Goal: Contribute content: Contribute content

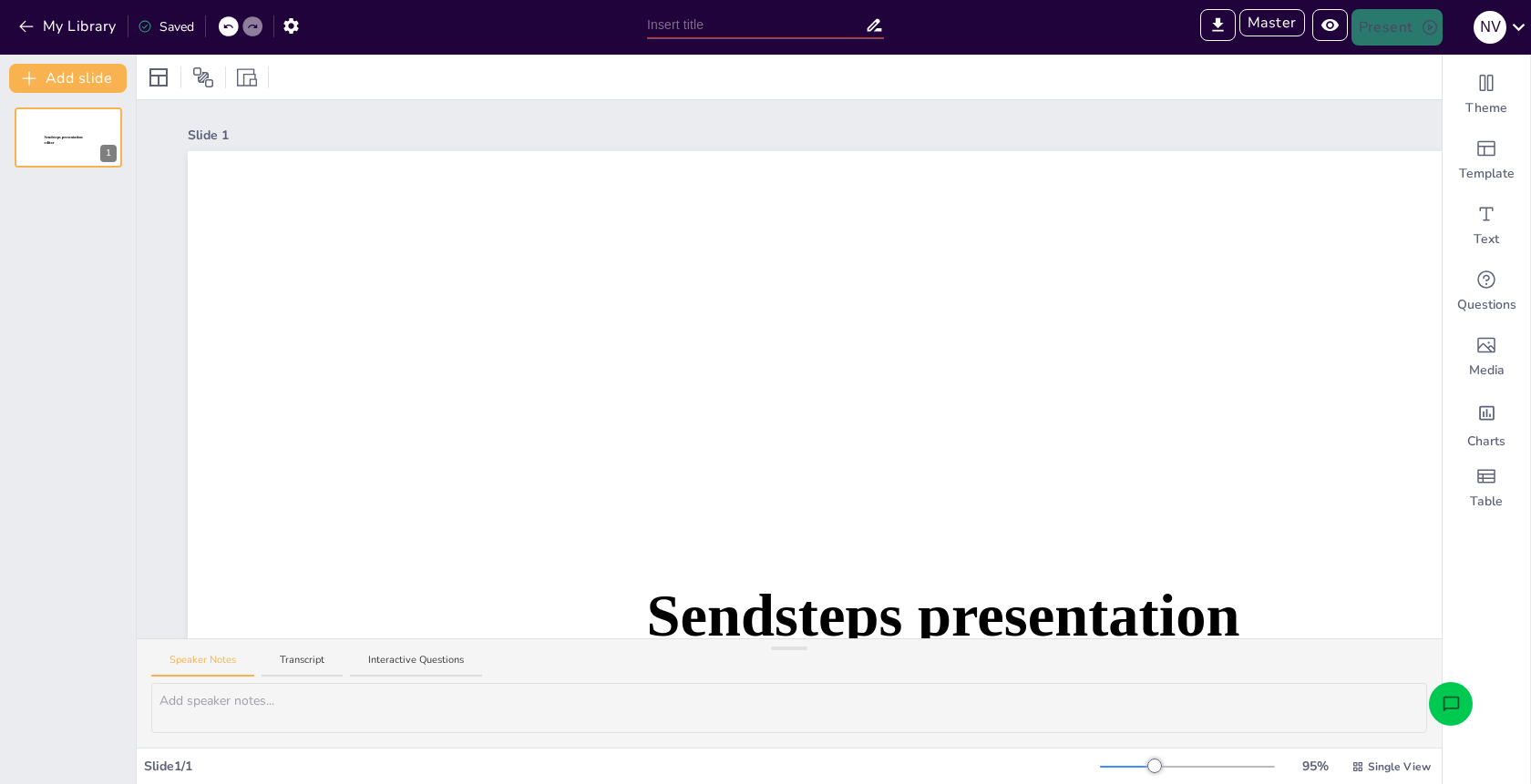
type input "Untitled presentation"
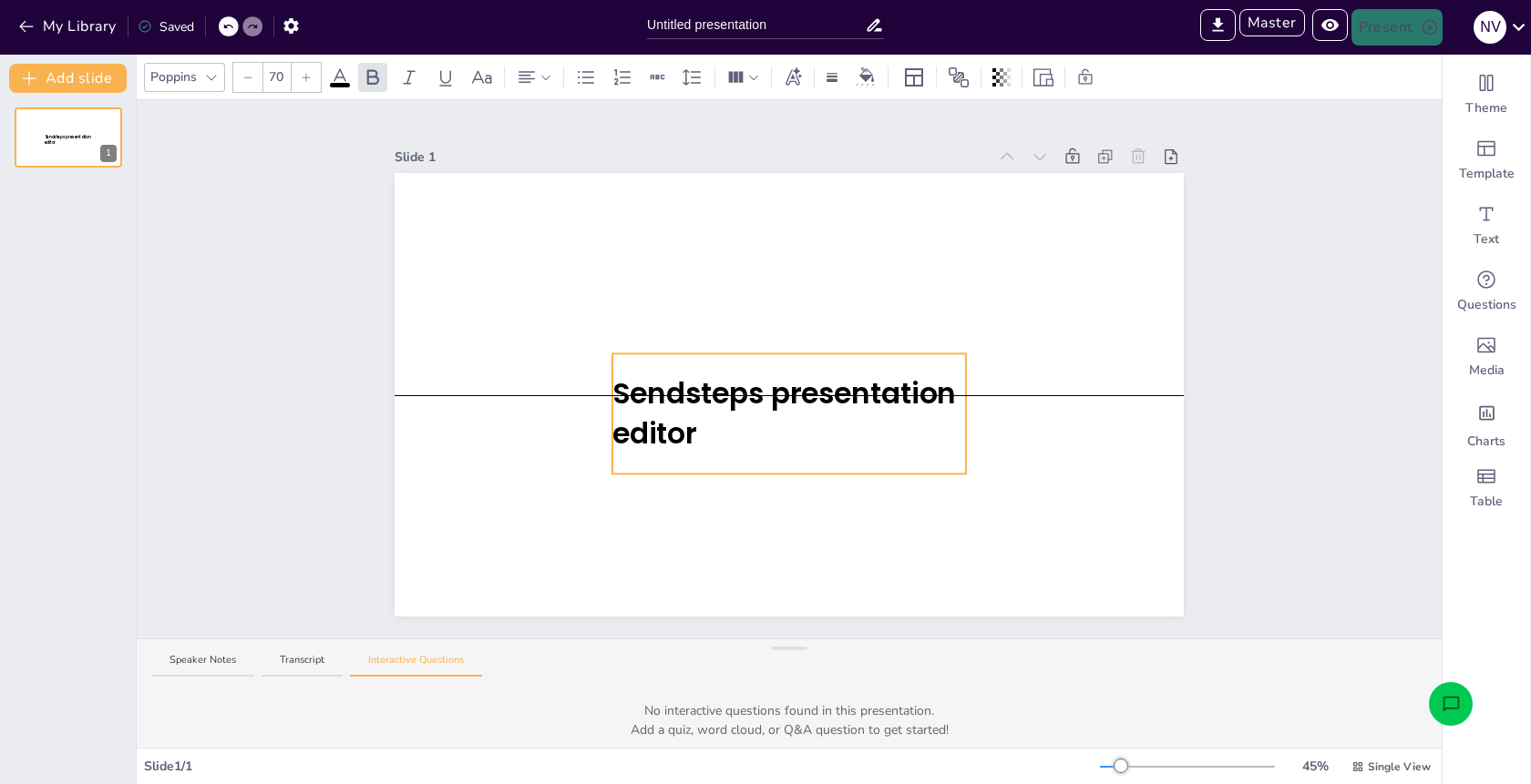
drag, startPoint x: 741, startPoint y: 424, endPoint x: 676, endPoint y: 344, distance: 103.1
click at [676, 173] on div "Sendsteps presentation editor" at bounding box center [789, 173] width 789 height 0
drag, startPoint x: 902, startPoint y: 472, endPoint x: 1109, endPoint y: 525, distance: 213.7
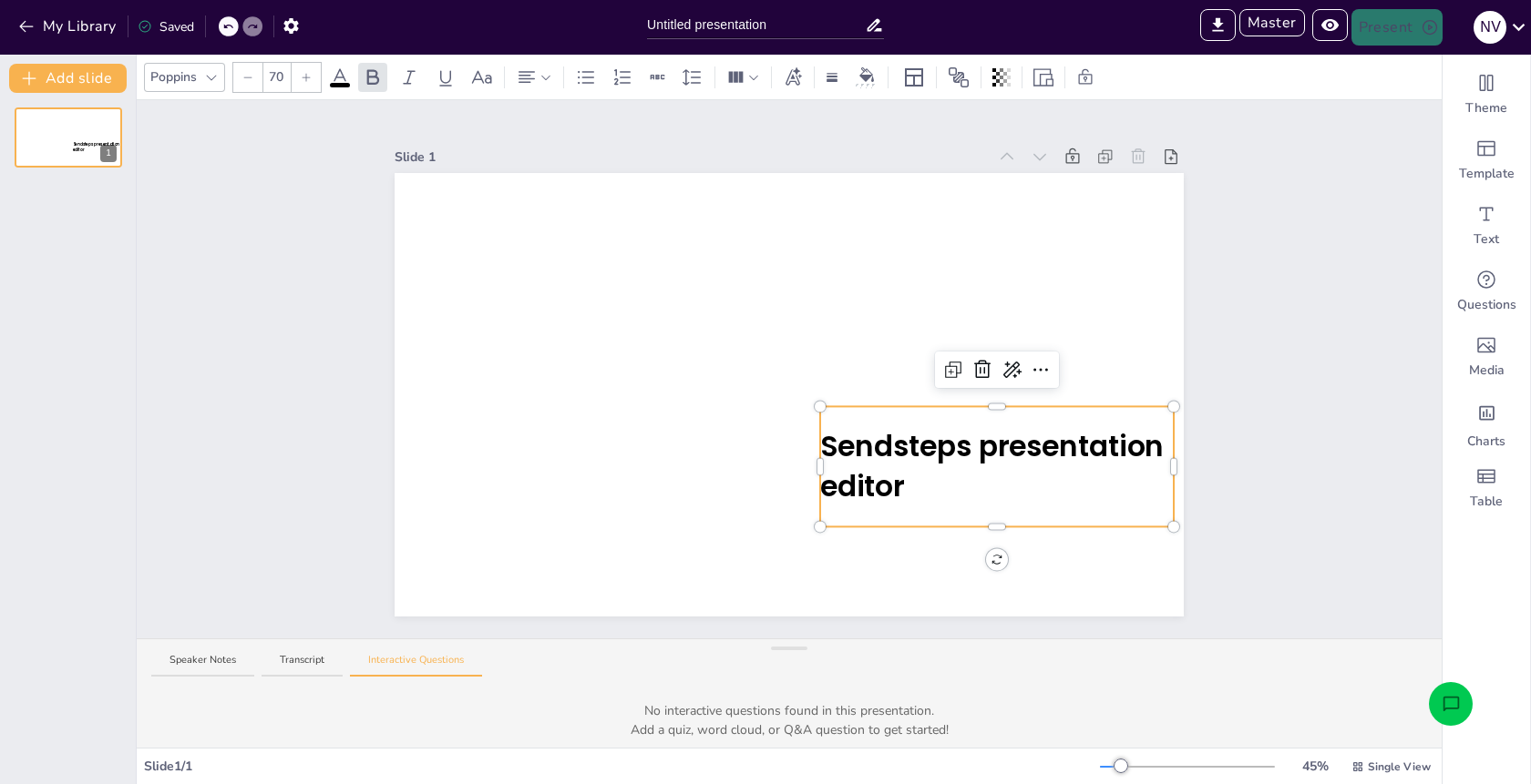
click at [1304, 225] on div "Slide 1 Sendsteps presentation editor" at bounding box center [789, 369] width 1305 height 538
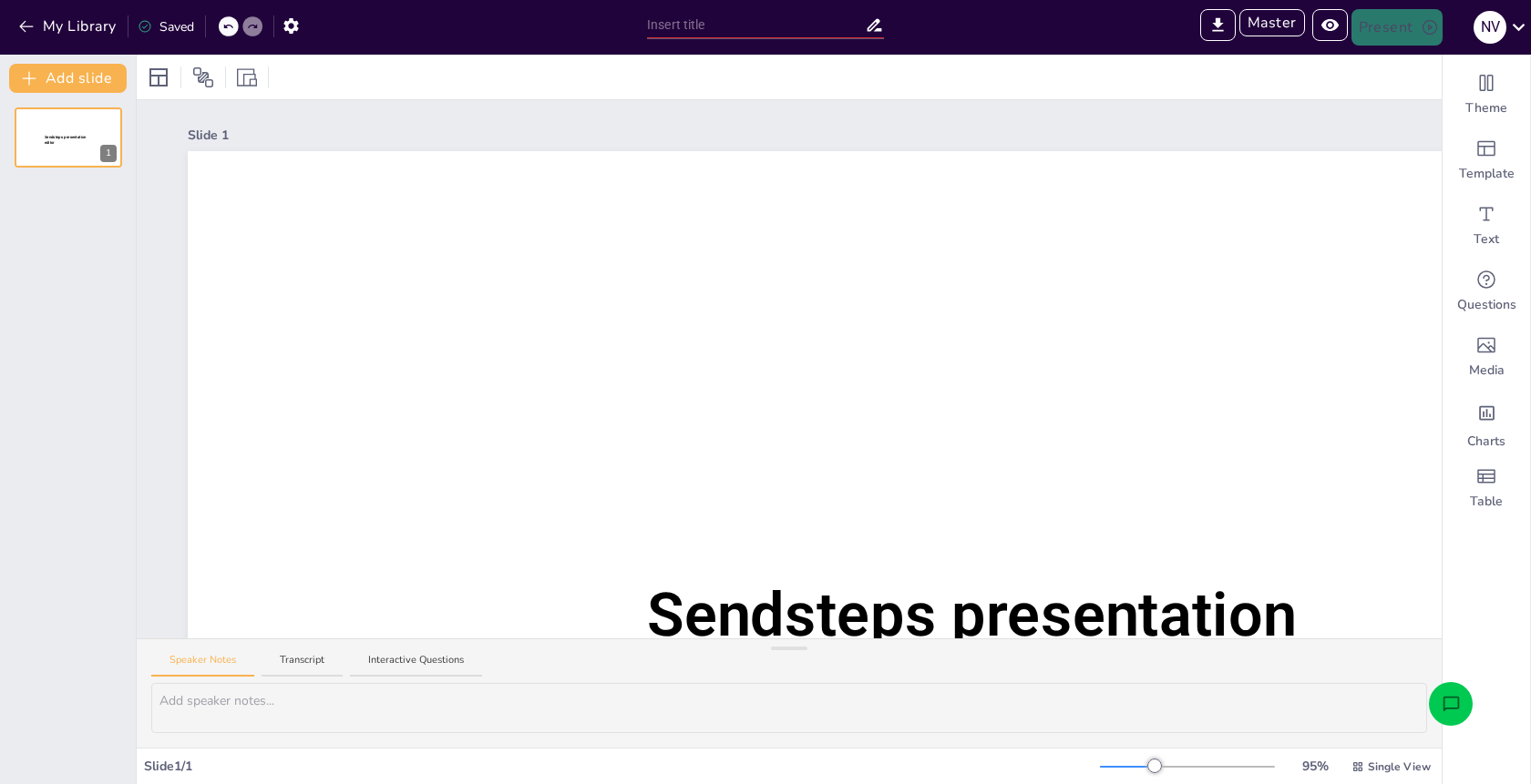
type input "Untitled presentation"
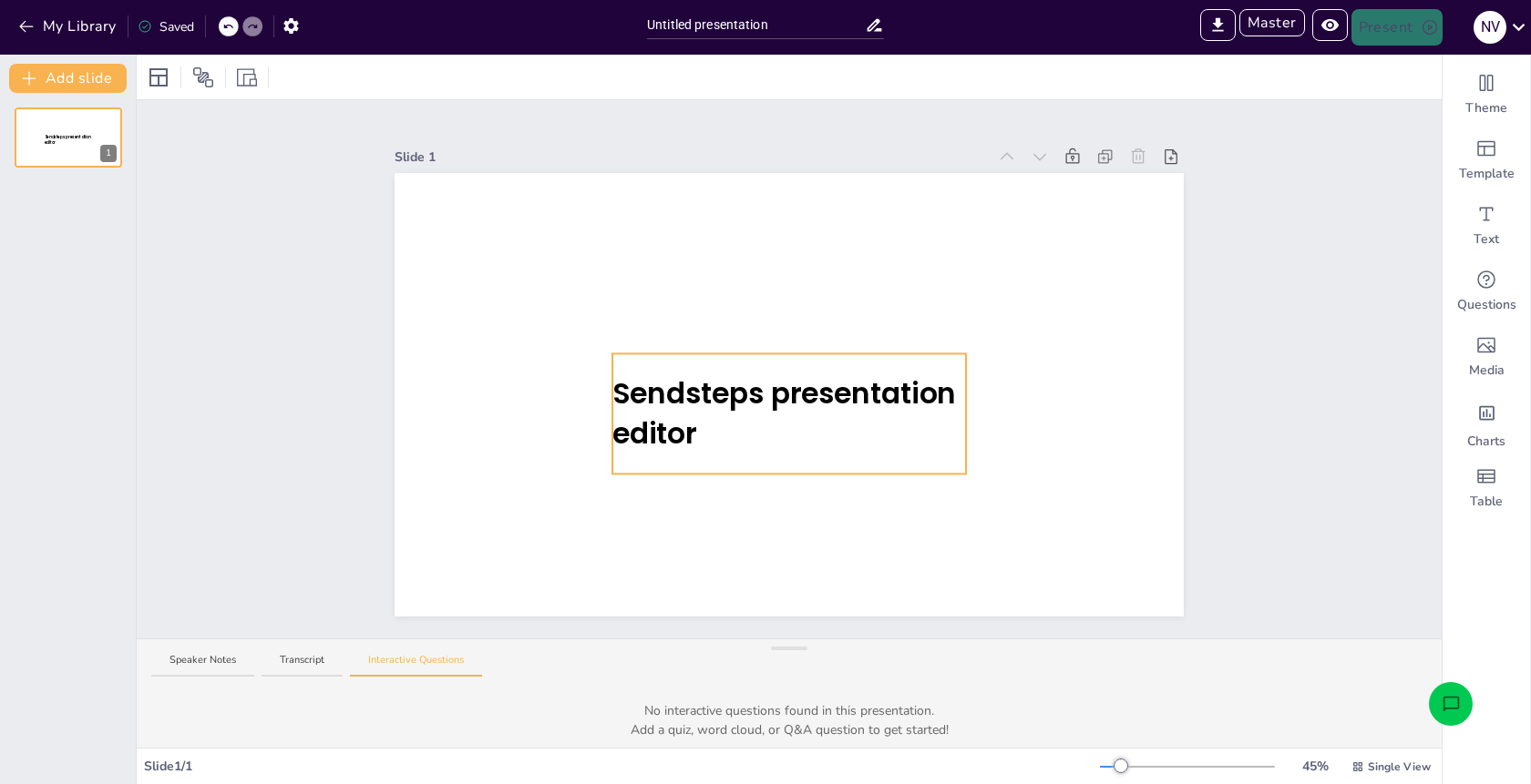
click at [876, 471] on div "Sendsteps presentation editor" at bounding box center [789, 395] width 789 height 444
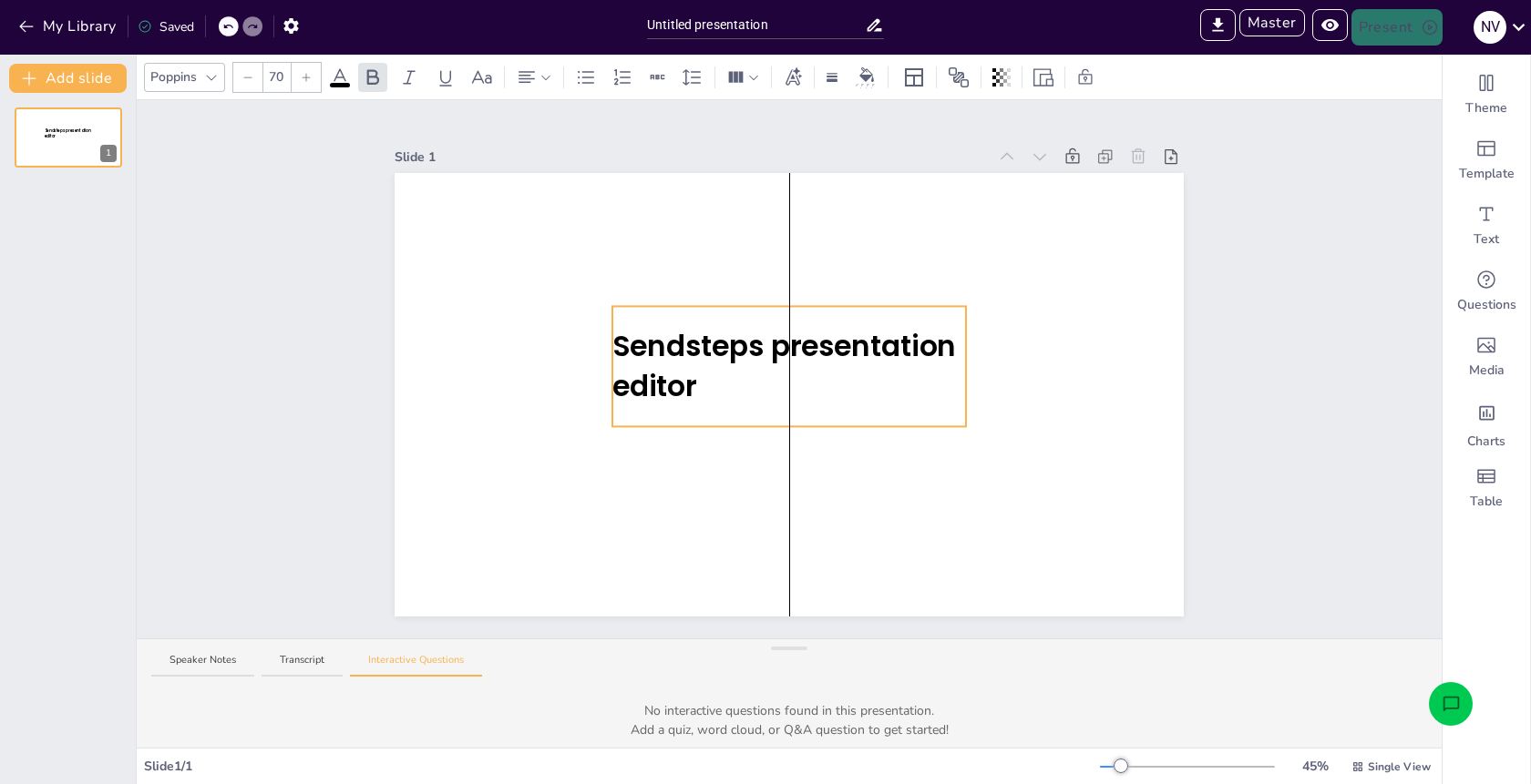
drag, startPoint x: 853, startPoint y: 473, endPoint x: 852, endPoint y: 425, distance: 48.0
click at [816, 341] on span "Sendsteps presentation editor" at bounding box center [784, 366] width 344 height 81
click at [831, 312] on div at bounding box center [789, 310] width 353 height 7
click at [345, 82] on span at bounding box center [340, 84] width 20 height 5
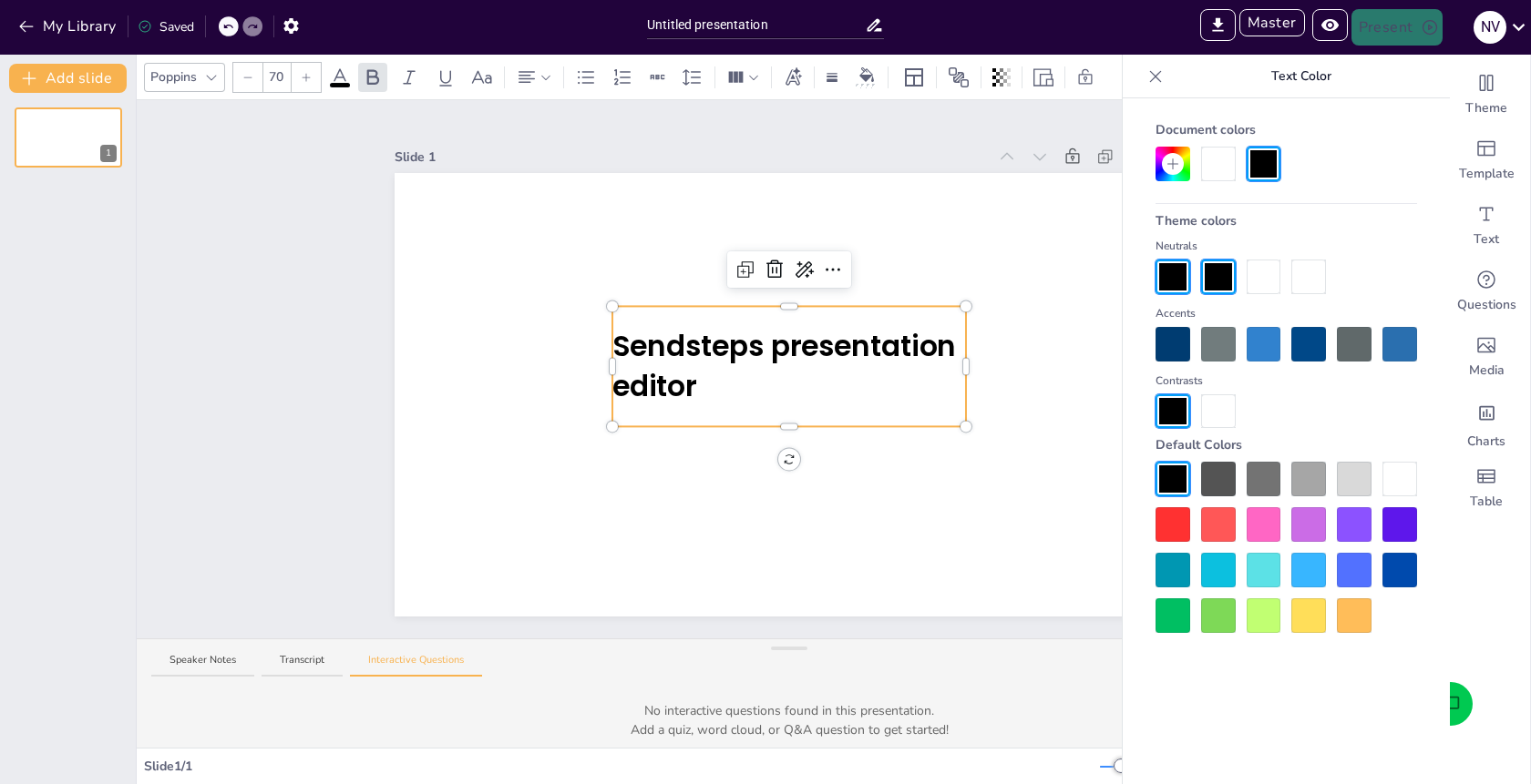
click at [1258, 346] on div at bounding box center [1263, 344] width 34 height 34
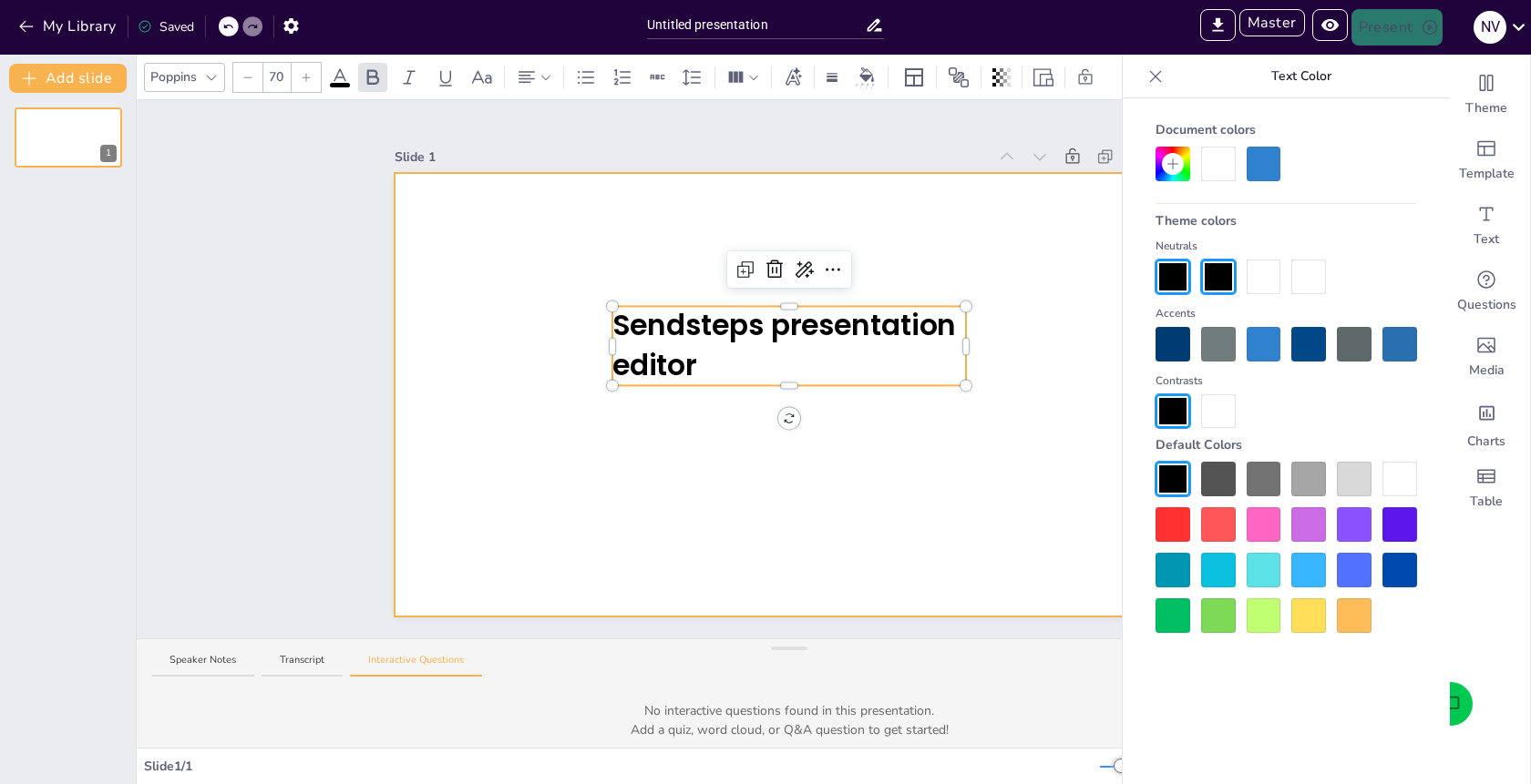
click at [1032, 253] on div at bounding box center [789, 395] width 789 height 444
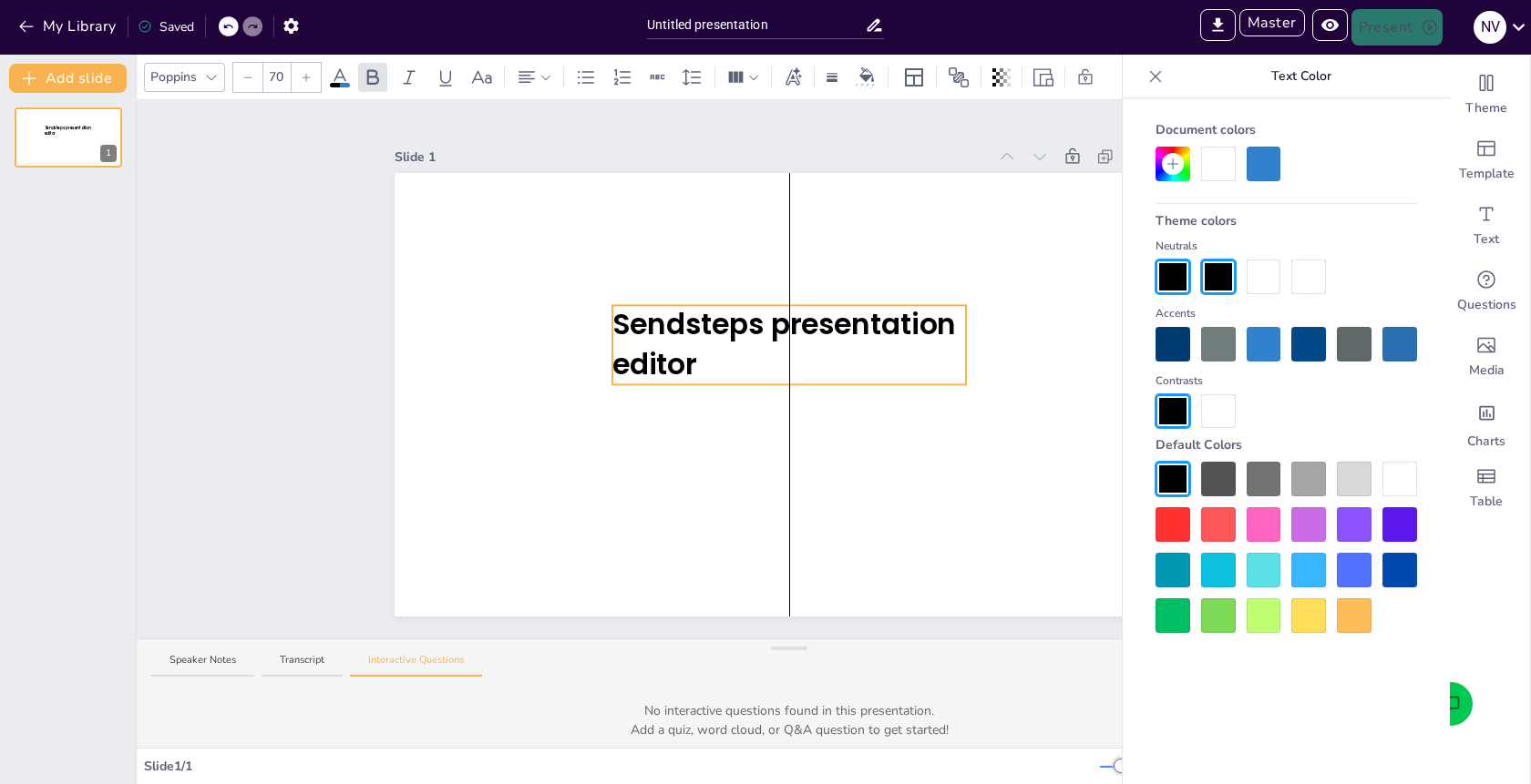
click at [940, 348] on p "Sendsteps presentation editor" at bounding box center [789, 345] width 353 height 81
click at [1178, 342] on div at bounding box center [1172, 344] width 34 height 34
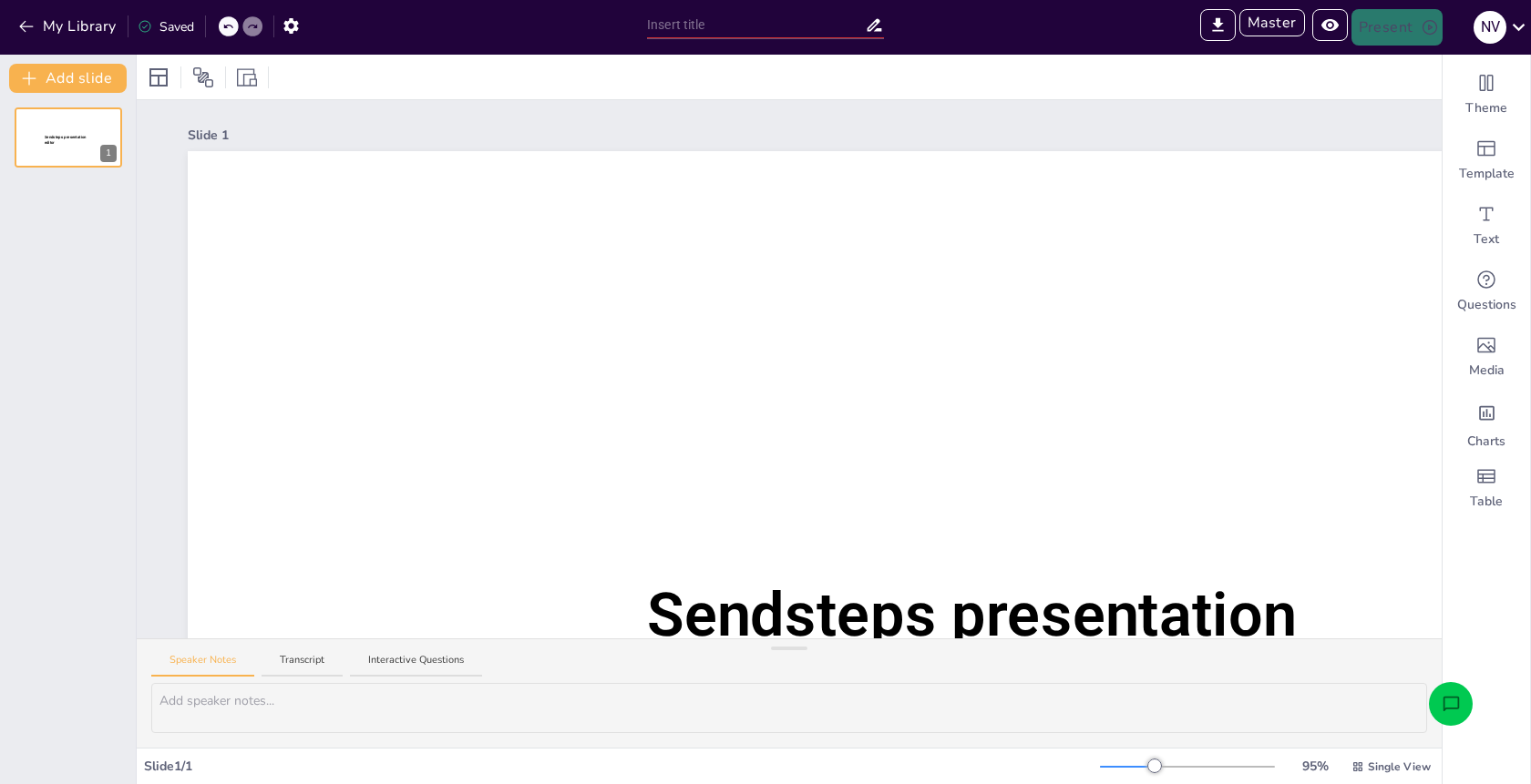
type input "Sendsteps presentation"
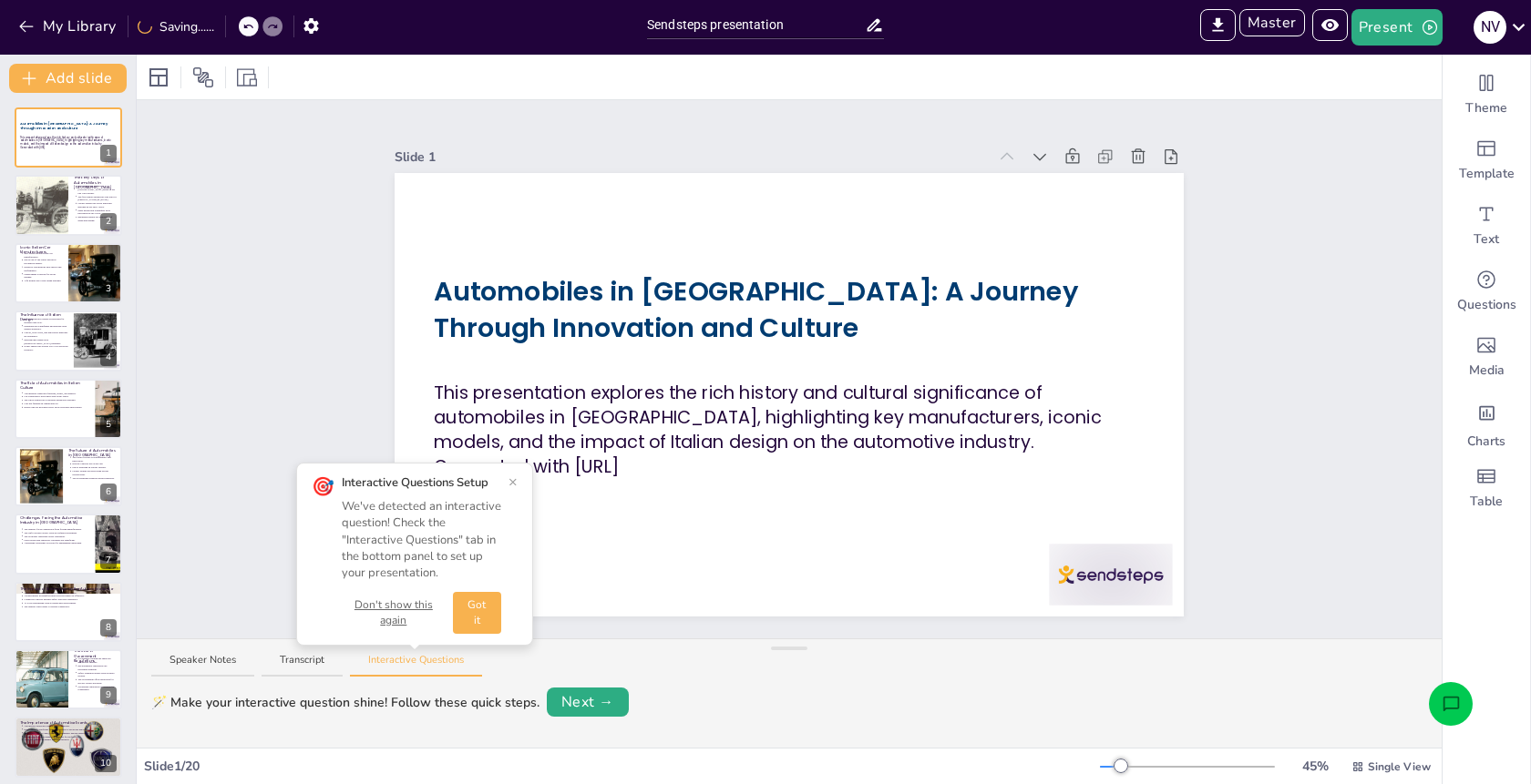
click at [310, 173] on div "Slide 1 Automobiles in [GEOGRAPHIC_DATA]: A Journey Through Innovation and Cult…" at bounding box center [789, 369] width 1305 height 538
click at [36, 27] on button "My Library" at bounding box center [69, 26] width 110 height 29
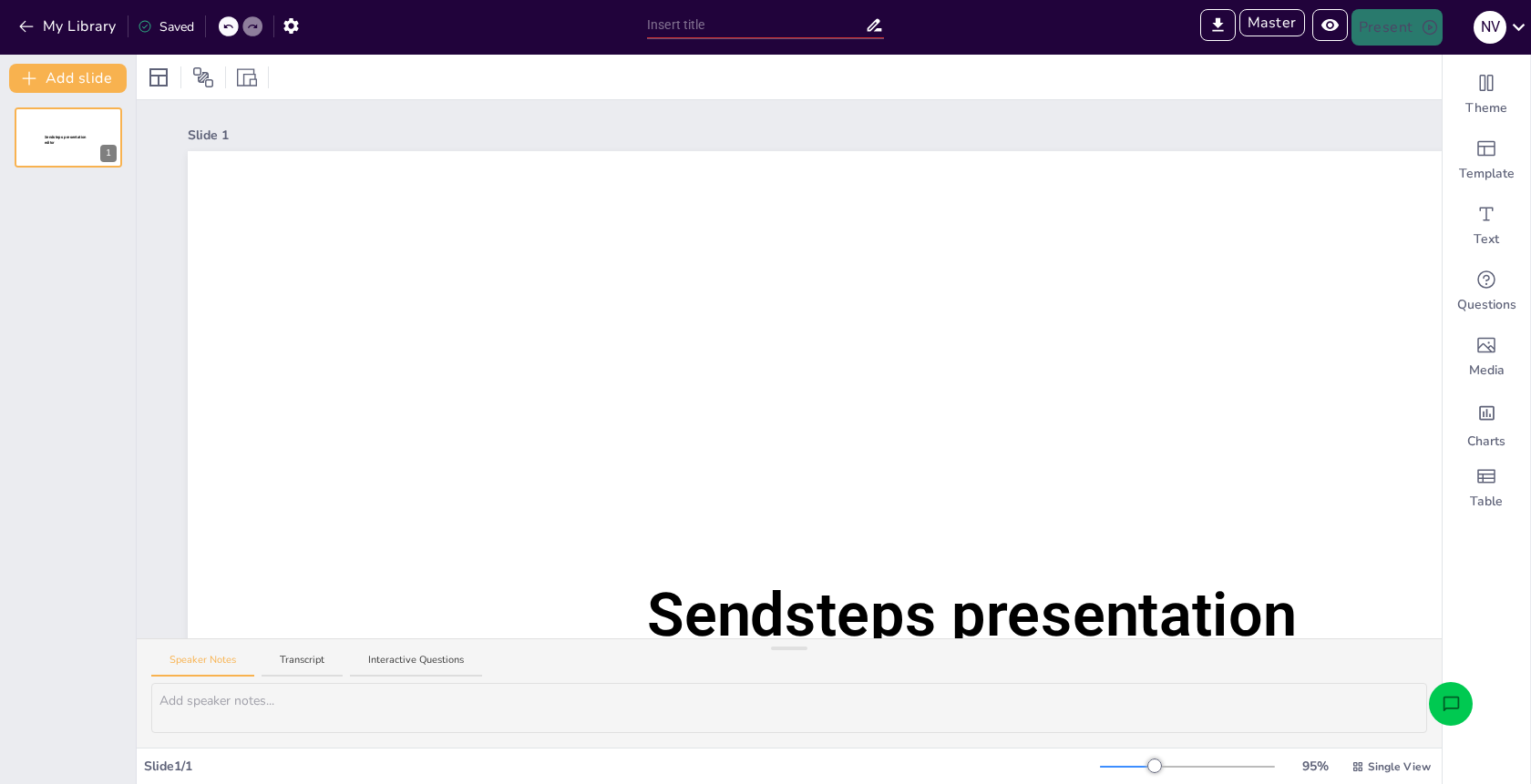
type input "Sendsteps presentation"
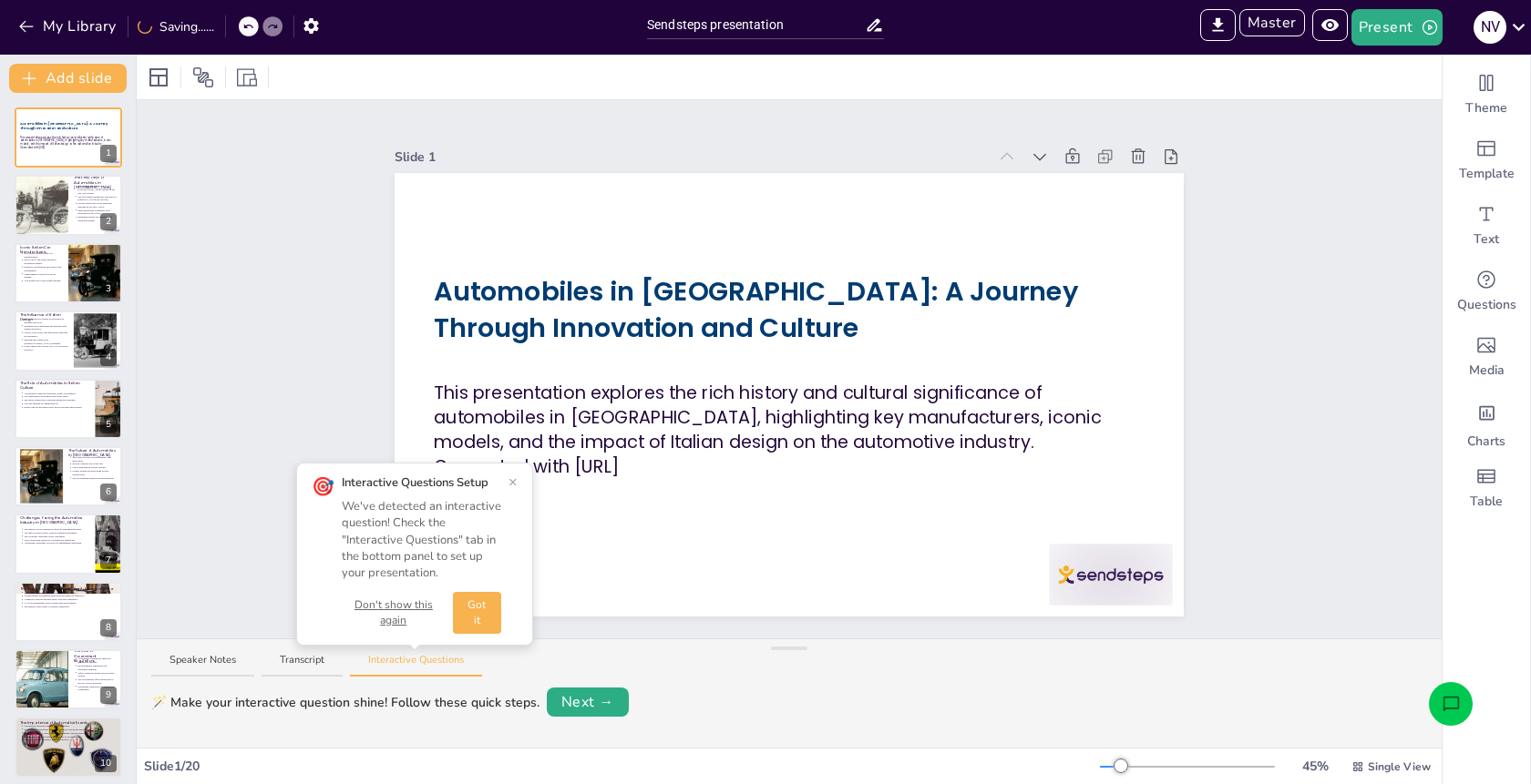
click at [474, 601] on button "Got it" at bounding box center [477, 613] width 48 height 42
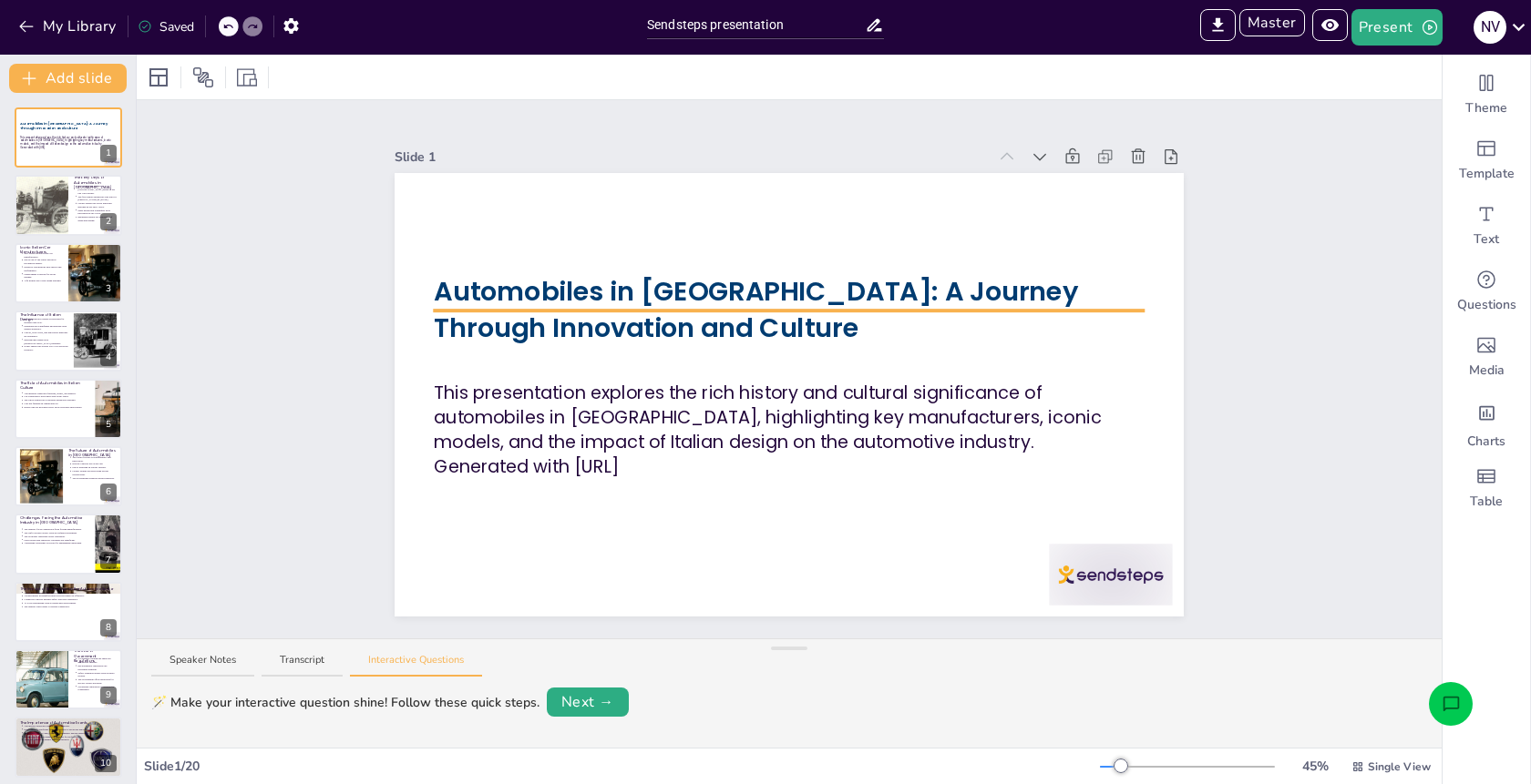
click at [691, 296] on span "Automobiles in [GEOGRAPHIC_DATA]: A Journey Through Innovation and Culture" at bounding box center [755, 310] width 644 height 74
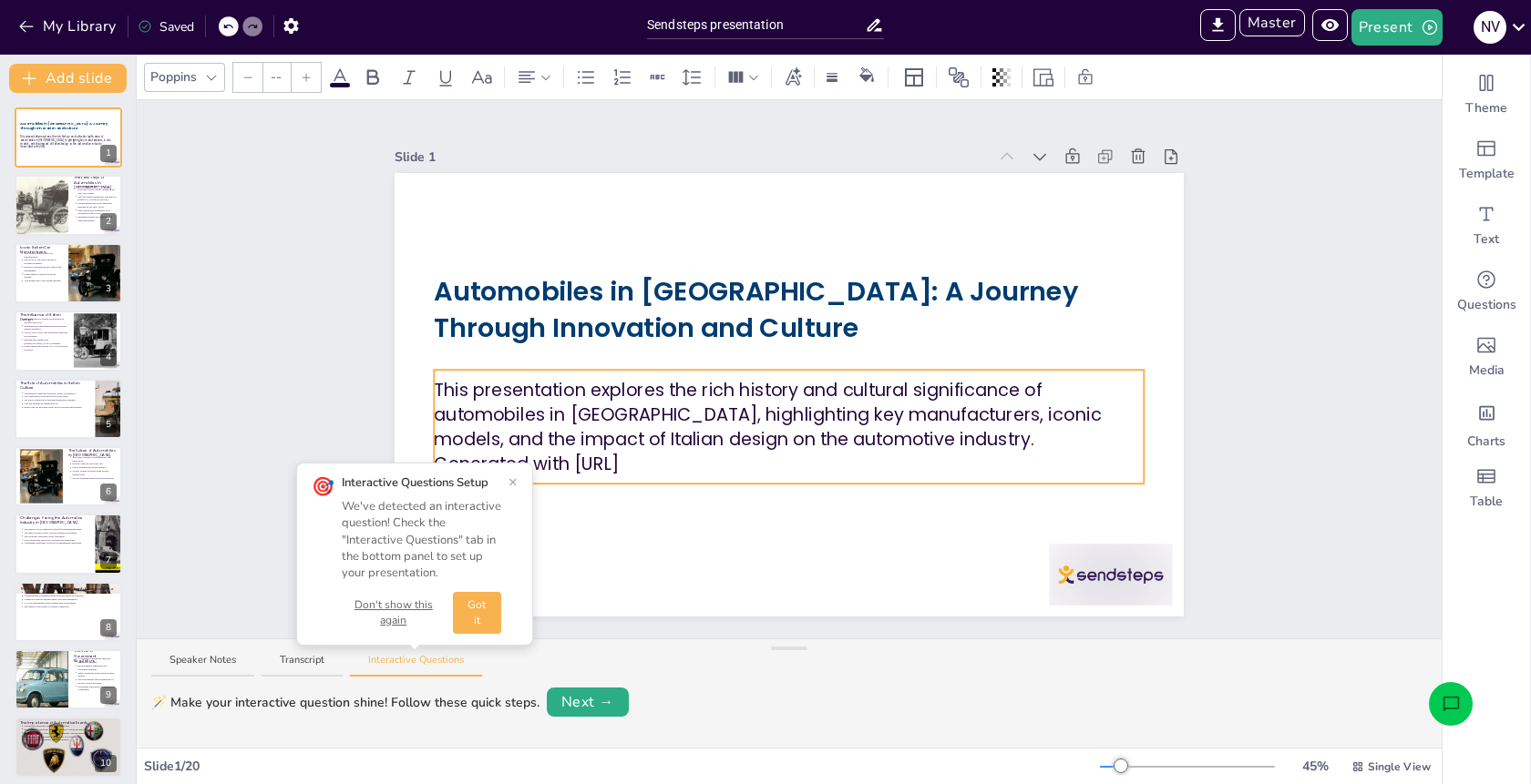
click at [846, 374] on div "This presentation explores the rich history and cultural significance of automo…" at bounding box center [789, 426] width 710 height 114
type input "43"
click at [512, 484] on button "×" at bounding box center [513, 482] width 9 height 15
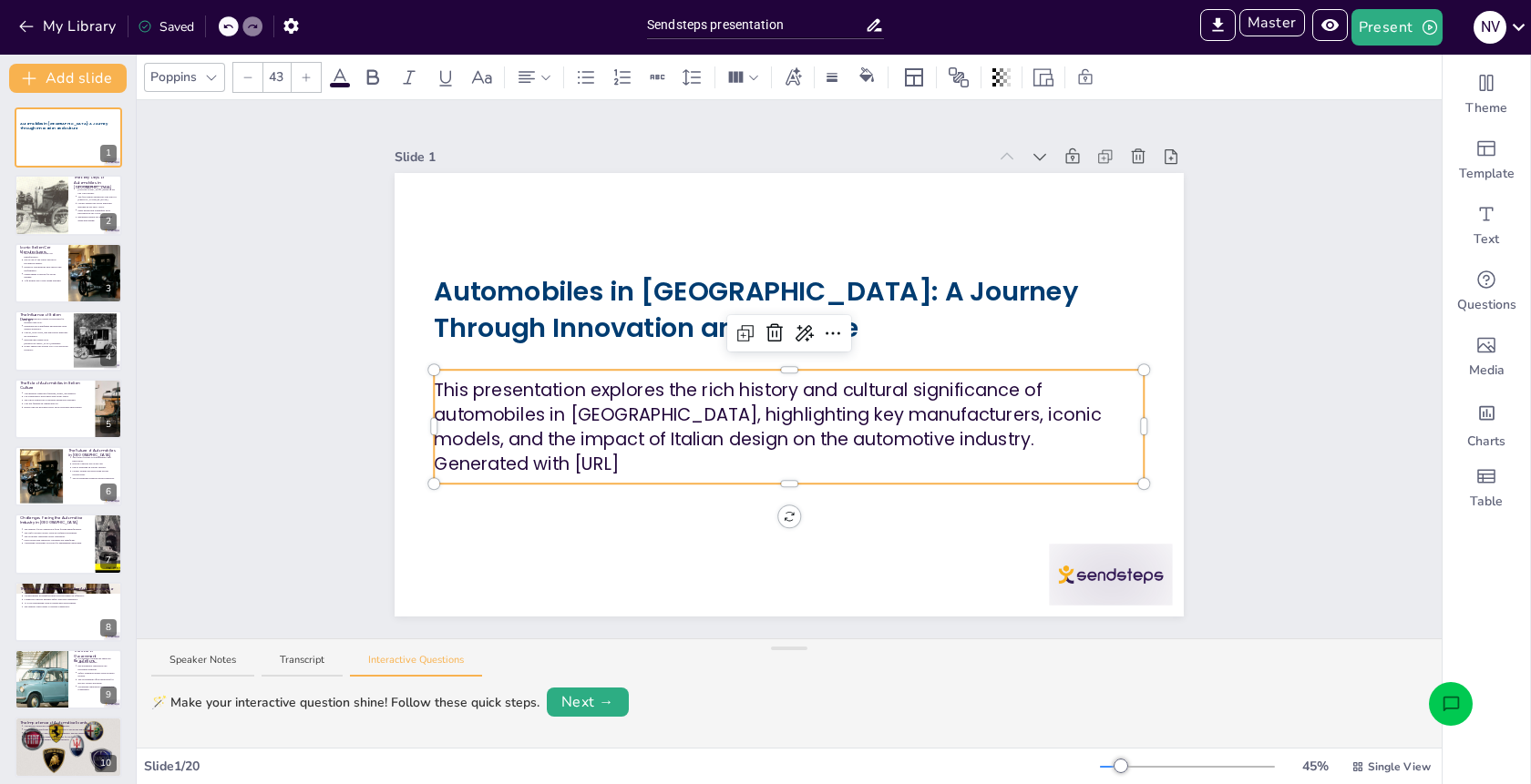
click at [762, 483] on div at bounding box center [789, 480] width 710 height 7
click at [341, 82] on span at bounding box center [340, 84] width 20 height 5
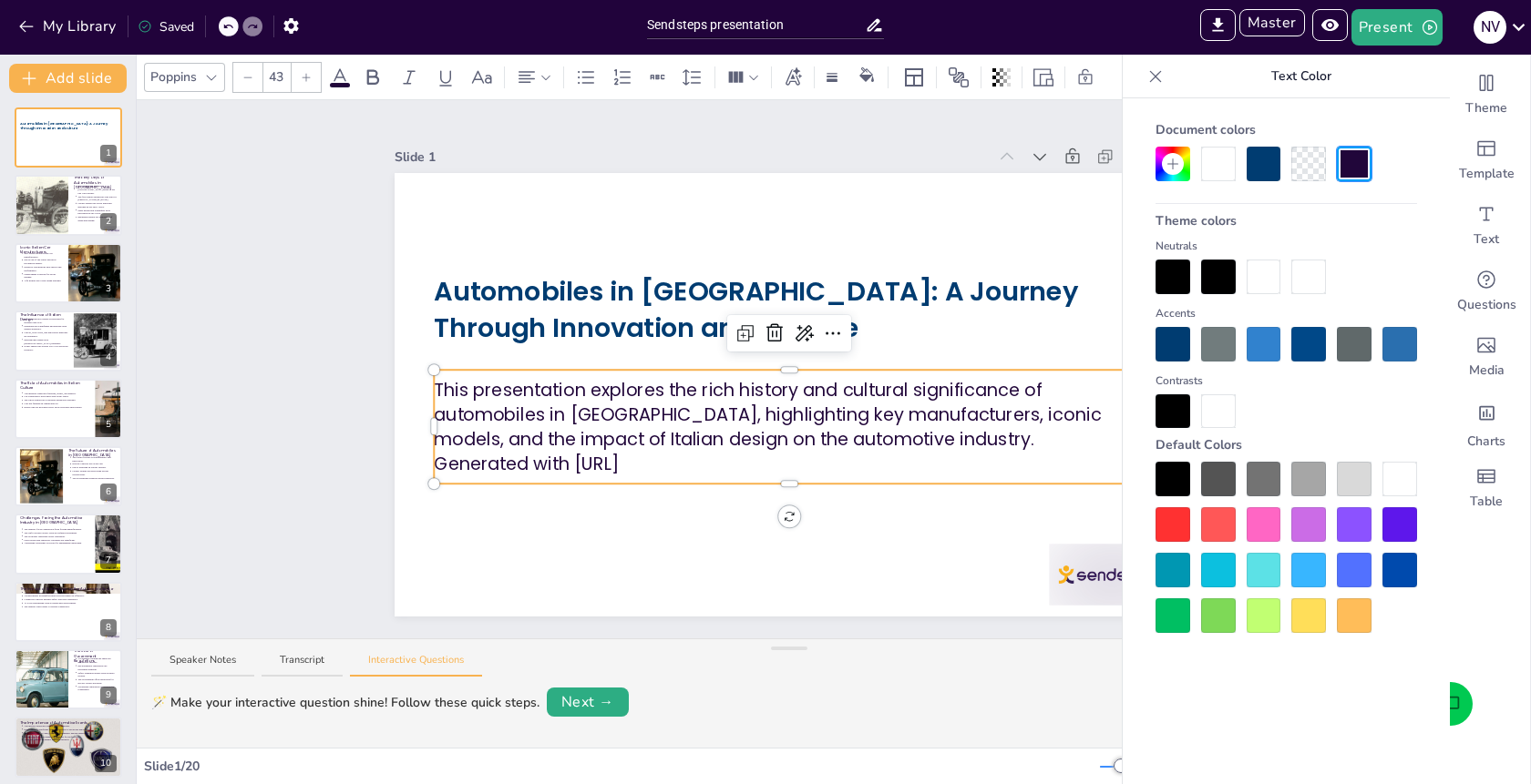
click at [1208, 519] on div at bounding box center [1218, 525] width 34 height 34
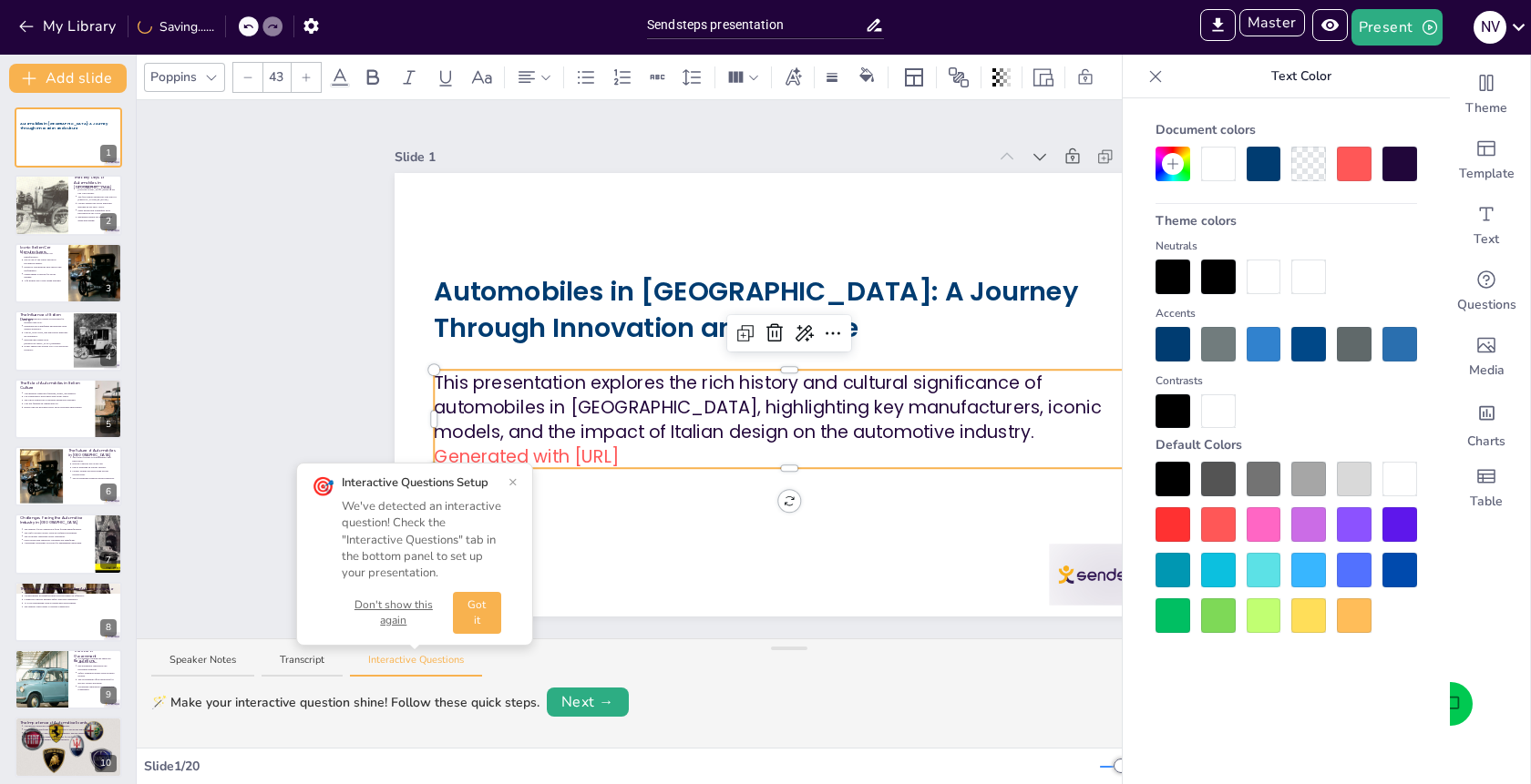
click at [1155, 77] on icon at bounding box center [1156, 76] width 12 height 12
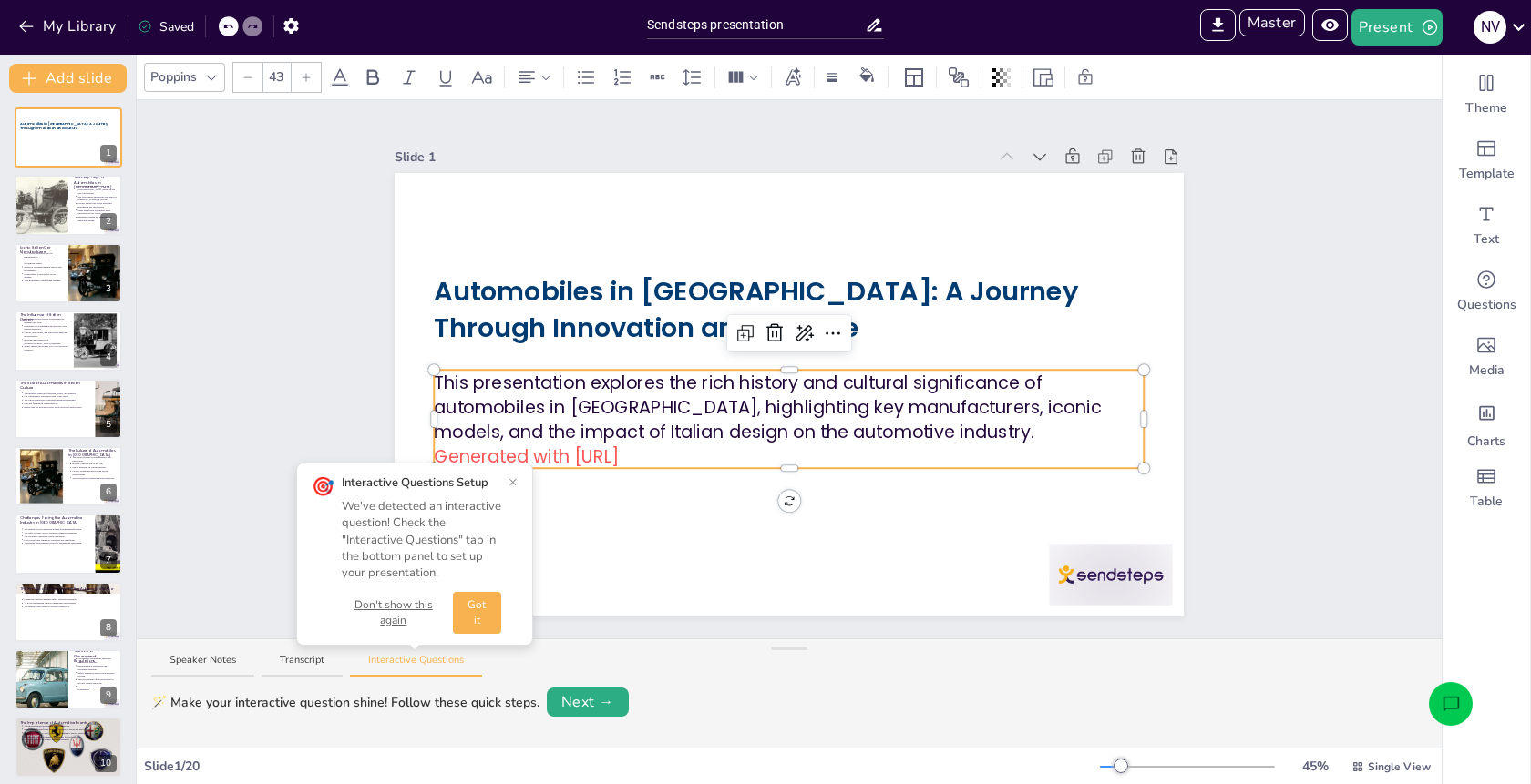
click at [1097, 394] on p "This presentation explores the rich history and cultural significance of automo…" at bounding box center [789, 407] width 710 height 74
click at [1036, 389] on p "This presentation explores the rich history and cultural significance of automo…" at bounding box center [789, 407] width 710 height 74
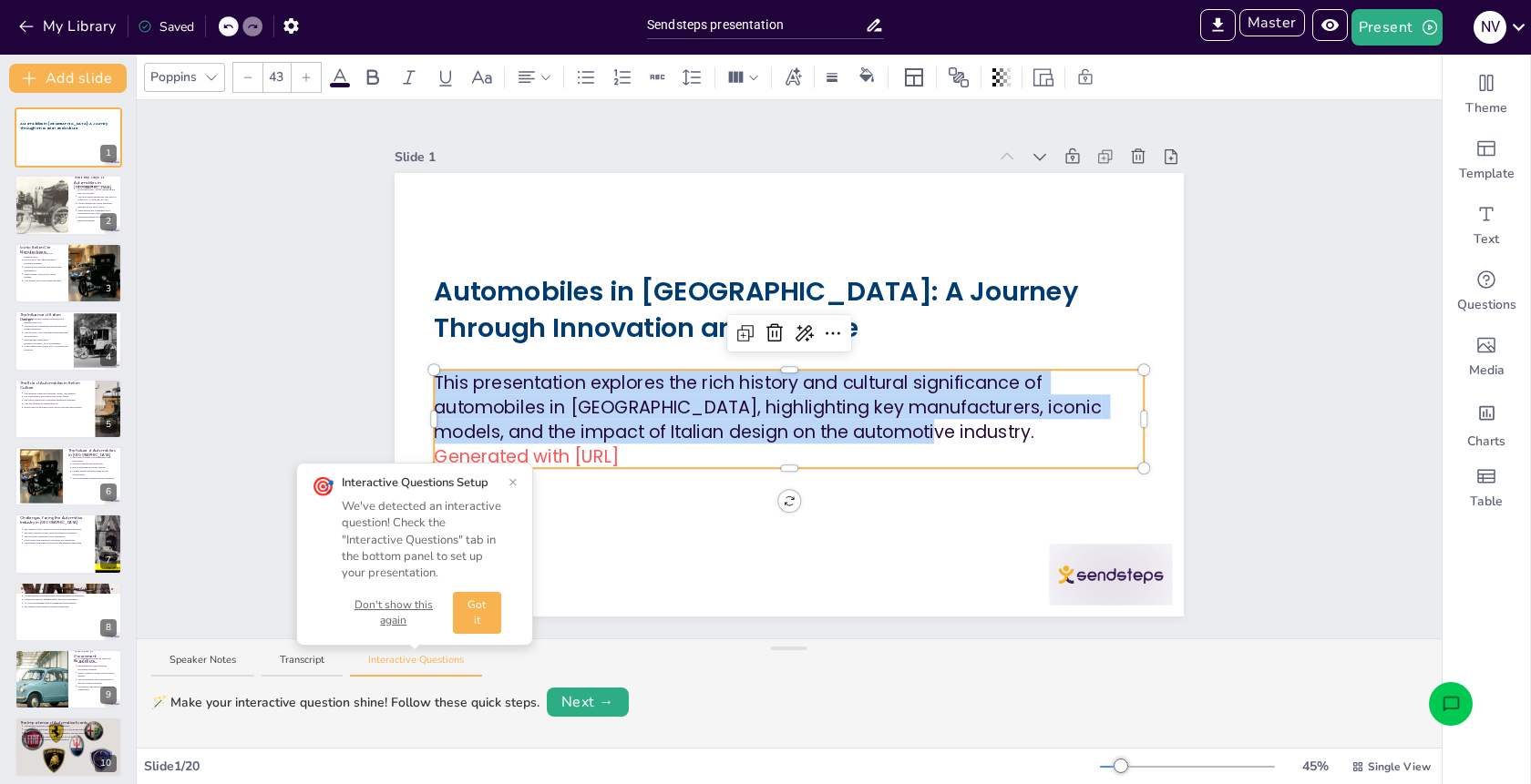
click at [1036, 389] on p "This presentation explores the rich history and cultural significance of automo…" at bounding box center [789, 407] width 710 height 74
click at [339, 83] on span at bounding box center [340, 84] width 20 height 5
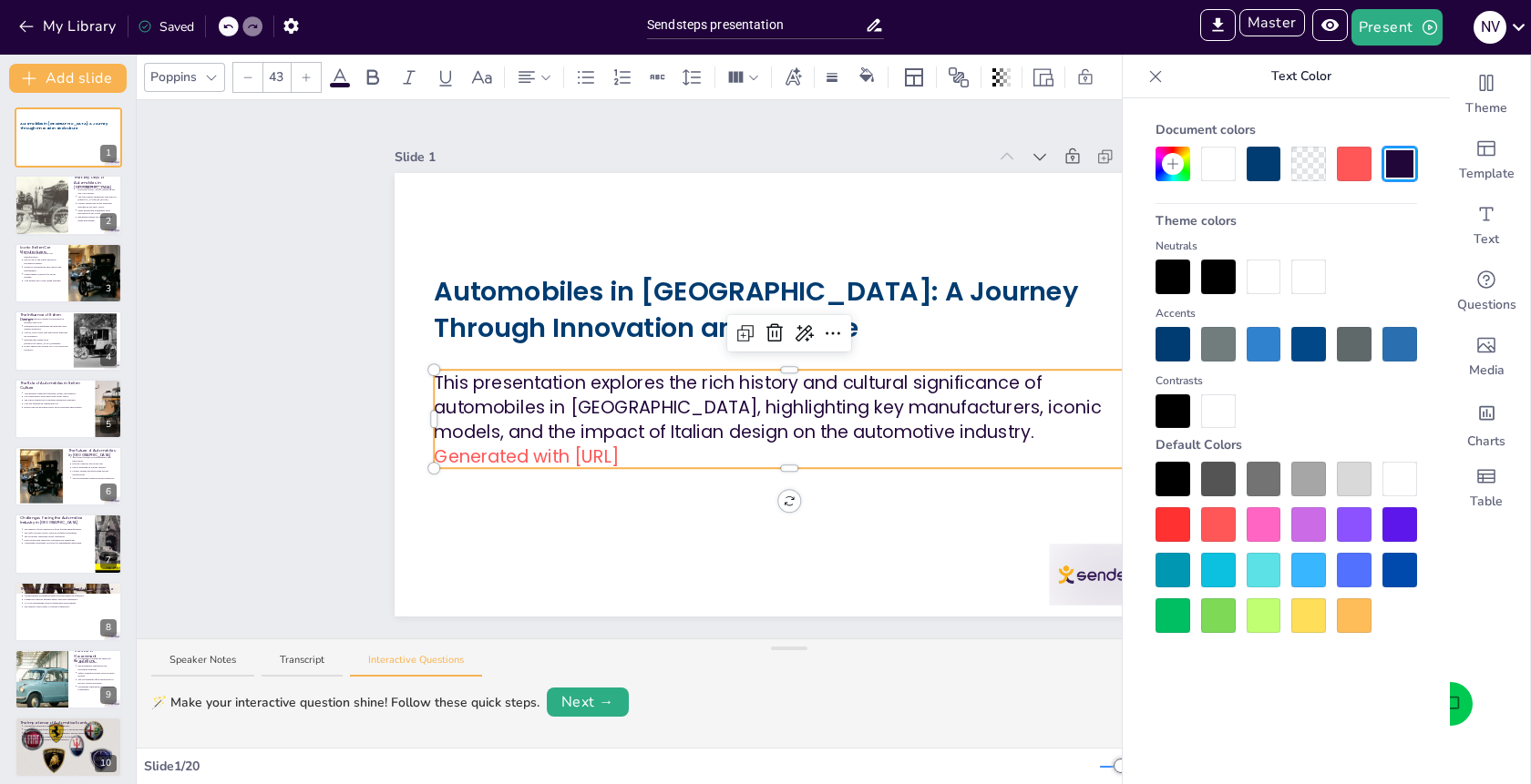
click at [1171, 524] on div at bounding box center [1172, 525] width 34 height 34
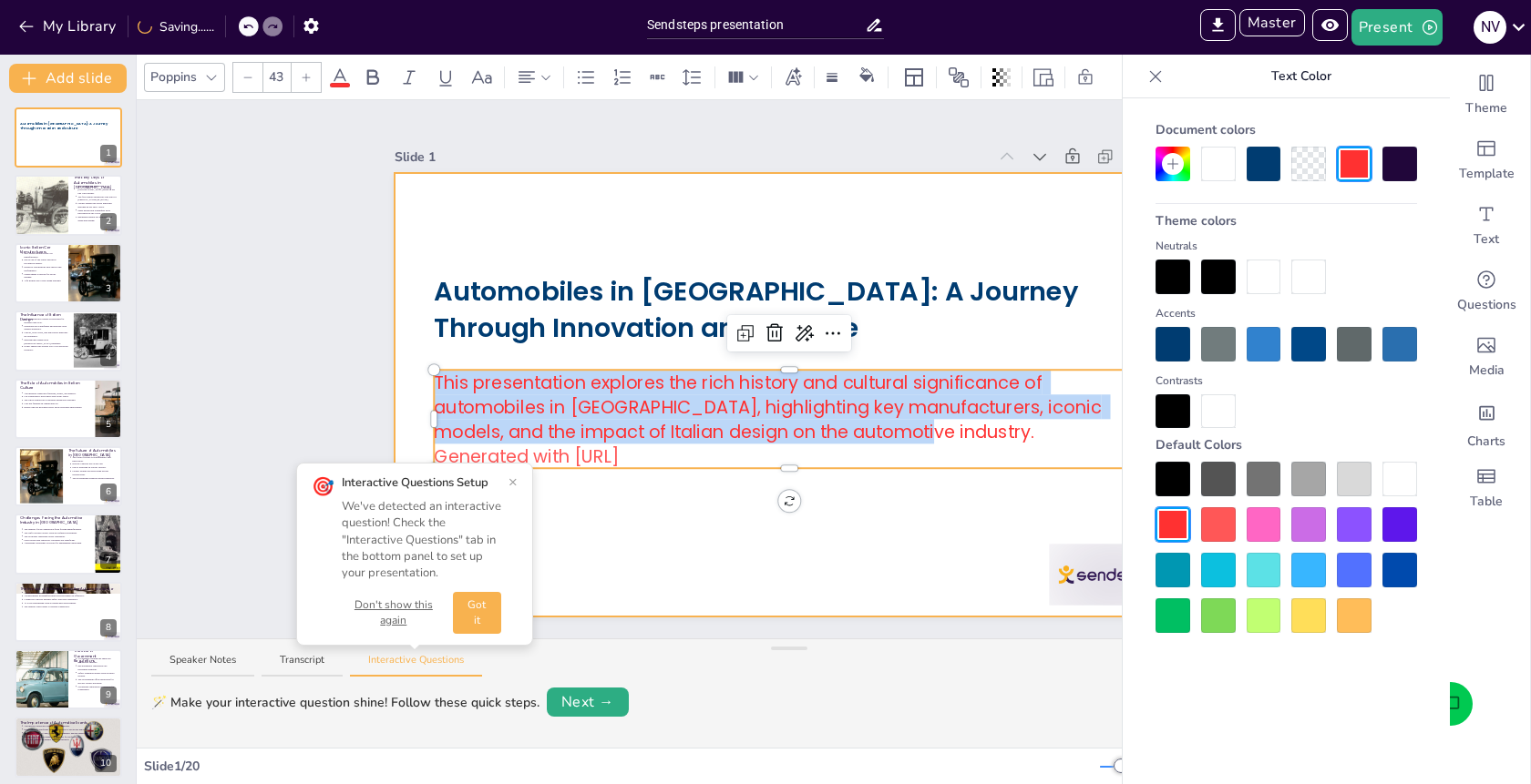
click at [979, 482] on div at bounding box center [789, 395] width 789 height 444
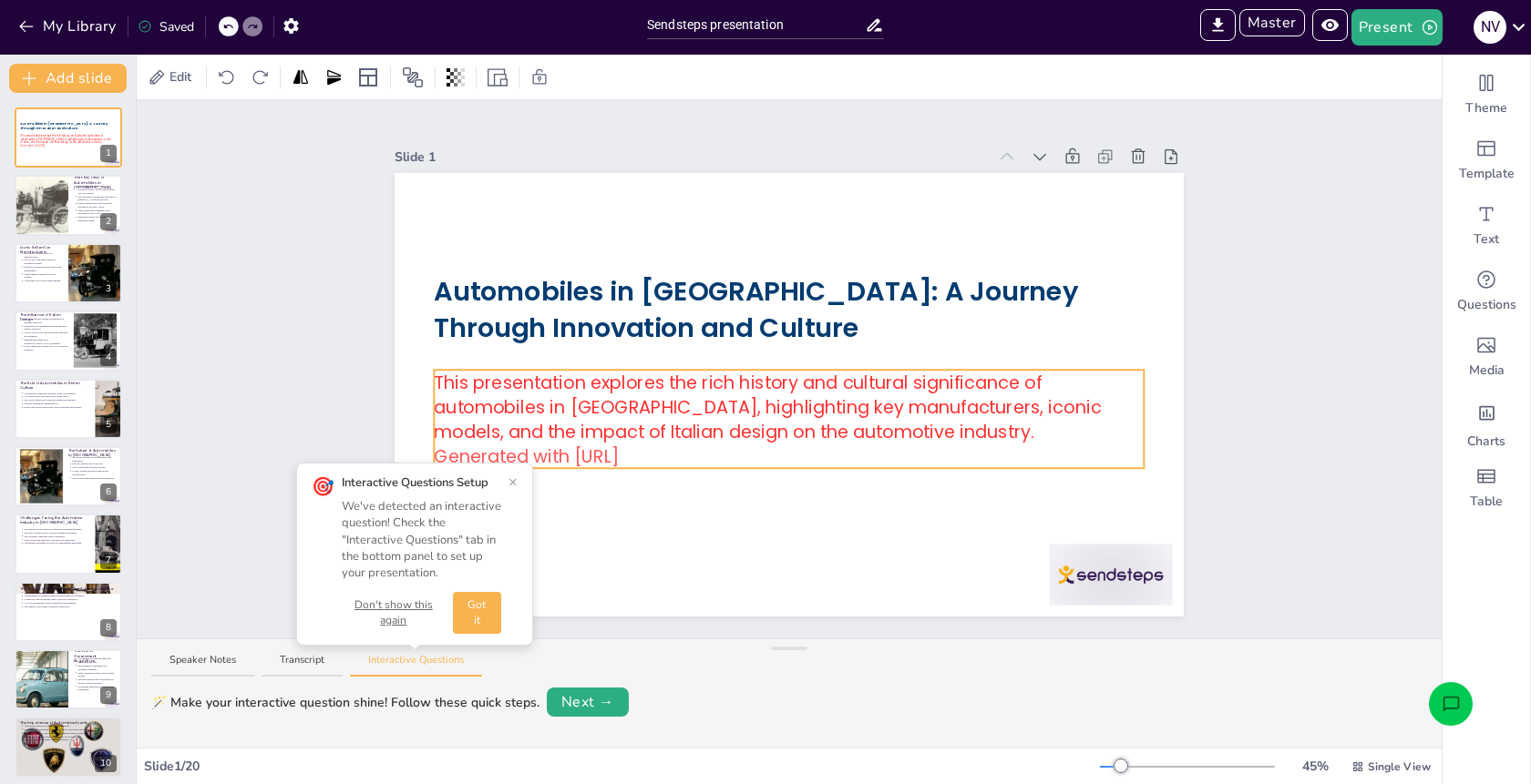
click at [986, 466] on div "Automobiles in Italy: A Journey Through Innovation and Culture This presentatio…" at bounding box center [789, 395] width 789 height 444
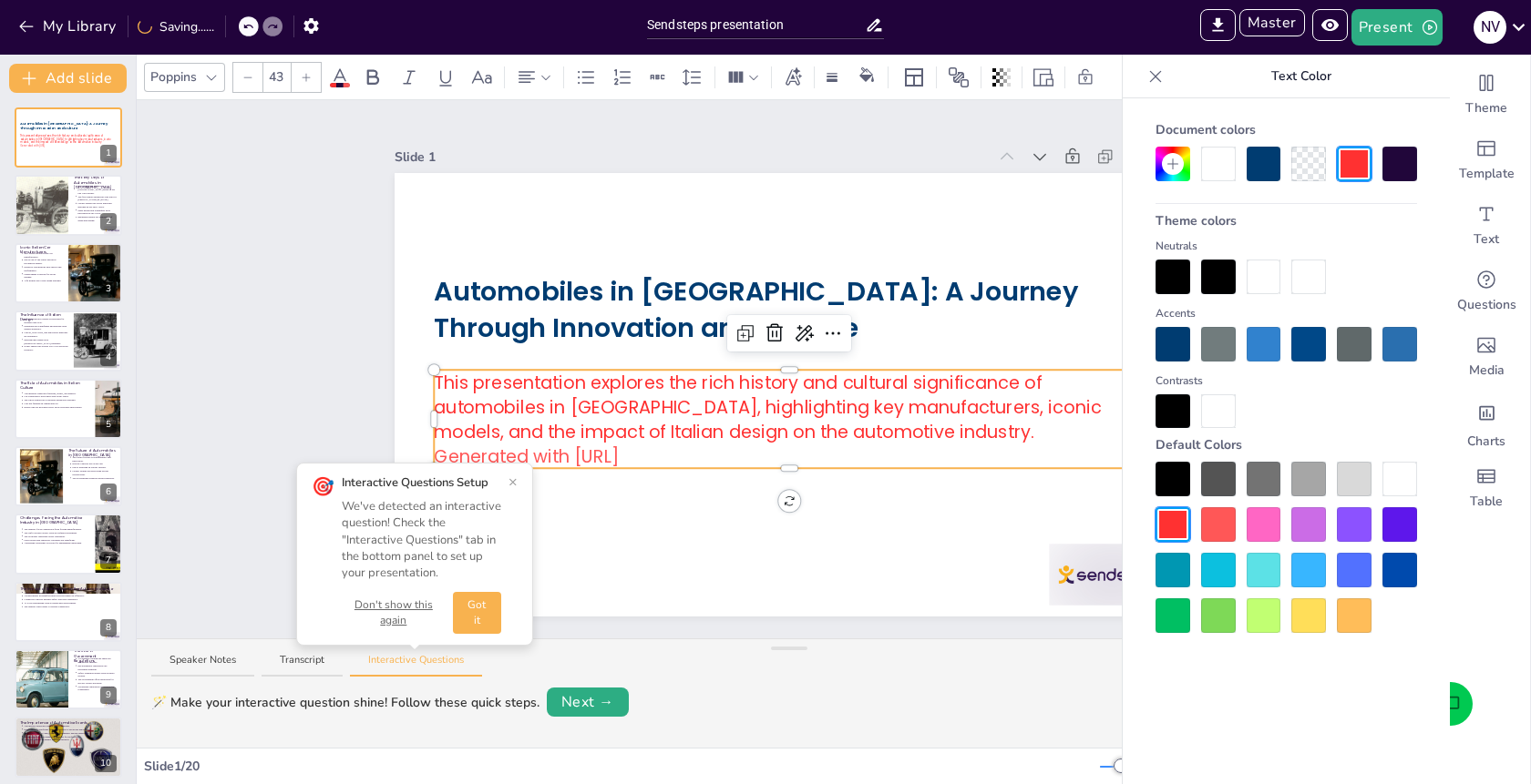
click at [825, 145] on div "Slide 1" at bounding box center [789, 157] width 789 height 26
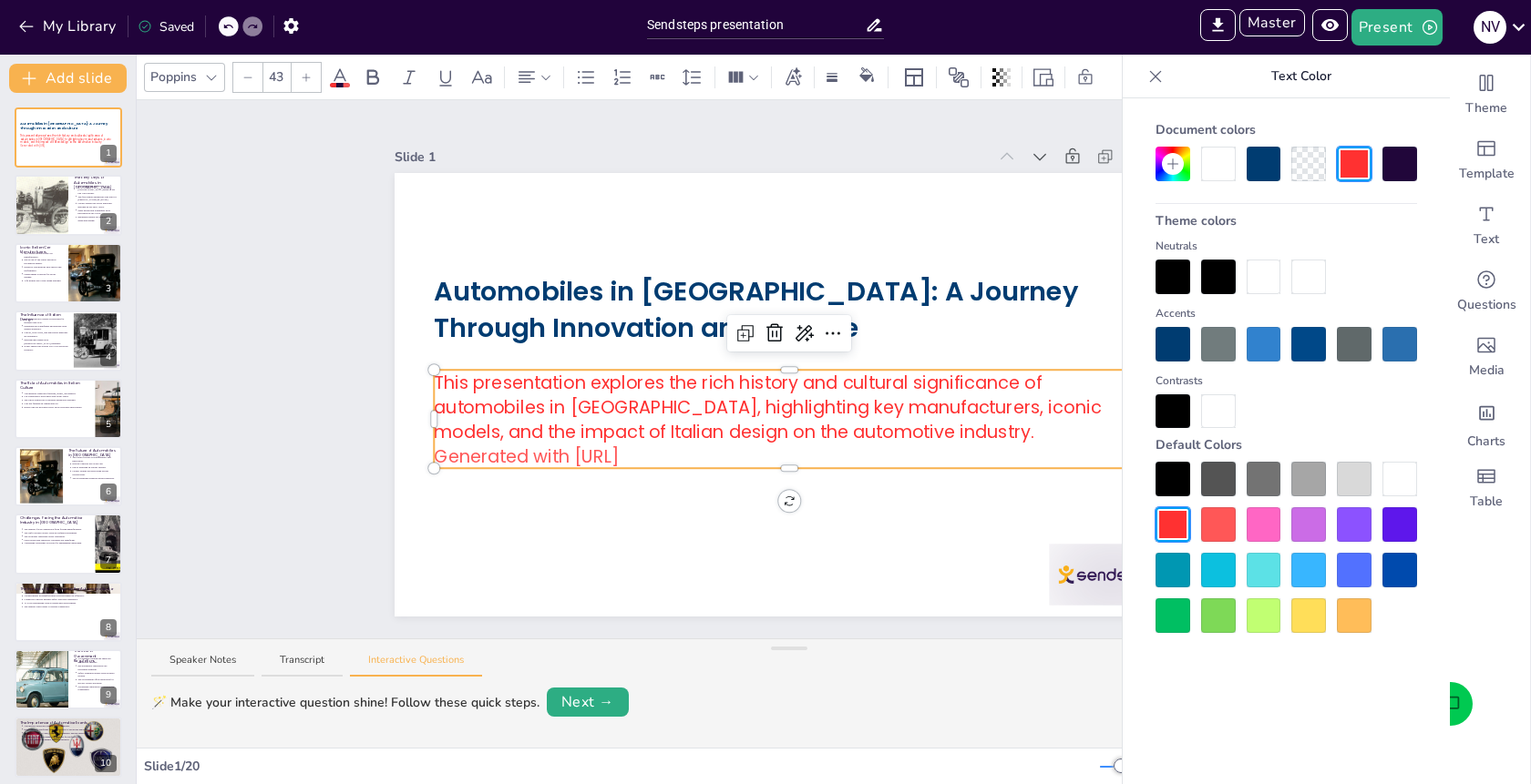
click at [1152, 72] on icon at bounding box center [1156, 76] width 12 height 12
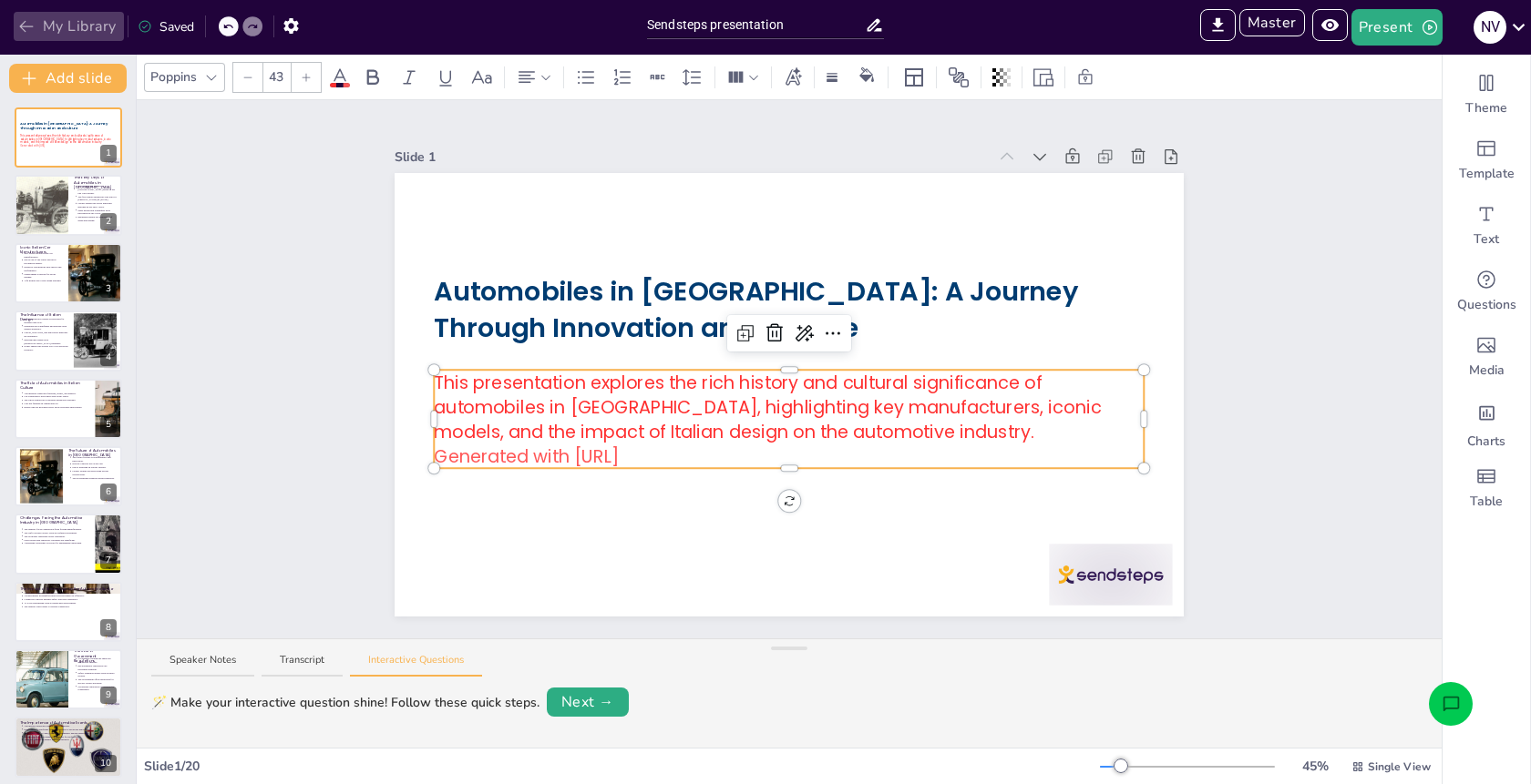
click at [77, 22] on button "My Library" at bounding box center [69, 26] width 110 height 29
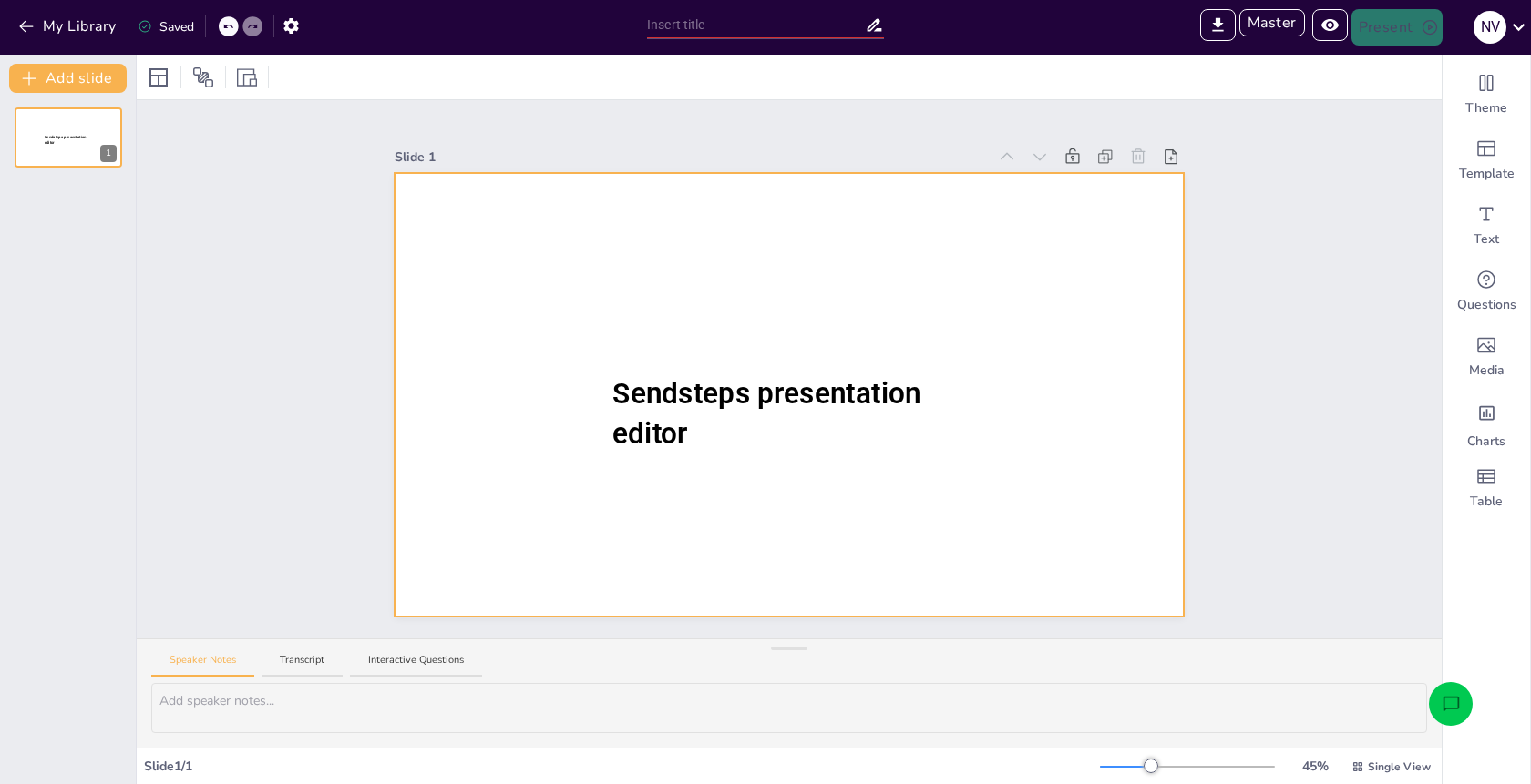
type input "Sendsteps presentation"
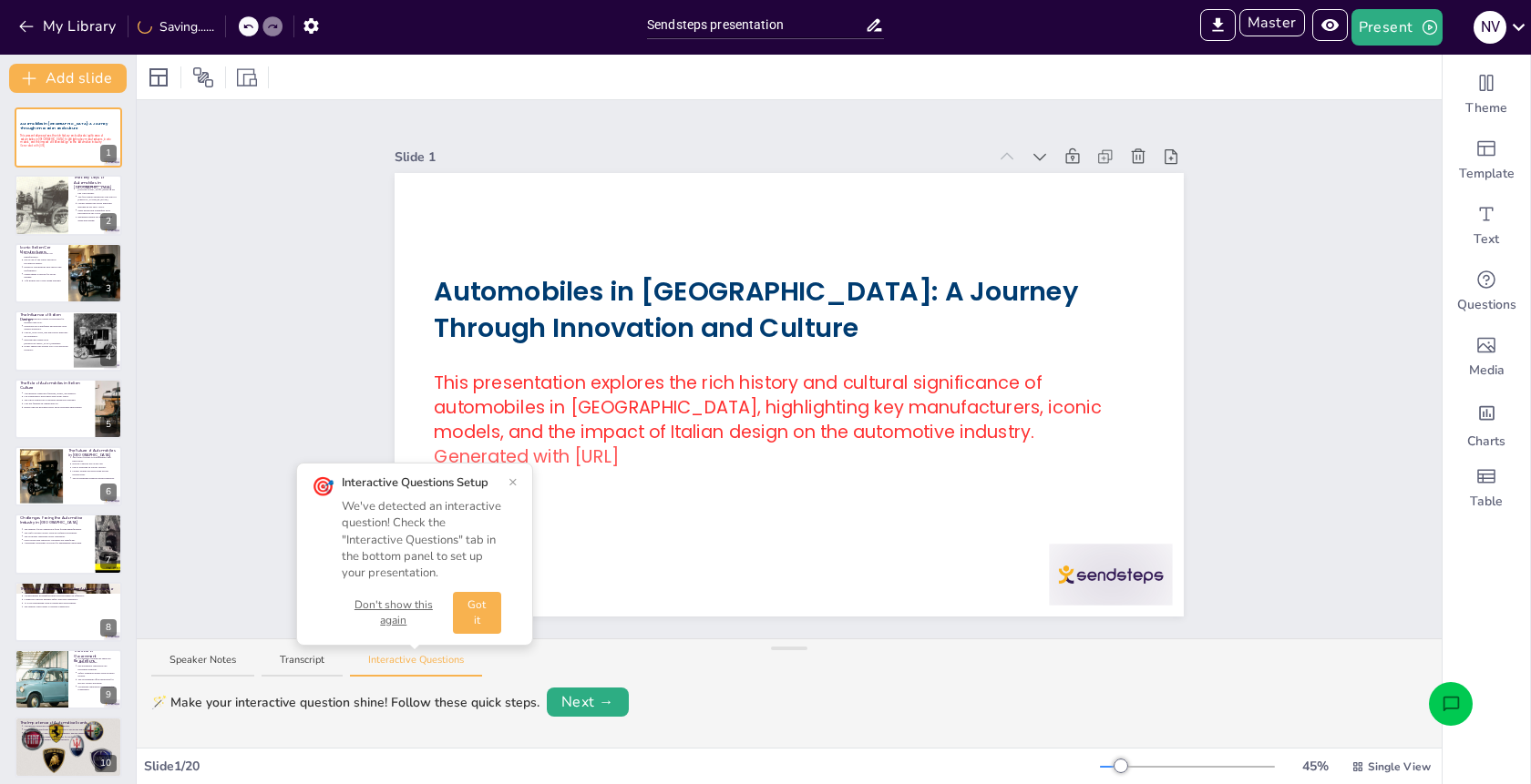
click at [476, 601] on button "Got it" at bounding box center [477, 613] width 48 height 42
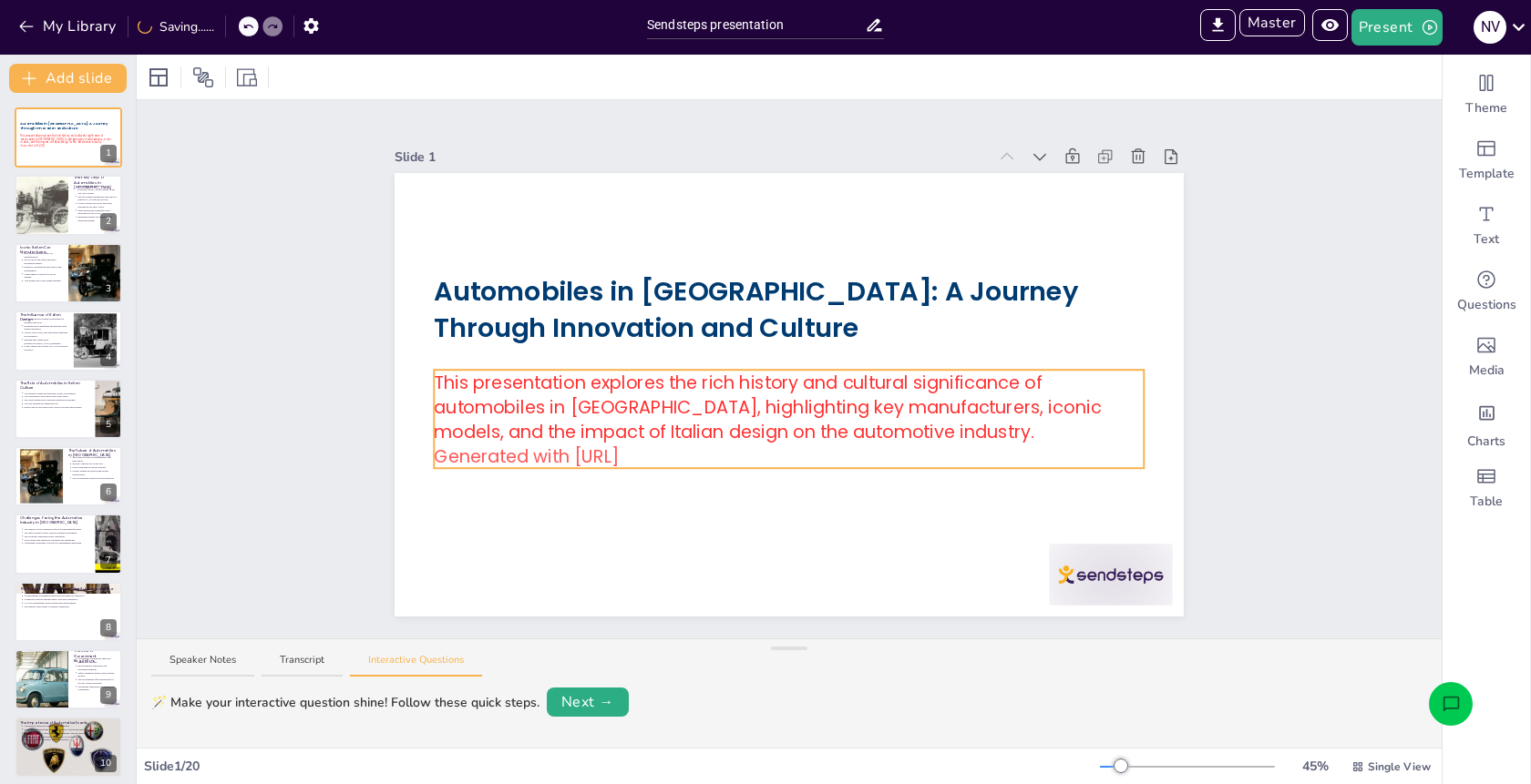
click at [771, 394] on span "This presentation explores the rich history and cultural significance of automo…" at bounding box center [767, 407] width 667 height 74
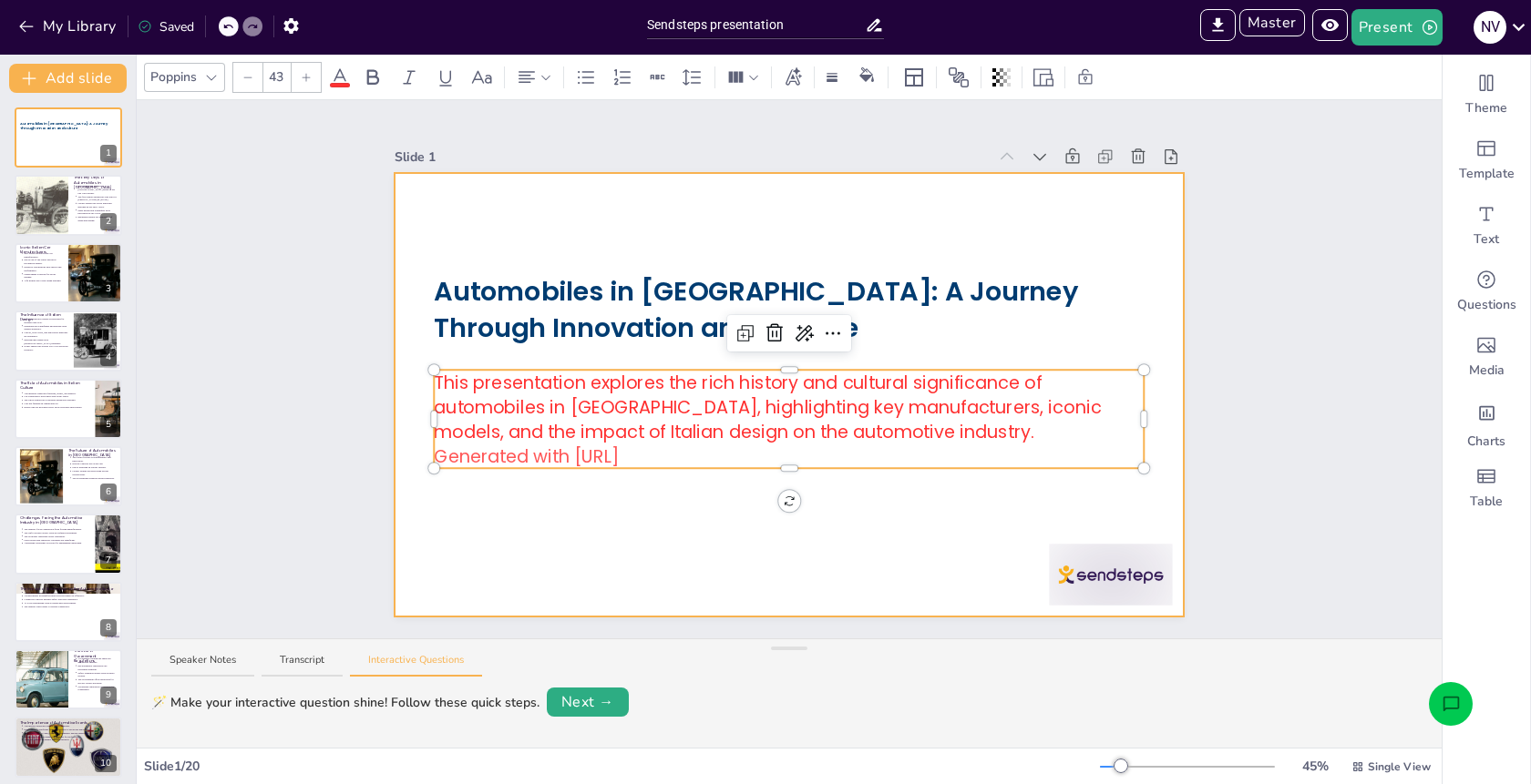
click at [1067, 370] on div at bounding box center [789, 395] width 789 height 444
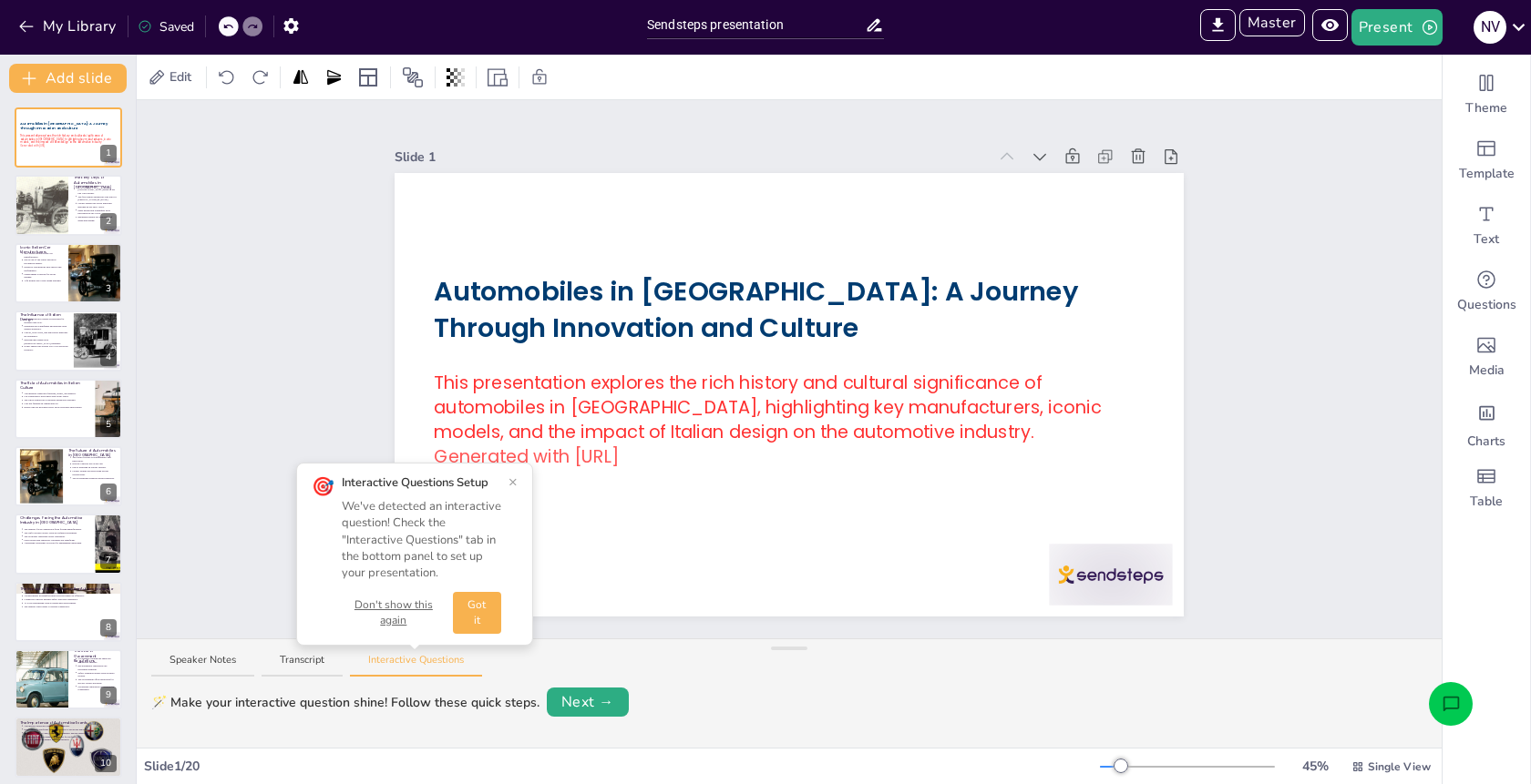
click at [389, 598] on button "Don't show this again" at bounding box center [394, 613] width 104 height 31
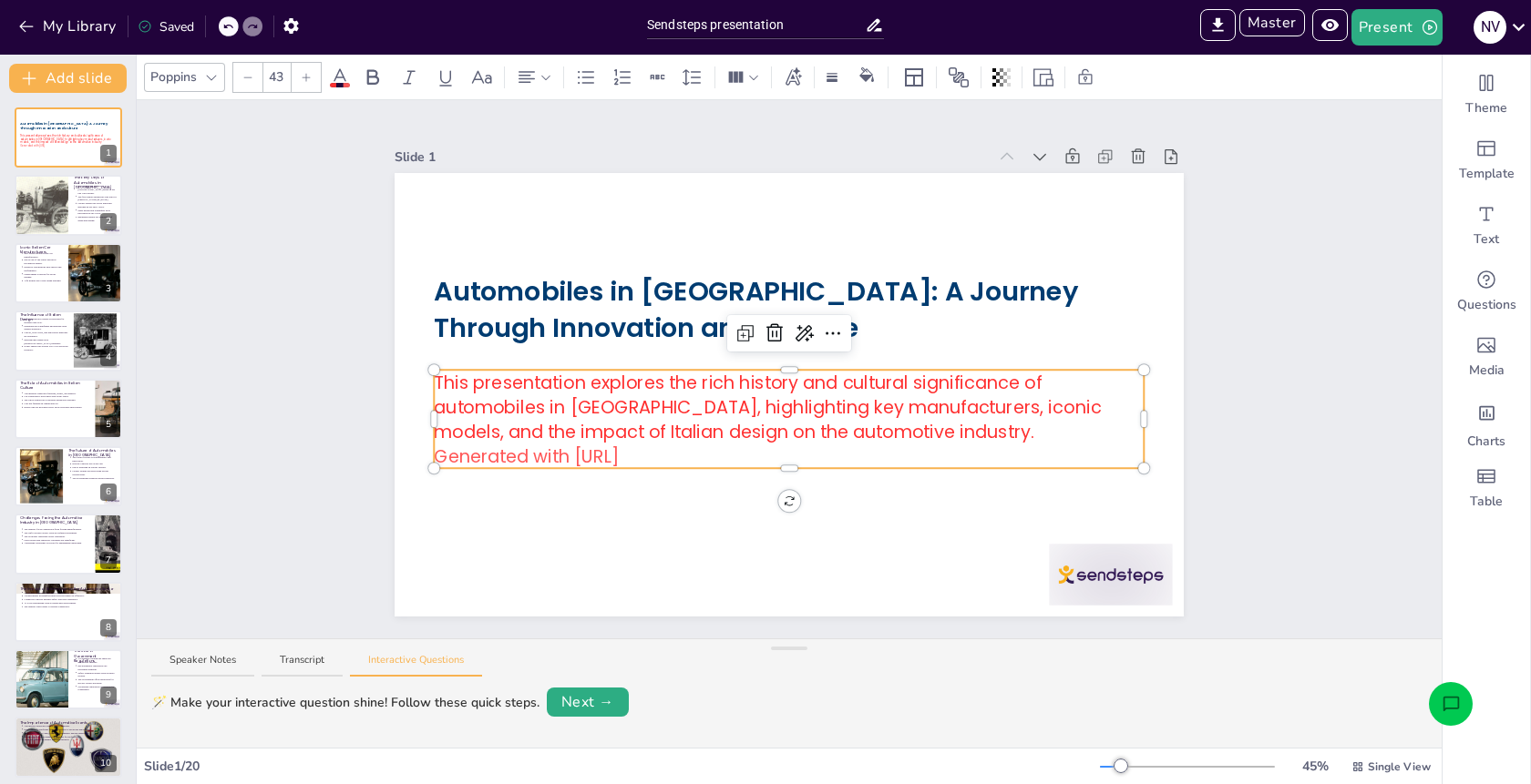
click at [947, 462] on div "Automobiles in Italy: A Journey Through Innovation and Culture This presentatio…" at bounding box center [789, 395] width 789 height 444
click at [941, 468] on div at bounding box center [789, 464] width 710 height 7
click at [342, 79] on icon at bounding box center [340, 78] width 22 height 22
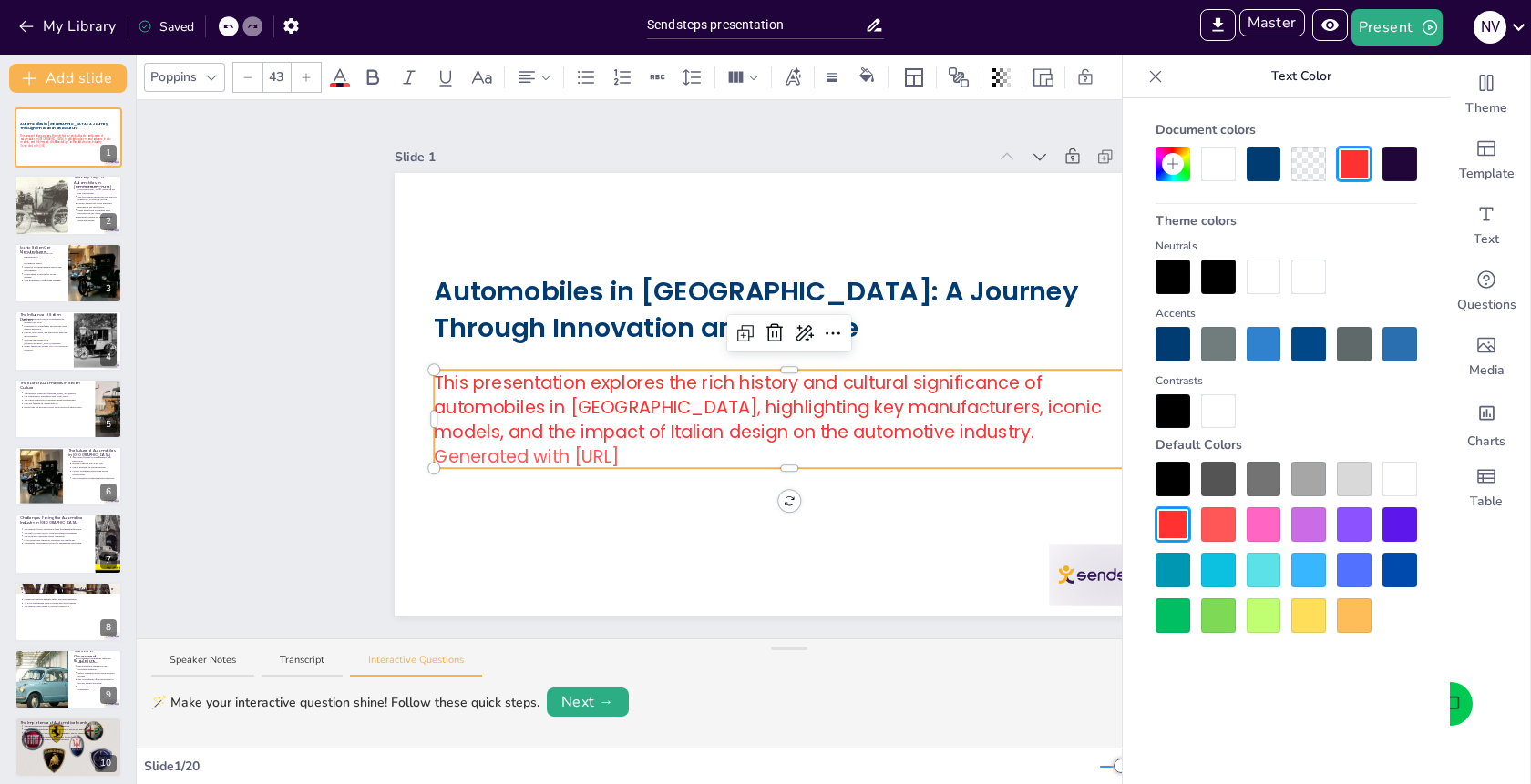
click at [1181, 350] on div at bounding box center [1172, 344] width 34 height 34
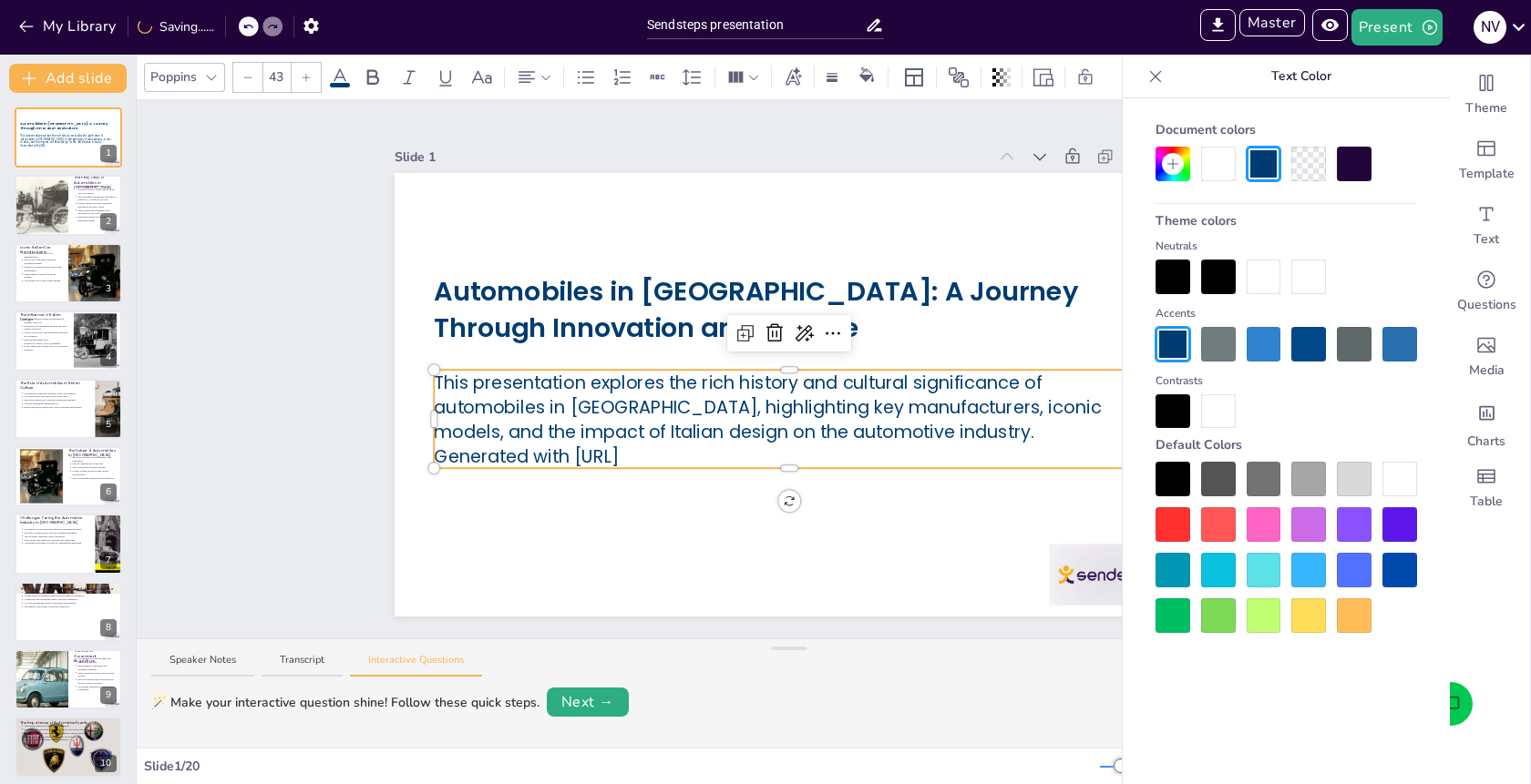
click at [1154, 75] on icon at bounding box center [1156, 76] width 12 height 12
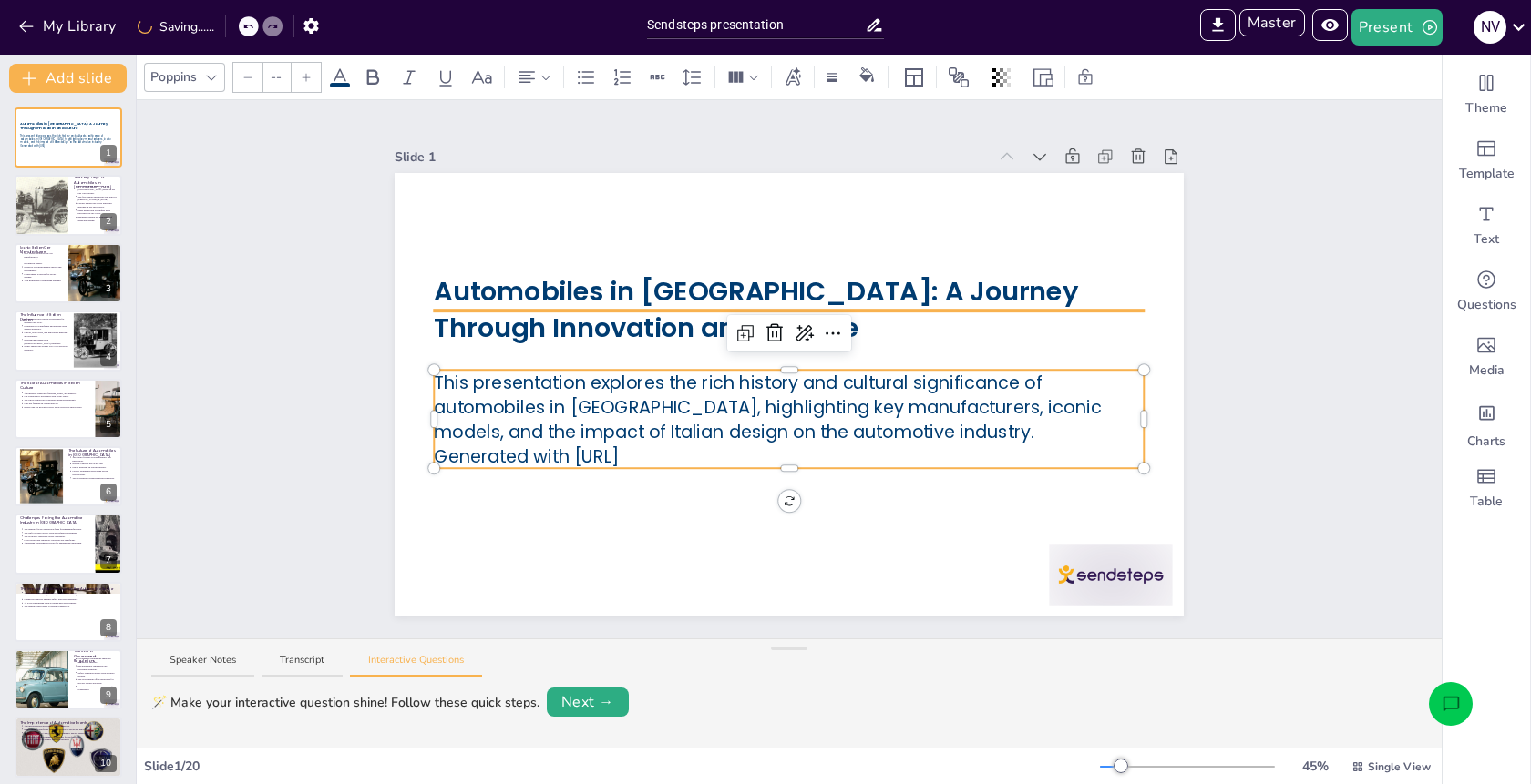
click at [1069, 293] on span "Automobiles in Italy: A Journey Through Innovation and Culture" at bounding box center [755, 310] width 644 height 74
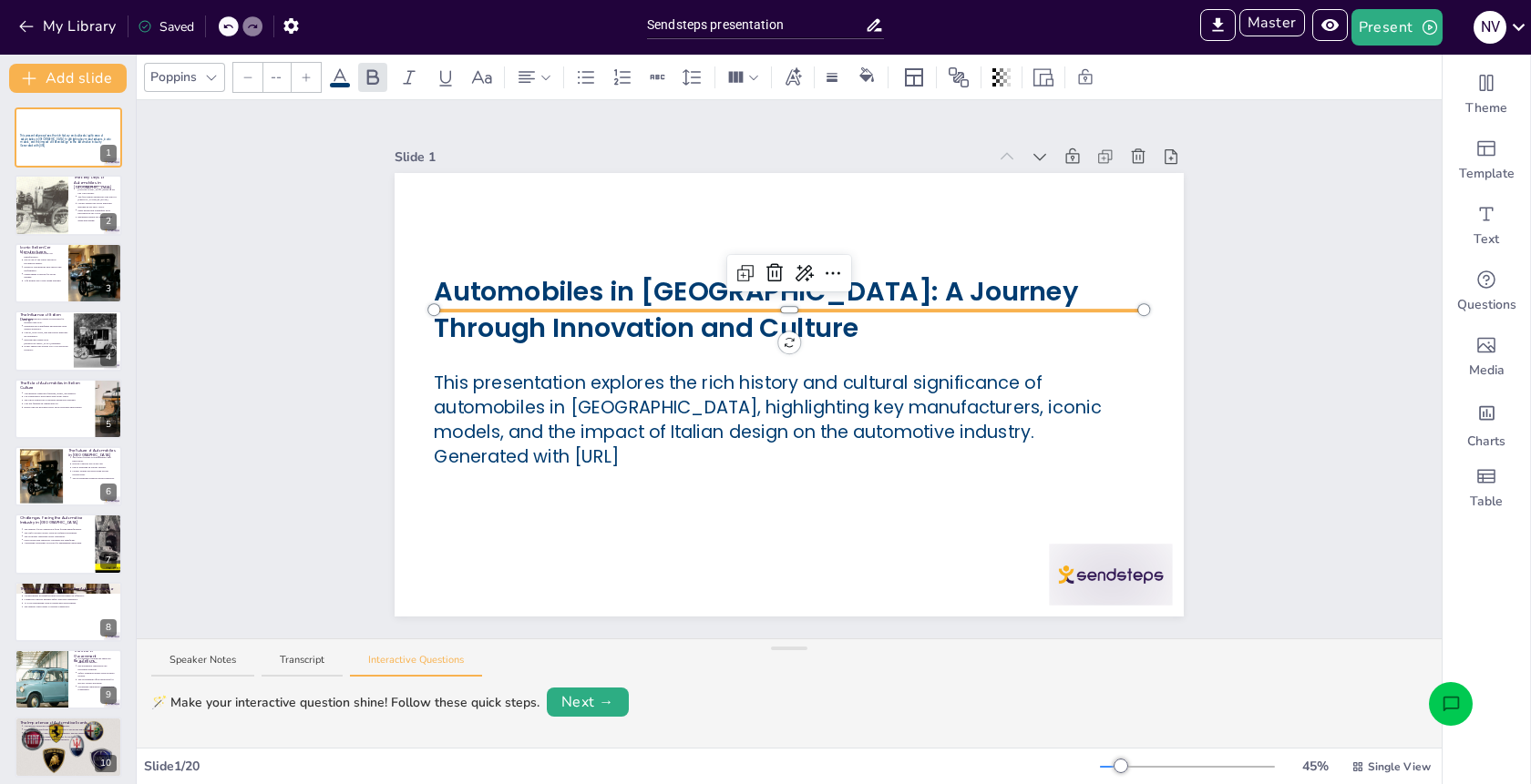
type input "64"
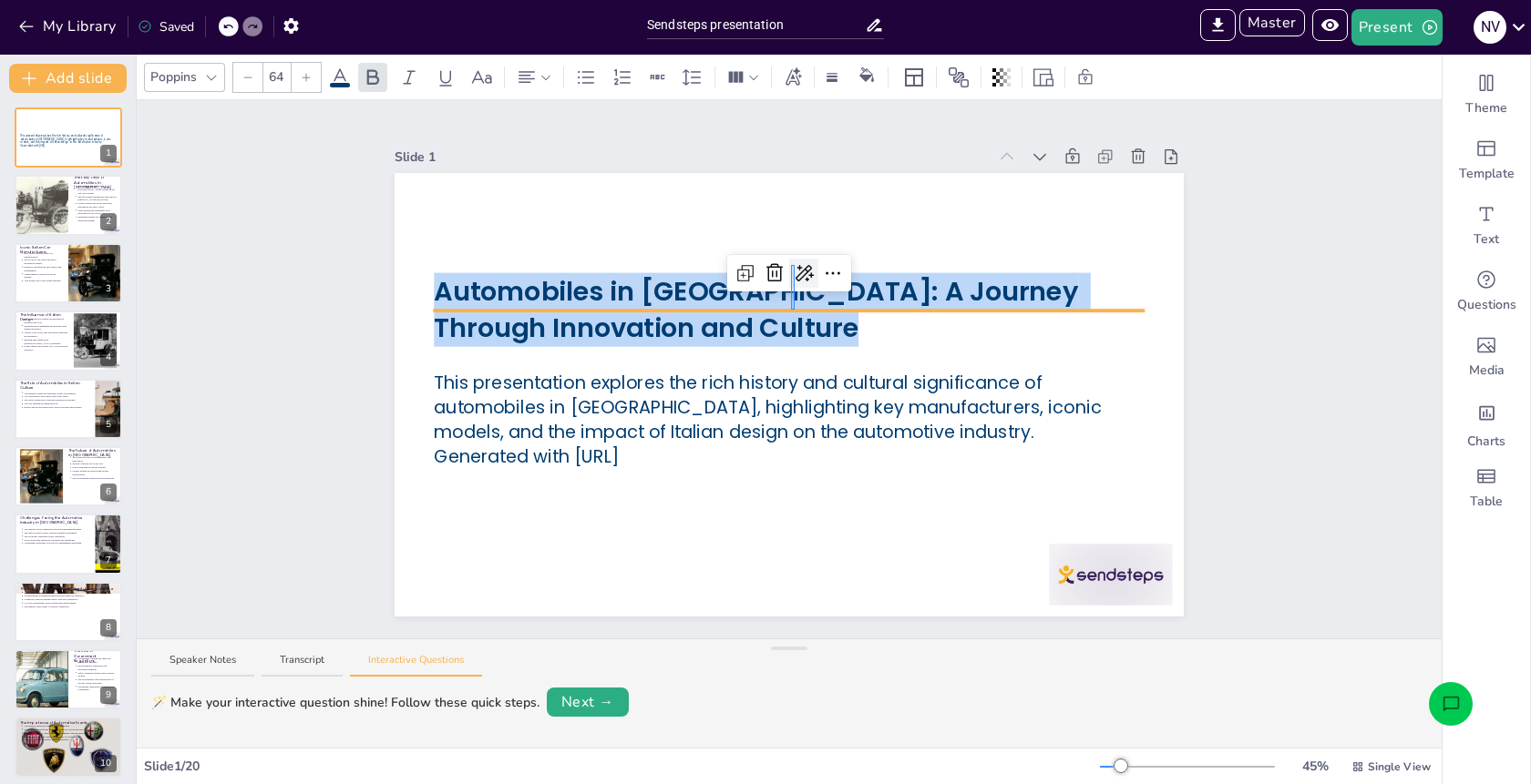
drag, startPoint x: 791, startPoint y: 310, endPoint x: 794, endPoint y: 265, distance: 45.1
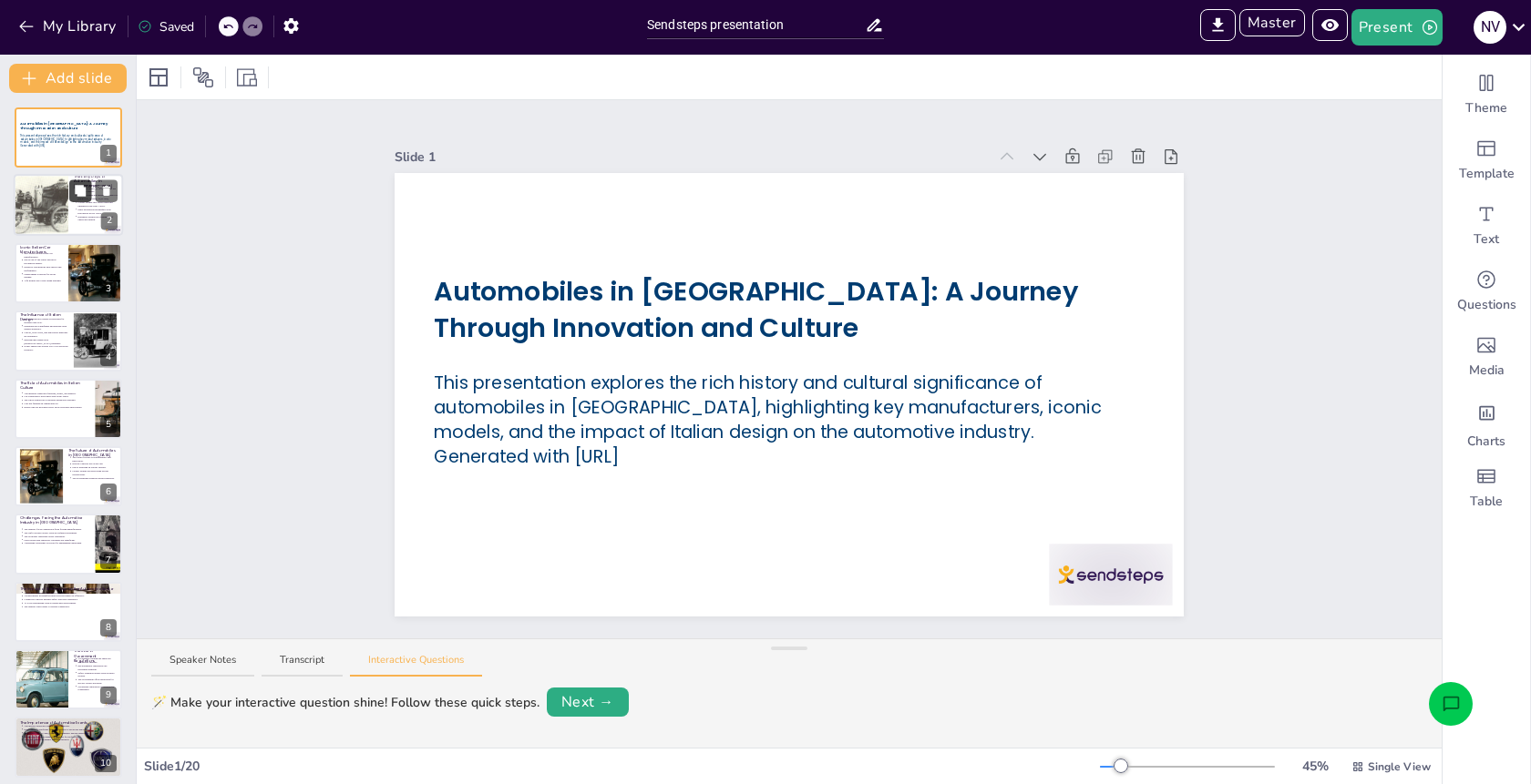
click at [84, 196] on icon at bounding box center [81, 192] width 11 height 11
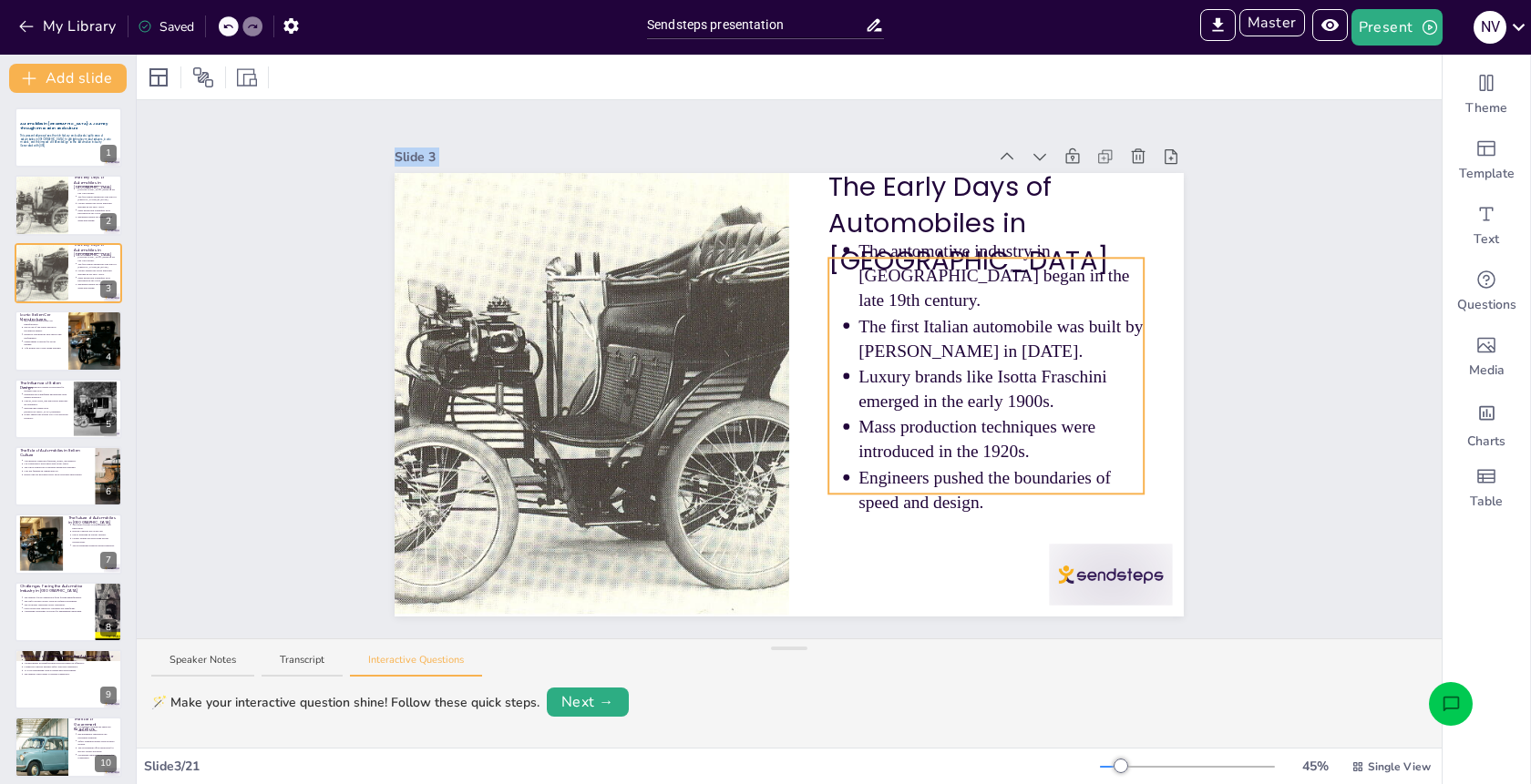
click at [915, 394] on p "Luxury brands like Isotta Fraschini emerged in the early 1900s." at bounding box center [1001, 388] width 285 height 49
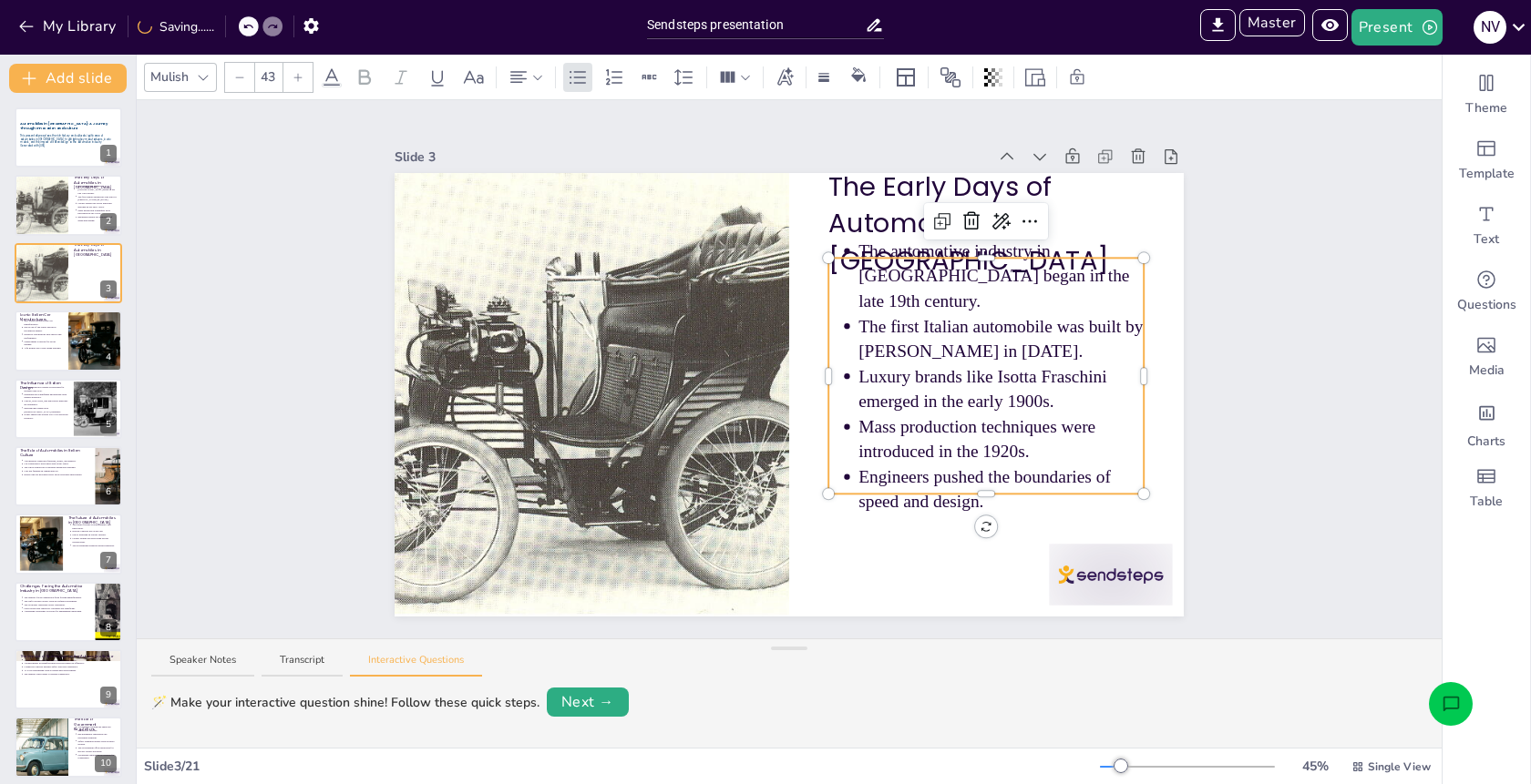
click at [917, 371] on p "Luxury brands like Isotta Fraschini emerged in the early 1900s." at bounding box center [1001, 388] width 285 height 49
click at [332, 76] on icon at bounding box center [332, 78] width 22 height 22
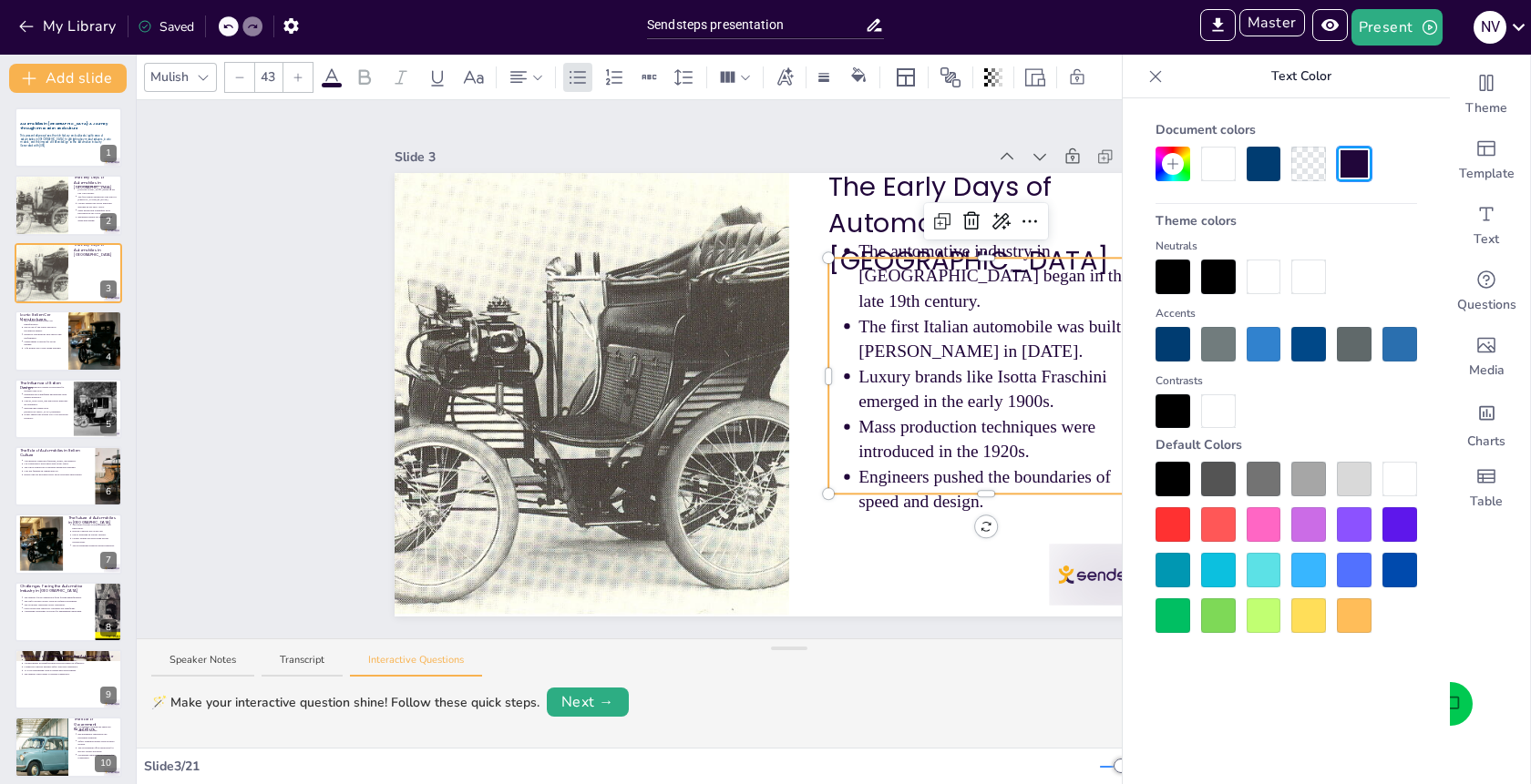
click at [1265, 522] on div at bounding box center [1263, 525] width 34 height 34
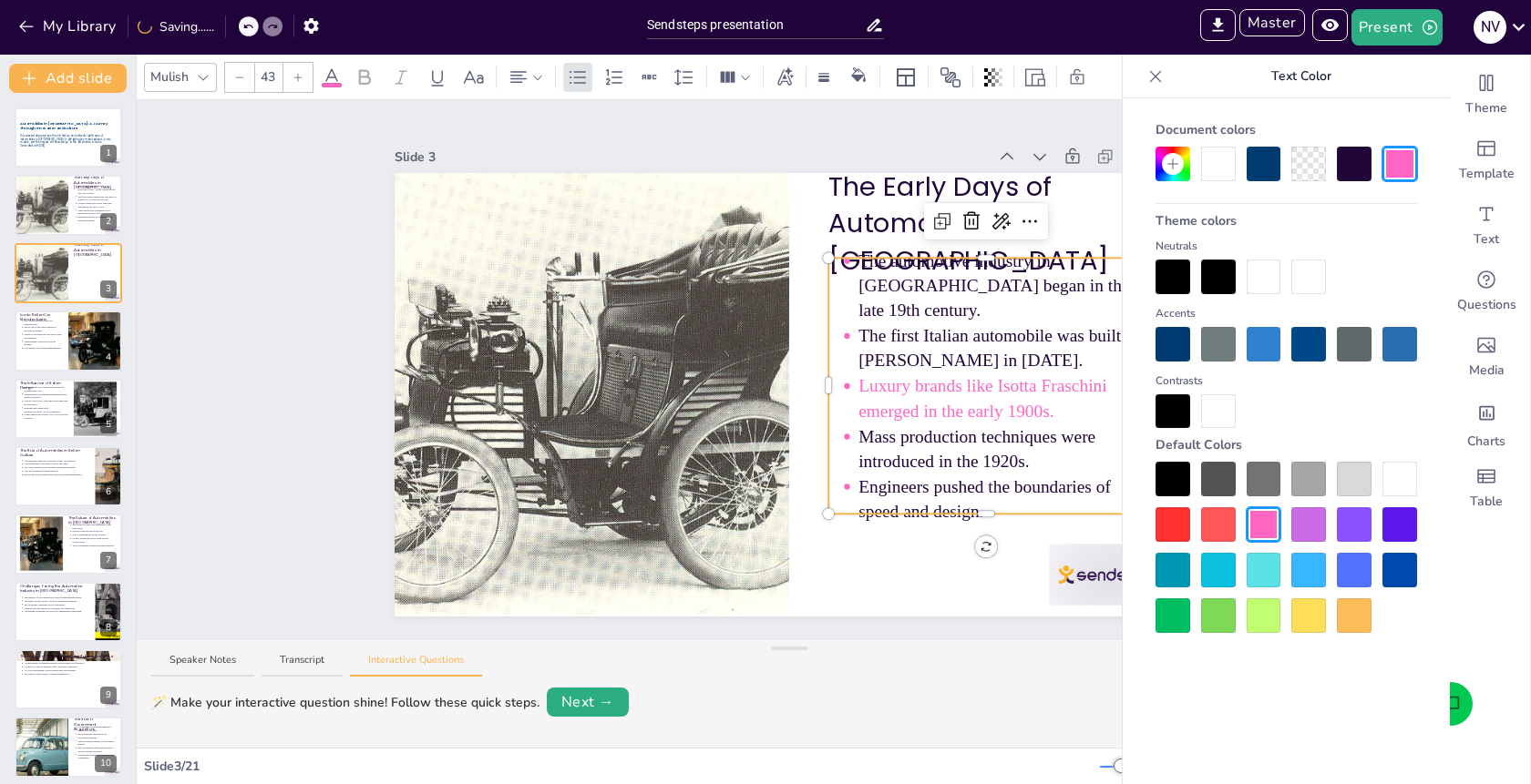
click at [1159, 82] on icon at bounding box center [1156, 77] width 19 height 19
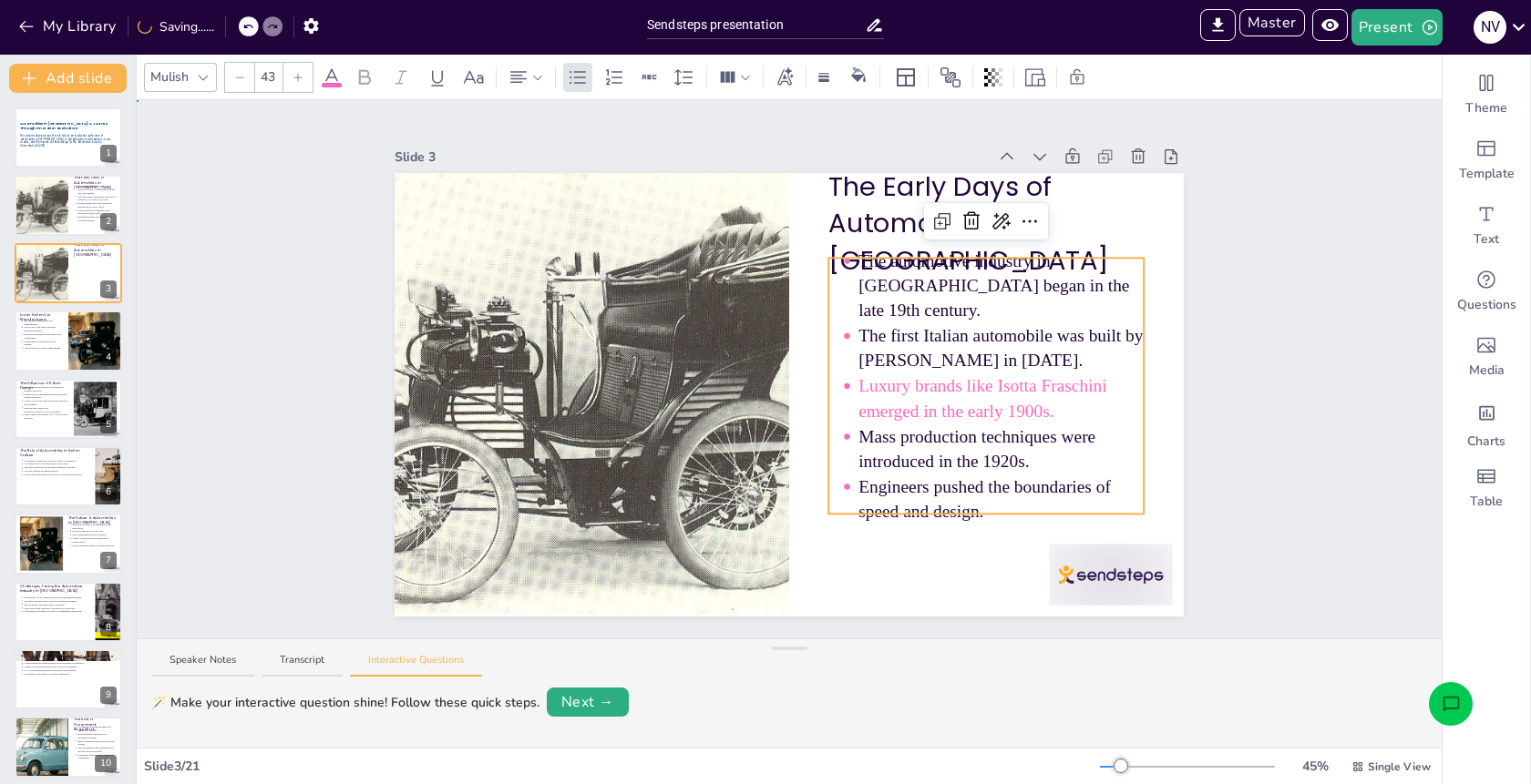
click at [1209, 509] on div "Slide 1 Automobiles in Italy: A Journey Through Innovation and Culture This pre…" at bounding box center [789, 370] width 891 height 495
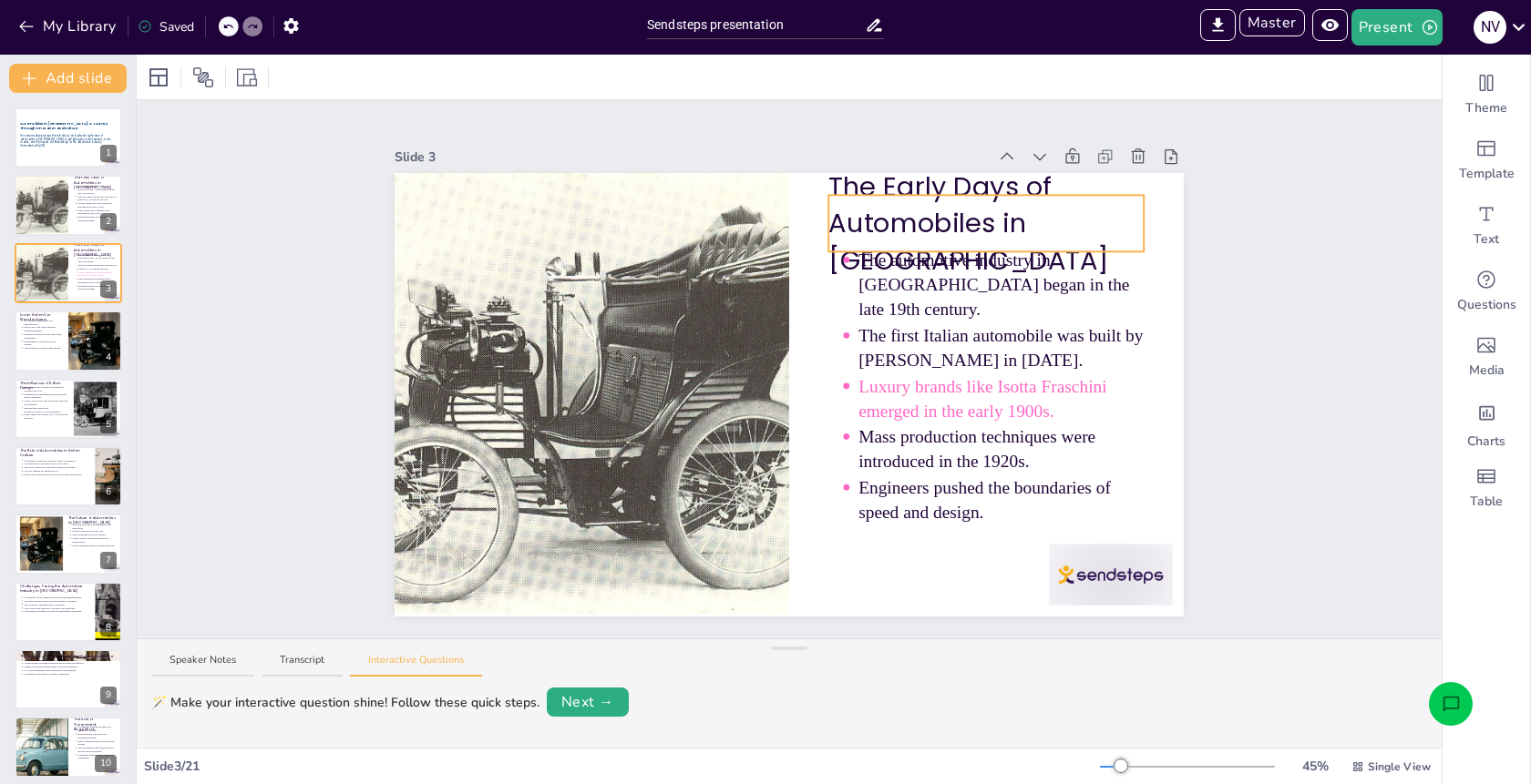
click at [995, 201] on p "The Early Days of Automobiles in Italy" at bounding box center [986, 223] width 315 height 110
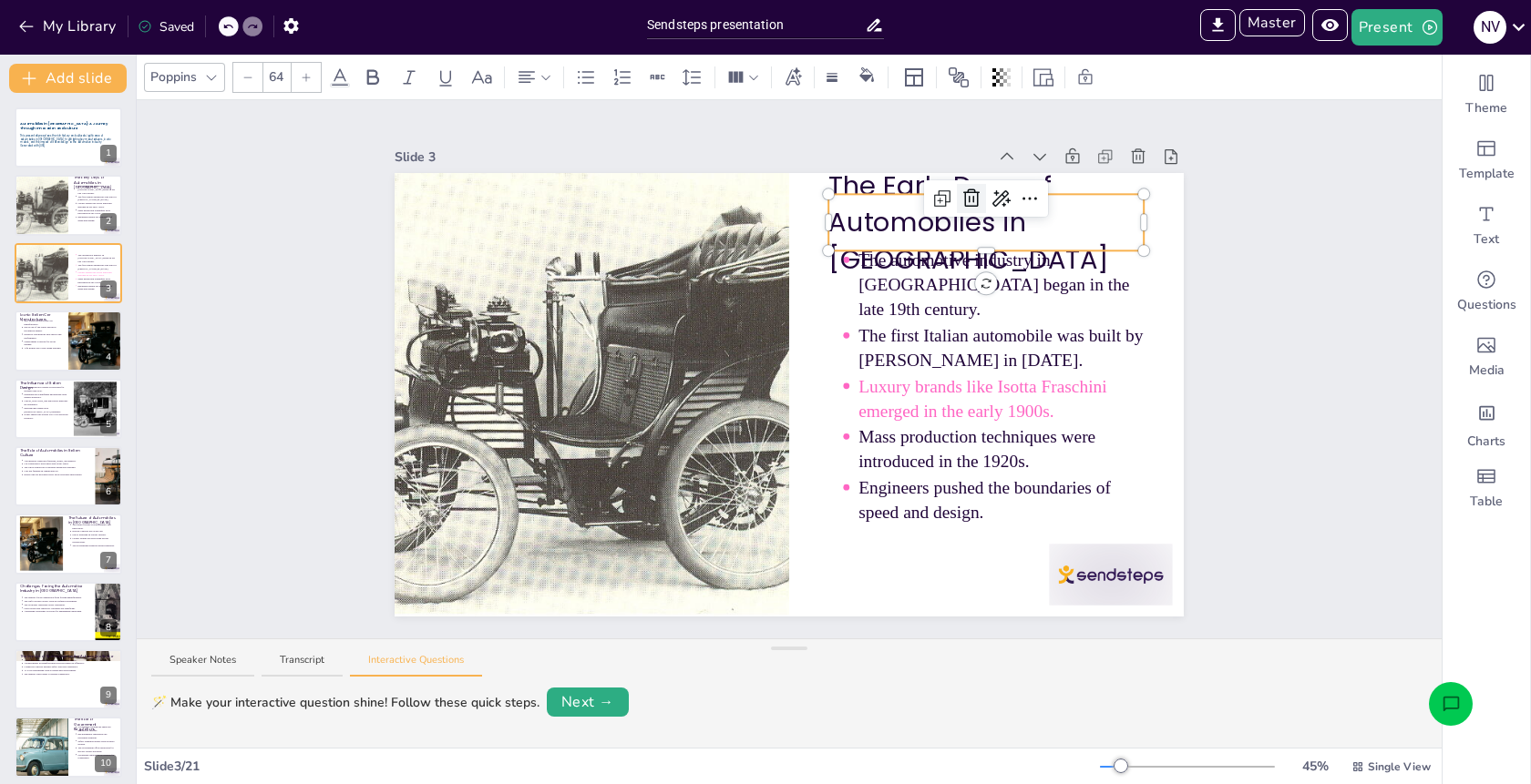
click at [975, 198] on icon at bounding box center [971, 199] width 22 height 22
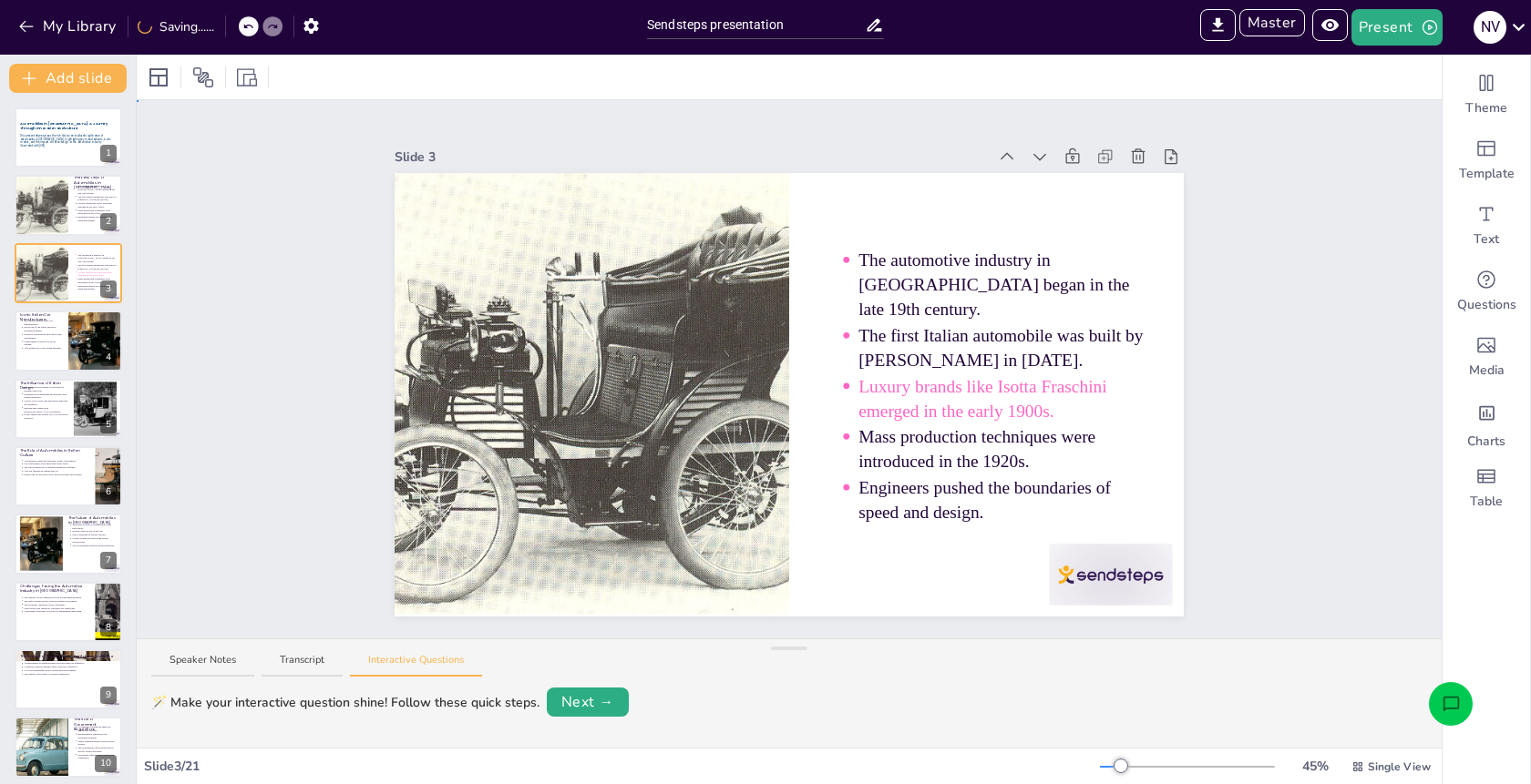
click at [1340, 336] on div "Slide 1 Automobiles in Italy: A Journey Through Innovation and Culture This pre…" at bounding box center [789, 369] width 1305 height 538
click at [96, 30] on button "My Library" at bounding box center [69, 26] width 110 height 29
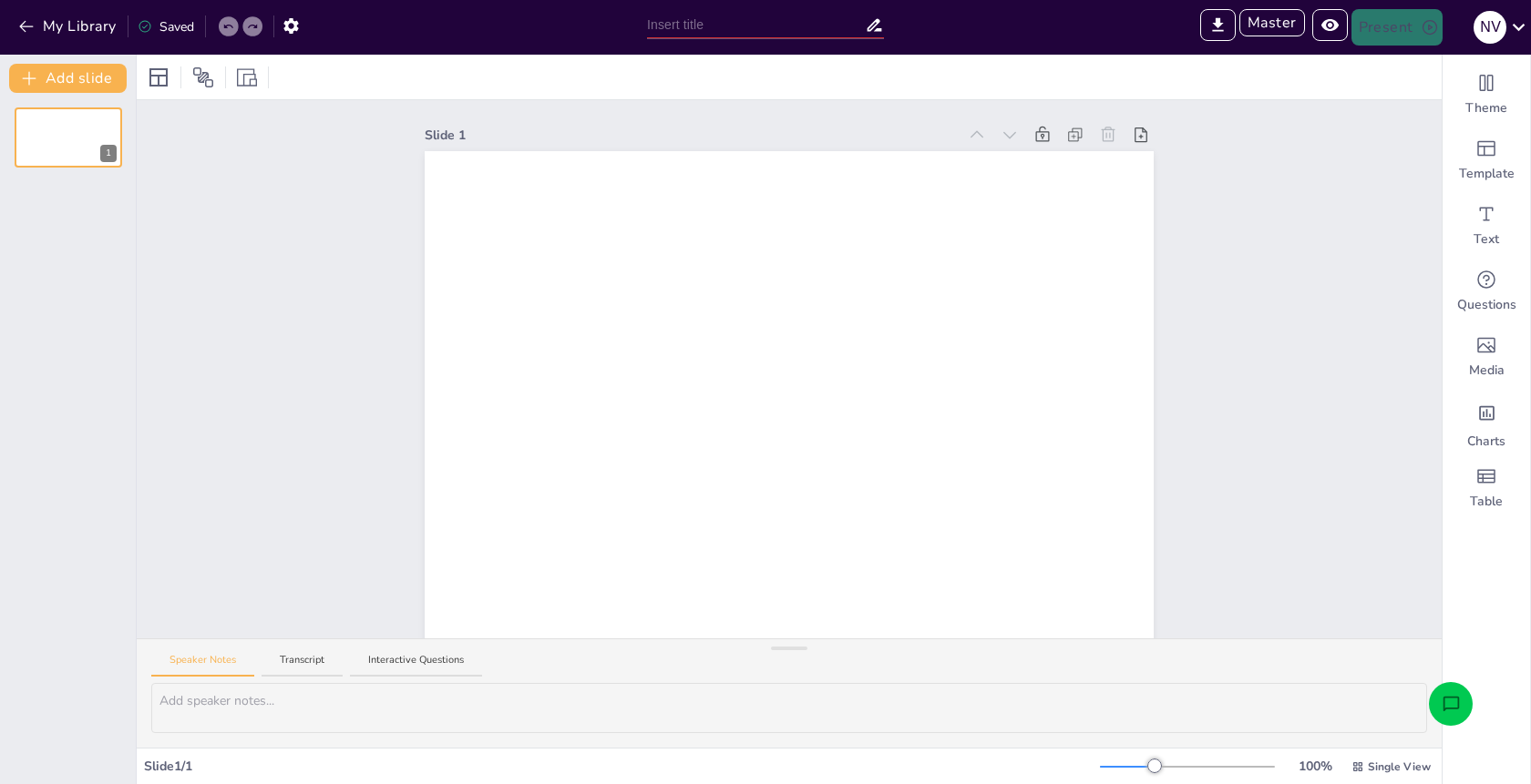
type input "Sendsteps presentation"
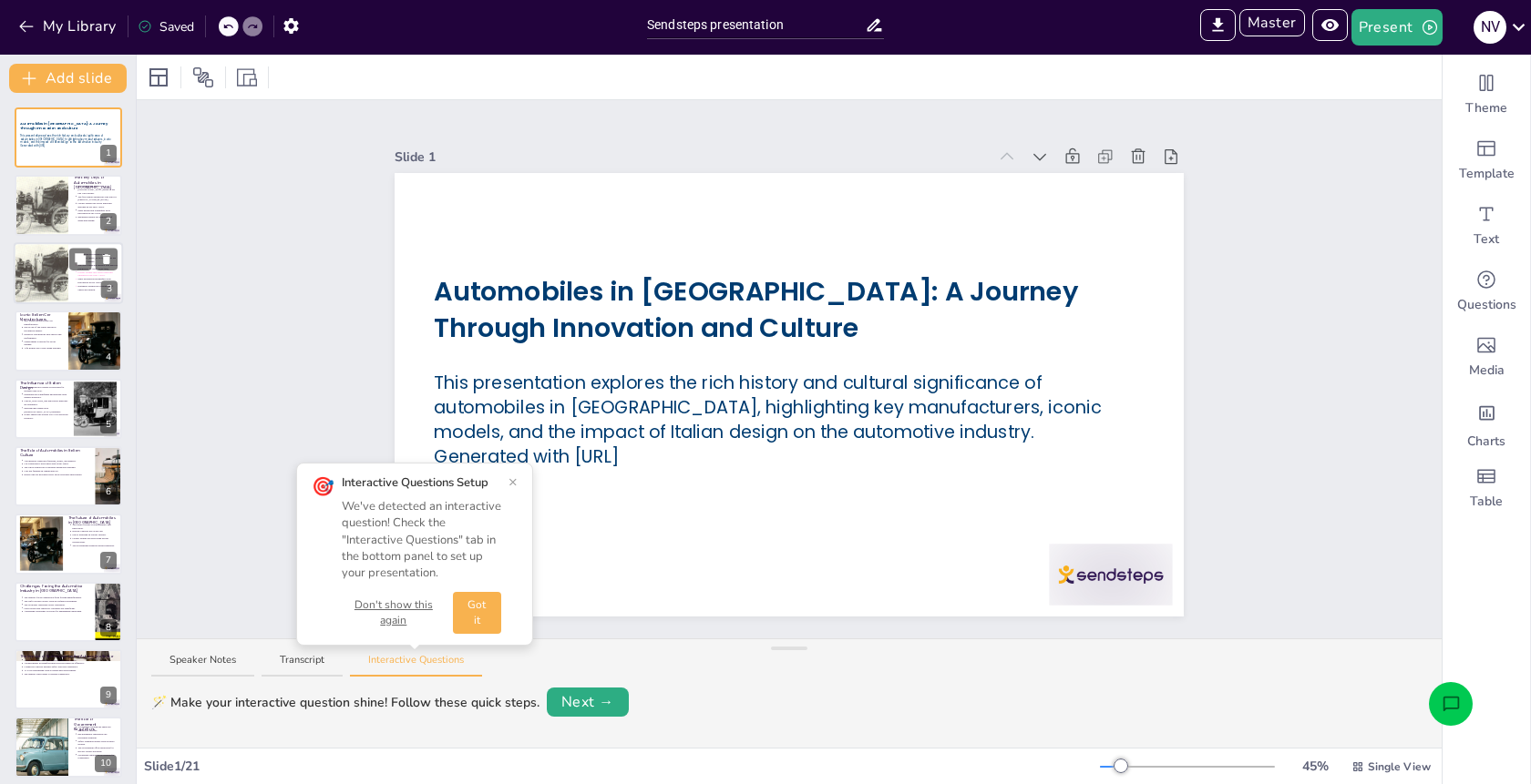
click at [64, 274] on div at bounding box center [41, 272] width 85 height 62
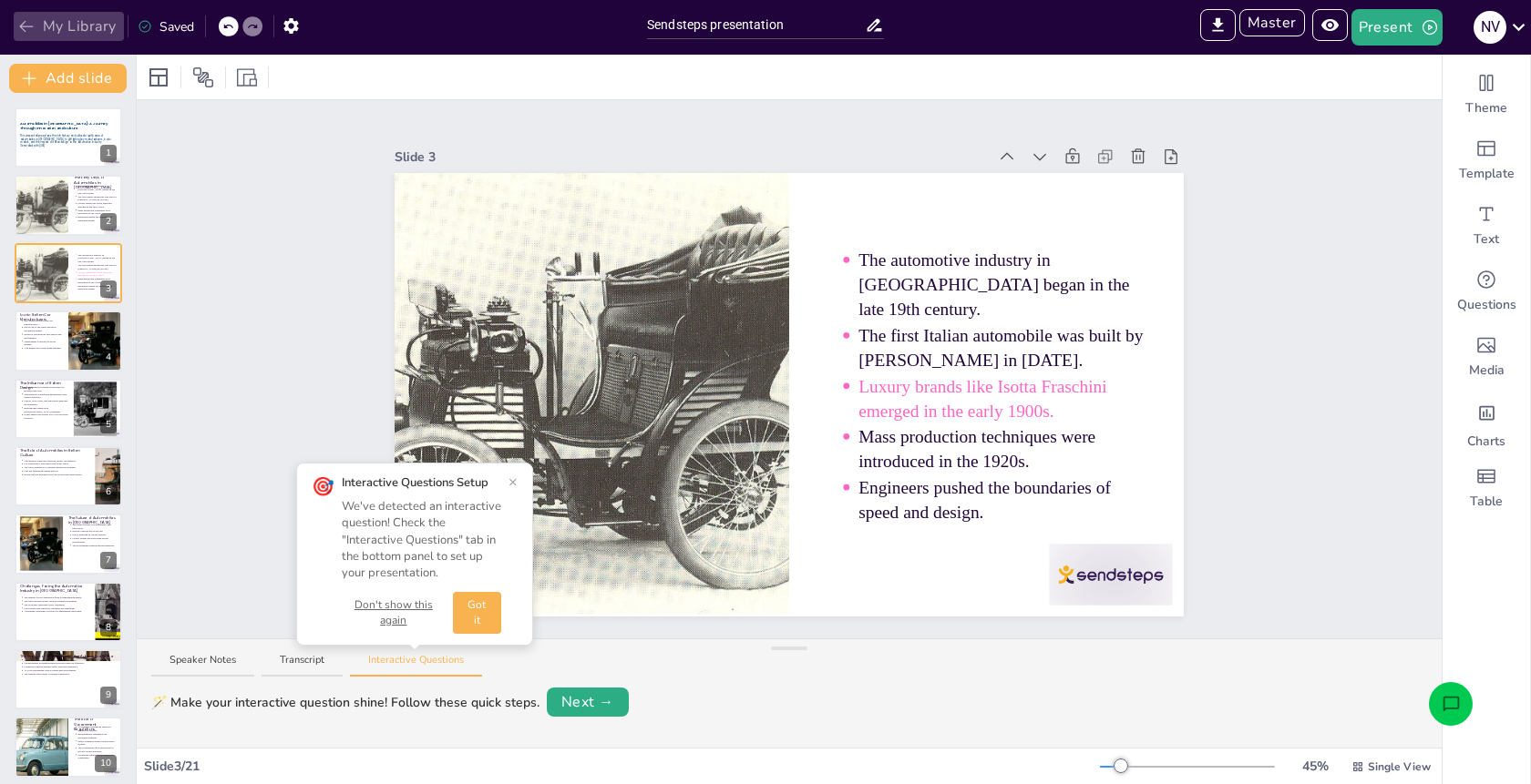
click at [57, 22] on button "My Library" at bounding box center [69, 26] width 110 height 29
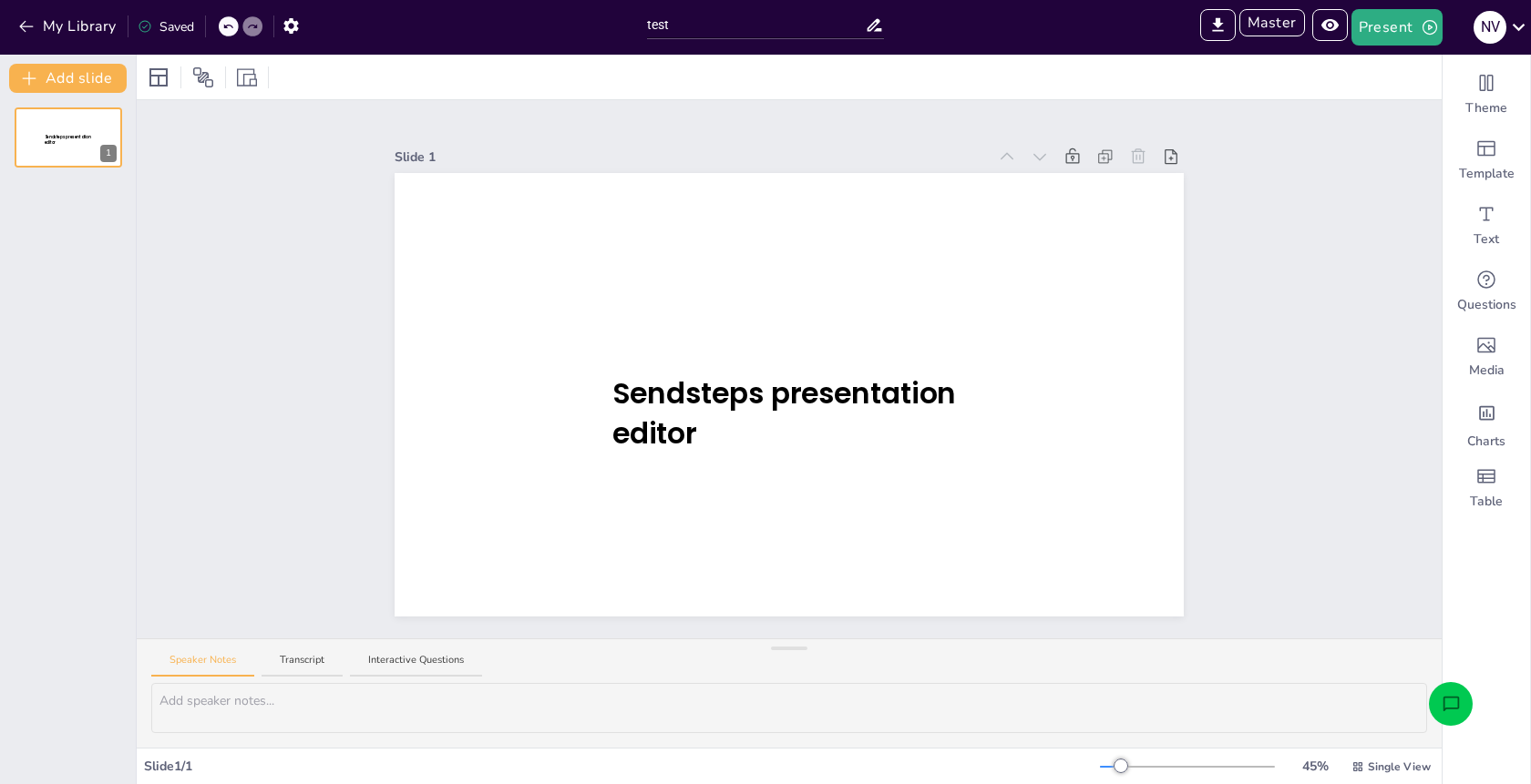
click at [246, 177] on div "Slide 1 Sendsteps presentation editor" at bounding box center [789, 369] width 1305 height 538
click at [40, 17] on button "My Library" at bounding box center [69, 26] width 110 height 29
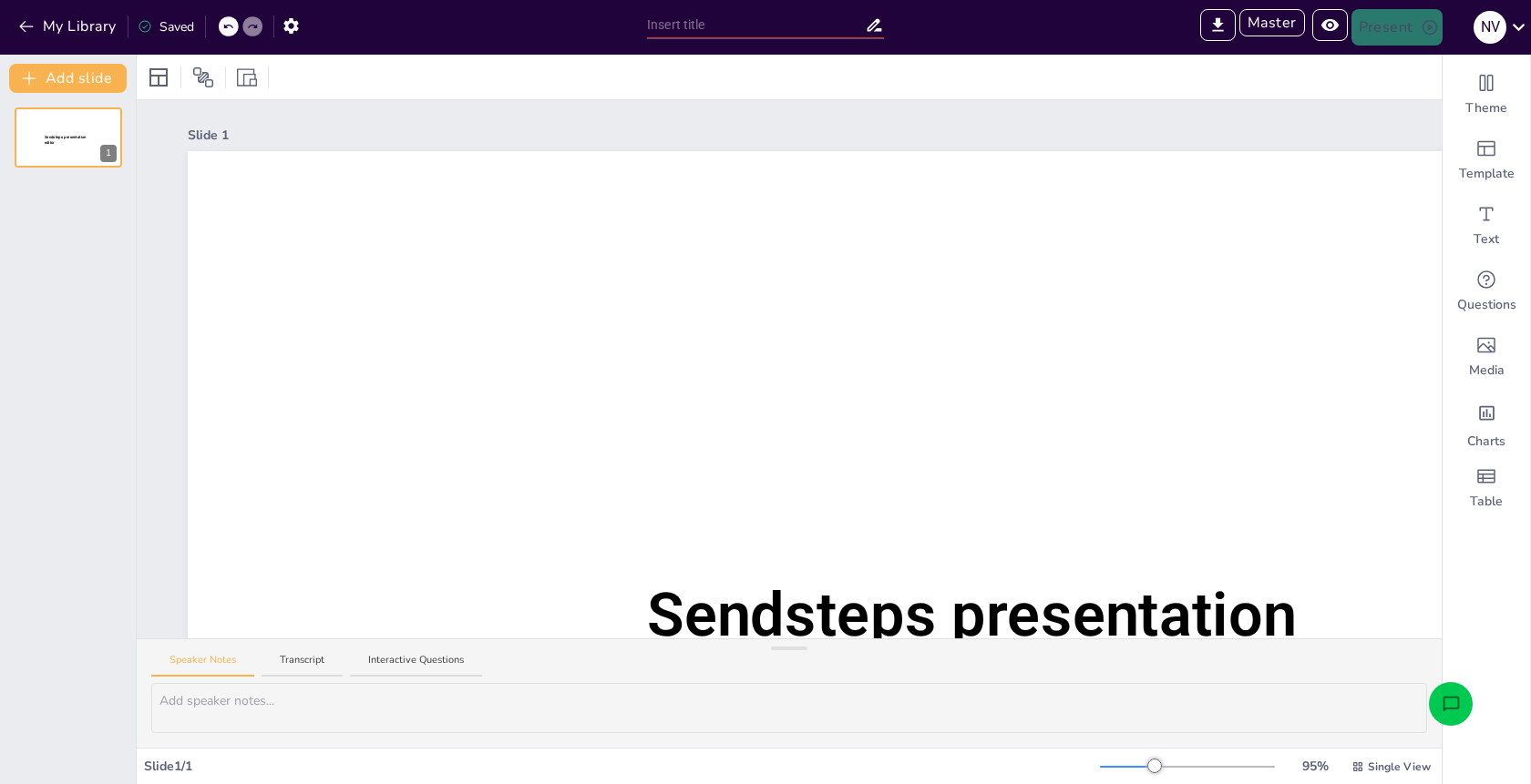
type input "test"
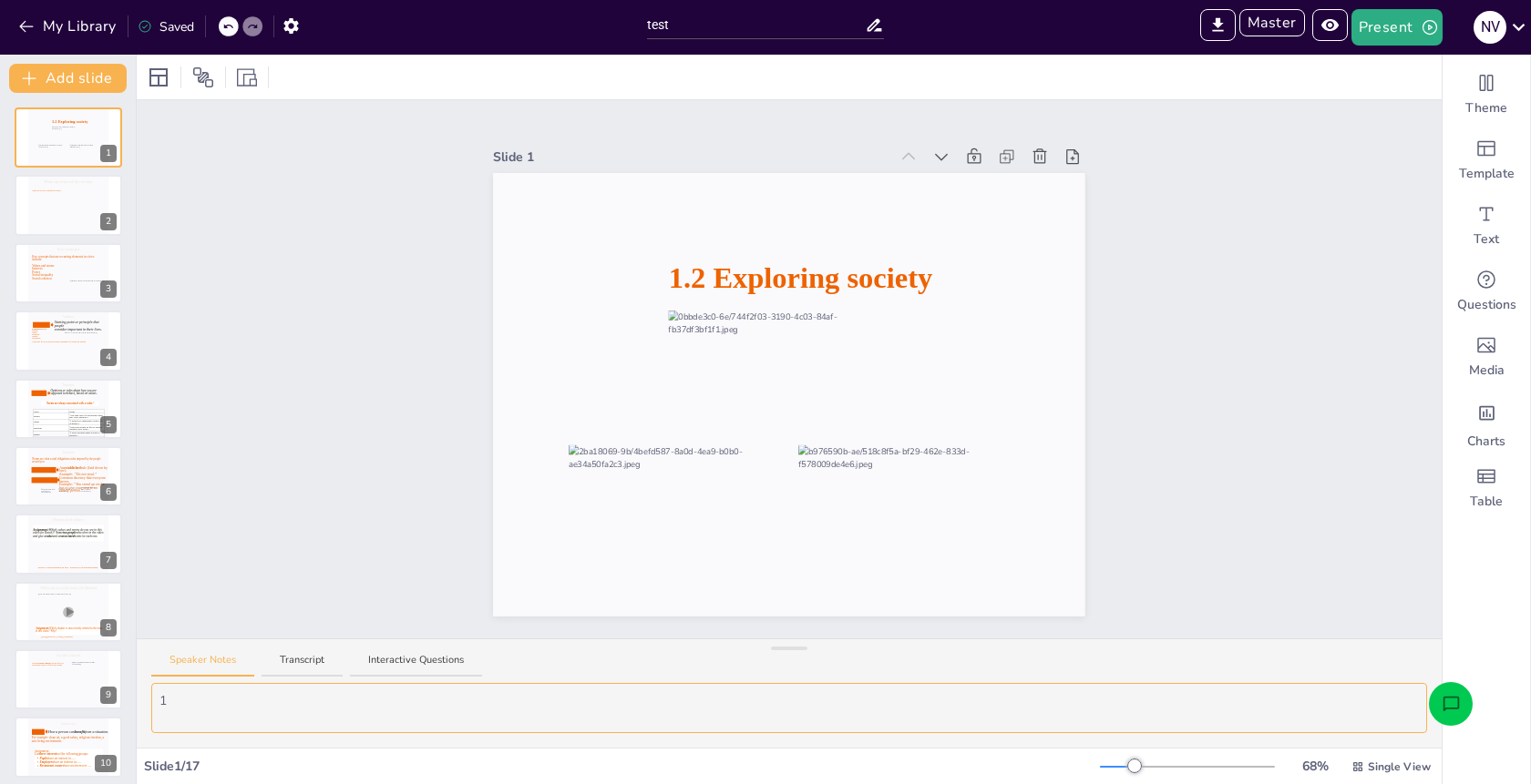
click at [196, 701] on textarea "1" at bounding box center [789, 708] width 1275 height 50
click at [301, 663] on button "Transcript" at bounding box center [301, 665] width 81 height 25
click at [441, 665] on button "Interactive Questions" at bounding box center [415, 665] width 133 height 25
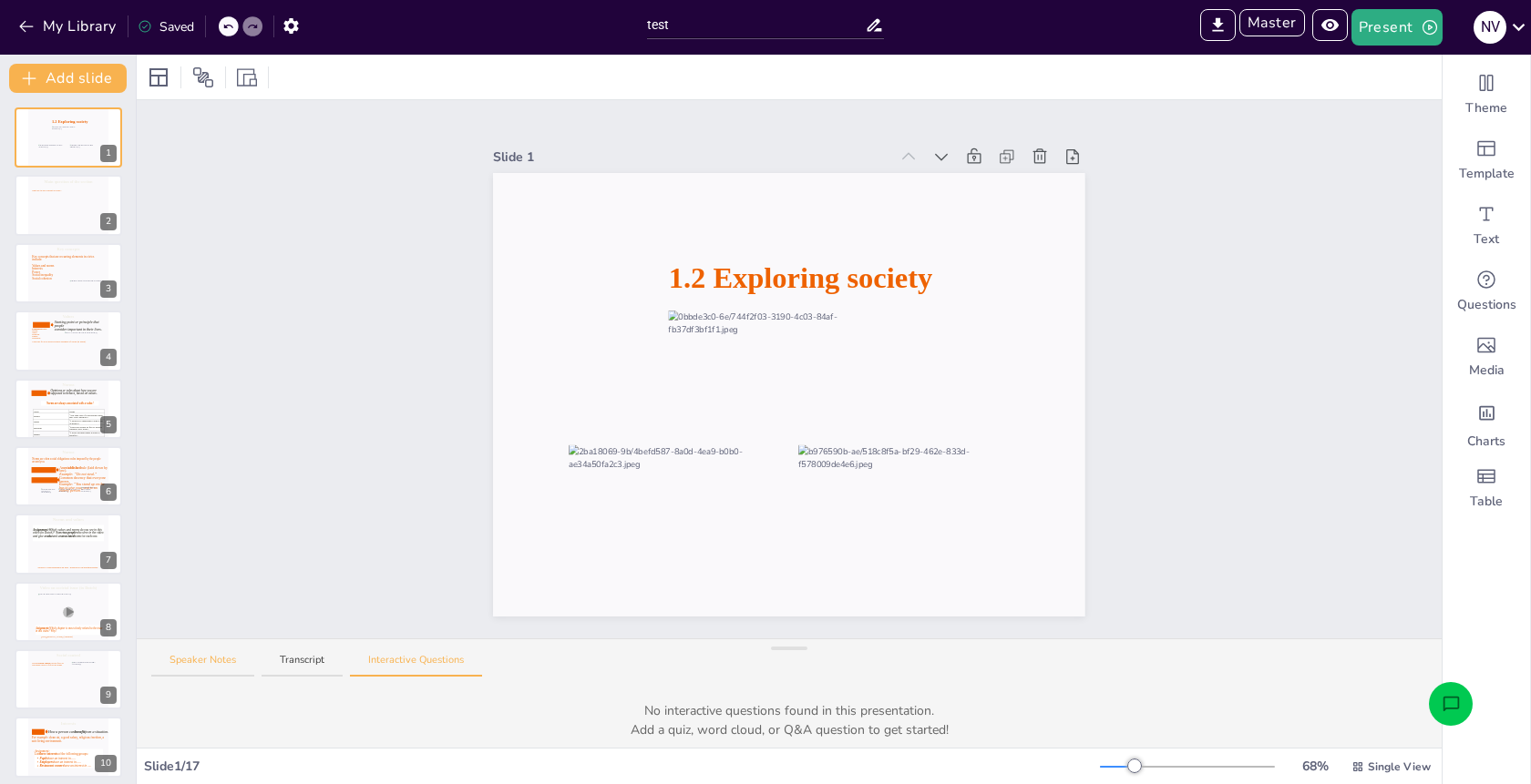
click at [171, 661] on button "Speaker Notes" at bounding box center [202, 665] width 103 height 25
click at [30, 278] on div at bounding box center [68, 272] width 82 height 62
type textarea "3"
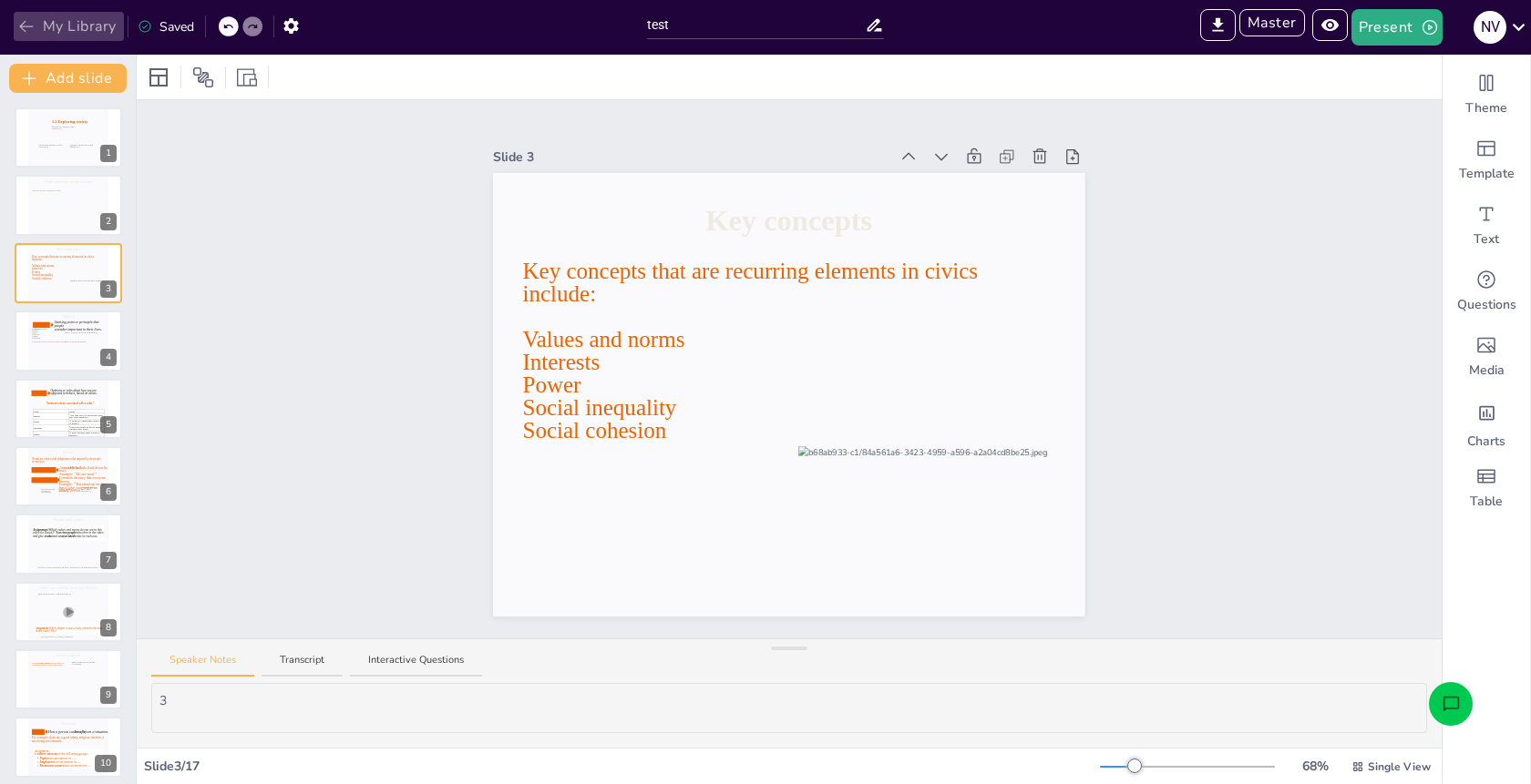
click at [80, 25] on button "My Library" at bounding box center [69, 26] width 110 height 29
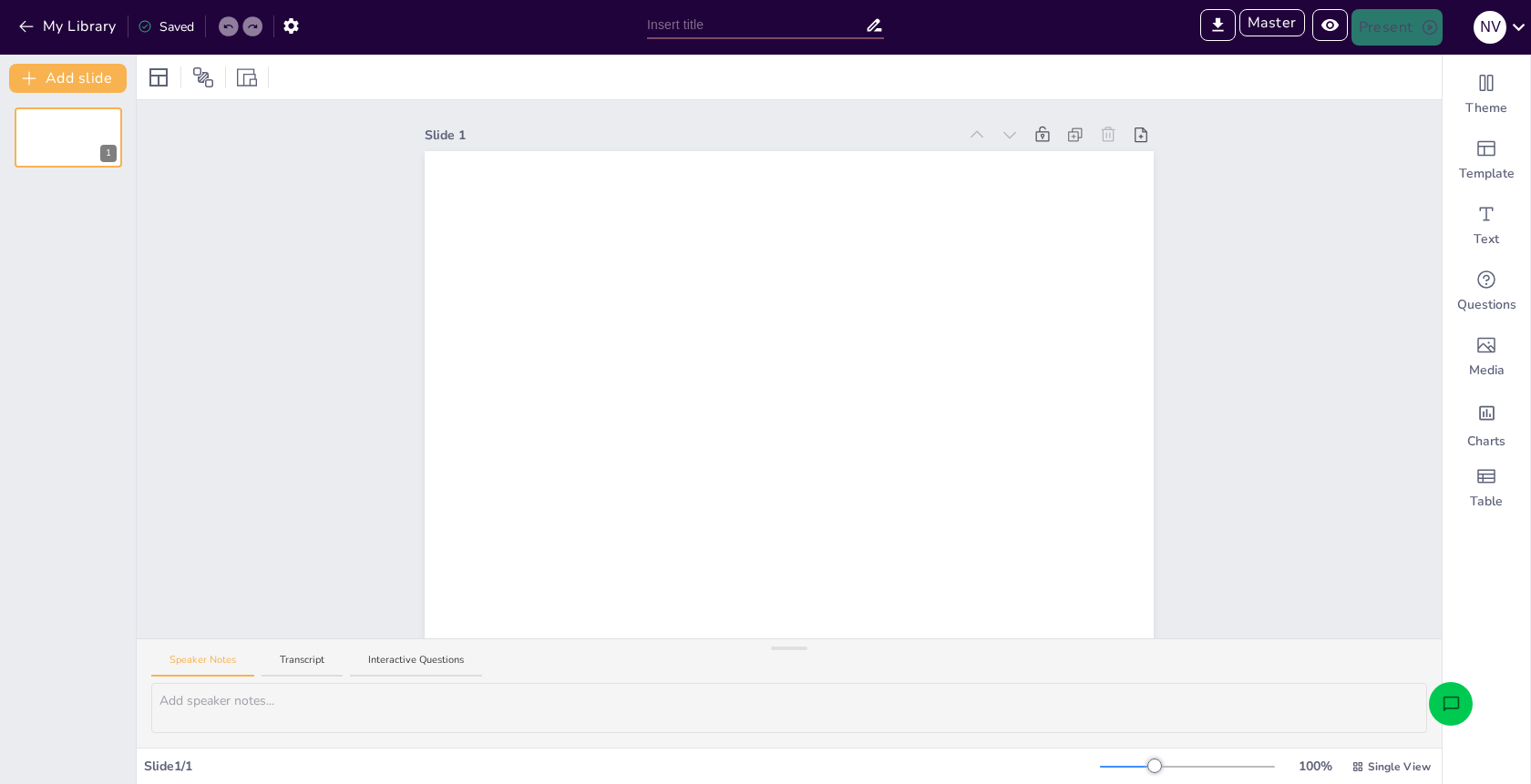
type input "Sendsteps presentation"
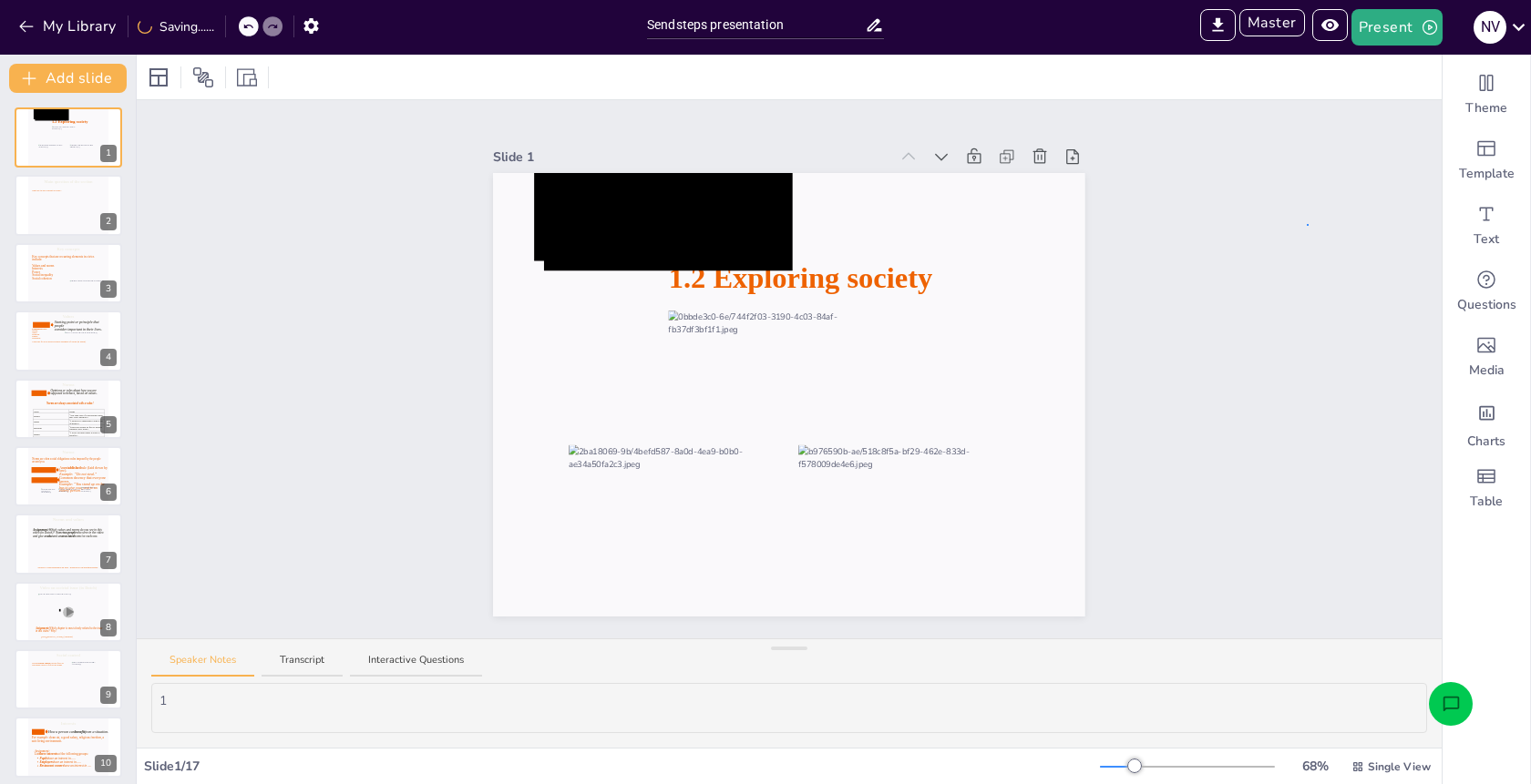
drag, startPoint x: 1307, startPoint y: 224, endPoint x: 803, endPoint y: 237, distance: 504.2
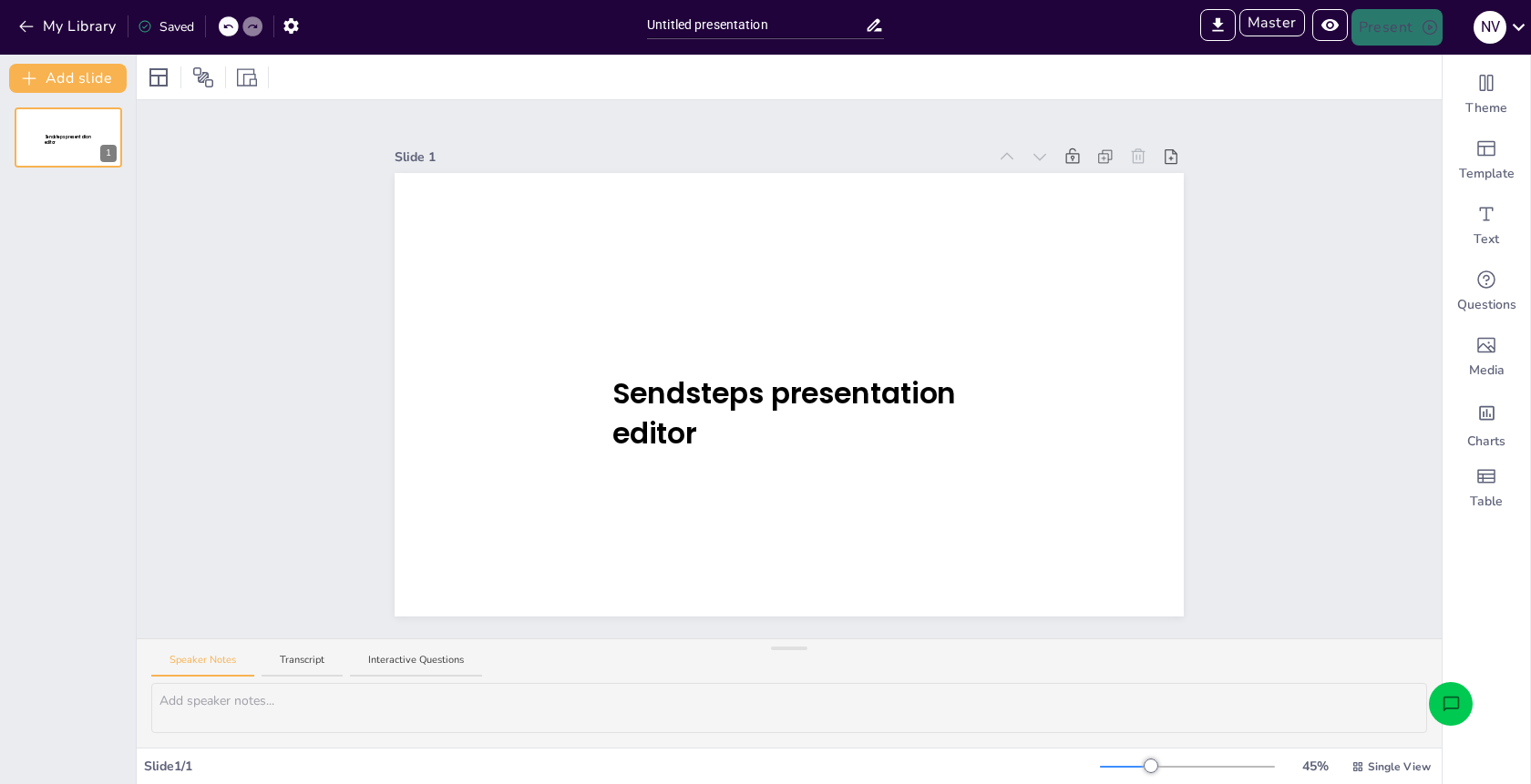
type input "Sendsteps presentation"
click at [299, 173] on div "Slide 1 Sendsteps presentation editor" at bounding box center [789, 369] width 1305 height 538
click at [65, 19] on button "My Library" at bounding box center [69, 26] width 110 height 29
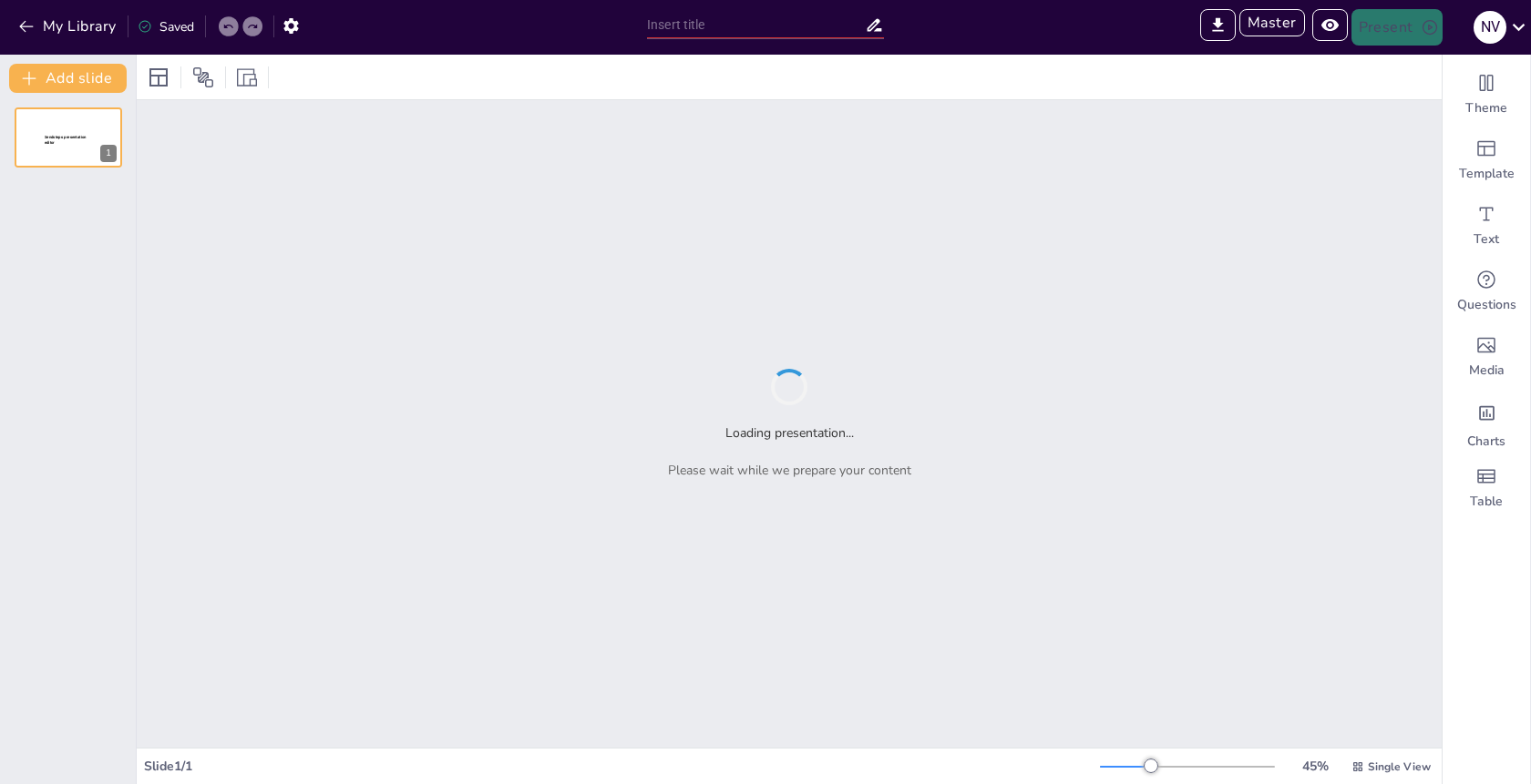
type input "test"
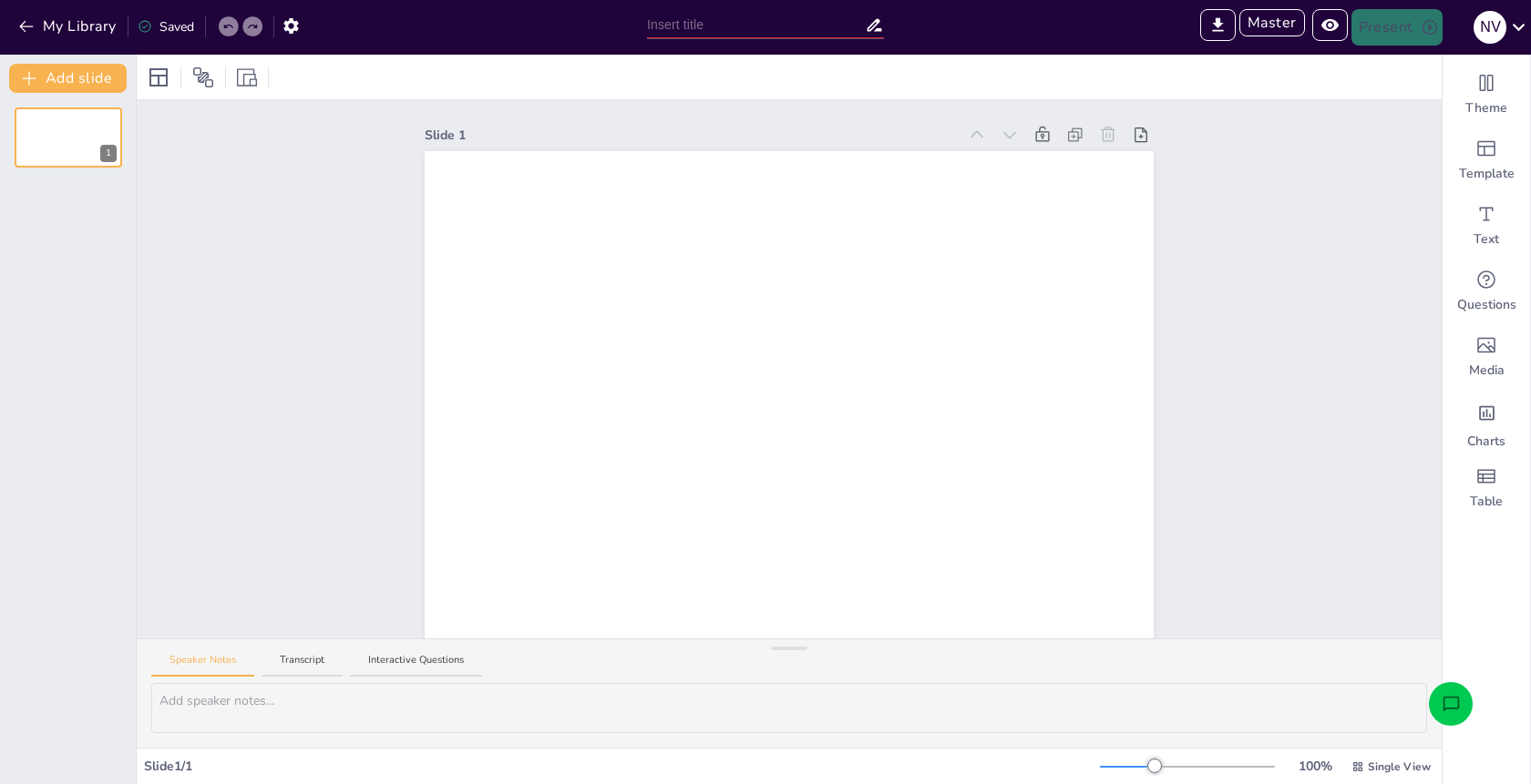
scroll to position [55, 0]
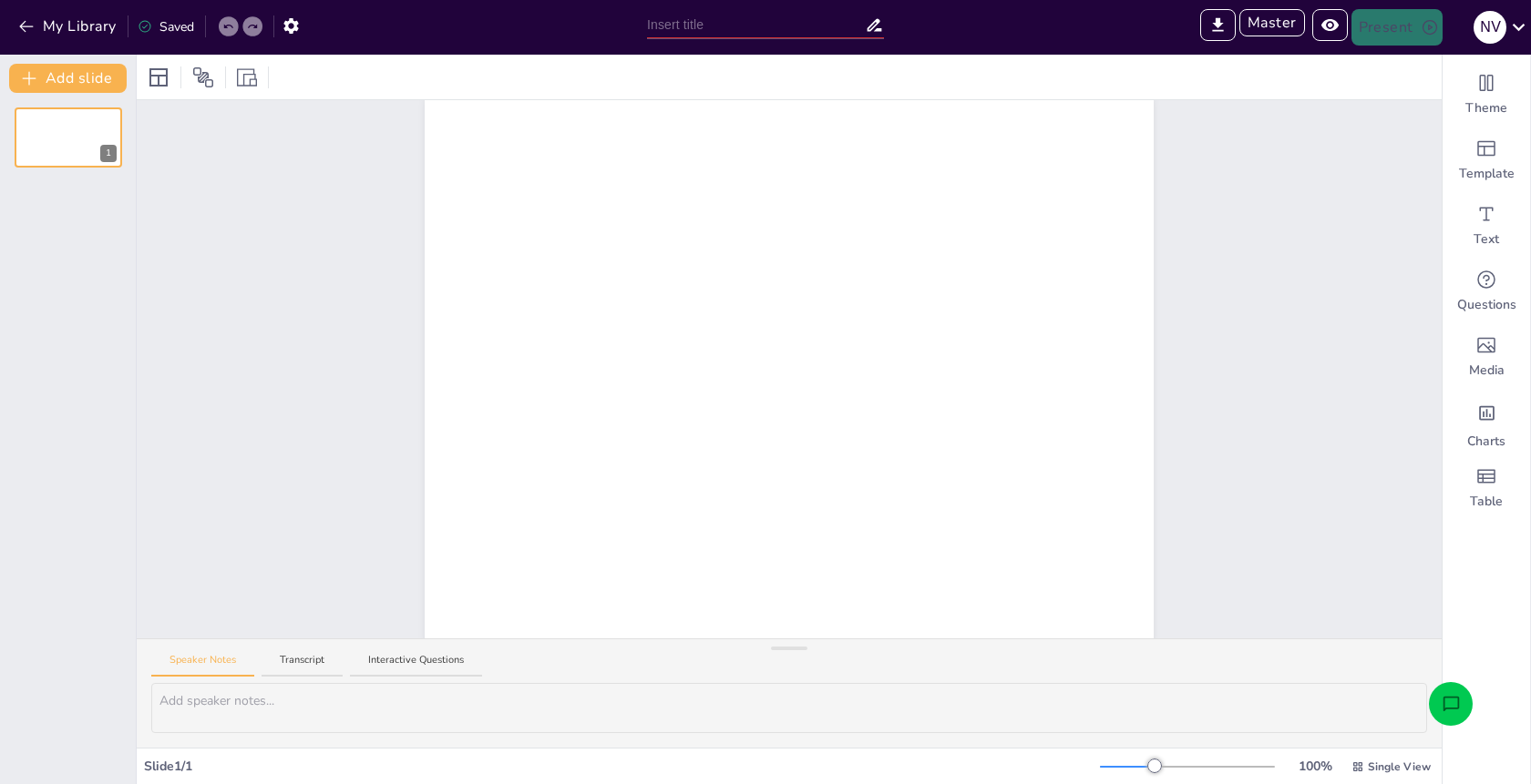
type input "Untitled presentation"
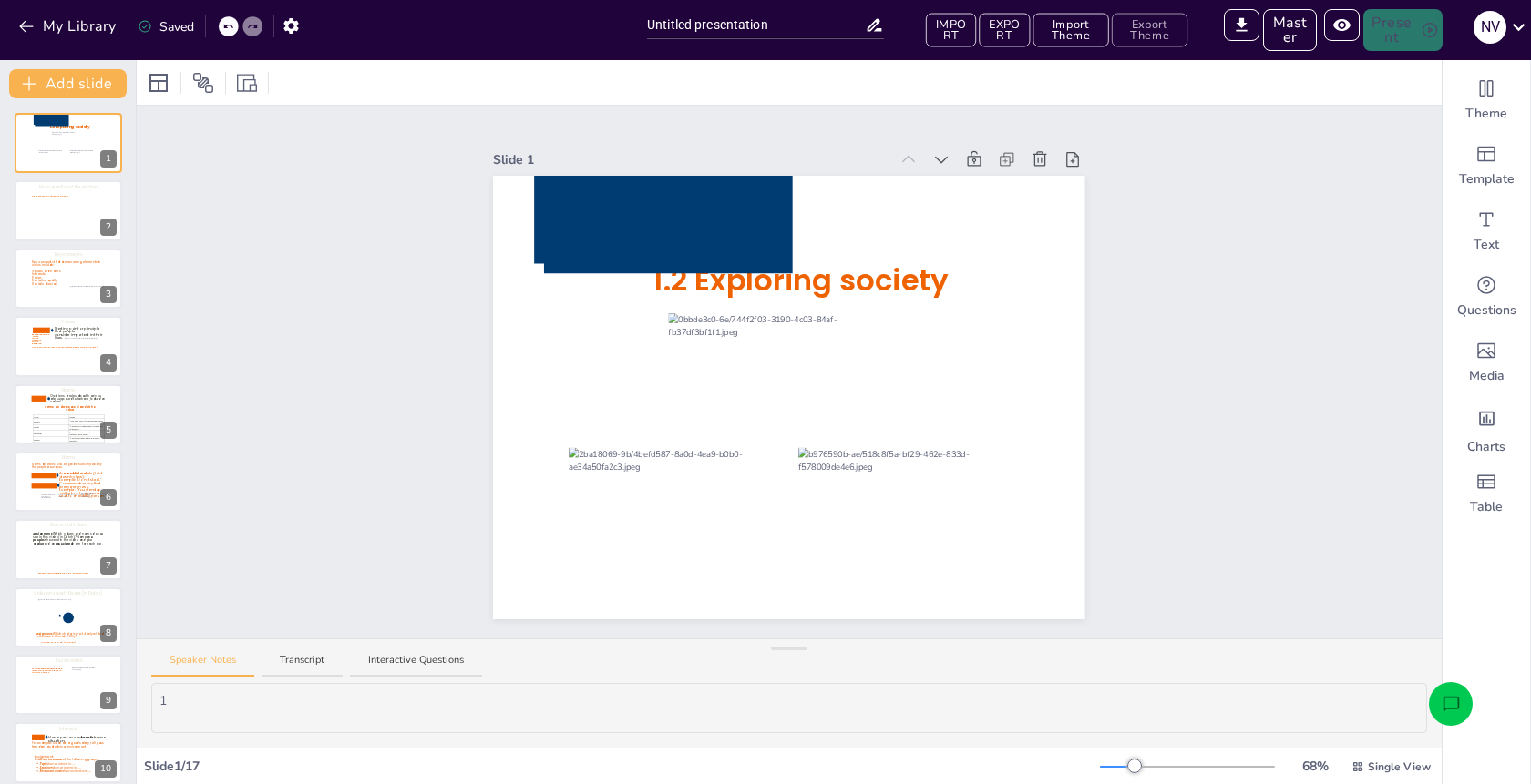
scroll to position [0, 0]
click at [759, 204] on icon at bounding box center [668, 190] width 248 height 167
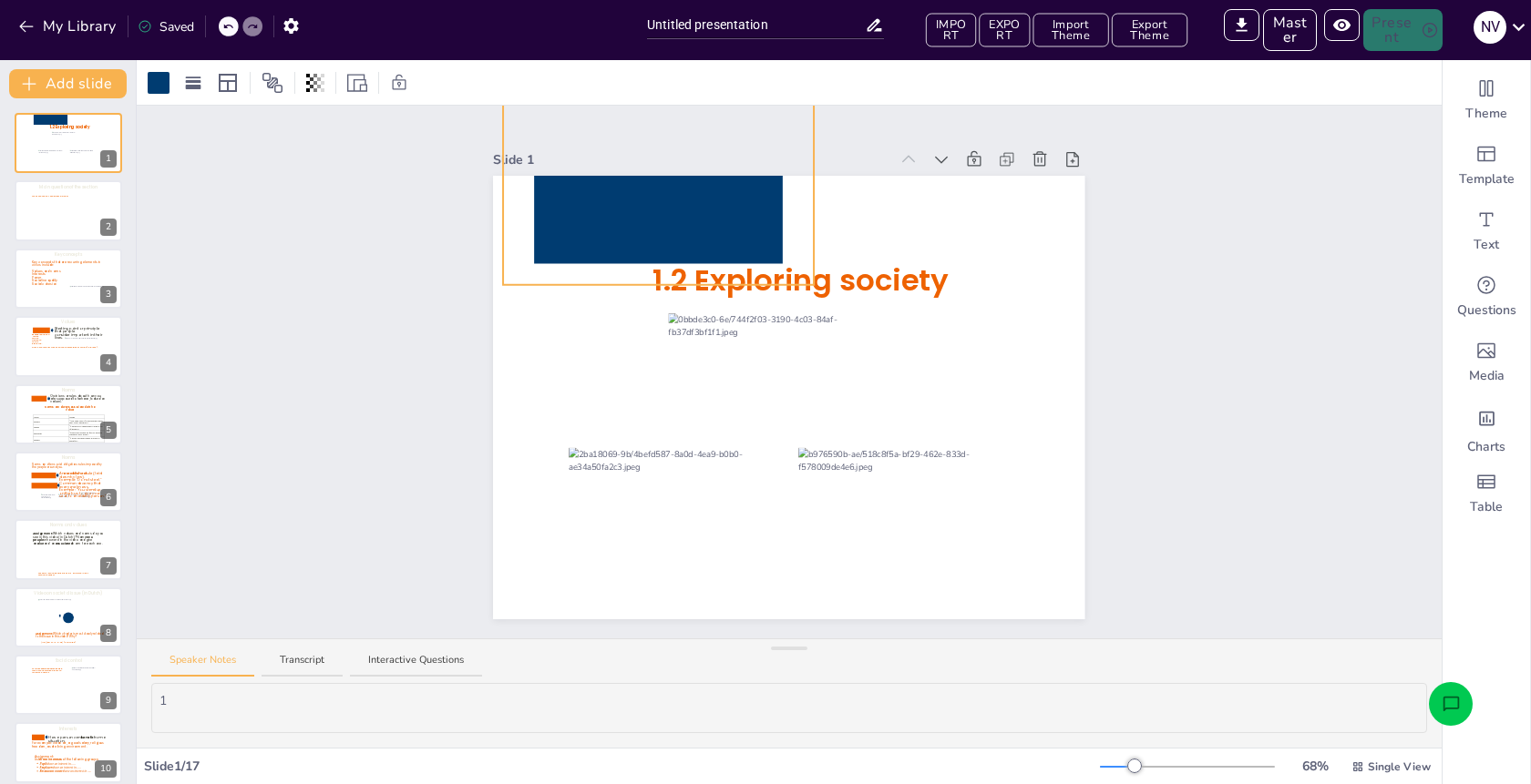
click at [747, 214] on icon at bounding box center [658, 181] width 248 height 167
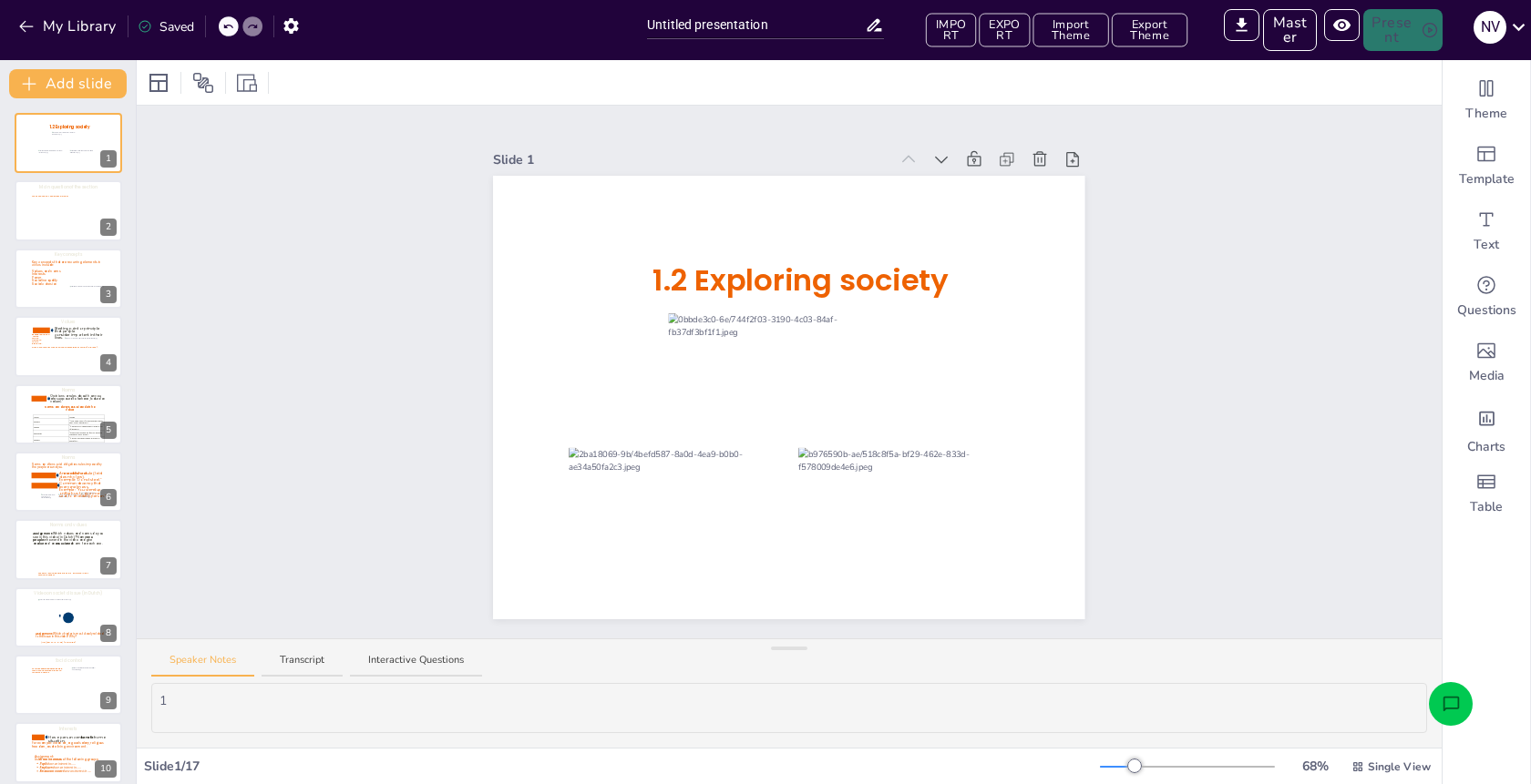
click at [1192, 265] on div "Slide 1 1.2 Exploring society Slide 2 Main question of the section What are the…" at bounding box center [789, 372] width 1305 height 533
click at [55, 32] on button "My Library" at bounding box center [69, 26] width 110 height 29
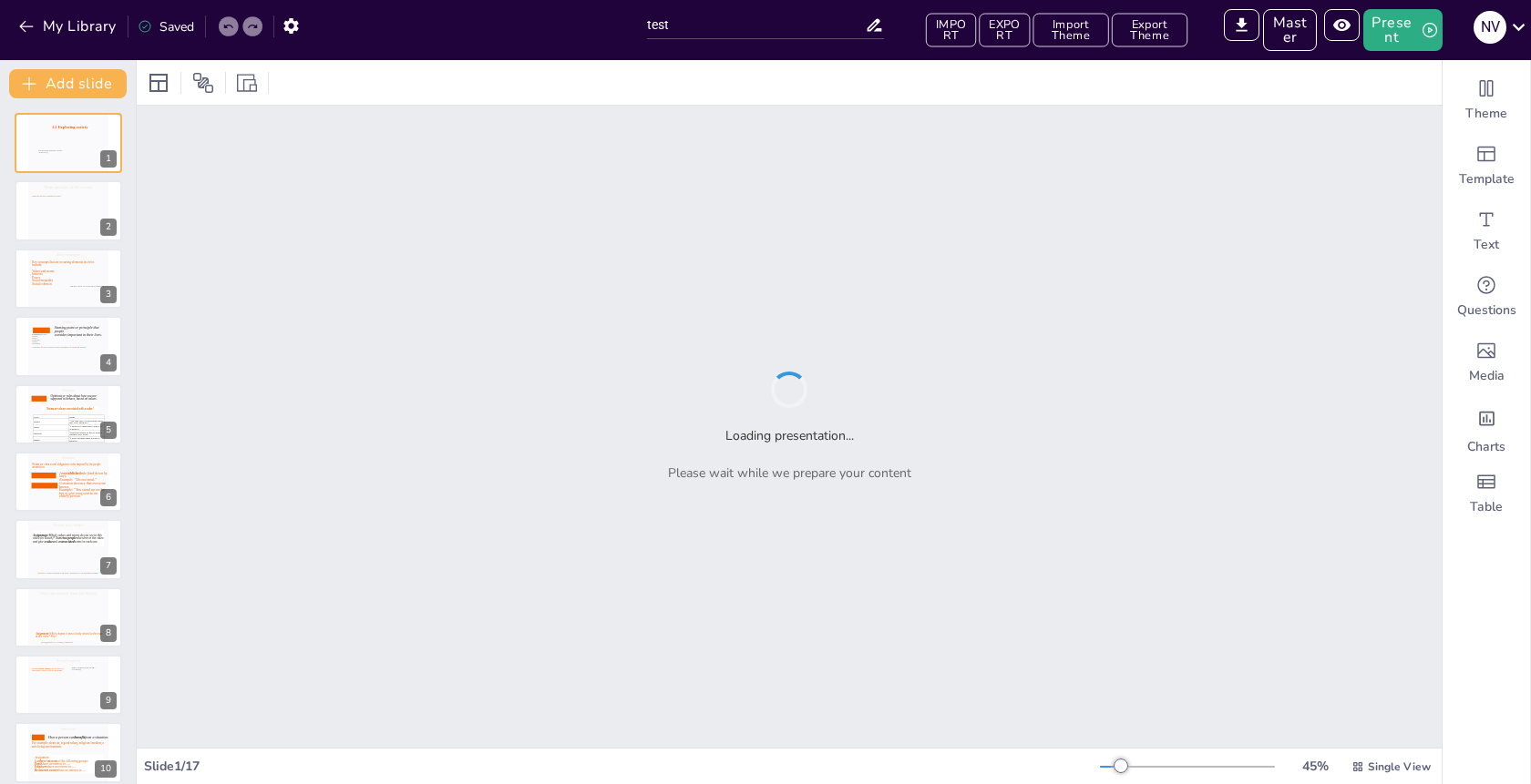
type input "test"
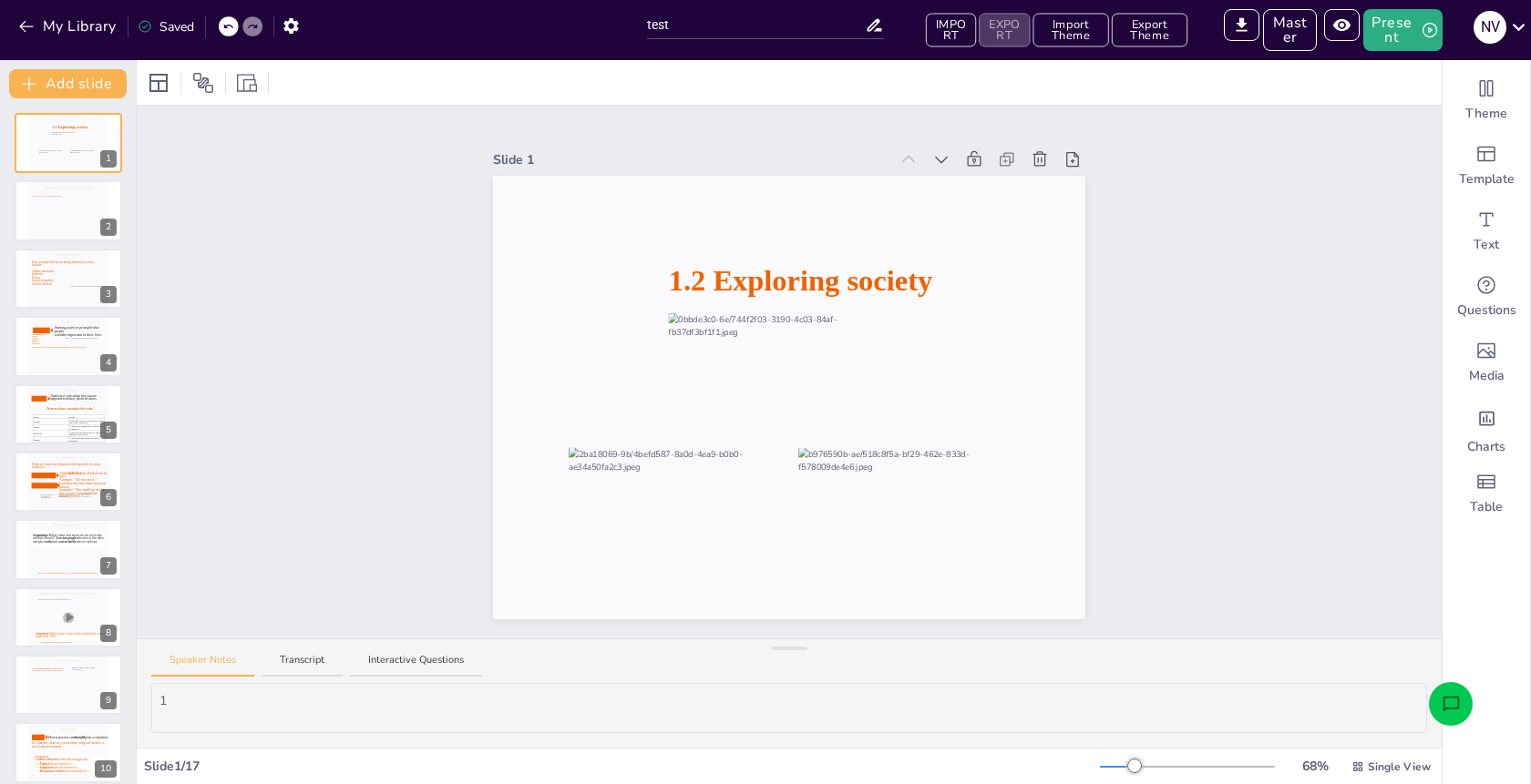
click at [1000, 30] on button "EXPORT" at bounding box center [1004, 31] width 51 height 33
click at [446, 139] on div "Slide 1 1.2 Exploring society Slide 2 Main question of the section What are the…" at bounding box center [789, 373] width 693 height 495
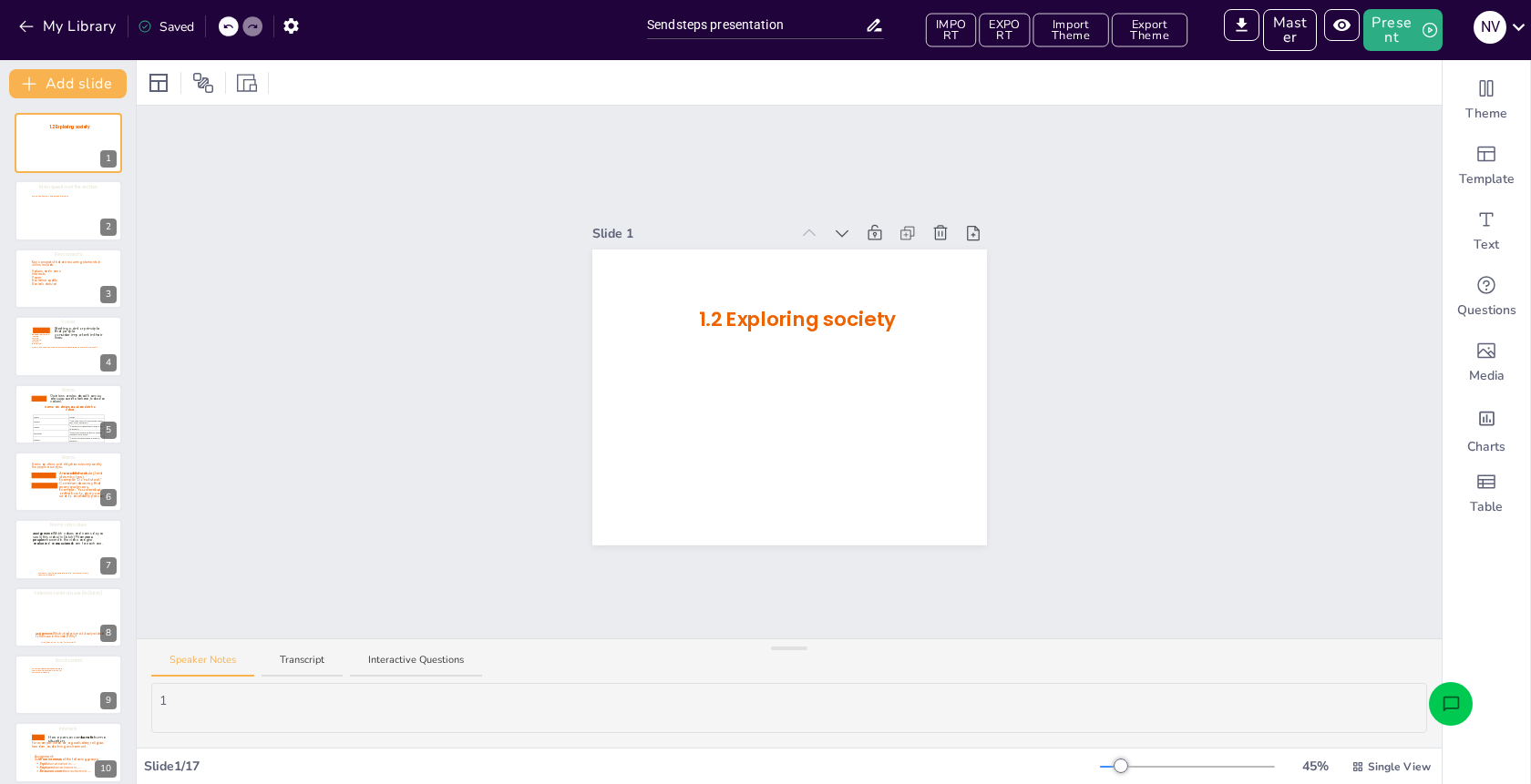
type input "Sendsteps presentation"
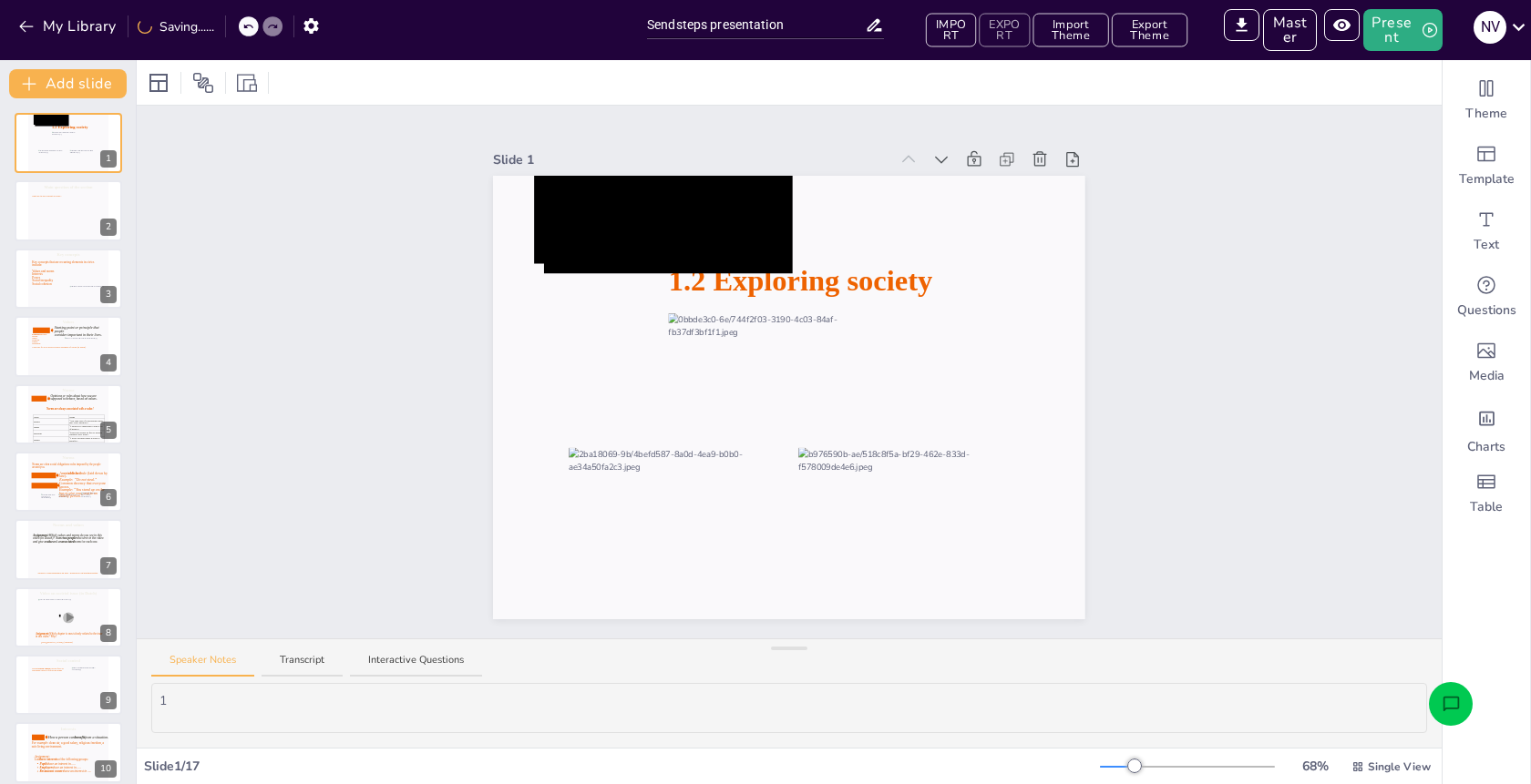
click at [1019, 32] on button "EXPORT" at bounding box center [1004, 31] width 51 height 33
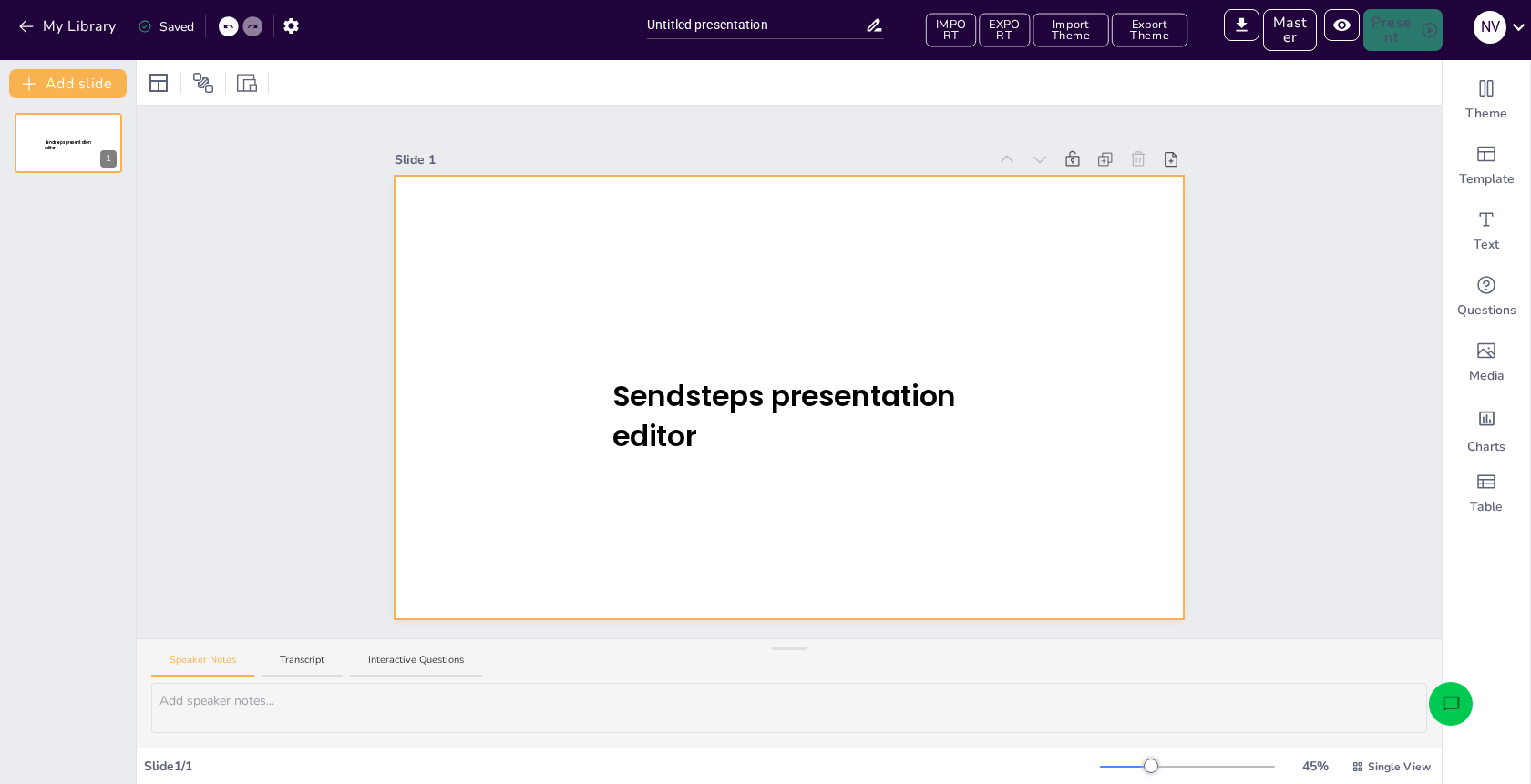
type input "Sendsteps presentation"
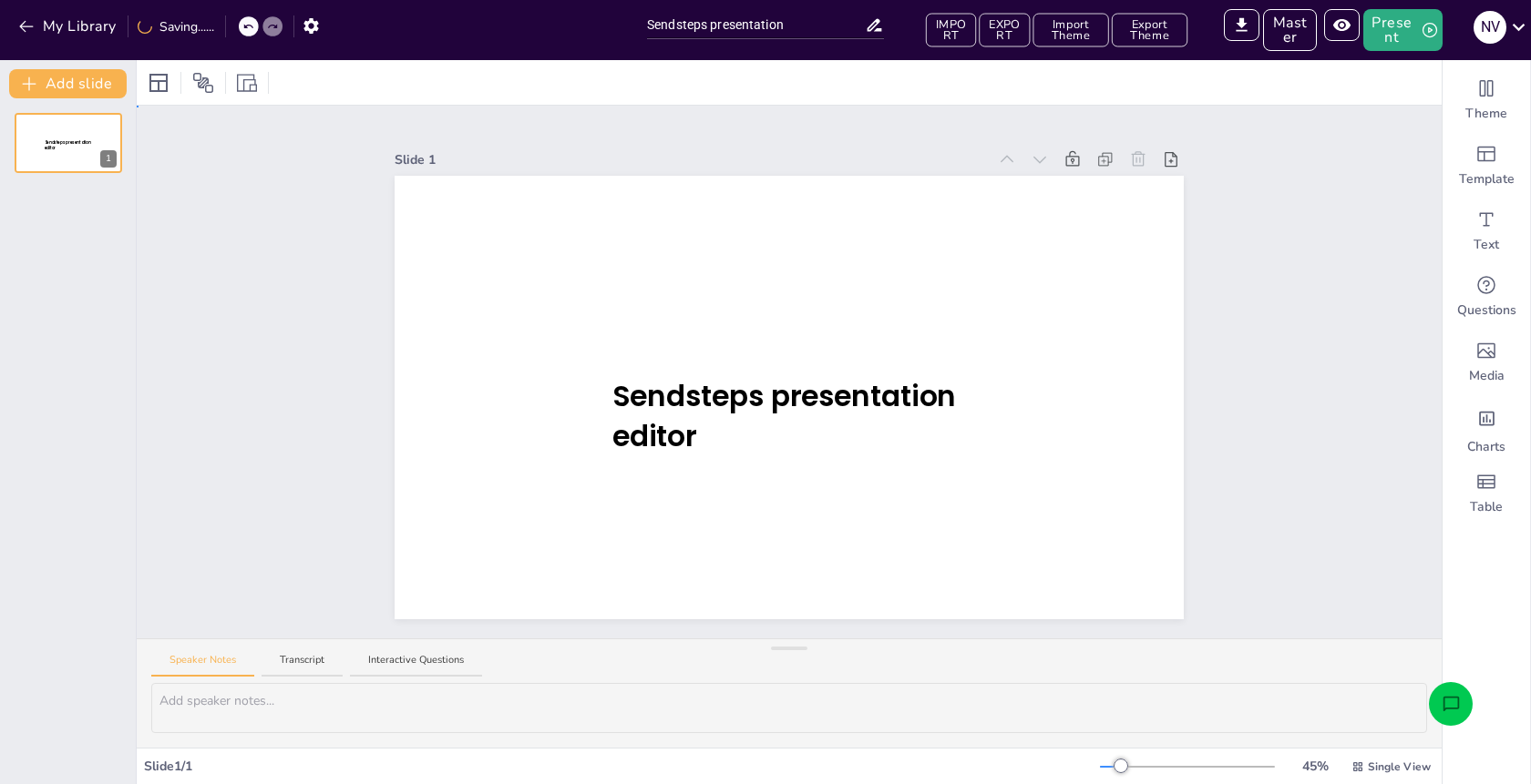
click at [1289, 260] on div "Slide 1 Sendsteps presentation editor" at bounding box center [789, 372] width 1305 height 533
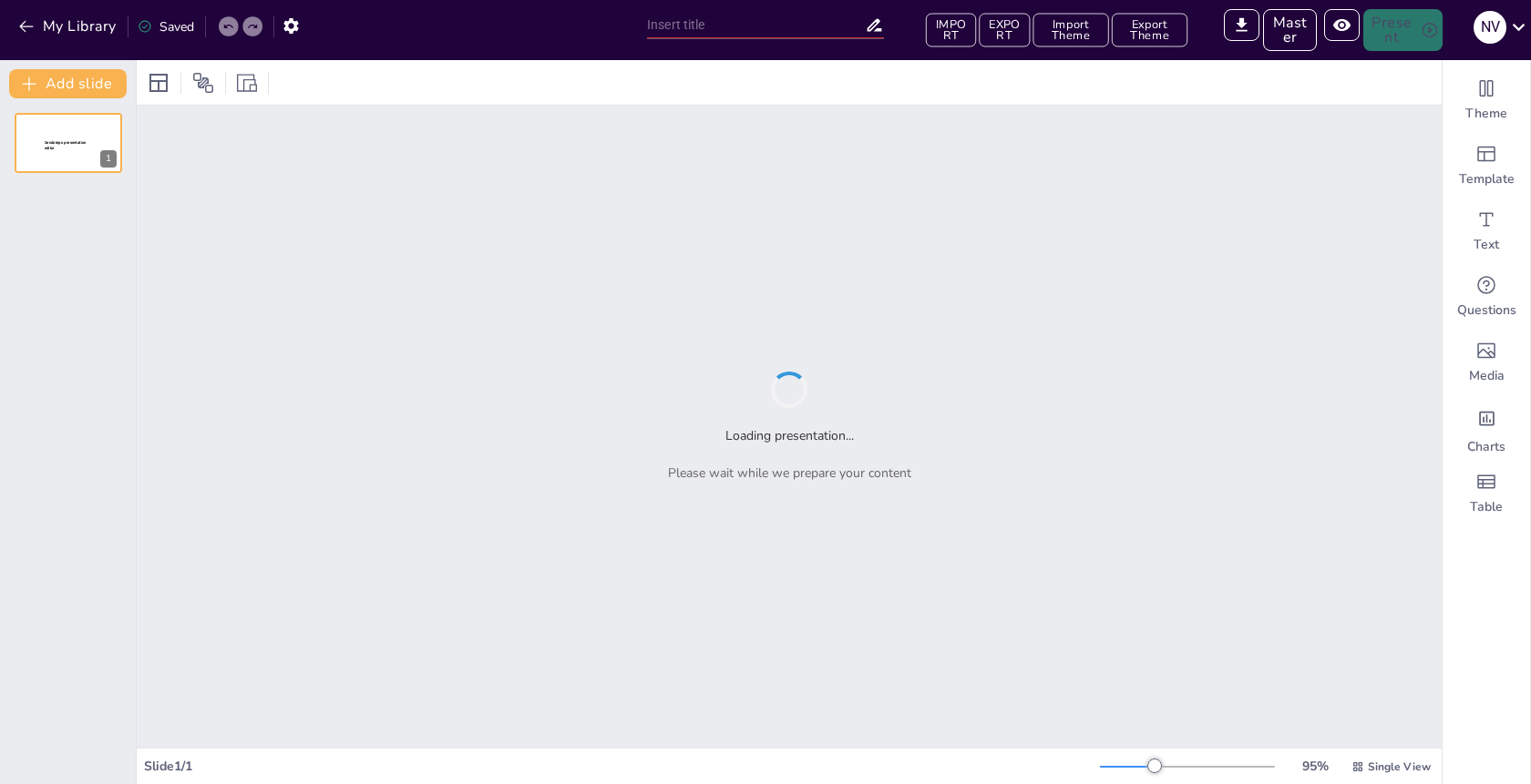
type input "Untitled presentation"
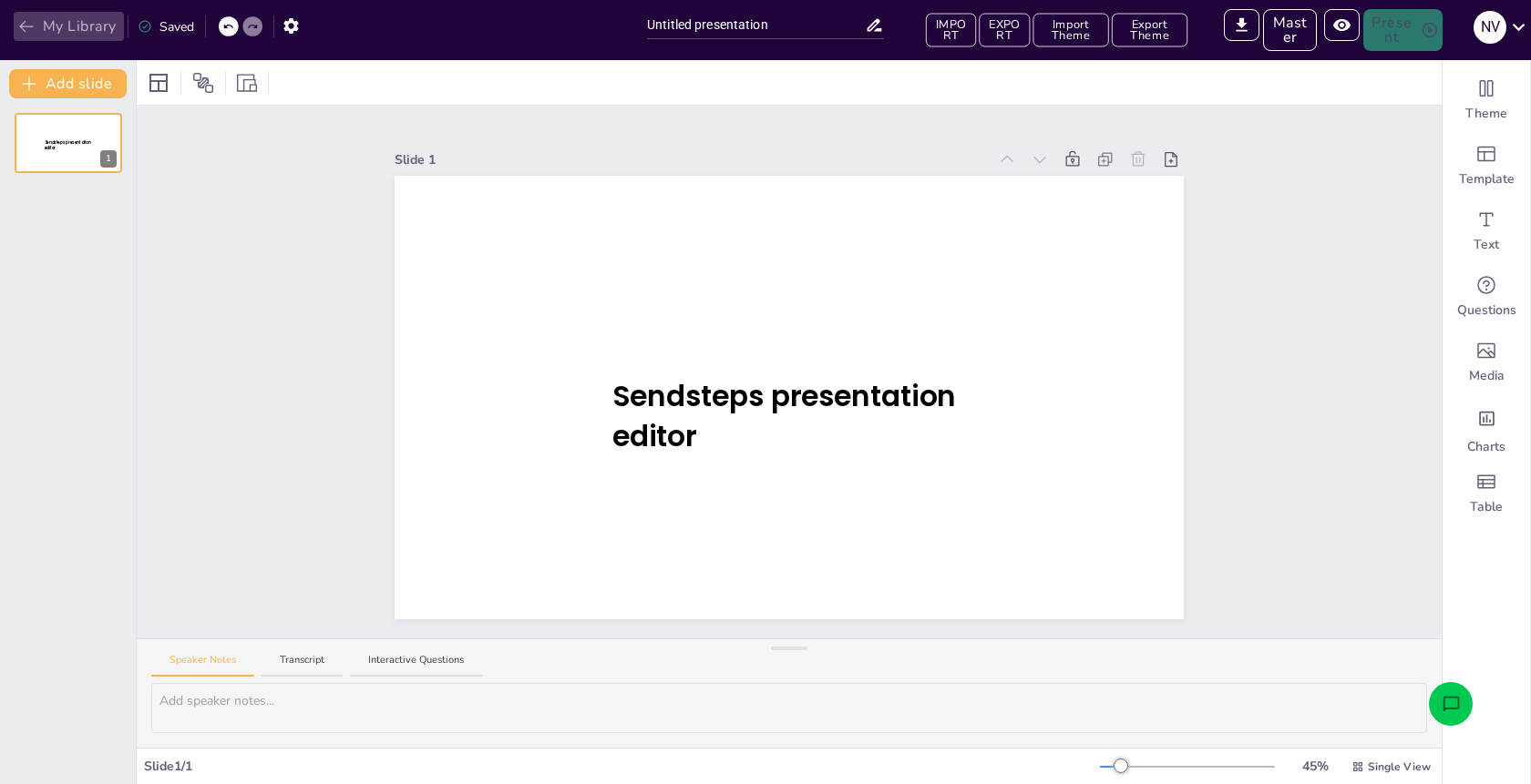
click at [84, 26] on button "My Library" at bounding box center [69, 26] width 110 height 29
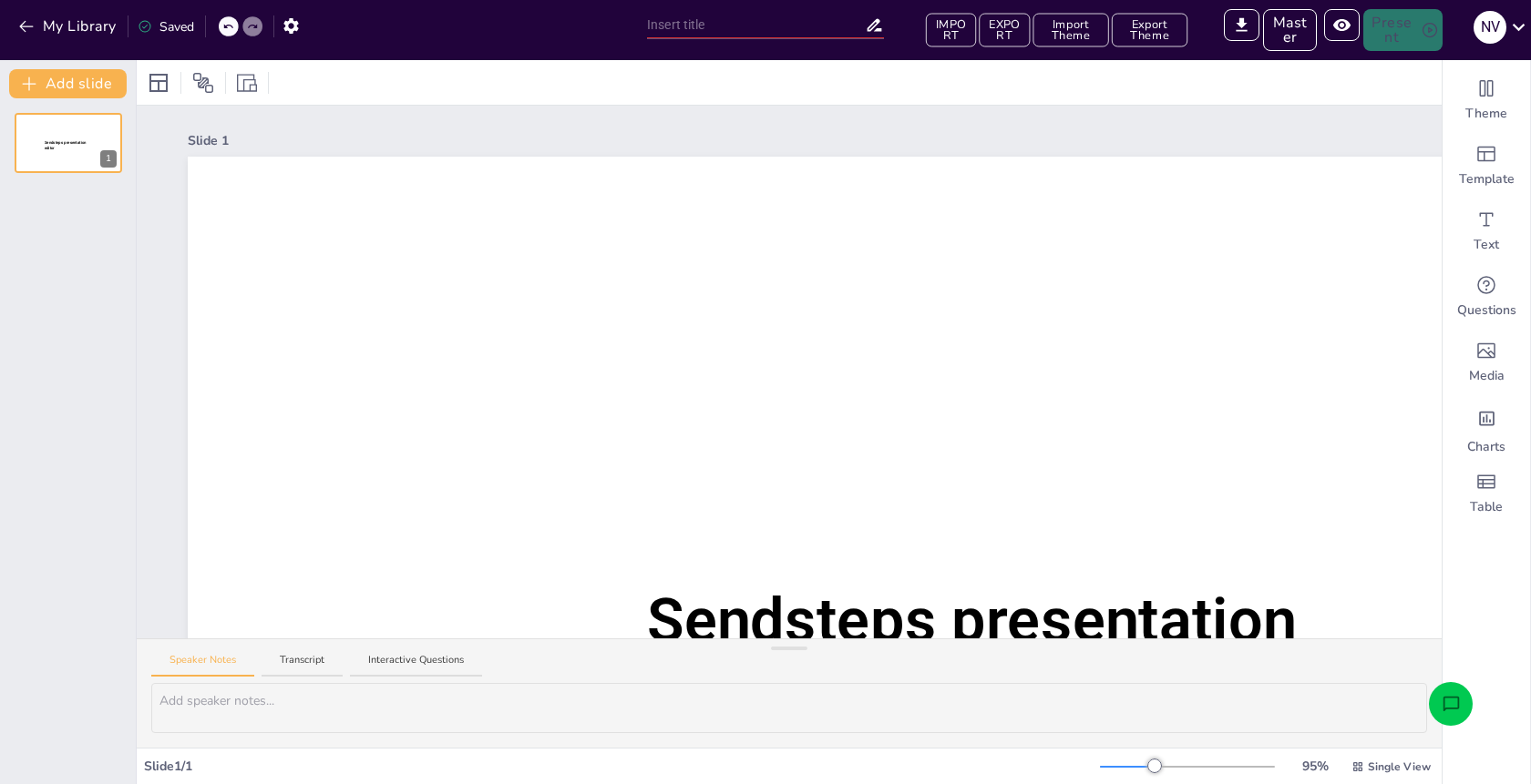
type input "Sendsteps presentation"
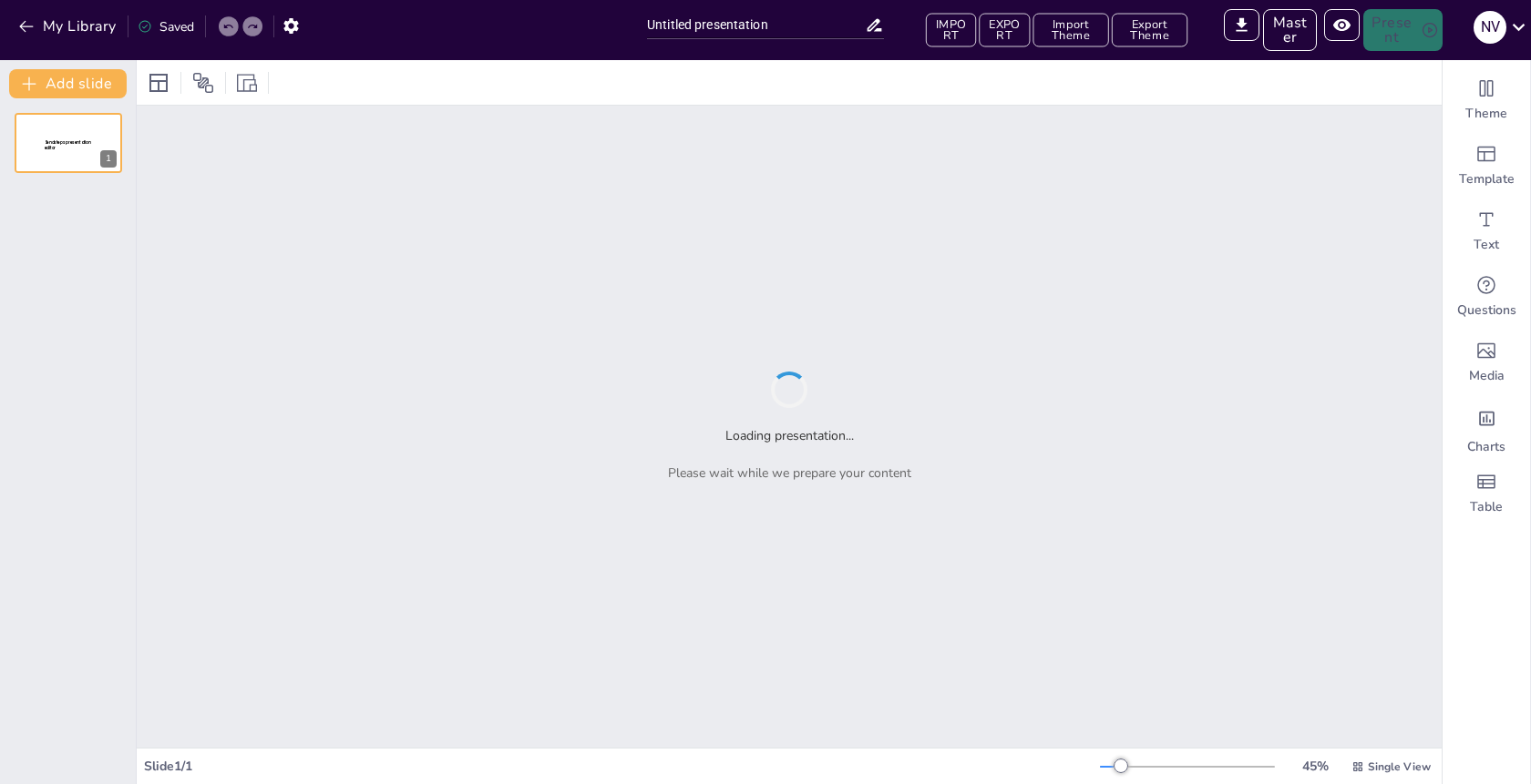
type input "Sendsteps presentation"
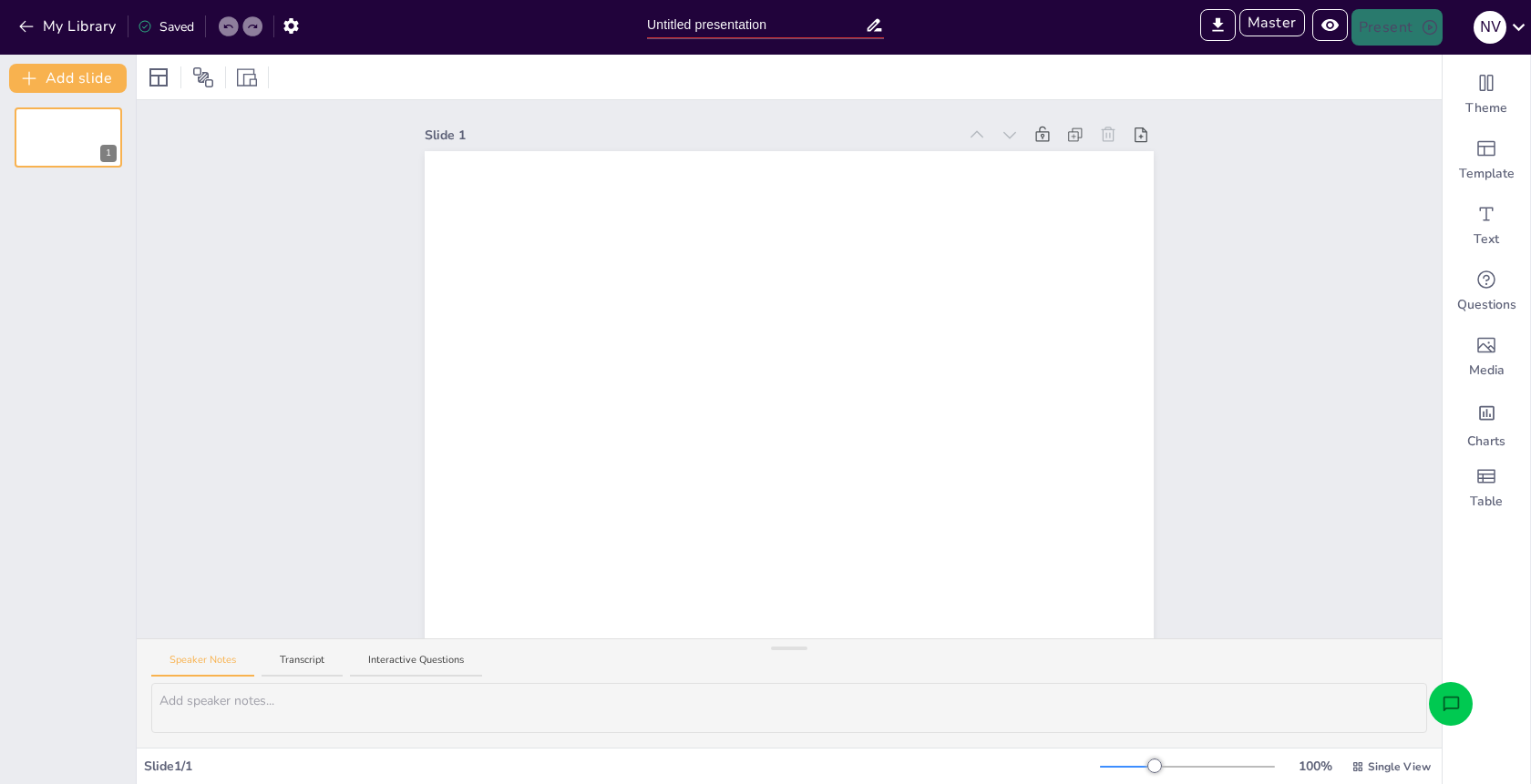
type input "Sendsteps presentation"
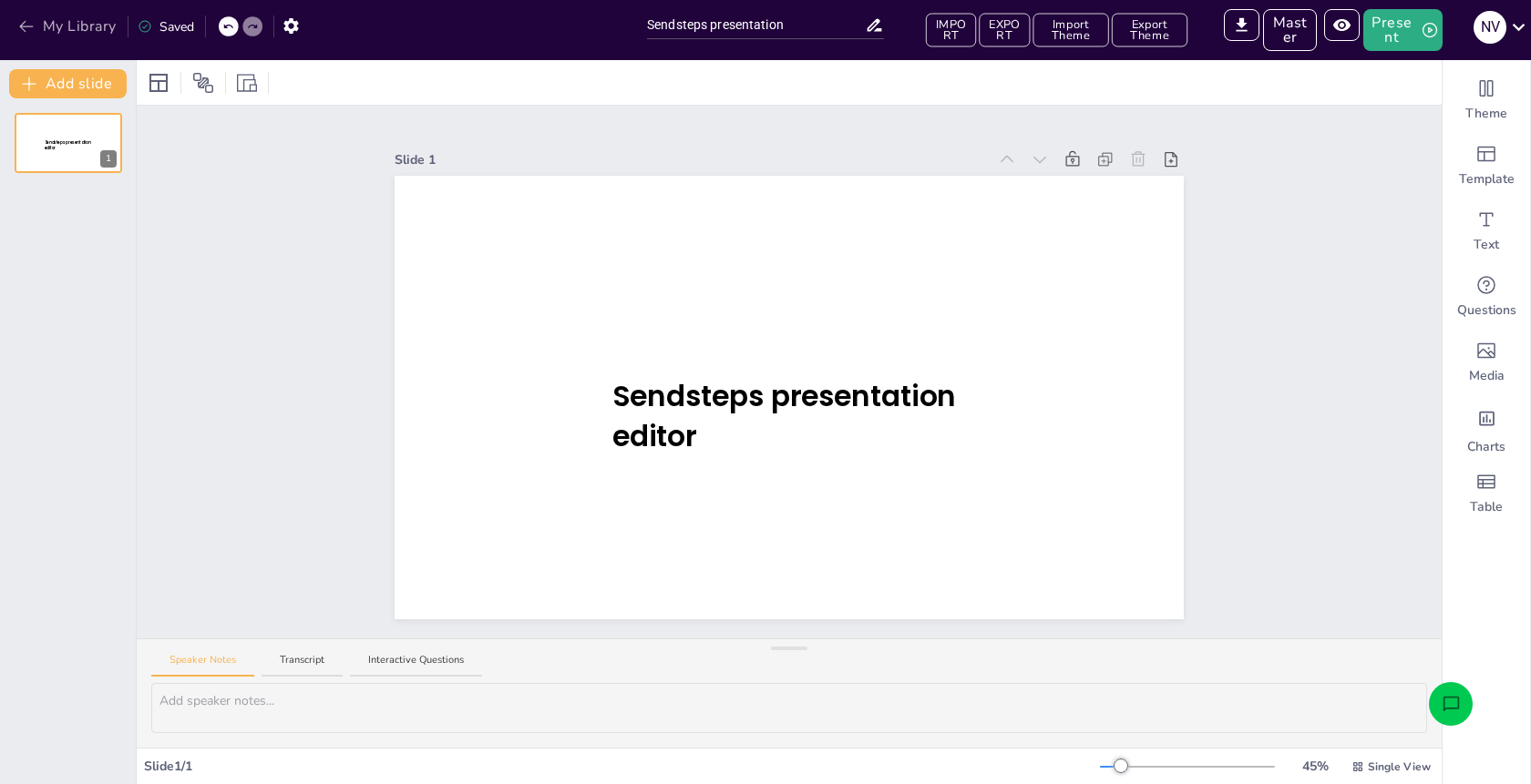
click at [27, 19] on icon "button" at bounding box center [27, 27] width 19 height 19
click at [81, 14] on button "My Library" at bounding box center [69, 26] width 110 height 29
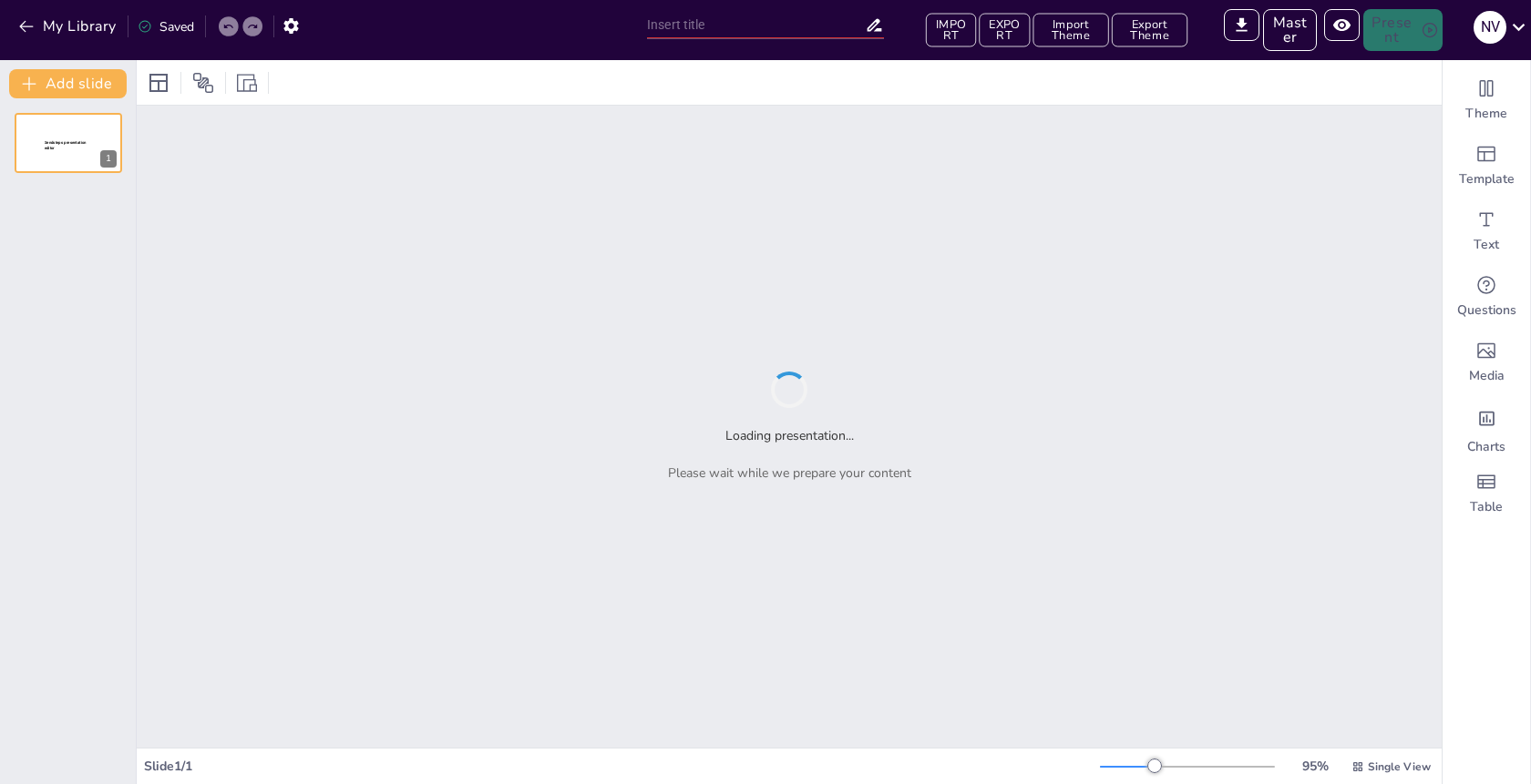
type input "Untitled presentation"
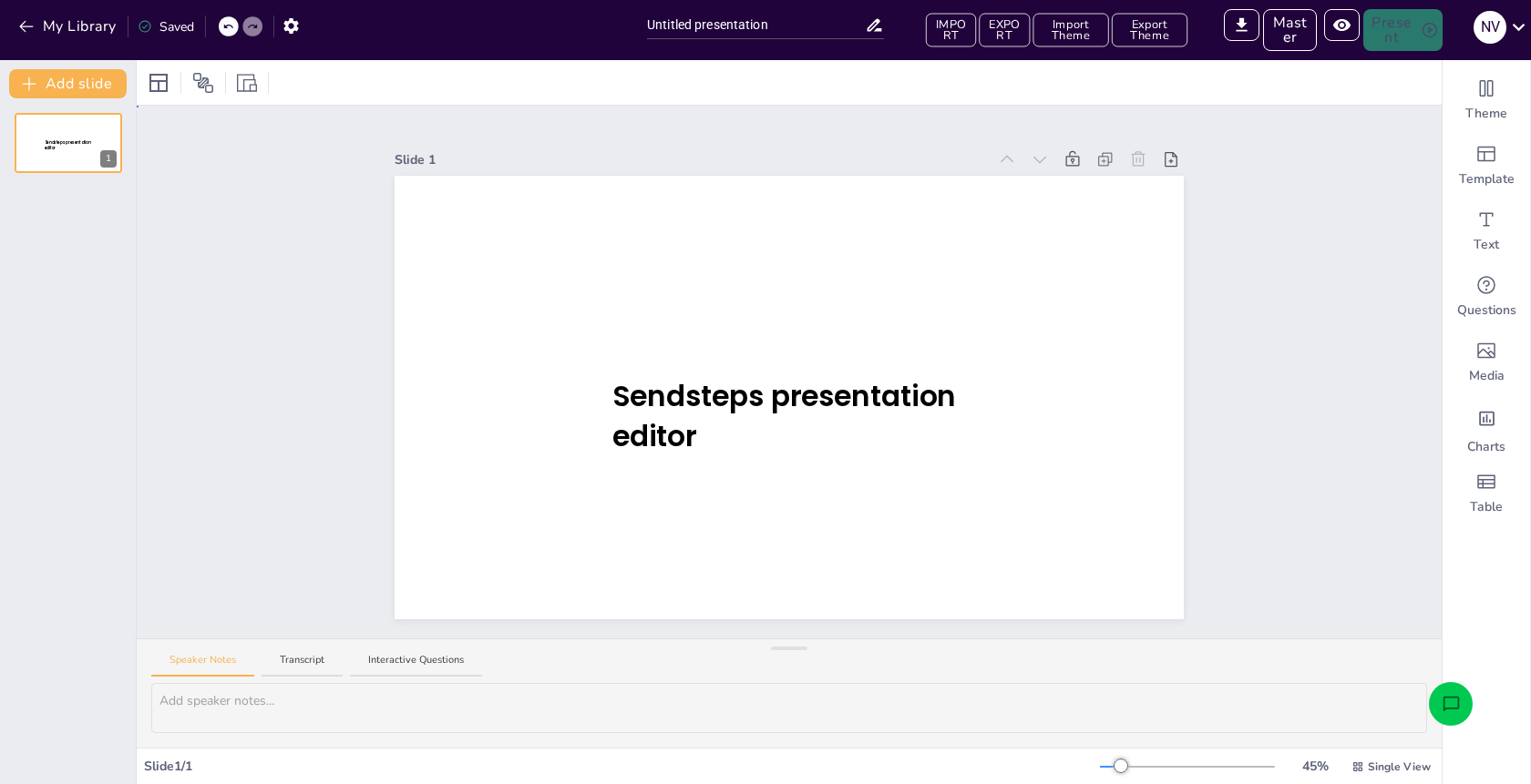
click at [566, 126] on div "Slide 1 Sendsteps presentation editor" at bounding box center [789, 373] width 789 height 495
click at [77, 34] on button "My Library" at bounding box center [69, 26] width 110 height 29
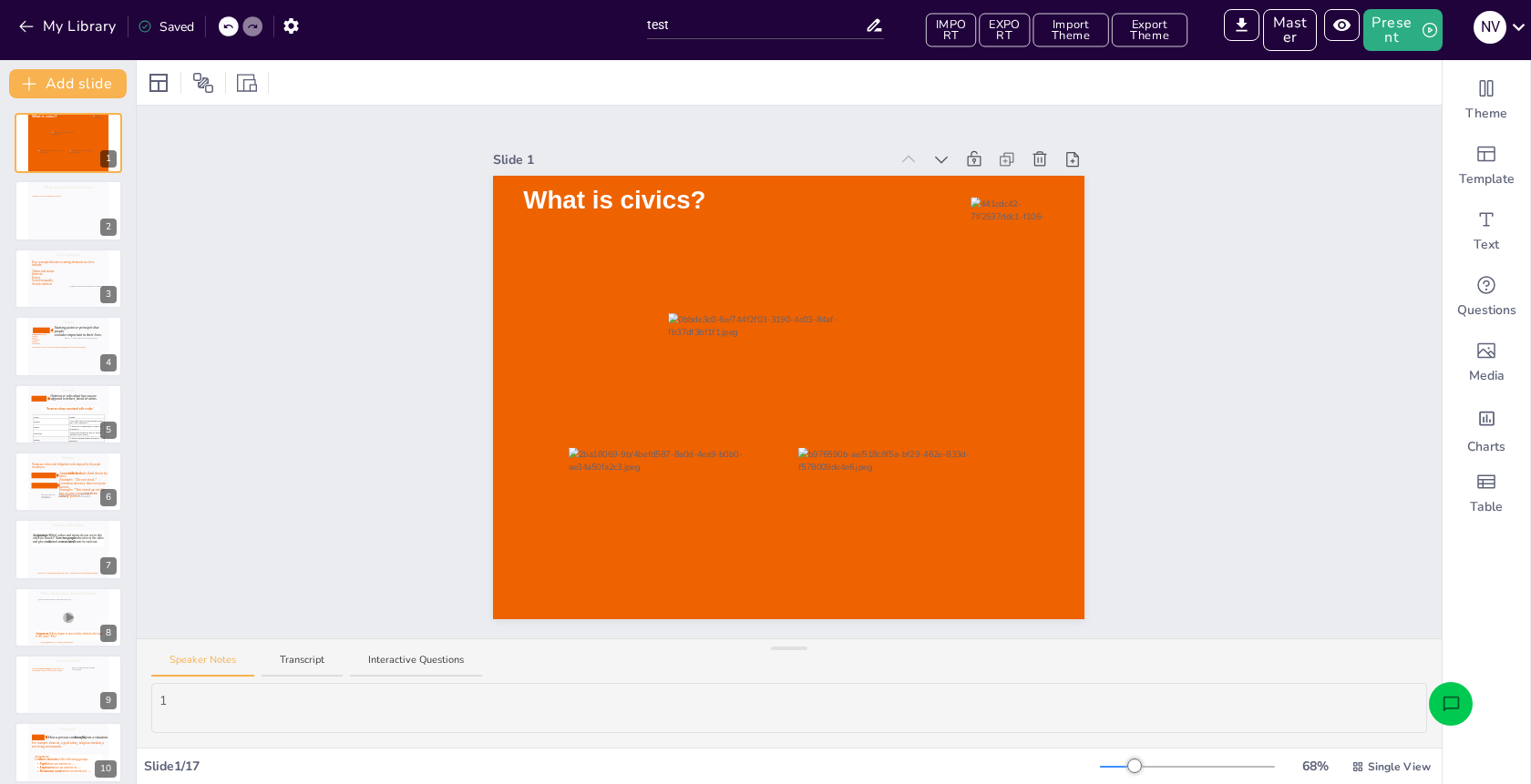
click at [281, 158] on div "Slide 1 1.2 Exploring society What is civics? Slide 2 Main question of the sect…" at bounding box center [789, 372] width 1305 height 533
click at [65, 24] on button "My Library" at bounding box center [69, 26] width 110 height 29
click at [57, 22] on button "My Library" at bounding box center [69, 26] width 110 height 29
click at [1273, 237] on div "Slide 1 1.2 Exploring society What is civics? Slide 2 Main question of the sect…" at bounding box center [789, 372] width 1305 height 533
click at [74, 19] on button "My Library" at bounding box center [69, 26] width 110 height 29
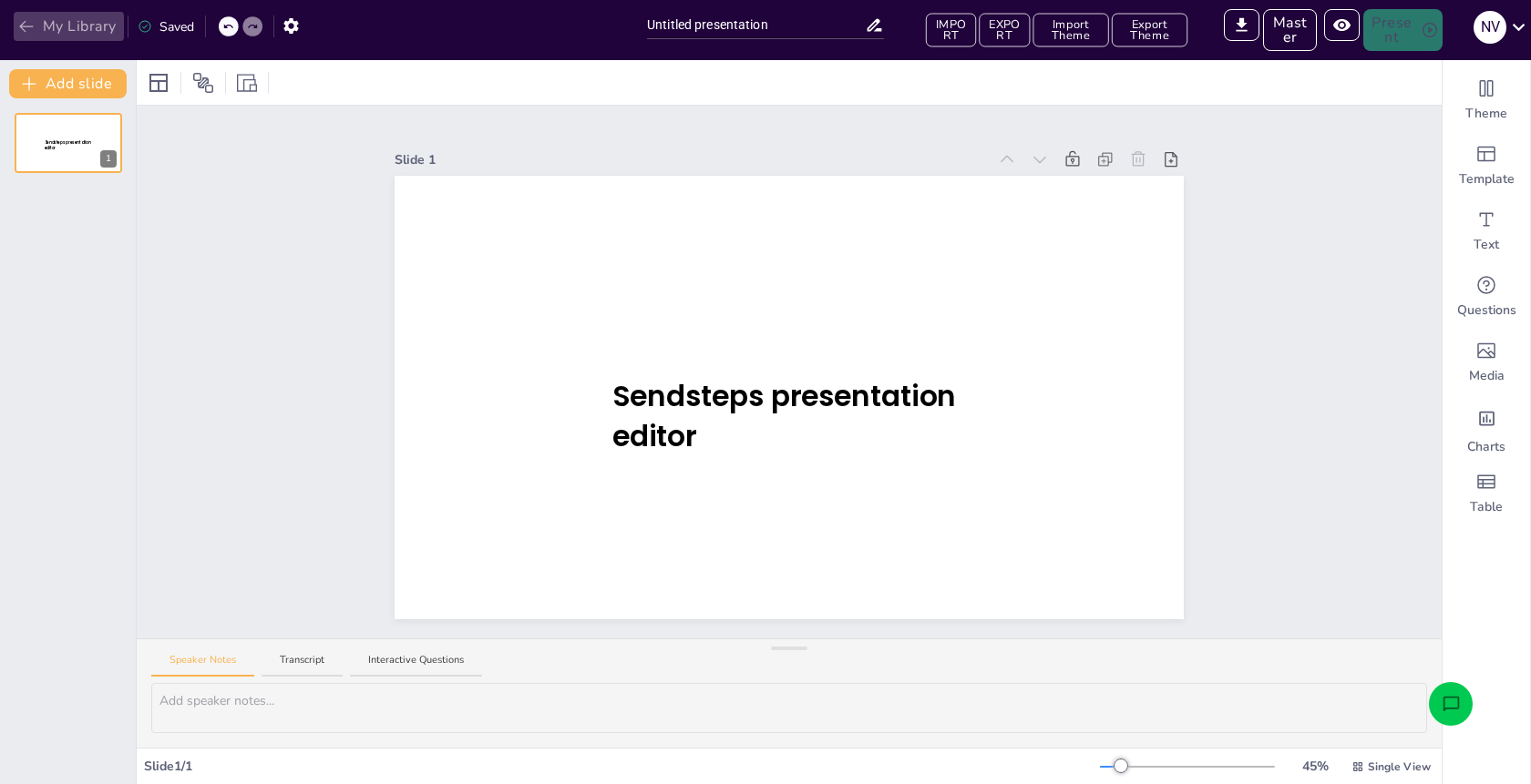
click at [82, 21] on button "My Library" at bounding box center [69, 26] width 110 height 29
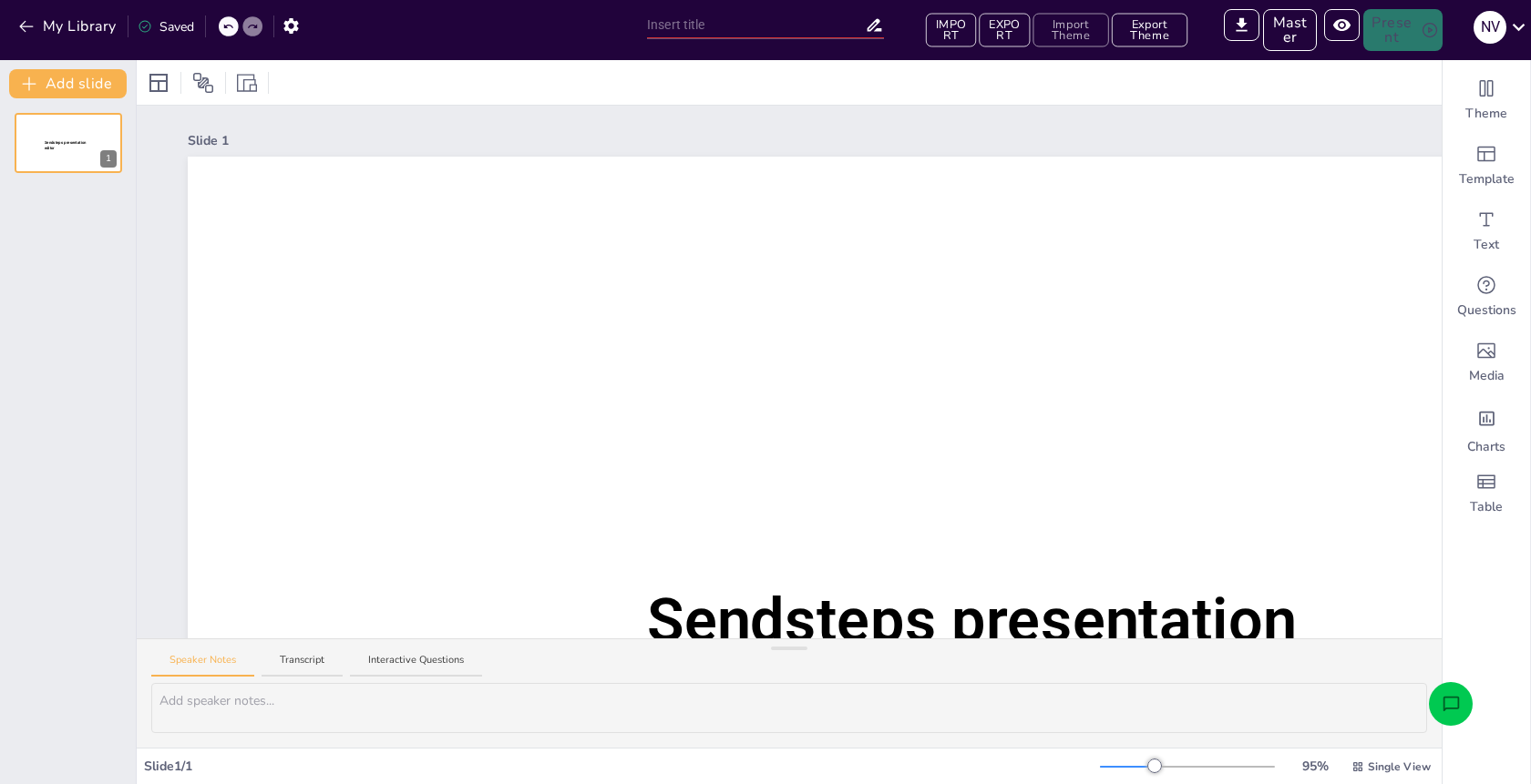
type input "Untitled presentation"
type input "Sendsteps presentation"
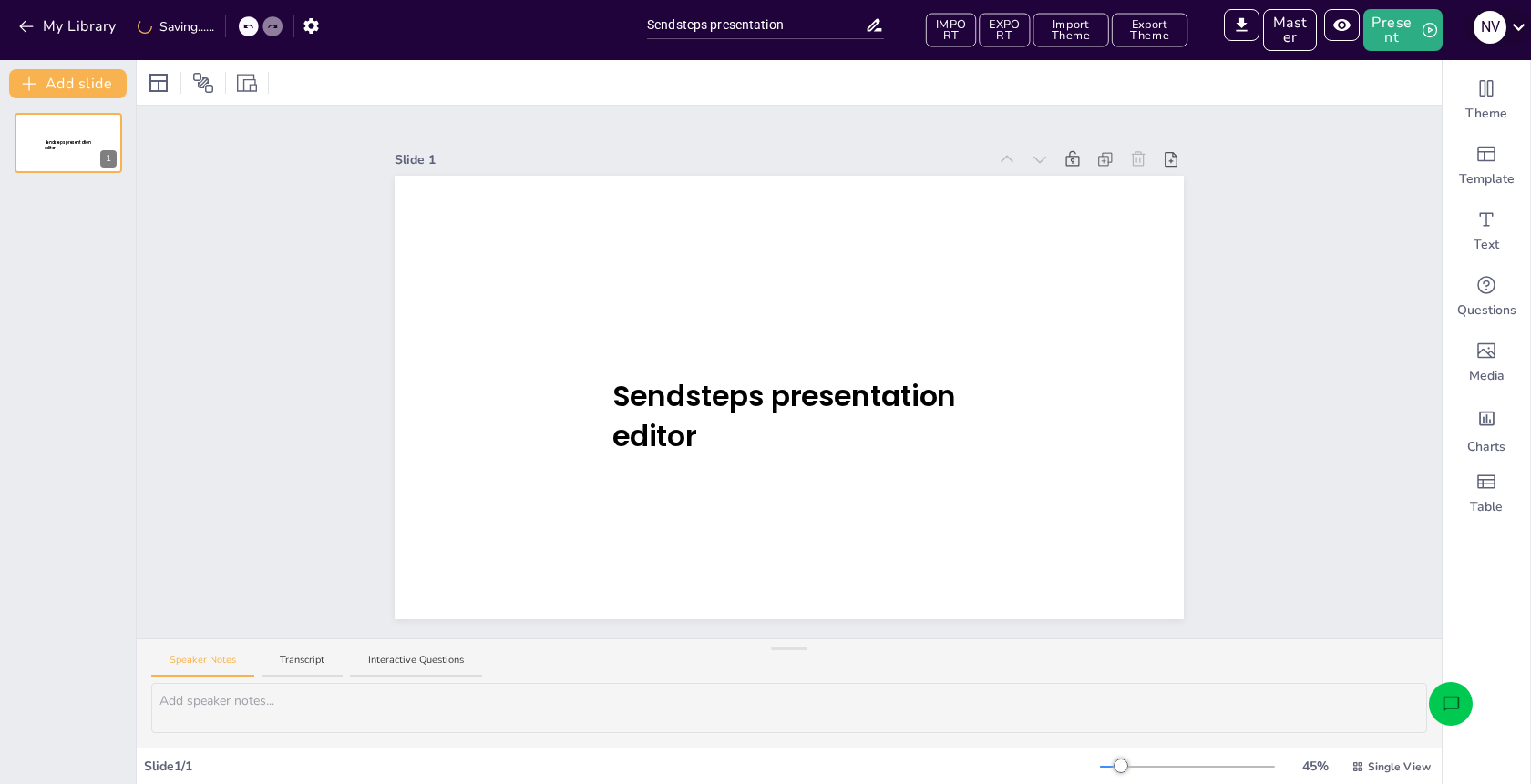
click at [1493, 25] on div "N V" at bounding box center [1489, 27] width 32 height 32
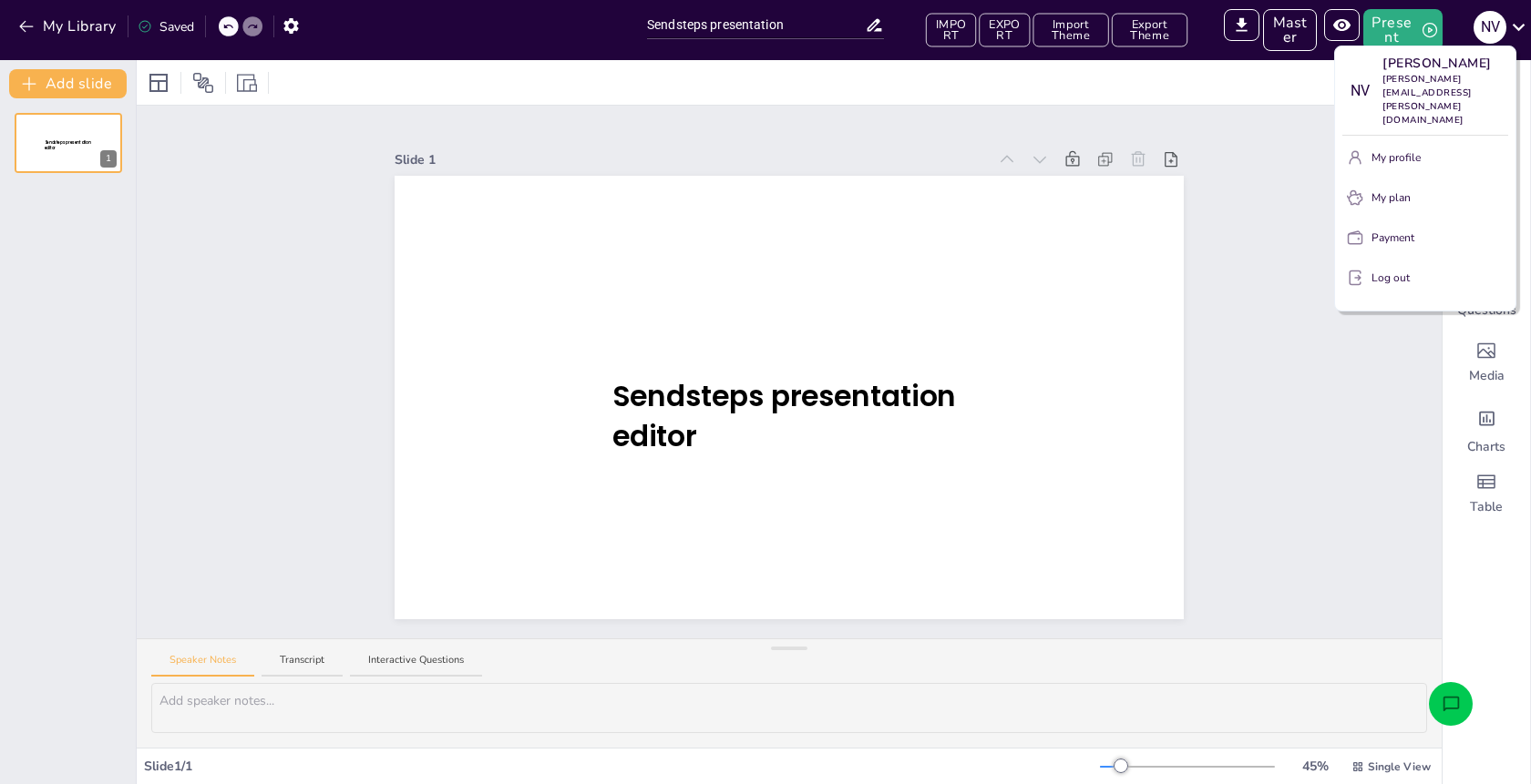
click at [1490, 25] on div at bounding box center [766, 392] width 1531 height 784
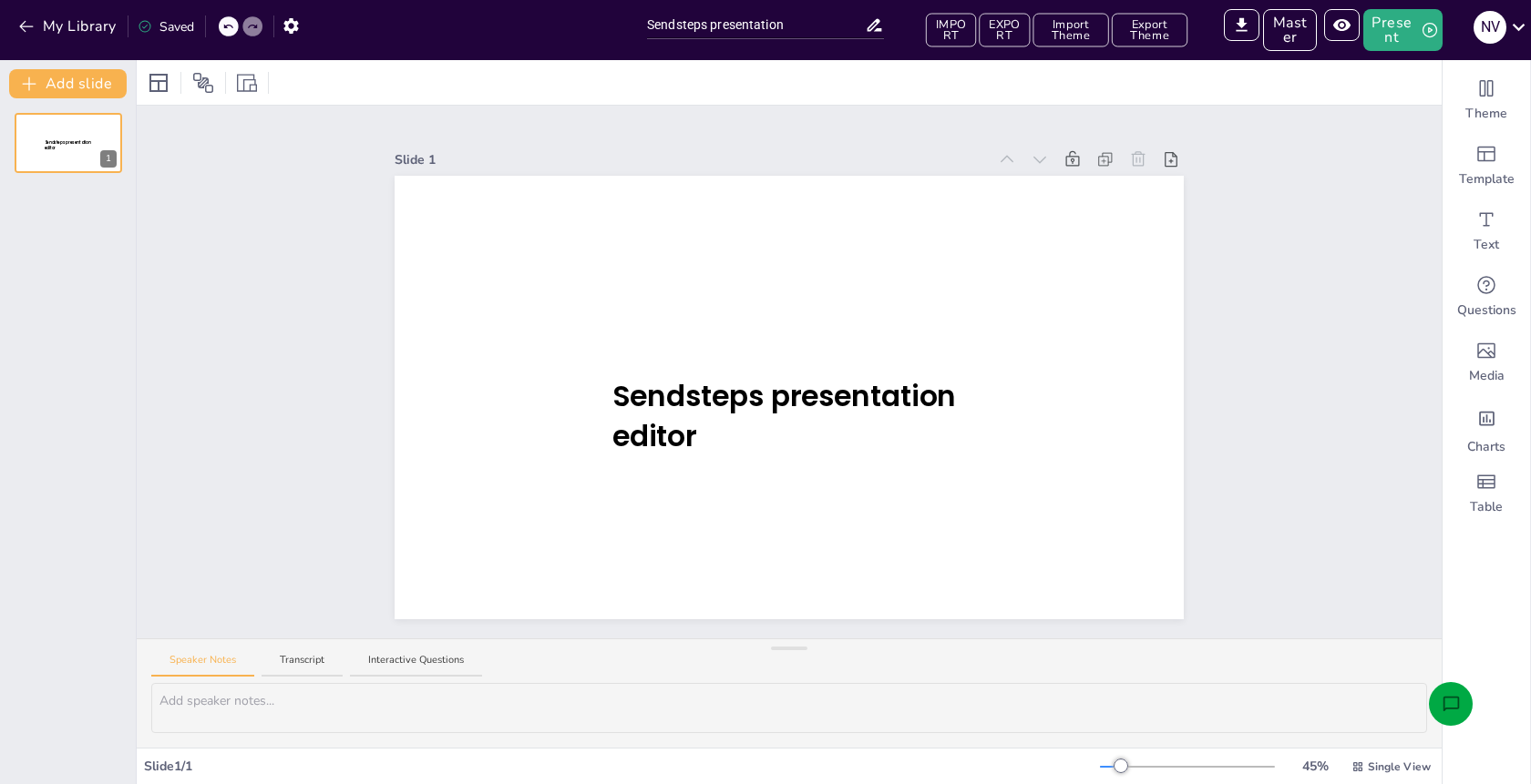
click at [1438, 703] on button "Open assistant chat" at bounding box center [1449, 703] width 44 height 44
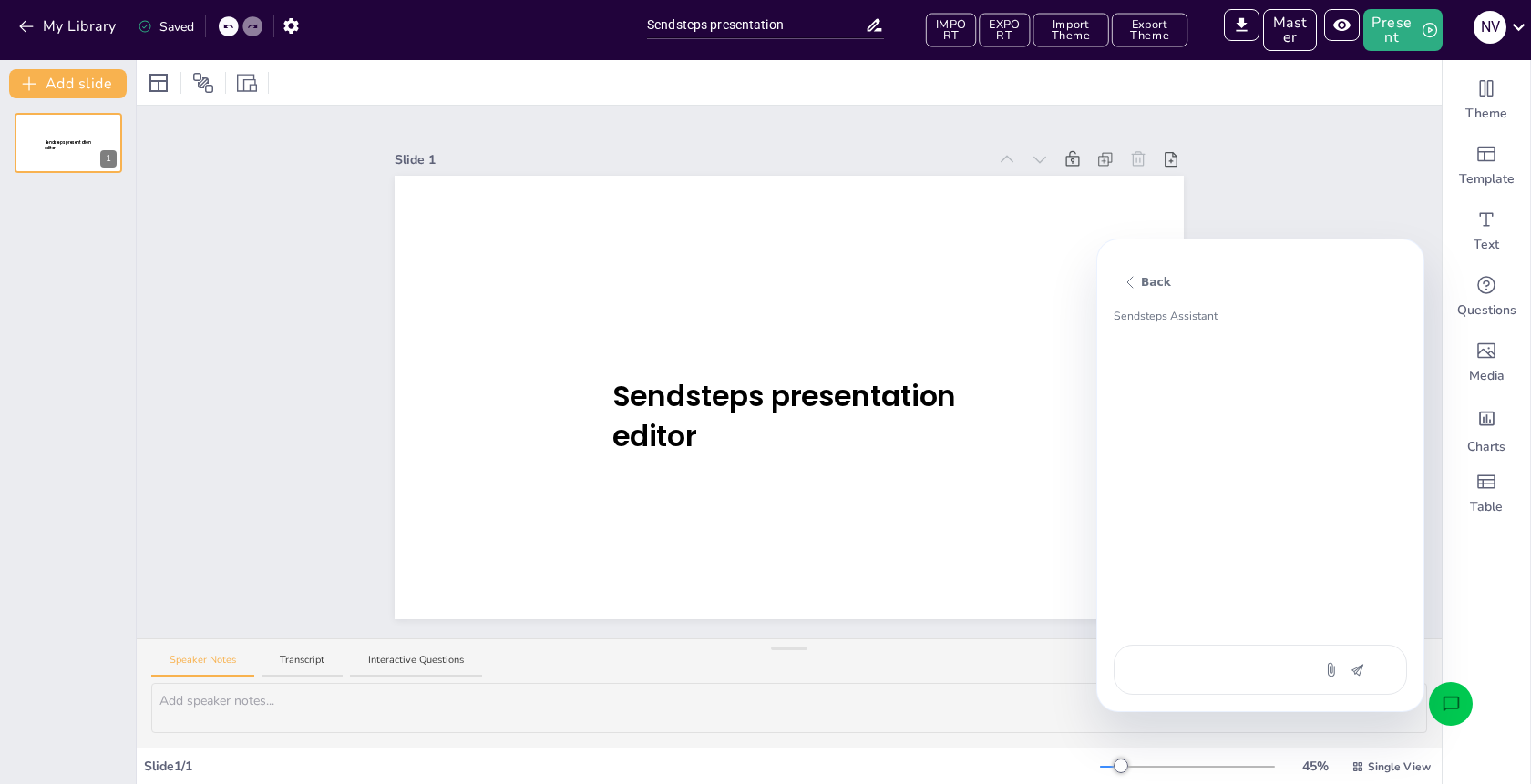
click at [1237, 669] on textarea at bounding box center [1212, 670] width 153 height 19
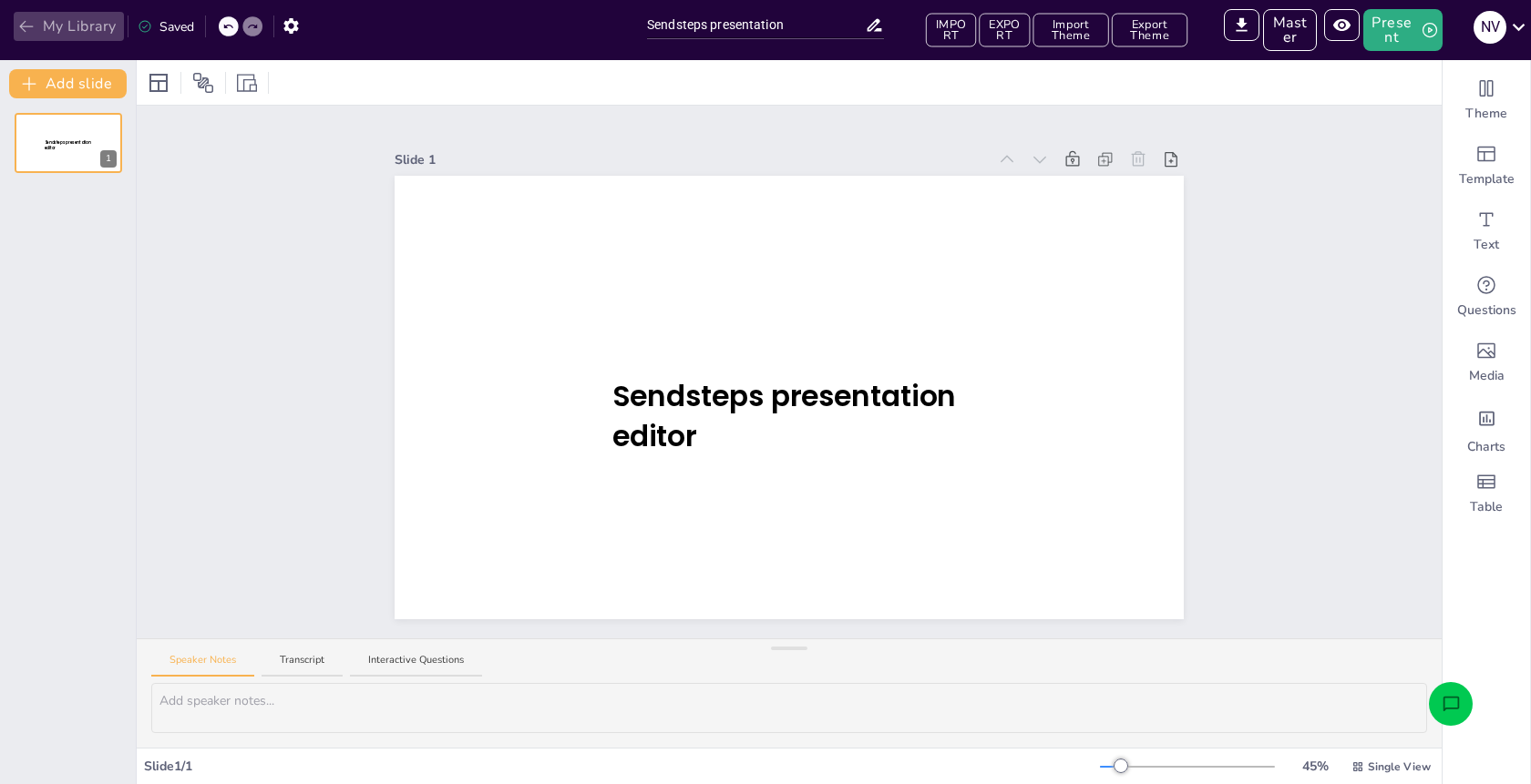
click at [60, 22] on button "My Library" at bounding box center [69, 26] width 110 height 29
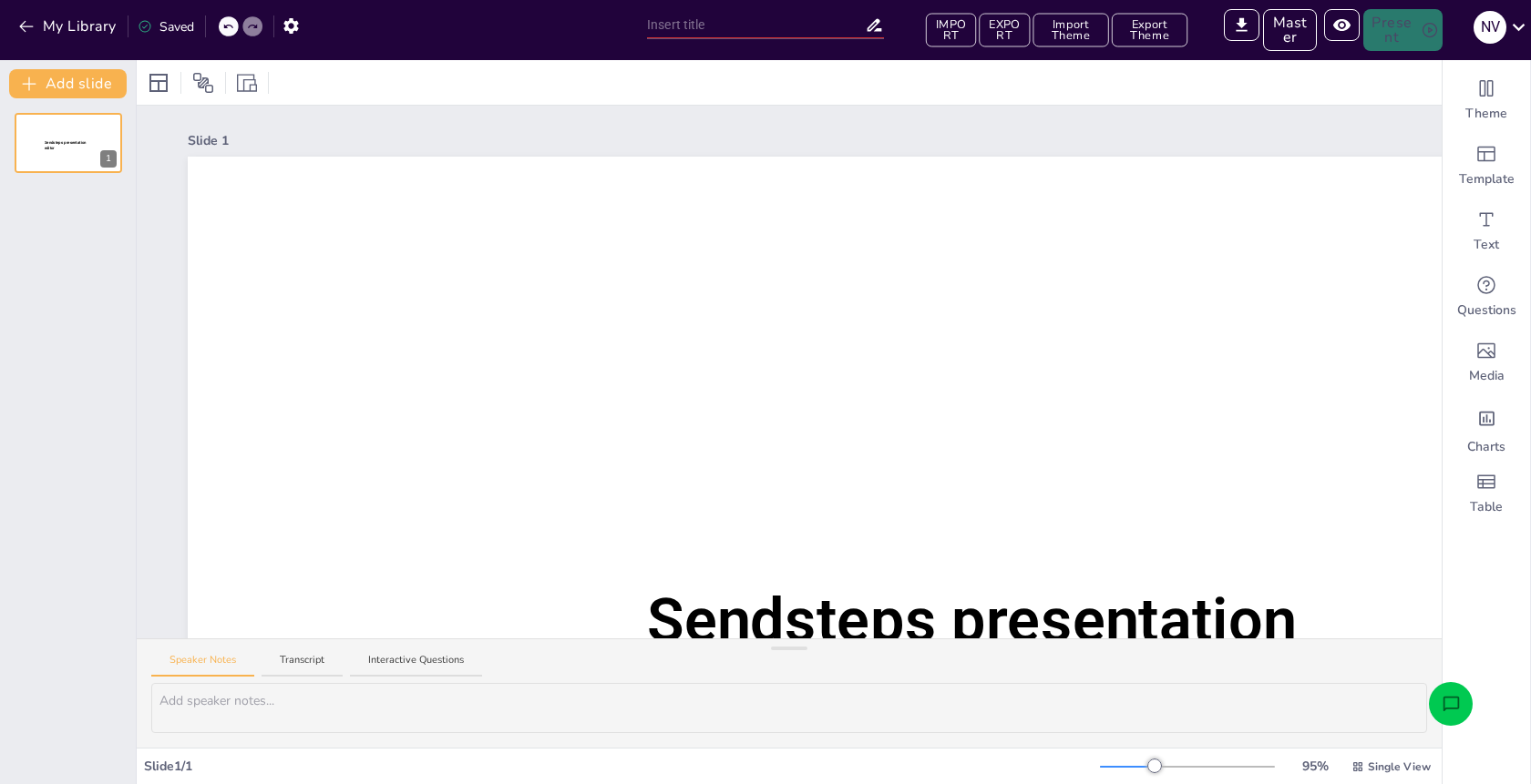
type input "Sendsteps presentation"
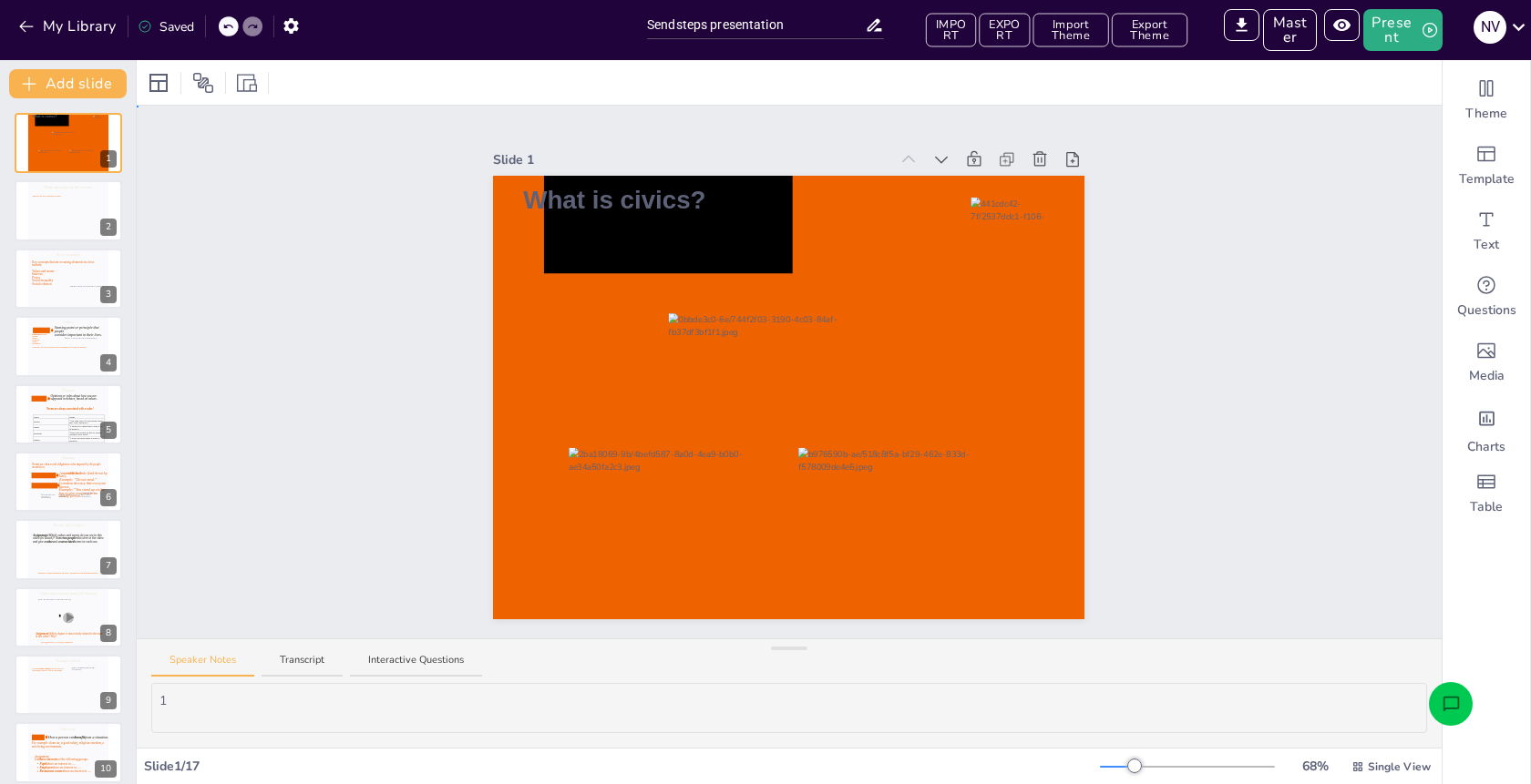
click at [1238, 378] on div "Slide 1 1.2 Exploring society What is civics? Slide 2 Main question of the sect…" at bounding box center [789, 372] width 1305 height 533
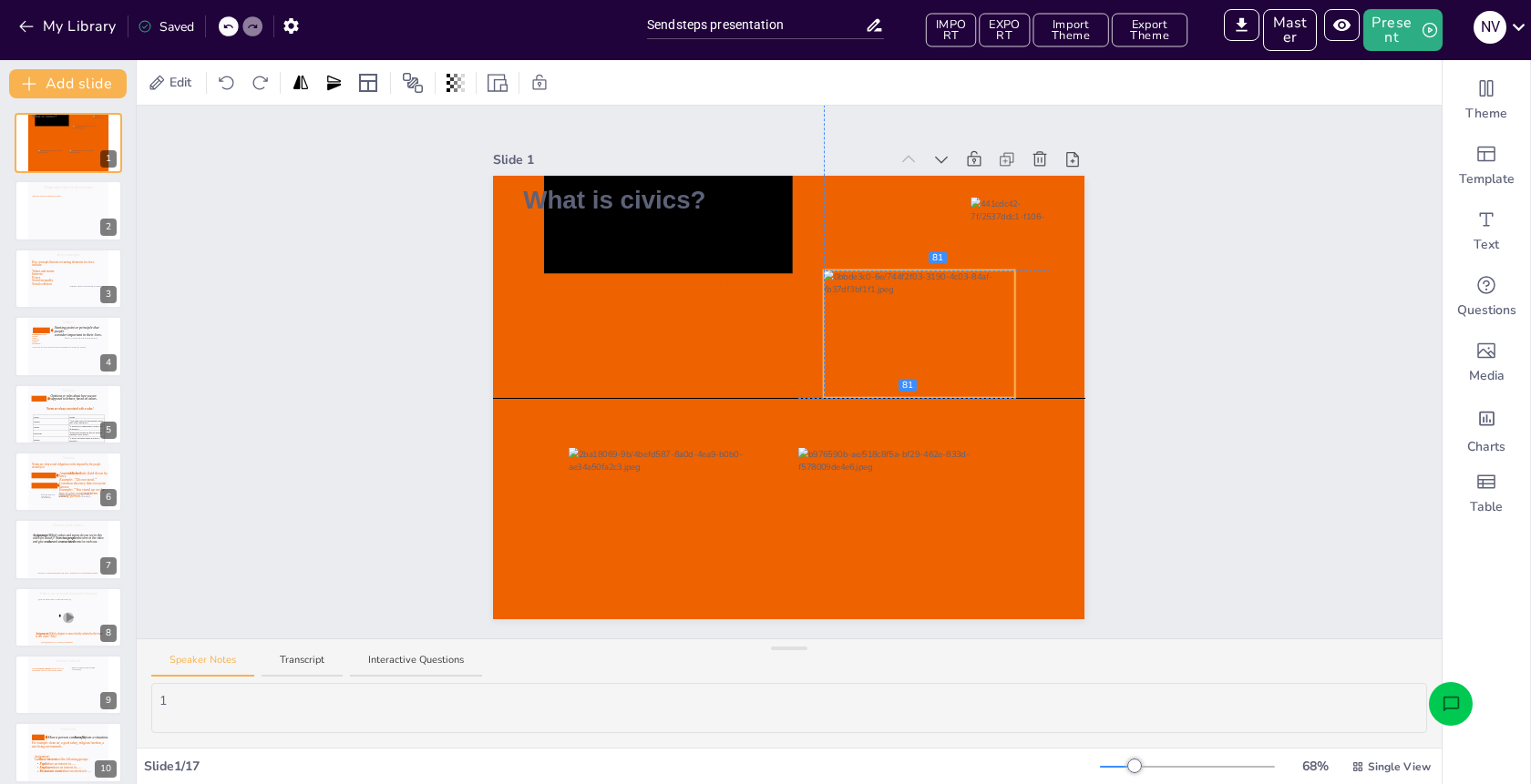
drag, startPoint x: 775, startPoint y: 392, endPoint x: 931, endPoint y: 348, distance: 162.1
click at [931, 348] on div at bounding box center [919, 335] width 191 height 128
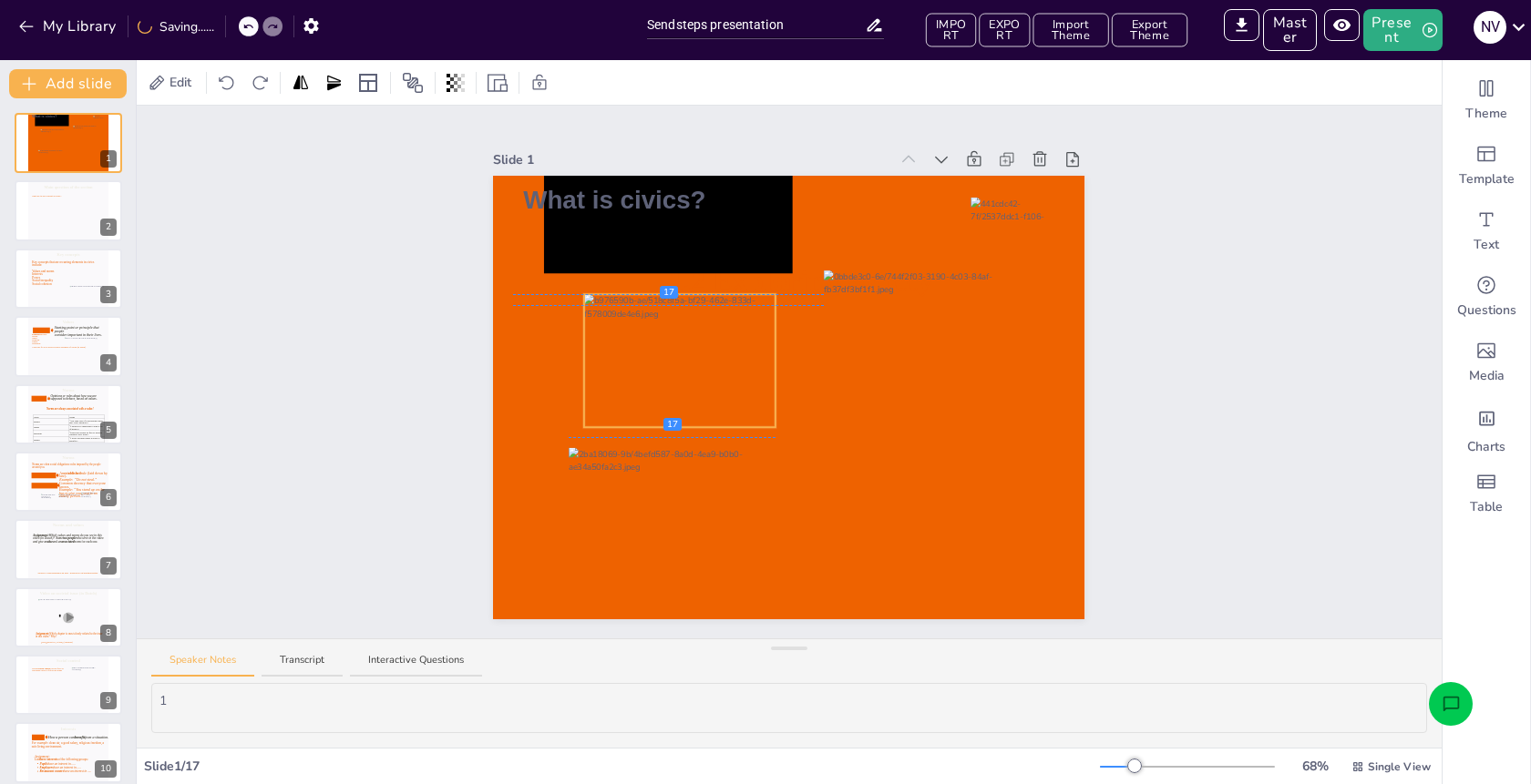
drag, startPoint x: 938, startPoint y: 507, endPoint x: 724, endPoint y: 357, distance: 261.3
click at [724, 357] on div at bounding box center [679, 361] width 191 height 133
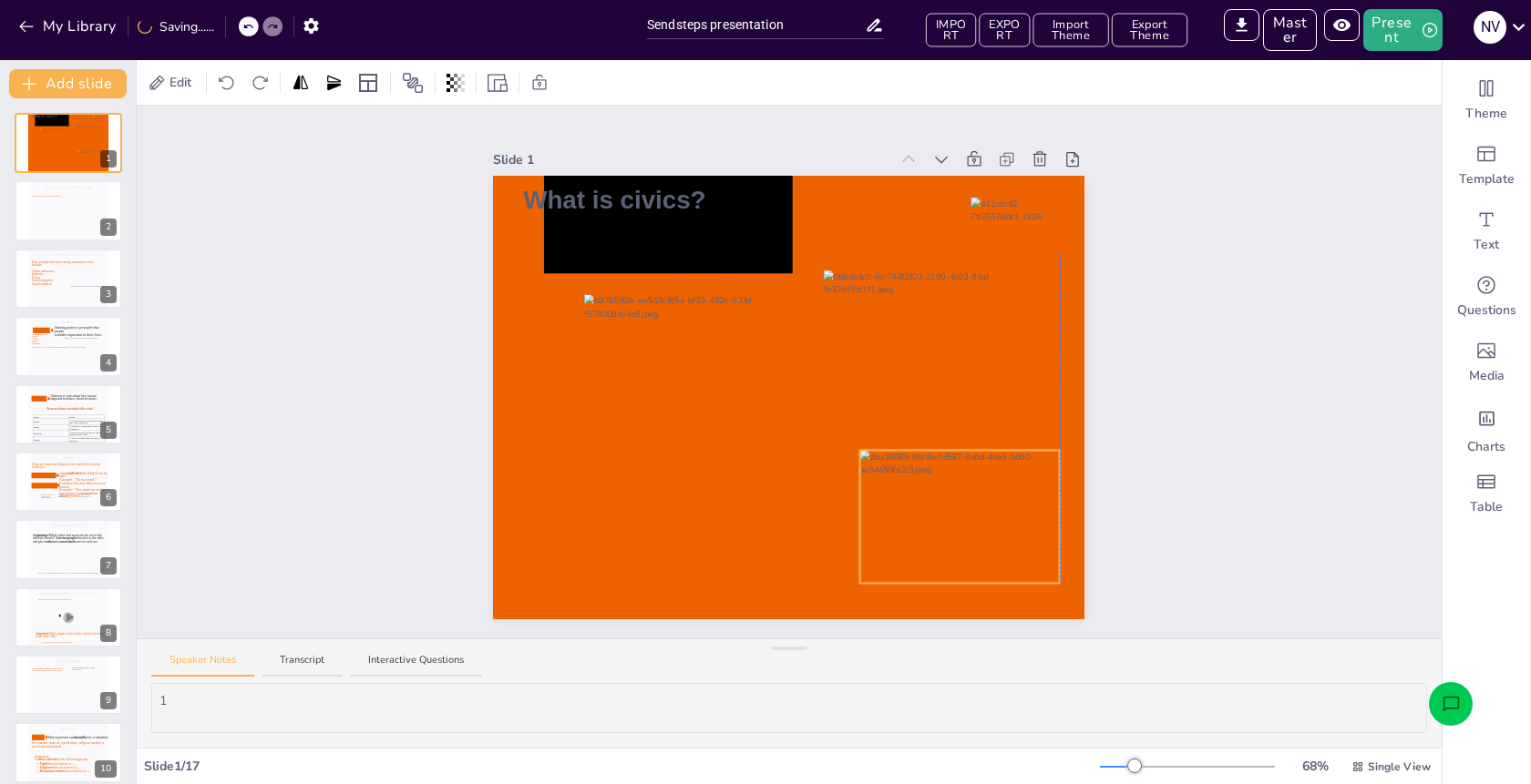
drag, startPoint x: 787, startPoint y: 532, endPoint x: 1004, endPoint y: 512, distance: 217.9
click at [1004, 512] on div at bounding box center [959, 518] width 199 height 133
click at [1165, 414] on div "Slide 1 1.2 Exploring society What is civics? Slide 2 Main question of the sect…" at bounding box center [789, 372] width 1305 height 533
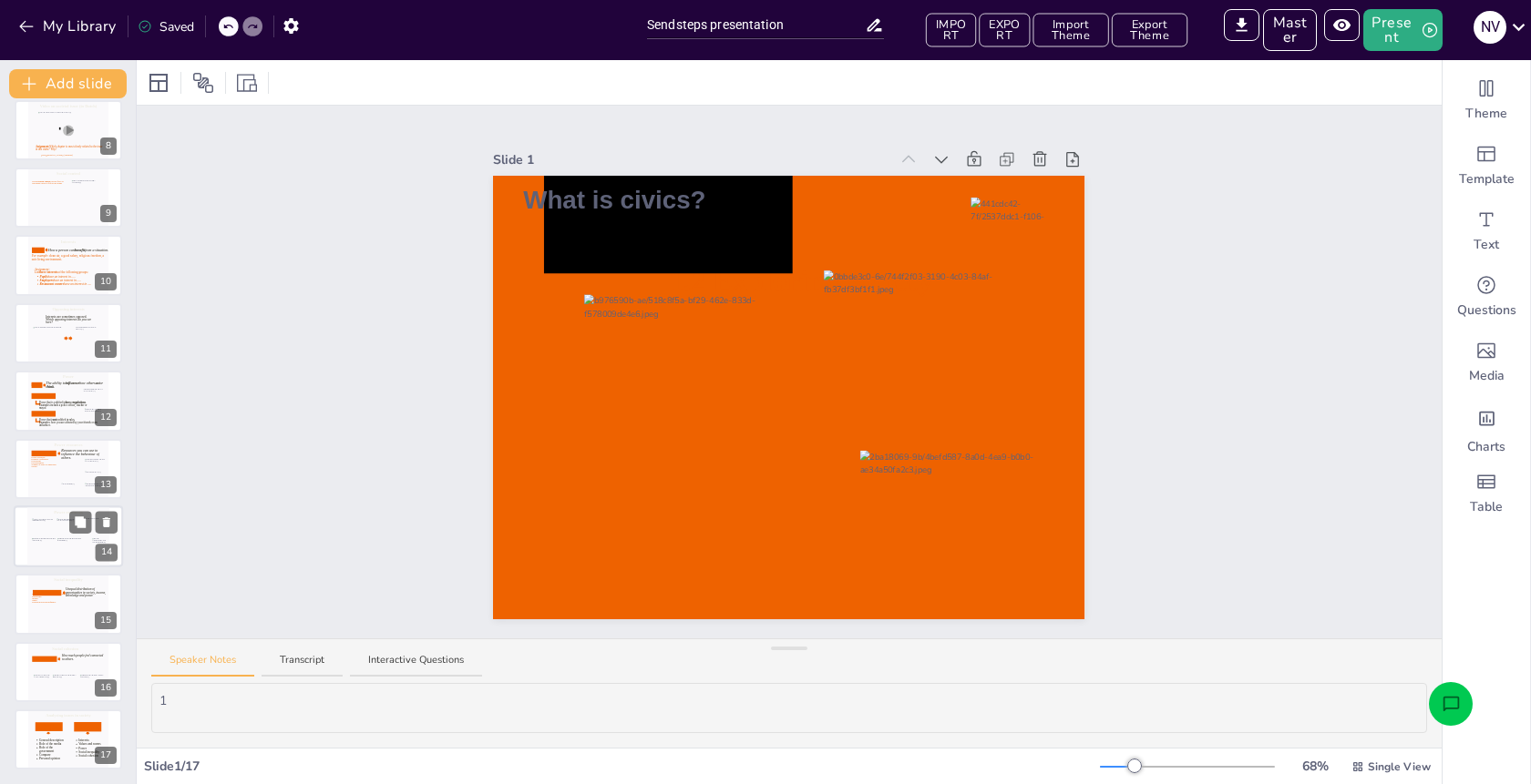
scroll to position [487, 0]
click at [30, 553] on div at bounding box center [68, 537] width 82 height 62
type textarea "14"
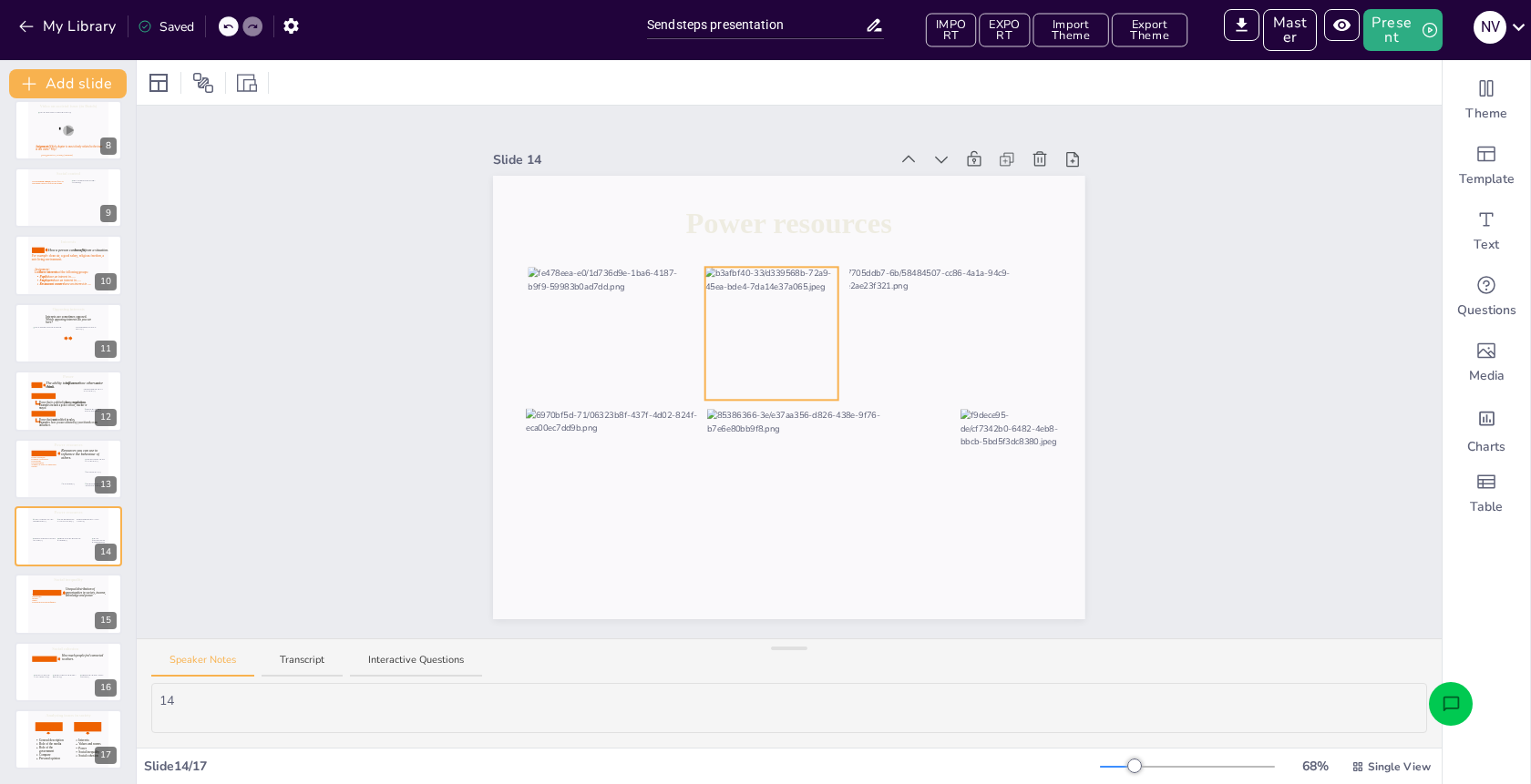
click at [798, 336] on div at bounding box center [772, 334] width 133 height 133
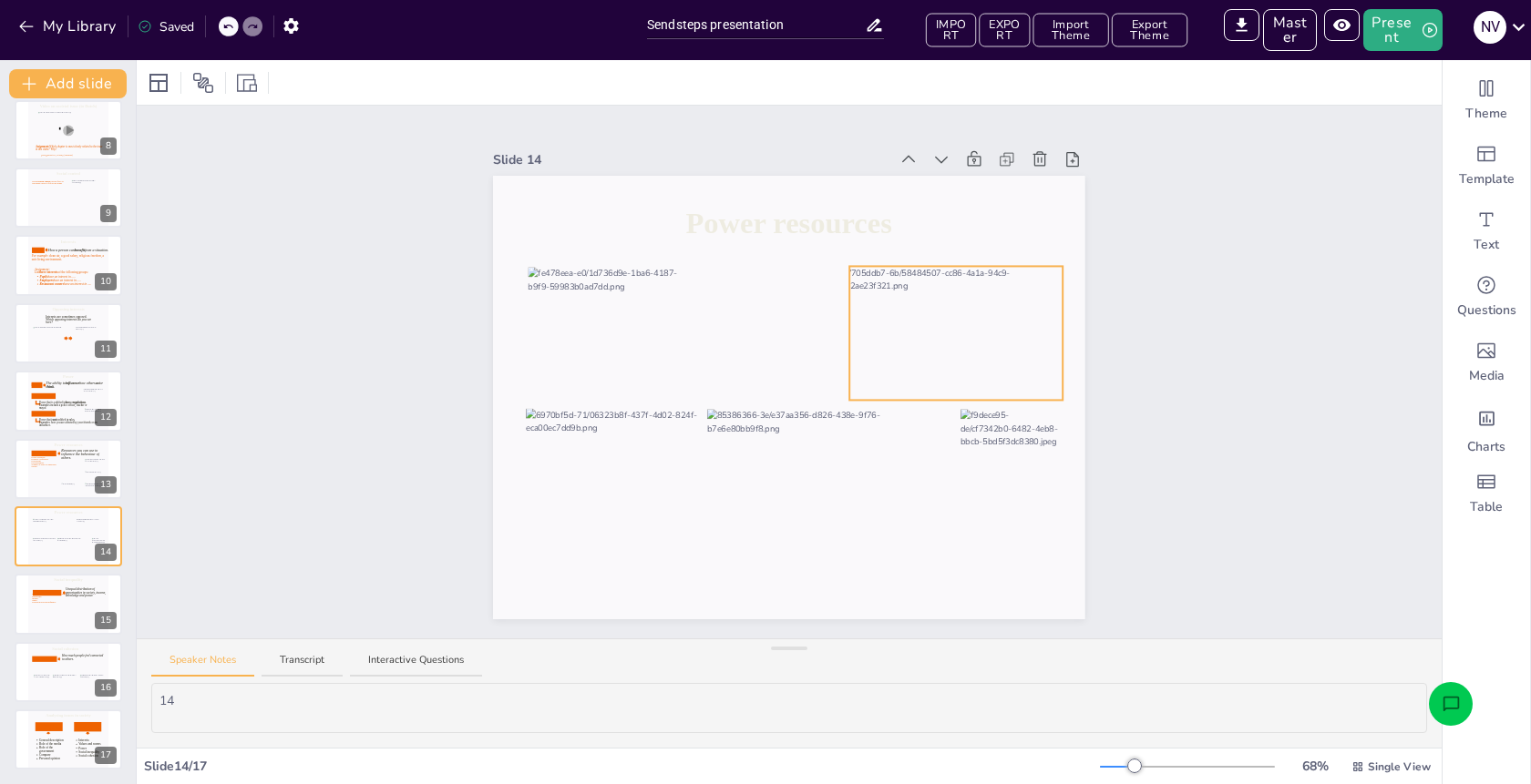
click at [889, 337] on div at bounding box center [955, 333] width 238 height 134
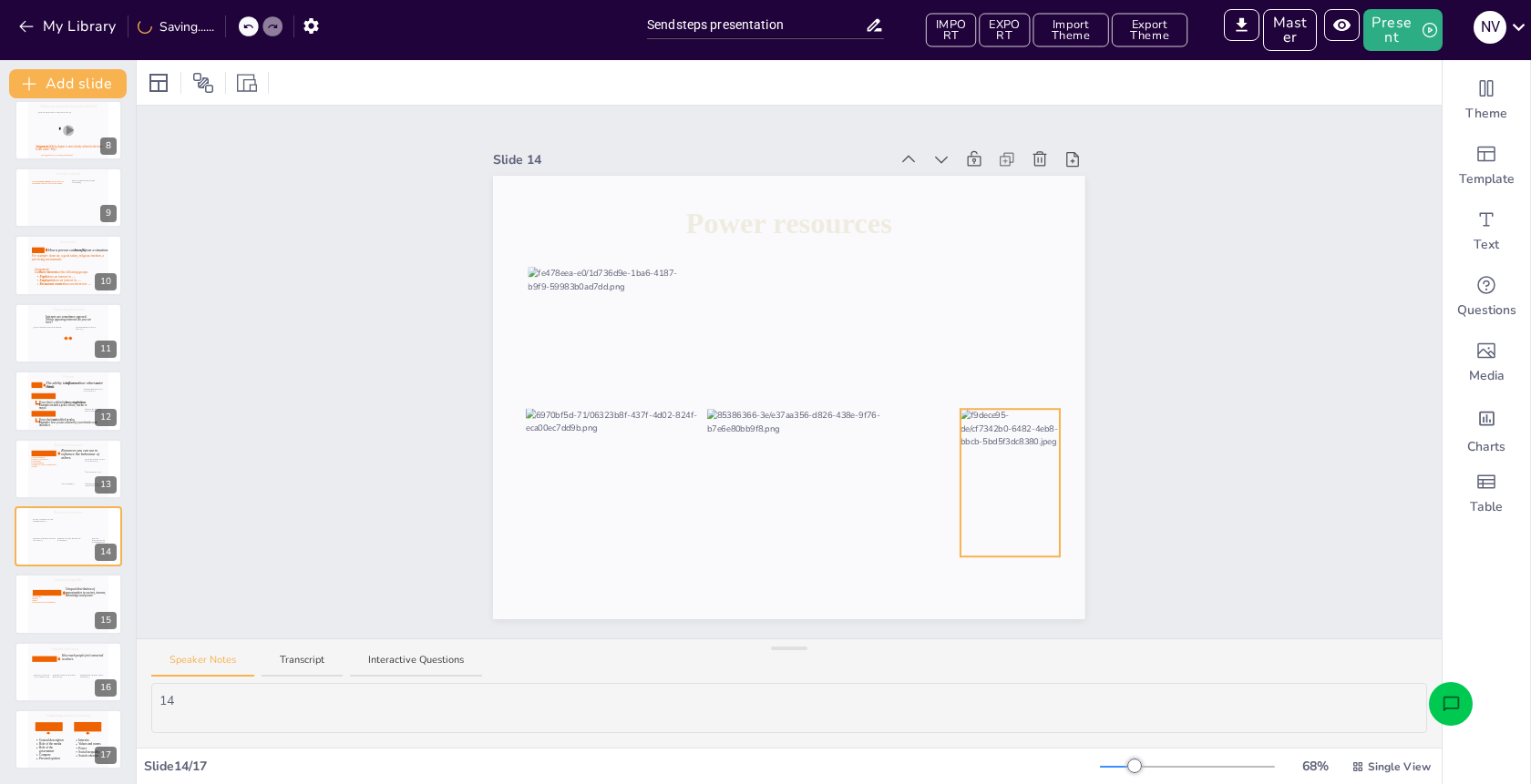
click at [992, 472] on div at bounding box center [1009, 482] width 98 height 147
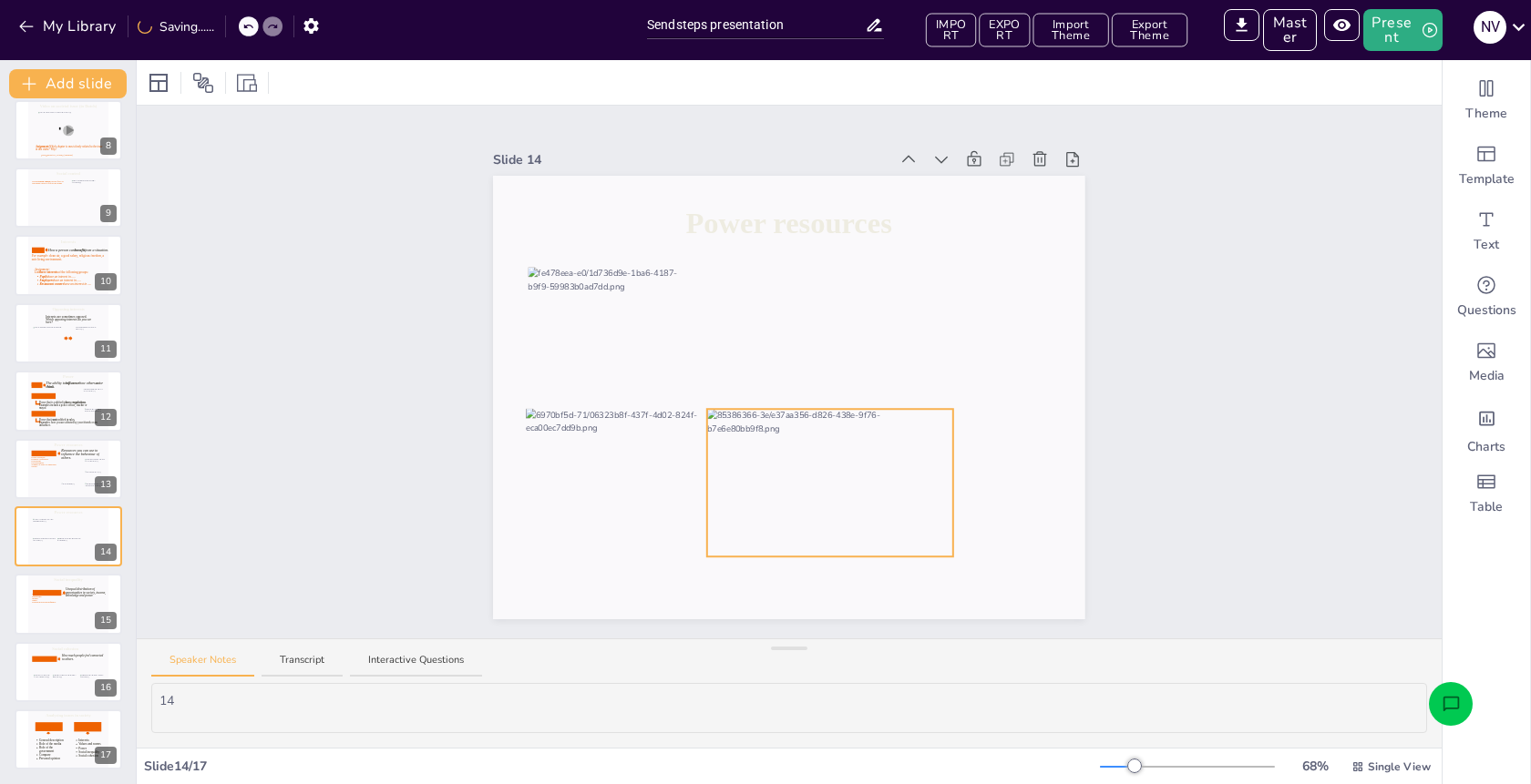
click at [835, 476] on div at bounding box center [829, 482] width 245 height 147
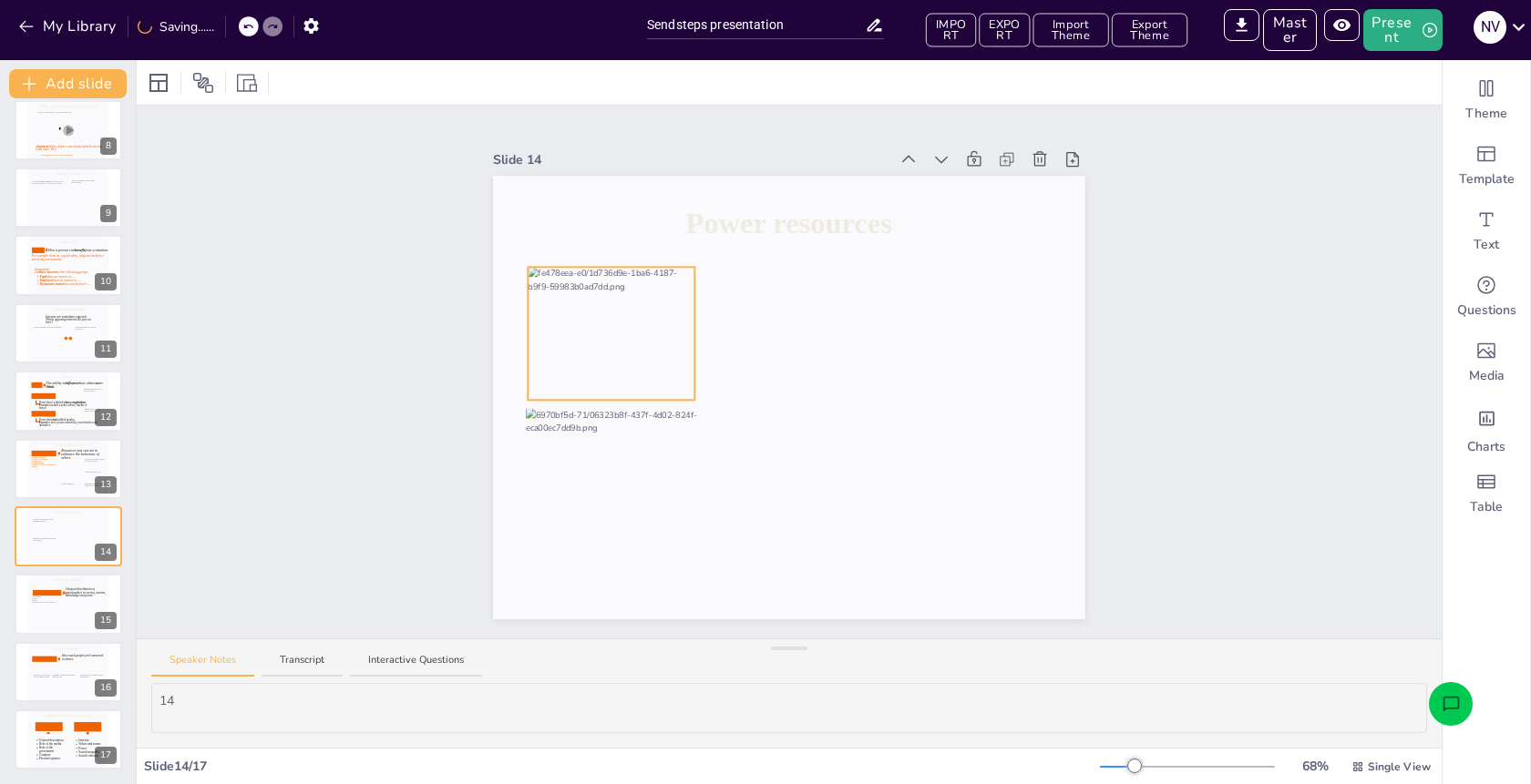
click at [561, 331] on div at bounding box center [611, 334] width 166 height 133
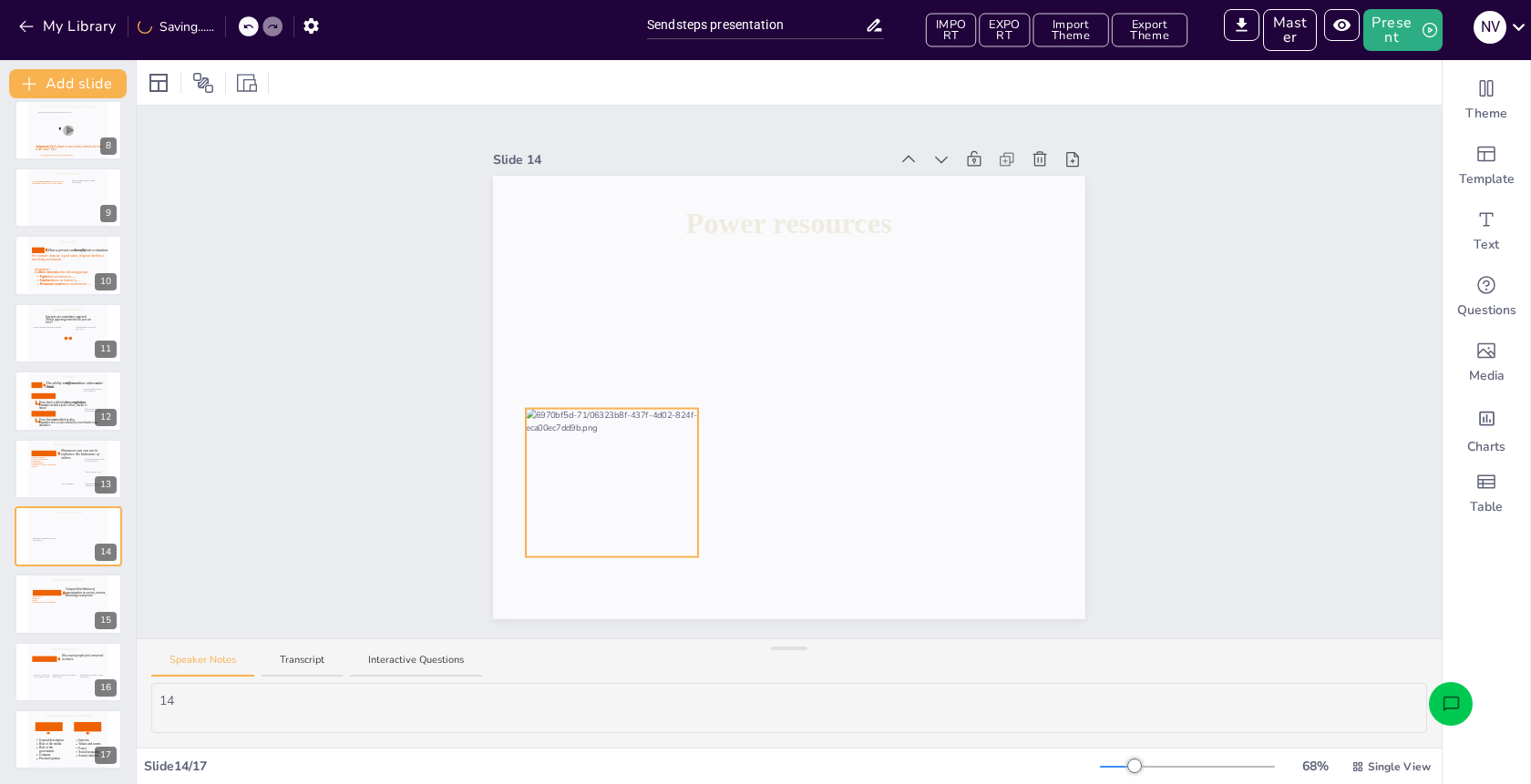
click at [671, 494] on div at bounding box center [611, 483] width 171 height 148
click at [451, 155] on div "Slide 1 1.2 Exploring society What is civics? Slide 2 Main question of the sect…" at bounding box center [789, 373] width 693 height 495
click at [108, 28] on button "My Library" at bounding box center [69, 26] width 110 height 29
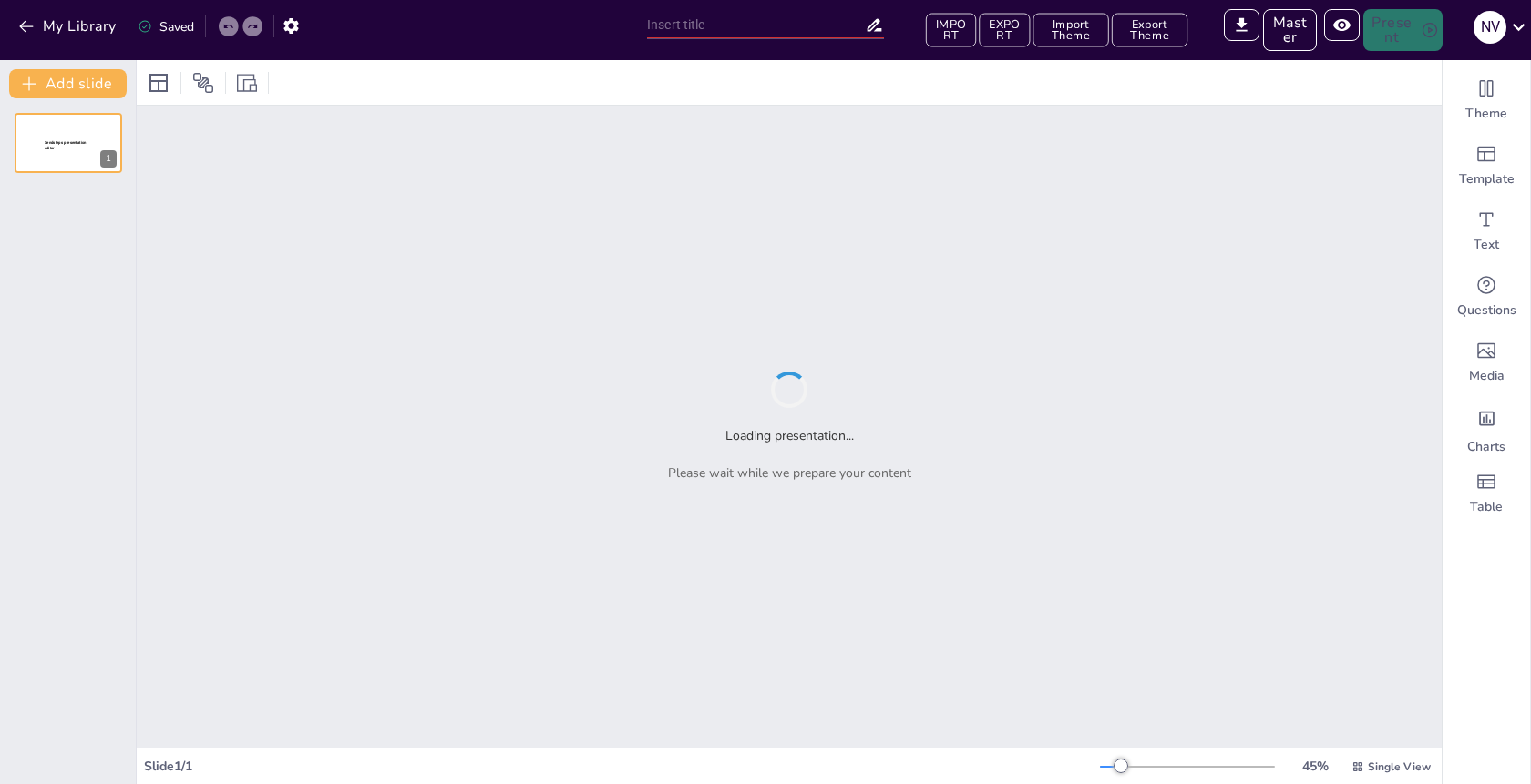
type input "Overview of the Test Presentation"
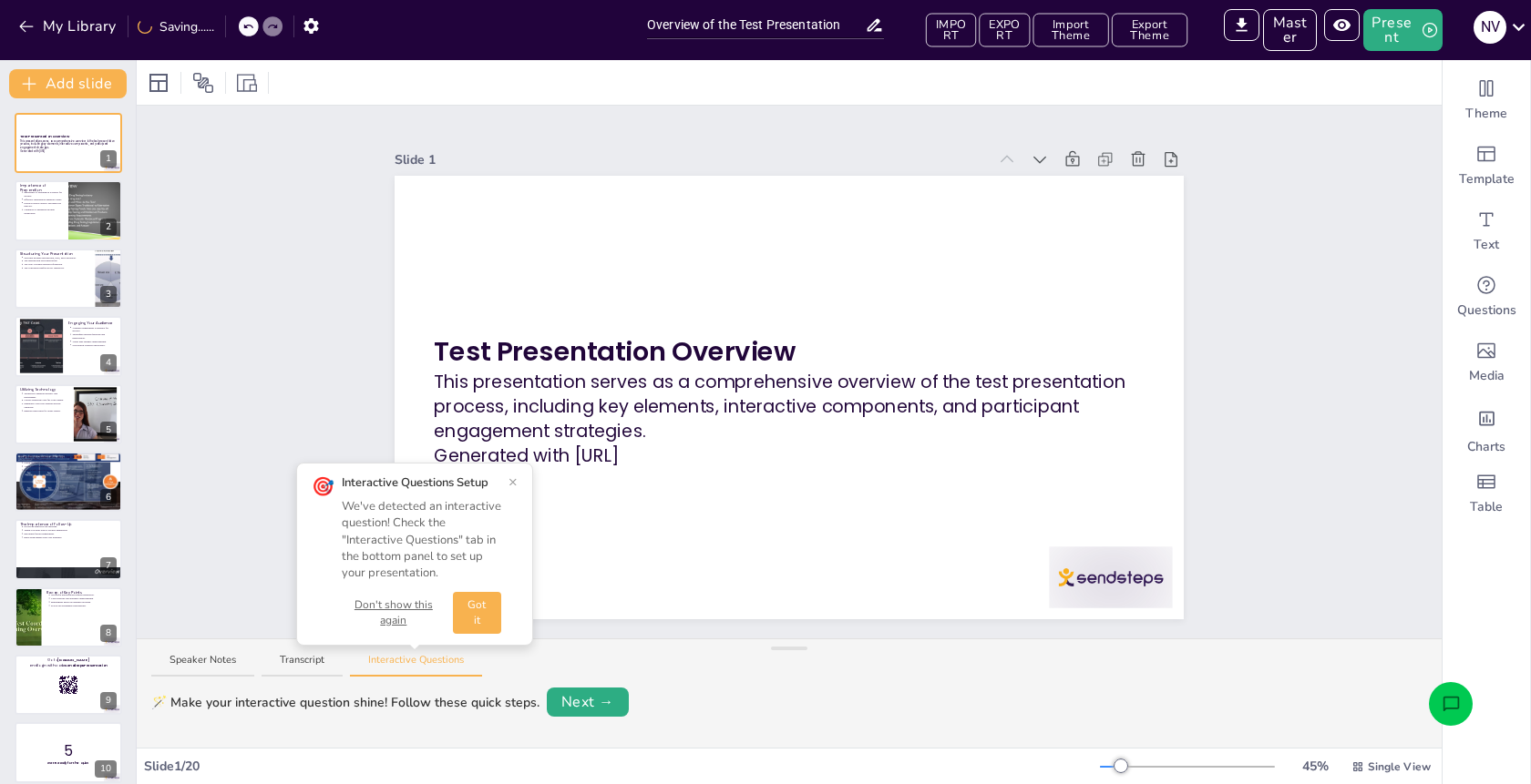
click at [512, 481] on button "×" at bounding box center [513, 482] width 9 height 15
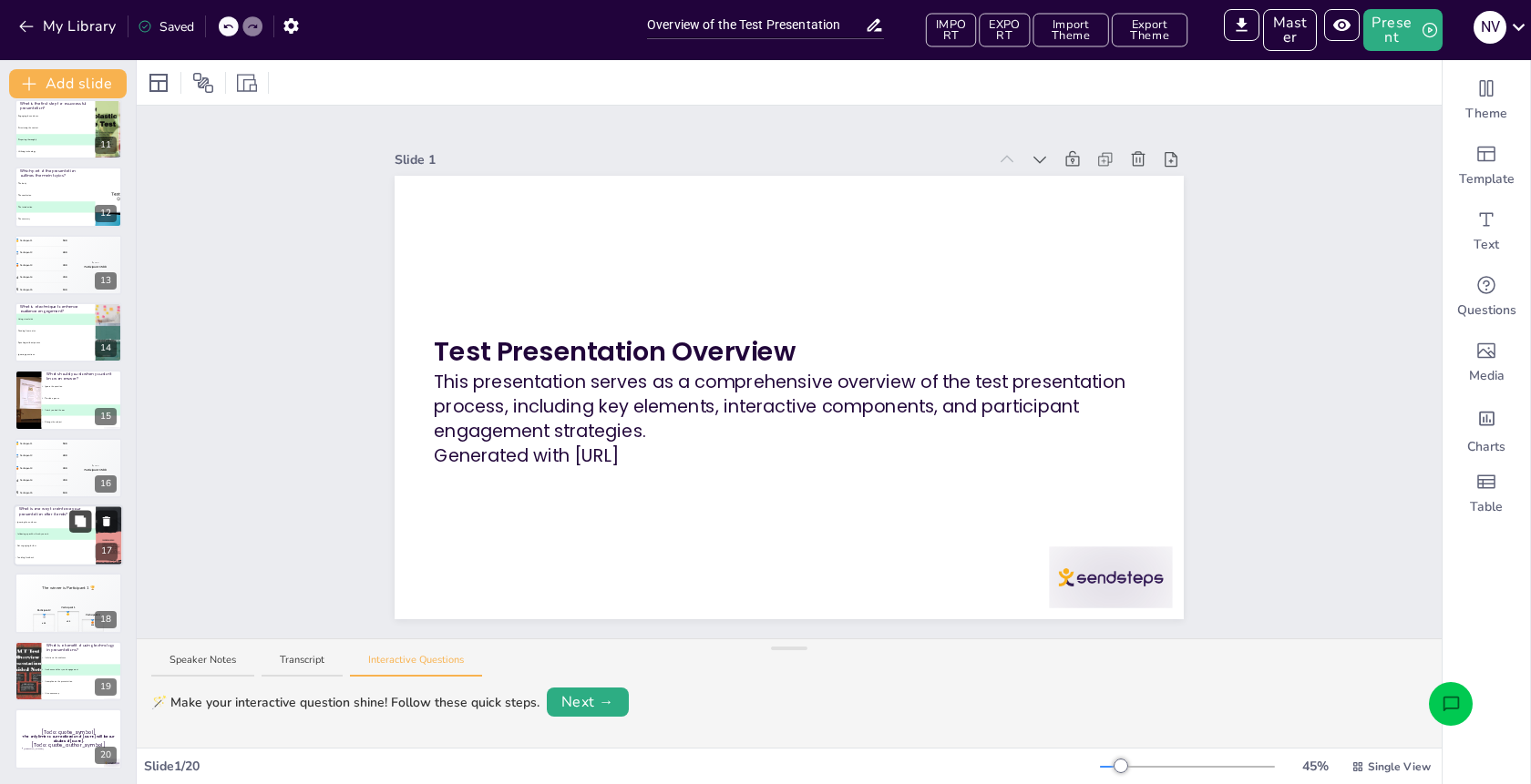
scroll to position [691, 0]
click at [474, 695] on div "🪄 Make your interactive question shine! Follow these quick steps." at bounding box center [345, 702] width 388 height 19
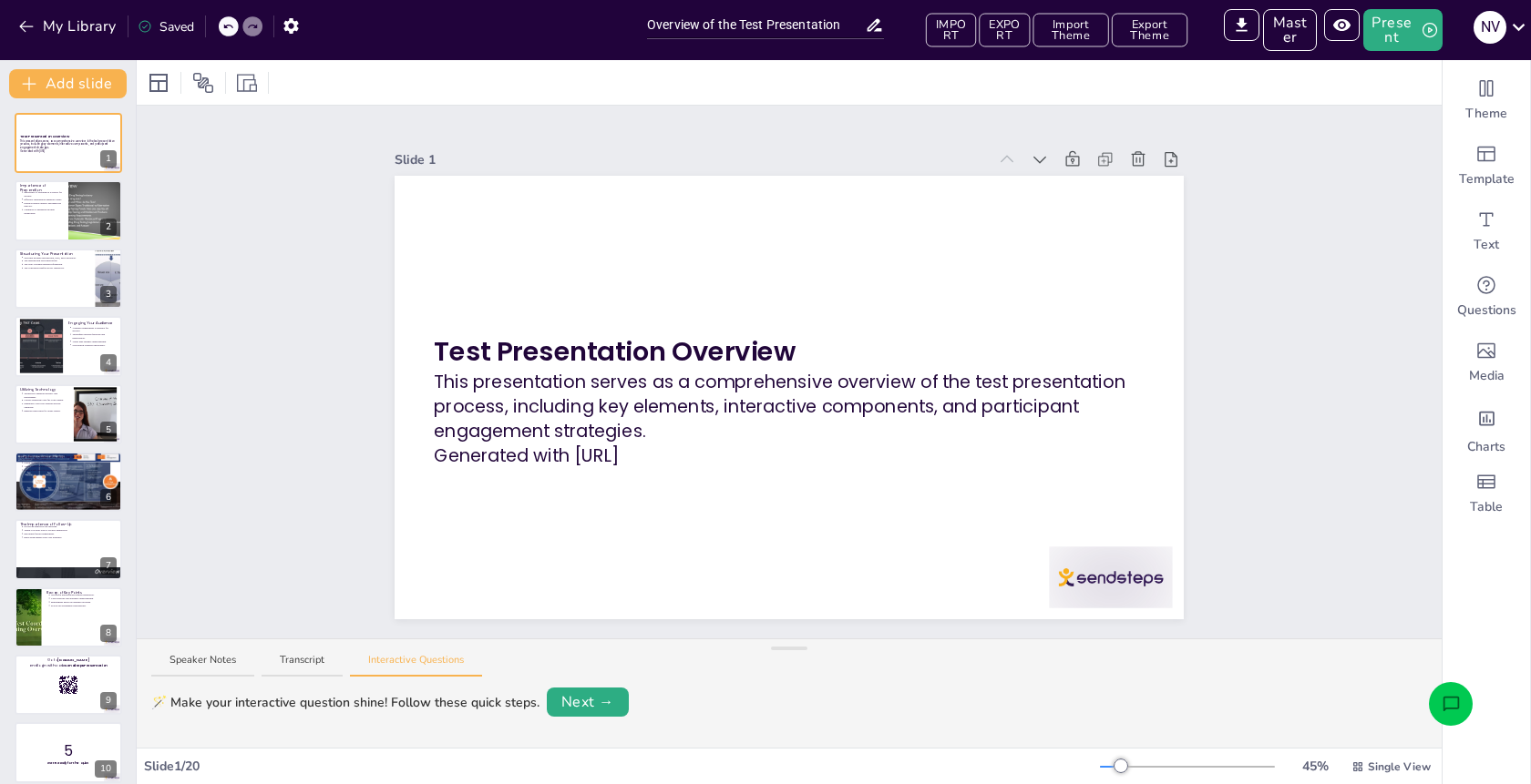
scroll to position [0, 0]
click at [568, 703] on button "Next →" at bounding box center [588, 702] width 82 height 29
click at [723, 701] on button "Next →" at bounding box center [724, 702] width 75 height 26
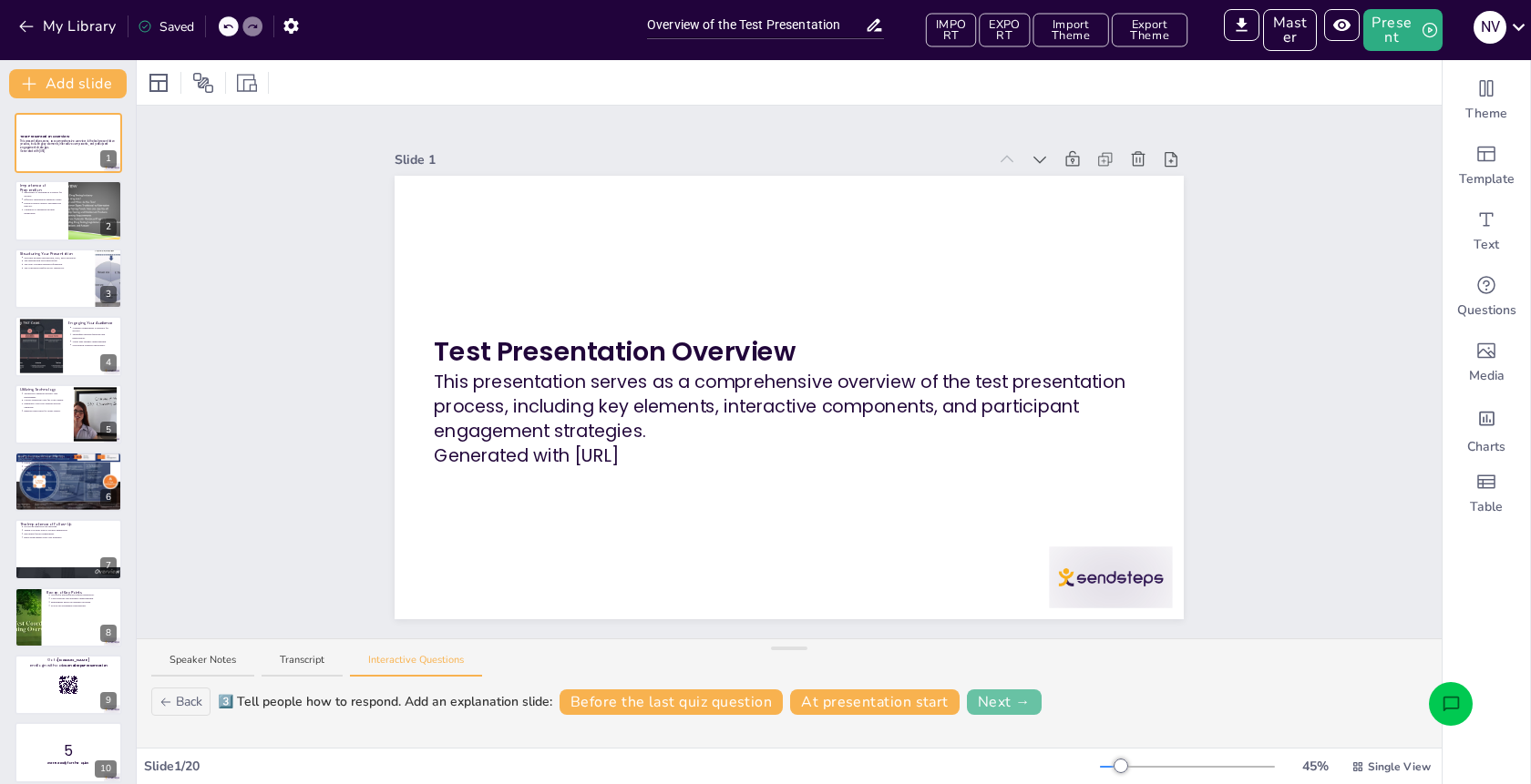
click at [995, 699] on button "Next →" at bounding box center [1004, 702] width 75 height 26
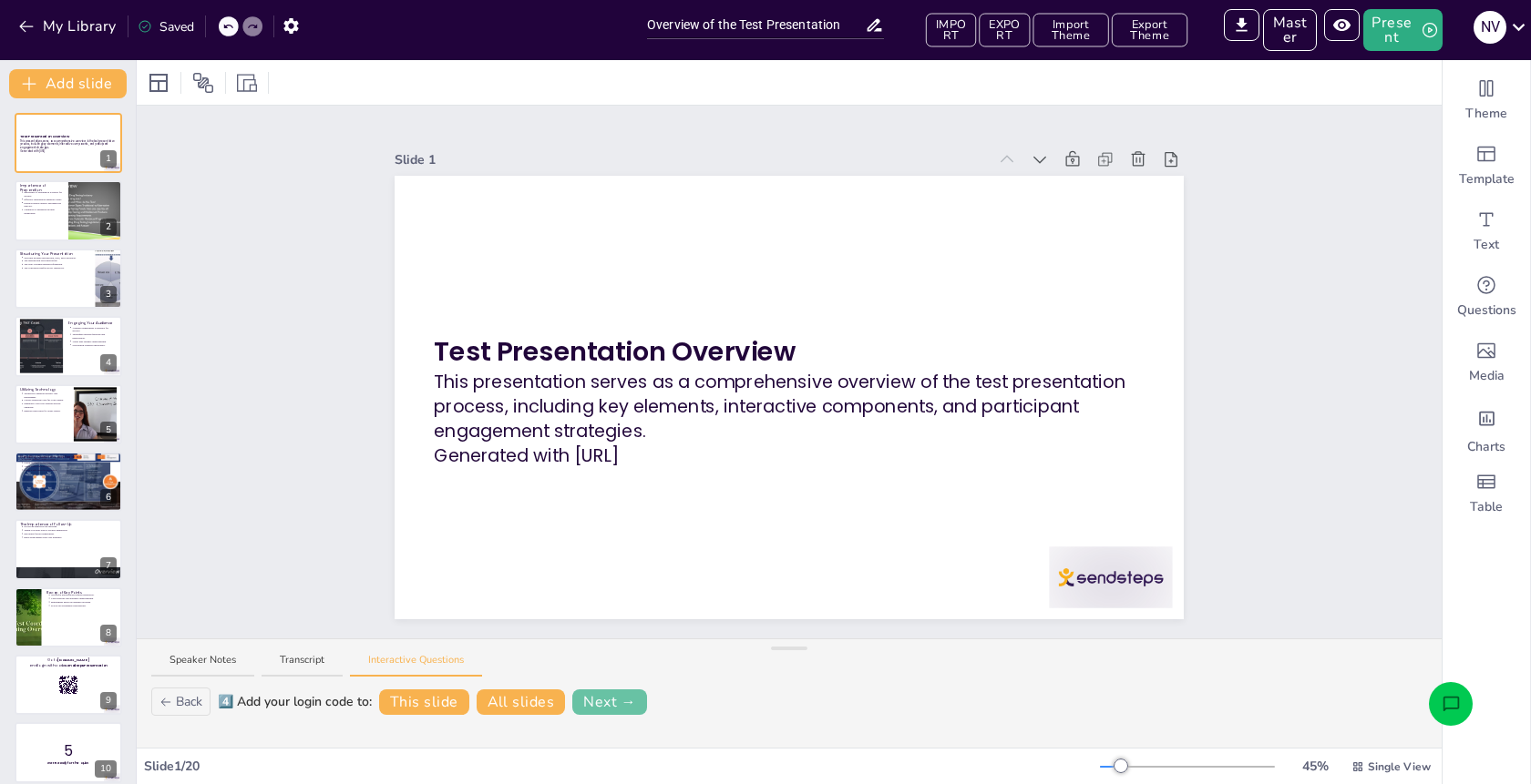
click at [605, 702] on button "Next →" at bounding box center [609, 702] width 75 height 26
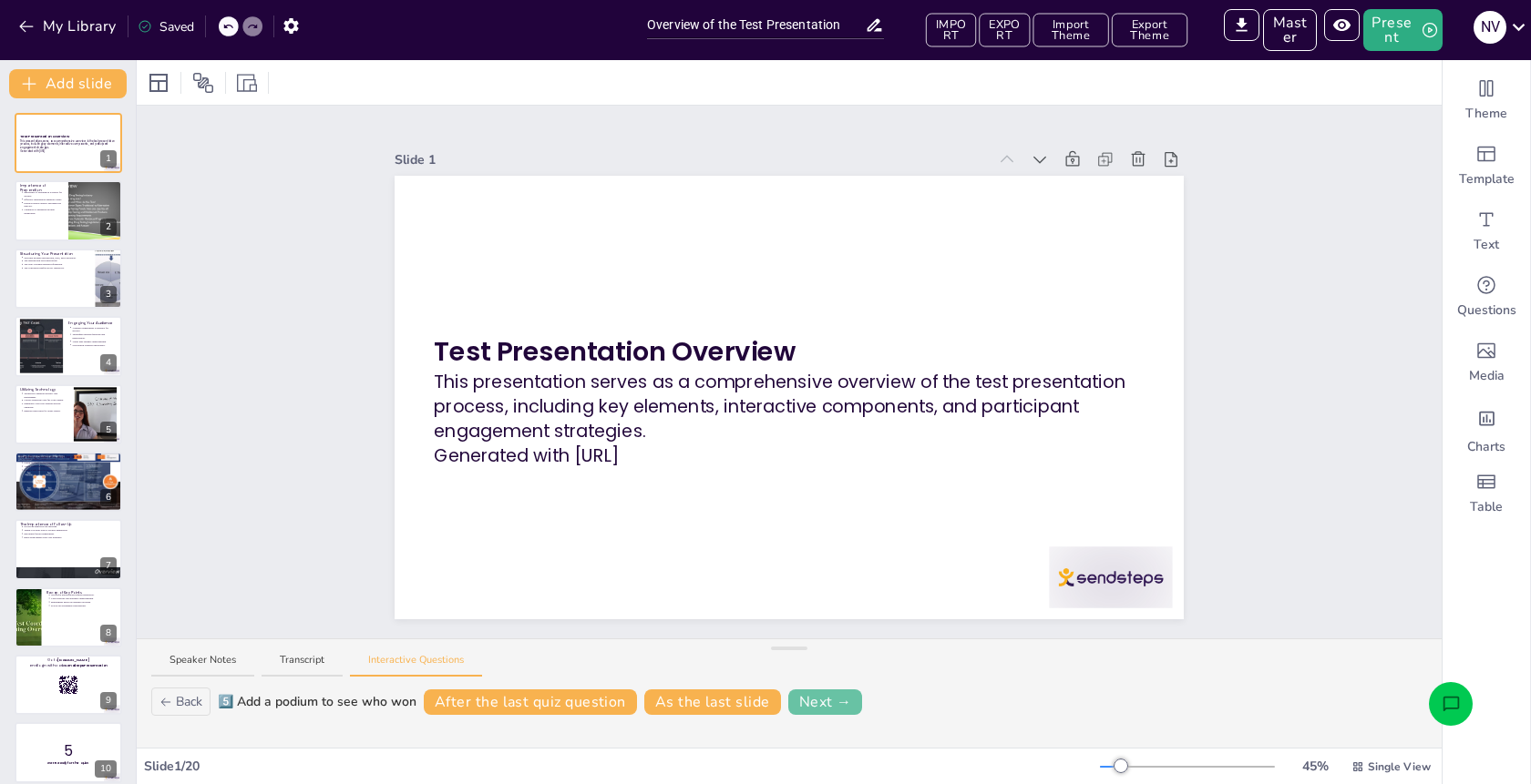
click at [824, 701] on button "Next →" at bounding box center [825, 702] width 75 height 26
click at [905, 702] on button "Finish" at bounding box center [896, 702] width 64 height 26
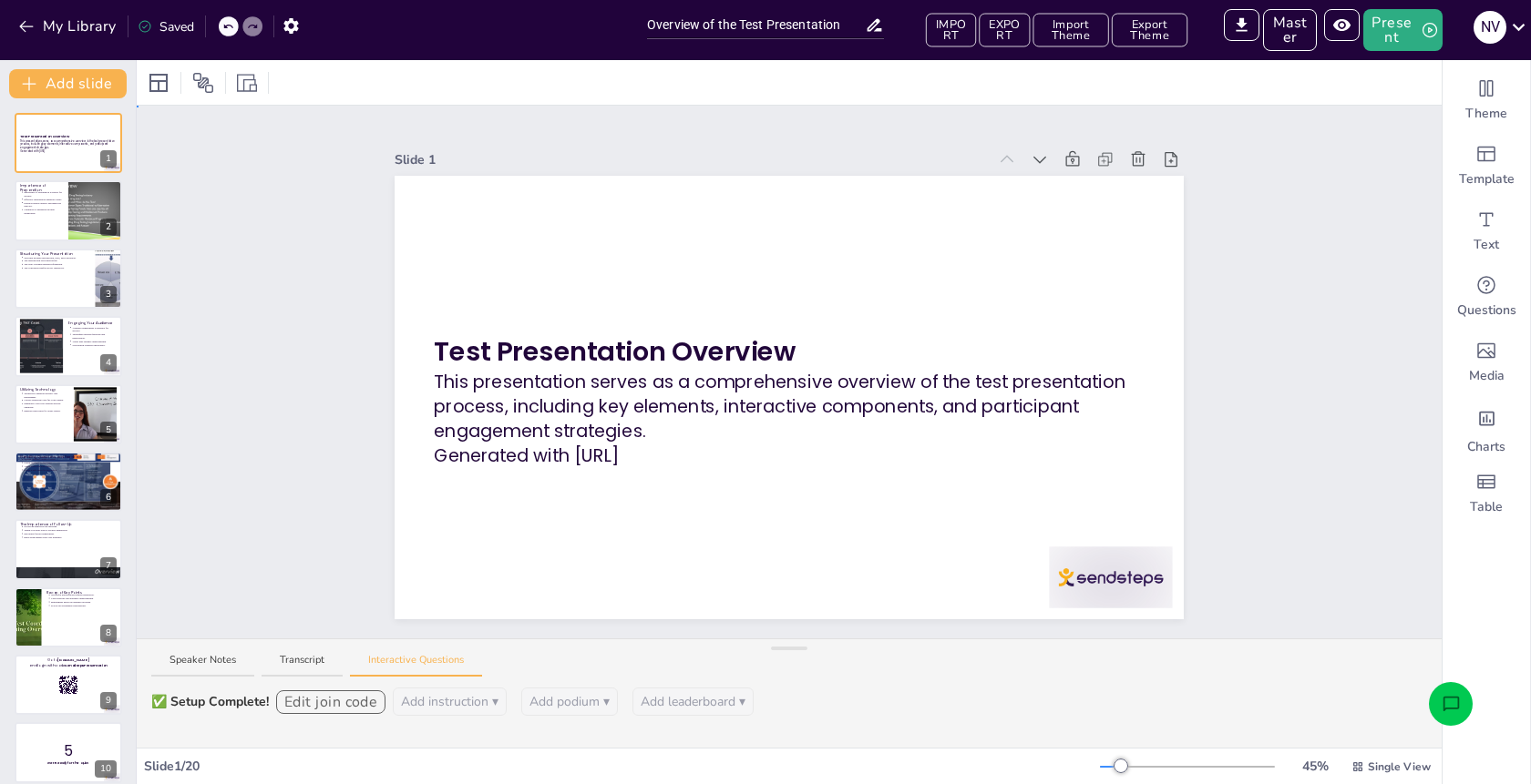
click at [296, 455] on div "Slide 1 Test Presentation Overview This presentation serves as a comprehensive …" at bounding box center [789, 372] width 1305 height 533
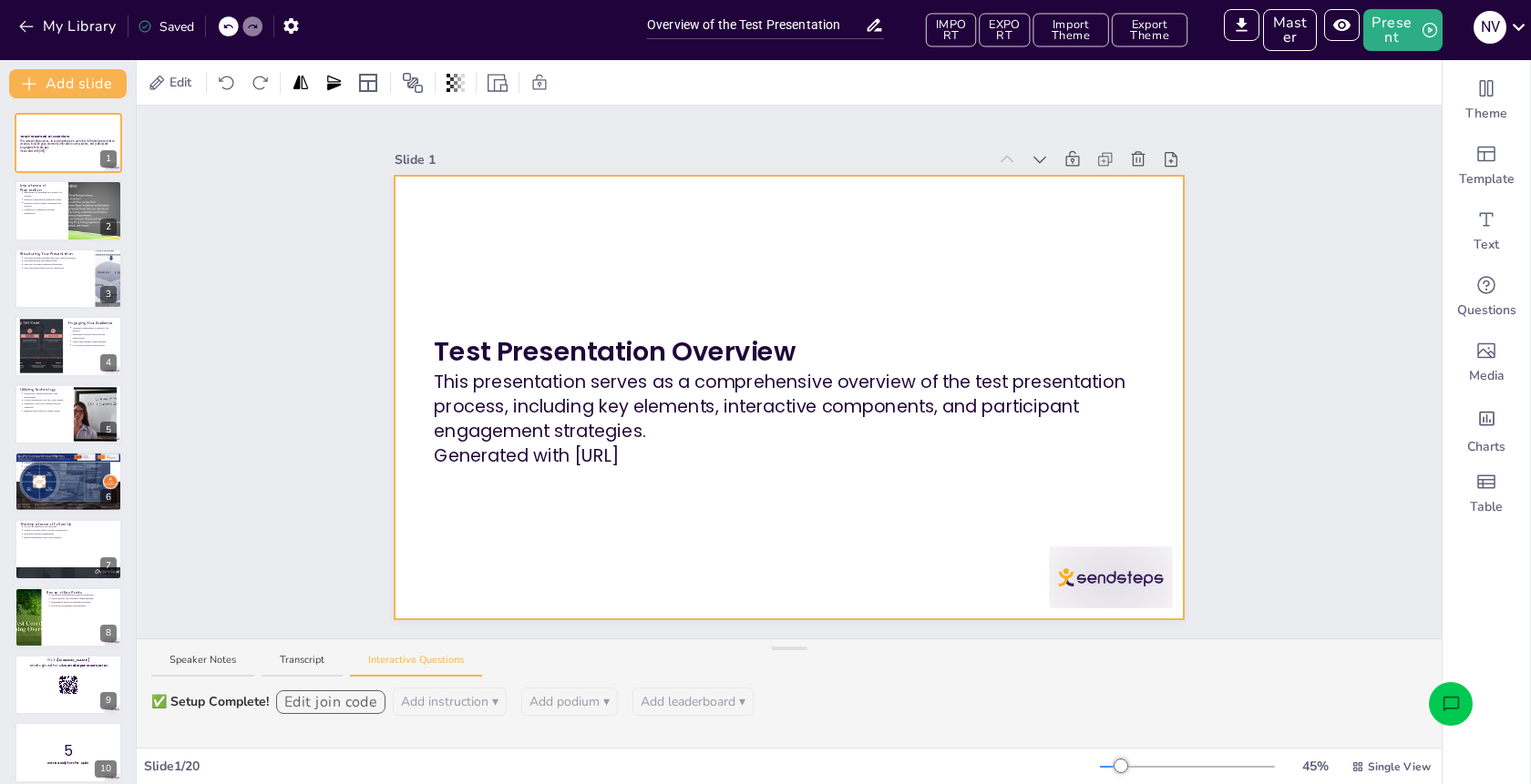
click at [674, 365] on div "Test Presentation Overview This presentation serves as a comprehensive overview…" at bounding box center [789, 398] width 789 height 444
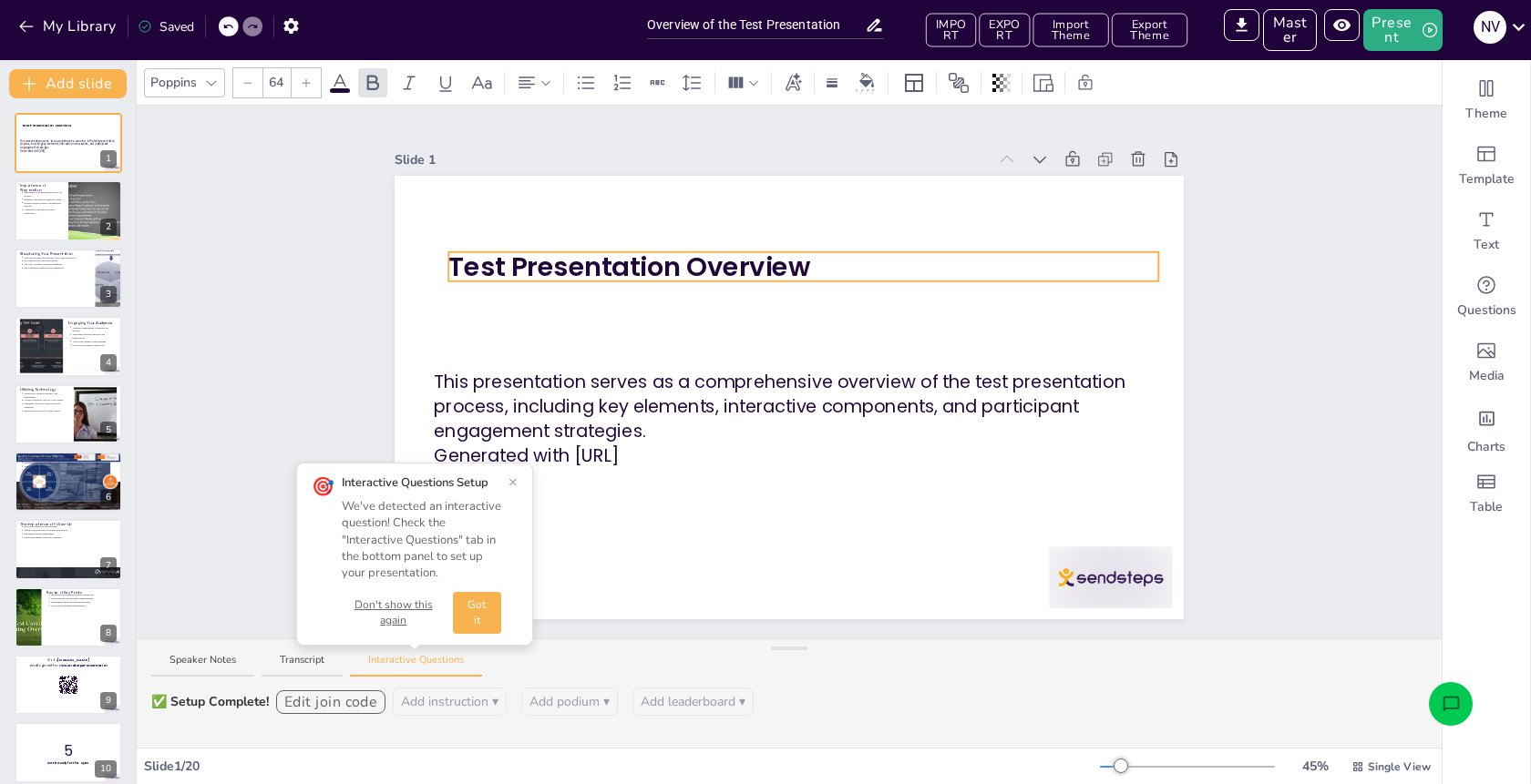
drag, startPoint x: 699, startPoint y: 338, endPoint x: 714, endPoint y: 253, distance: 86.3
click at [514, 482] on button "×" at bounding box center [513, 482] width 9 height 15
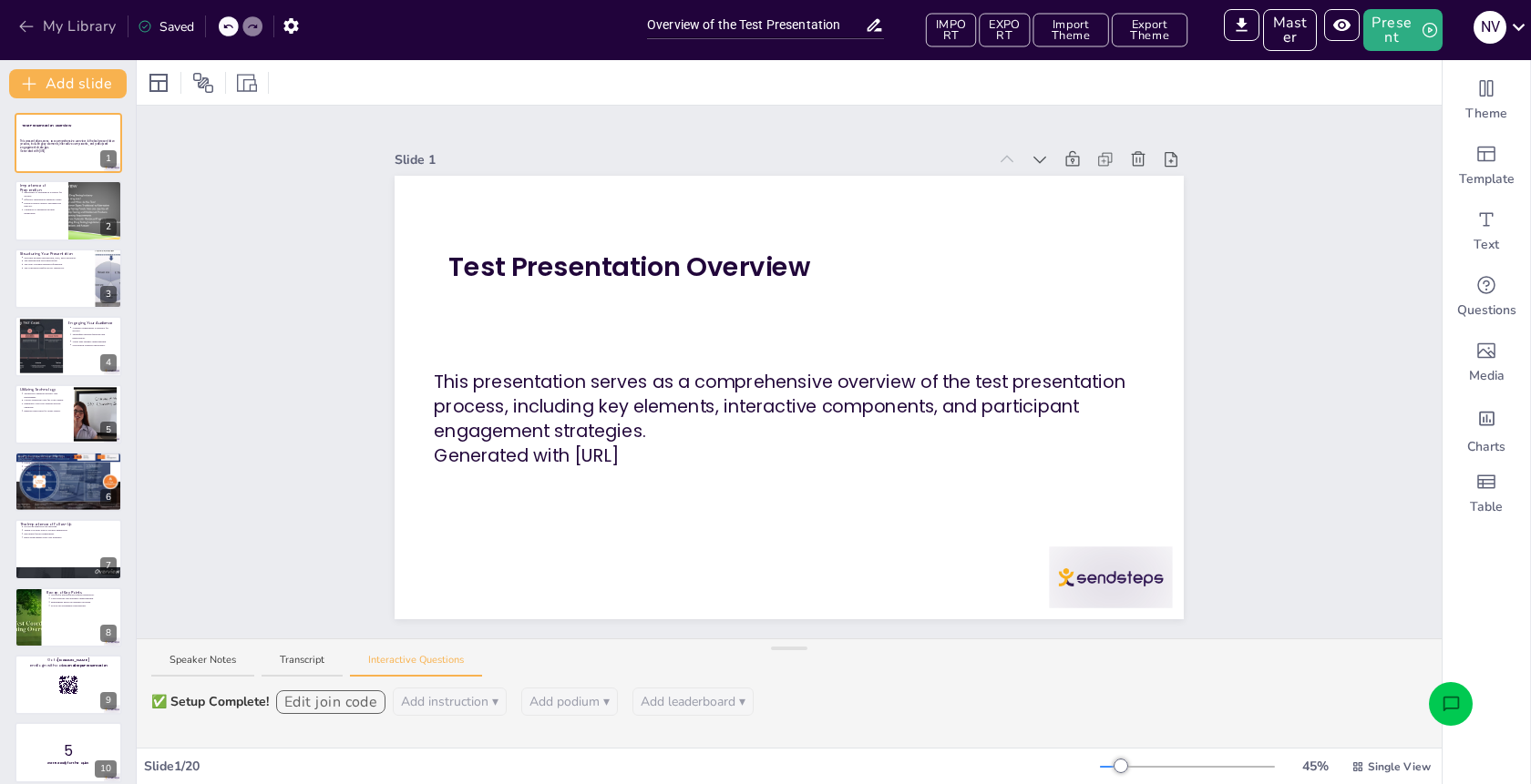
click at [65, 24] on button "My Library" at bounding box center [69, 26] width 110 height 29
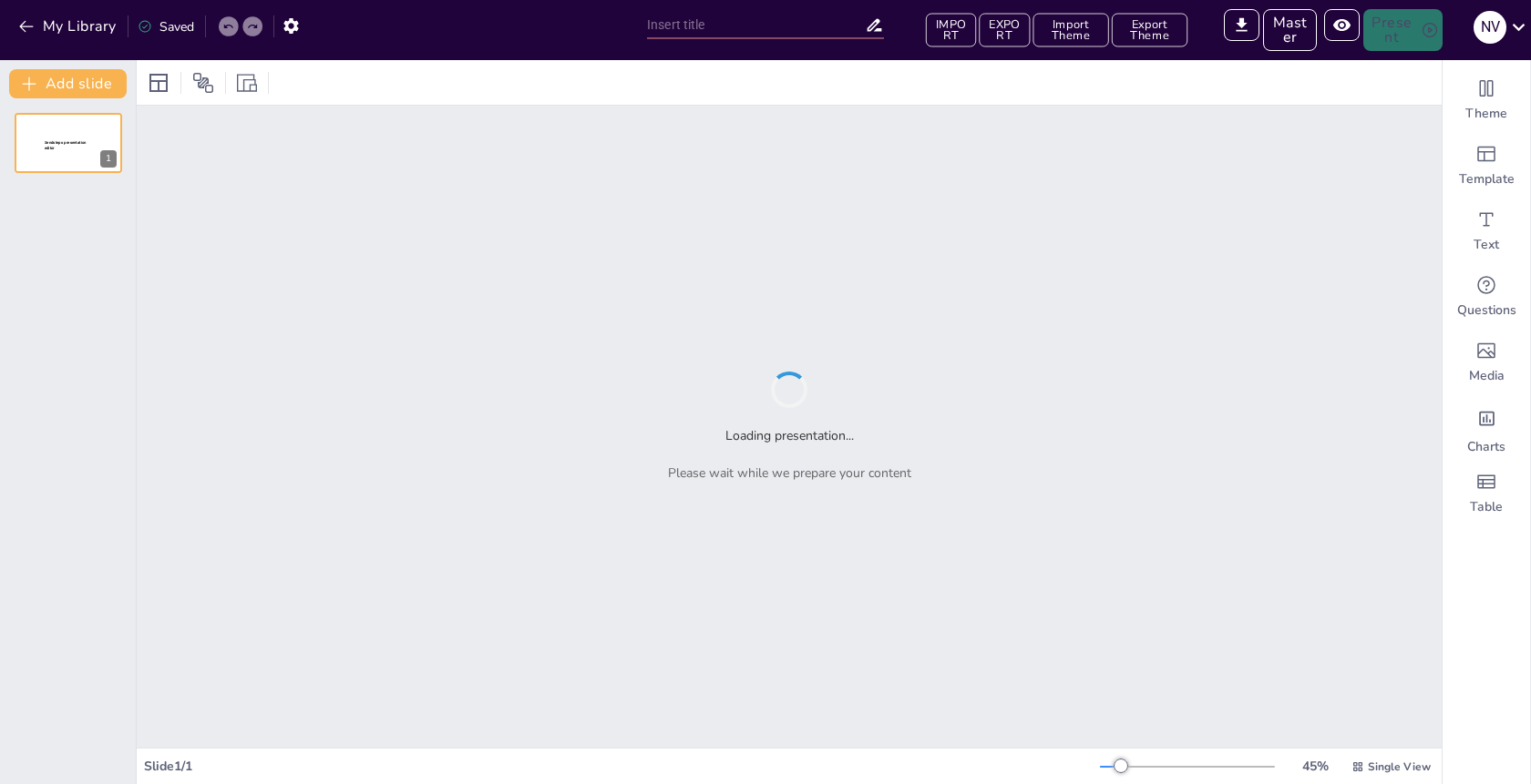
type input "test"
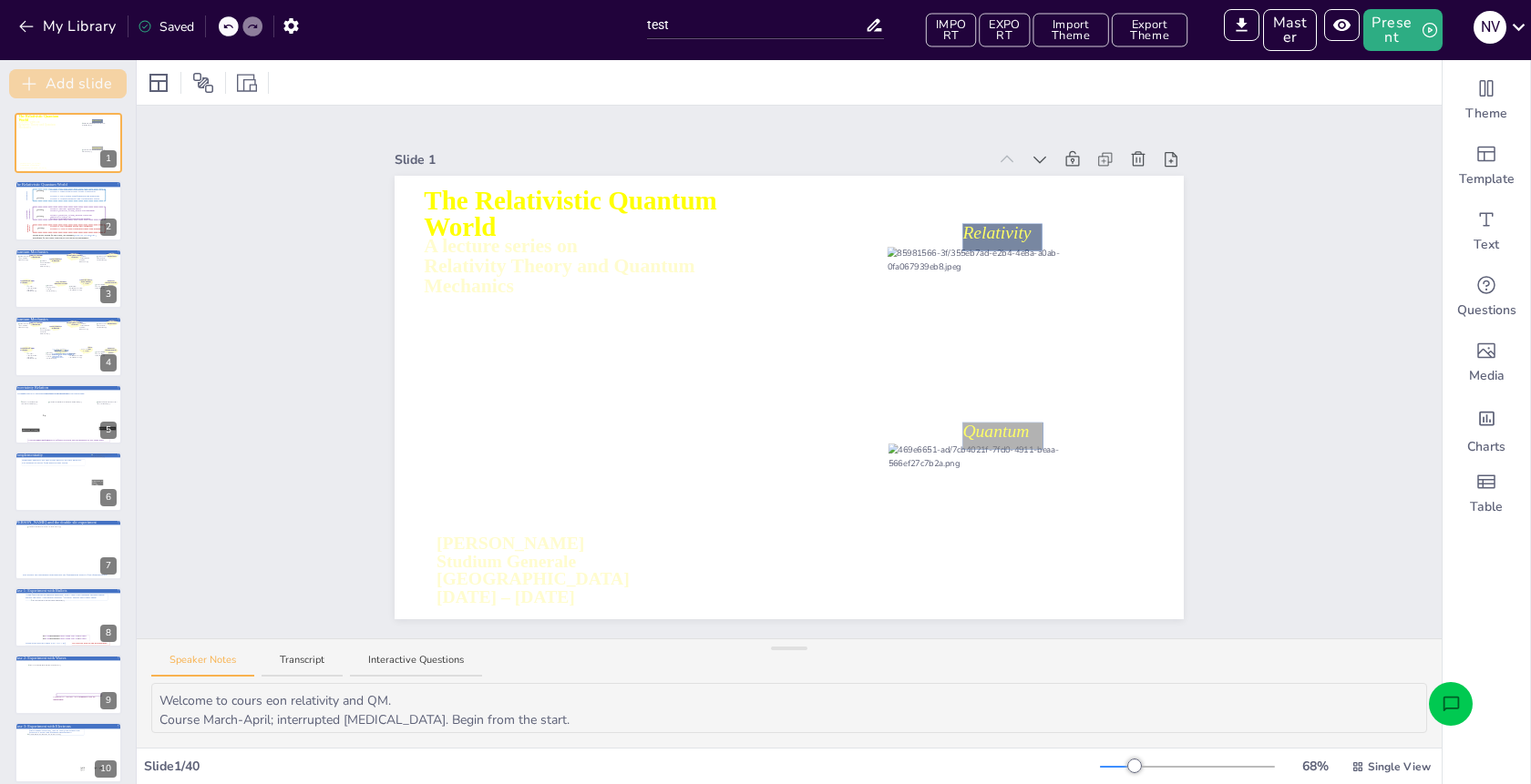
click at [73, 85] on button "Add slide" at bounding box center [68, 83] width 118 height 29
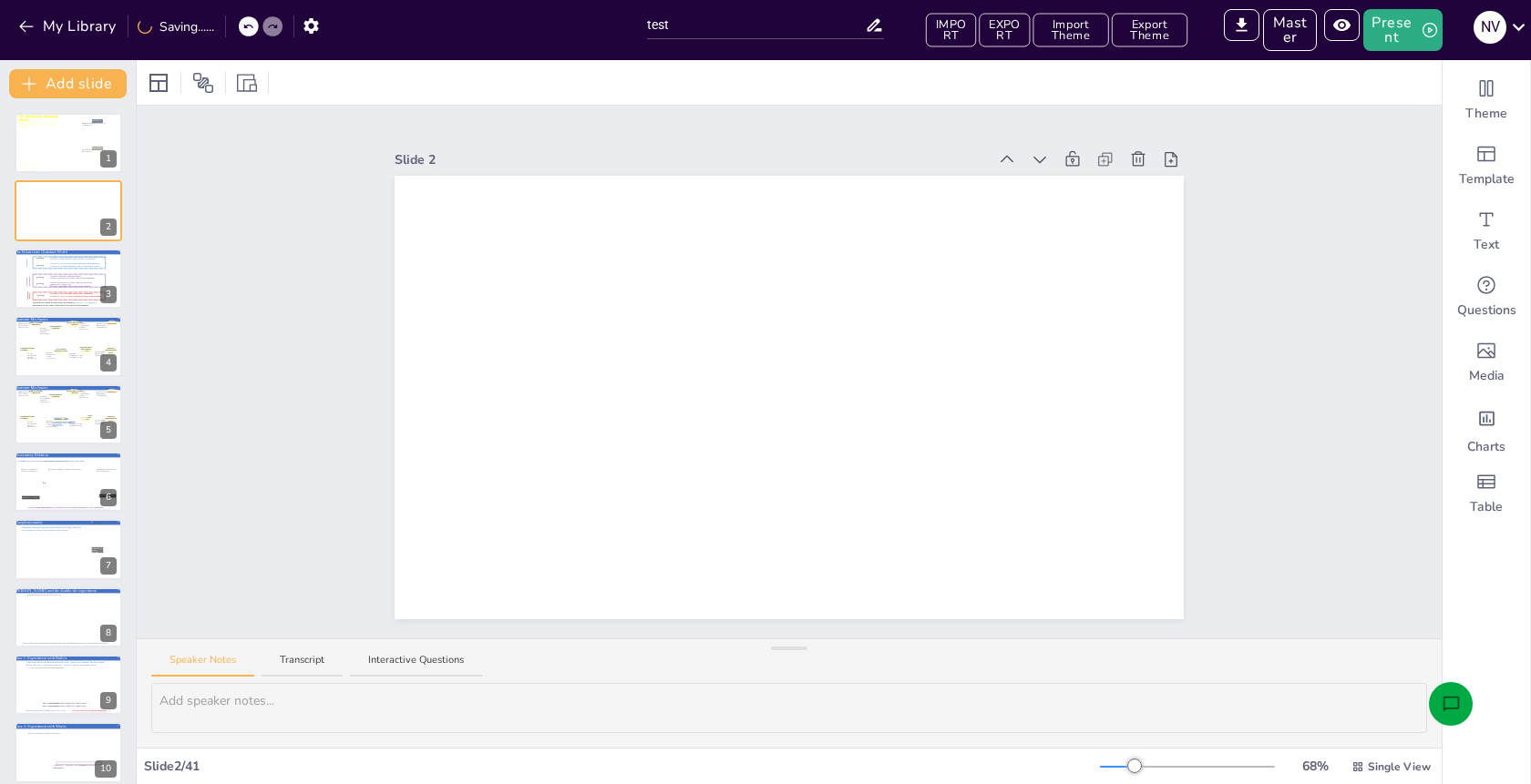
click at [1443, 695] on icon "Open assistant chat" at bounding box center [1450, 704] width 19 height 19
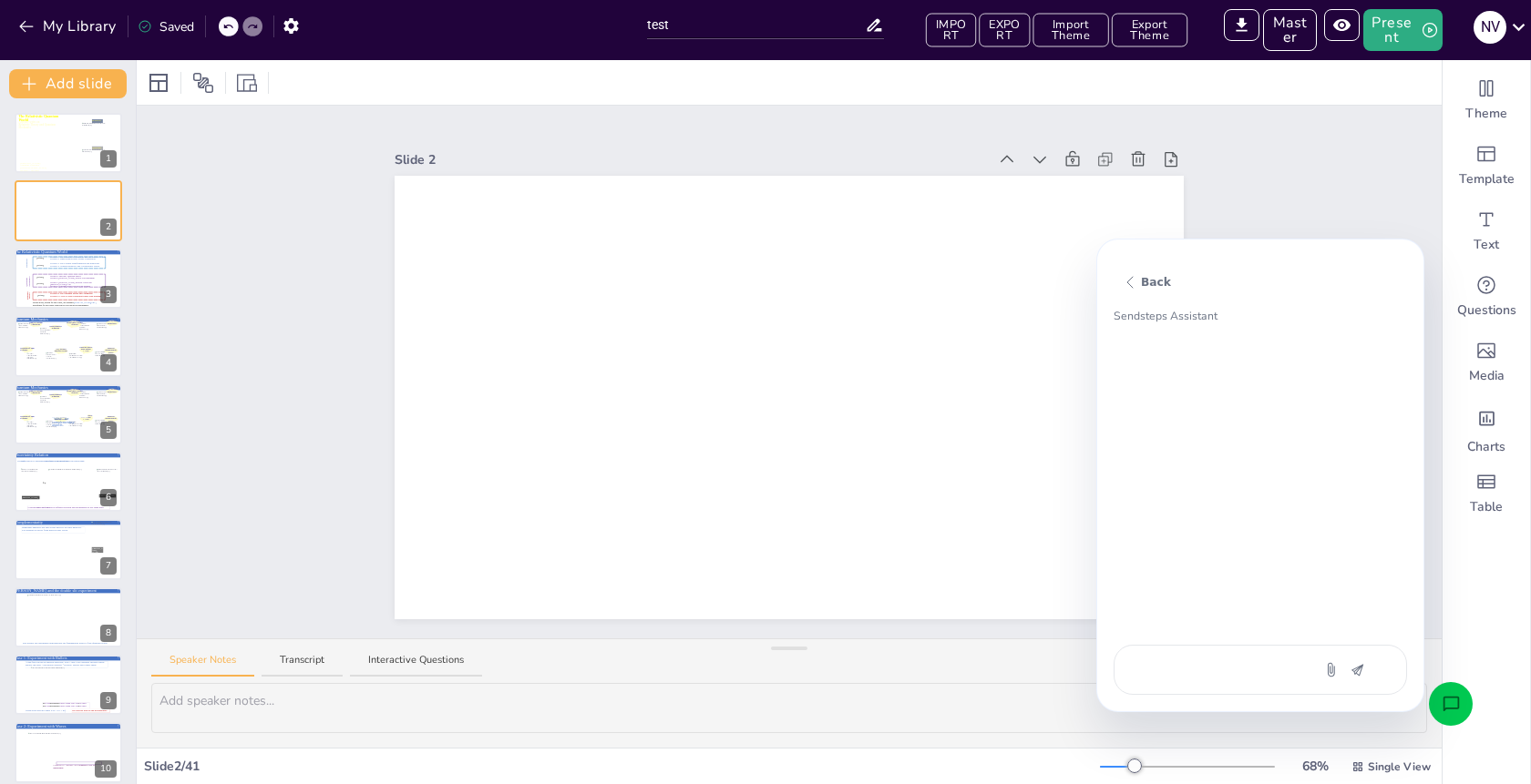
type textarea "v"
type textarea "x"
type textarea "vo"
type textarea "x"
type textarea "voe"
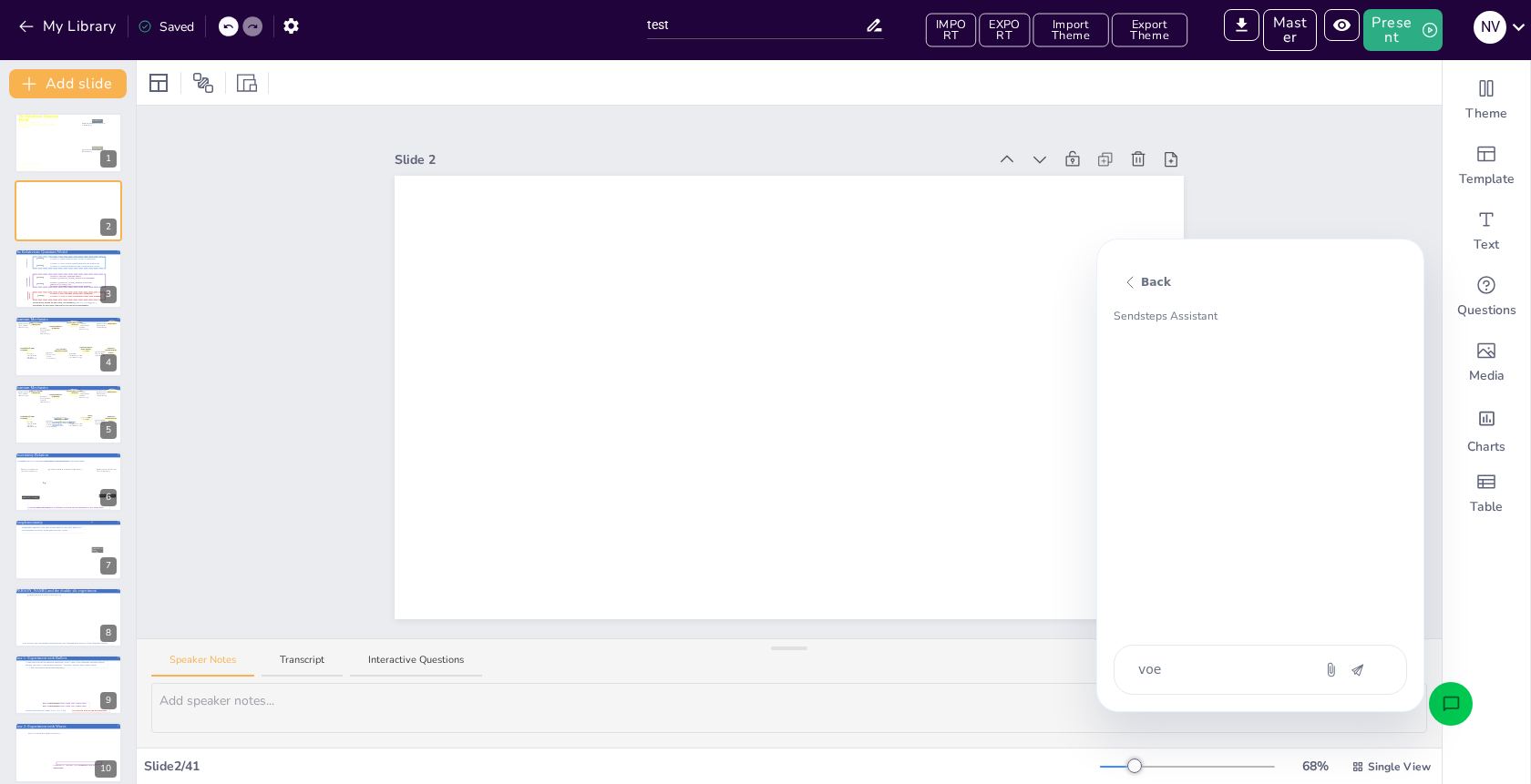
type textarea "x"
type textarea "voeg"
type textarea "x"
type textarea "voeg"
type textarea "x"
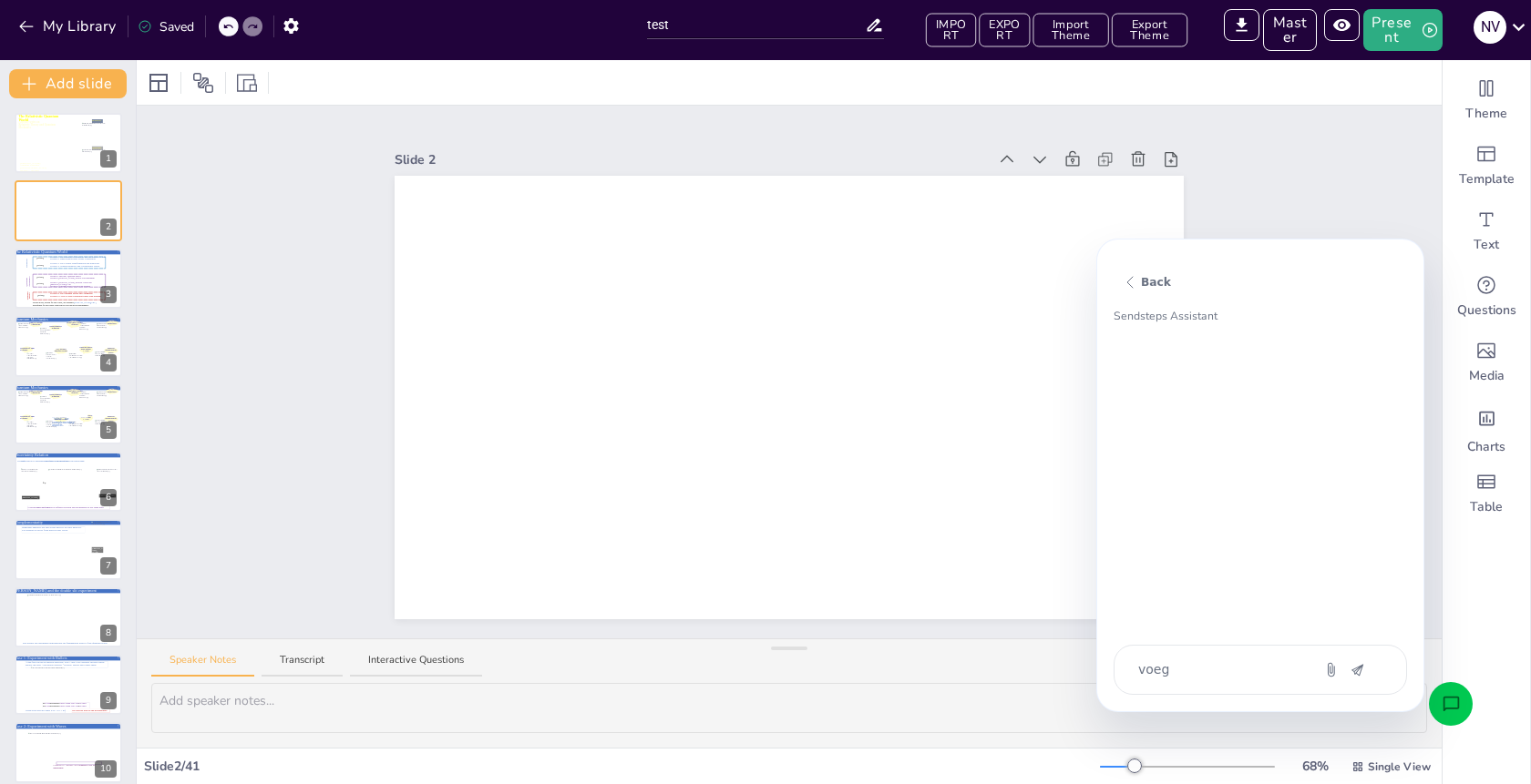
type textarea "voeg e"
type textarea "x"
type textarea "voeg ee"
type textarea "x"
type textarea "voeg een"
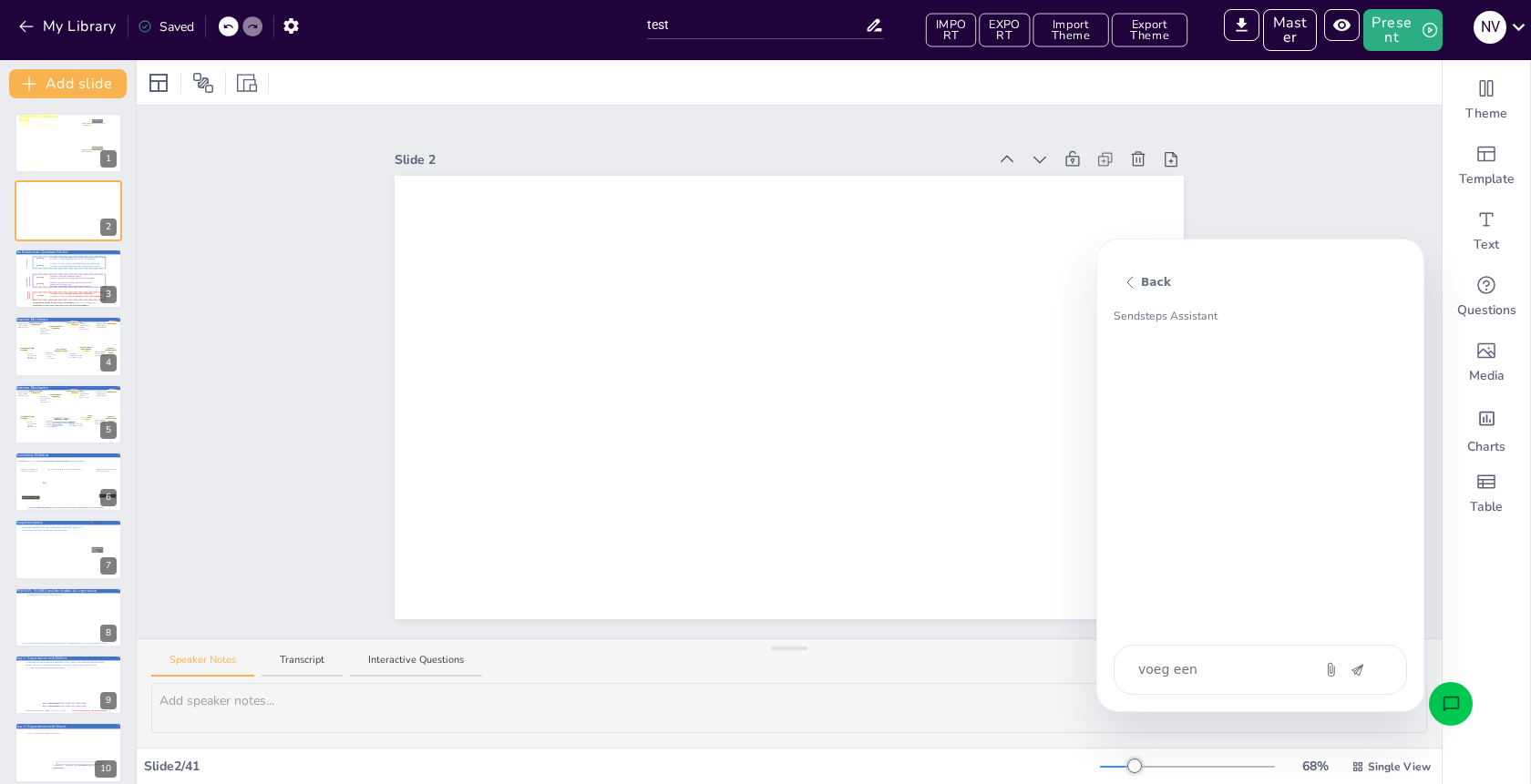
type textarea "x"
type textarea "voeg een"
type textarea "x"
type textarea "voeg een q"
type textarea "x"
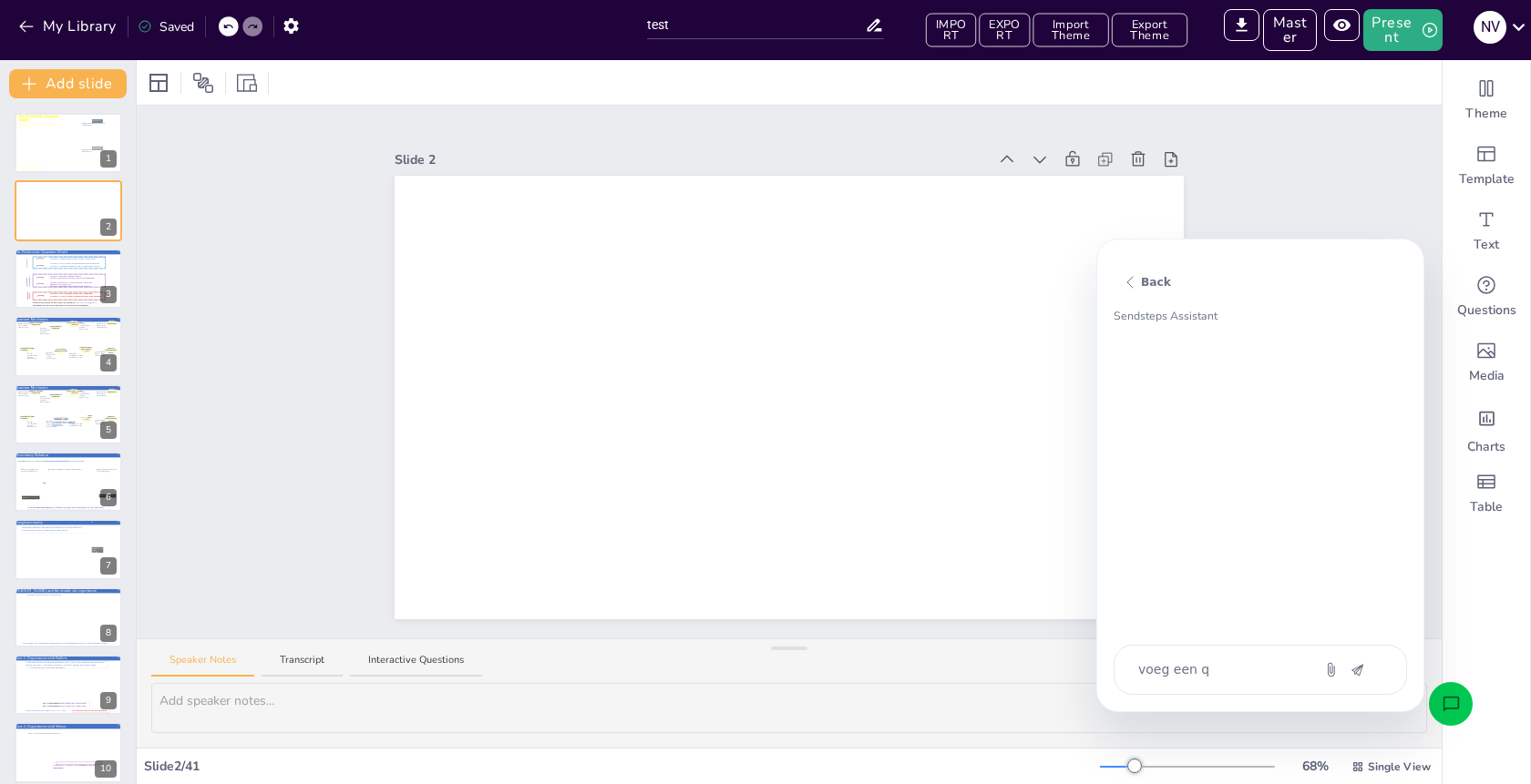
type textarea "voeg een qu"
type textarea "x"
type textarea "voeg een qui"
type textarea "x"
type textarea "voeg een quiz"
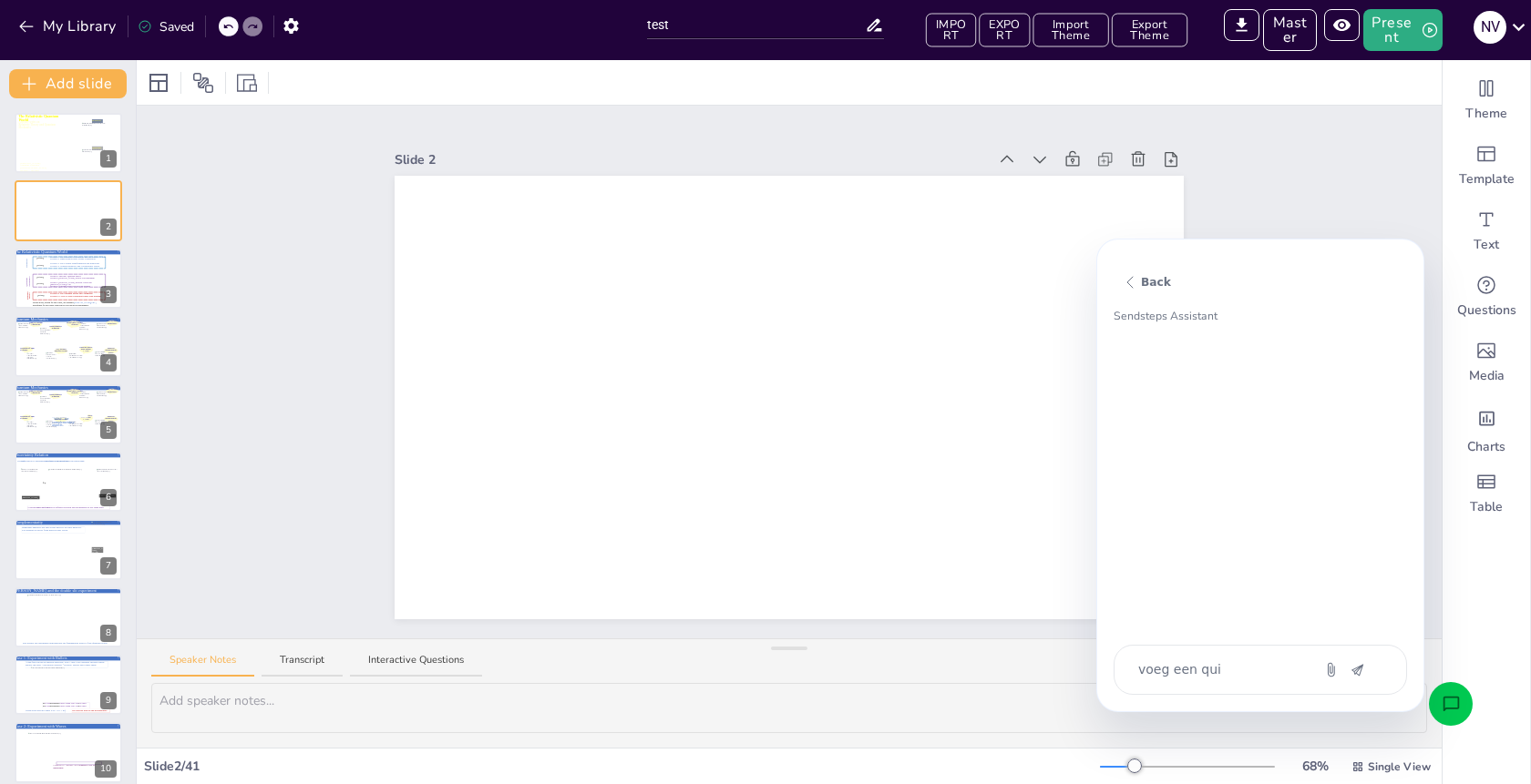
type textarea "x"
type textarea "voeg een quiz"
type textarea "x"
type textarea "voeg een quiz v"
type textarea "x"
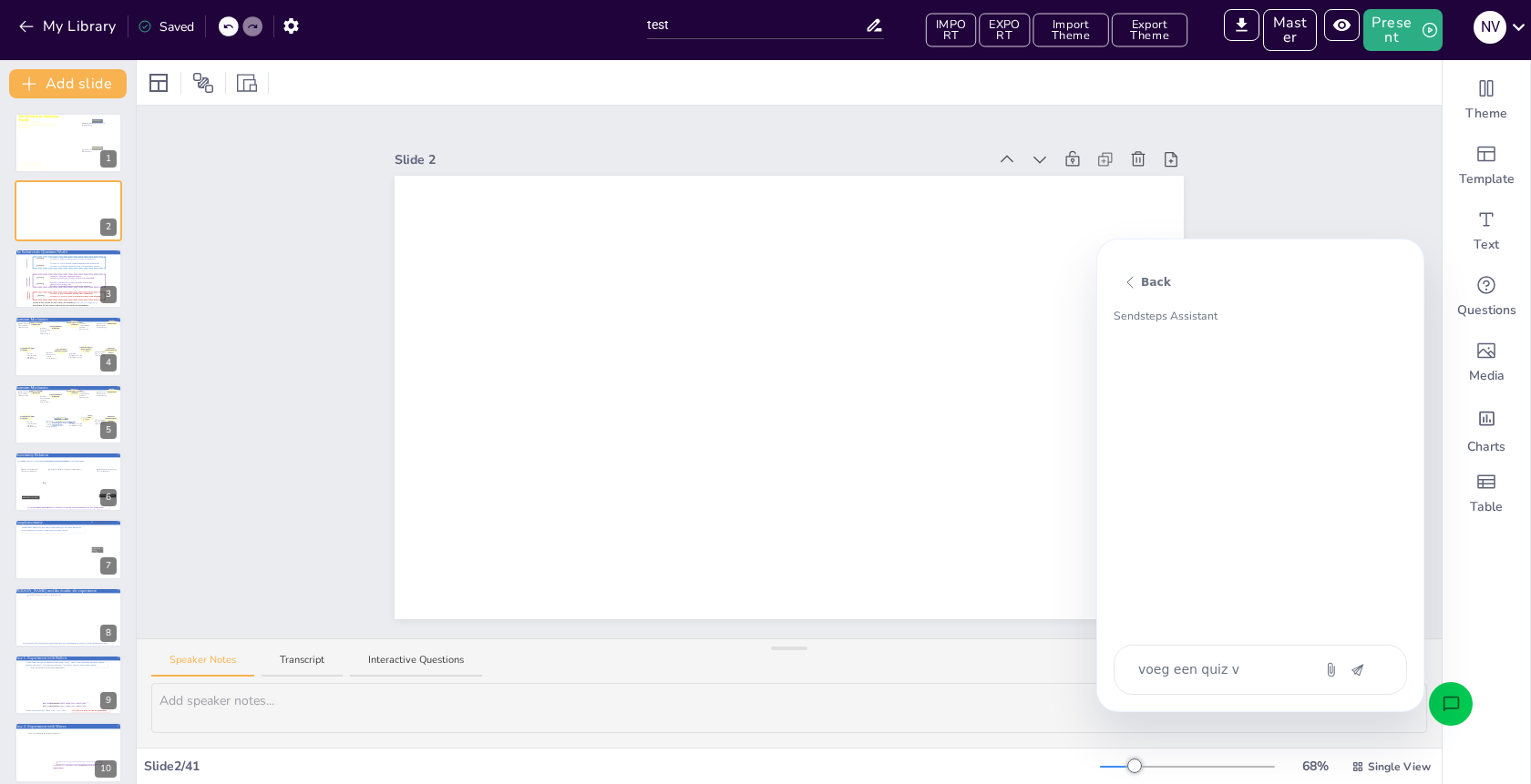
type textarea "voeg een quiz vr"
type textarea "x"
type textarea "voeg een quiz vra"
type textarea "x"
type textarea "voeg een quiz vraa"
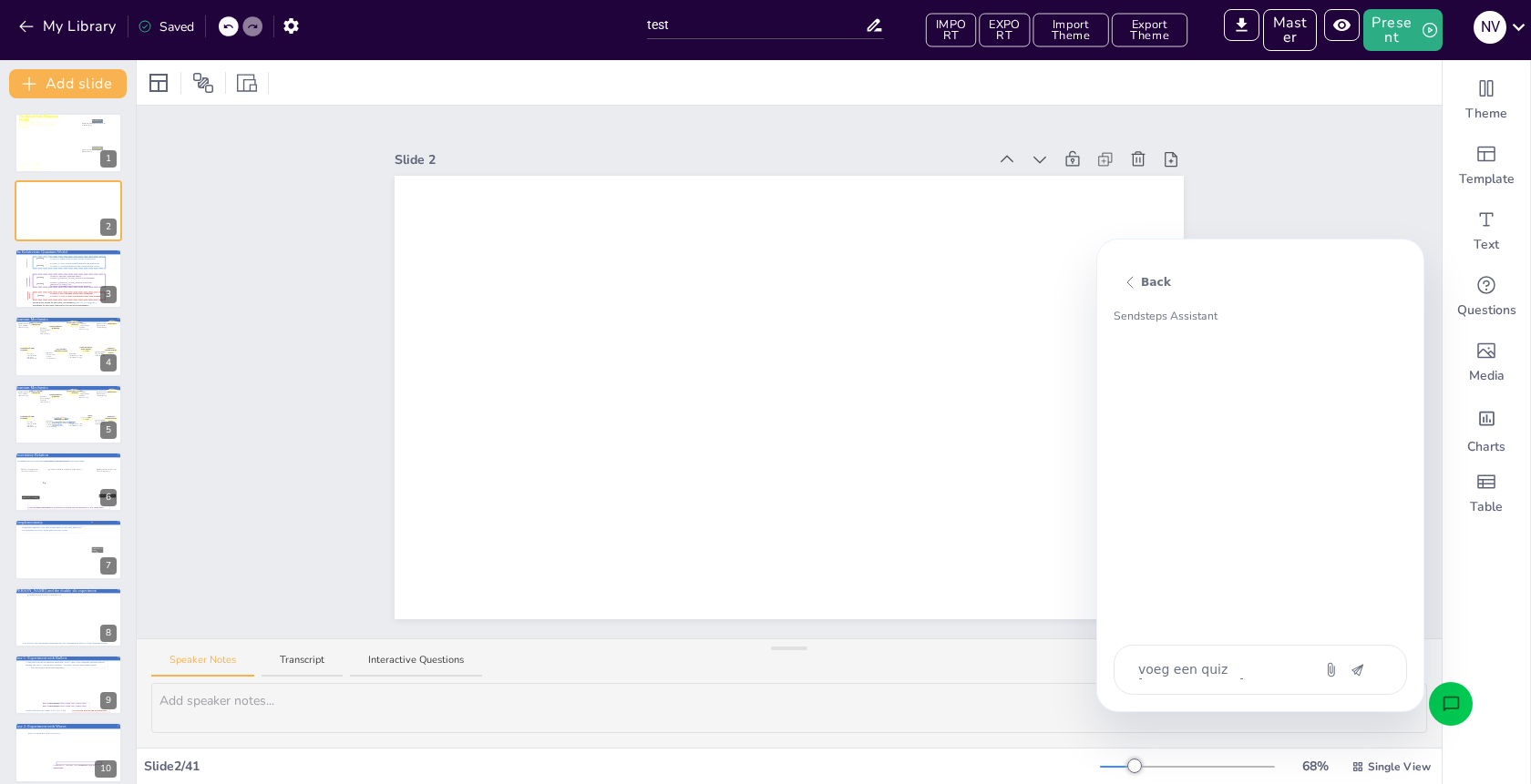
type textarea "x"
type textarea "voeg een quiz vraag"
type textarea "x"
type textarea "voeg een quiz vraag"
type textarea "x"
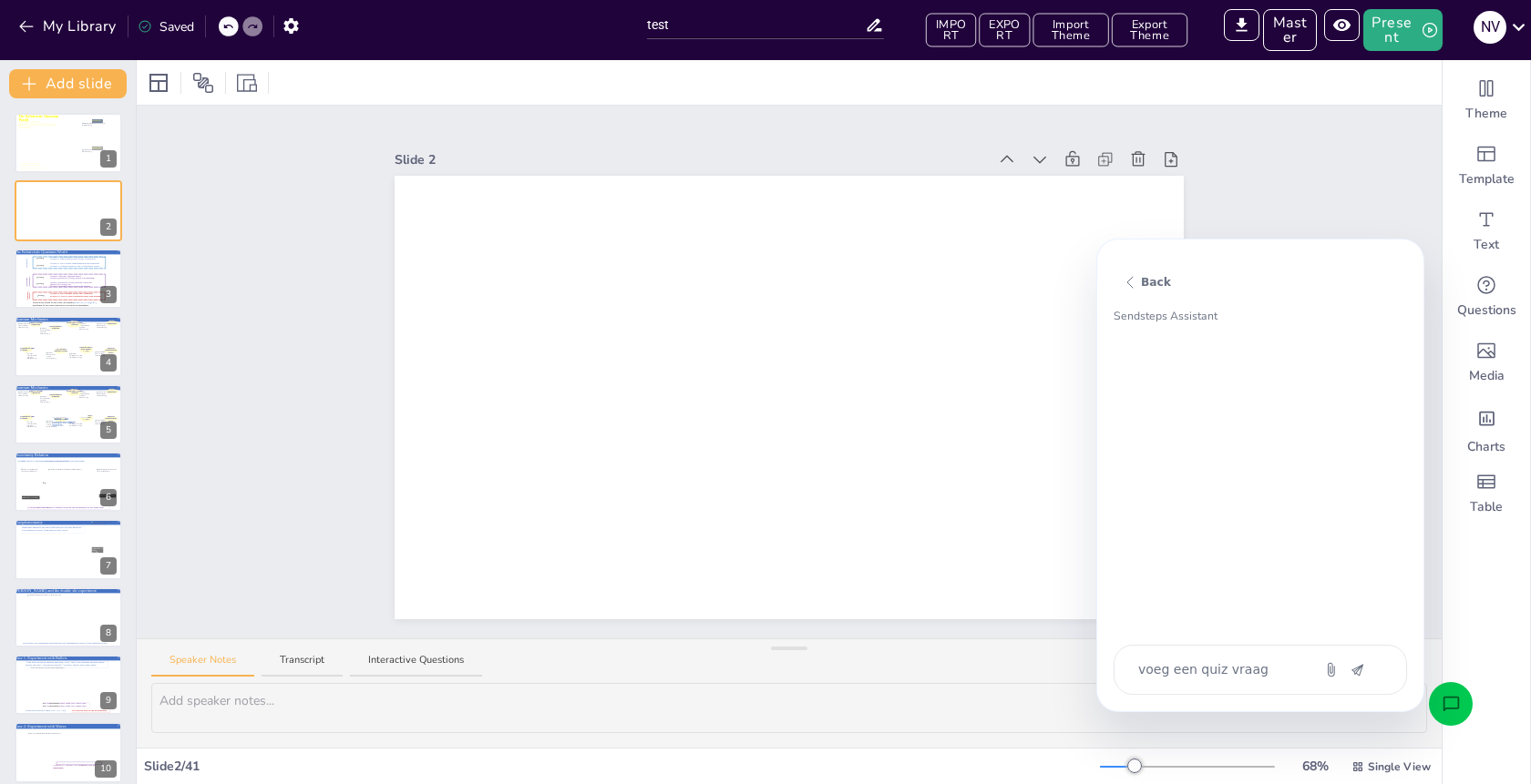
type textarea "voeg een quiz vraag t"
type textarea "x"
type textarea "voeg een quiz vraag to"
type textarea "x"
type textarea "voeg een quiz vraag toe"
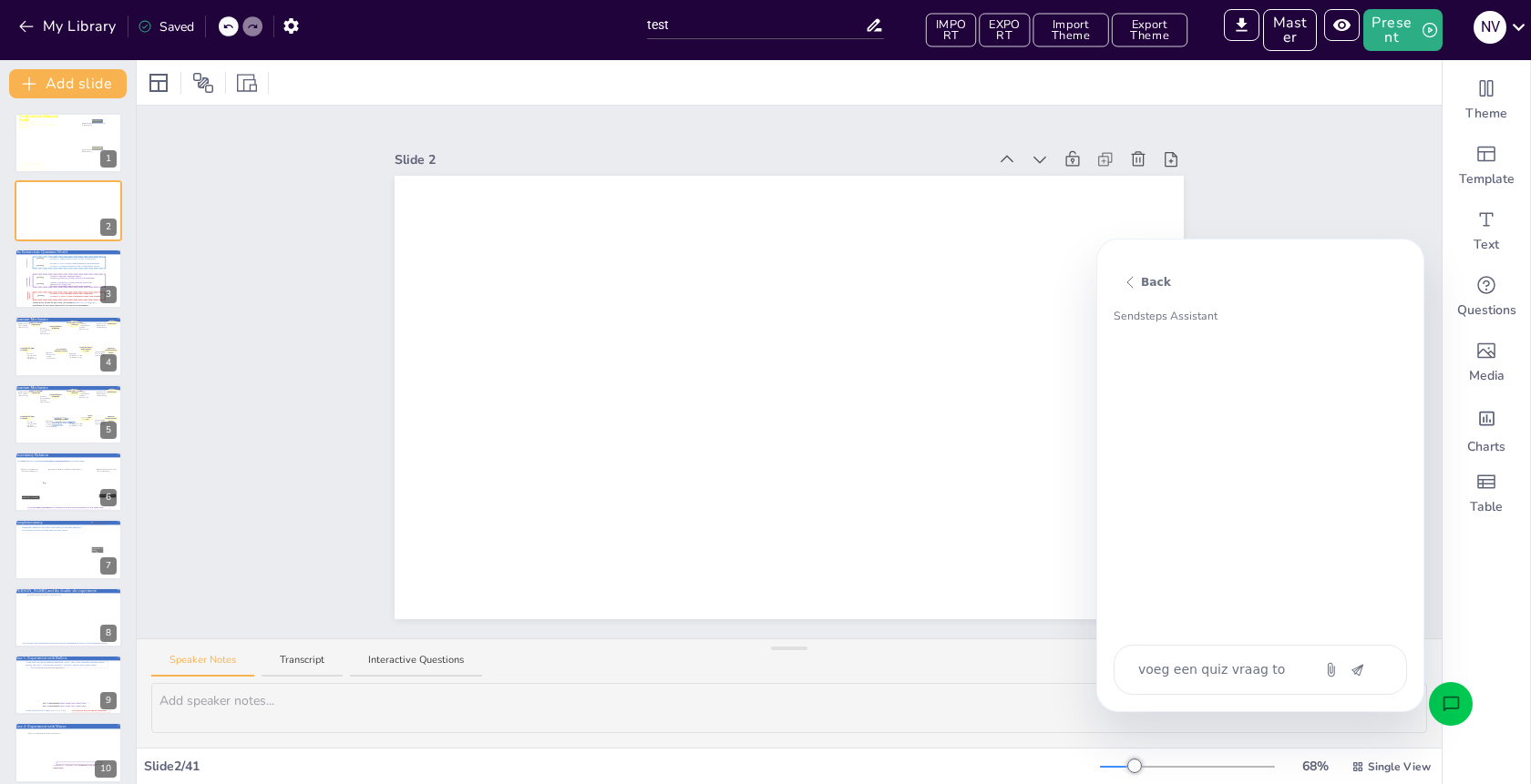
type textarea "x"
type textarea "voeg een quiz vraag toe"
type textarea "x"
type textarea "voeg een quiz vraag toe o"
type textarea "x"
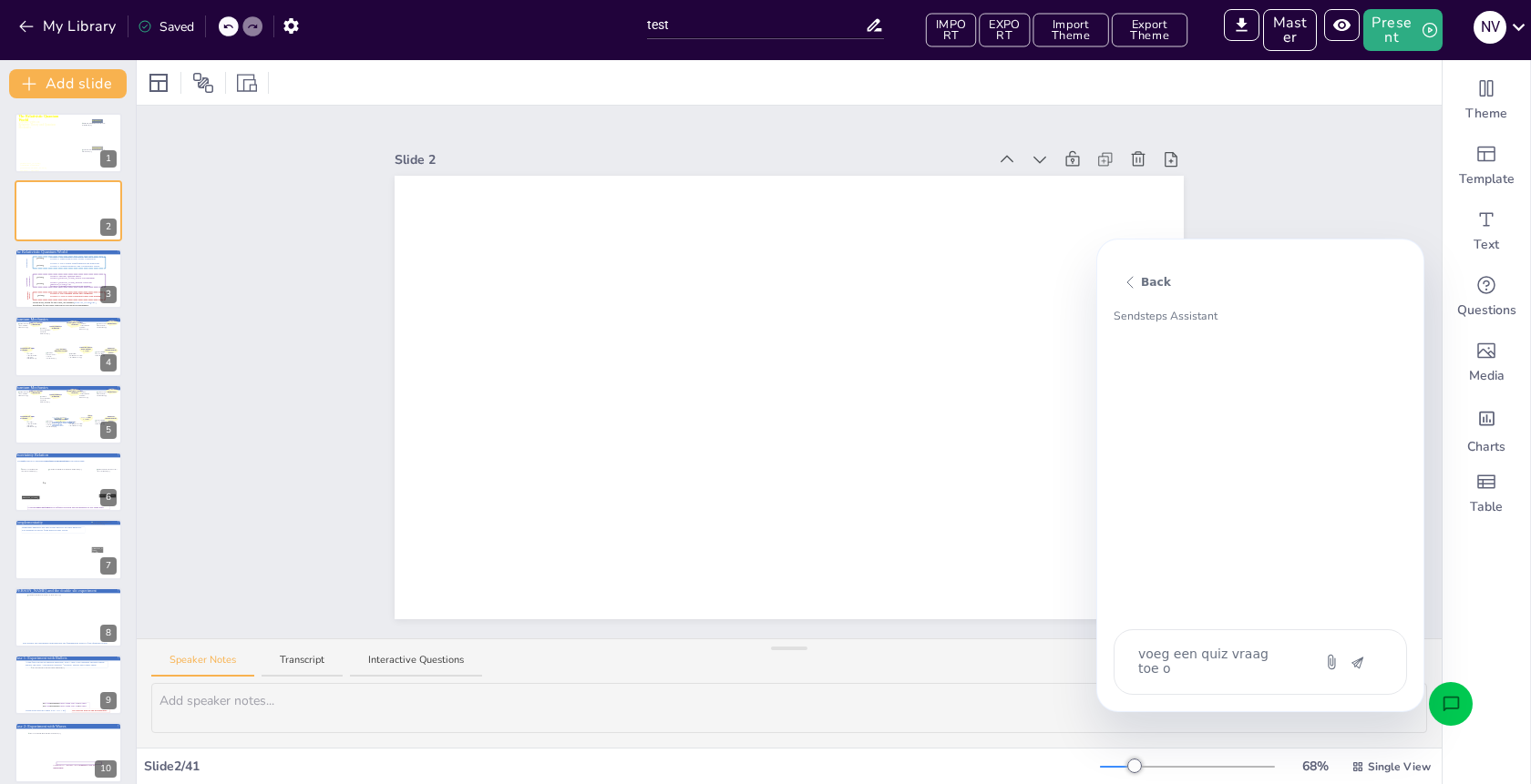
type textarea "voeg een quiz vraag toe op"
type textarea "x"
type textarea "voeg een quiz vraag toe op"
type textarea "x"
type textarea "voeg een quiz vraag toe op b"
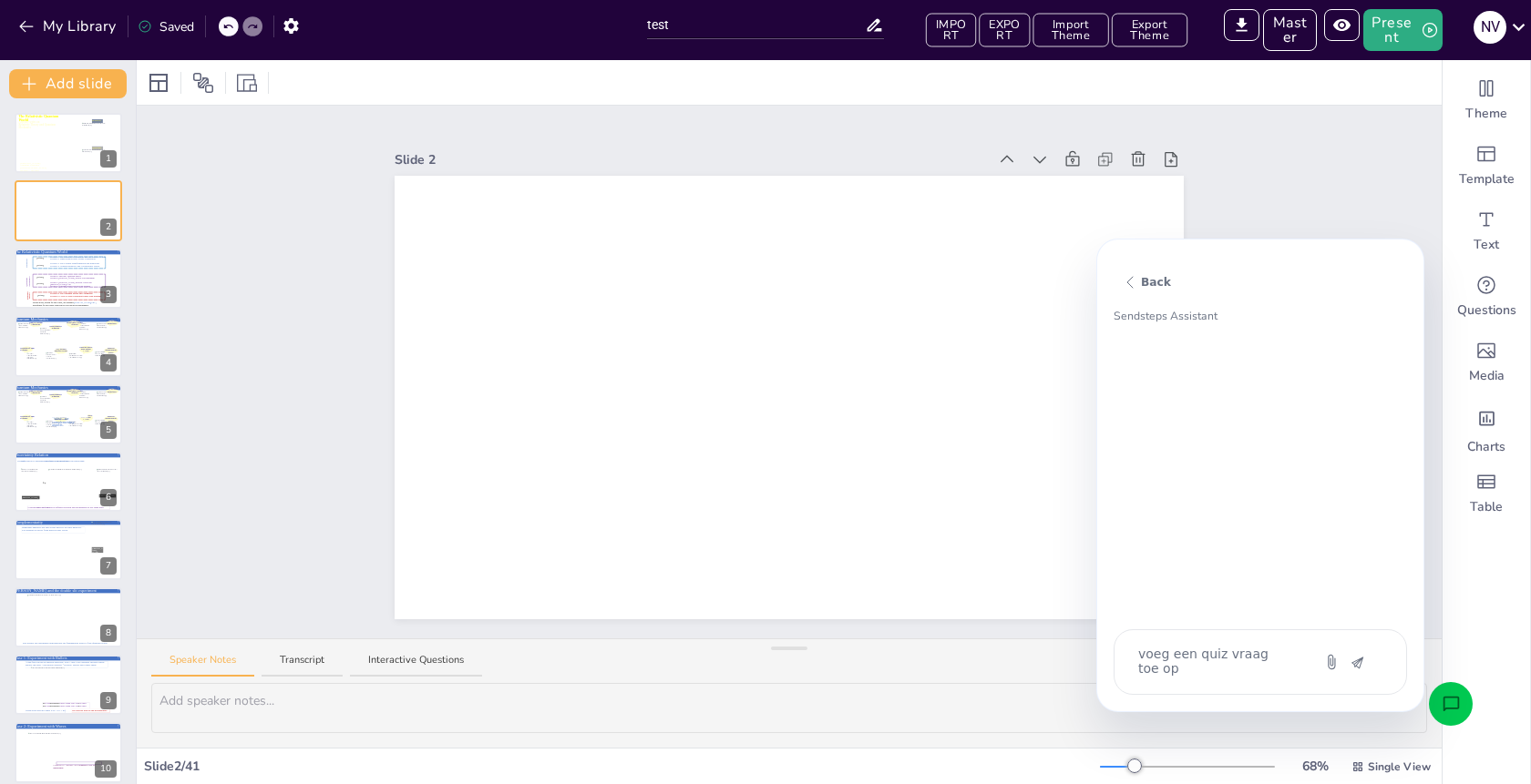
type textarea "x"
type textarea "voeg een quiz vraag toe op ba"
type textarea "x"
type textarea "voeg een quiz vraag toe op bas"
type textarea "x"
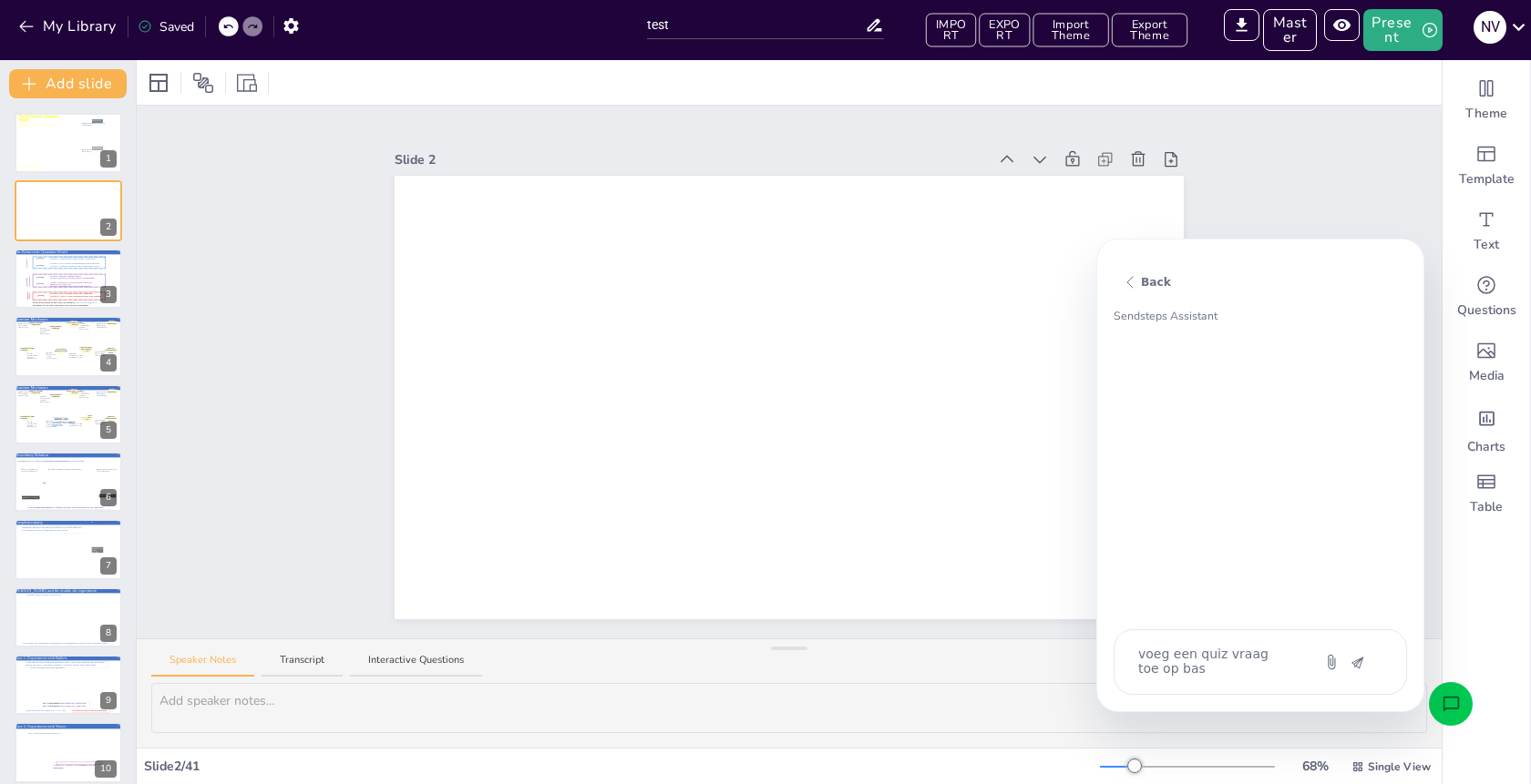
type textarea "voeg een quiz vraag toe op basi"
type textarea "x"
type textarea "voeg een quiz vraag toe op basis"
type textarea "x"
type textarea "voeg een quiz vraag toe op basis"
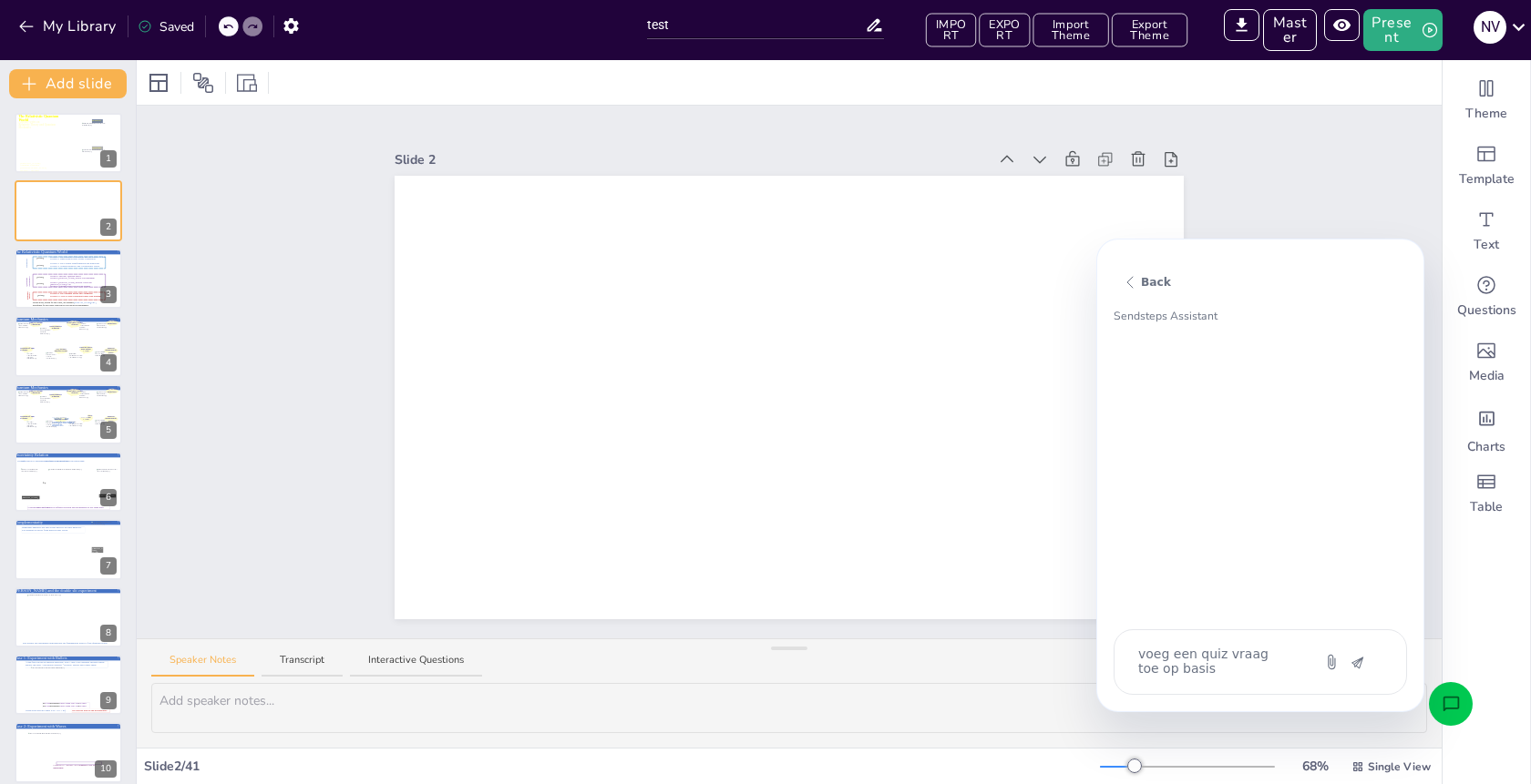
type textarea "x"
type textarea "voeg een quiz vraag toe op basis v"
type textarea "x"
type textarea "voeg een quiz vraag toe op basis va"
type textarea "x"
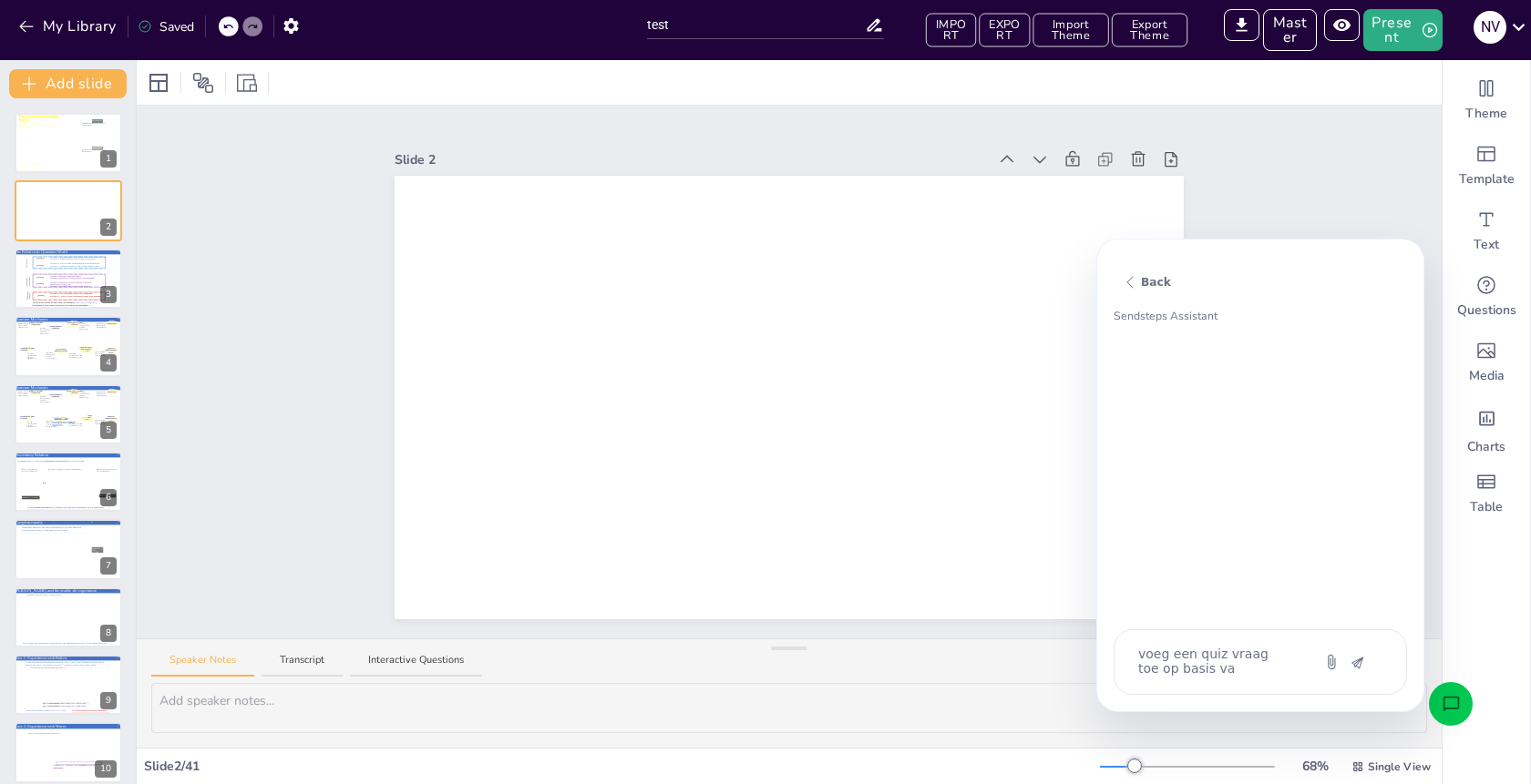
type textarea "voeg een quiz vraag toe op basis van"
type textarea "x"
type textarea "voeg een quiz vraag toe op basis van"
type textarea "x"
type textarea "voeg een quiz vraag toe op basis van d"
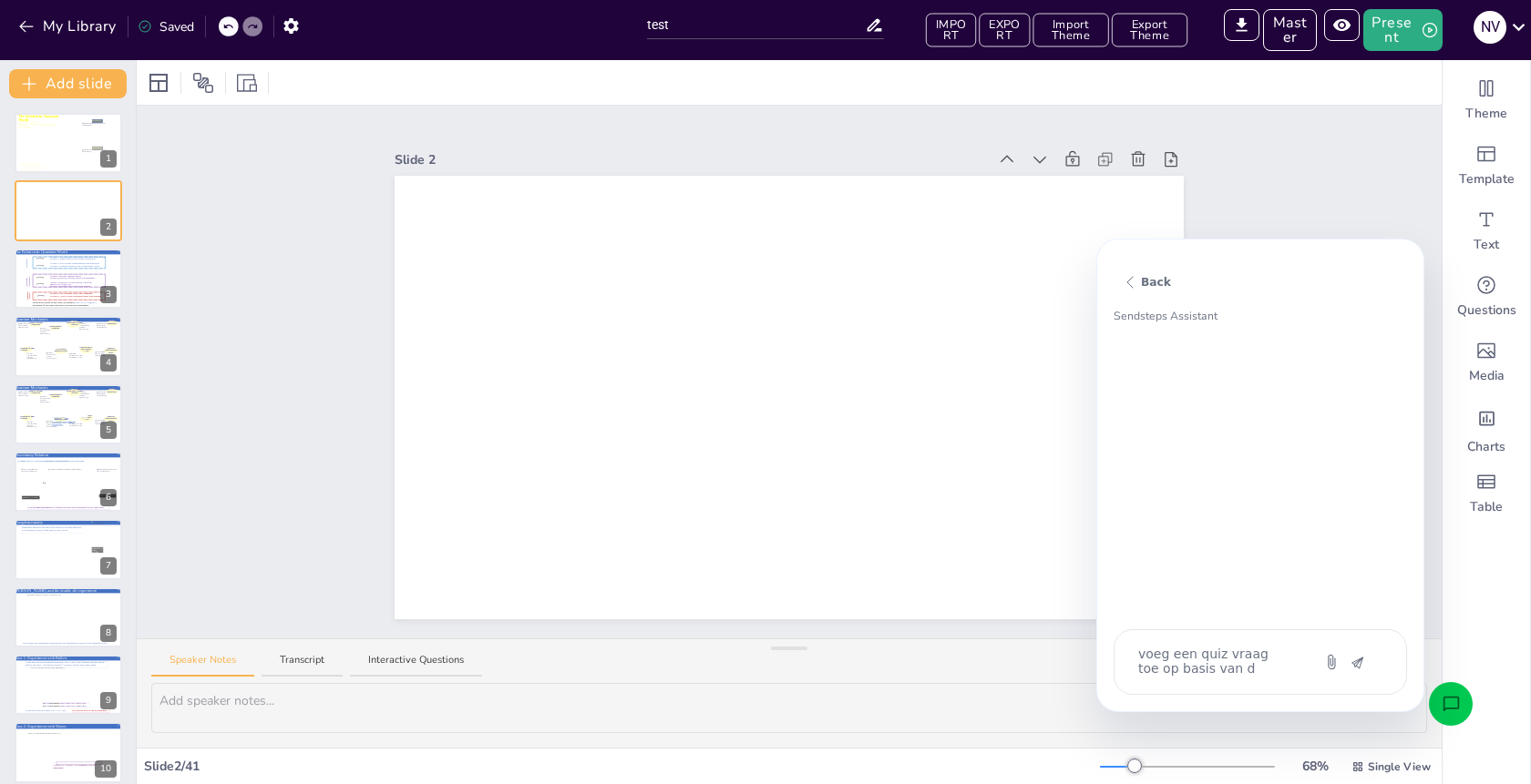
type textarea "x"
type textarea "voeg een quiz vraag toe op basis van de"
type textarea "x"
type textarea "voeg een quiz vraag toe op basis van dez"
type textarea "x"
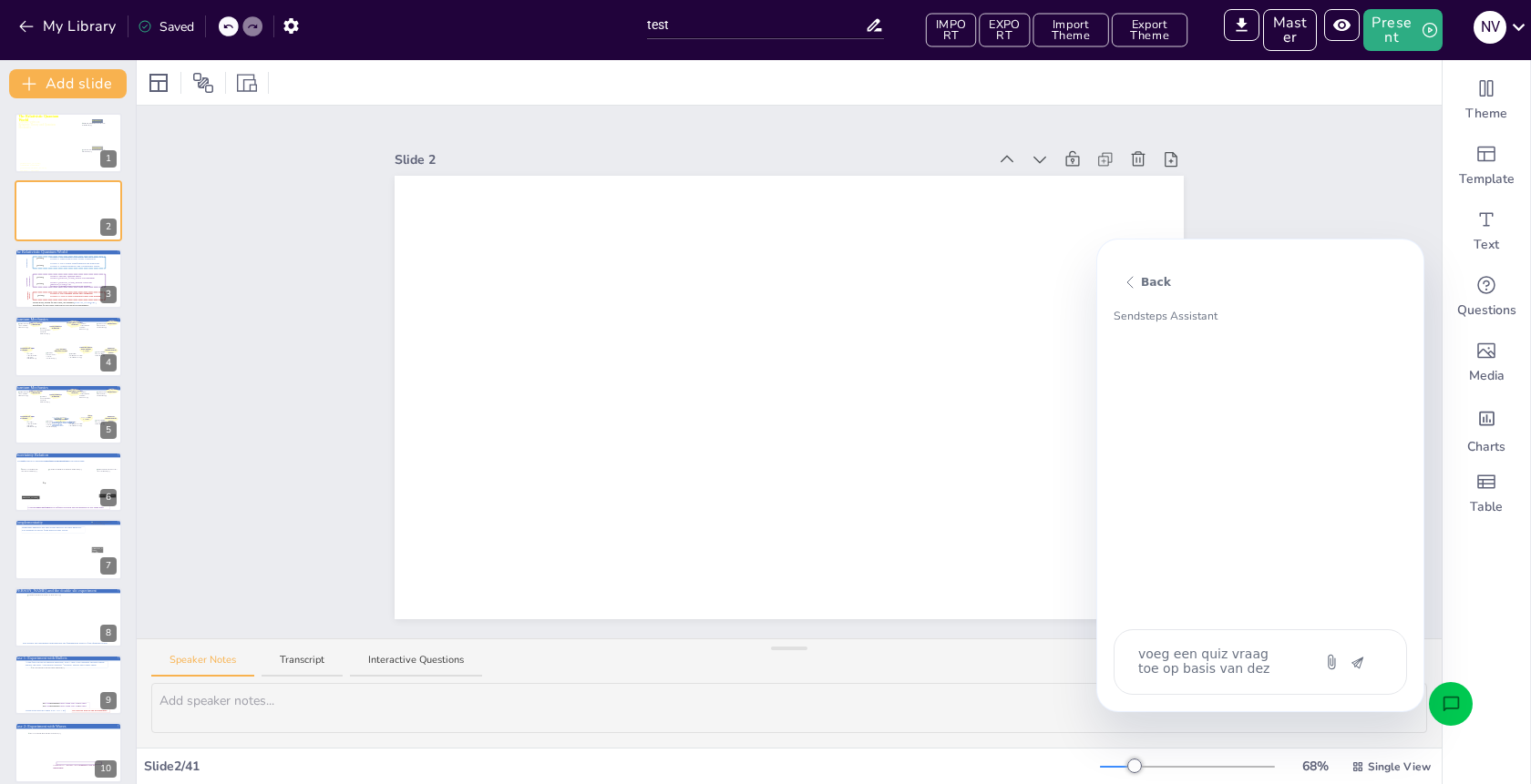
type textarea "voeg een quiz vraag toe op basis van deze"
type textarea "x"
type textarea "voeg een quiz vraag toe op basis van deze"
type textarea "x"
type textarea "voeg een quiz vraag toe op basis van deze p"
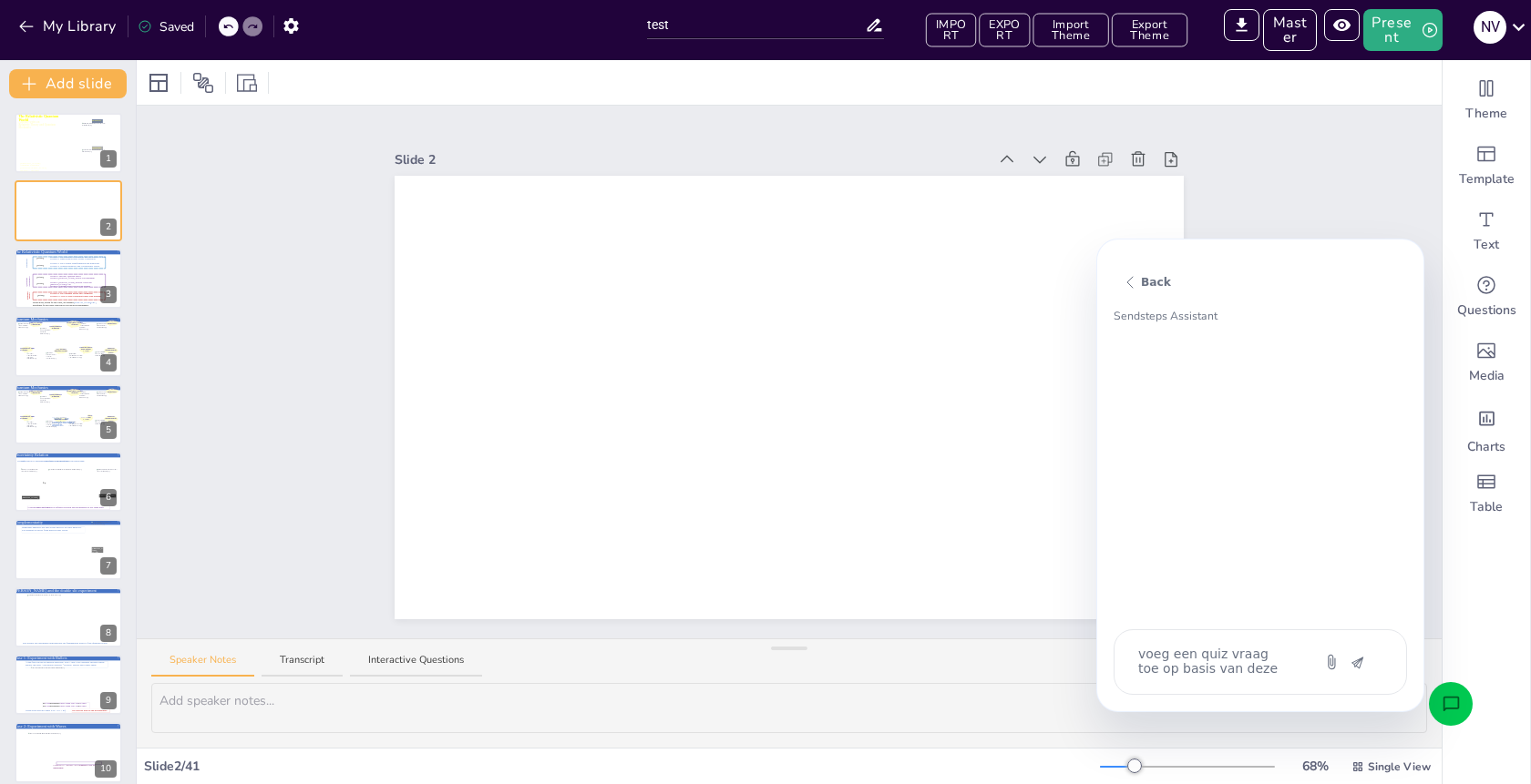
type textarea "x"
type textarea "voeg een quiz vraag toe op basis van deze pr"
type textarea "x"
type textarea "voeg een quiz vraag toe op basis van deze pre"
type textarea "x"
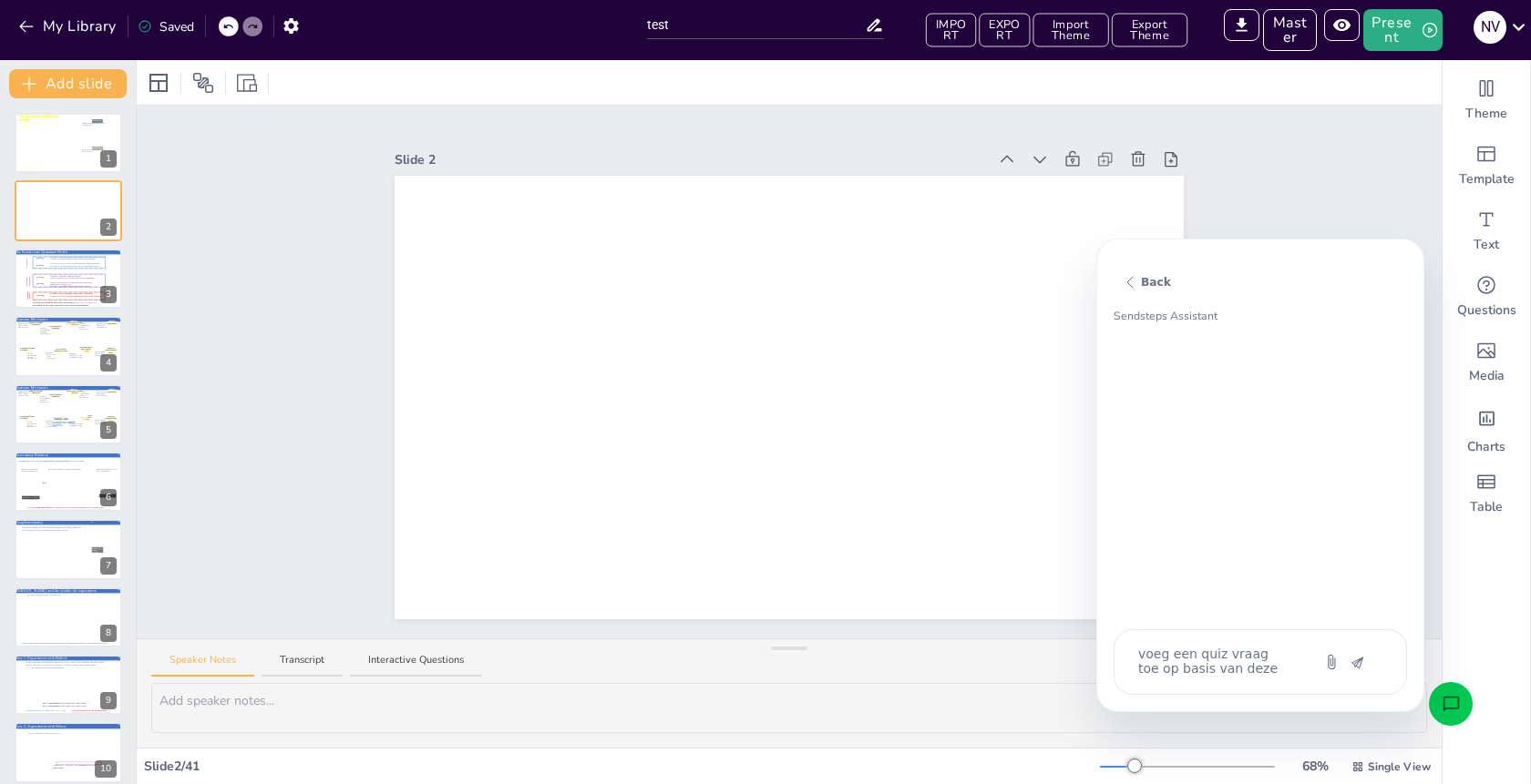
type textarea "voeg een quiz vraag toe op basis van deze pres"
type textarea "x"
type textarea "voeg een quiz vraag toe op basis van deze prese"
type textarea "x"
type textarea "voeg een quiz vraag toe op basis van deze presen"
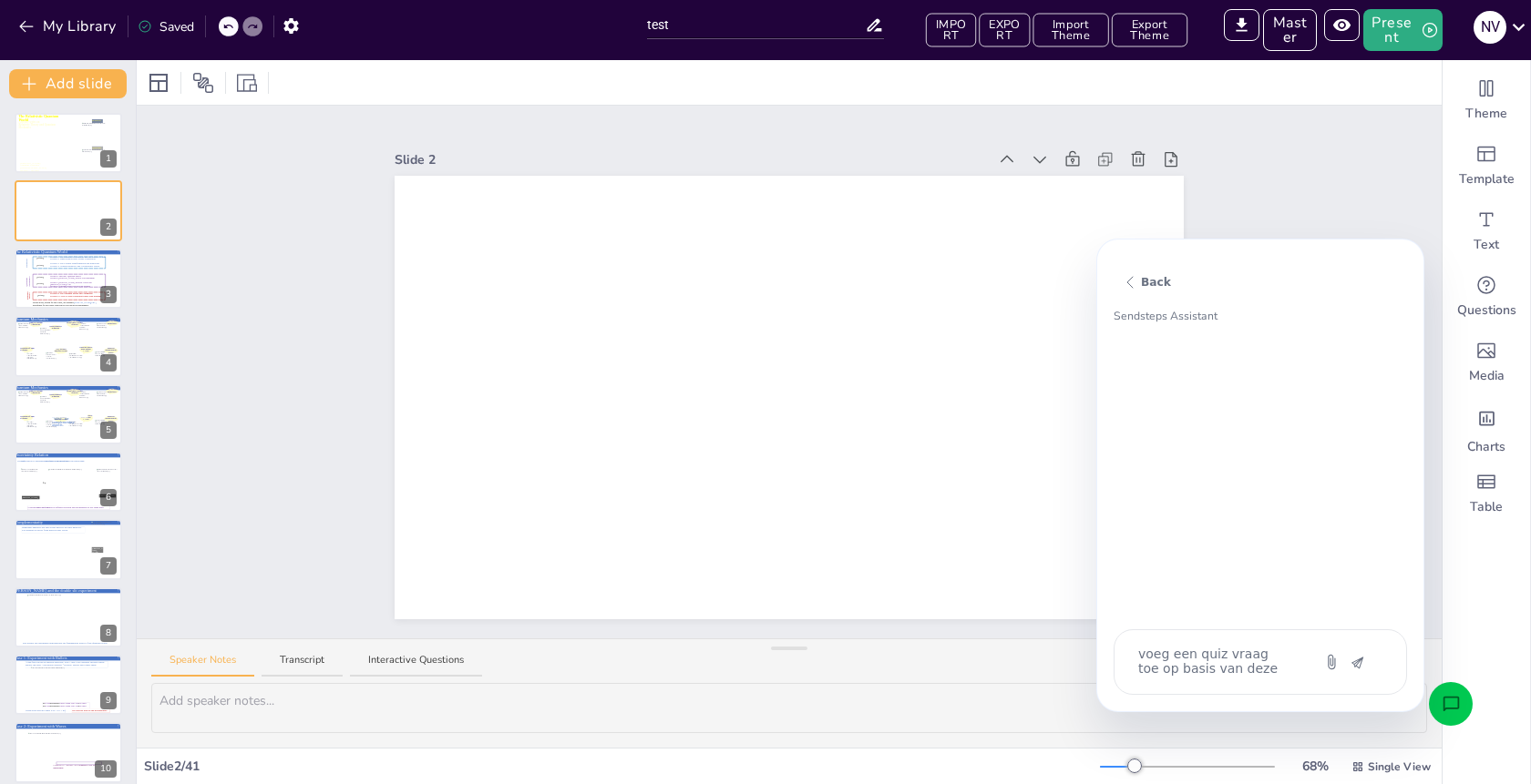
type textarea "x"
type textarea "voeg een quiz vraag toe op basis van deze present"
type textarea "x"
type textarea "voeg een quiz vraag toe op basis van deze presenta"
type textarea "x"
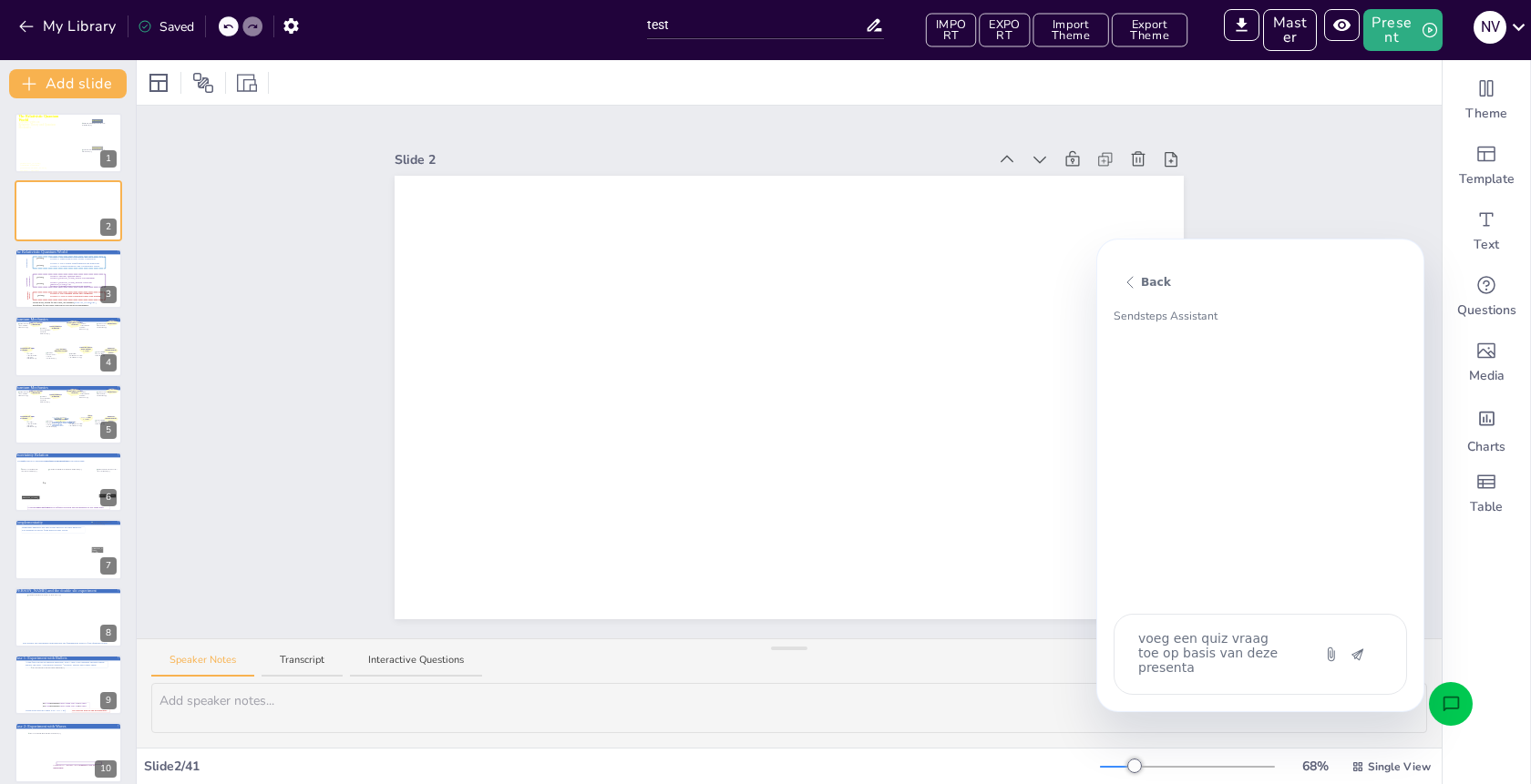
type textarea "voeg een quiz vraag toe op basis van deze presentat"
type textarea "x"
type textarea "voeg een quiz vraag toe op basis van deze presentati"
type textarea "x"
type textarea "voeg een quiz vraag toe op basis van deze presentatie"
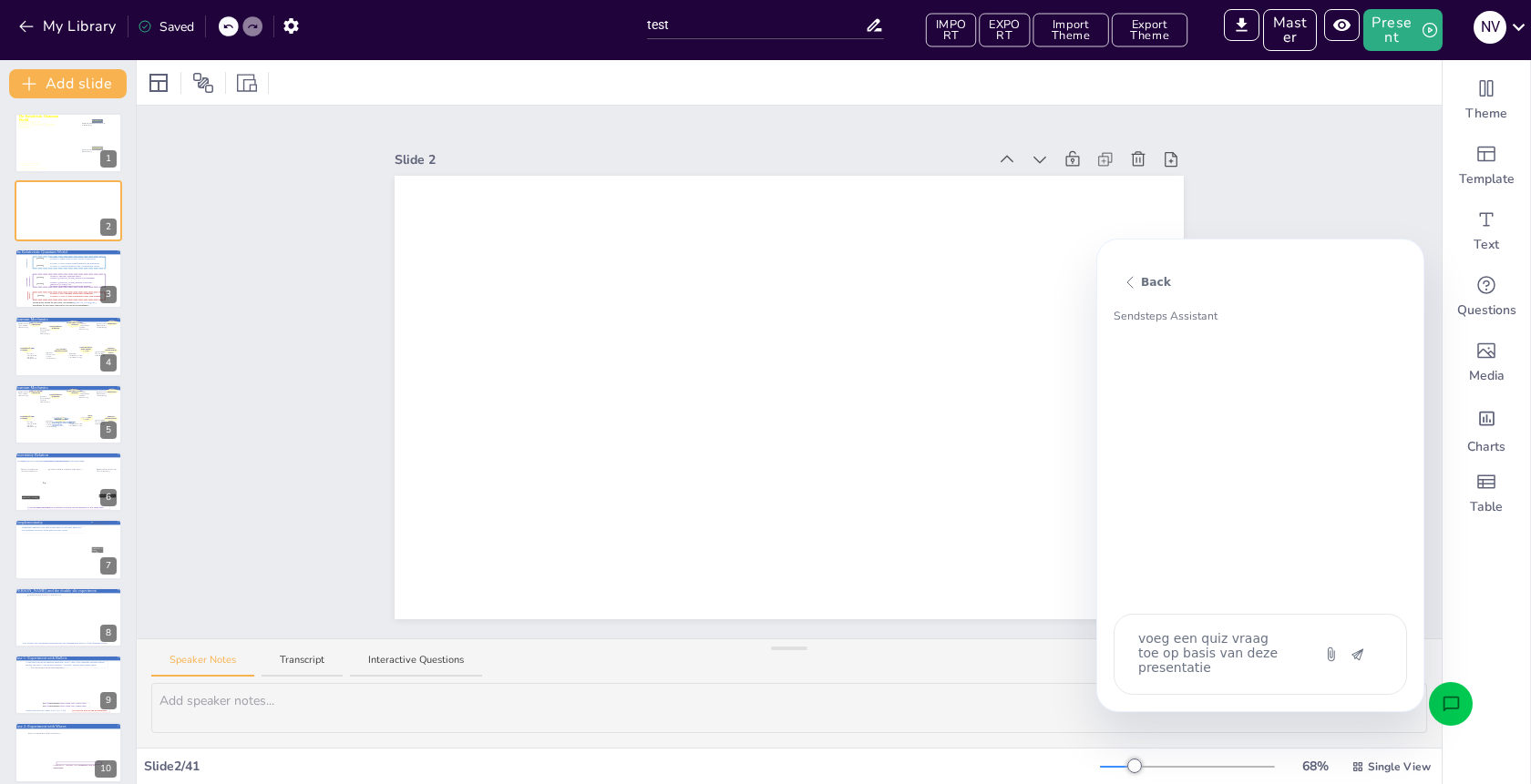
type textarea "x"
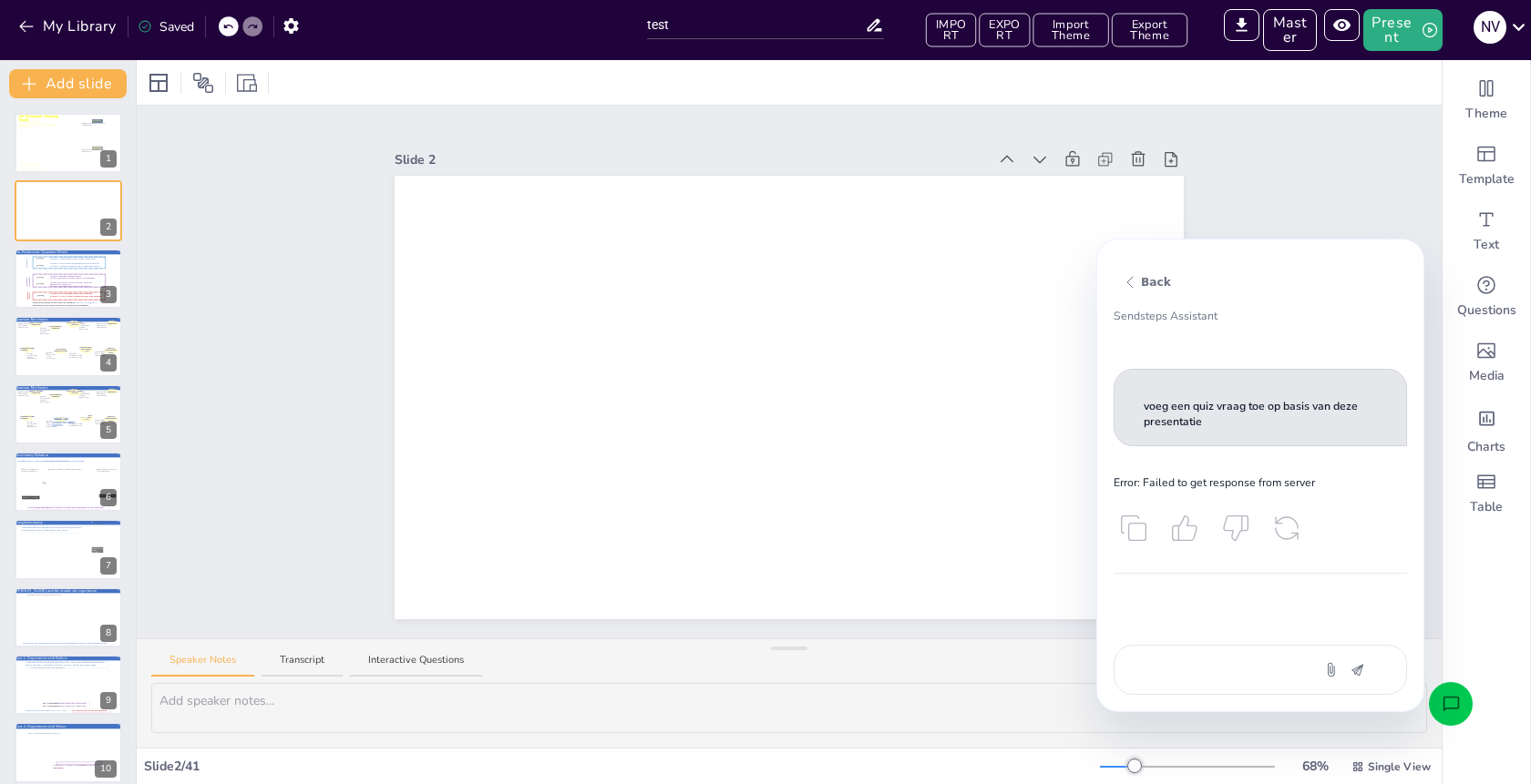
click at [1235, 428] on p "voeg een quiz vraag toe op basis van deze presentatie" at bounding box center [1260, 415] width 234 height 32
click at [1223, 666] on textarea "voeg een quiz vraag toe op basis van deze presentatie" at bounding box center [1212, 670] width 153 height 19
drag, startPoint x: 1221, startPoint y: 429, endPoint x: 1132, endPoint y: 405, distance: 92.2
click at [1132, 405] on div "voeg een quiz vraag toe op basis van deze presentatie" at bounding box center [1259, 408] width 294 height 78
copy p "voeg een quiz vraag toe op basis van deze presentatie"
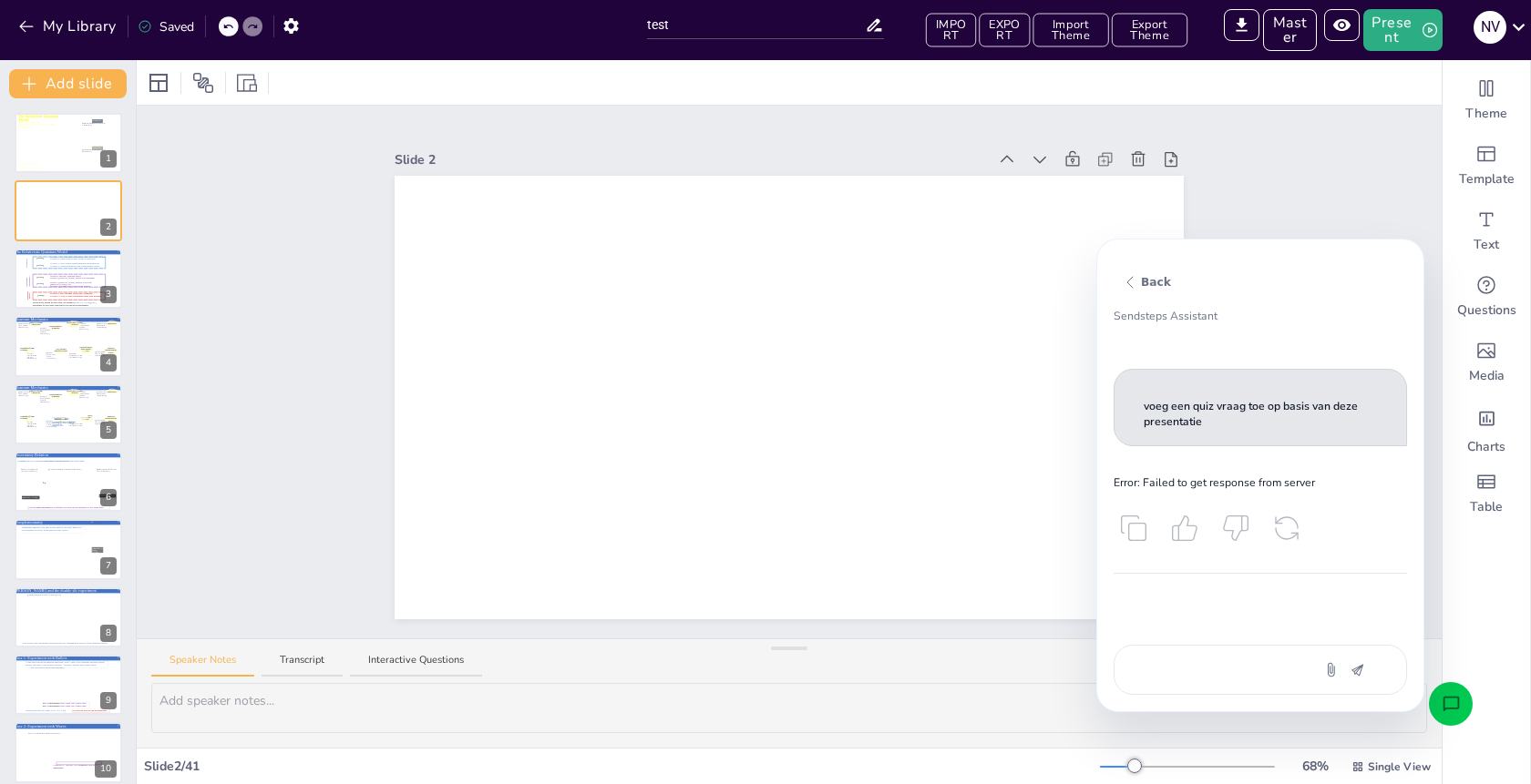
click at [1214, 661] on textarea "voeg een quiz vraag toe op basis van deze presentatie" at bounding box center [1212, 670] width 153 height 19
type textarea "v"
type textarea "x"
type textarea "vo"
type textarea "x"
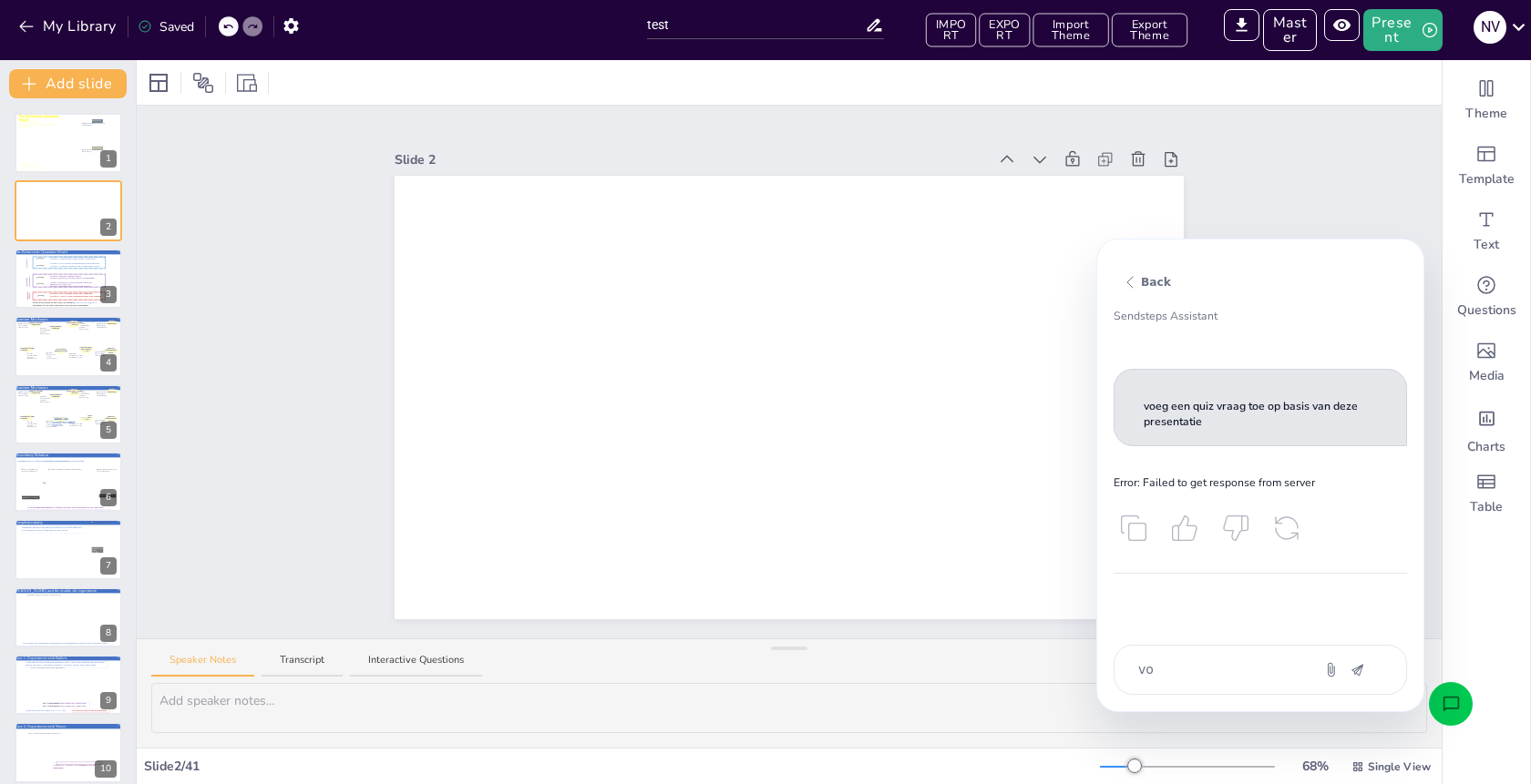
type textarea "voe"
type textarea "x"
type textarea "voeg"
type textarea "x"
type textarea "voeg"
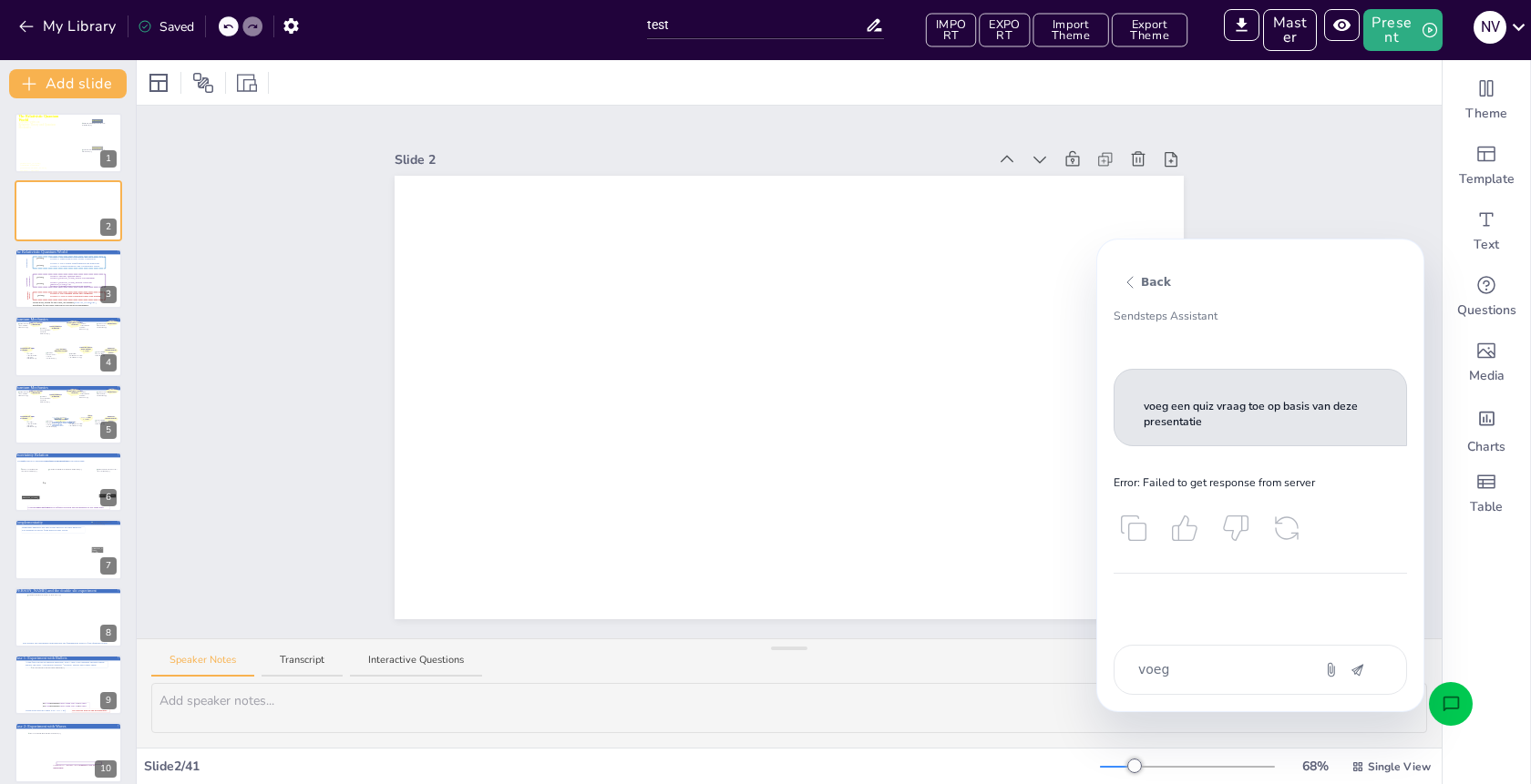
type textarea "x"
type textarea "voeg e"
type textarea "x"
type textarea "voeg ee"
type textarea "x"
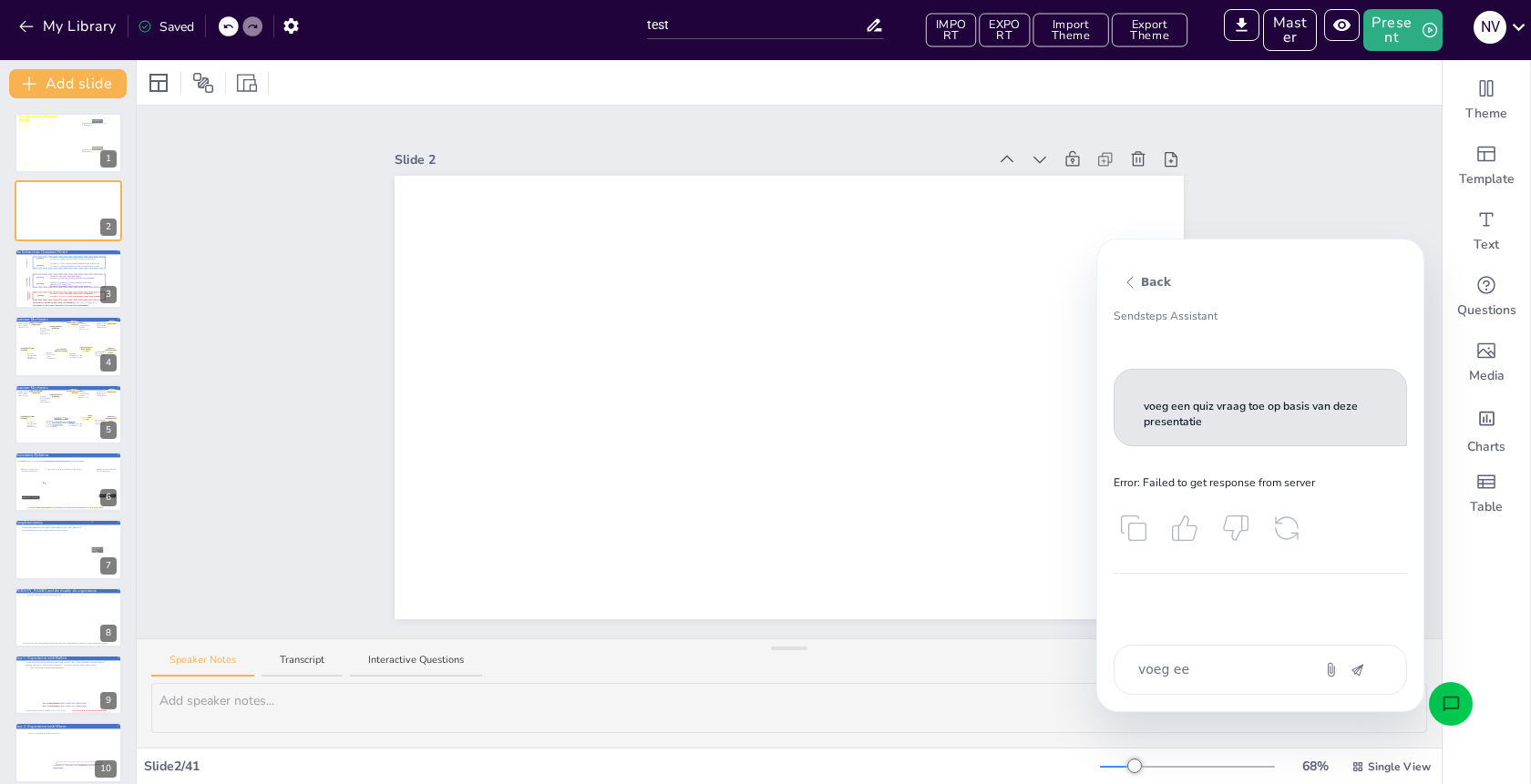
type textarea "voeg een"
type textarea "x"
type textarea "voeg een"
type textarea "x"
type textarea "voeg een q"
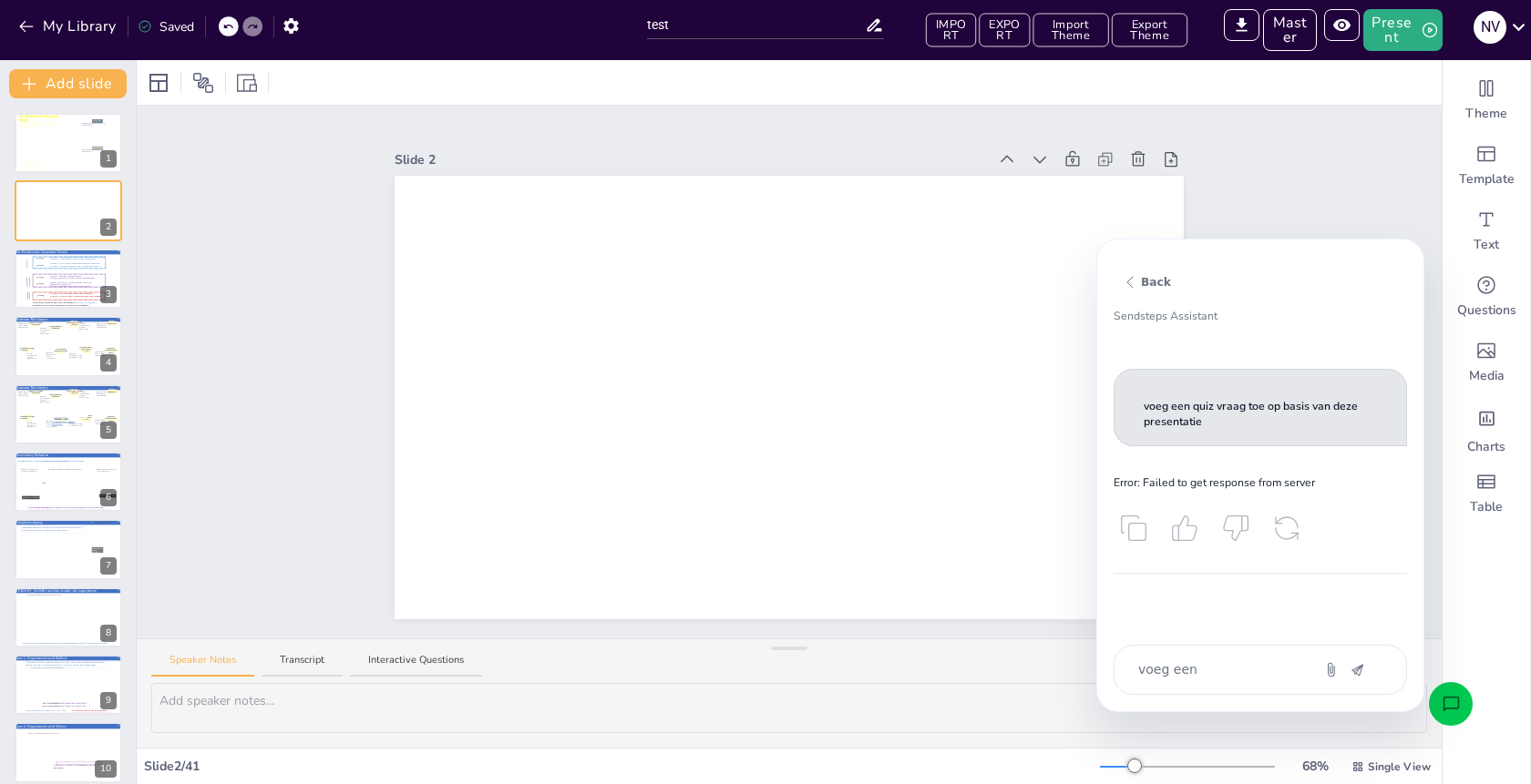
type textarea "x"
type textarea "voeg een qu"
type textarea "x"
type textarea "voeg een qui"
type textarea "x"
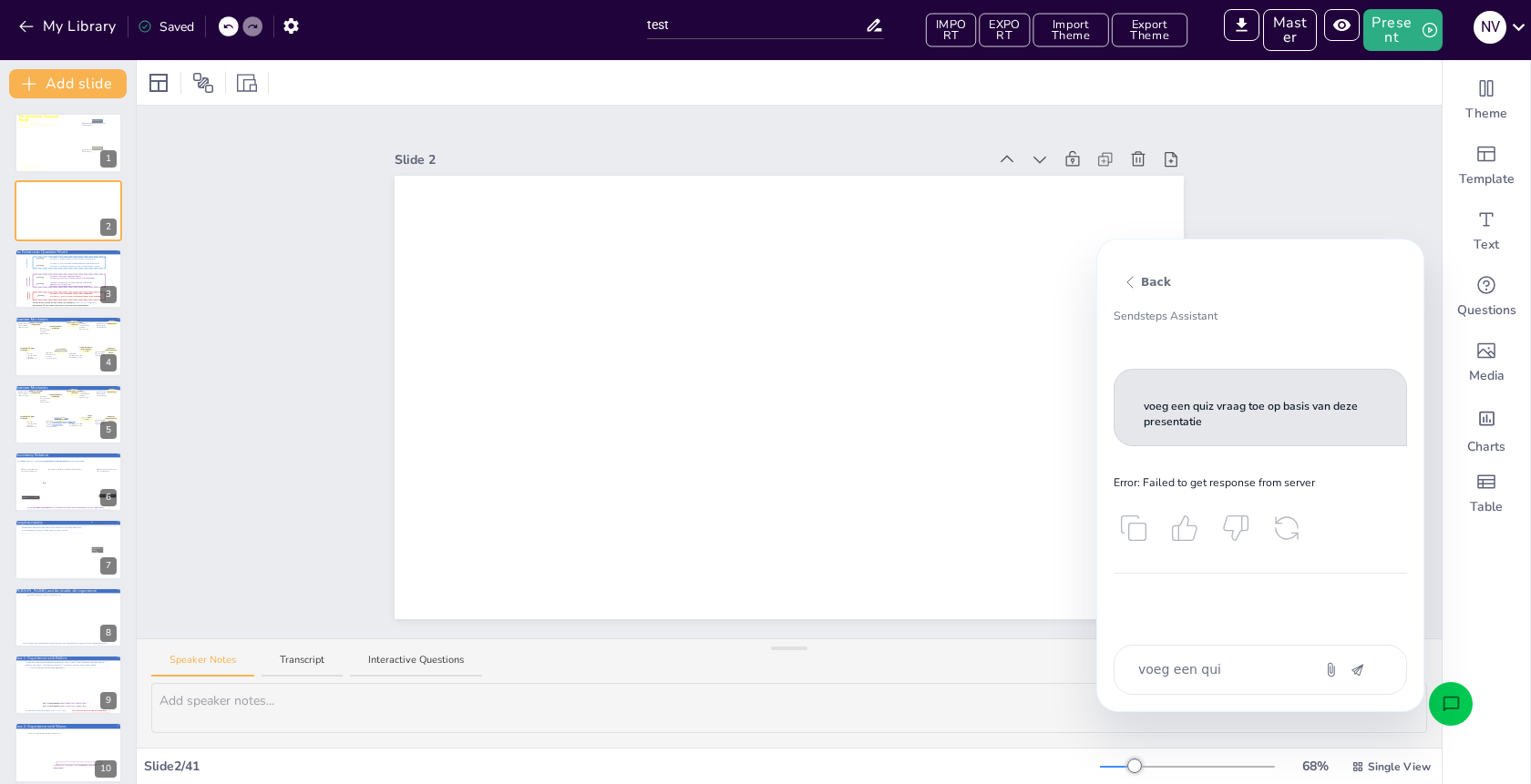
type textarea "voeg een quiz"
type textarea "x"
type textarea "voeg een quiz"
type textarea "x"
type textarea "voeg een quiz v"
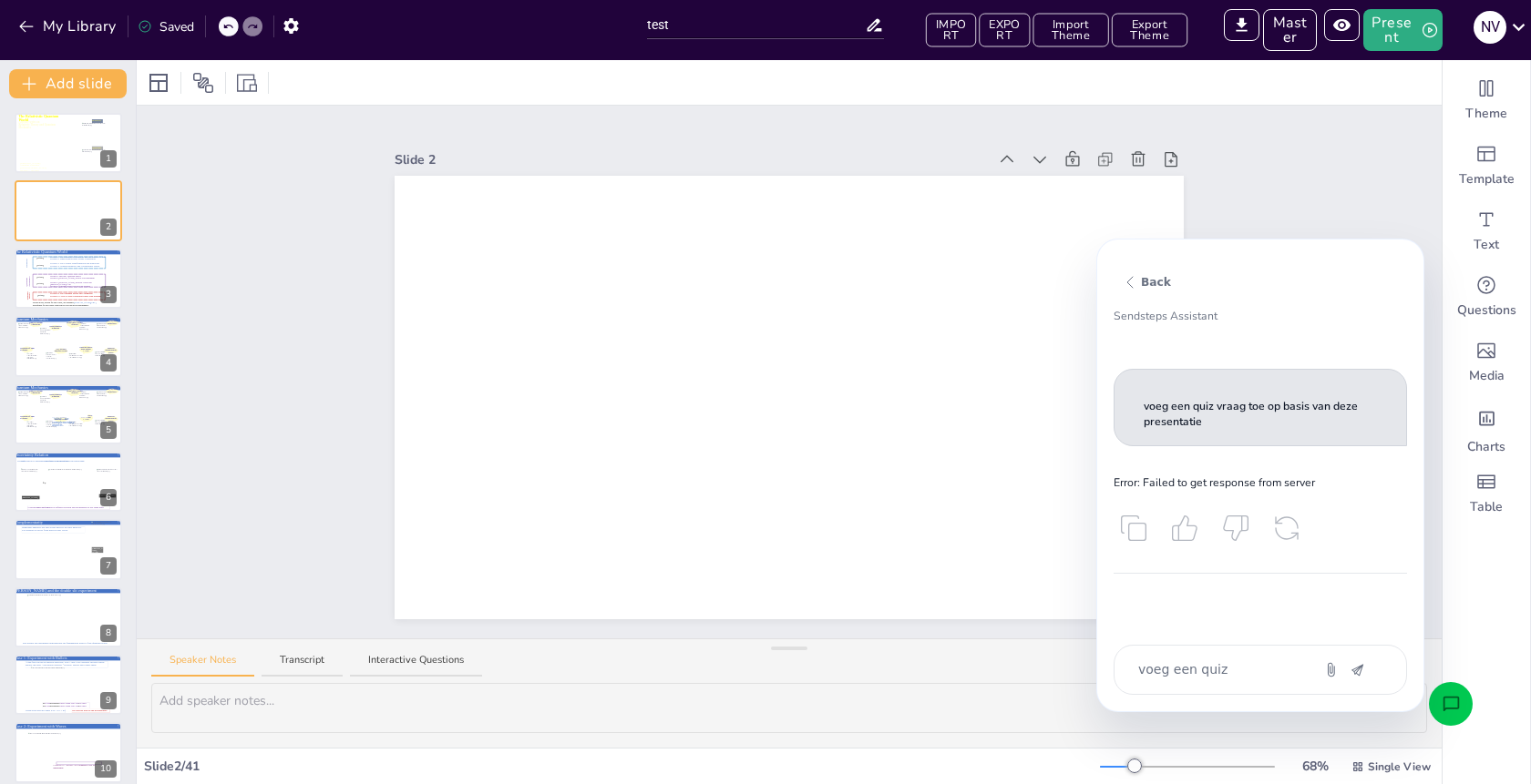
type textarea "x"
type textarea "voeg een quiz vr"
type textarea "x"
type textarea "voeg een quiz vra"
type textarea "x"
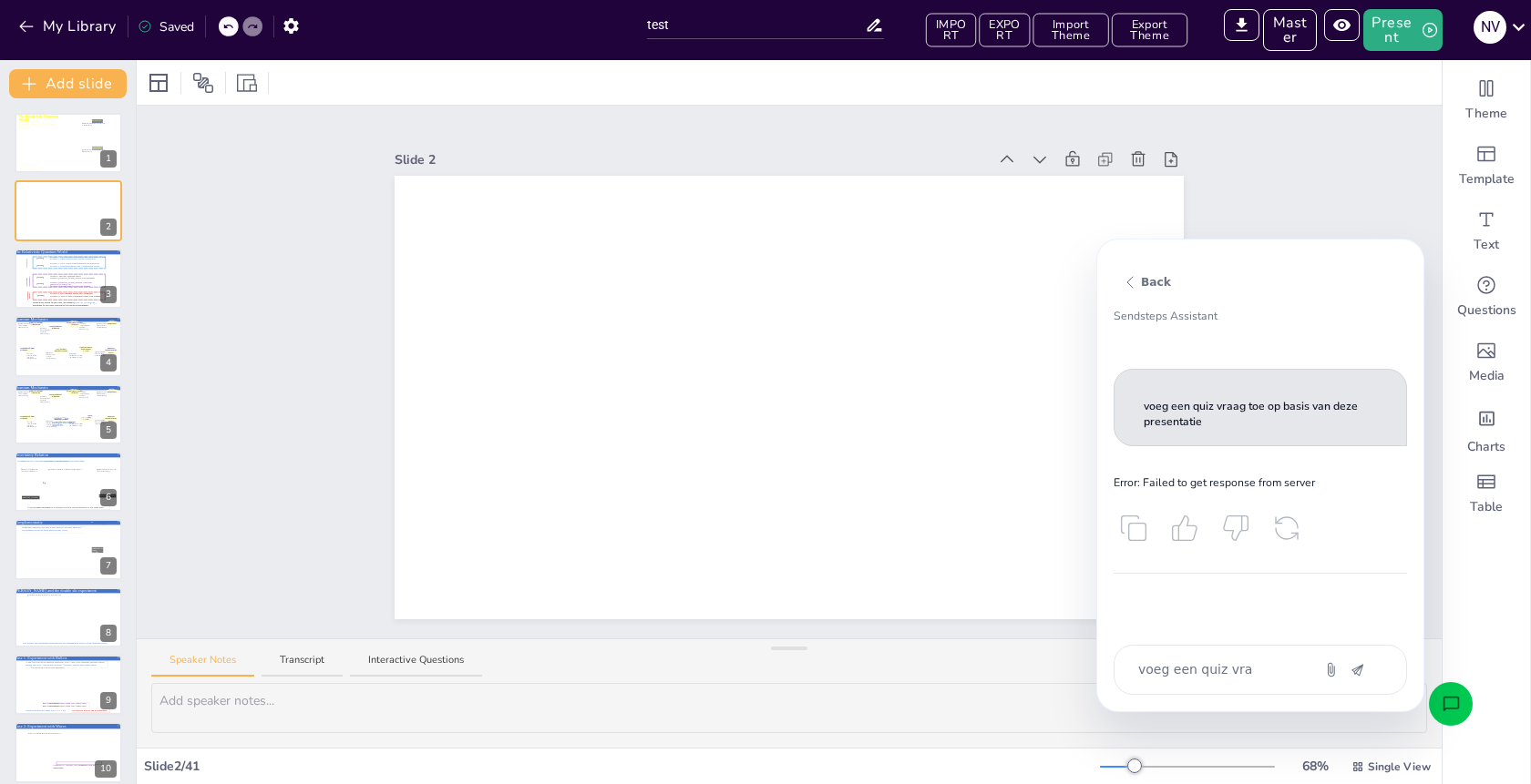
type textarea "voeg een quiz vraa"
type textarea "x"
type textarea "voeg een quiz vraag"
type textarea "x"
type textarea "voeg een quiz vraag"
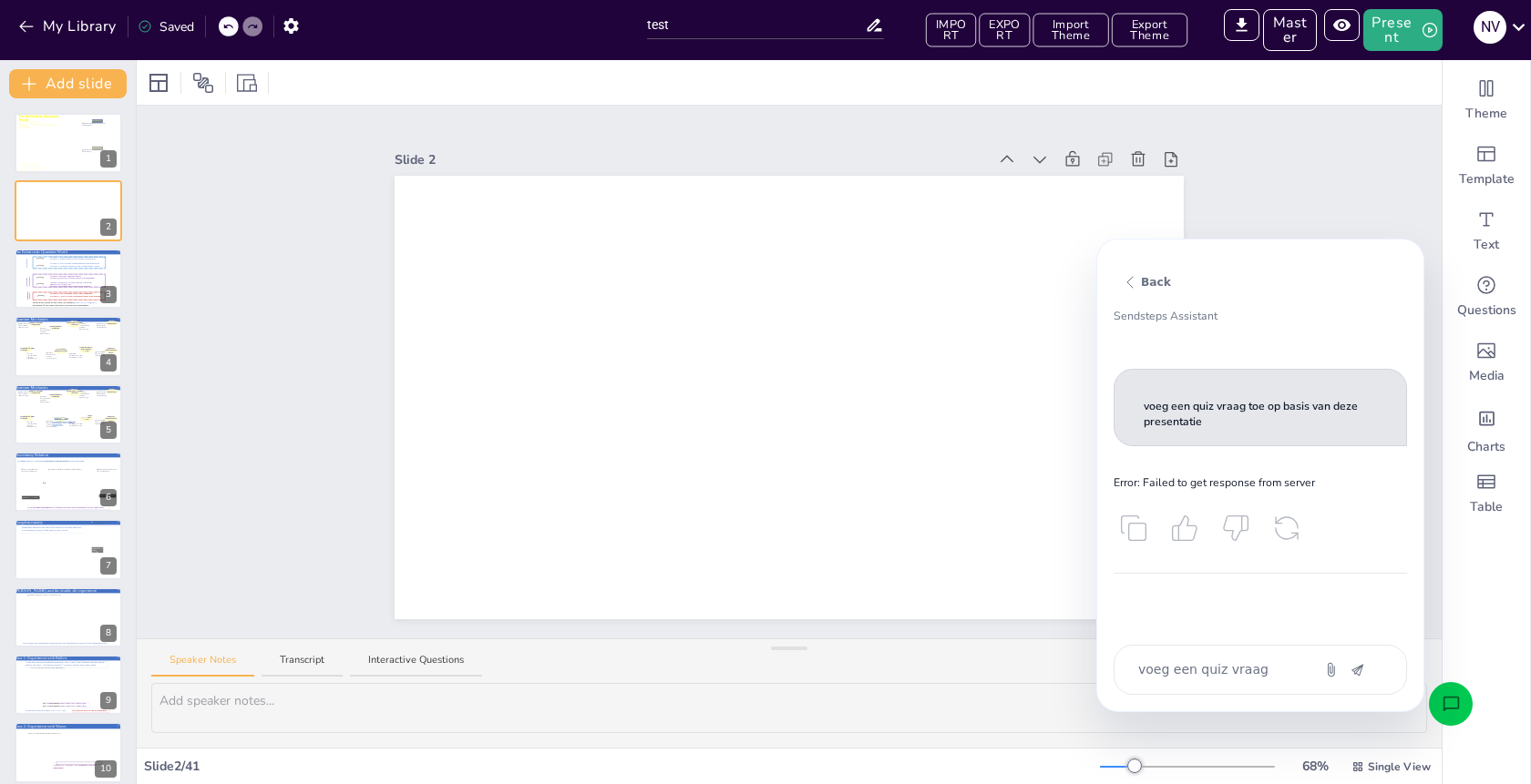
type textarea "x"
type textarea "voeg een quiz vraag t"
type textarea "x"
type textarea "voeg een quiz vraag to"
type textarea "x"
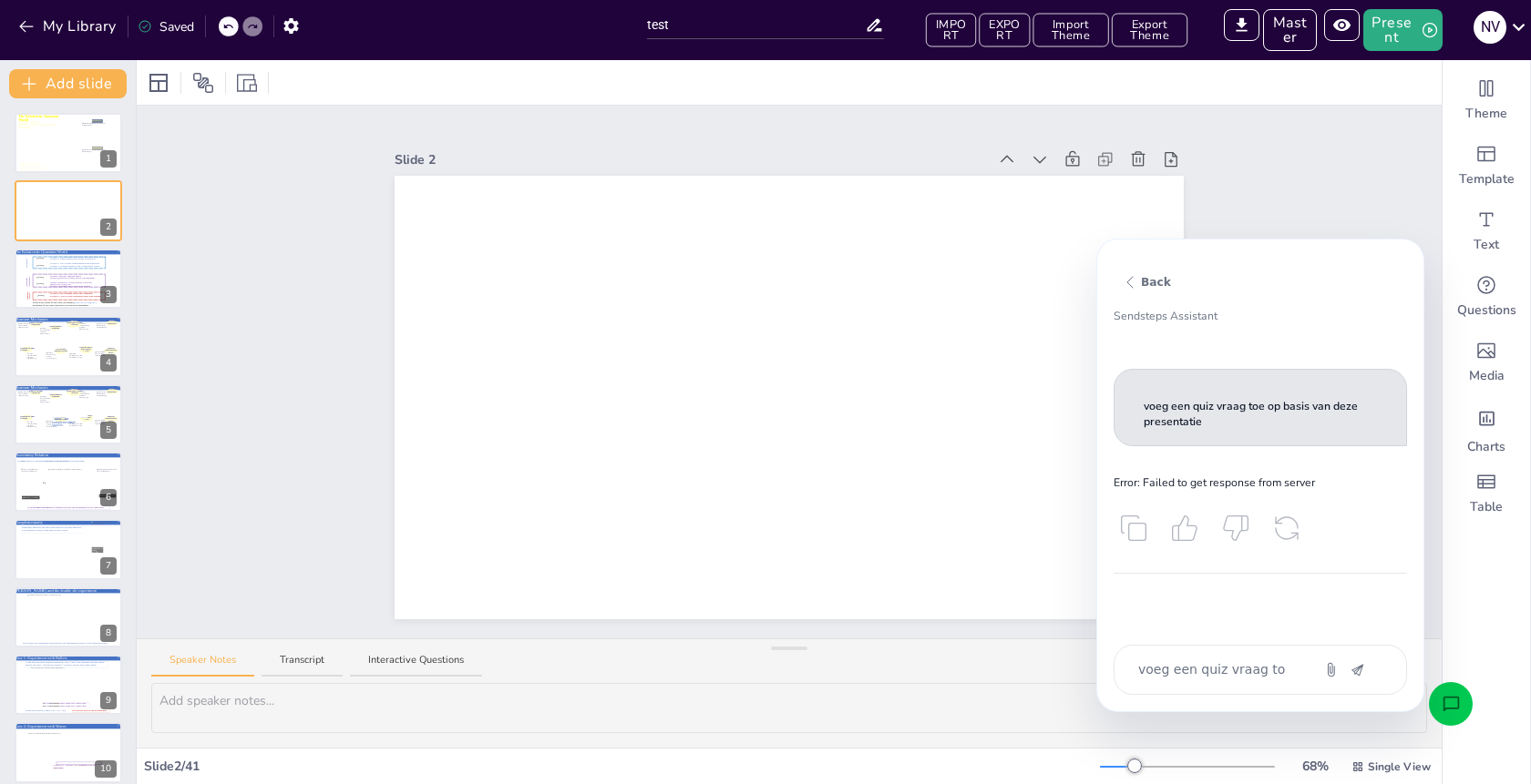
type textarea "voeg een quiz vraag toe"
type textarea "x"
type textarea "voeg een quiz vraag toe"
type textarea "x"
type textarea "voeg een quiz vraag toe o"
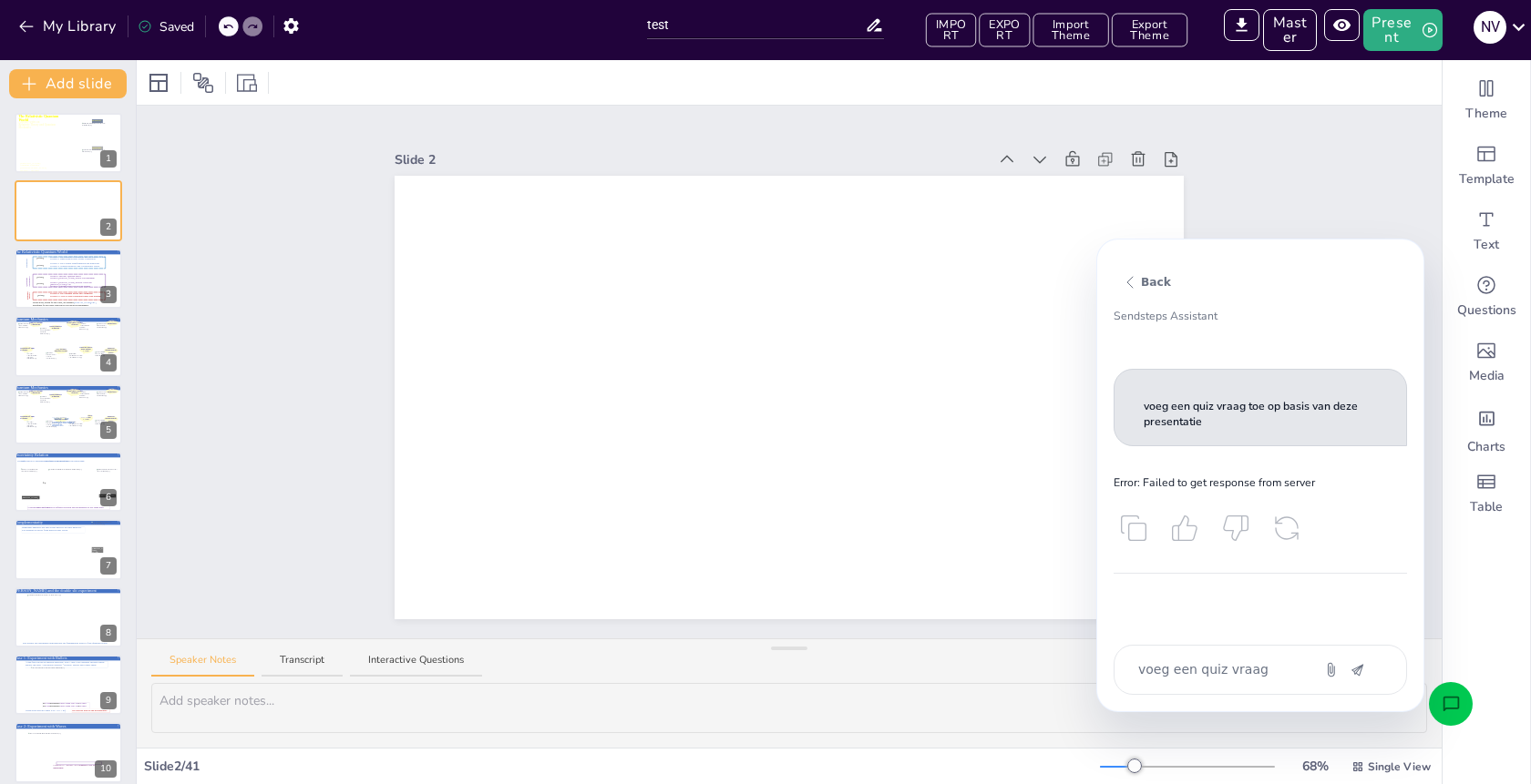
type textarea "x"
type textarea "voeg een quiz vraag toe op"
type textarea "x"
type textarea "voeg een quiz vraag toe op"
type textarea "x"
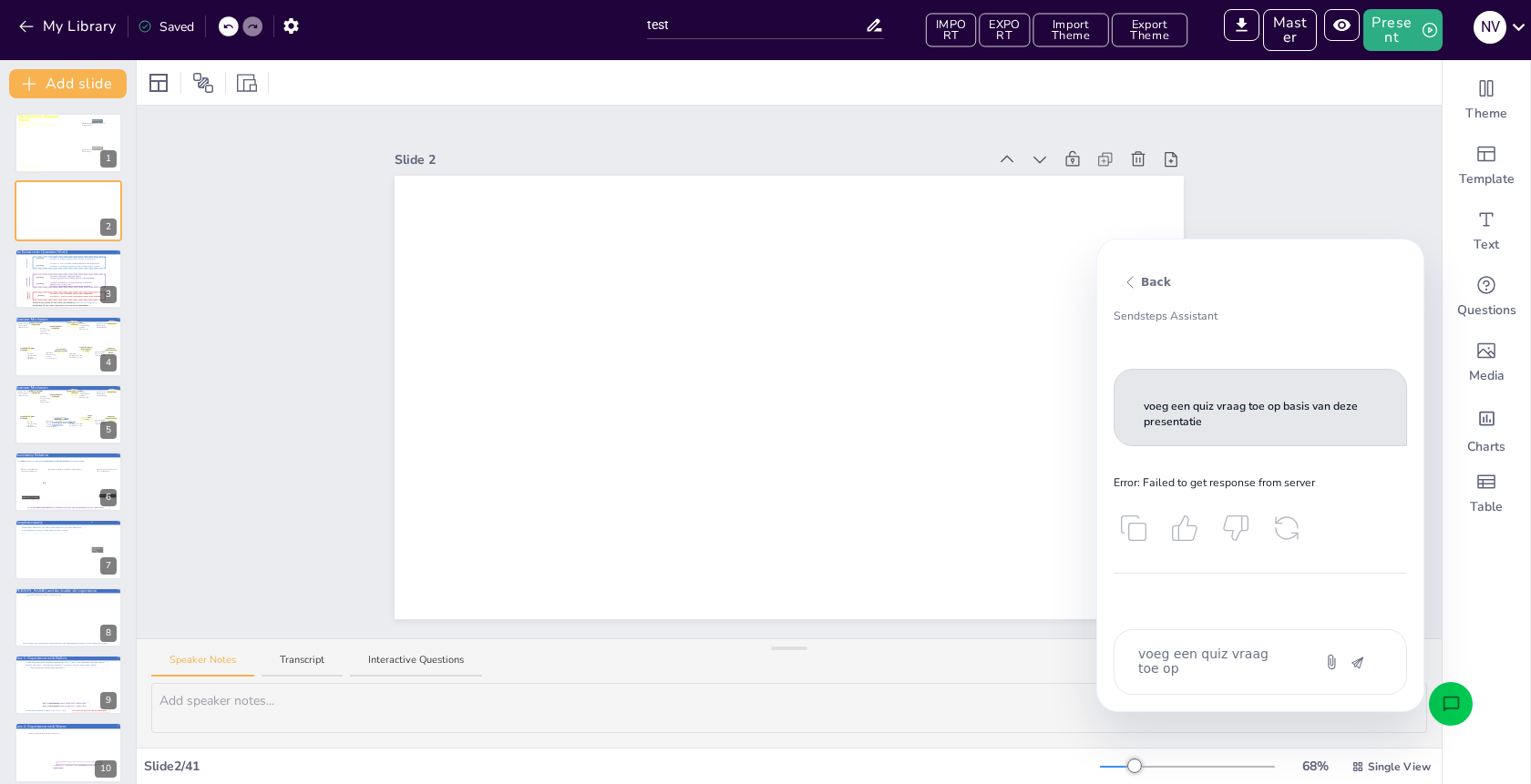
type textarea "voeg een quiz vraag toe op b"
type textarea "x"
type textarea "voeg een quiz vraag toe op ba"
type textarea "x"
type textarea "voeg een quiz vraag toe op bas"
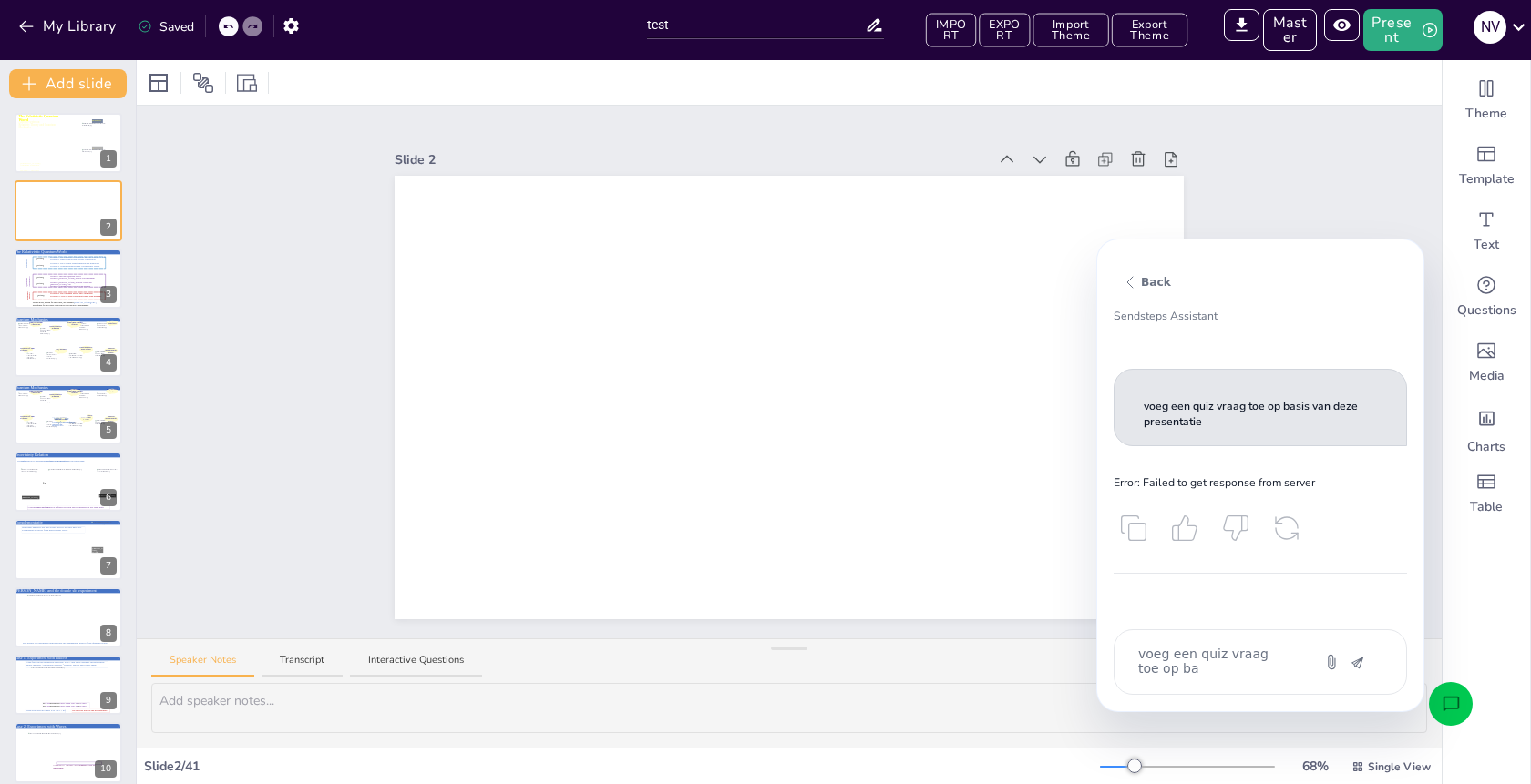
type textarea "x"
type textarea "voeg een quiz vraag toe op basi"
type textarea "x"
type textarea "voeg een quiz vraag toe op basis"
type textarea "x"
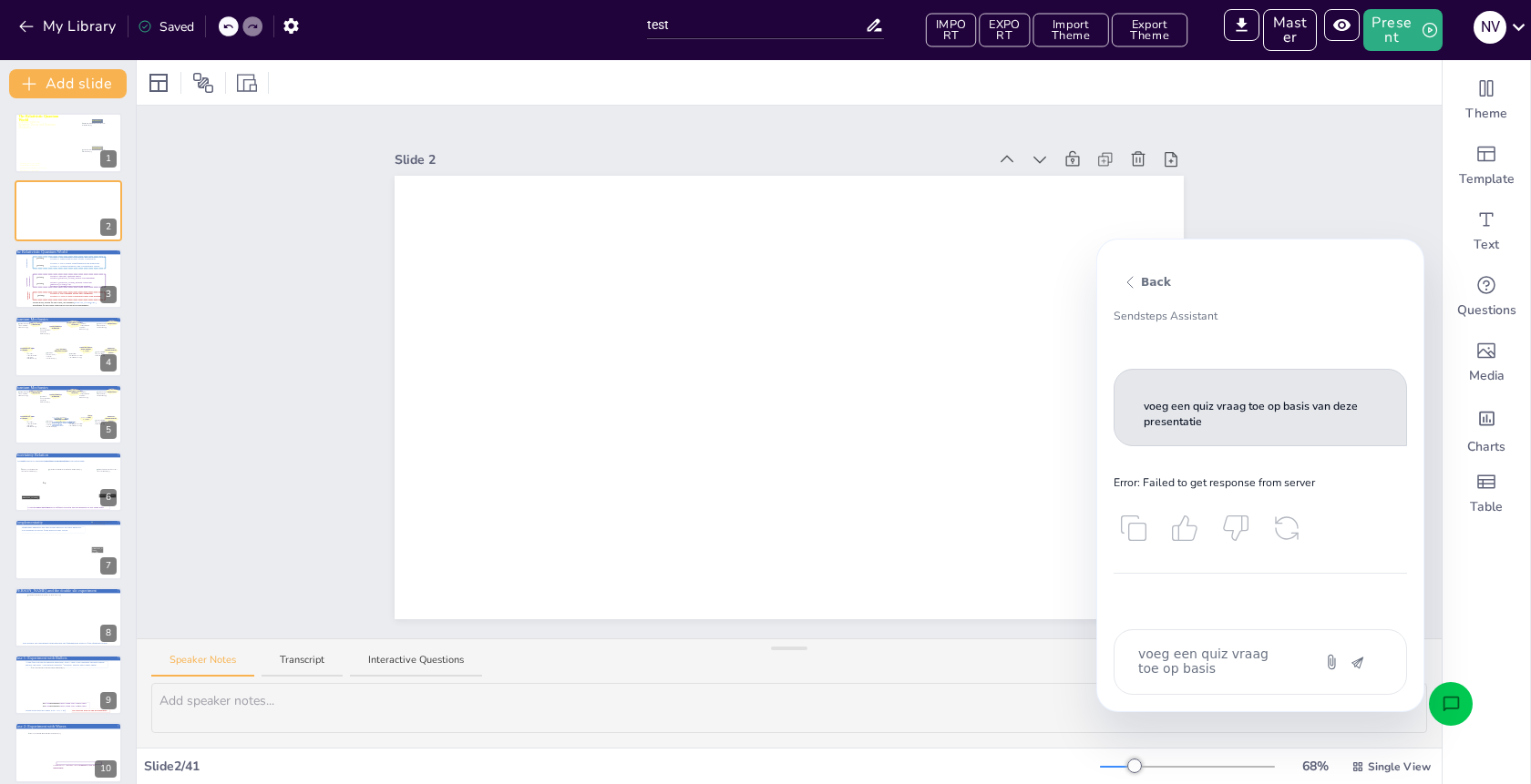
type textarea "voeg een quiz vraag toe op basis"
type textarea "x"
type textarea "voeg een quiz vraag toe op basis v"
type textarea "x"
type textarea "voeg een quiz vraag toe op basis va"
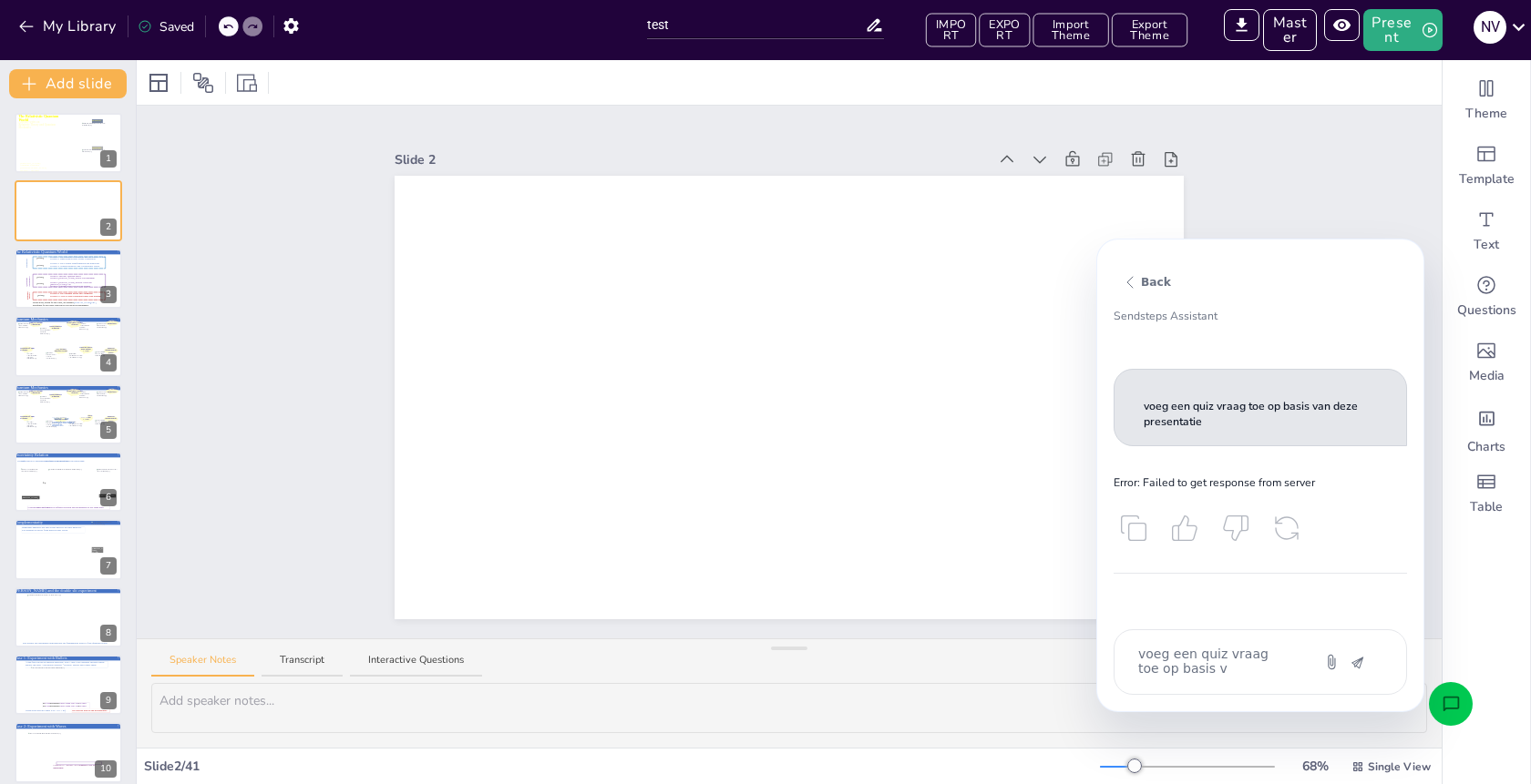
type textarea "x"
type textarea "voeg een quiz vraag toe op basis van"
type textarea "x"
type textarea "voeg een quiz vraag toe op basis van"
type textarea "x"
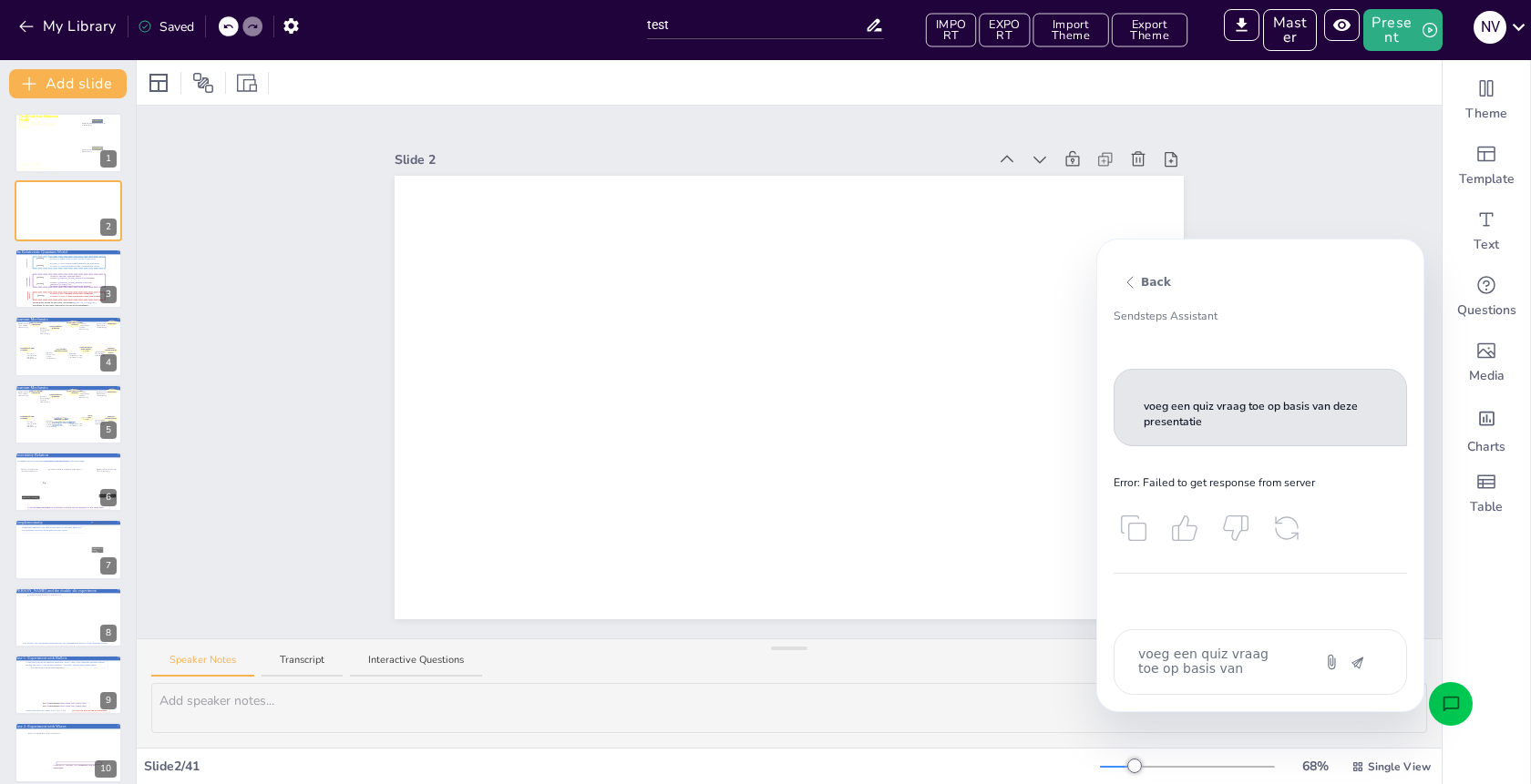
type textarea "voeg een quiz vraag toe op basis van s"
type textarea "x"
type textarea "voeg een quiz vraag toe op basis van sl"
type textarea "x"
type textarea "voeg een quiz vraag toe op basis van sli"
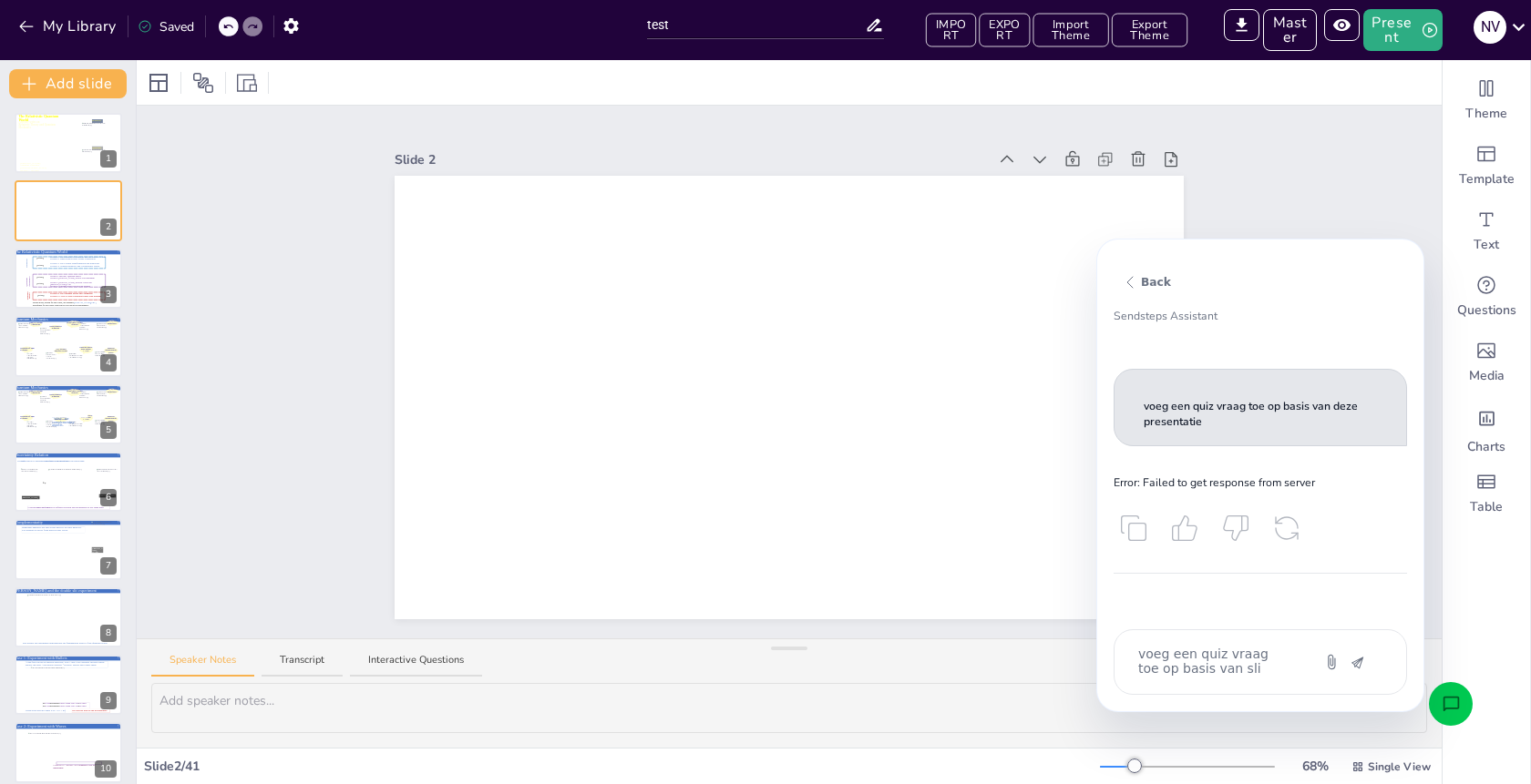
type textarea "x"
type textarea "voeg een quiz vraag toe op basis van slid"
type textarea "x"
type textarea "voeg een quiz vraag toe op basis van slide"
type textarea "x"
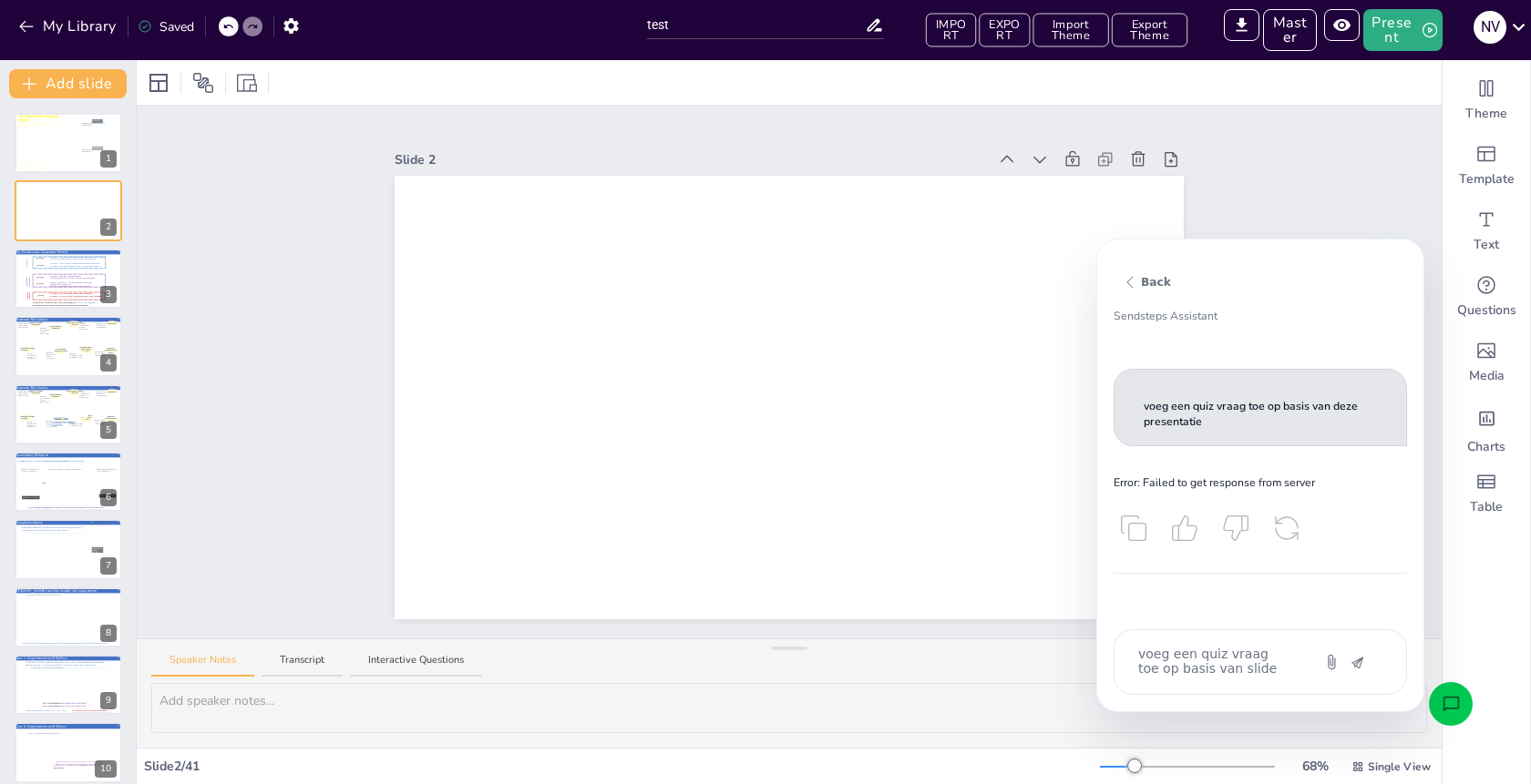
type textarea "voeg een quiz vraag toe op basis van slide"
type textarea "x"
type textarea "voeg een quiz vraag toe op basis van slide 3"
type textarea "x"
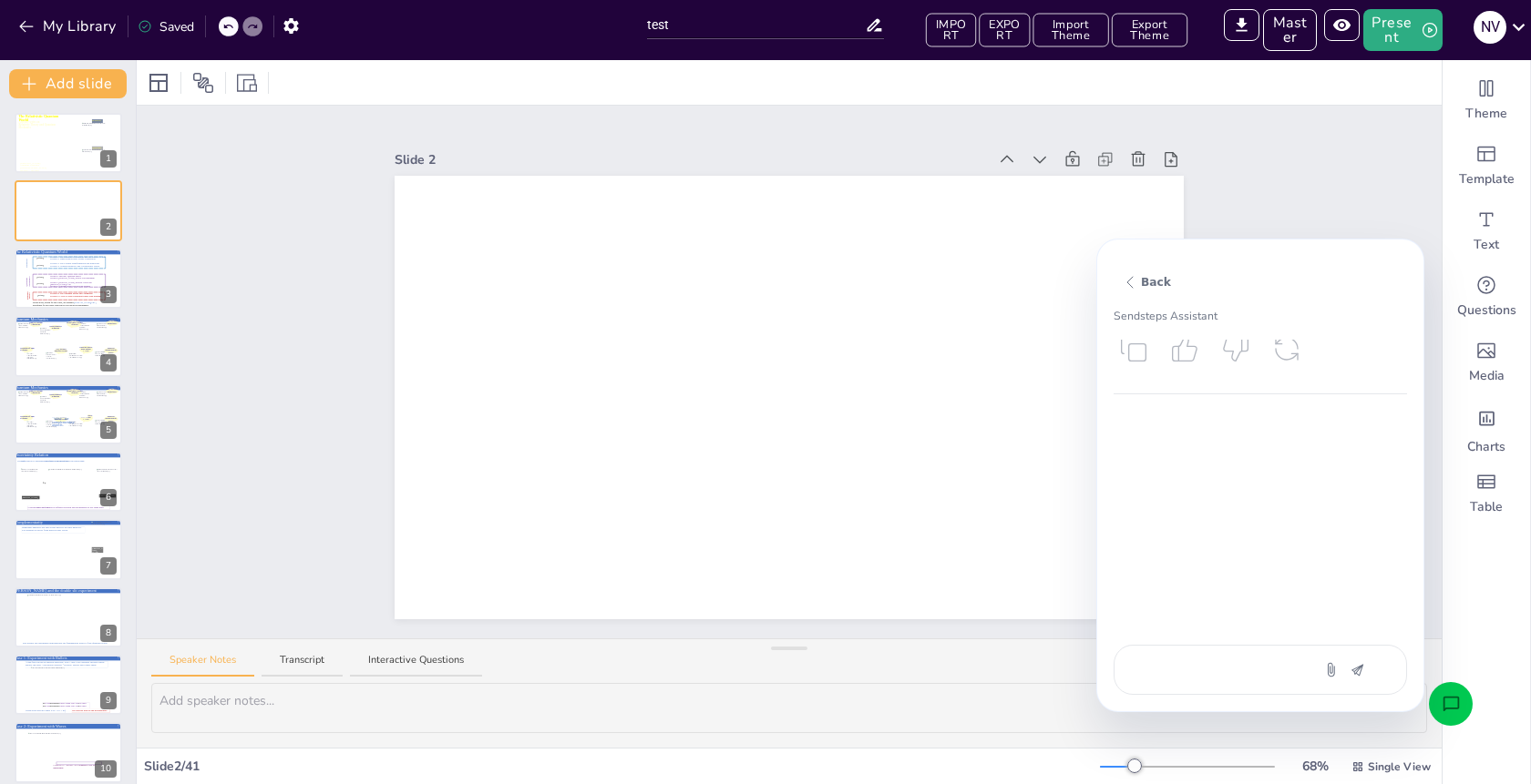
scroll to position [183, 0]
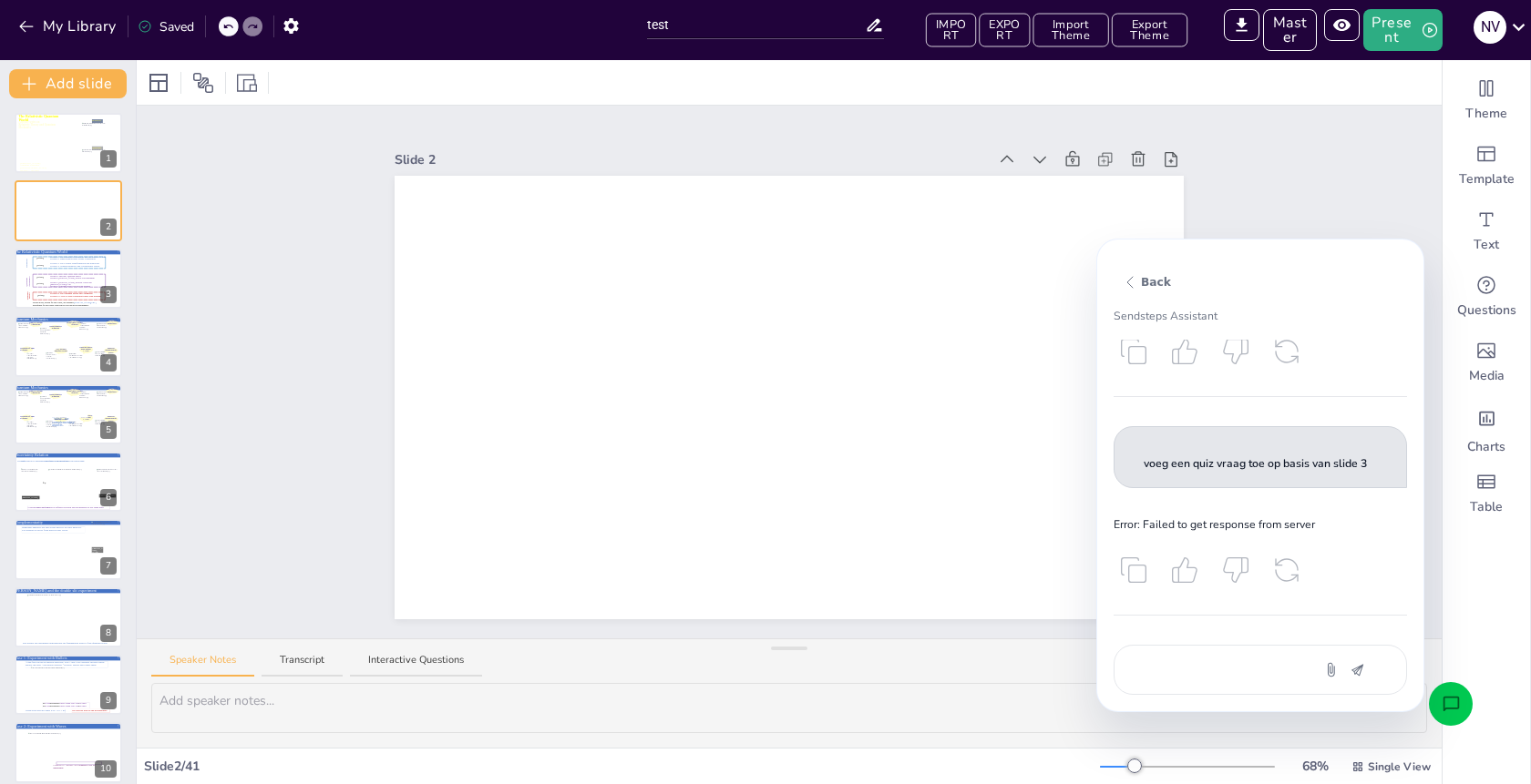
click at [1215, 660] on div "voeg een quiz vraag toe op basis van slide 3" at bounding box center [1259, 670] width 294 height 50
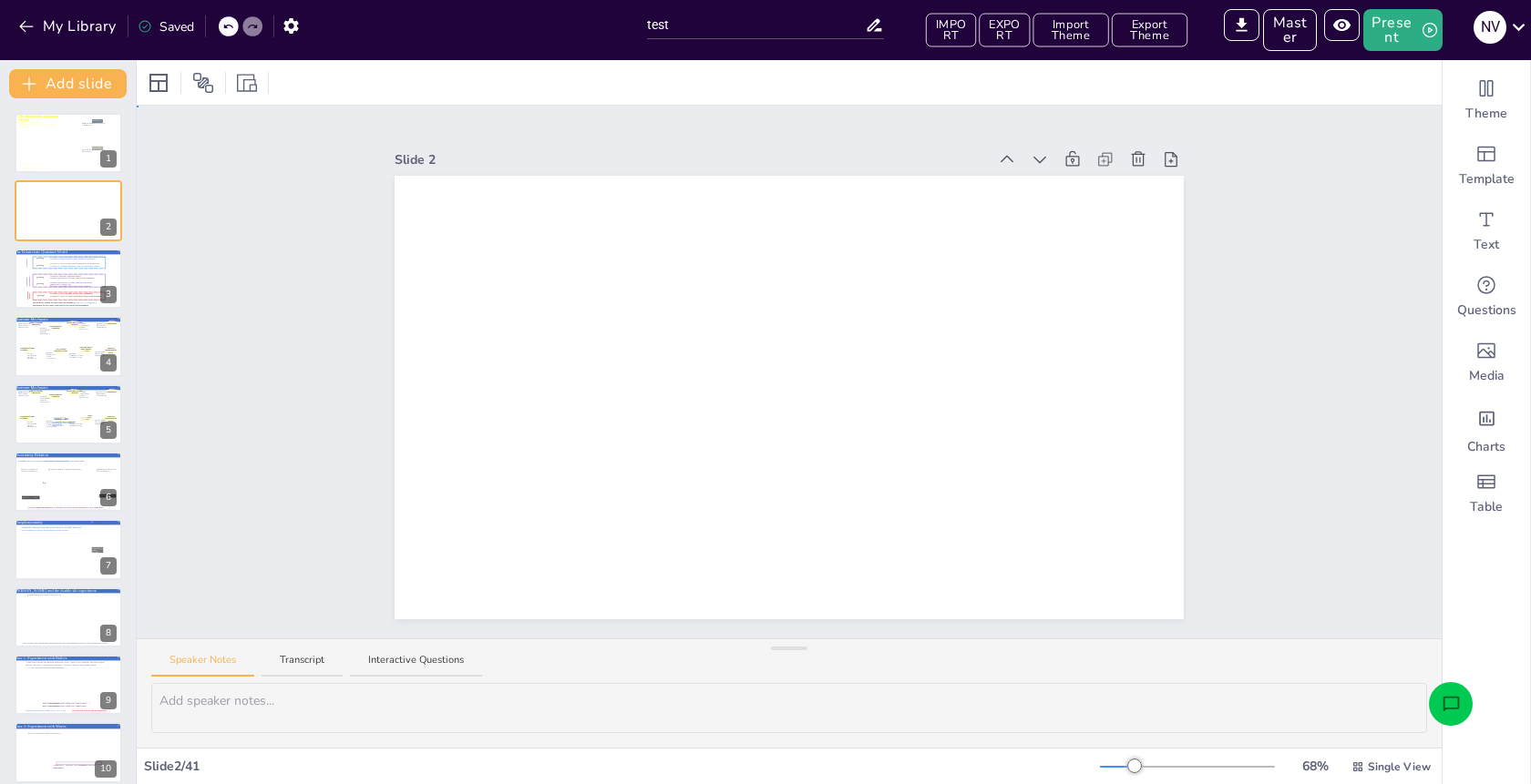
click at [1285, 231] on div "Slide 1 A lecture series on Relativity Theory and Quantum Mechanics The Relativ…" at bounding box center [789, 372] width 1305 height 533
click at [330, 157] on div "Slide 1 A lecture series on Relativity Theory and Quantum Mechanics The Relativ…" at bounding box center [789, 372] width 1305 height 533
click at [56, 474] on div at bounding box center [70, 485] width 47 height 32
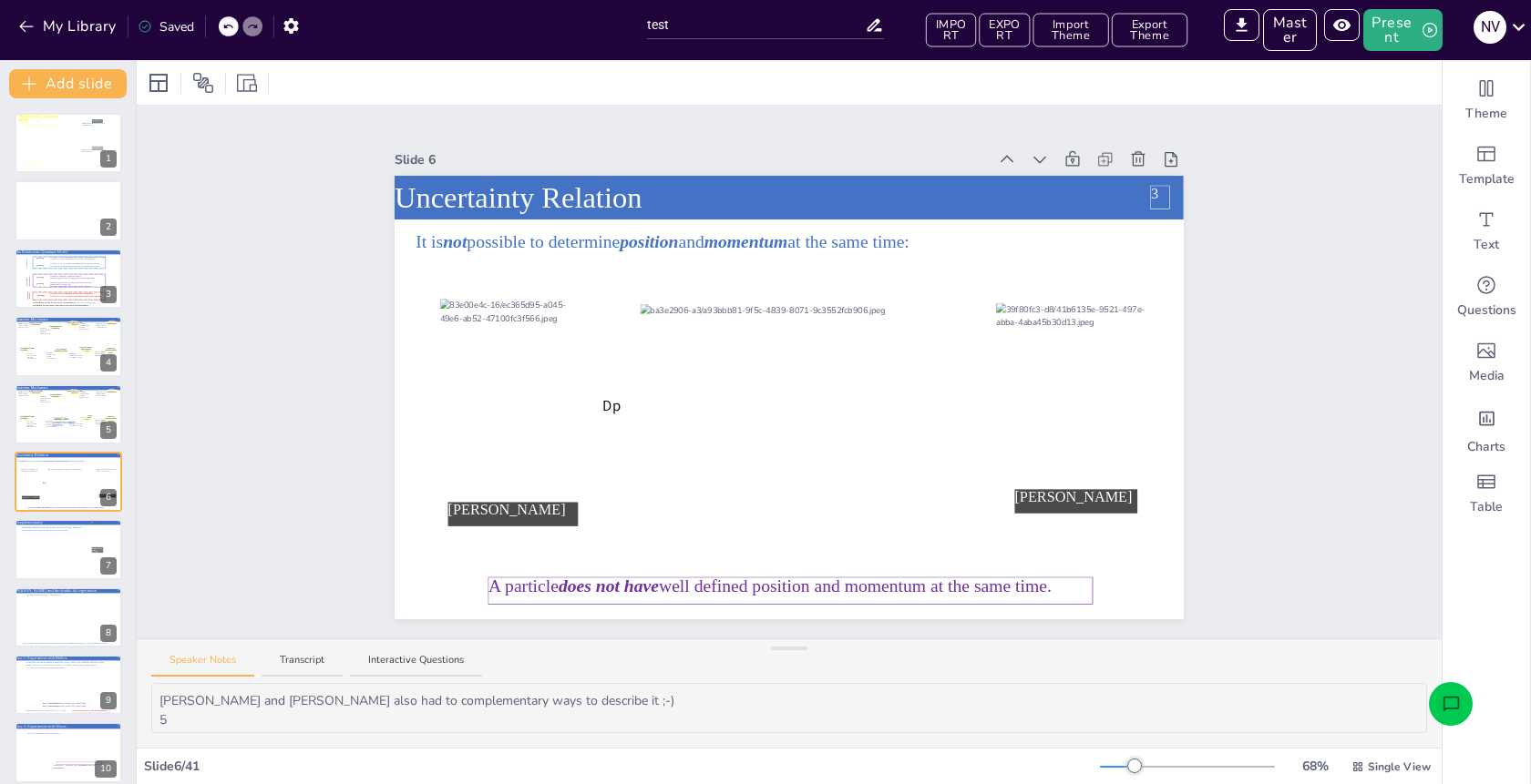
scroll to position [40, 0]
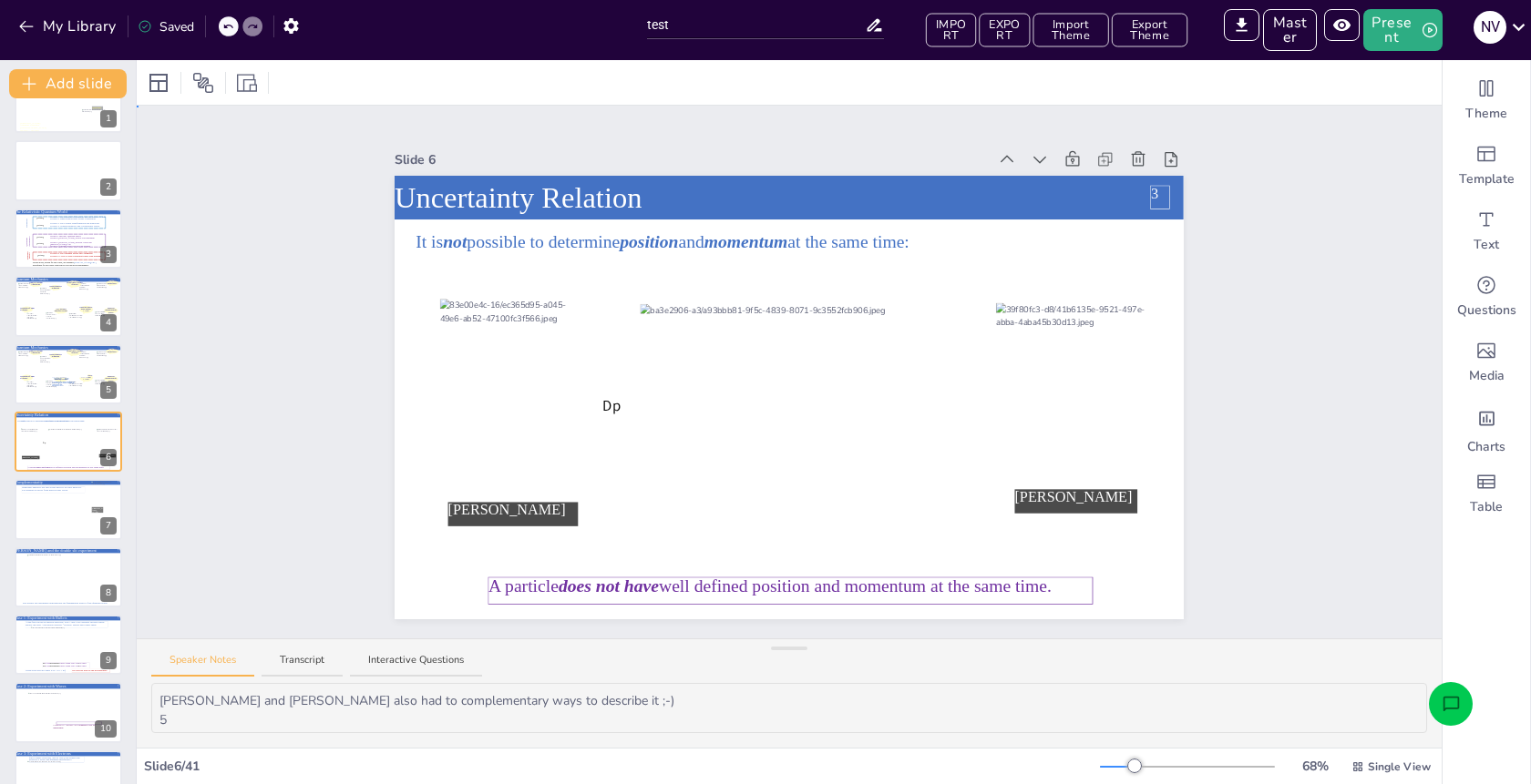
click at [1253, 405] on div "Slide 1 A lecture series on Relativity Theory and Quantum Mechanics The Relativ…" at bounding box center [789, 372] width 1305 height 533
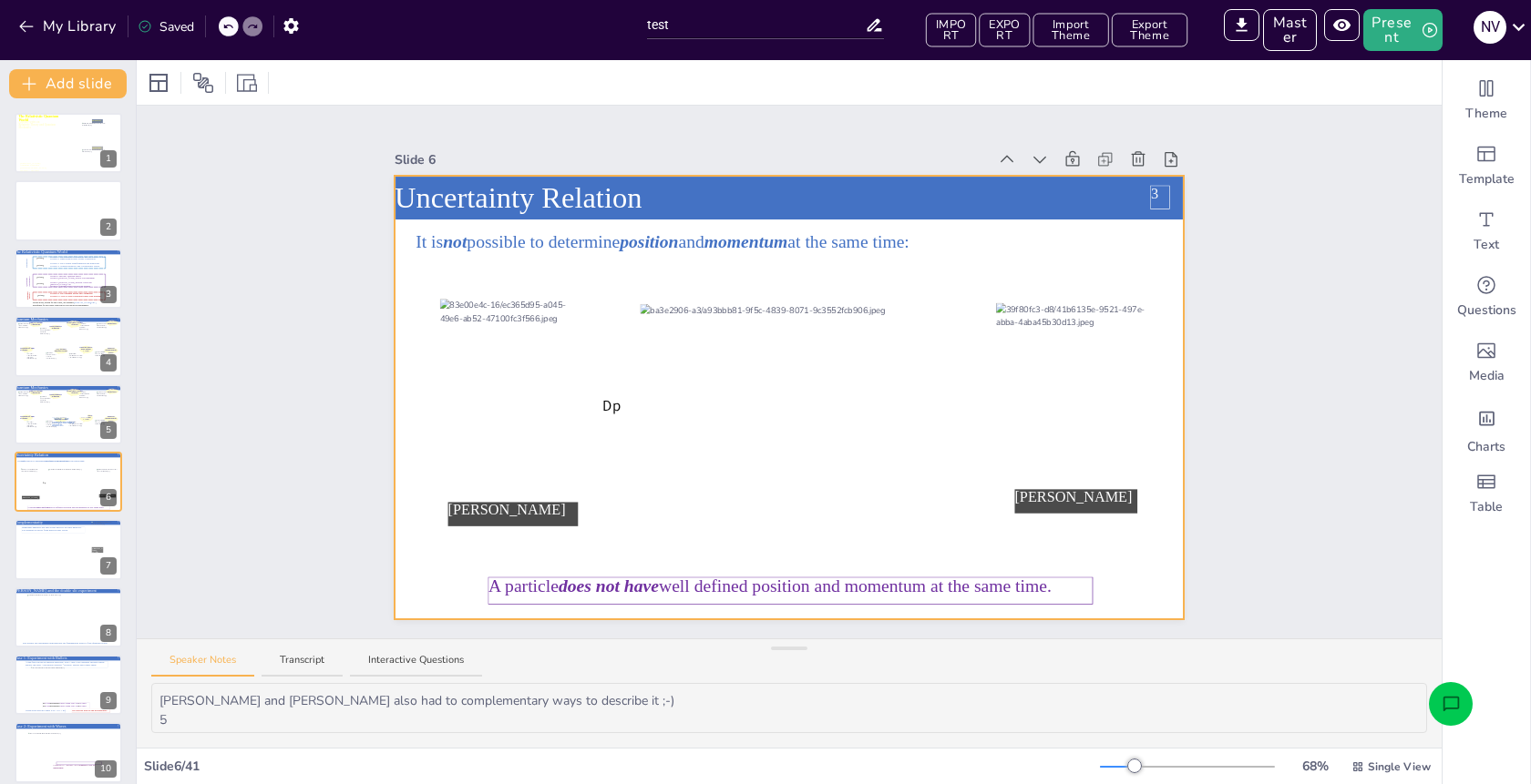
scroll to position [0, 0]
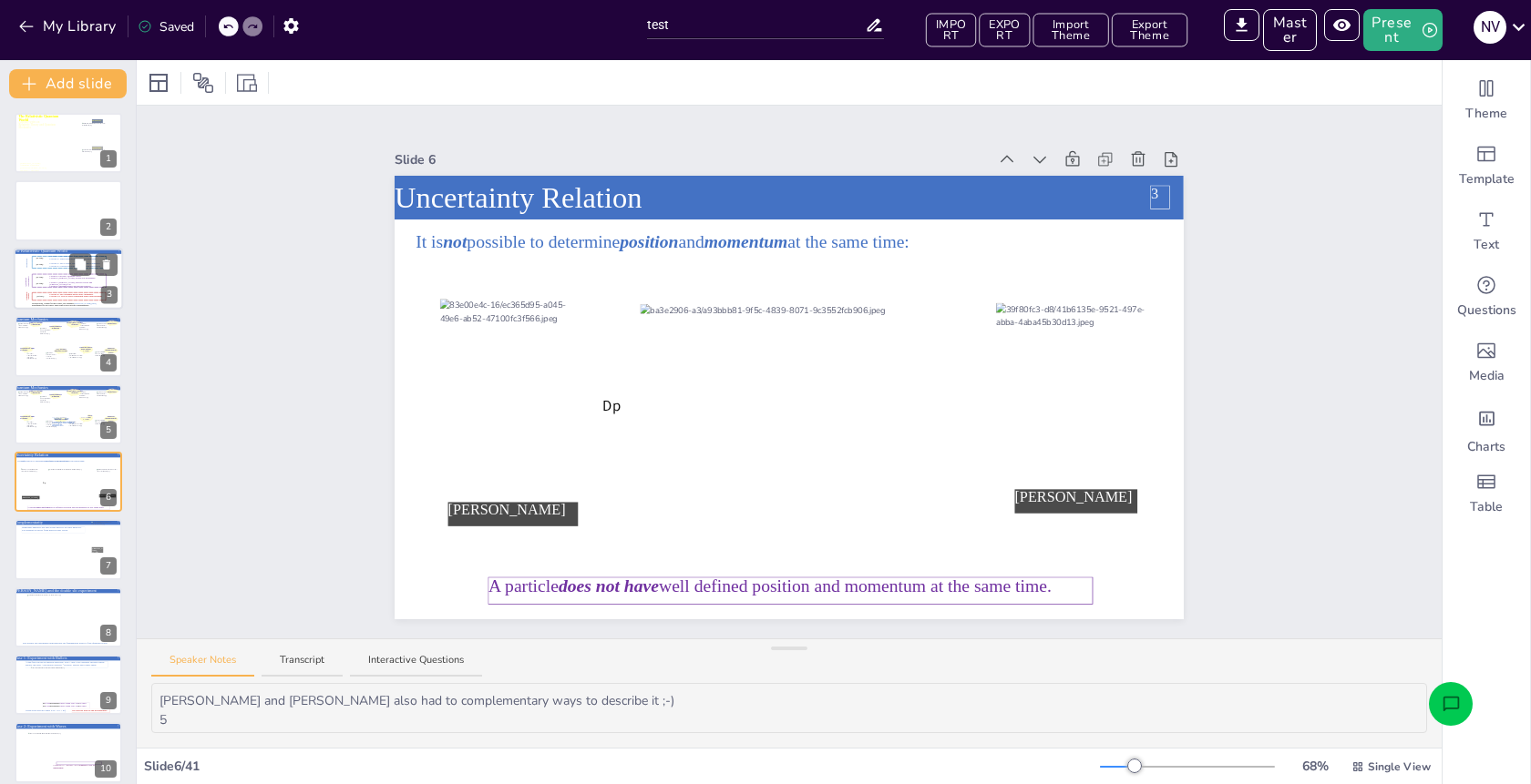
click at [45, 289] on icon at bounding box center [69, 281] width 92 height 17
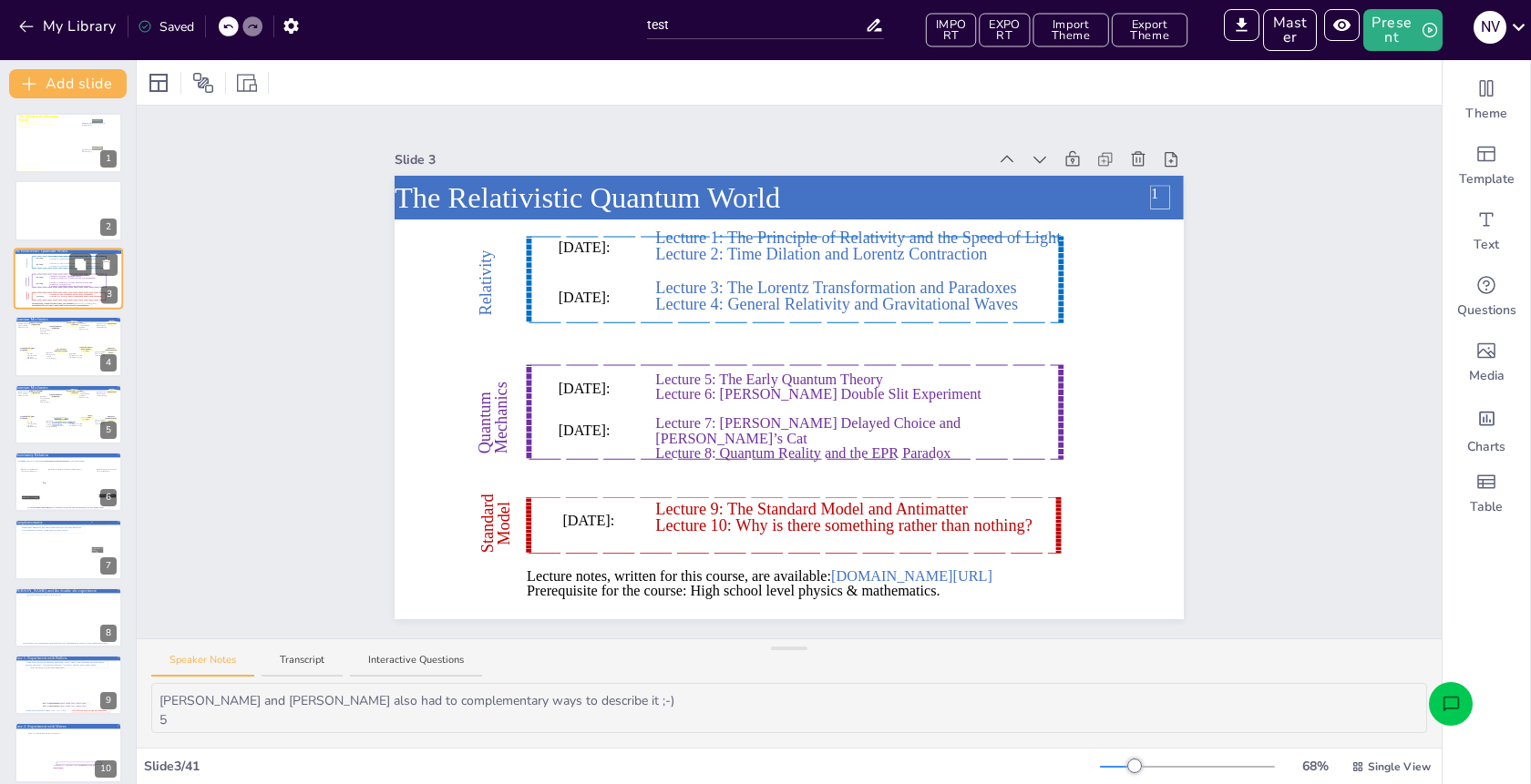
type textarea "Ambitious! 2"
click at [283, 196] on div "Slide 1 A lecture series on Relativity Theory and Quantum Mechanics The Relativ…" at bounding box center [789, 372] width 1305 height 533
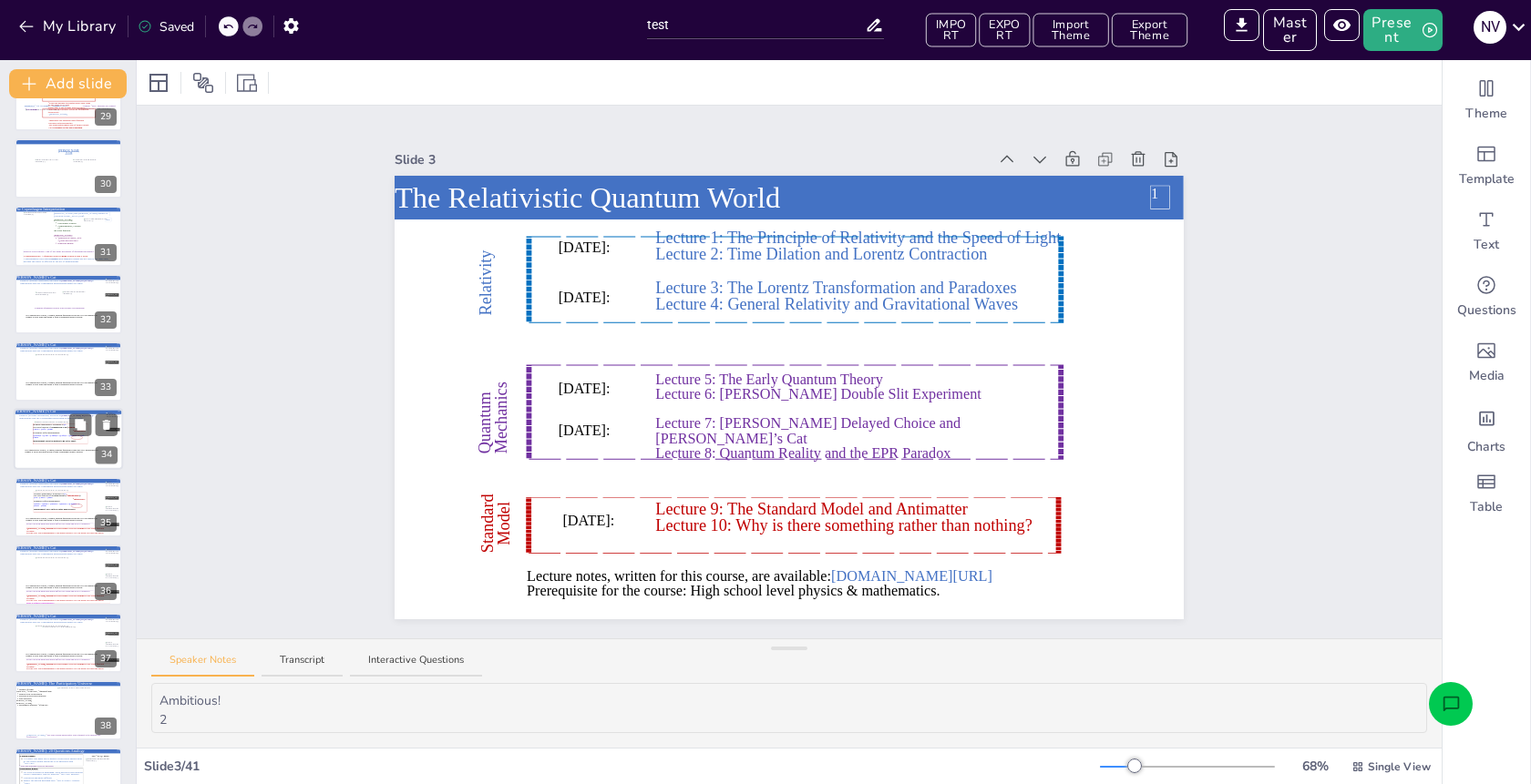
scroll to position [1942, 0]
click at [49, 425] on icon at bounding box center [59, 432] width 55 height 21
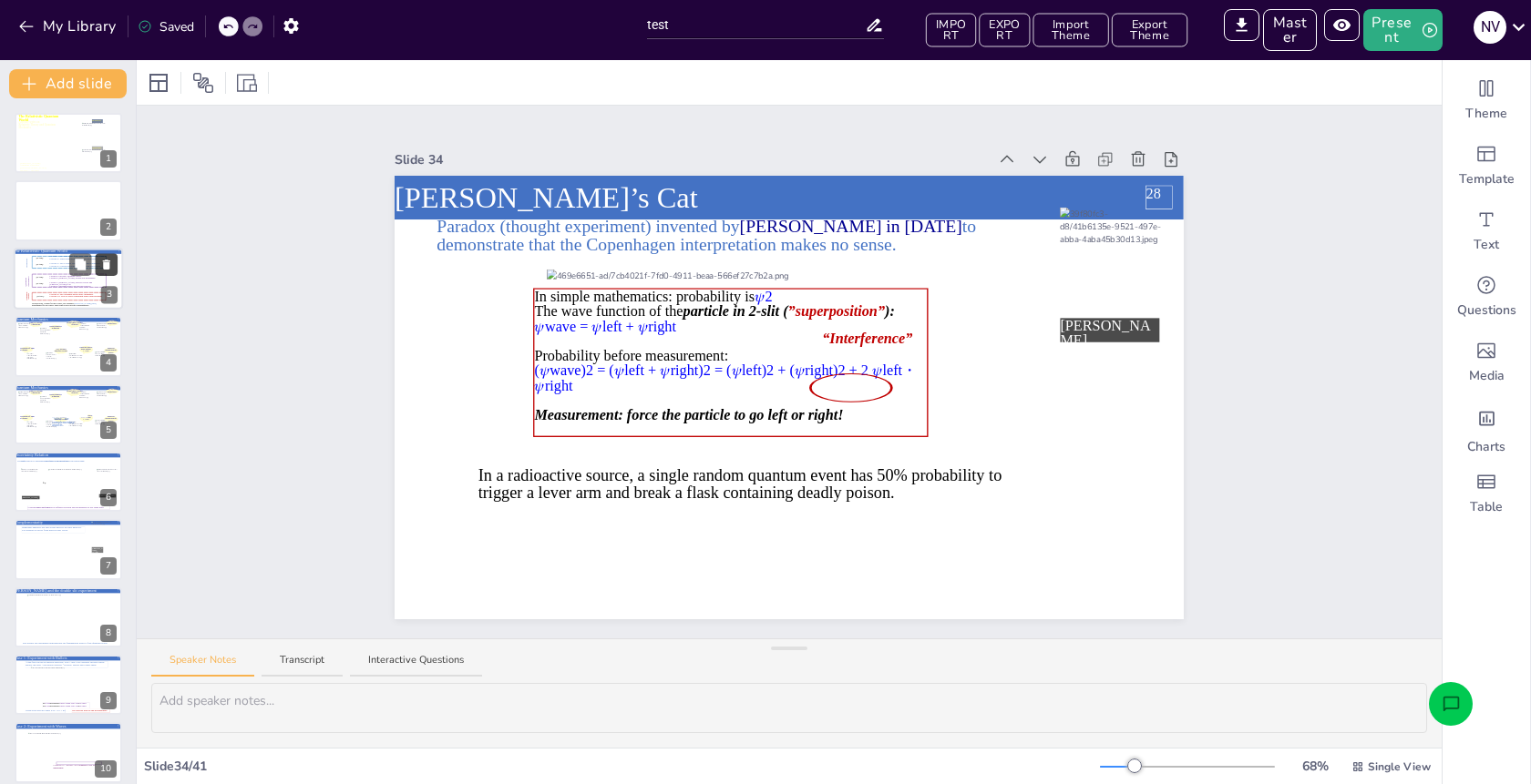
scroll to position [0, 0]
click at [63, 506] on div at bounding box center [69, 482] width 109 height 62
type textarea "Heisenberg and Schrodinger also had to complementary ways to describe it ;-) 5"
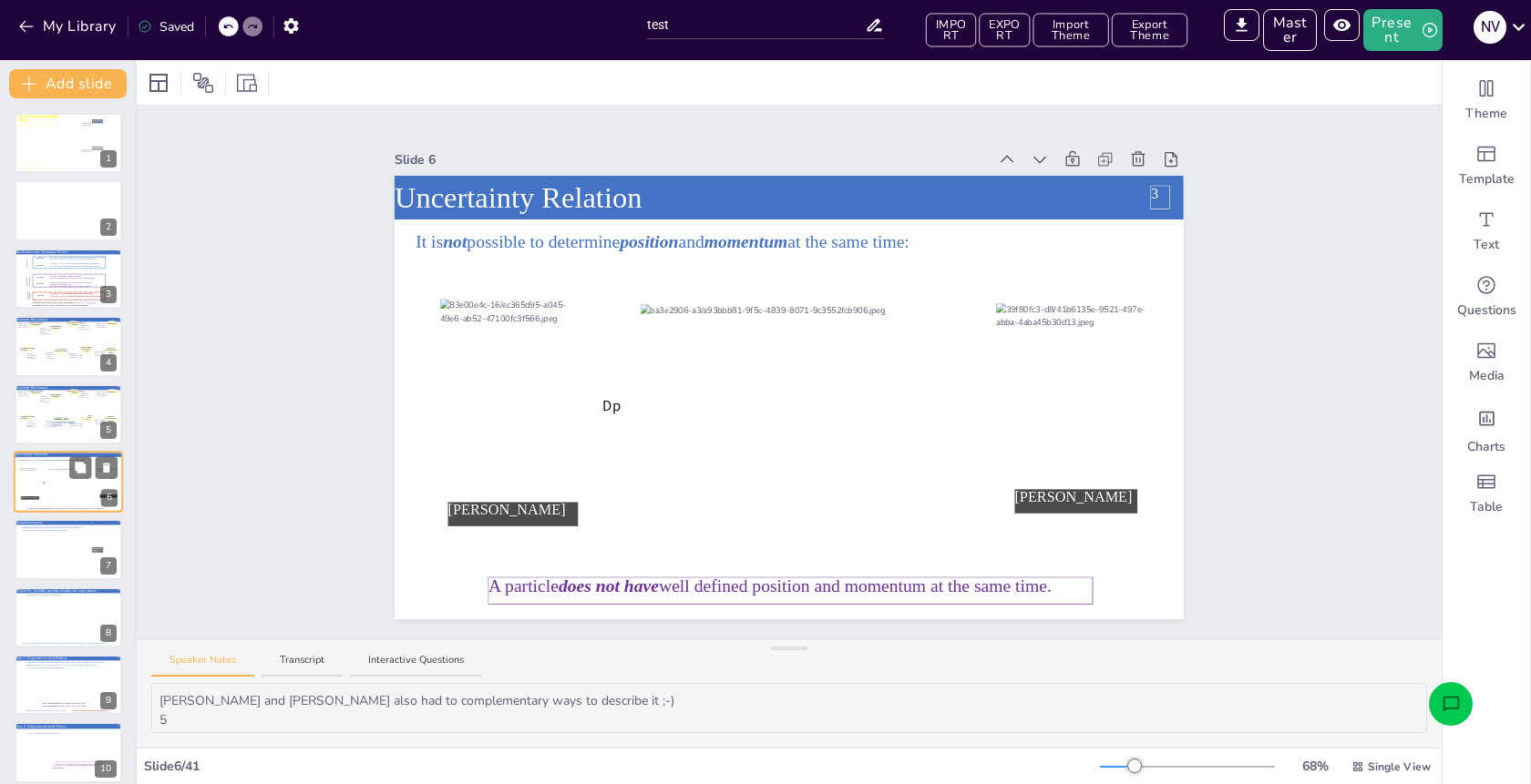
scroll to position [40, 0]
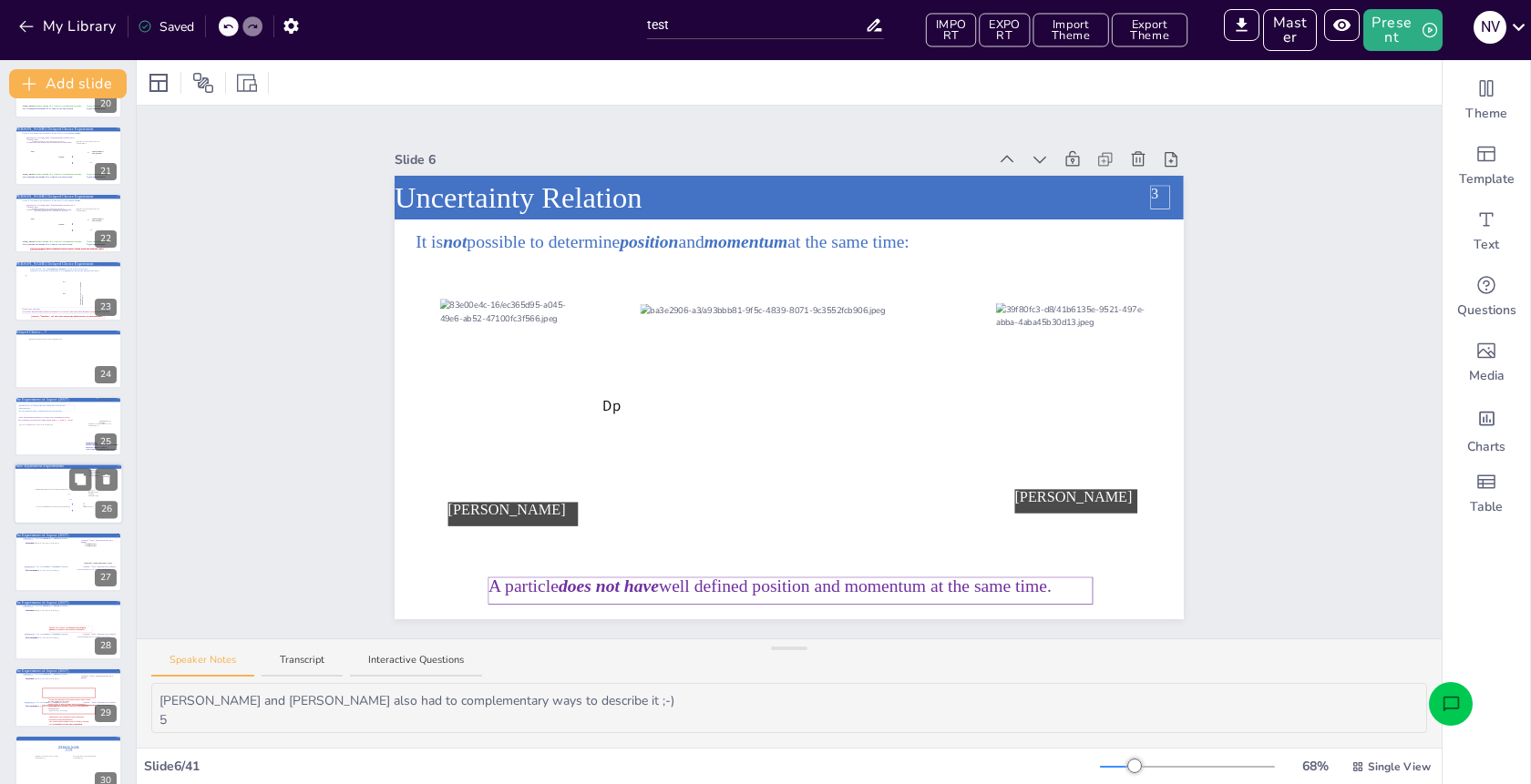
click at [44, 500] on div at bounding box center [71, 506] width 72 height 33
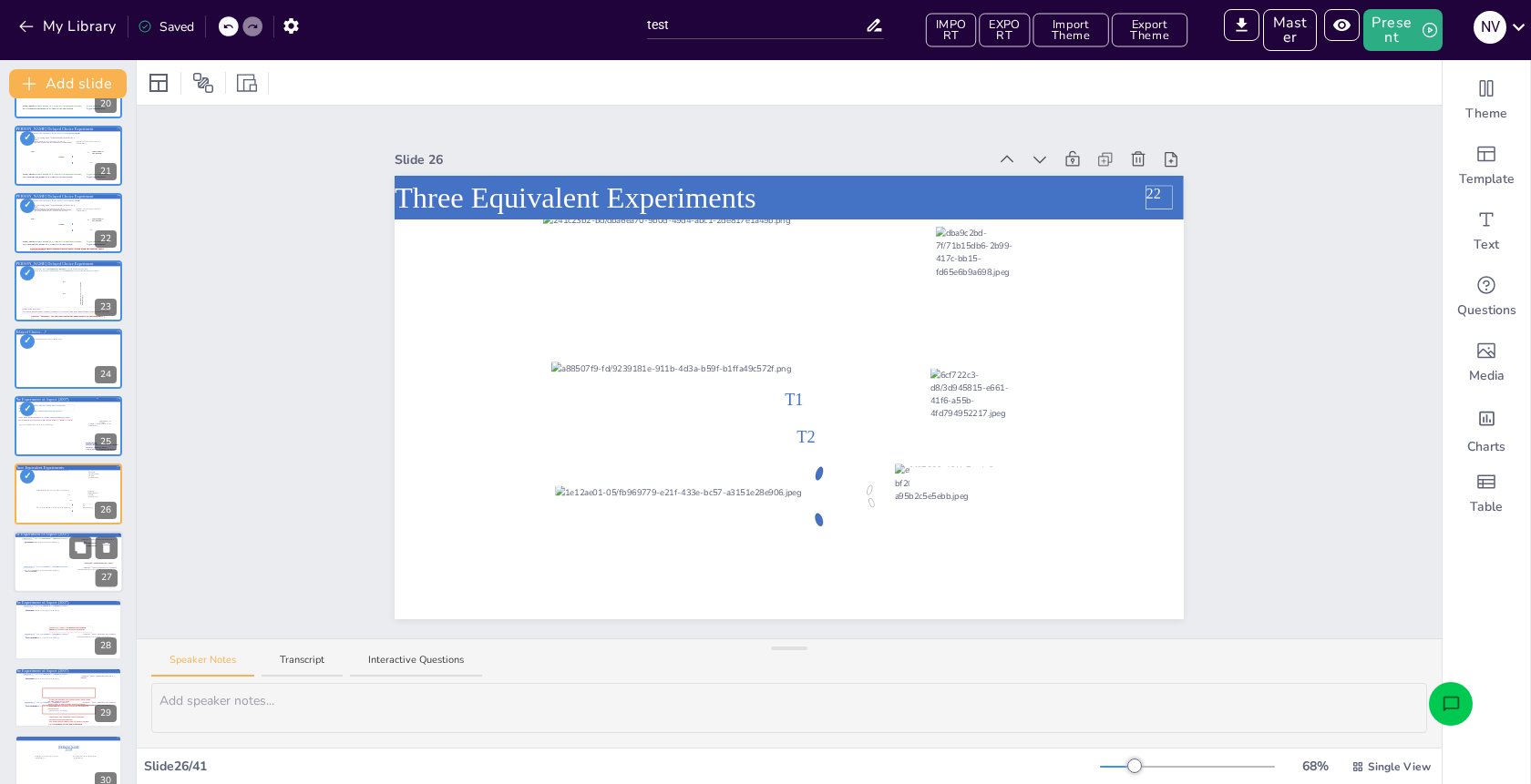
scroll to position [1396, 0]
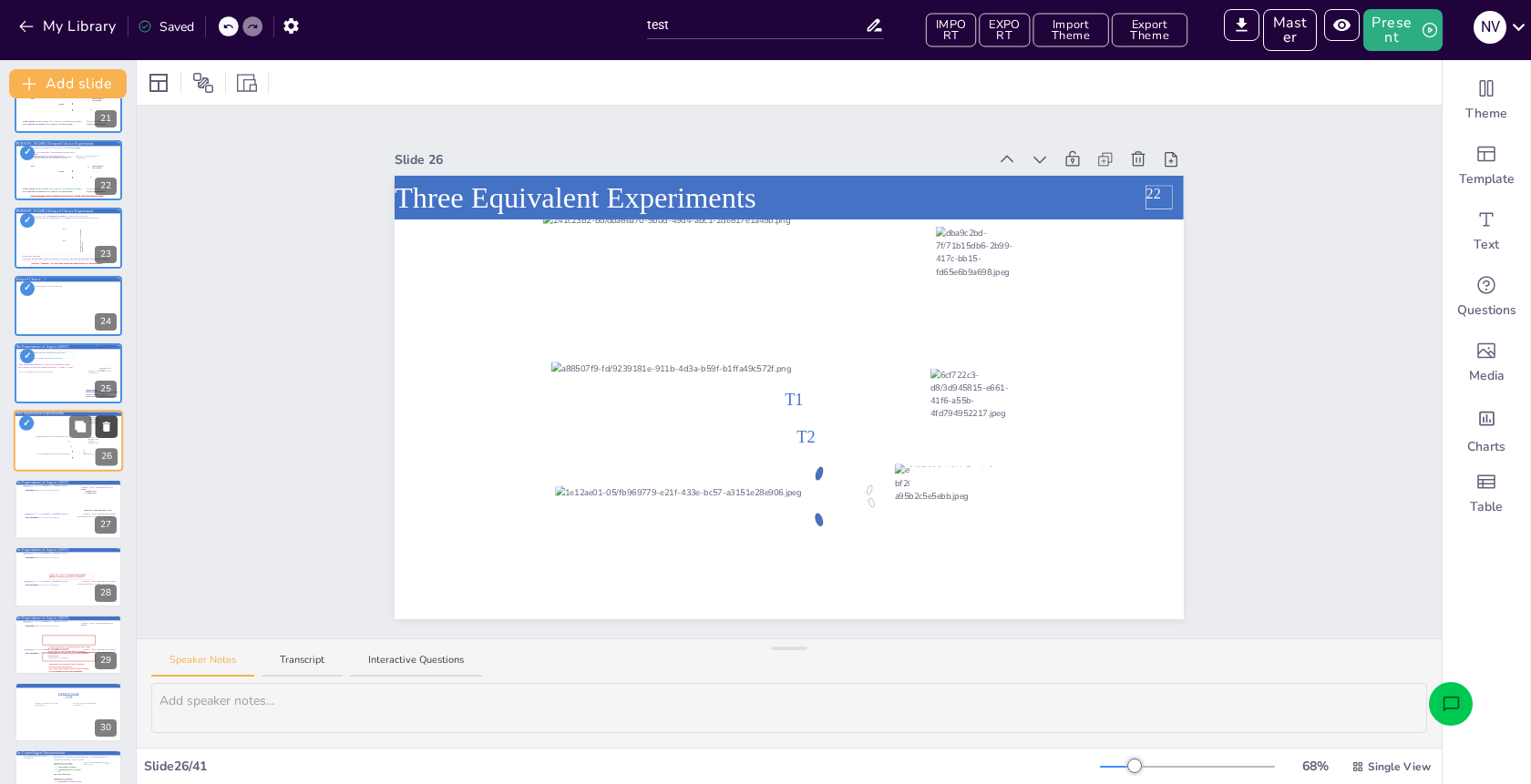
click at [108, 428] on icon at bounding box center [107, 427] width 7 height 10
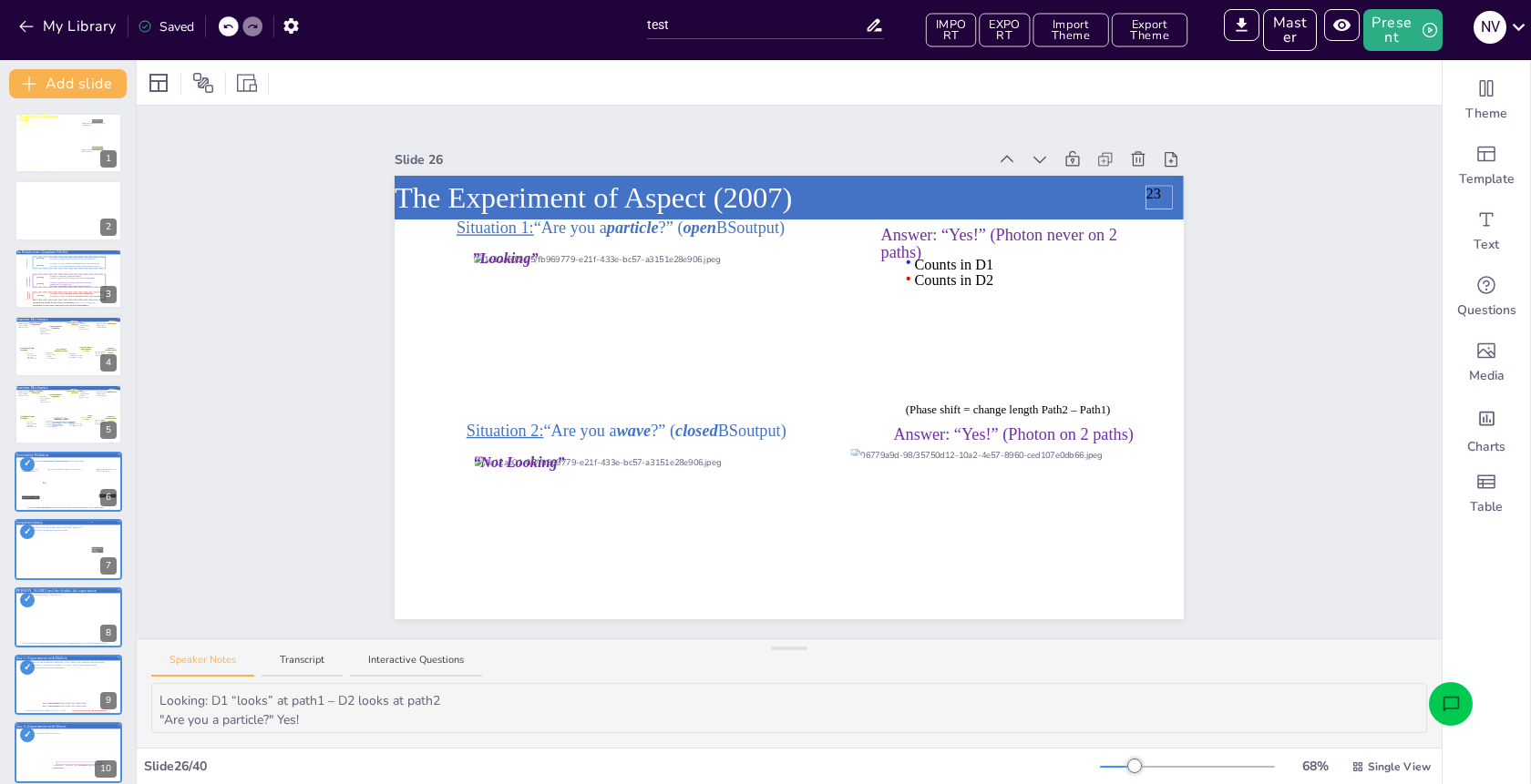
scroll to position [0, 0]
click at [254, 449] on div "Slide 1 A lecture series on Relativity Theory and Quantum Mechanics The Relativ…" at bounding box center [789, 372] width 1305 height 533
click at [86, 462] on icon at bounding box center [81, 467] width 13 height 13
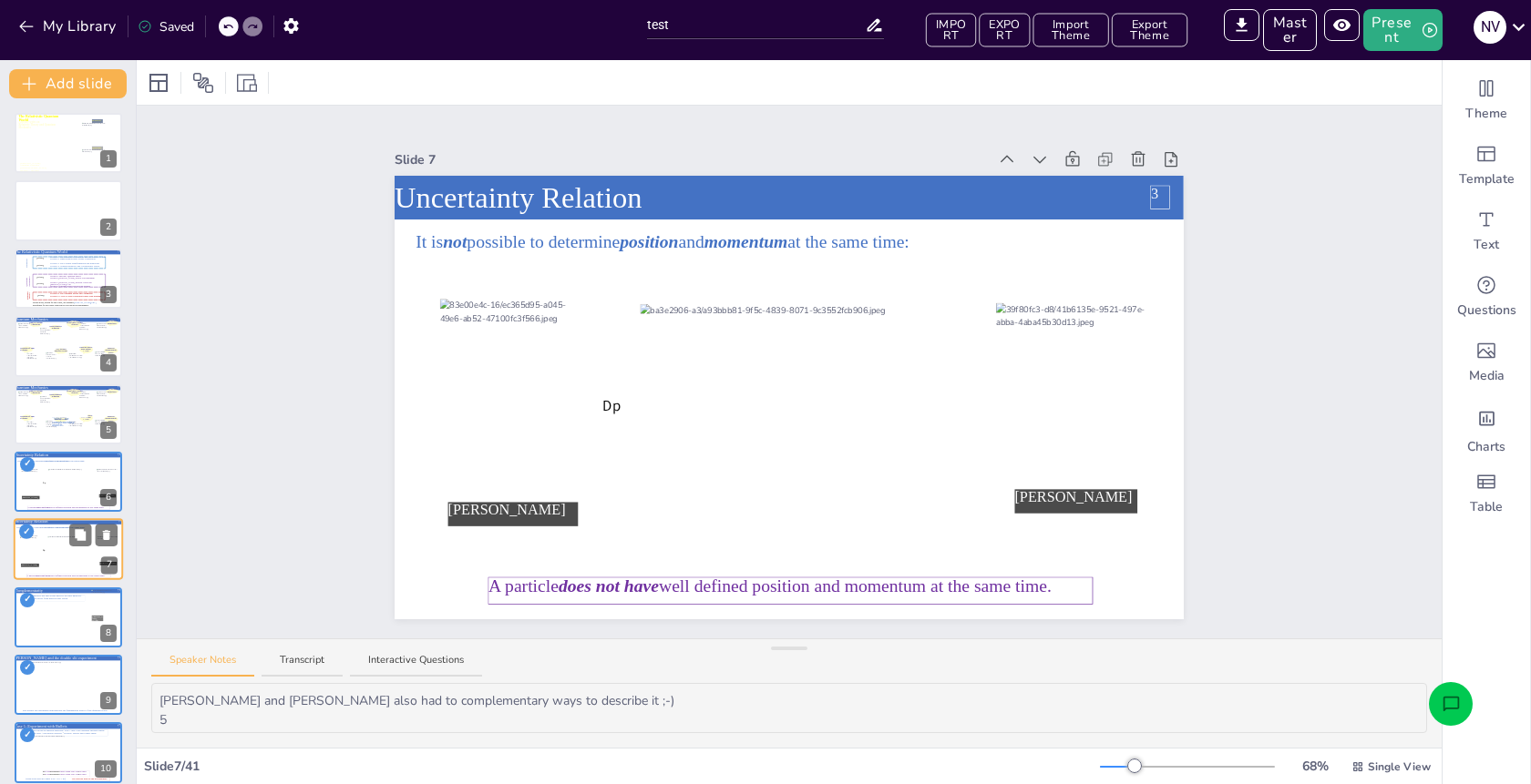
click at [105, 558] on div "7" at bounding box center [109, 566] width 17 height 18
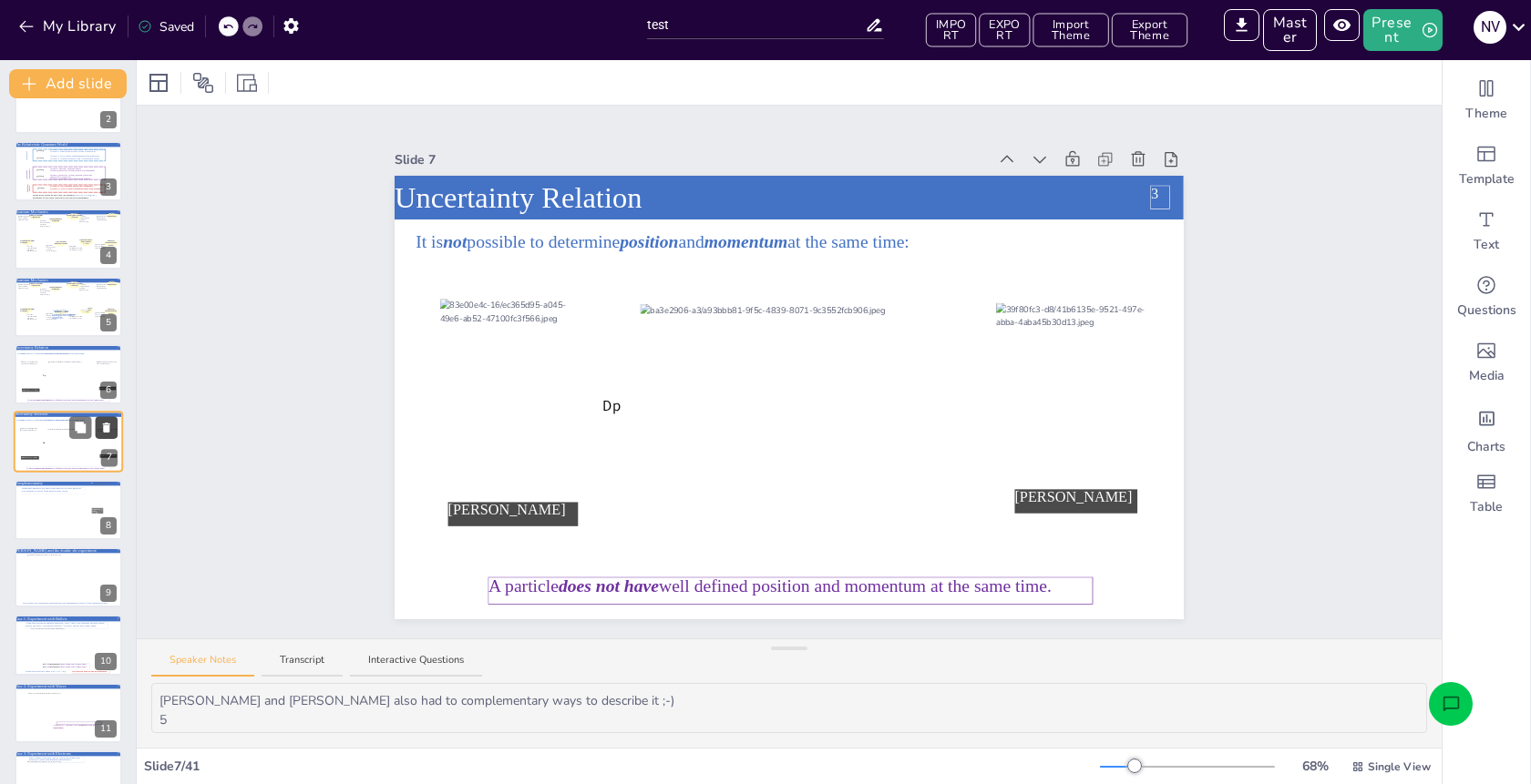
click at [106, 424] on icon at bounding box center [107, 428] width 7 height 10
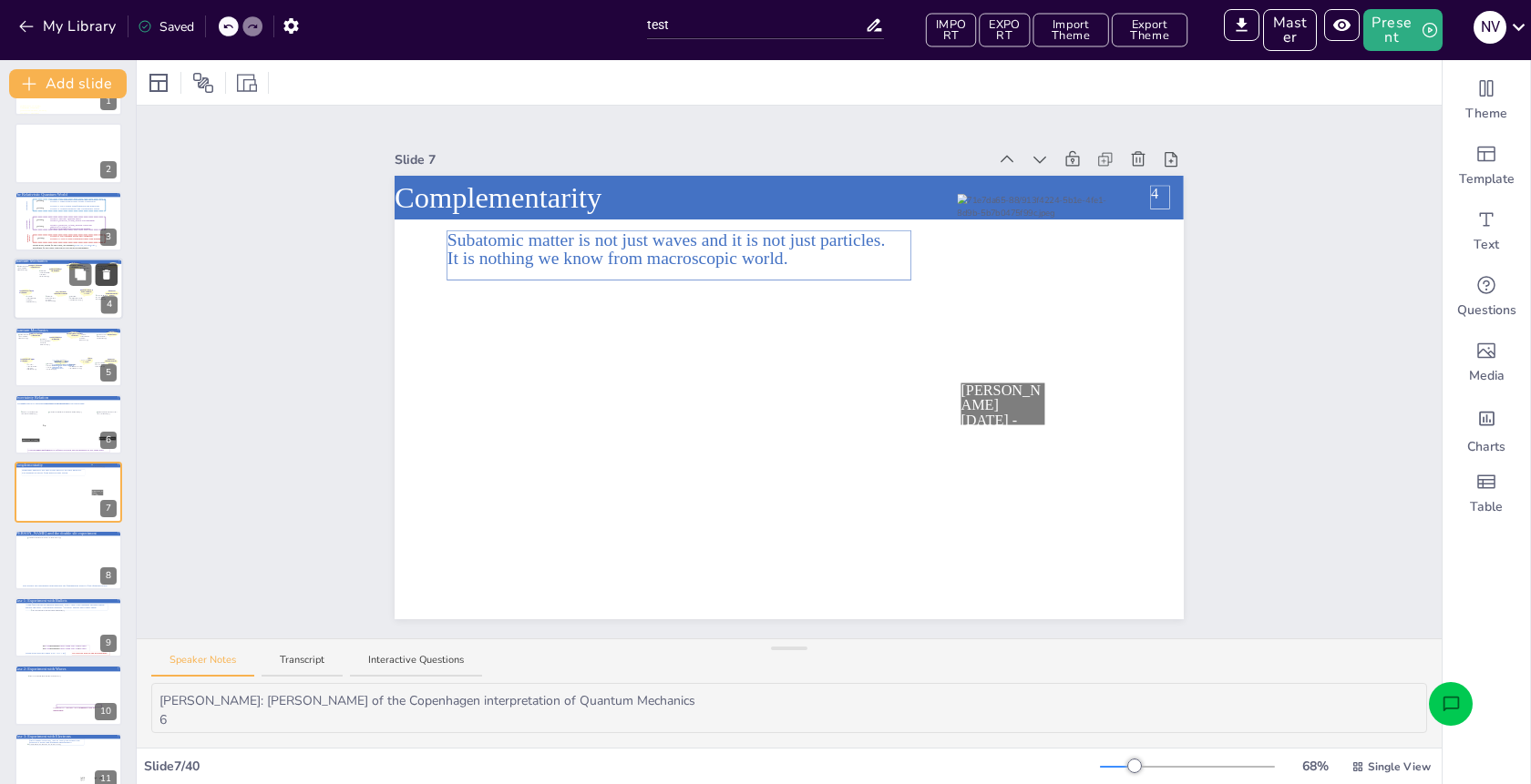
scroll to position [66, 0]
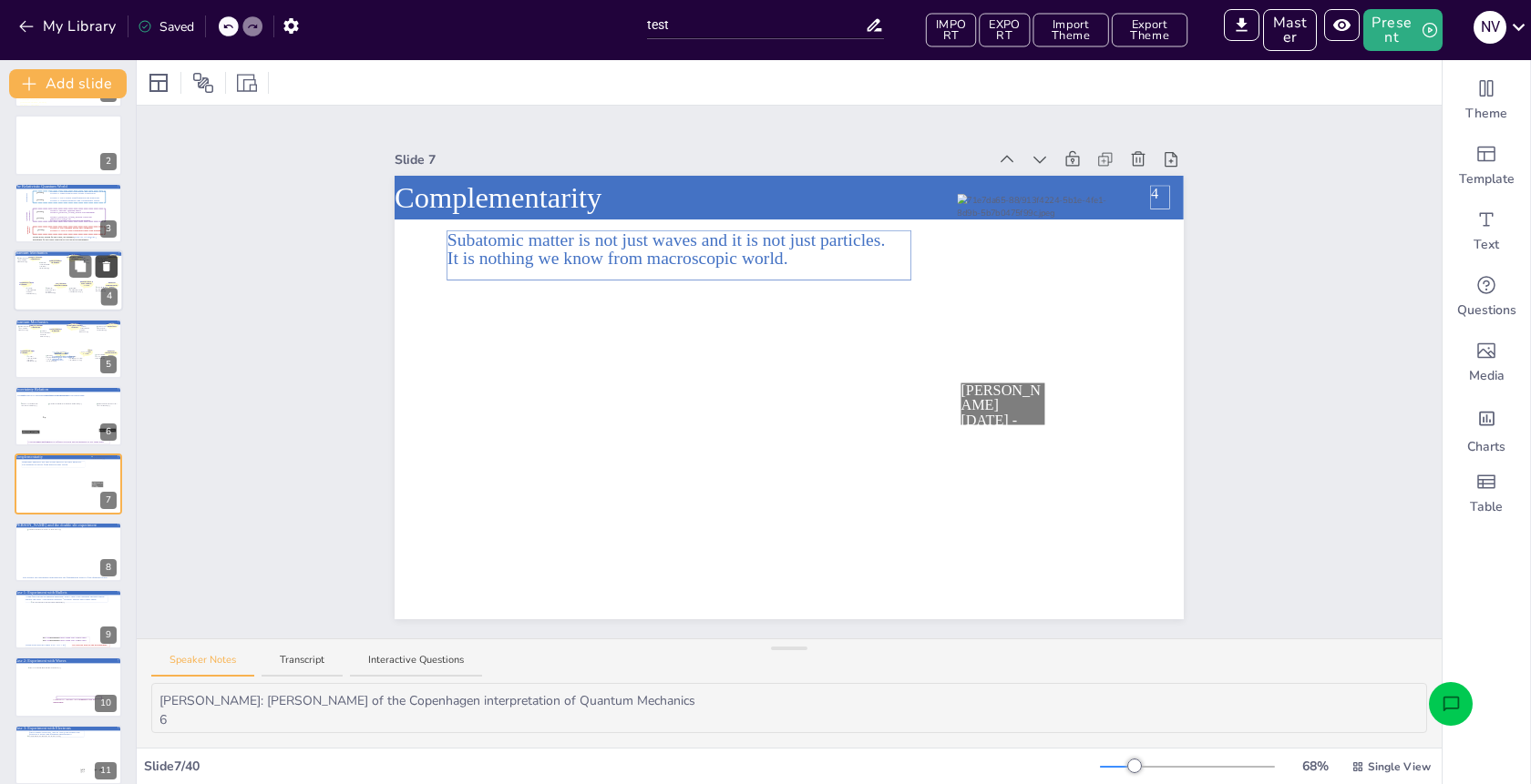
click at [108, 266] on button at bounding box center [107, 267] width 22 height 22
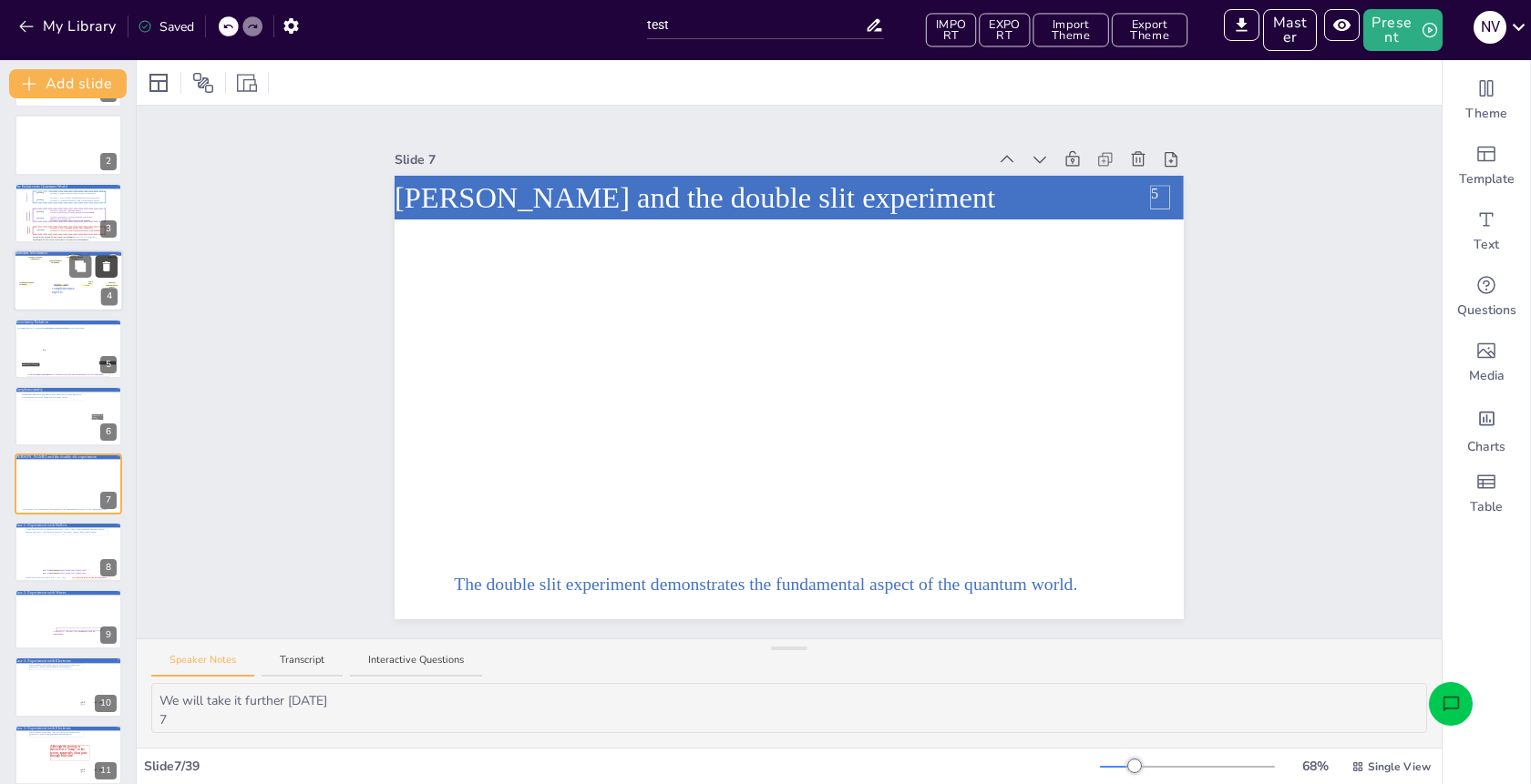
scroll to position [57, 0]
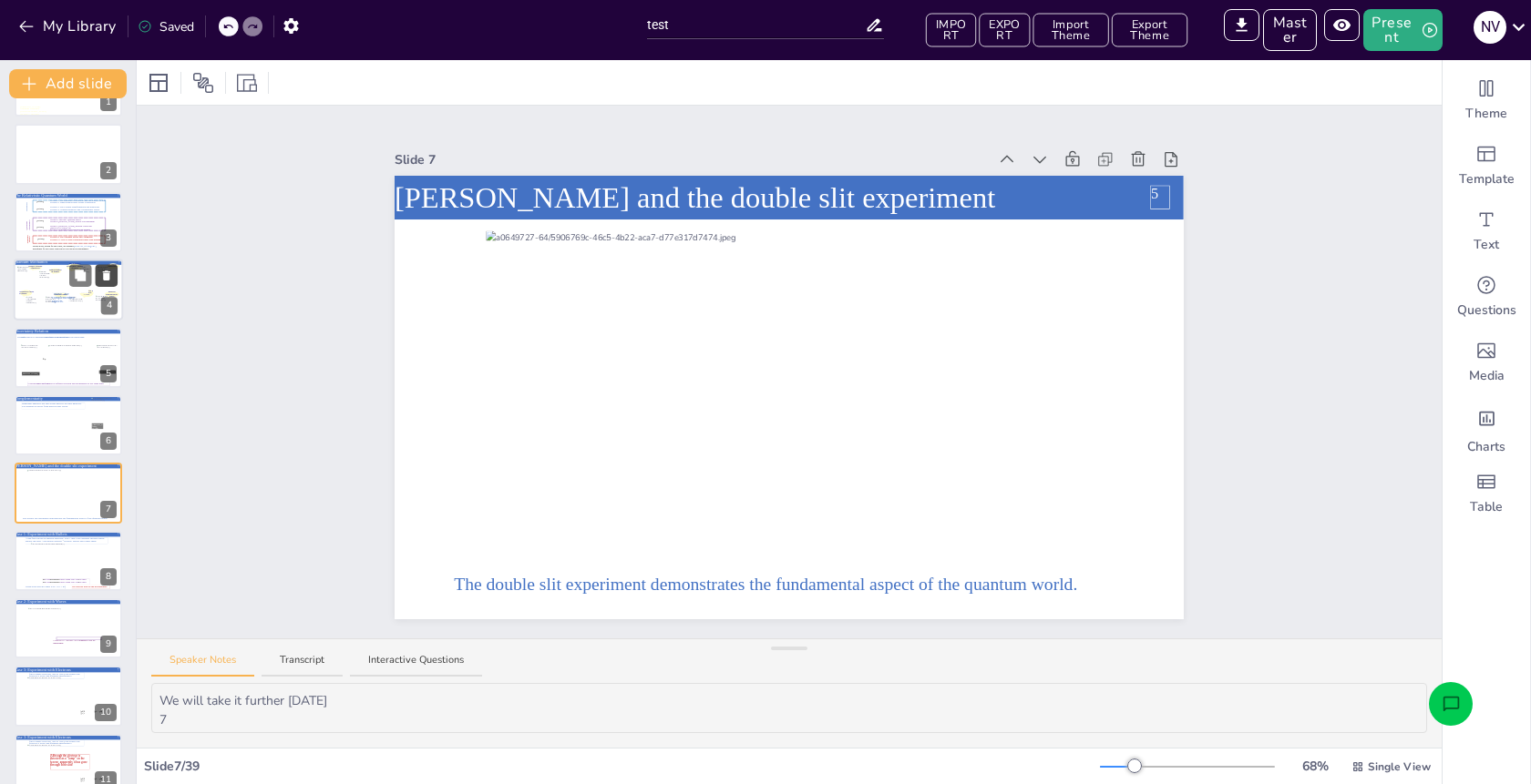
click at [108, 272] on icon at bounding box center [107, 275] width 7 height 10
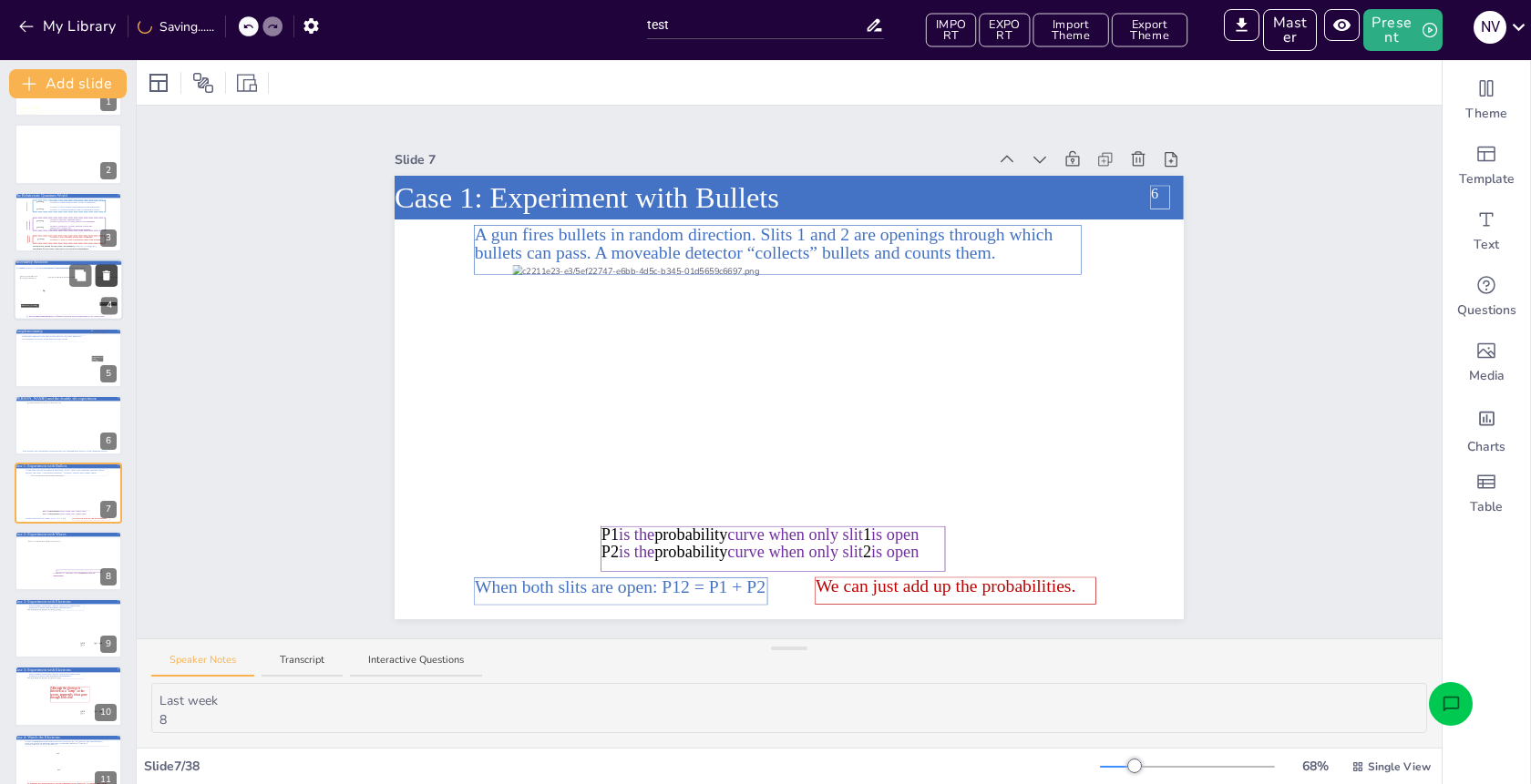
click at [108, 274] on icon at bounding box center [107, 275] width 7 height 10
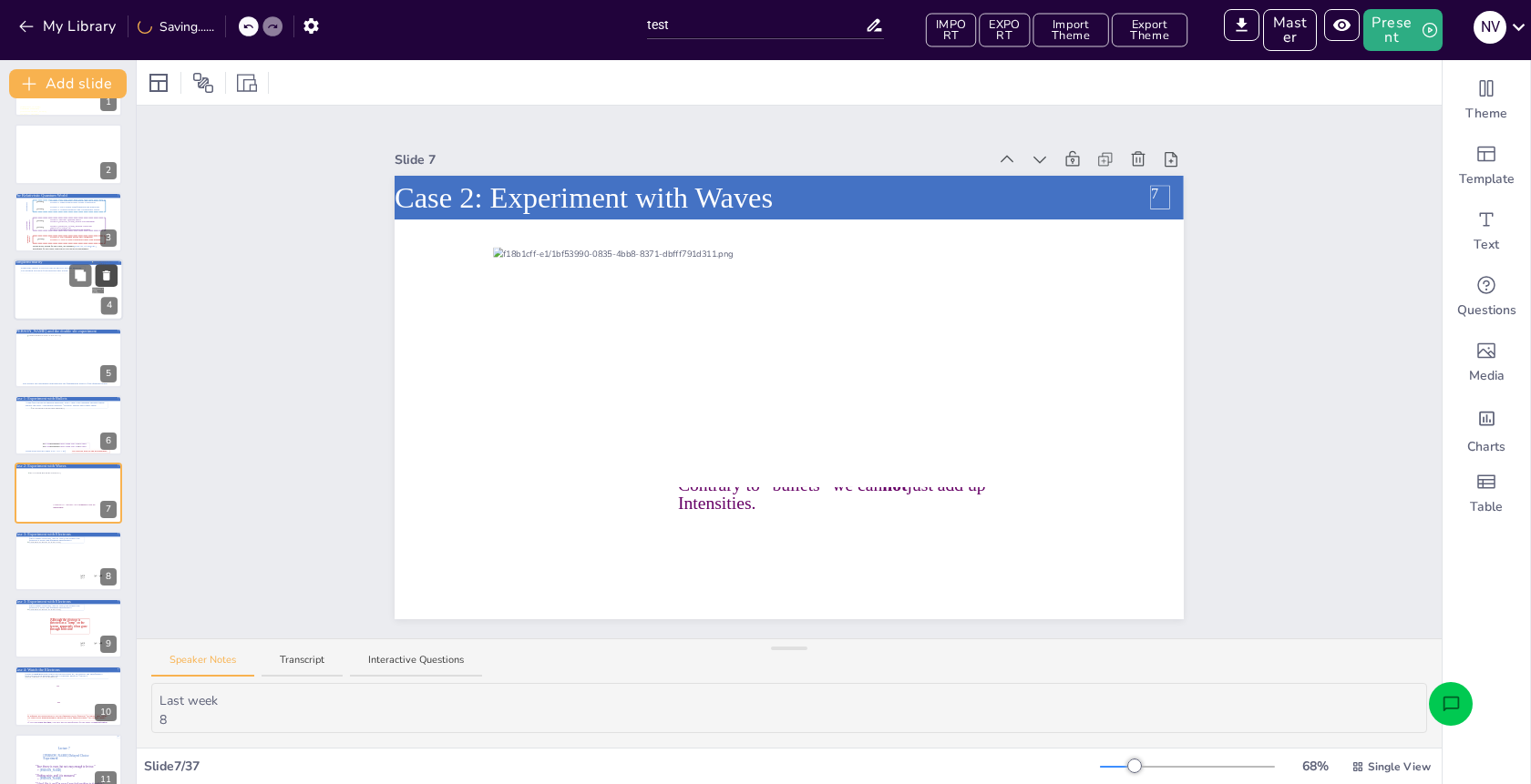
type textarea "Add up the waves and then square the result for the intensity. Similar to quant…"
click at [108, 274] on icon at bounding box center [107, 275] width 7 height 10
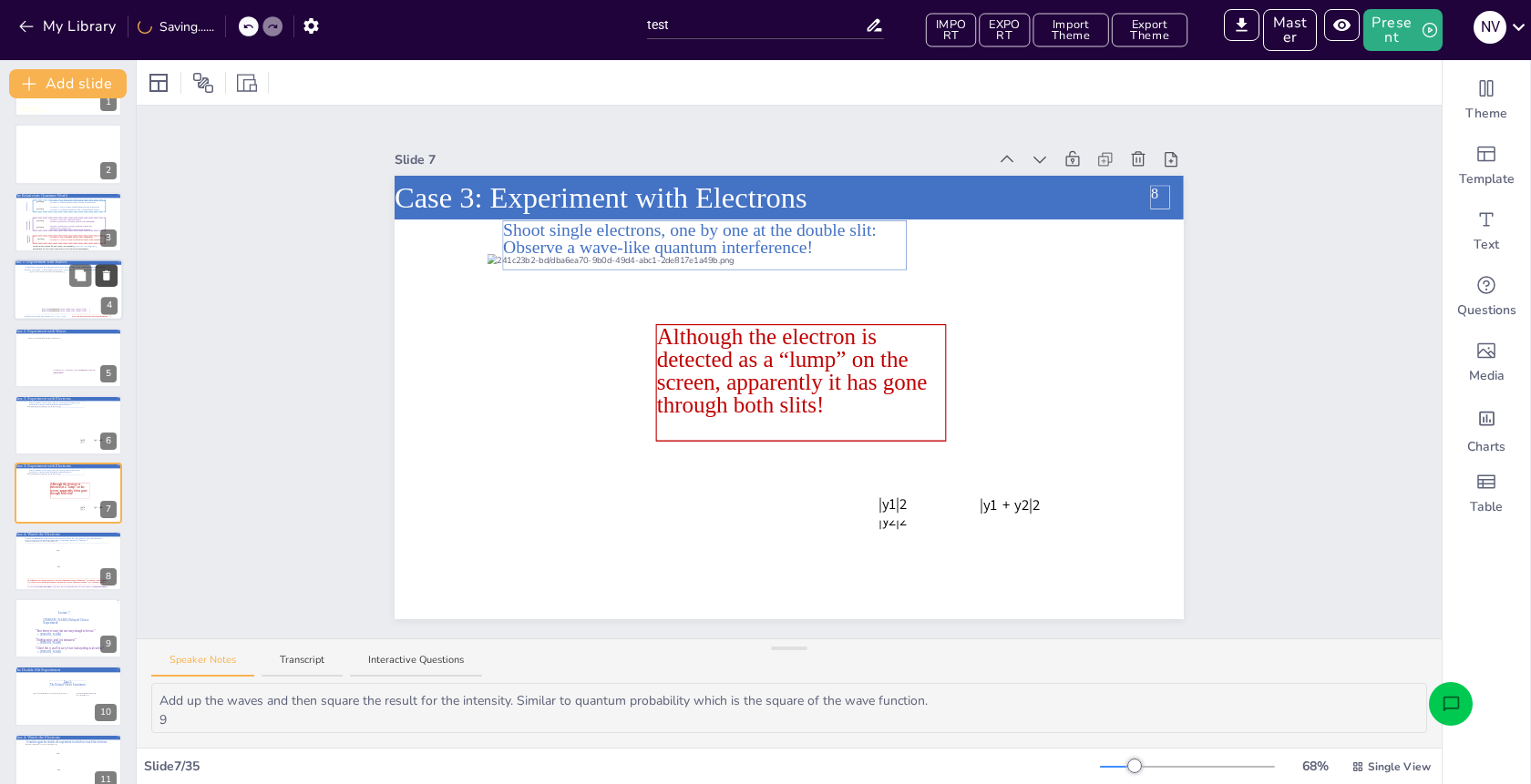
click at [108, 274] on icon at bounding box center [107, 275] width 7 height 10
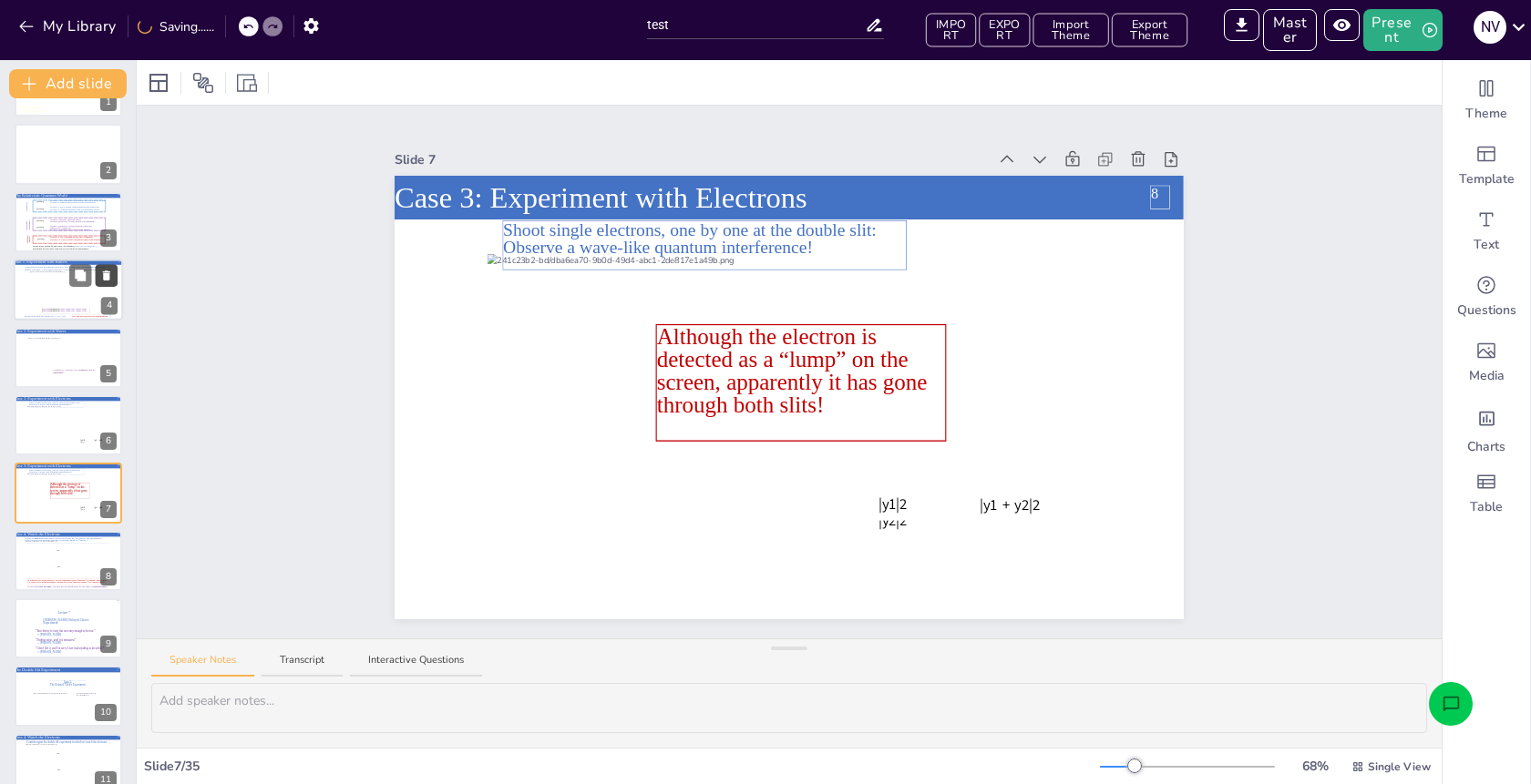
click at [108, 274] on icon at bounding box center [107, 275] width 7 height 10
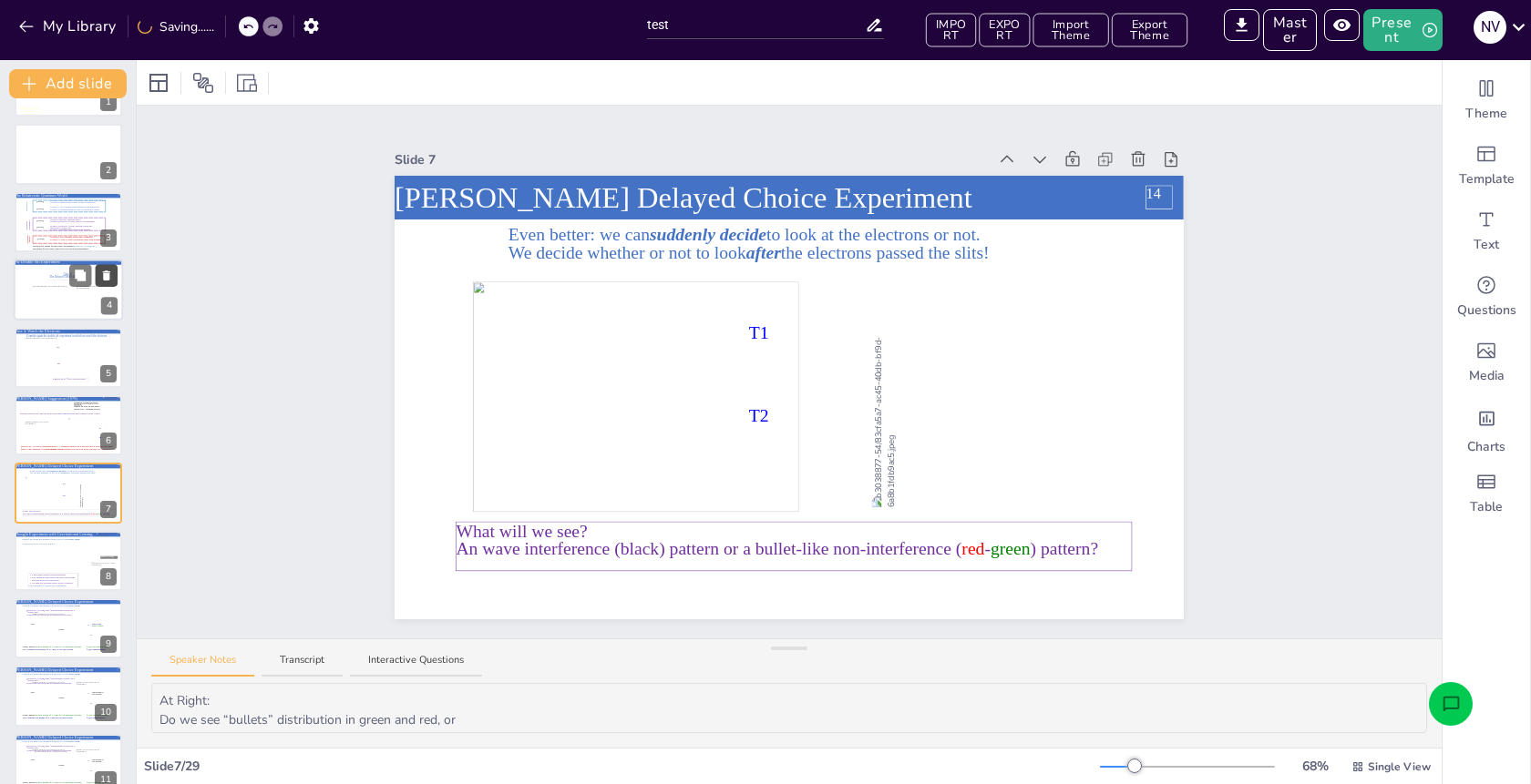
click at [107, 271] on icon at bounding box center [107, 276] width 13 height 13
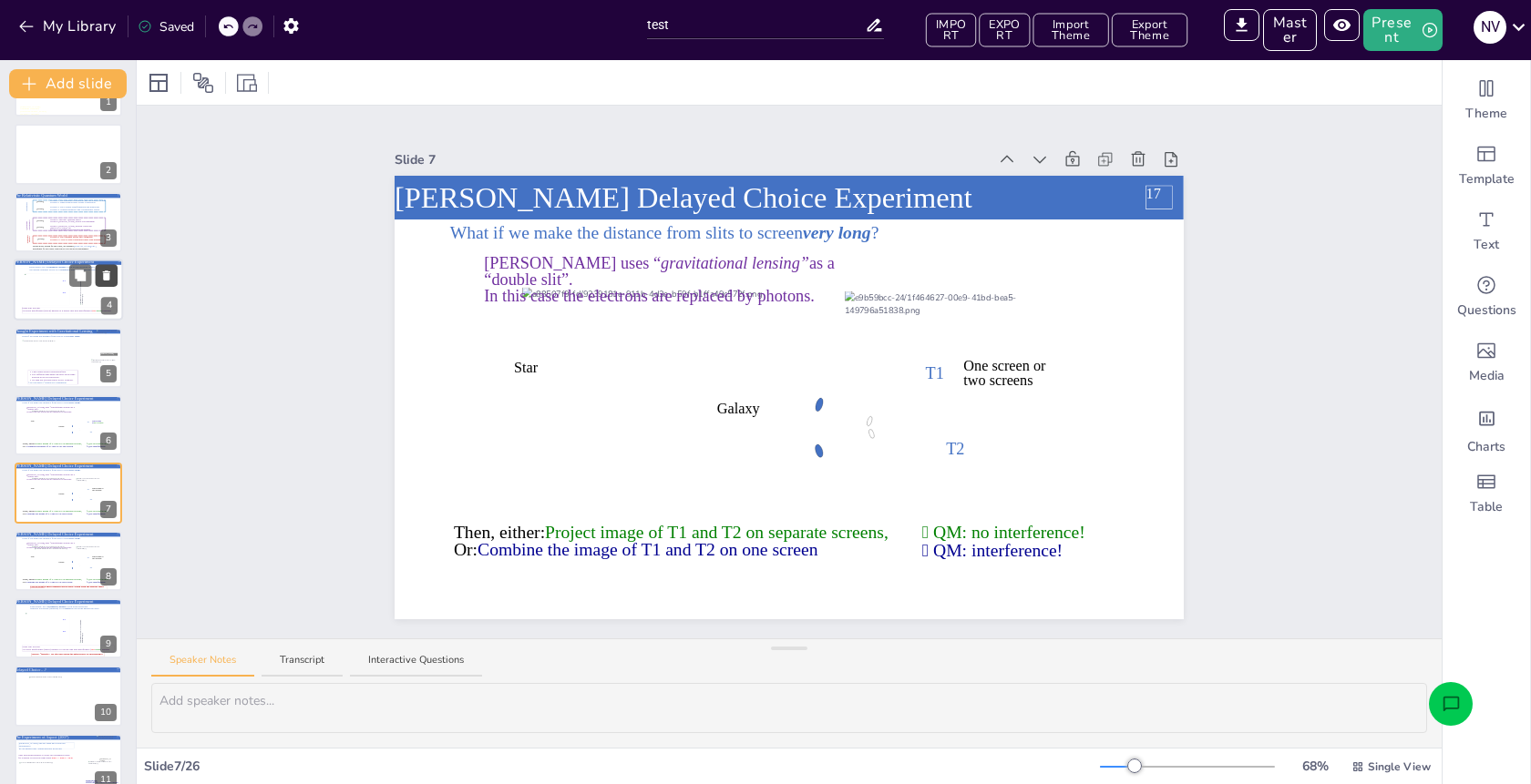
click at [103, 272] on icon at bounding box center [107, 275] width 7 height 10
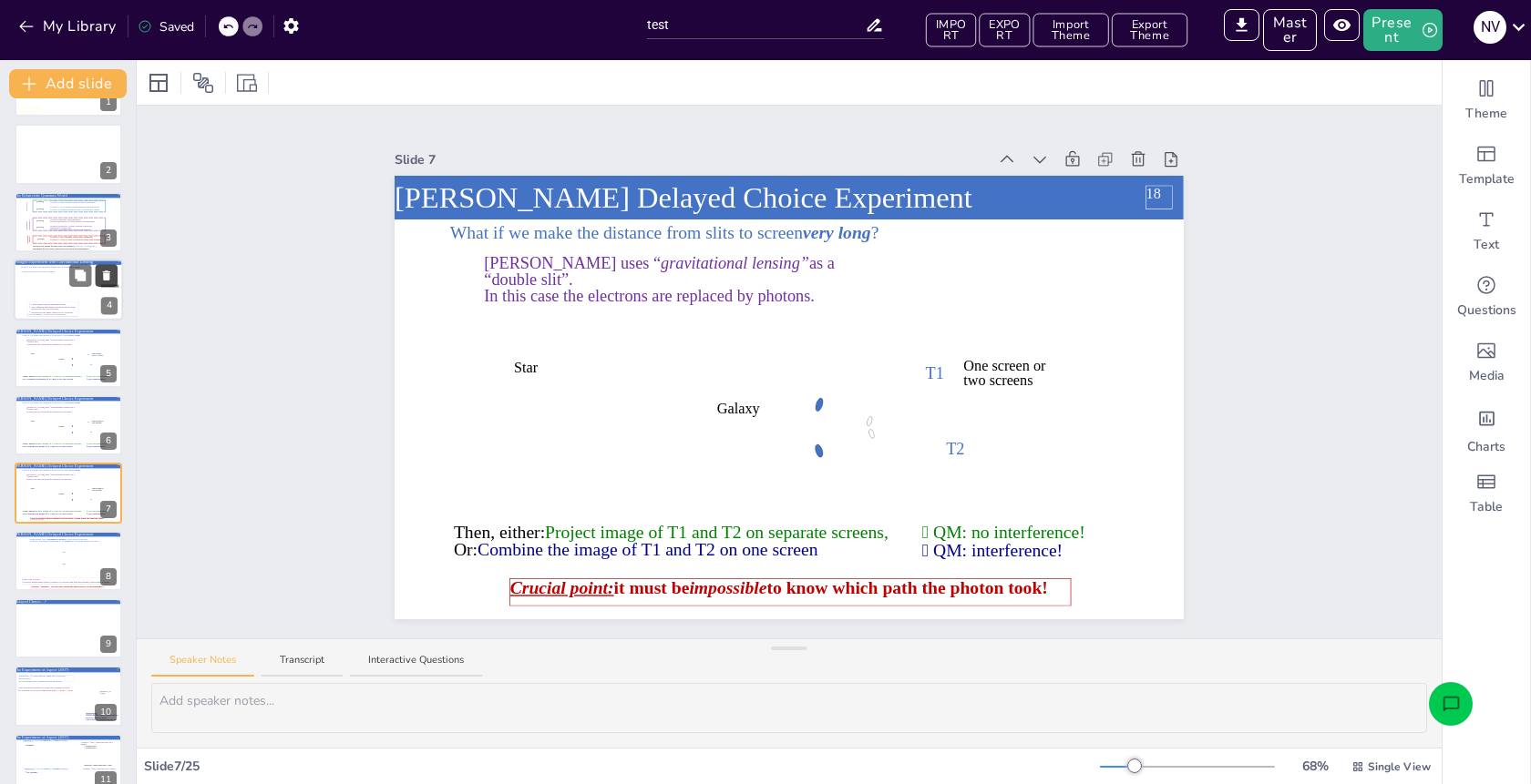
click at [109, 278] on icon at bounding box center [107, 275] width 7 height 10
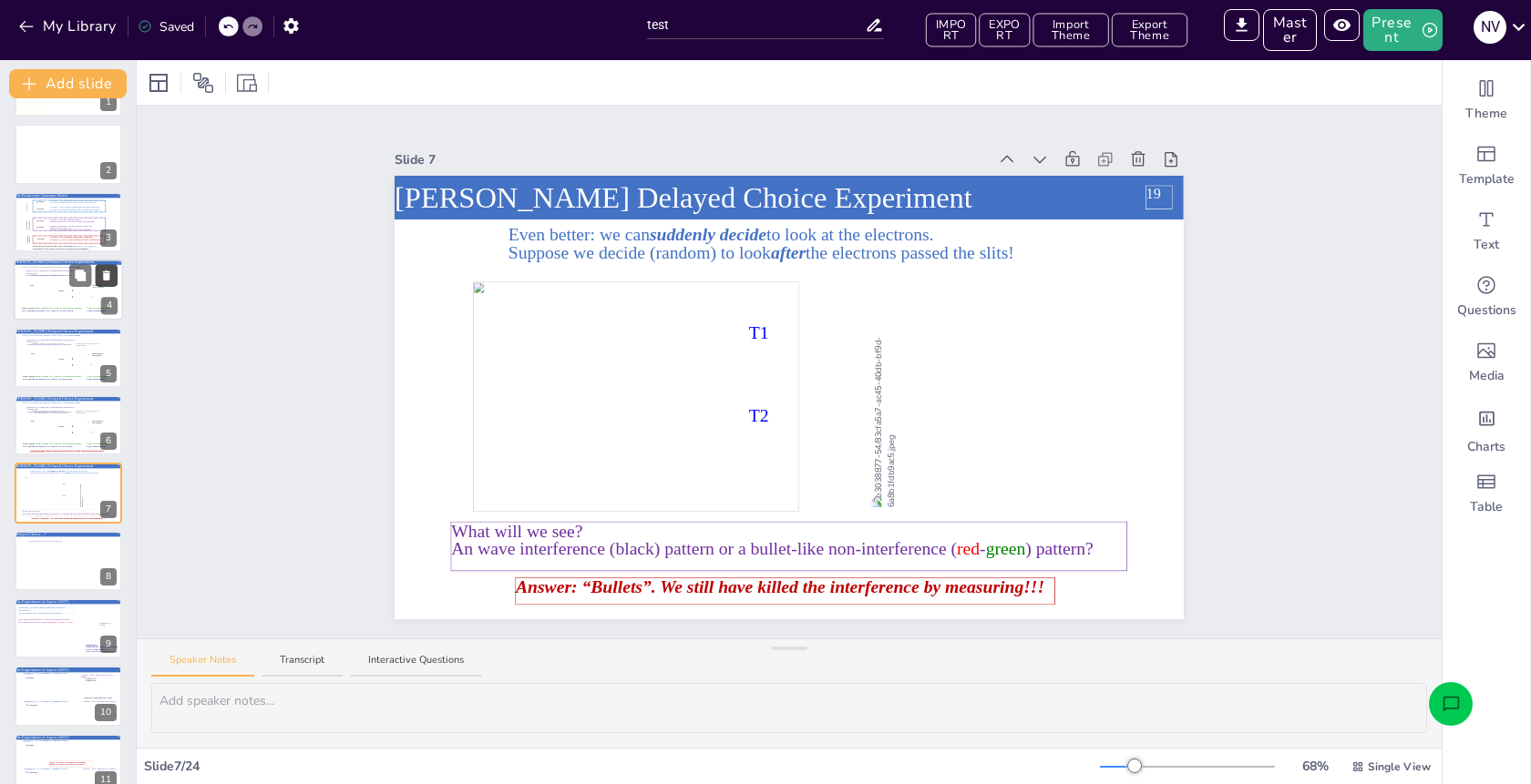
click at [109, 278] on icon at bounding box center [107, 275] width 7 height 10
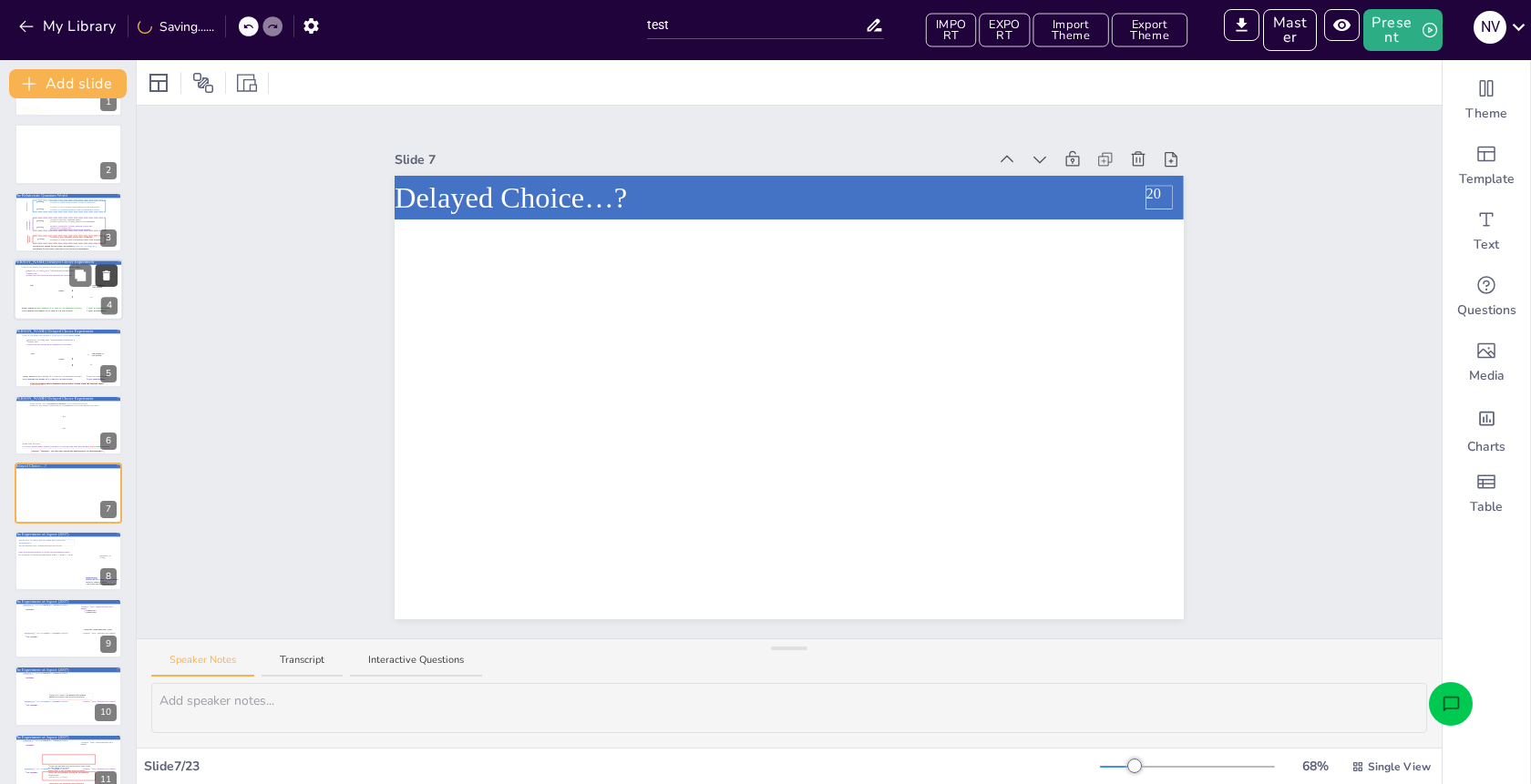
click at [109, 278] on icon at bounding box center [107, 275] width 7 height 10
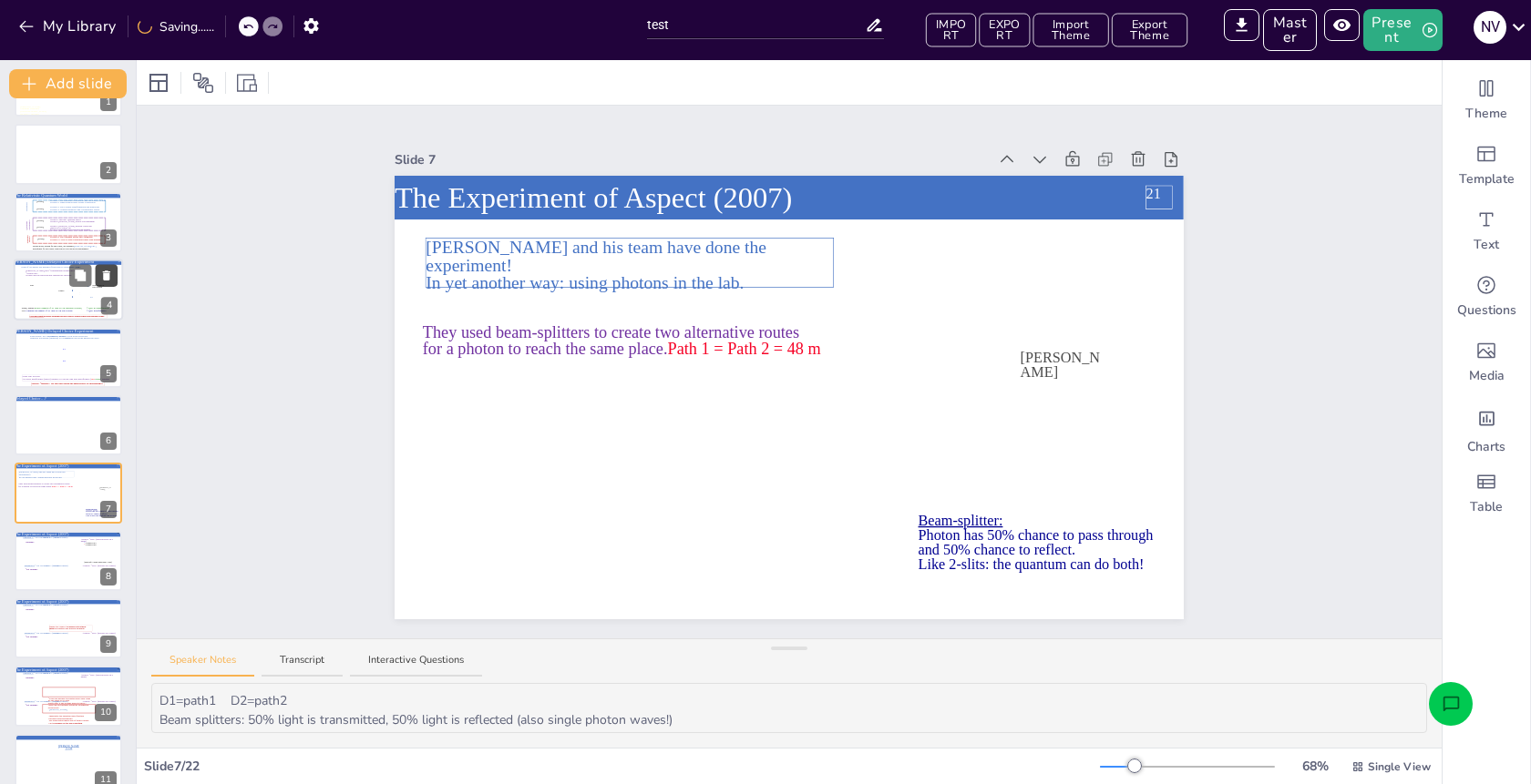
click at [109, 278] on icon at bounding box center [107, 275] width 7 height 10
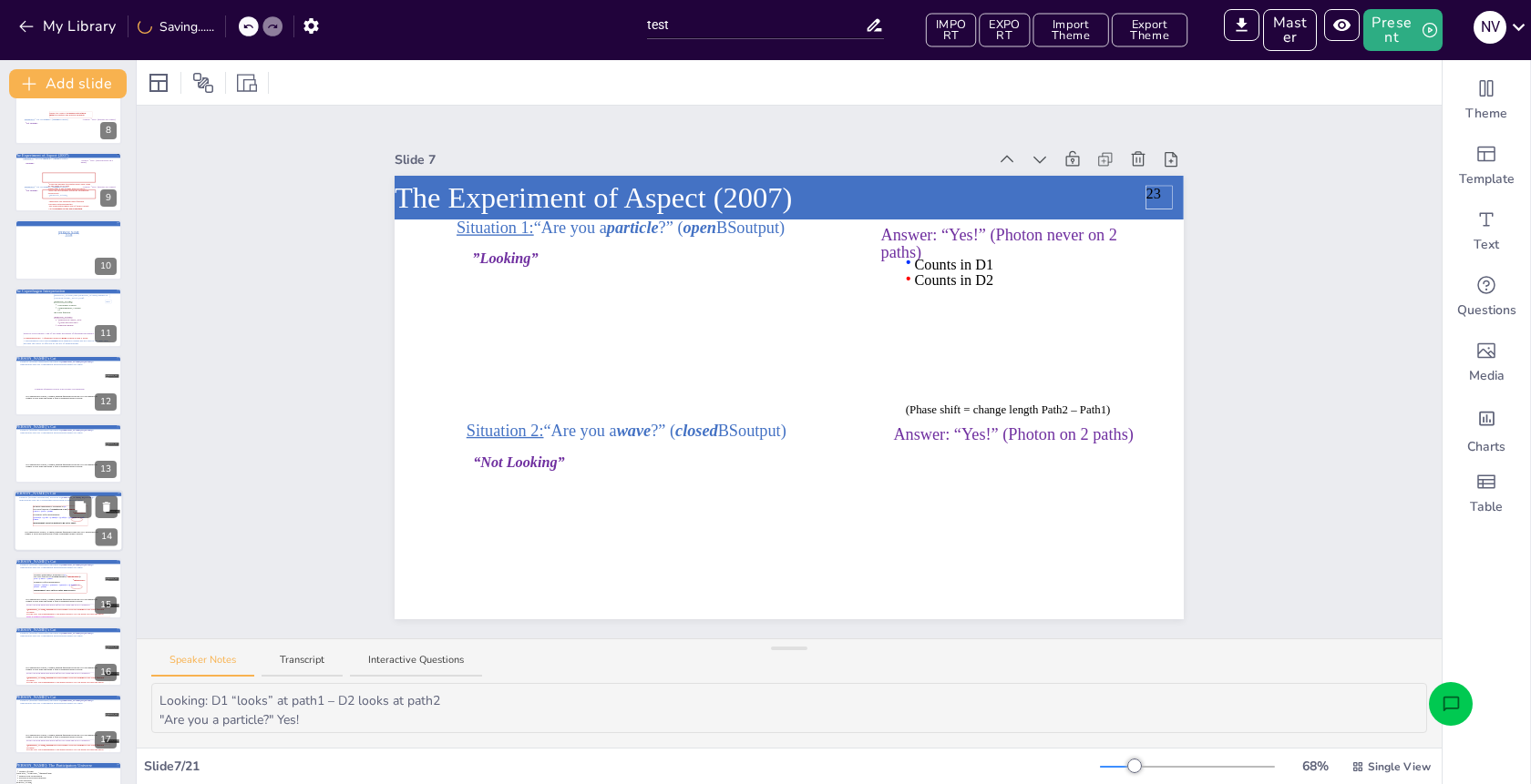
scroll to position [431, 0]
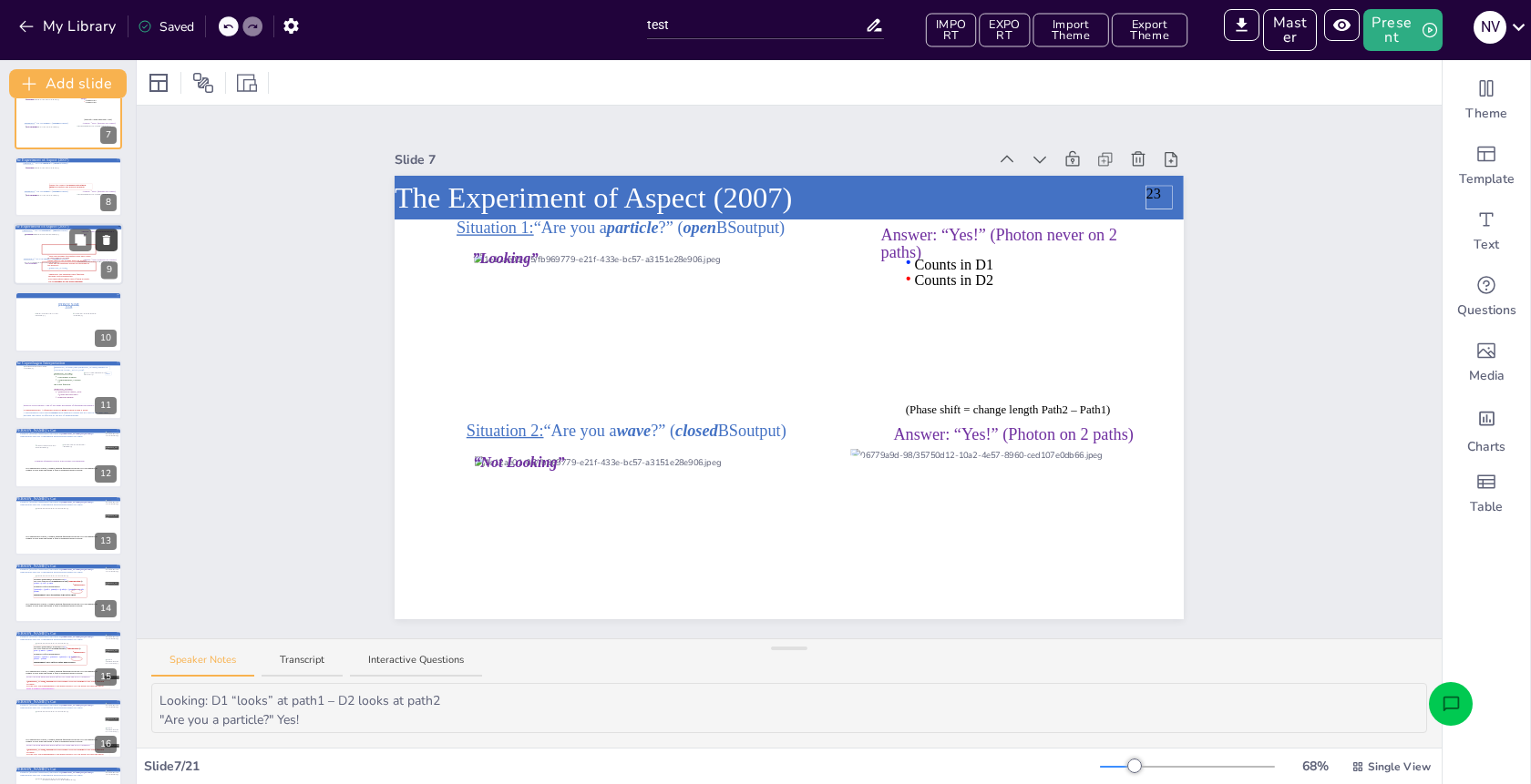
click at [105, 238] on icon at bounding box center [107, 240] width 7 height 10
click at [107, 231] on button at bounding box center [107, 240] width 22 height 22
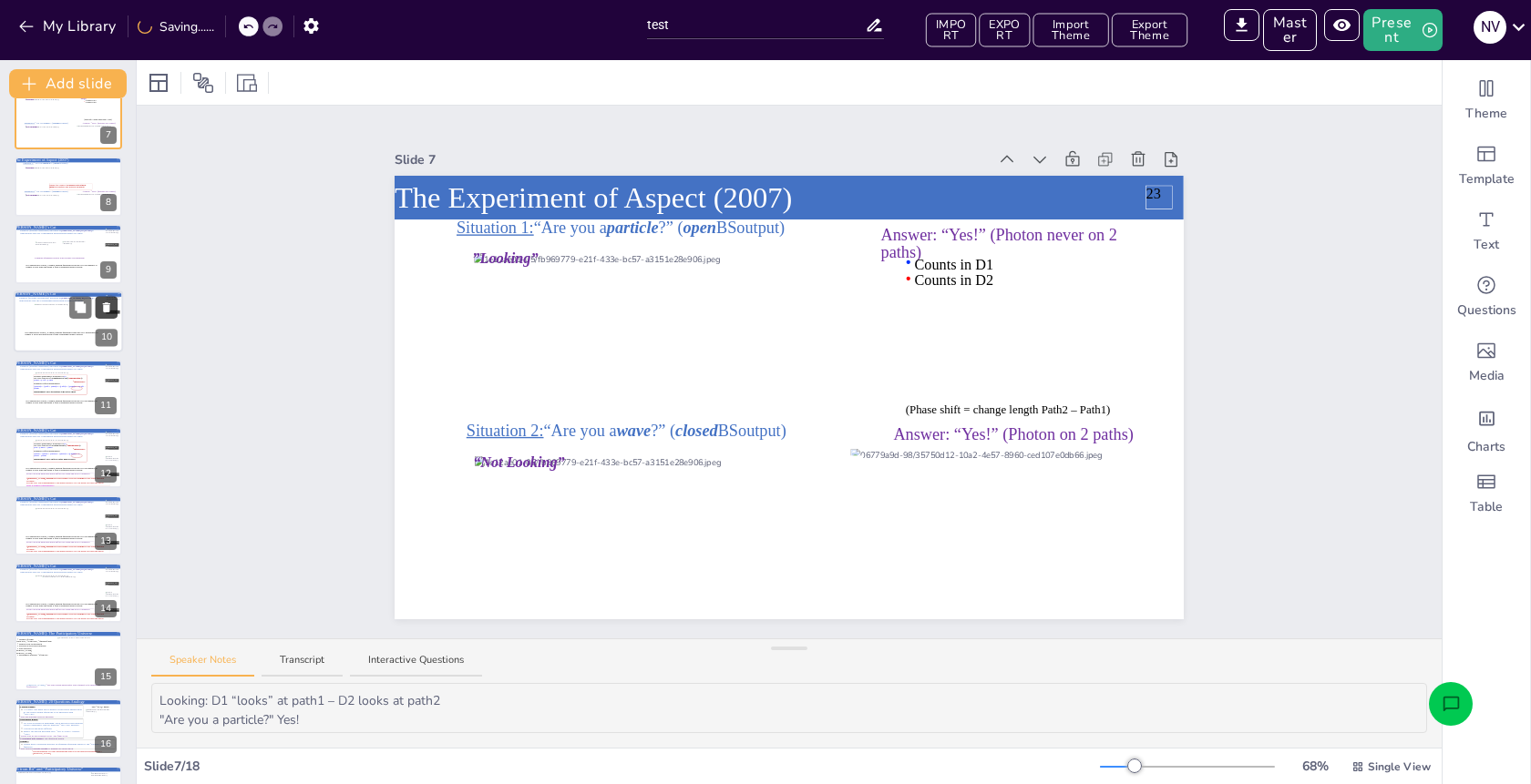
click at [107, 303] on icon at bounding box center [107, 308] width 7 height 10
click at [109, 307] on icon at bounding box center [107, 308] width 7 height 10
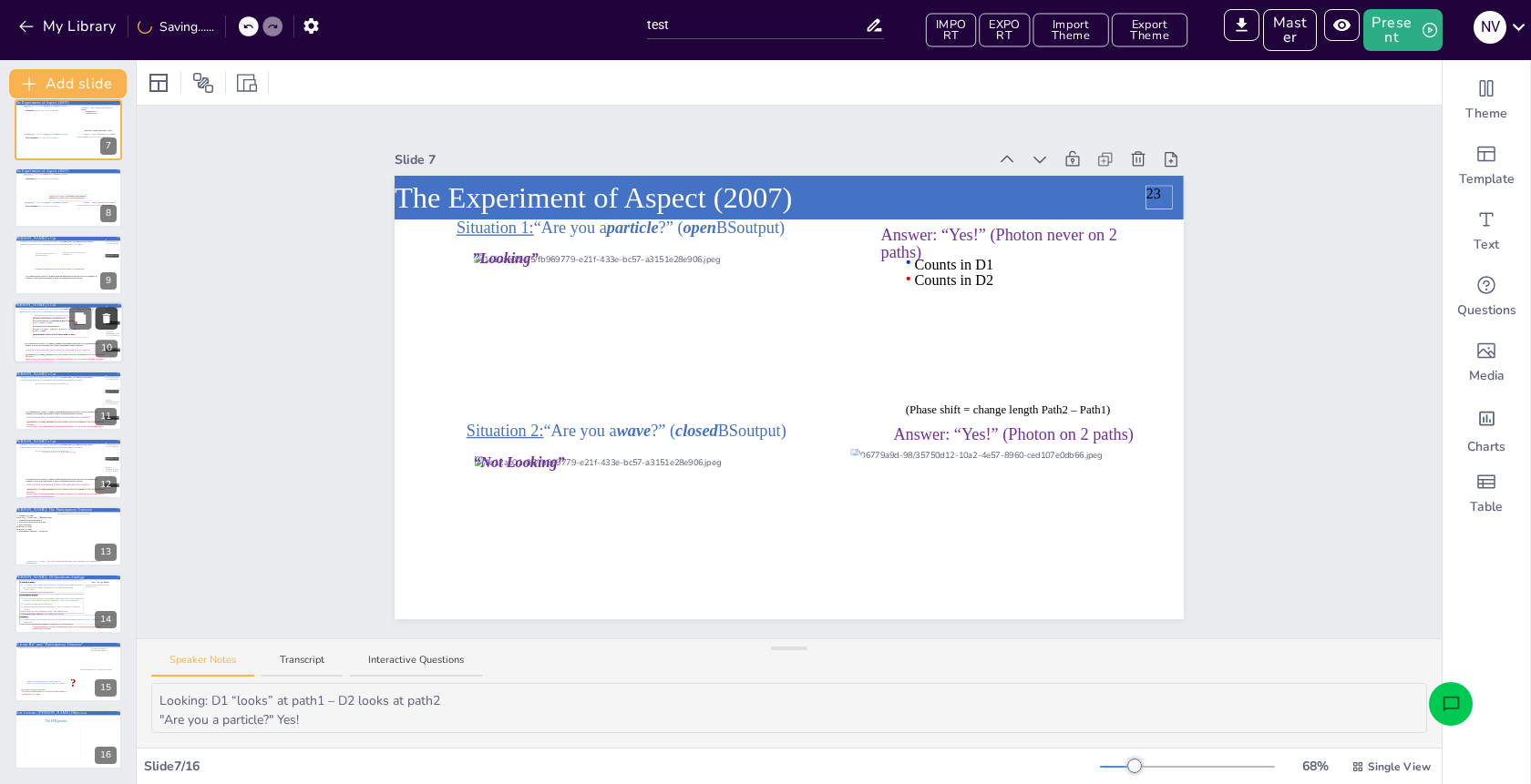
scroll to position [420, 0]
click at [106, 320] on icon at bounding box center [107, 319] width 7 height 10
click at [108, 321] on icon at bounding box center [107, 318] width 7 height 10
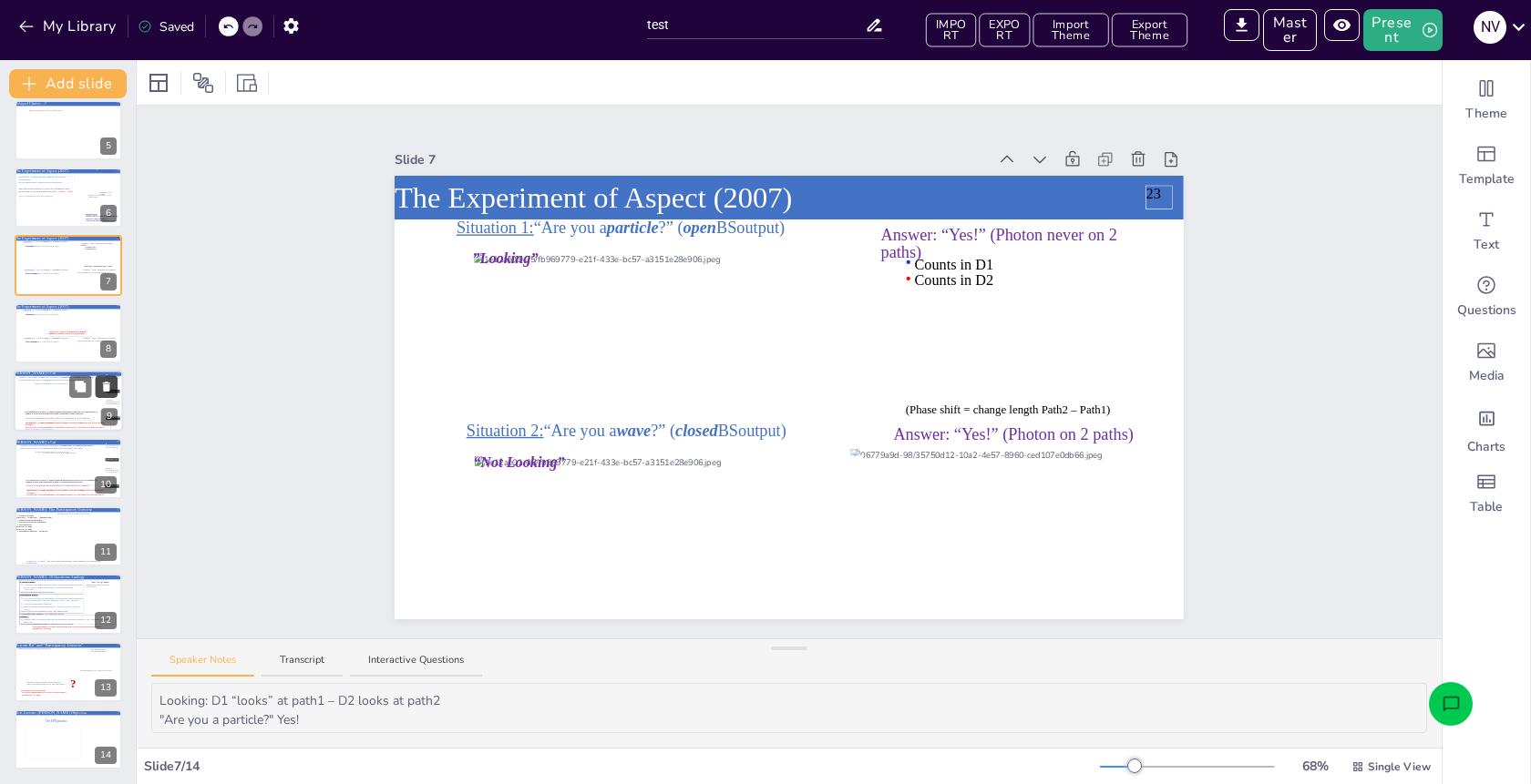
scroll to position [285, 0]
click at [111, 323] on icon at bounding box center [107, 319] width 13 height 13
click at [110, 322] on icon at bounding box center [107, 319] width 13 height 13
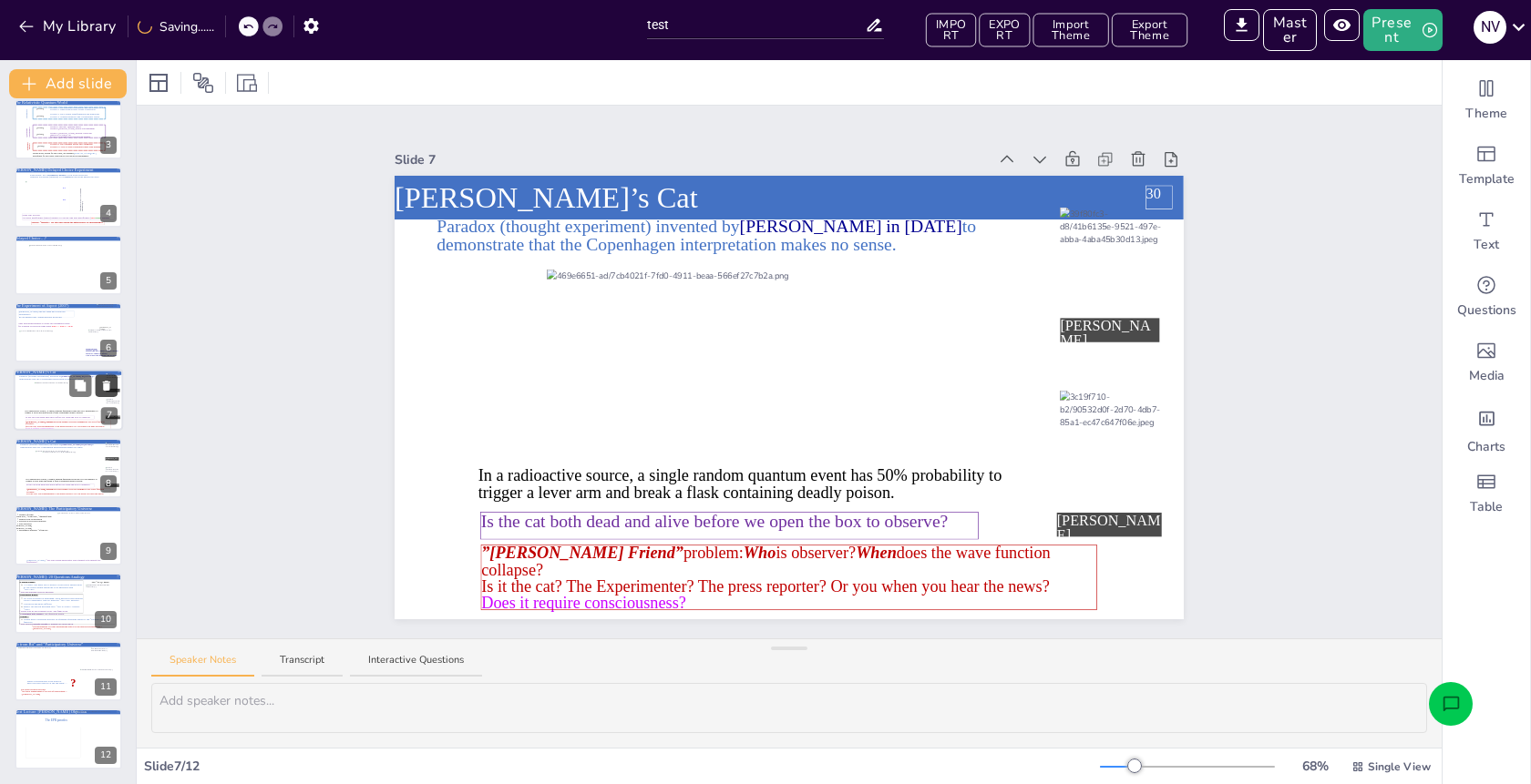
scroll to position [149, 0]
click at [110, 318] on icon at bounding box center [107, 318] width 13 height 13
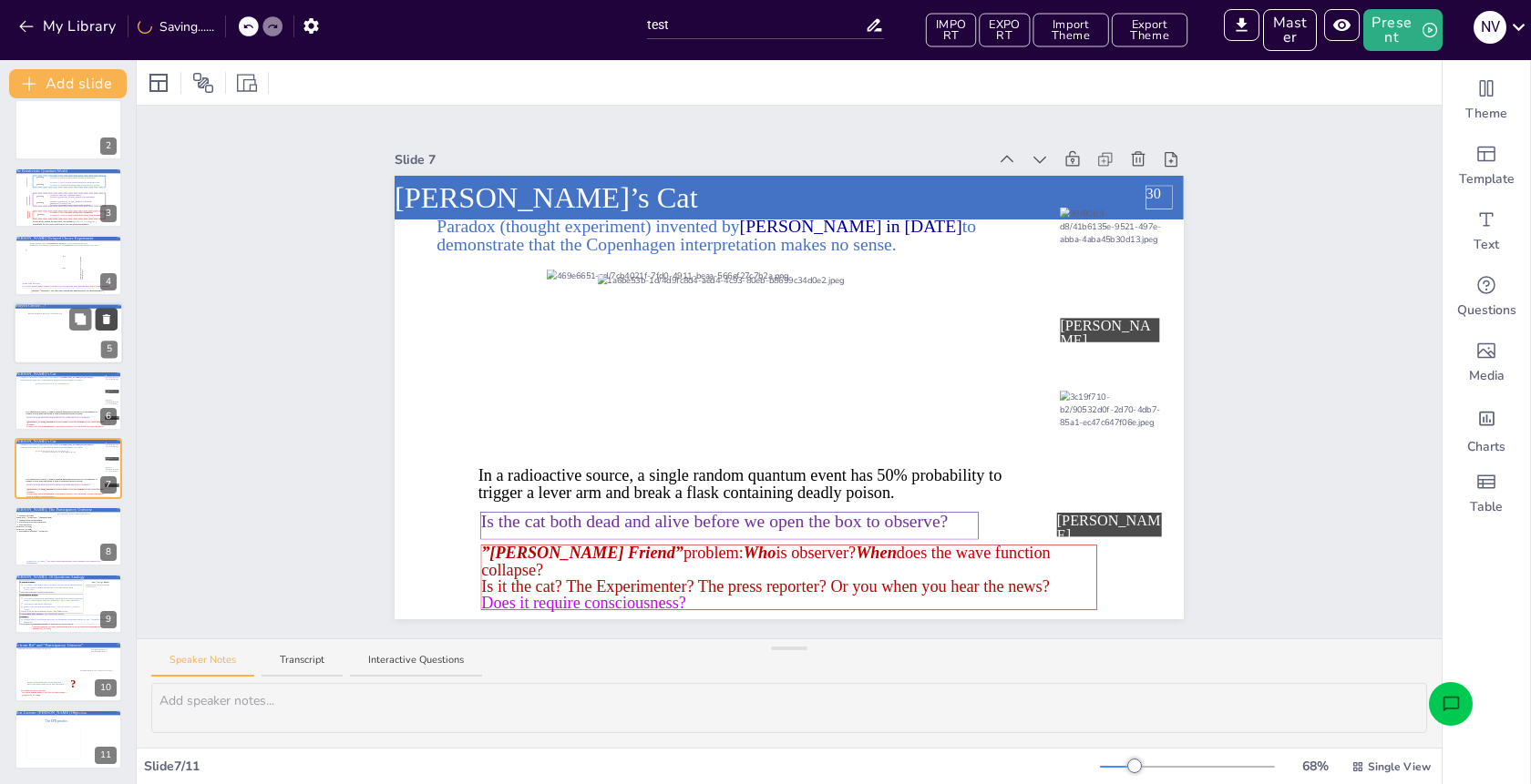
scroll to position [81, 0]
click at [109, 378] on button at bounding box center [107, 386] width 22 height 22
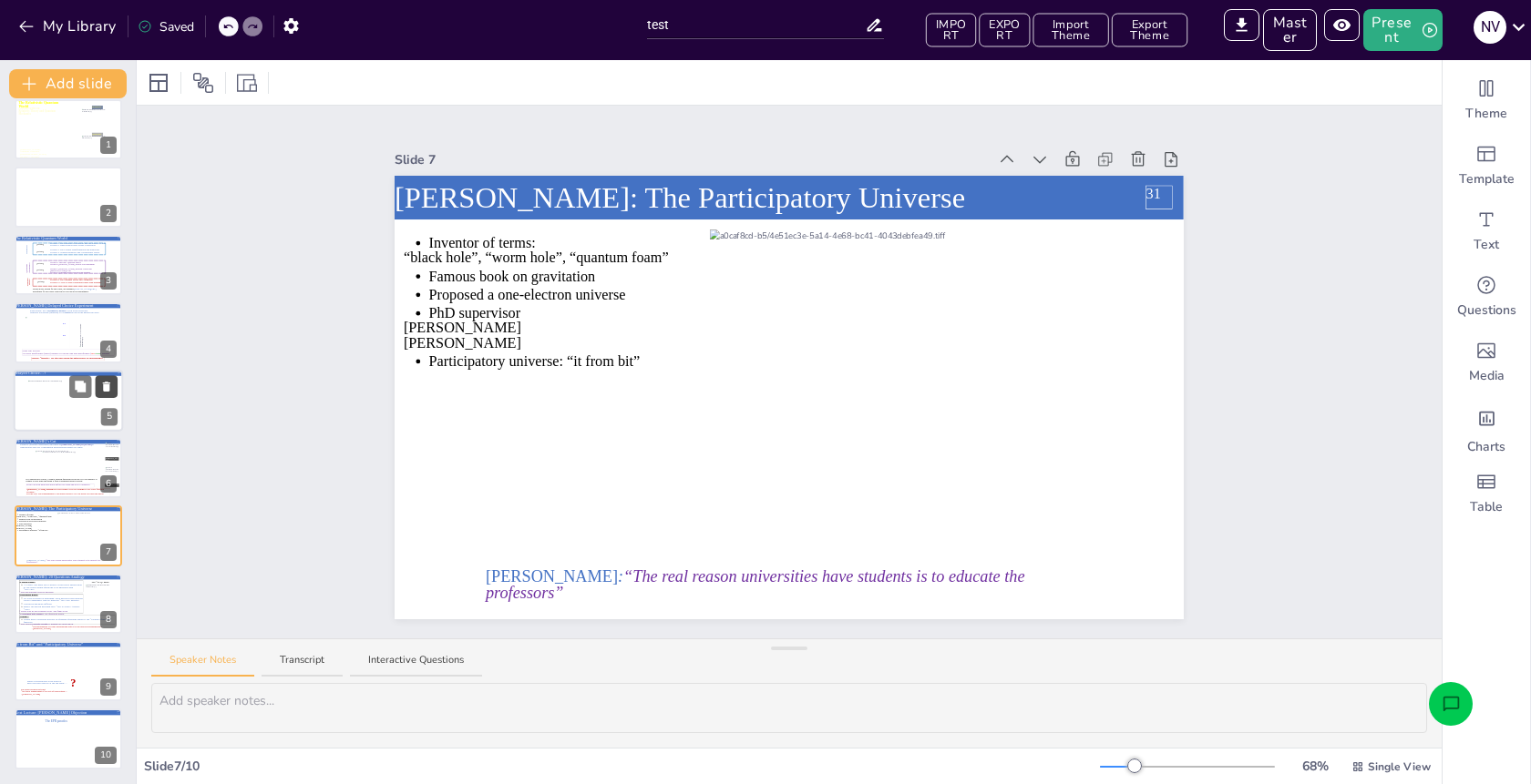
scroll to position [14, 0]
click at [54, 201] on div at bounding box center [69, 197] width 109 height 62
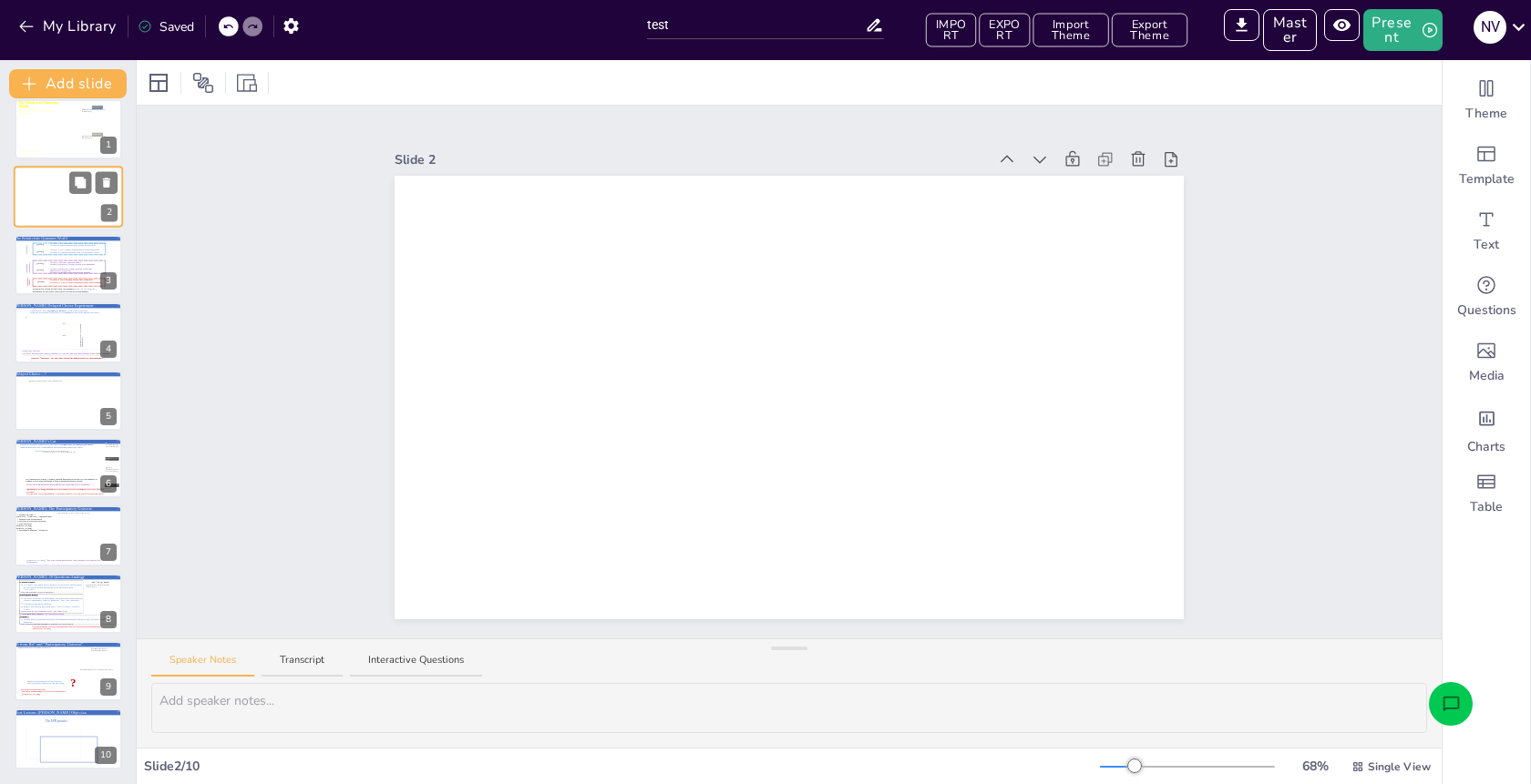
scroll to position [0, 0]
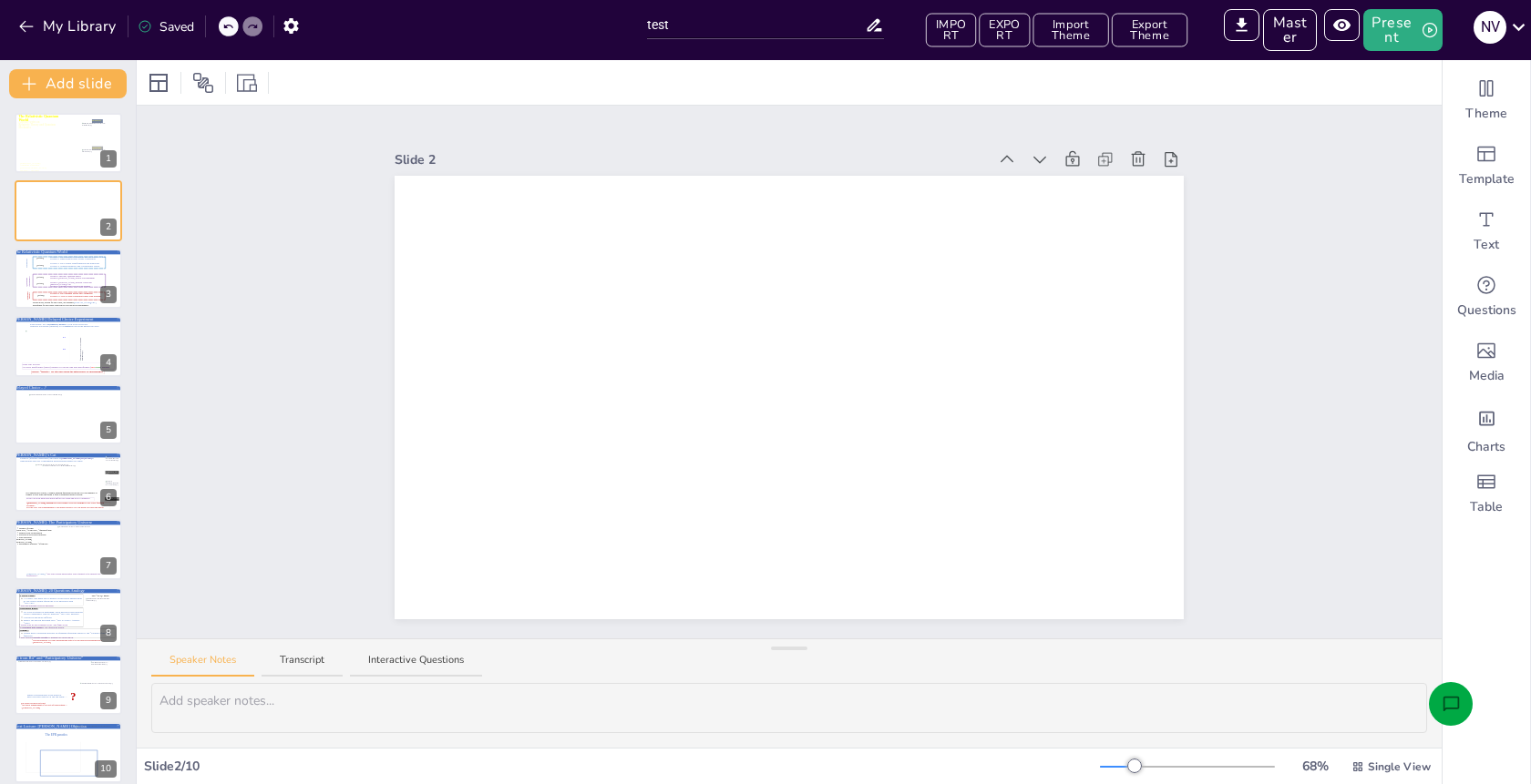
click at [1444, 695] on icon "Open assistant chat" at bounding box center [1450, 704] width 19 height 19
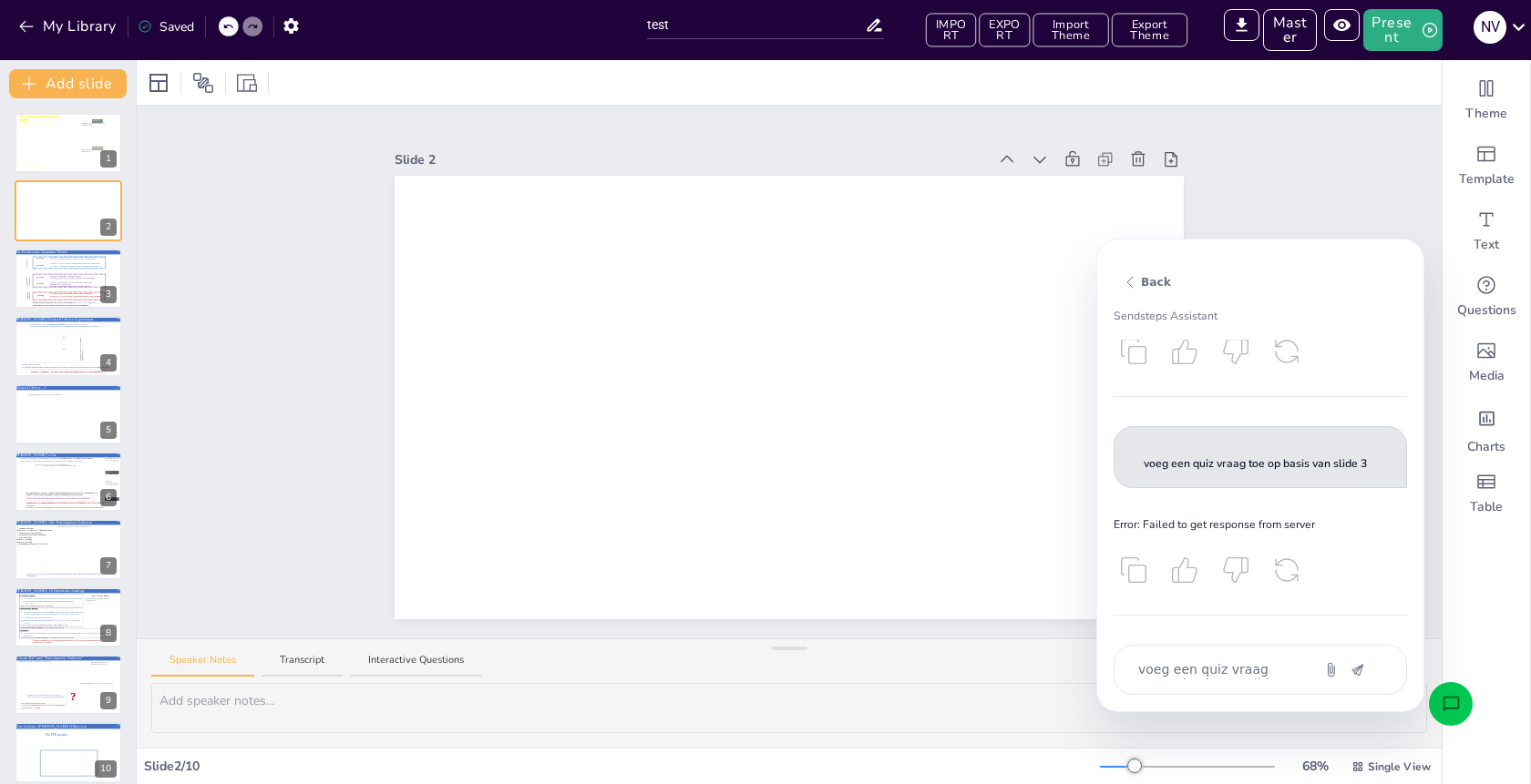
scroll to position [183, 0]
click at [1234, 663] on textarea "voeg een quiz vraag toe op basis van slide 3" at bounding box center [1212, 670] width 153 height 19
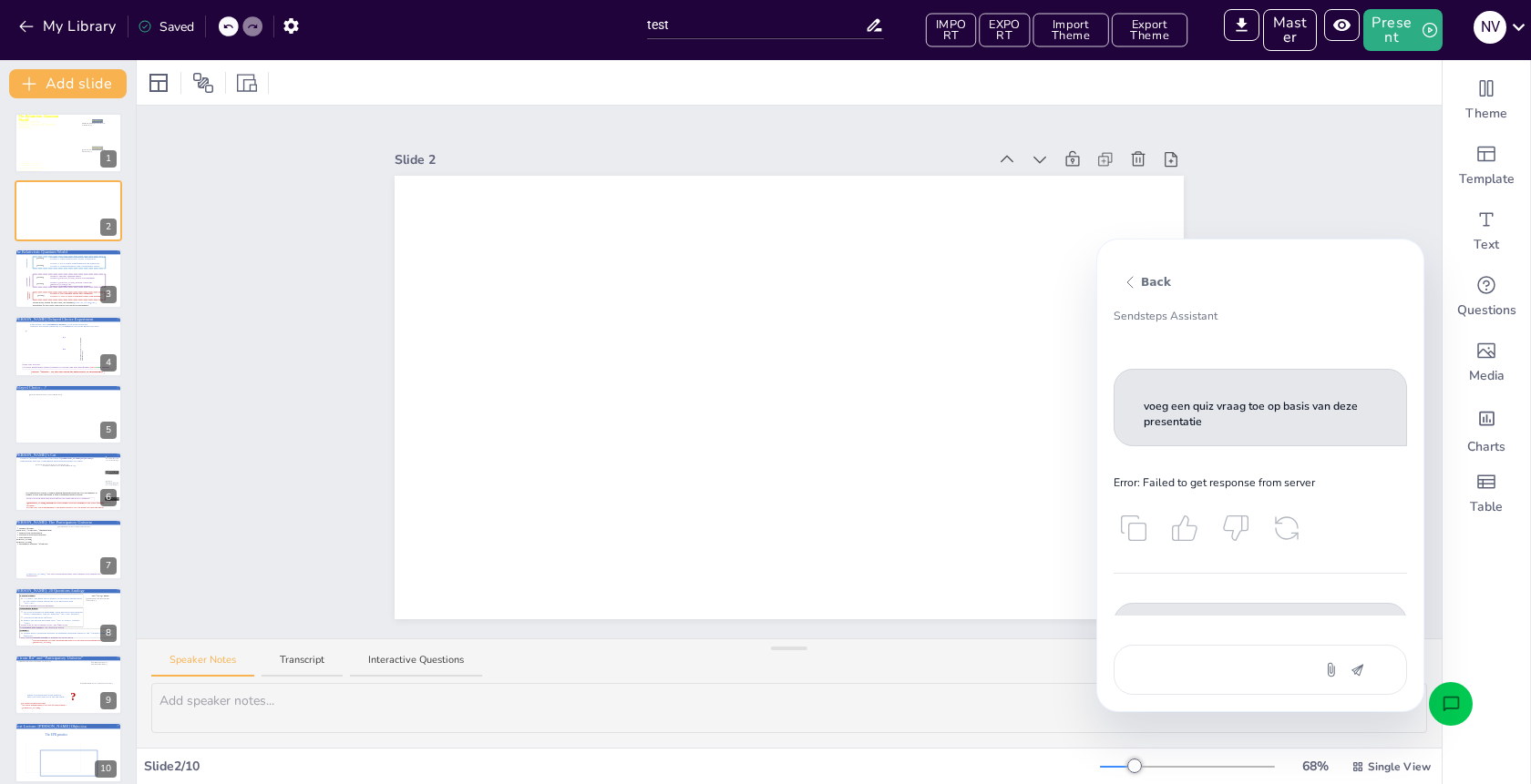
scroll to position [0, 0]
click at [310, 199] on div "Slide 1 A lecture series on Relativity Theory and Quantum Mechanics The Relativ…" at bounding box center [789, 372] width 1305 height 533
click at [39, 29] on button "My Library" at bounding box center [69, 26] width 110 height 29
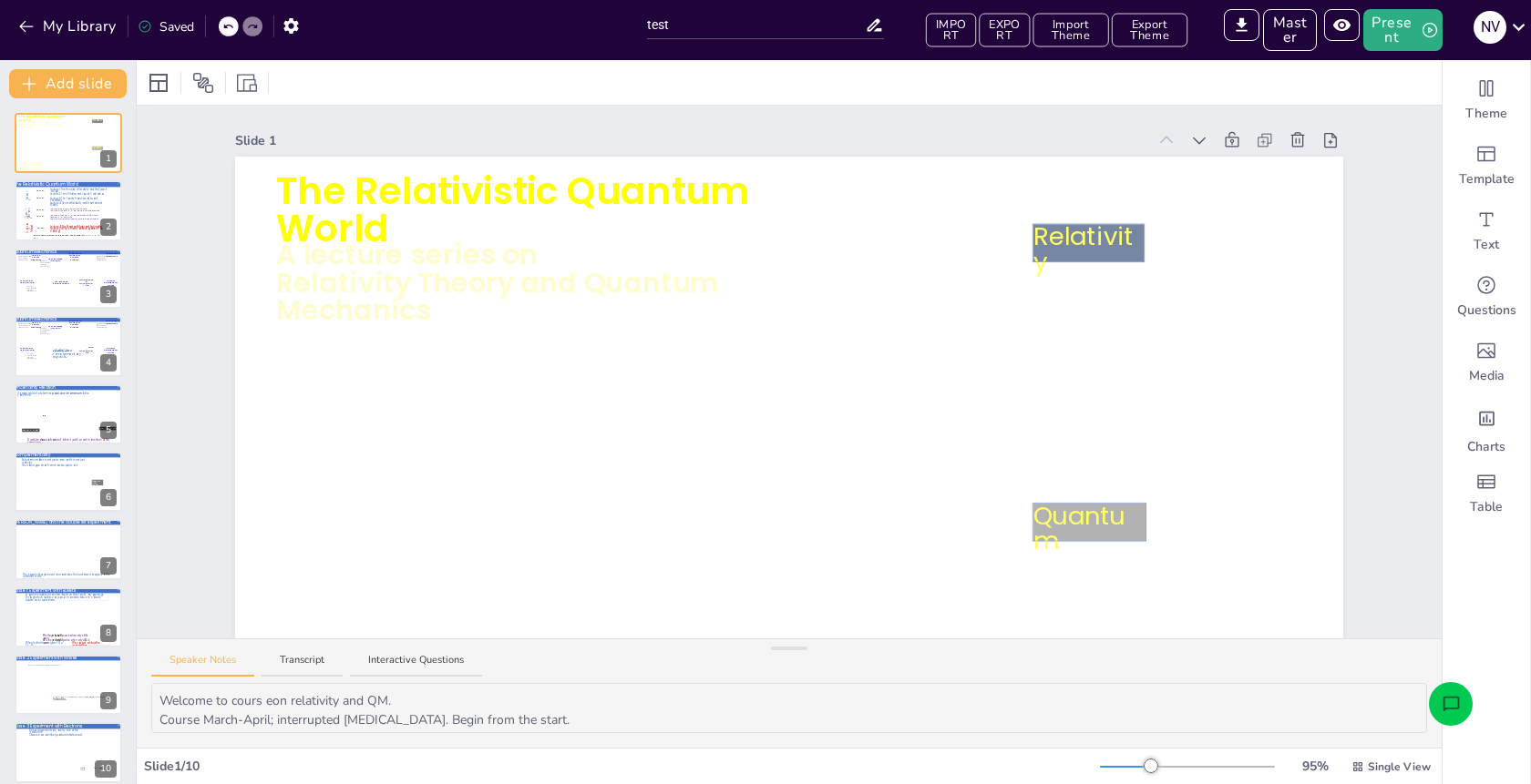
type input "test"
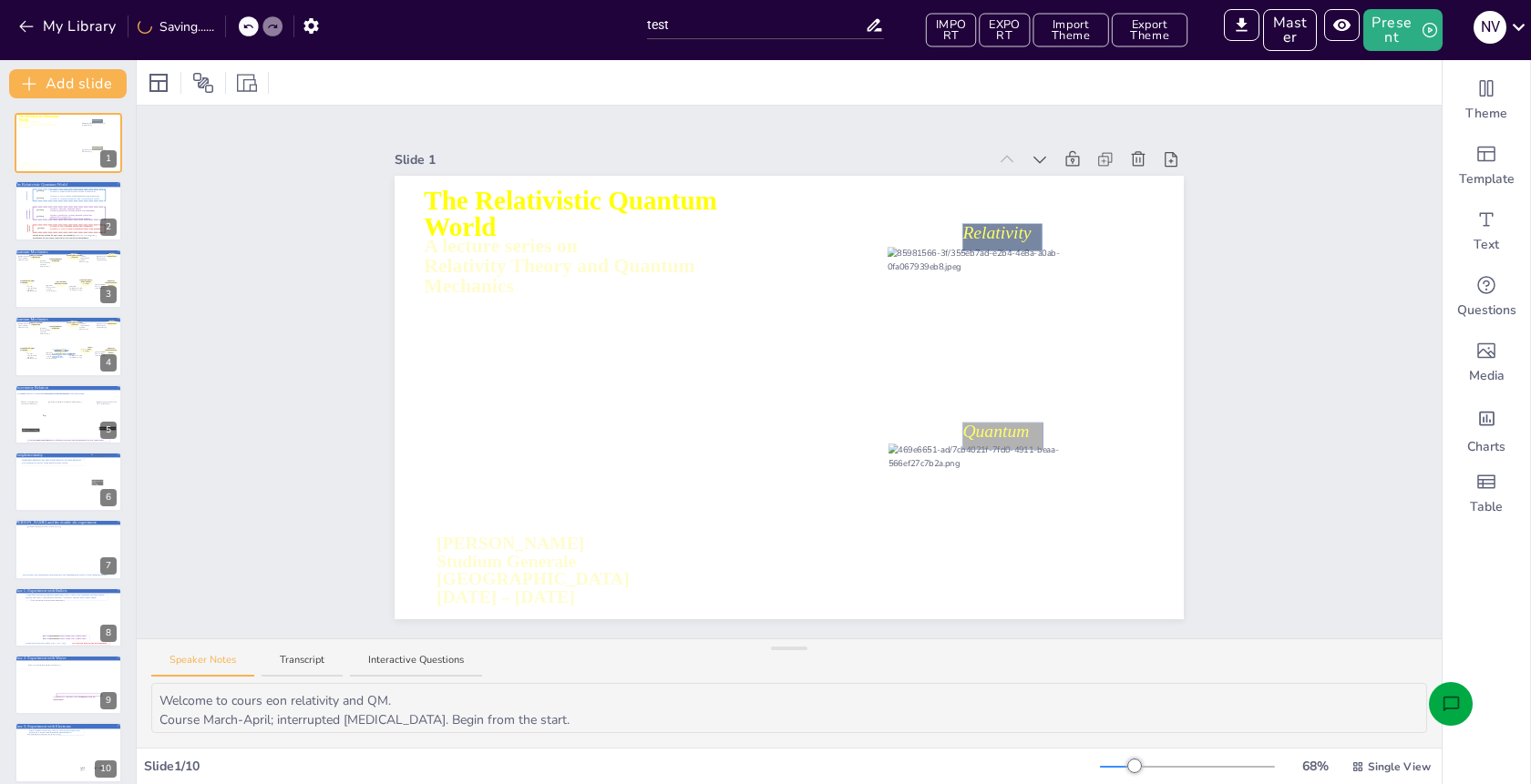
click at [1443, 709] on icon "Open assistant chat" at bounding box center [1450, 703] width 17 height 15
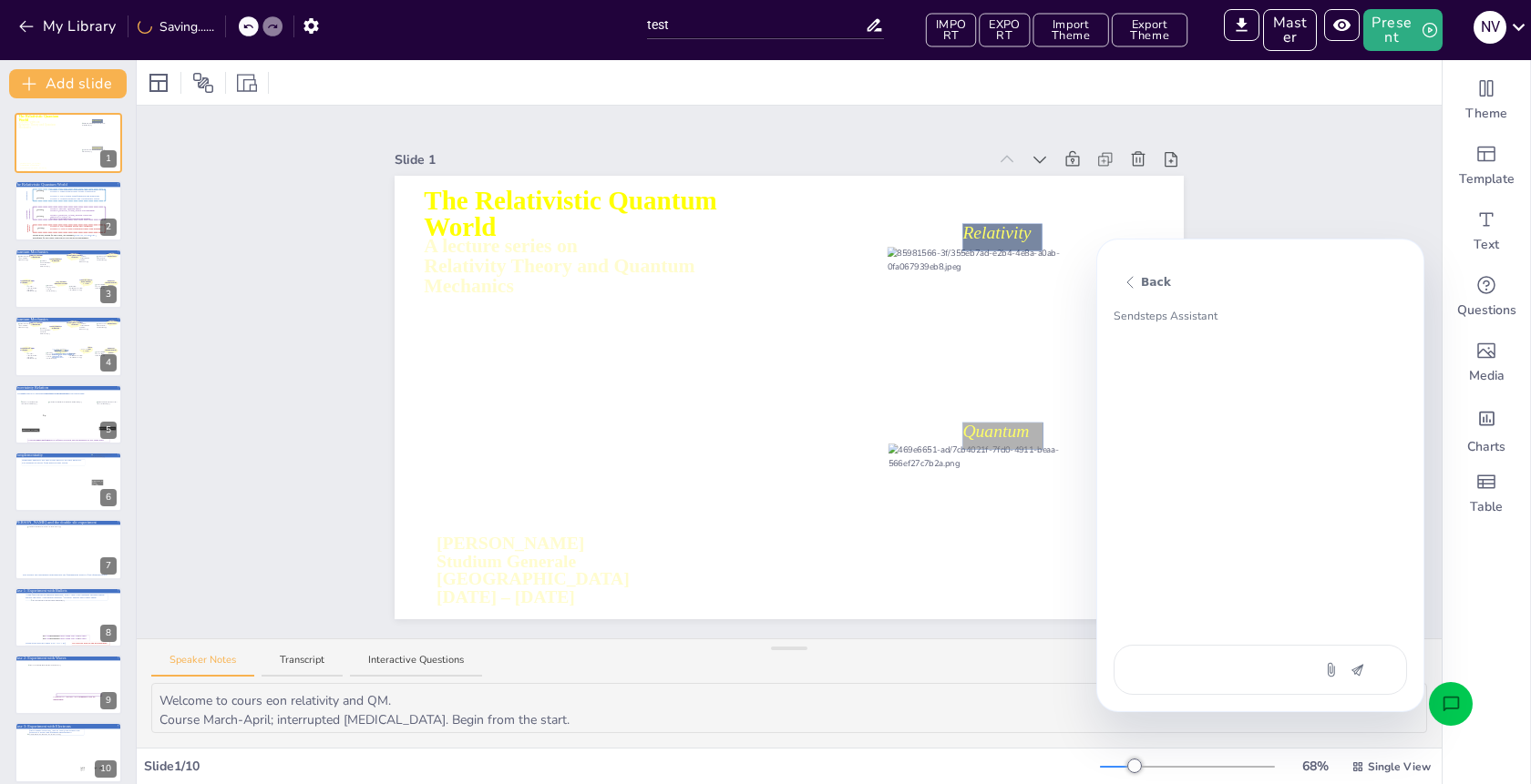
type textarea "a"
type textarea "x"
type textarea "ad"
type textarea "x"
type textarea "add"
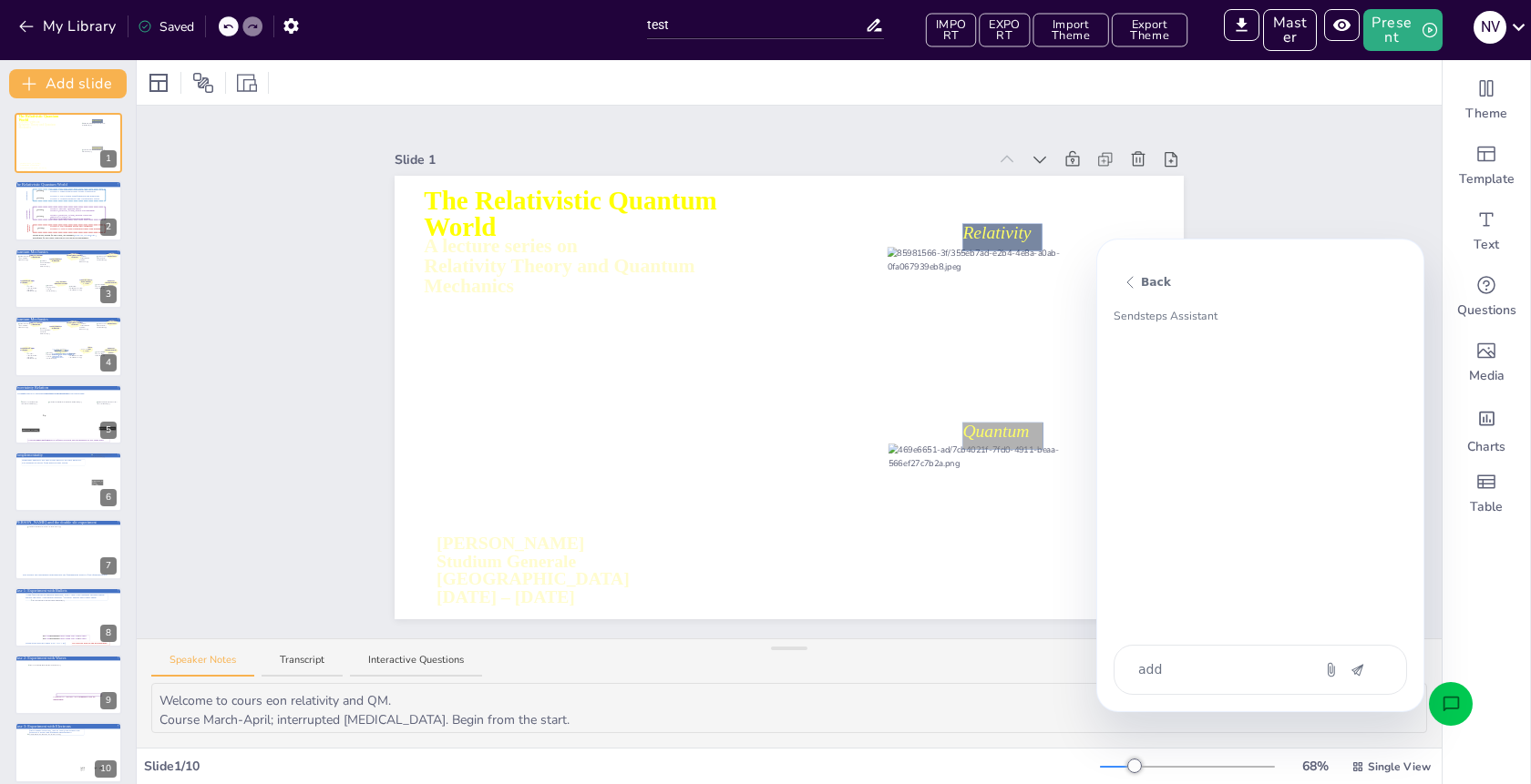
type textarea "x"
type textarea "add"
type textarea "x"
type textarea "add a"
type textarea "x"
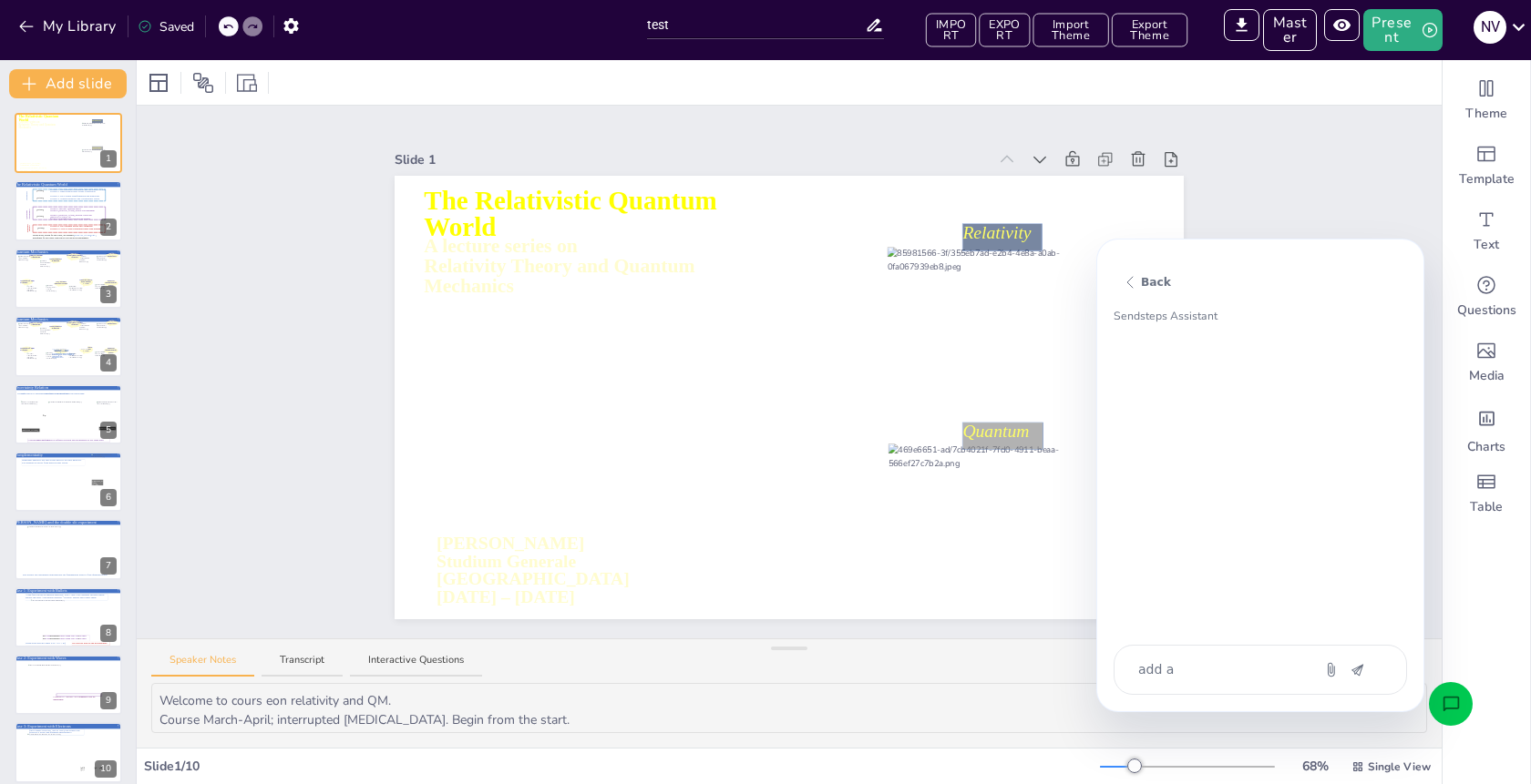
type textarea "add a"
type textarea "x"
type textarea "add a n"
type textarea "x"
type textarea "add a ne"
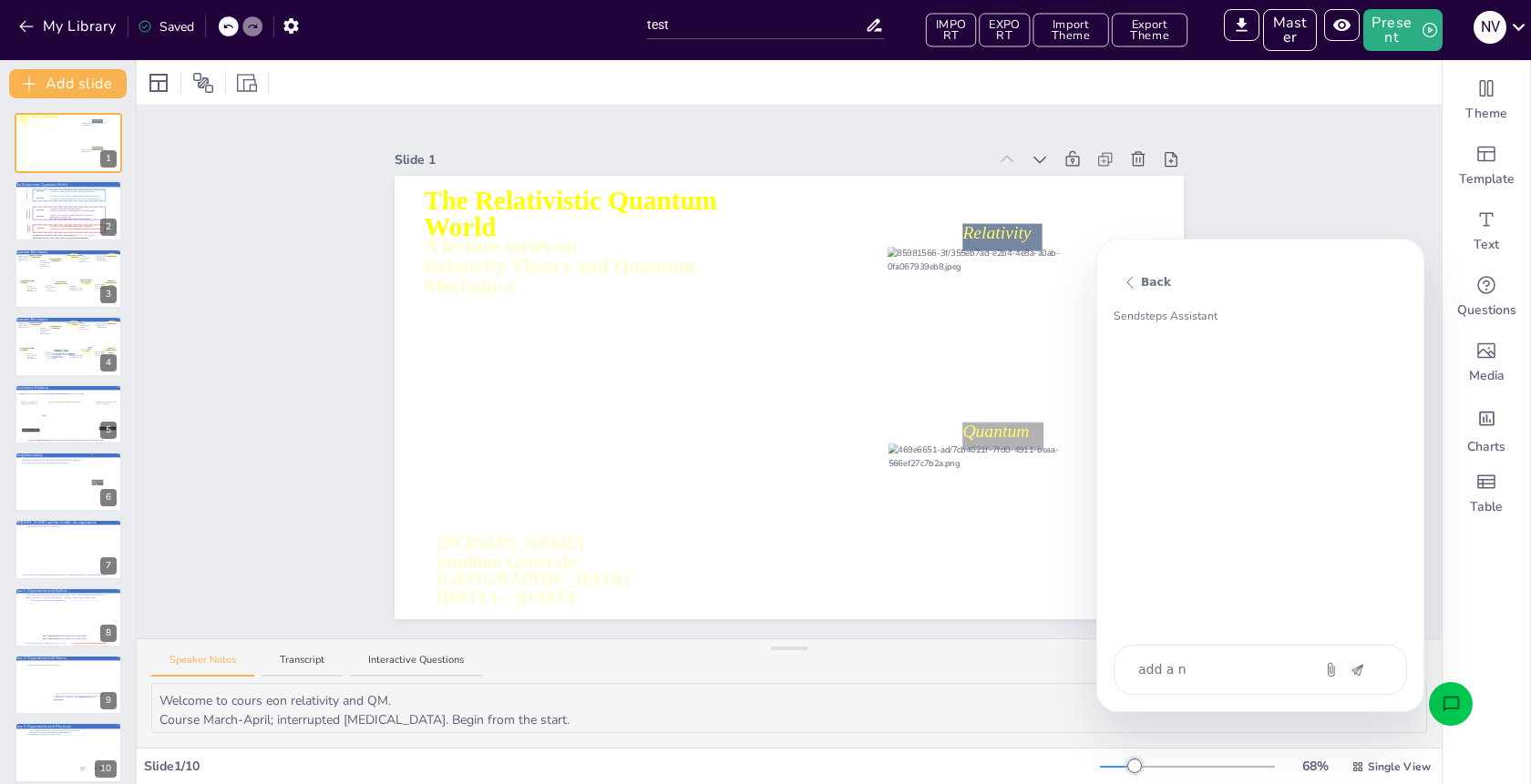
type textarea "x"
type textarea "add a new"
type textarea "x"
type textarea "add a new"
type textarea "x"
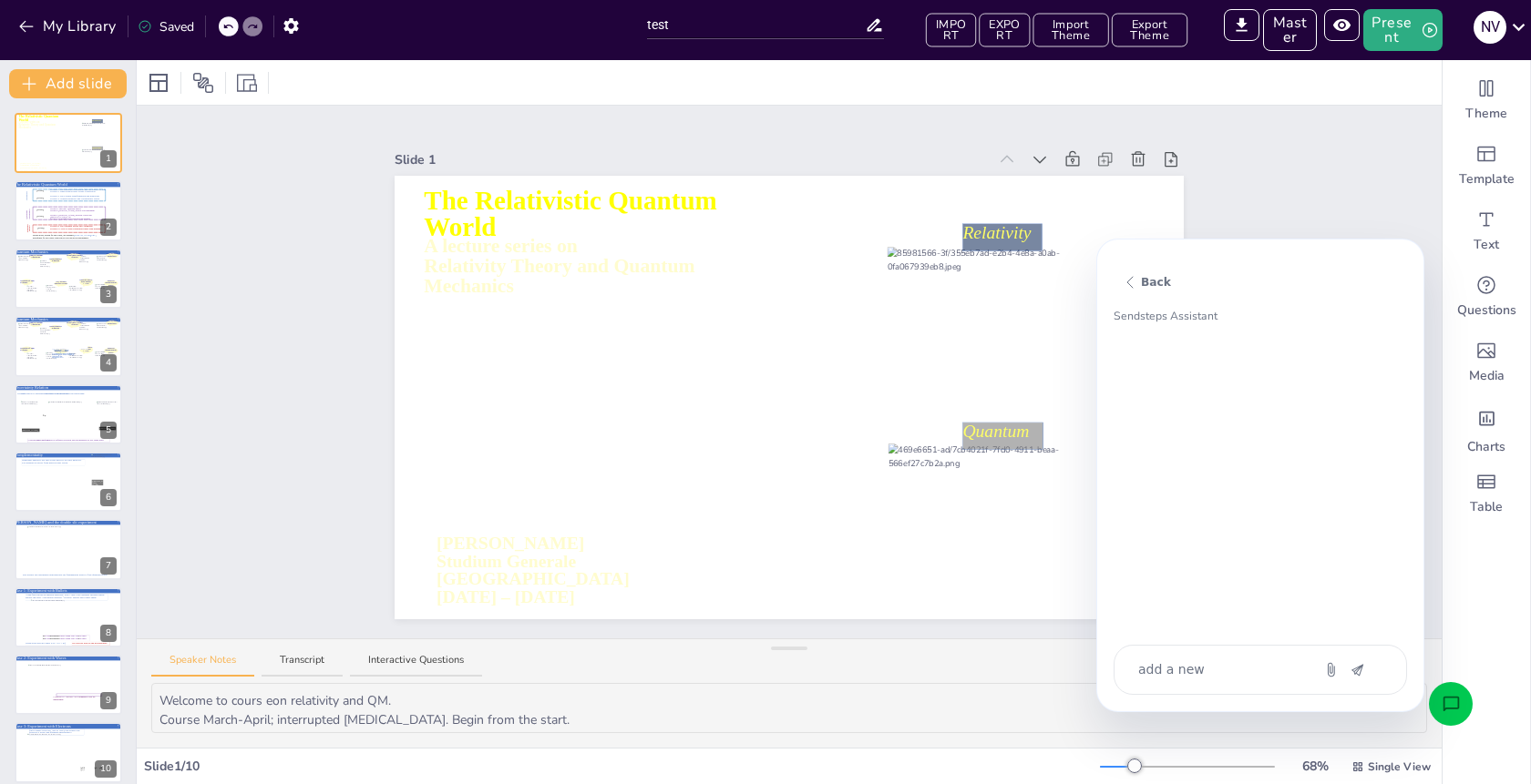
type textarea "add a new s"
type textarea "x"
type textarea "add a new sl"
type textarea "x"
type textarea "add a new sli"
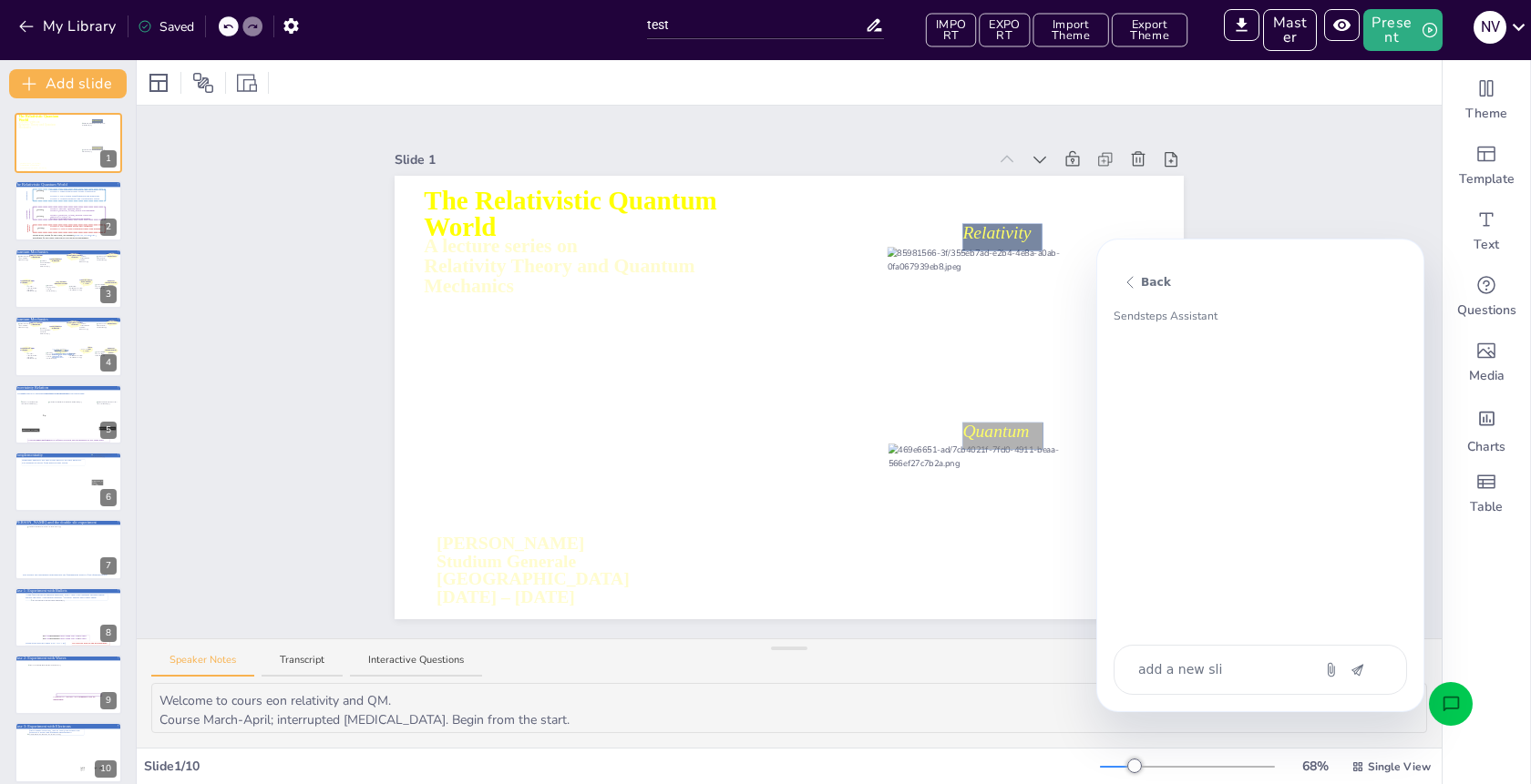
type textarea "x"
type textarea "add a new slid"
type textarea "x"
type textarea "add a new slide"
type textarea "x"
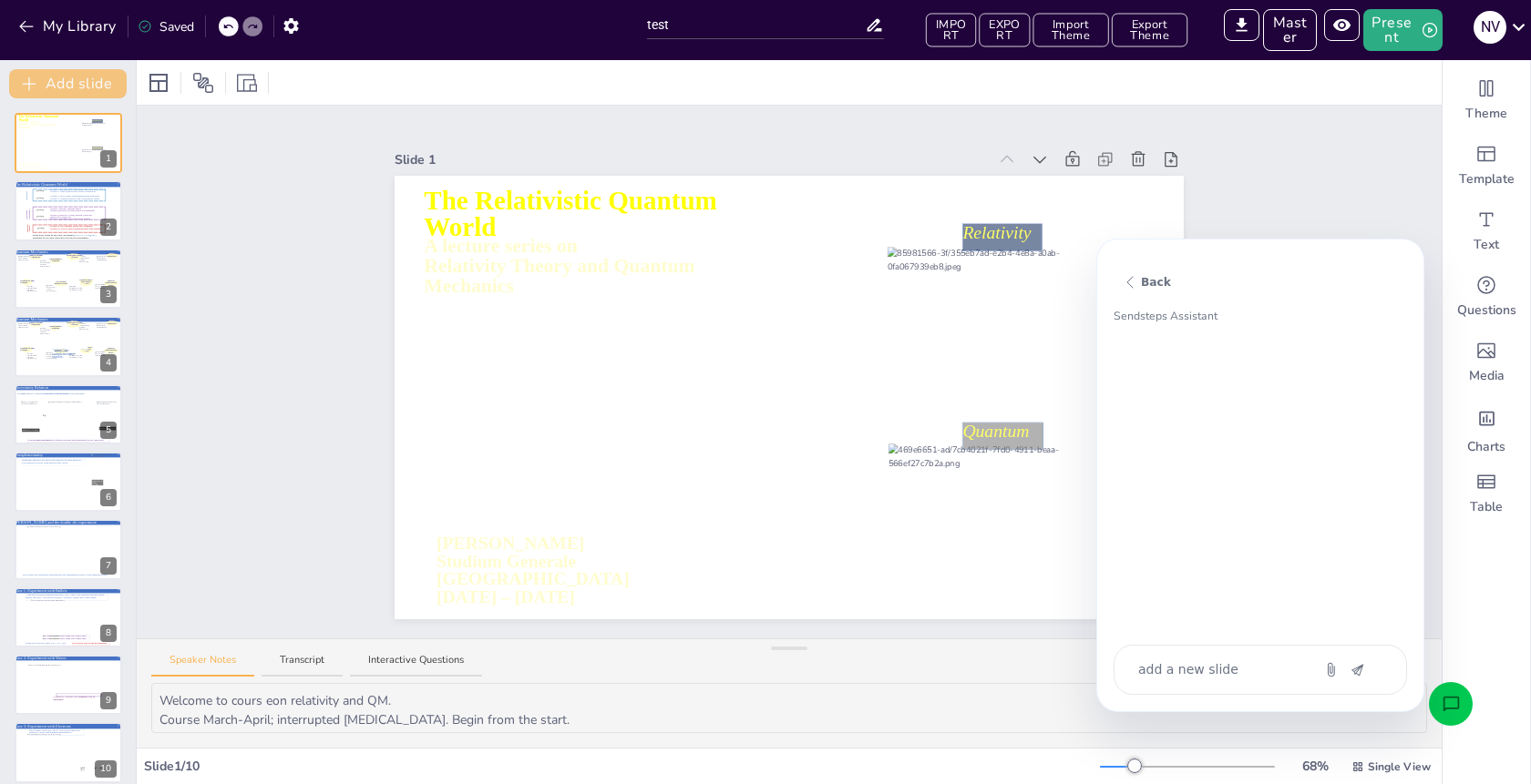
click at [45, 84] on button "Add slide" at bounding box center [68, 83] width 118 height 29
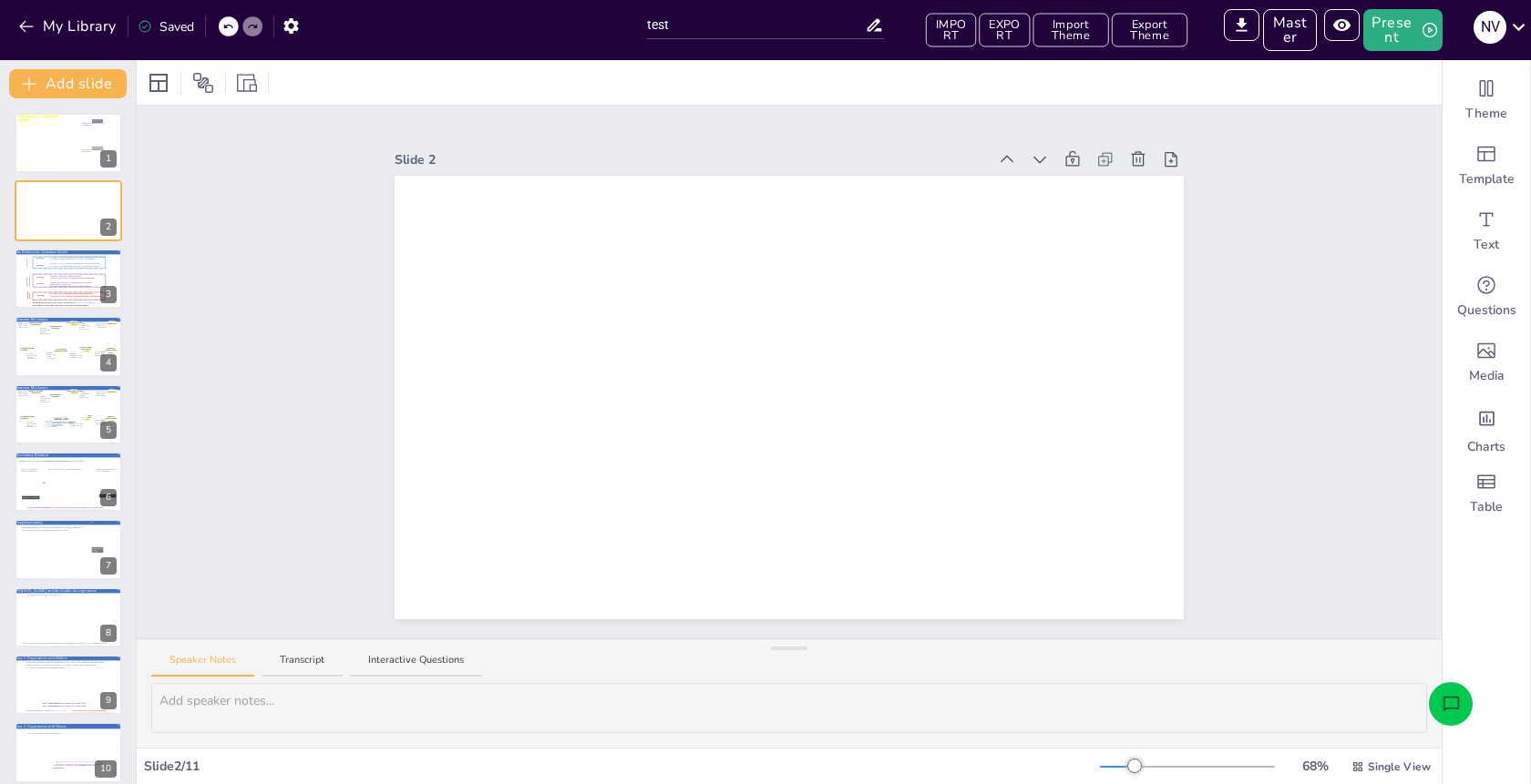
click at [1447, 701] on icon "Open assistant chat" at bounding box center [1450, 704] width 19 height 19
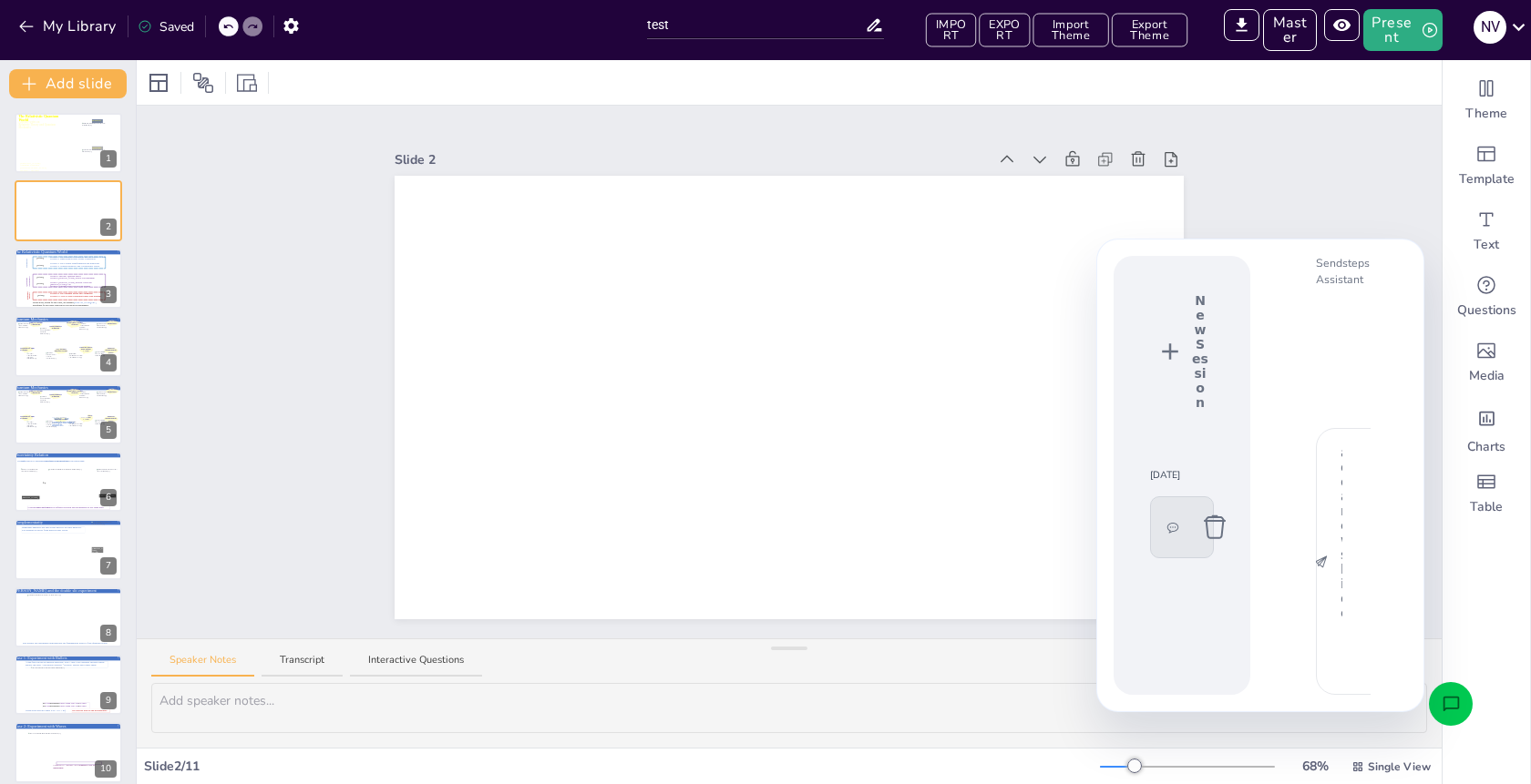
type textarea "x"
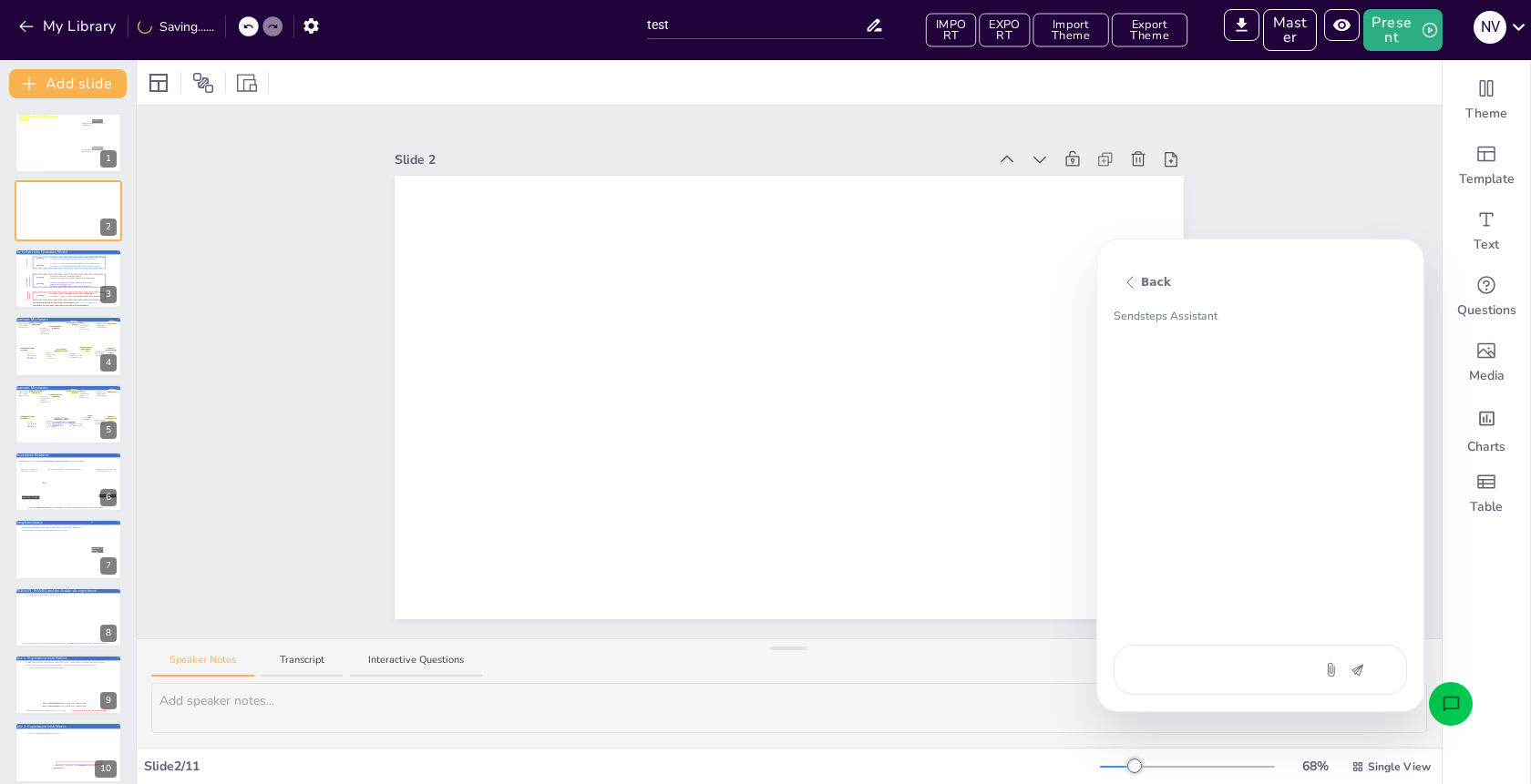
click at [1176, 664] on textarea "add a new slide" at bounding box center [1212, 670] width 153 height 19
type textarea "x"
type textarea "a"
type textarea "x"
type textarea "ad"
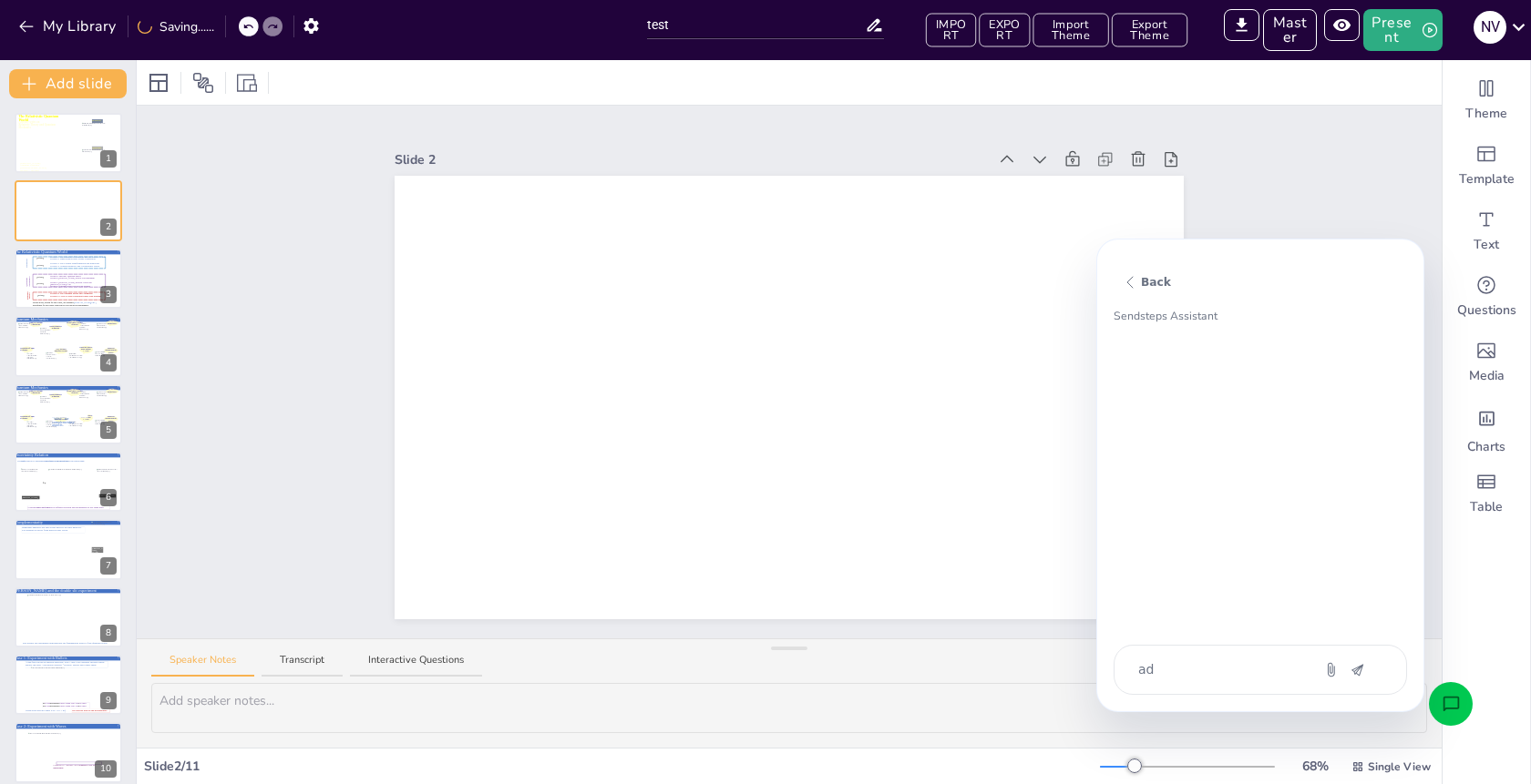
type textarea "x"
type textarea "add"
type textarea "x"
type textarea "add"
type textarea "x"
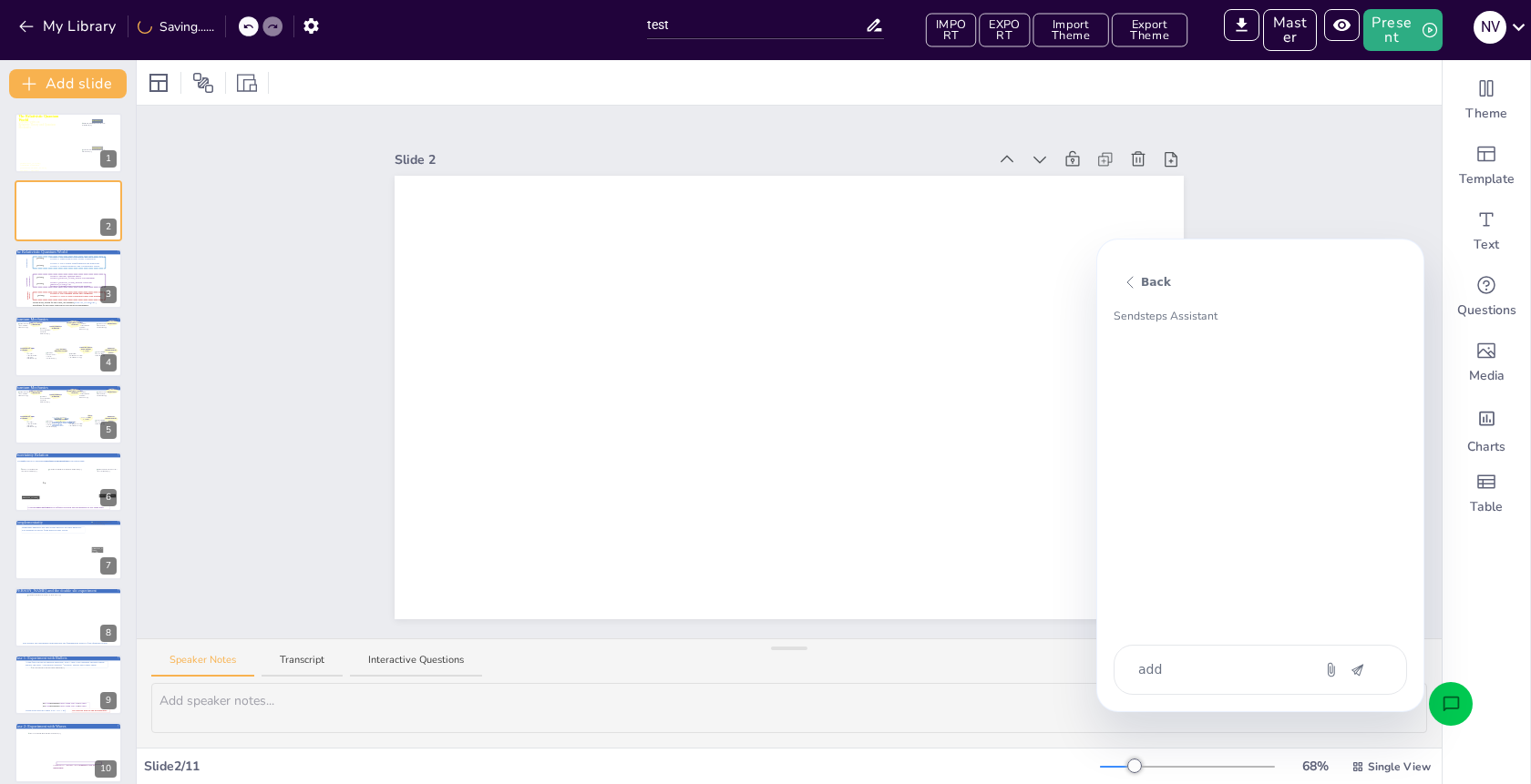
type textarea "add a"
type textarea "x"
type textarea "add a"
type textarea "x"
type textarea "add a q"
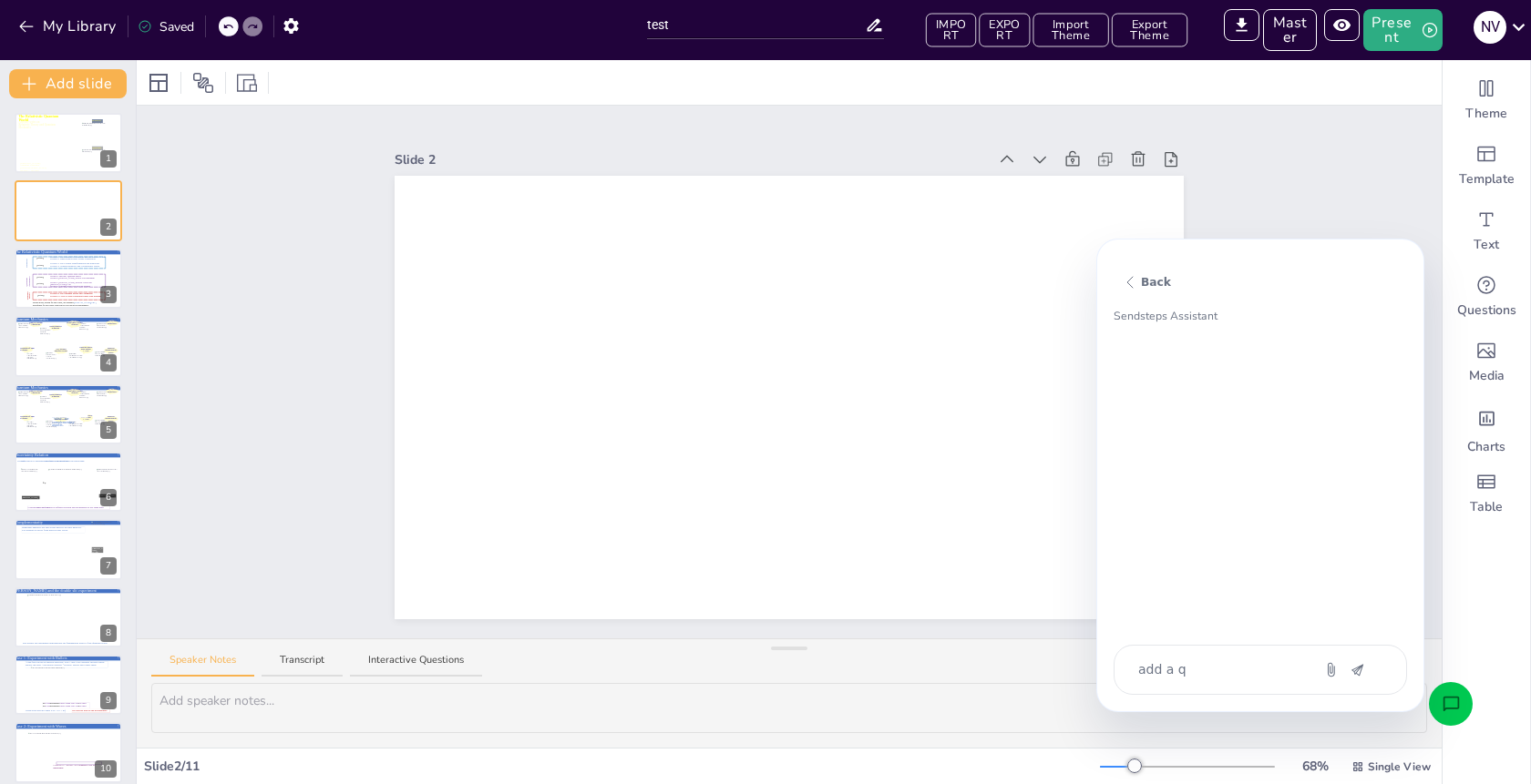
type textarea "x"
type textarea "add a qu"
type textarea "x"
type textarea "add a qui"
type textarea "x"
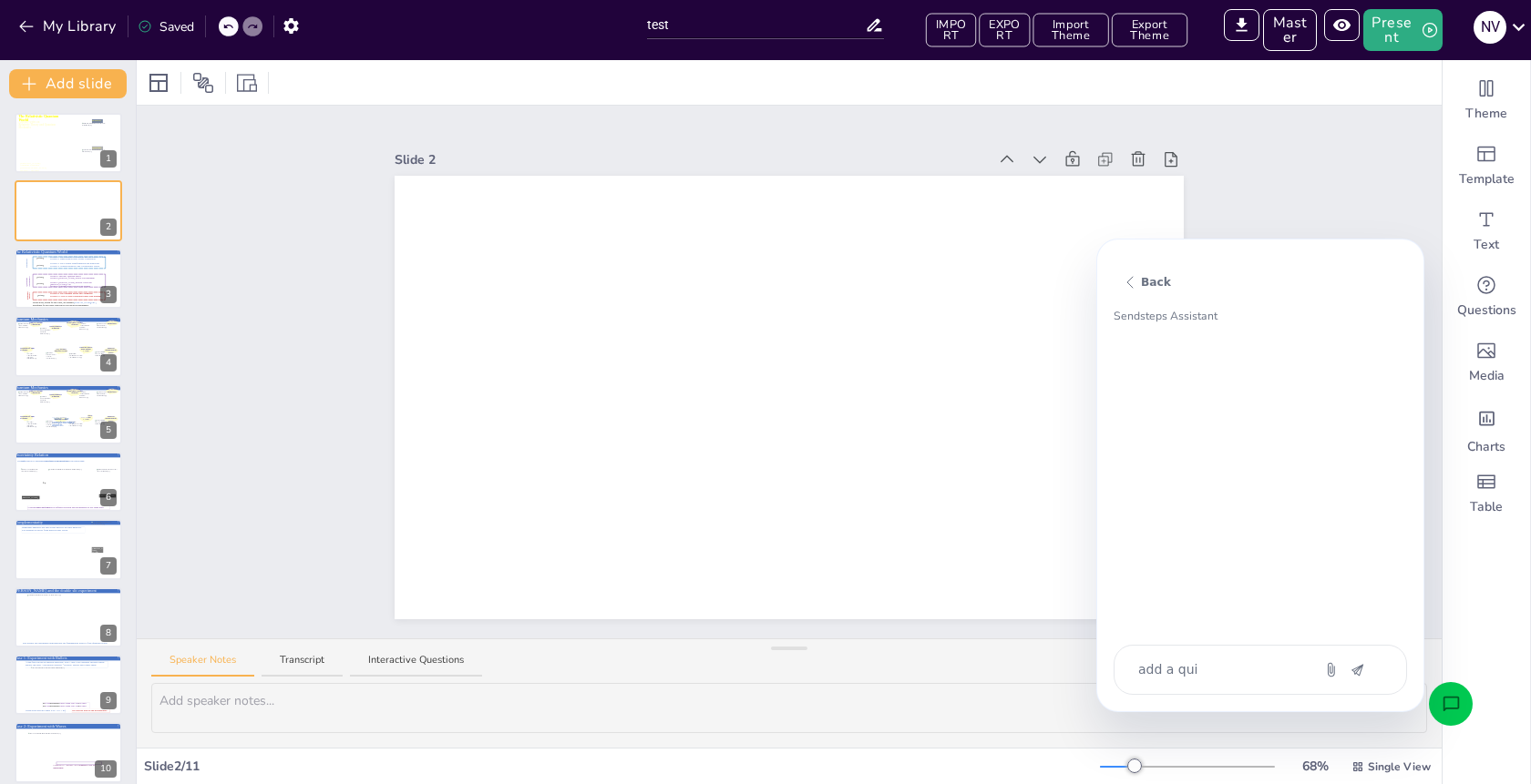
type textarea "add a quiz"
type textarea "x"
type textarea "add a quiz"
type textarea "x"
type textarea "add a quiz q"
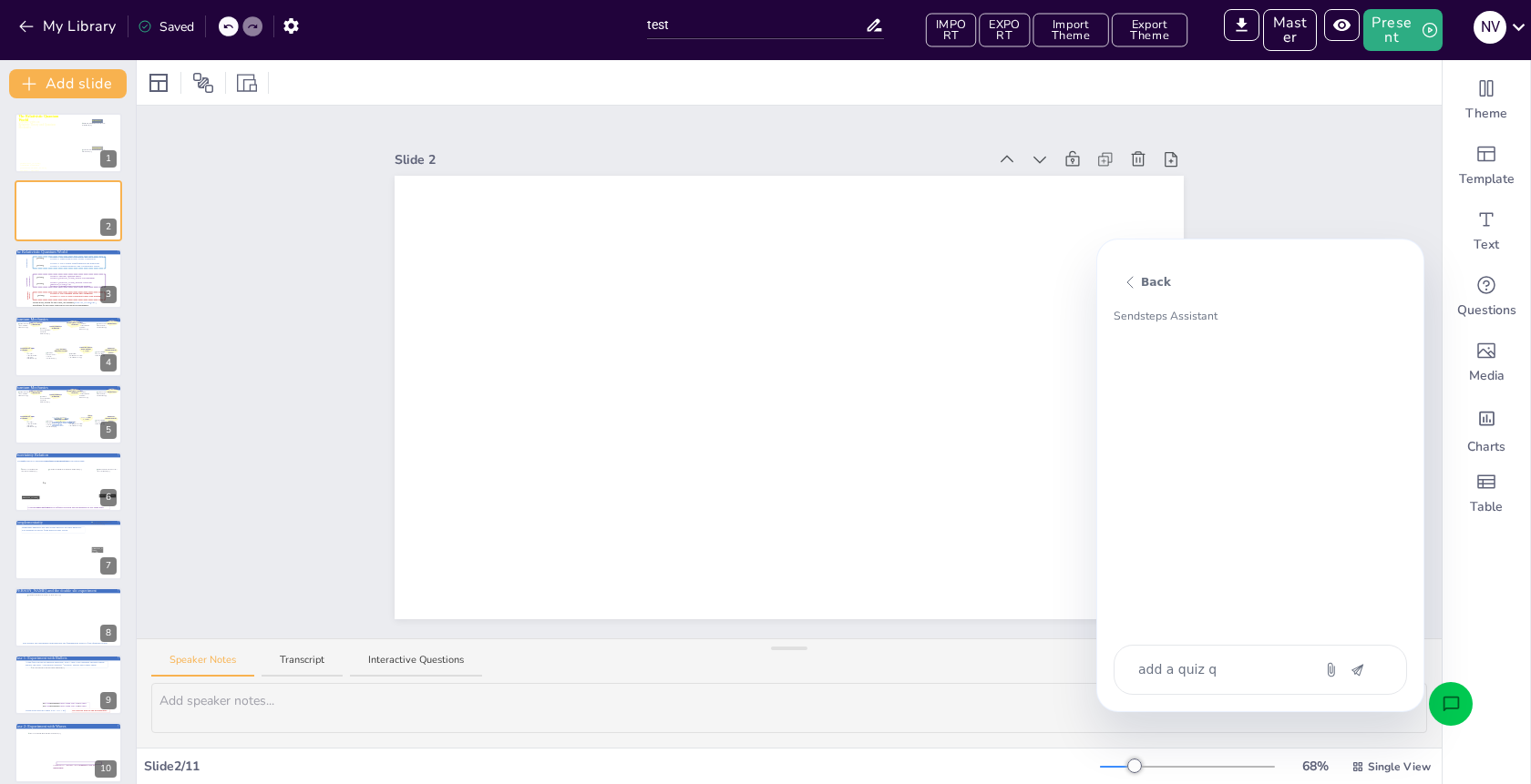
type textarea "x"
type textarea "add a quiz qu"
type textarea "x"
type textarea "add a quiz que"
type textarea "x"
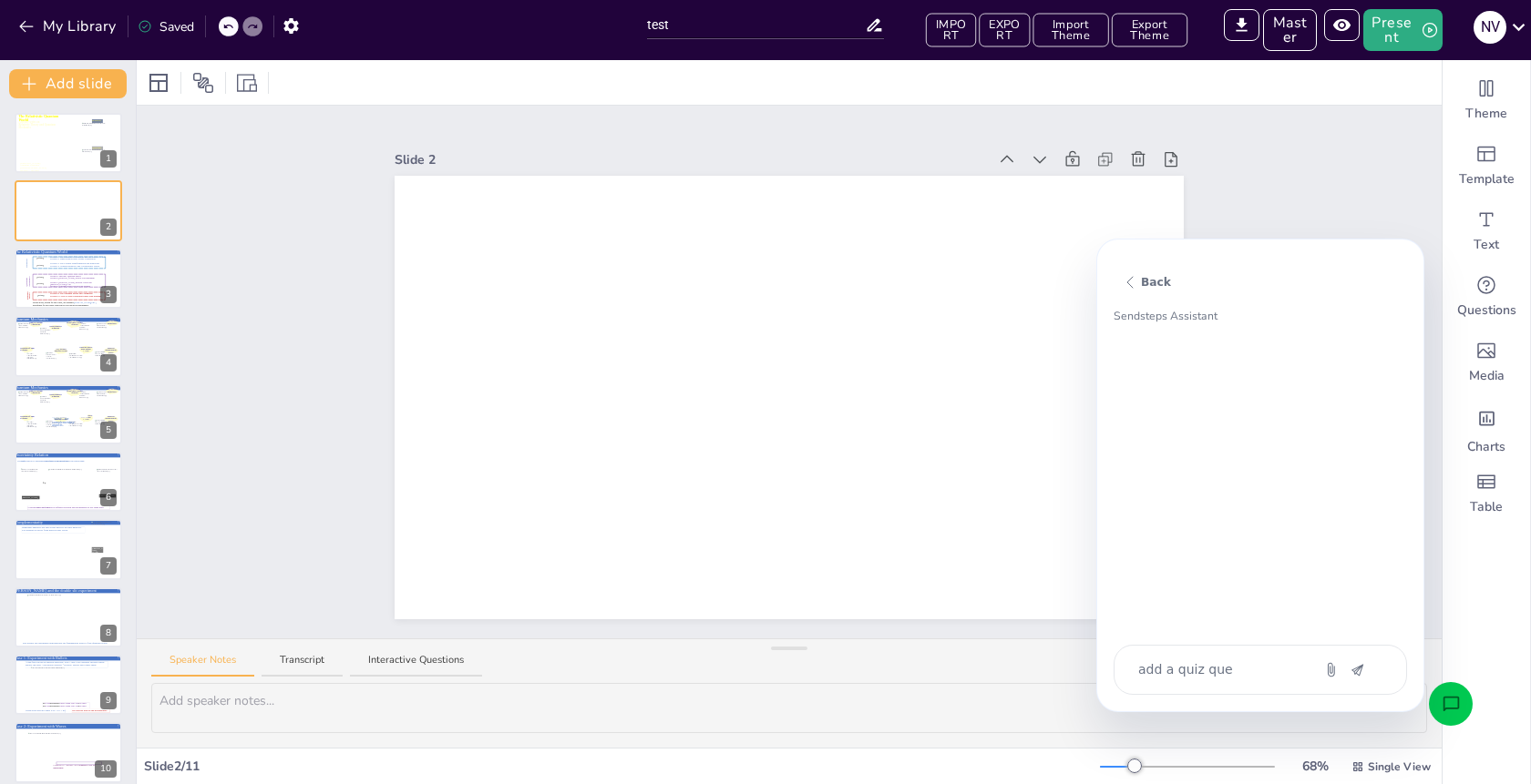
type textarea "add a quiz ques"
type textarea "x"
type textarea "add a quiz quest"
type textarea "x"
type textarea "add a quiz questi"
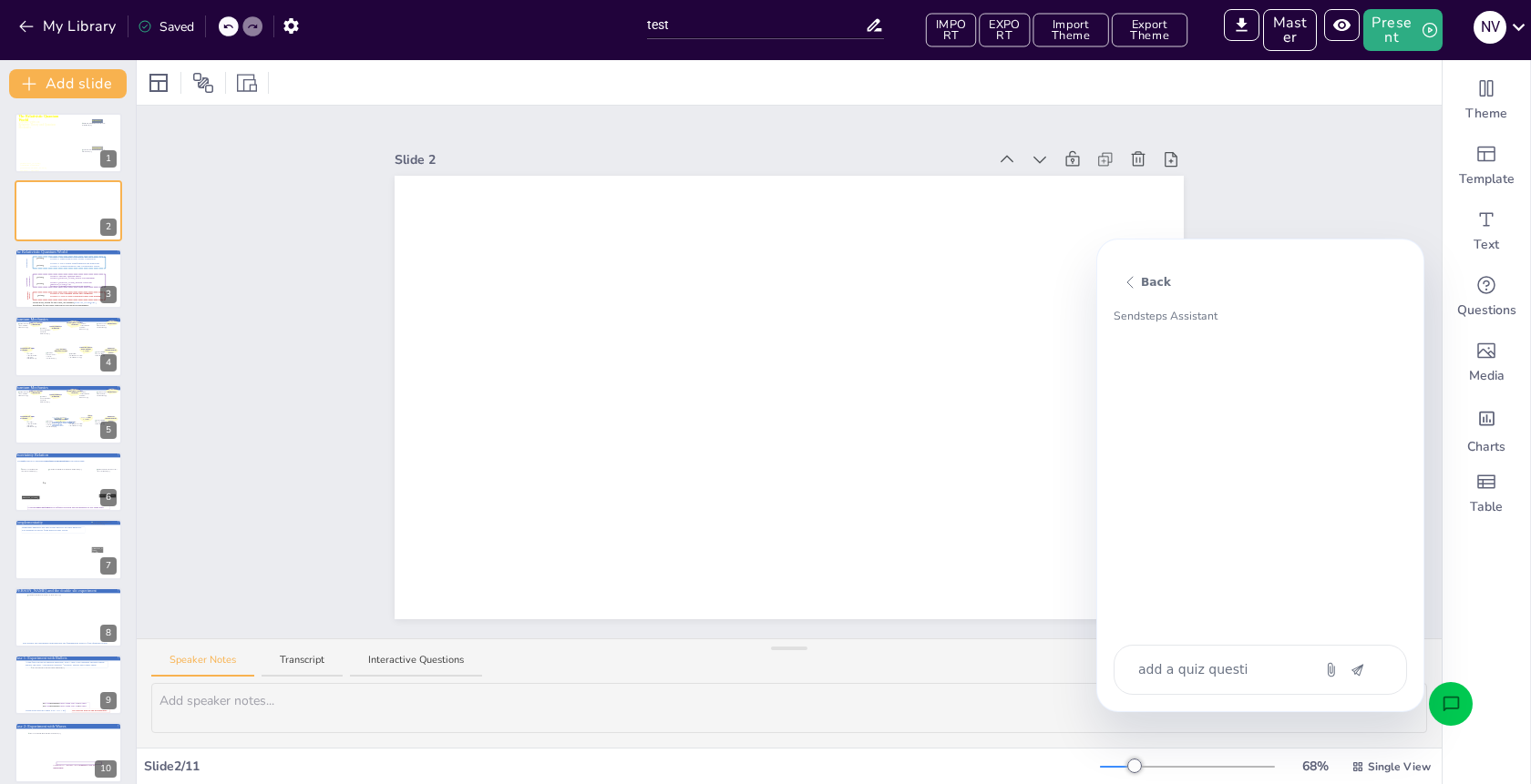
type textarea "x"
type textarea "add a quiz questio"
type textarea "x"
type textarea "add a quiz question"
type textarea "x"
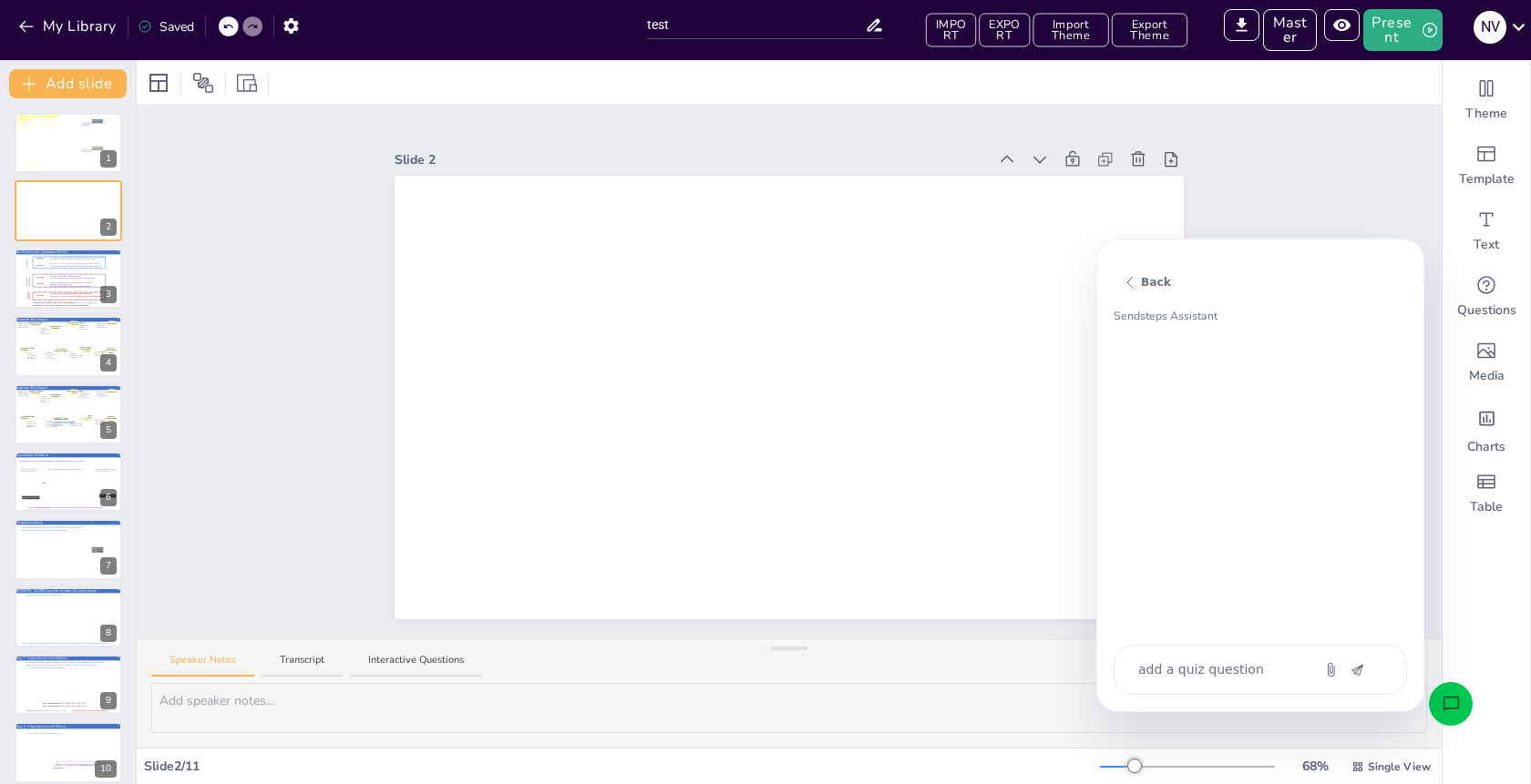
type textarea "add a quiz question"
type textarea "x"
type textarea "add a quiz question b"
type textarea "x"
type textarea "add a quiz question ba"
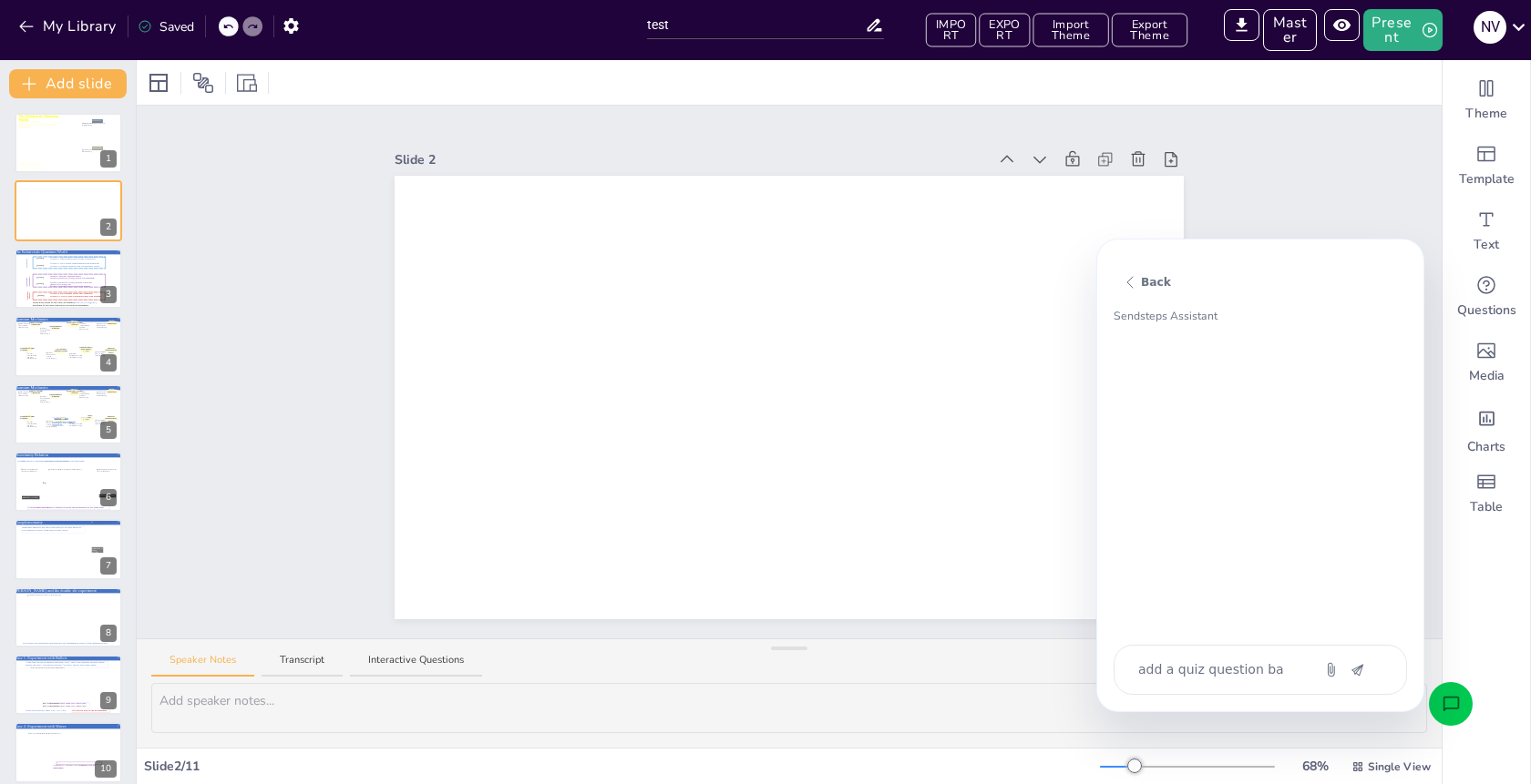
type textarea "x"
type textarea "add a quiz question bas"
type textarea "x"
type textarea "add a quiz question base"
type textarea "x"
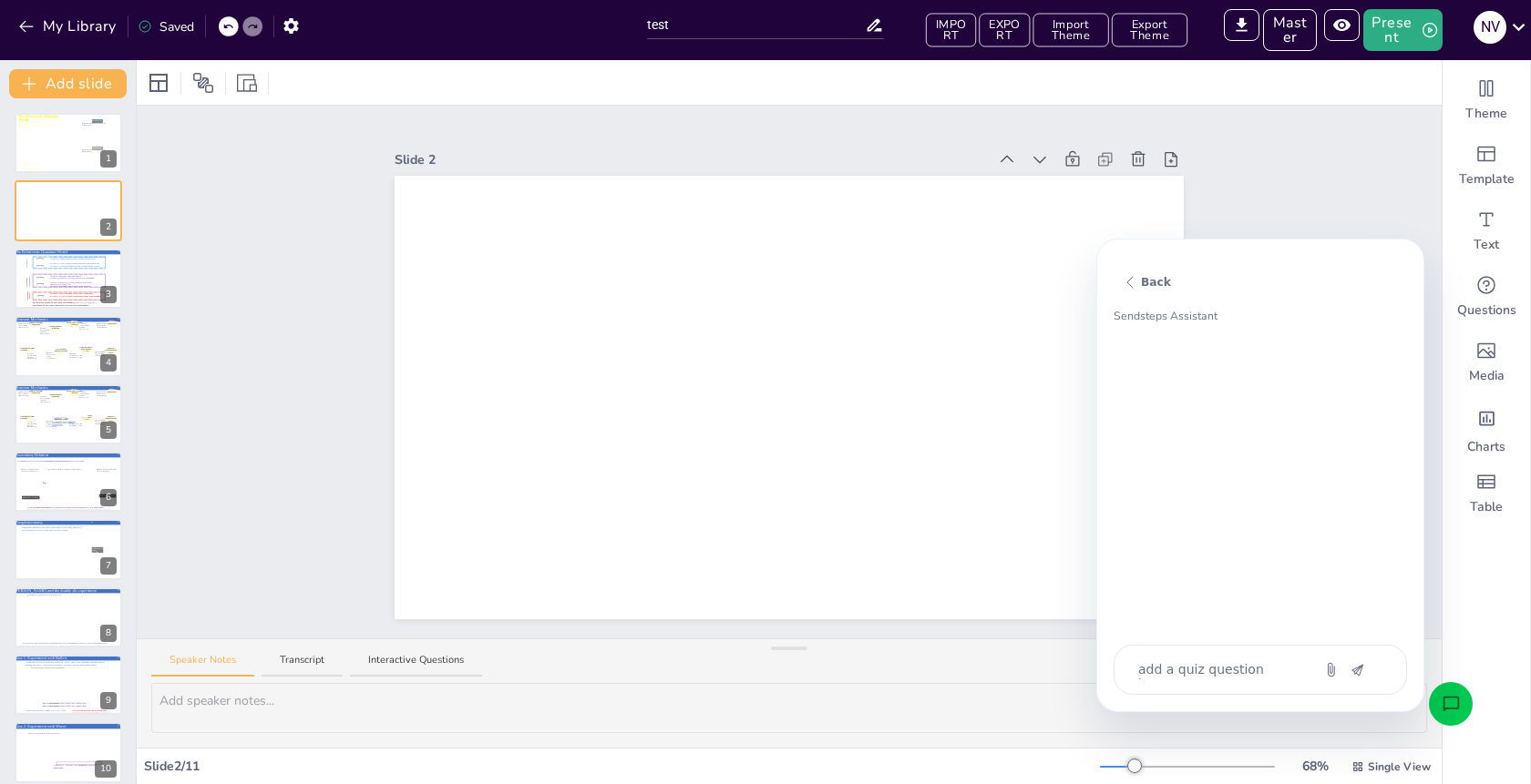
type textarea "add a quiz question based"
type textarea "x"
type textarea "add a quiz question based"
type textarea "x"
type textarea "add a quiz question based o"
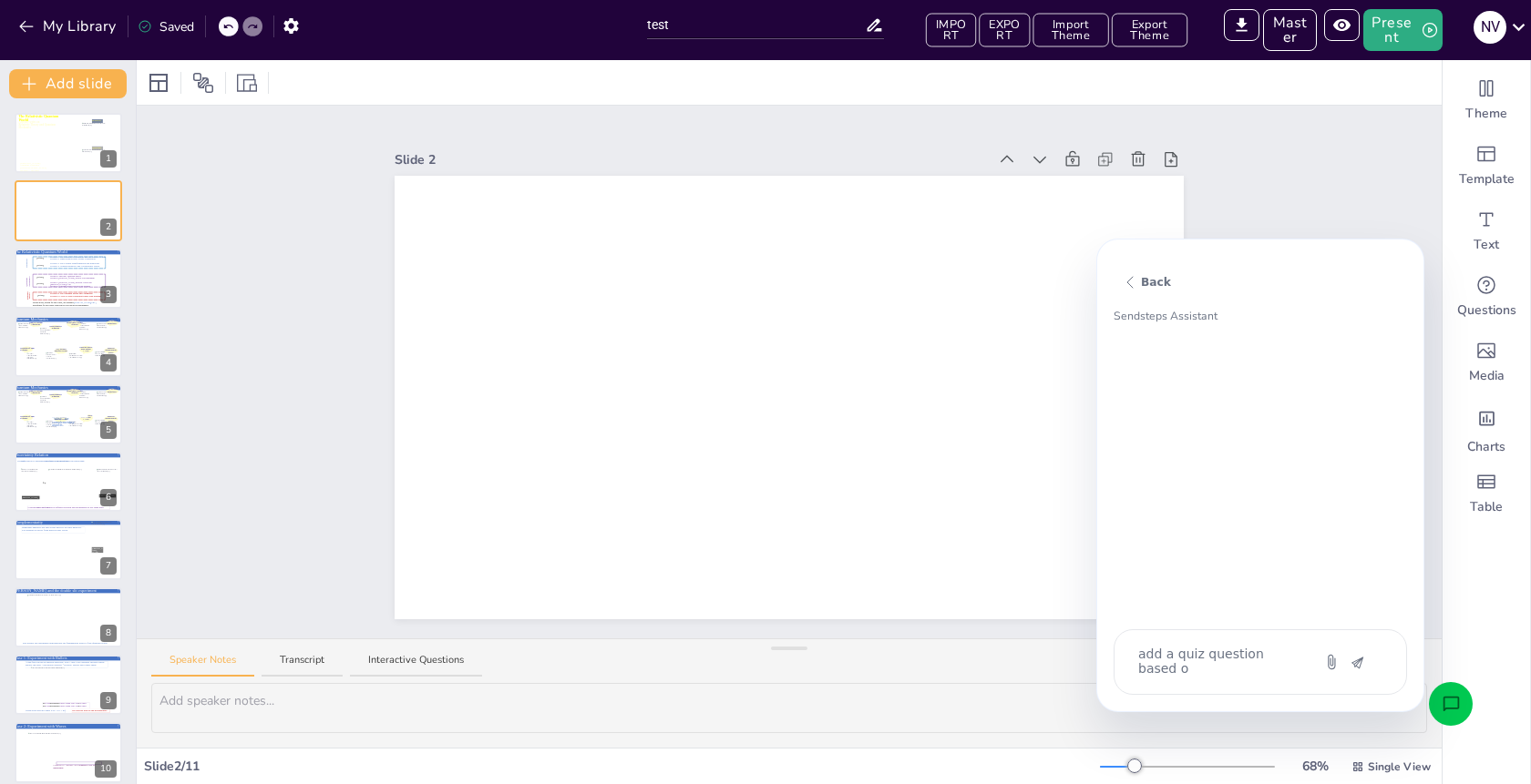
type textarea "x"
type textarea "add a quiz question based on"
type textarea "x"
type textarea "add a quiz question based on"
type textarea "x"
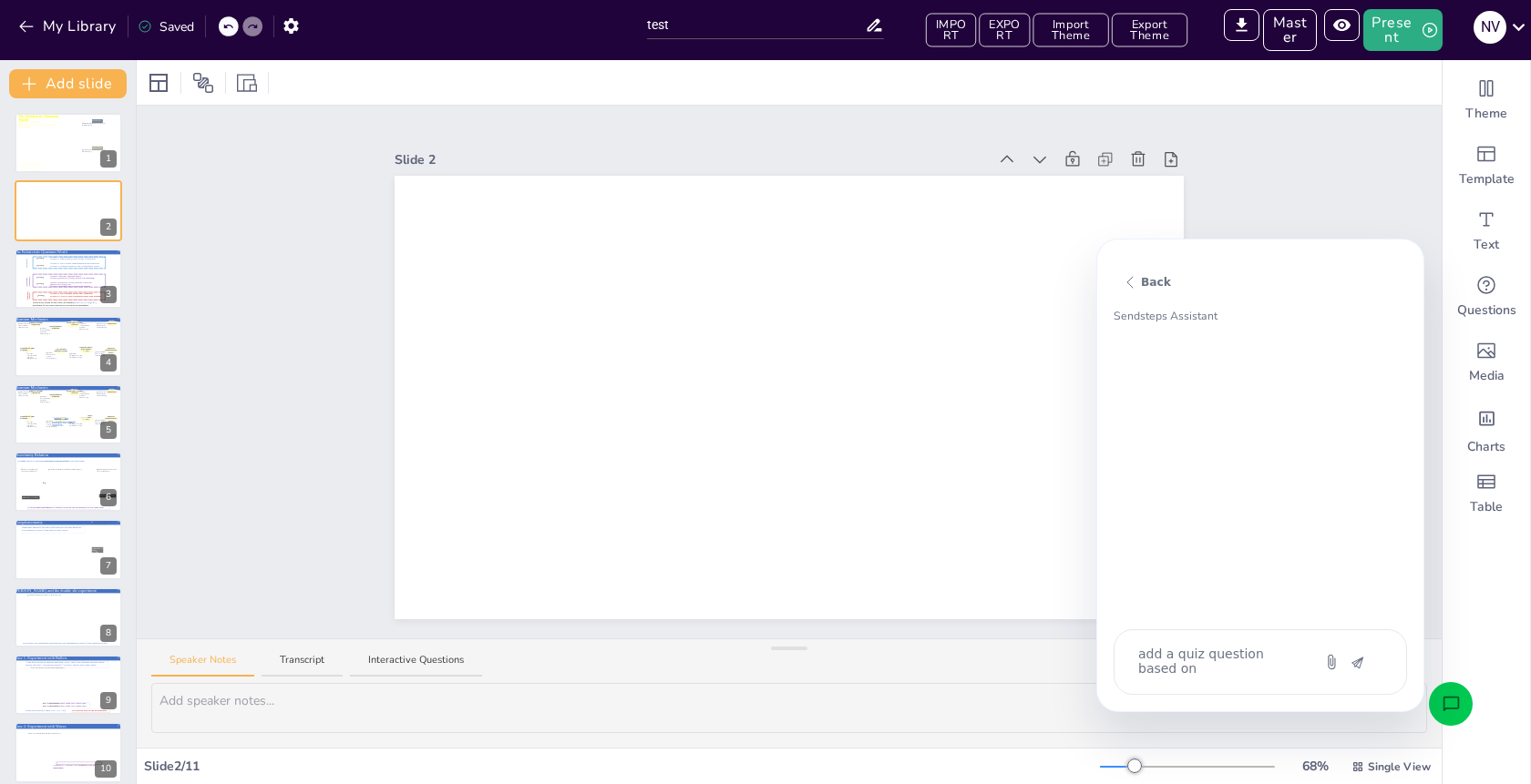
type textarea "add a quiz question based on t"
type textarea "x"
type textarea "add a quiz question based on th"
type textarea "x"
type textarea "add a quiz question based on the"
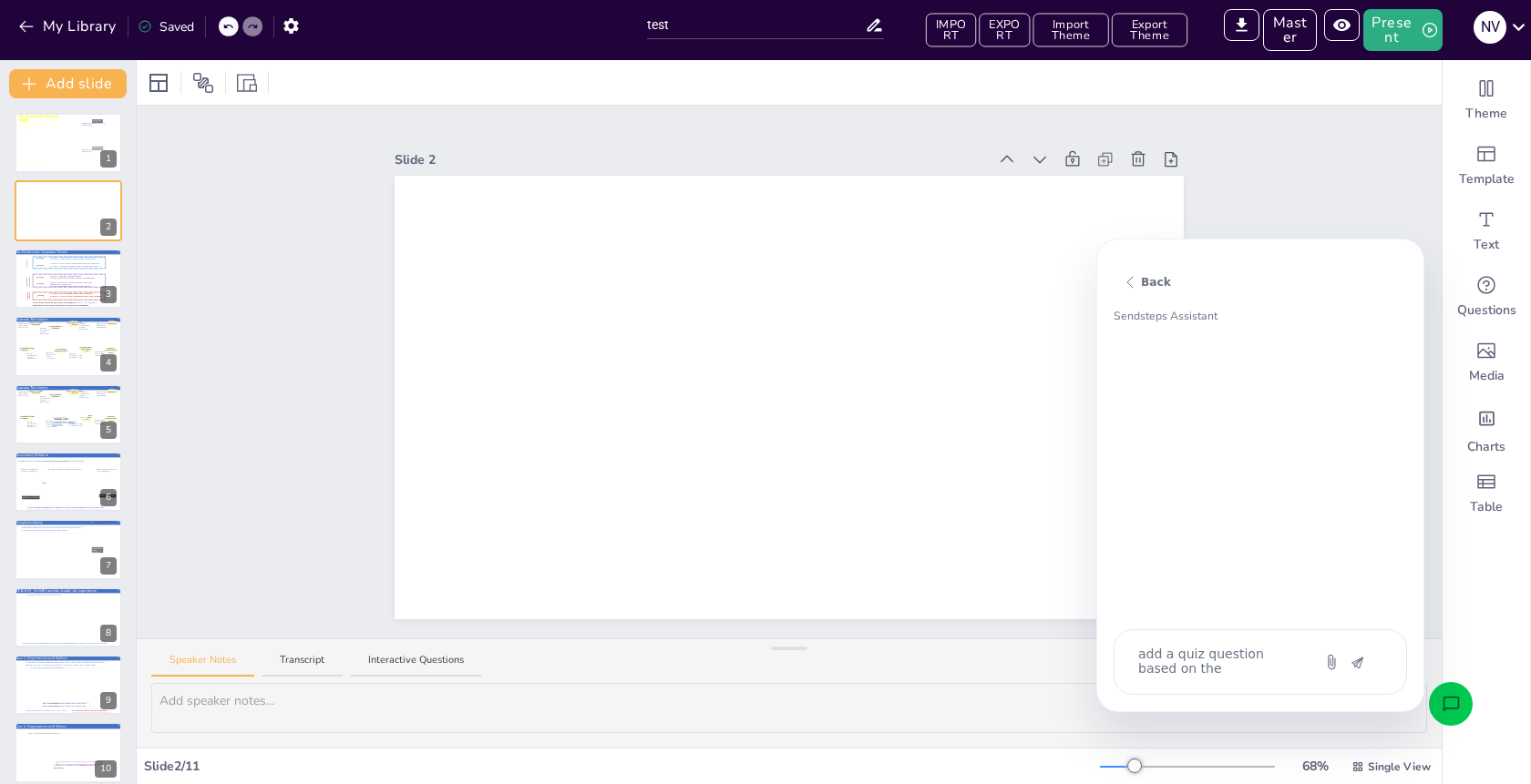
type textarea "x"
type textarea "add a quiz question based on the"
type textarea "x"
type textarea "add a quiz question based on the p"
type textarea "x"
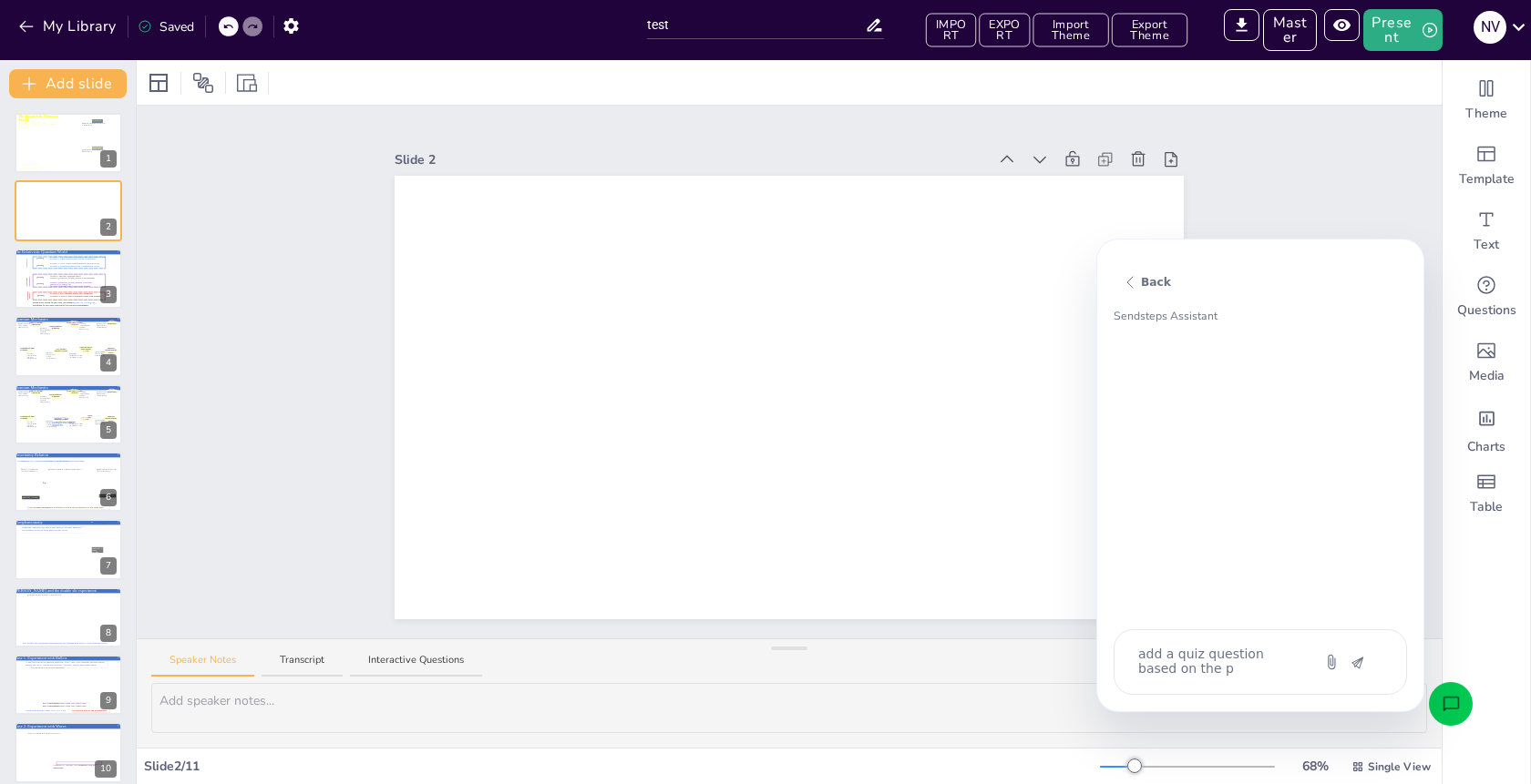
type textarea "add a quiz question based on the pr"
type textarea "x"
type textarea "add a quiz question based on the pre"
type textarea "x"
type textarea "add a quiz question based on the pres"
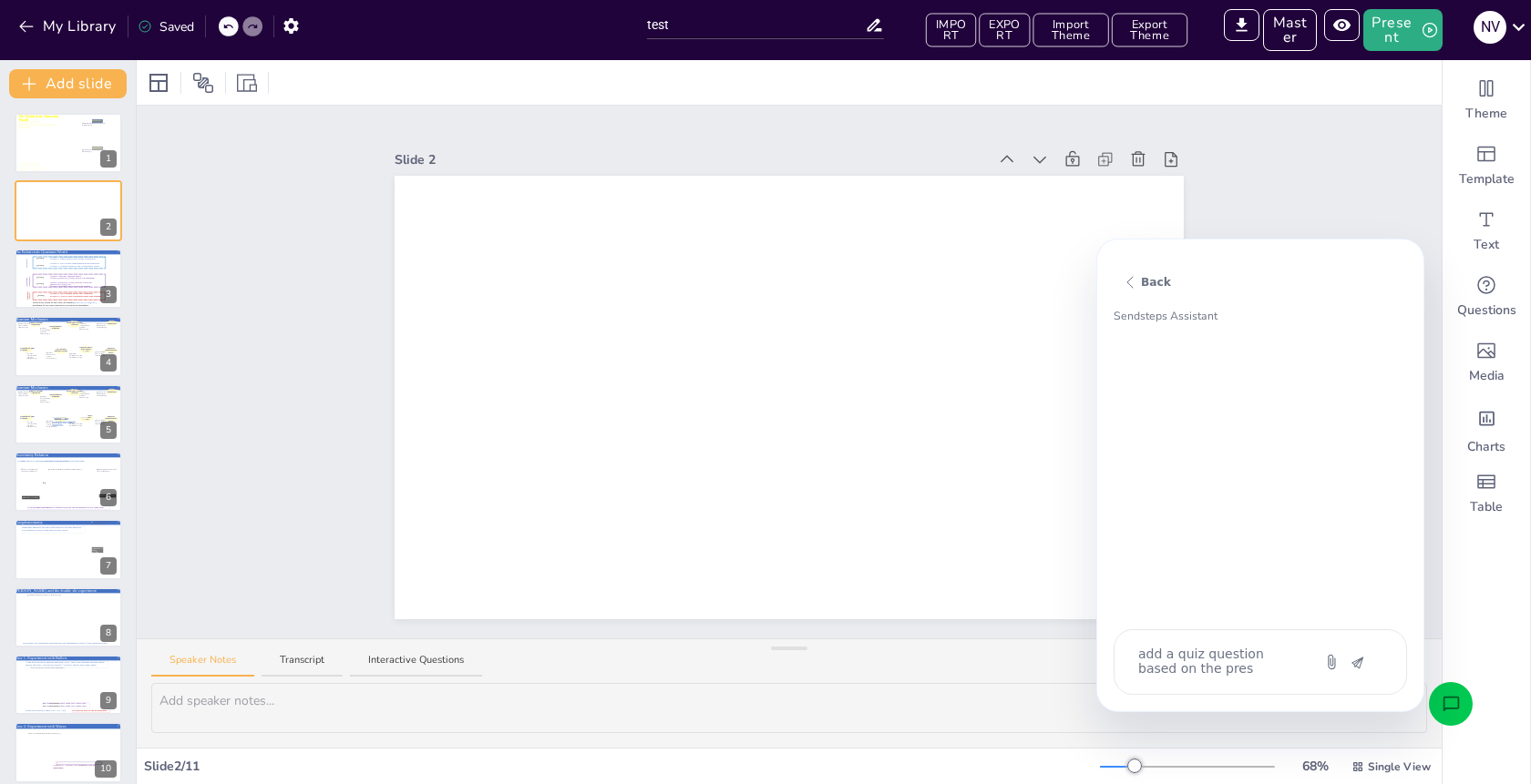
type textarea "x"
type textarea "add a quiz question based on the prese"
type textarea "x"
type textarea "add a quiz question based on the presen"
type textarea "x"
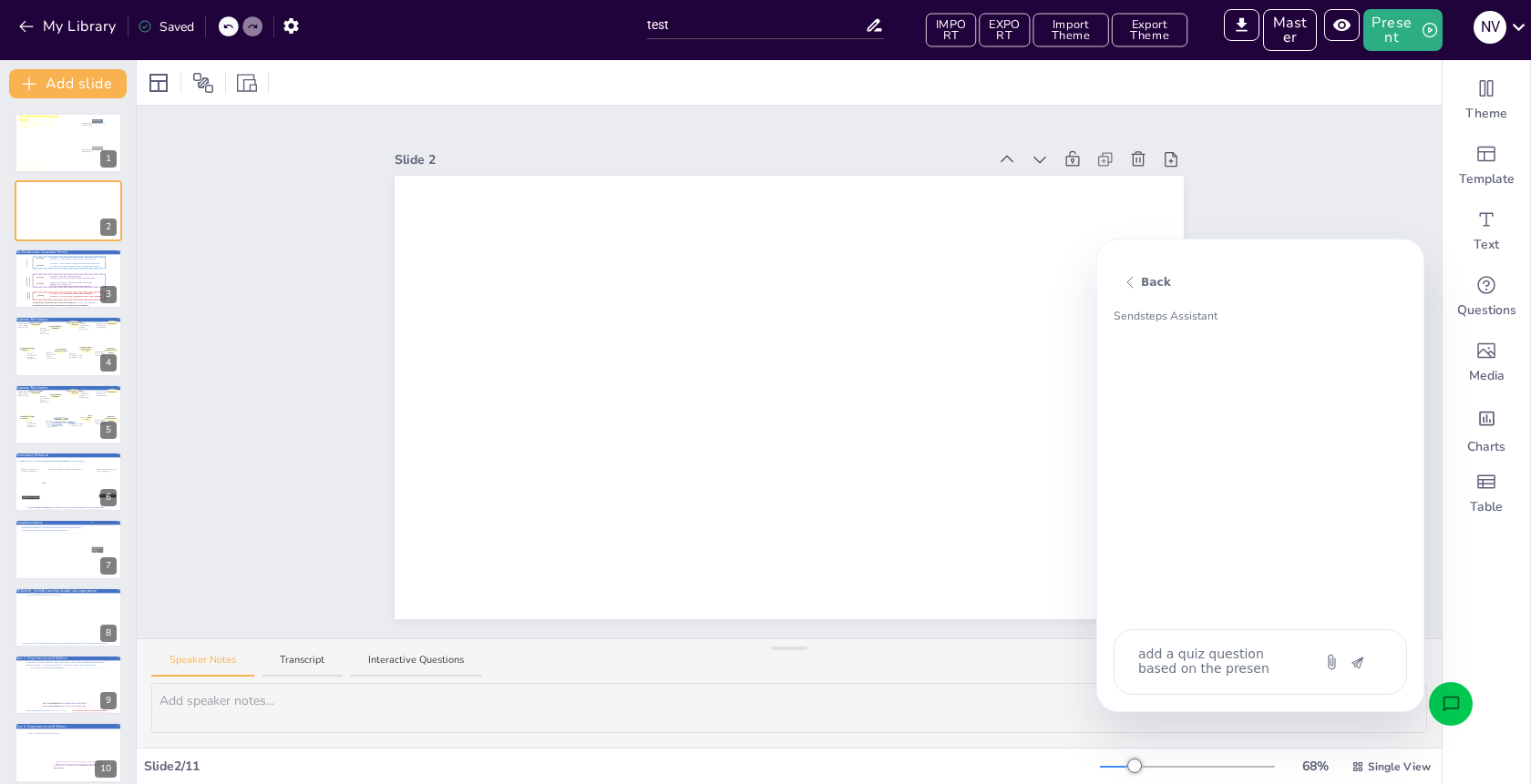
type textarea "add a quiz question based on the present"
type textarea "x"
type textarea "add a quiz question based on the presenta"
type textarea "x"
type textarea "add a quiz question based on the presentat"
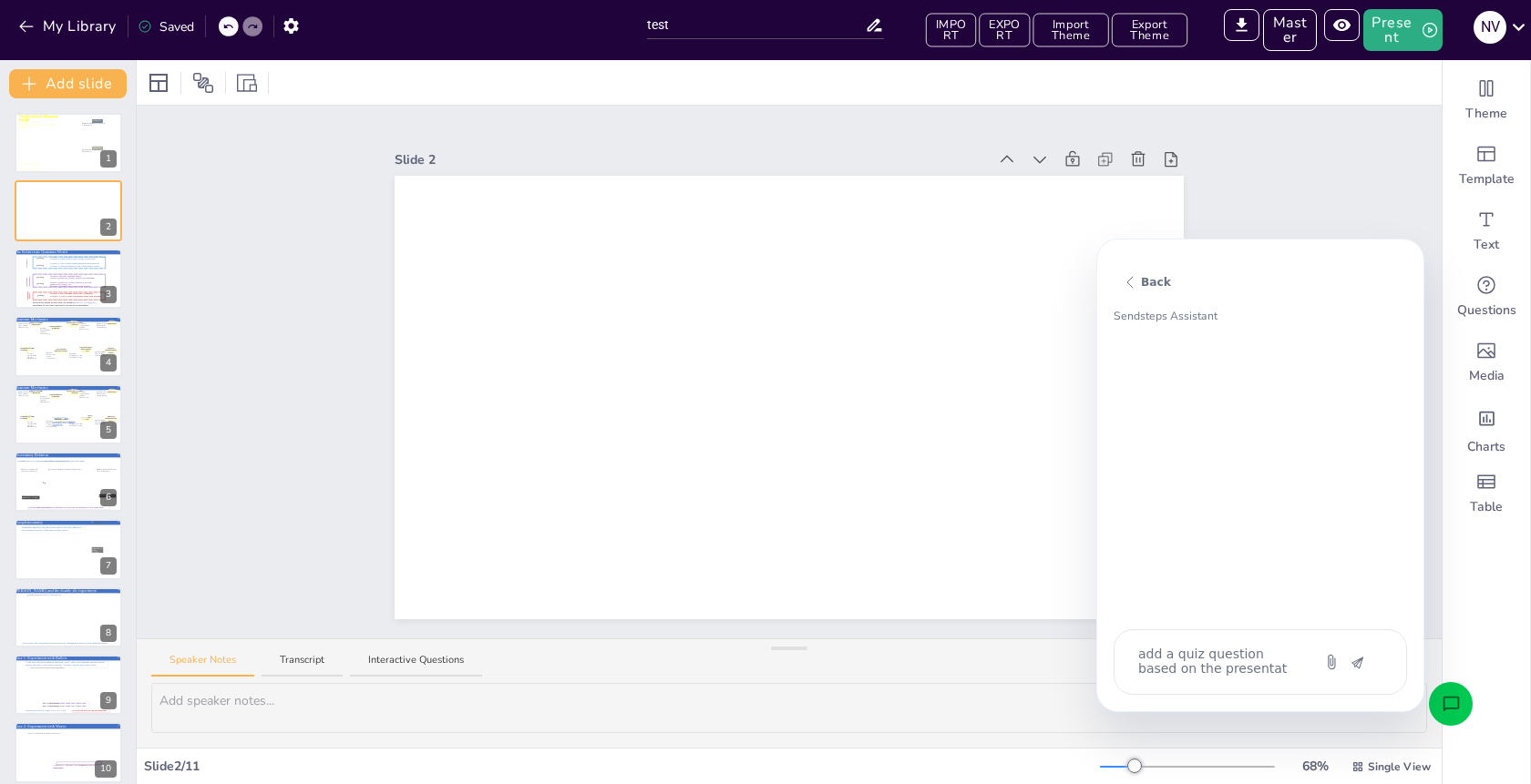
type textarea "x"
type textarea "add a quiz question based on the presentati"
type textarea "x"
type textarea "add a quiz question based on the presentatio"
type textarea "x"
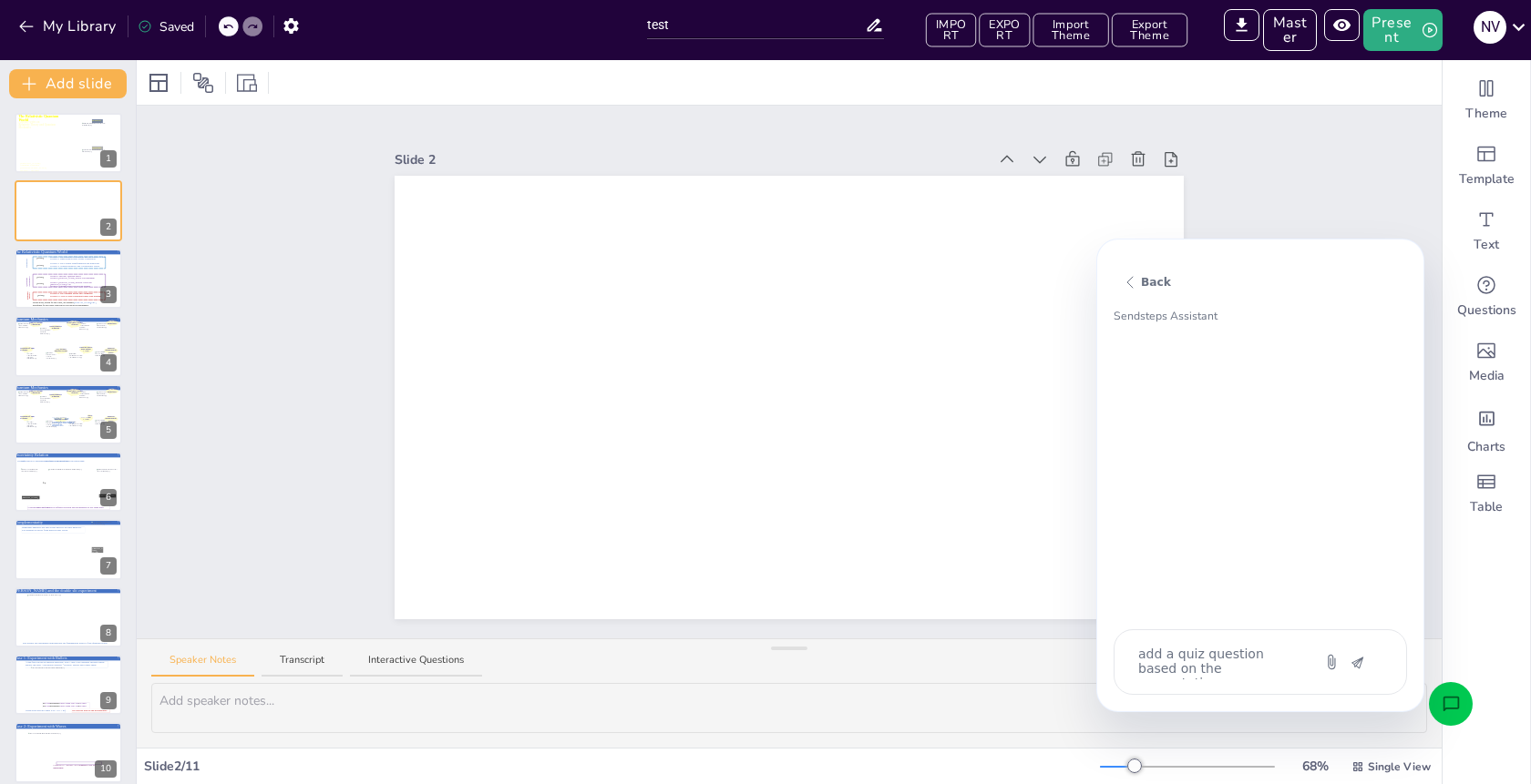
type textarea "add a quiz question based on the presentation"
type textarea "x"
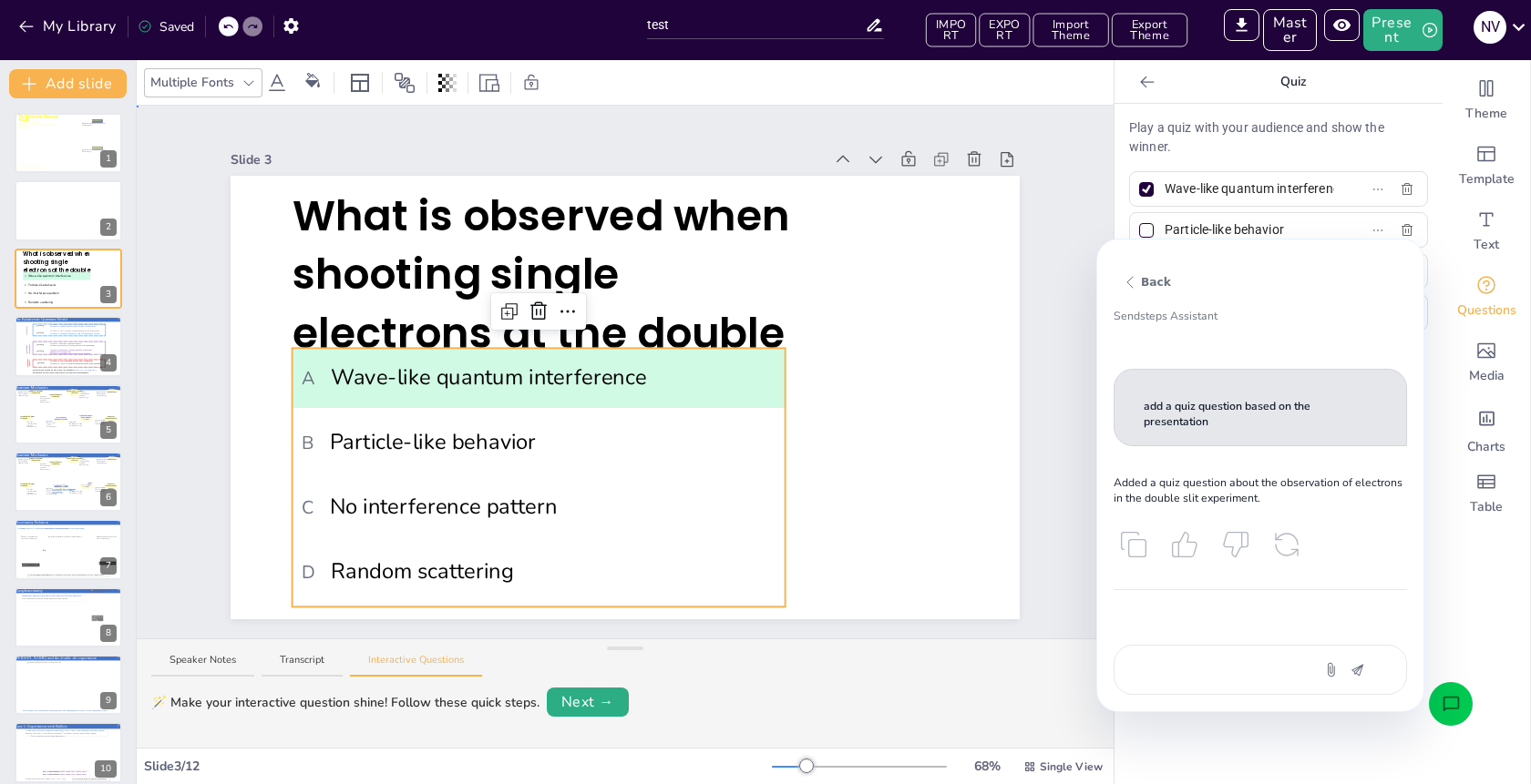
click at [184, 168] on div "Slide 1 A lecture series on Relativity Theory and Quantum Mechanics The Relativ…" at bounding box center [625, 373] width 891 height 495
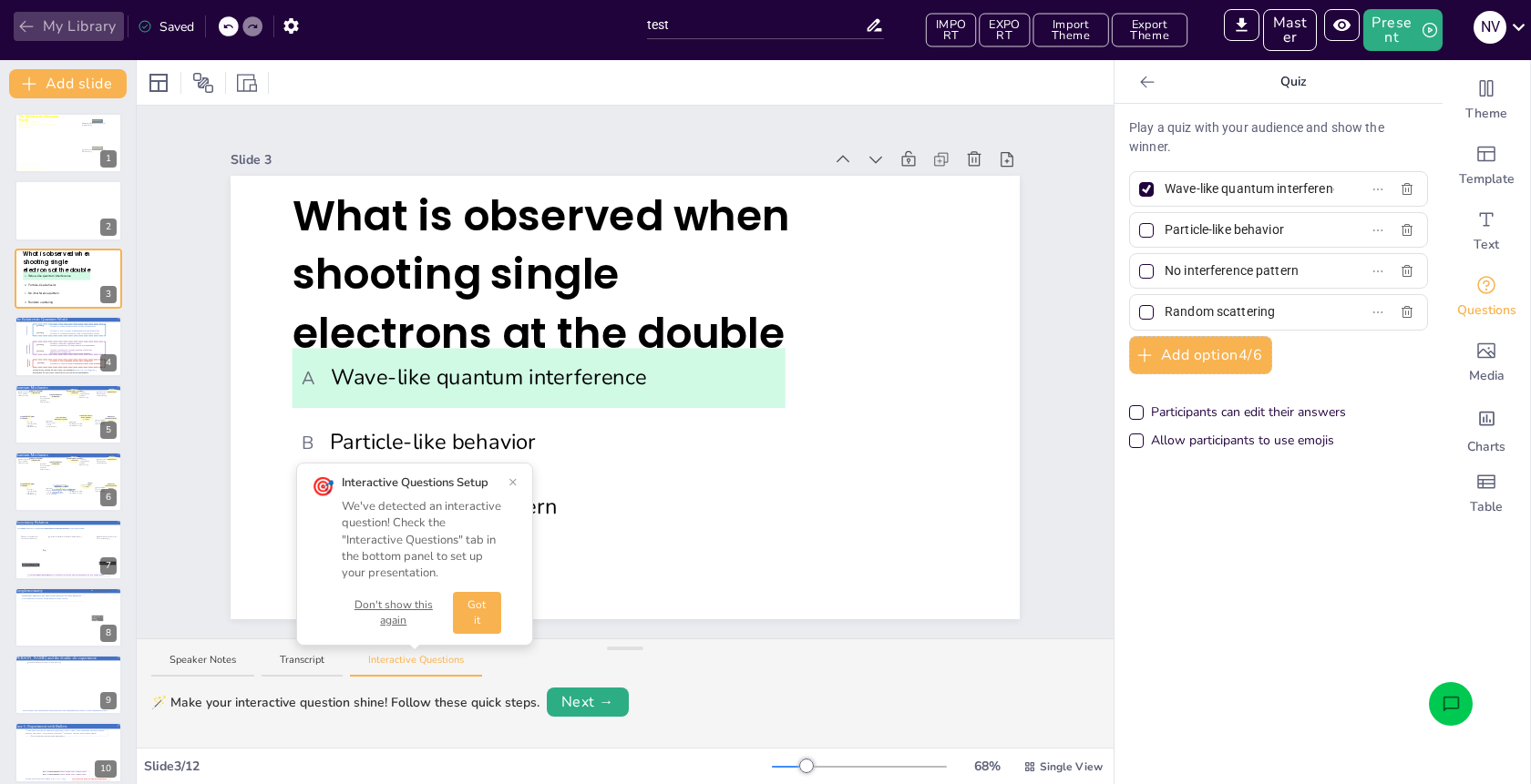
click at [81, 27] on button "My Library" at bounding box center [69, 26] width 110 height 29
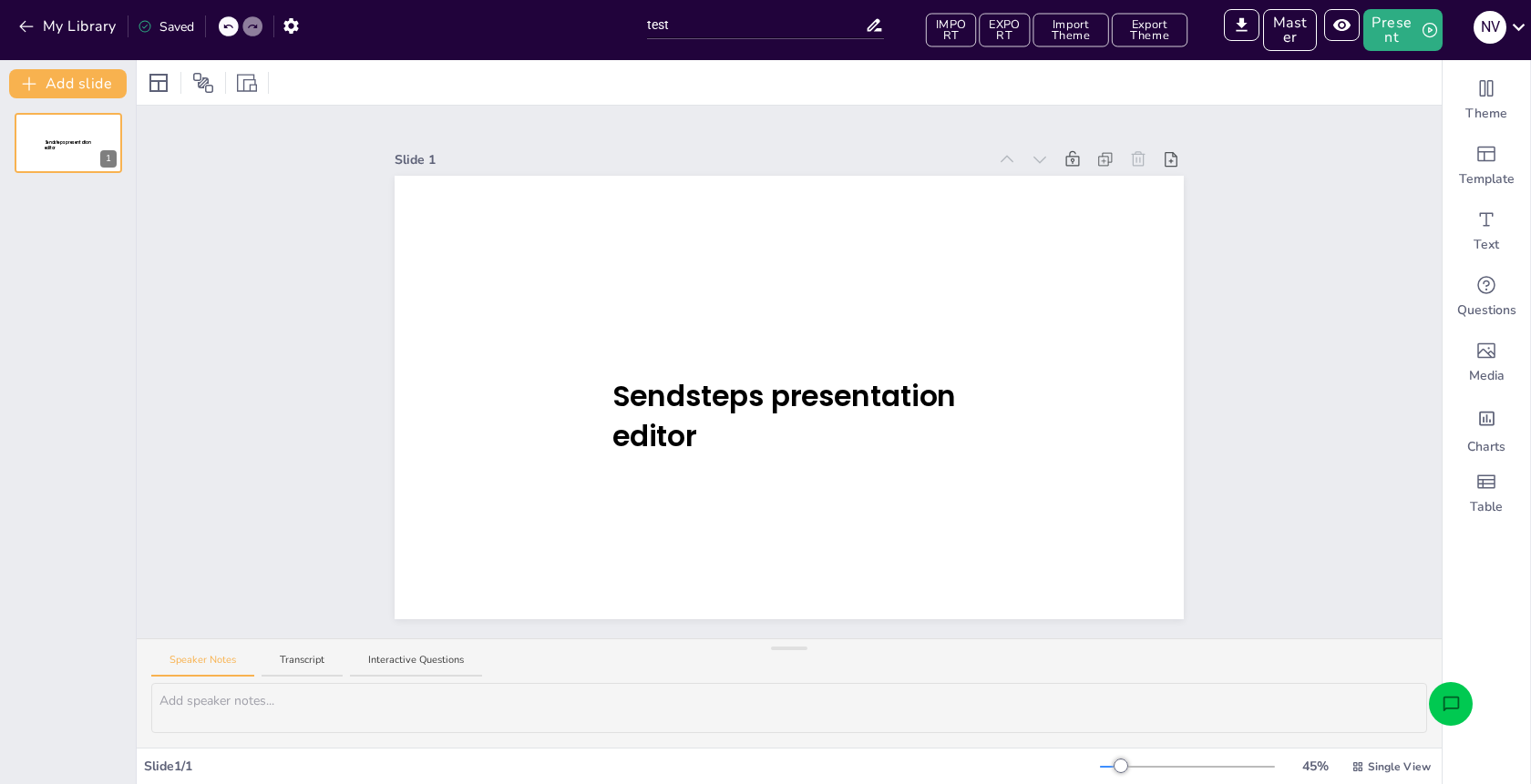
drag, startPoint x: 497, startPoint y: 43, endPoint x: 503, endPoint y: 21, distance: 22.8
click at [481, 44] on div "My Library Saved" at bounding box center [319, 25] width 638 height 51
click at [69, 32] on button "My Library" at bounding box center [69, 26] width 110 height 29
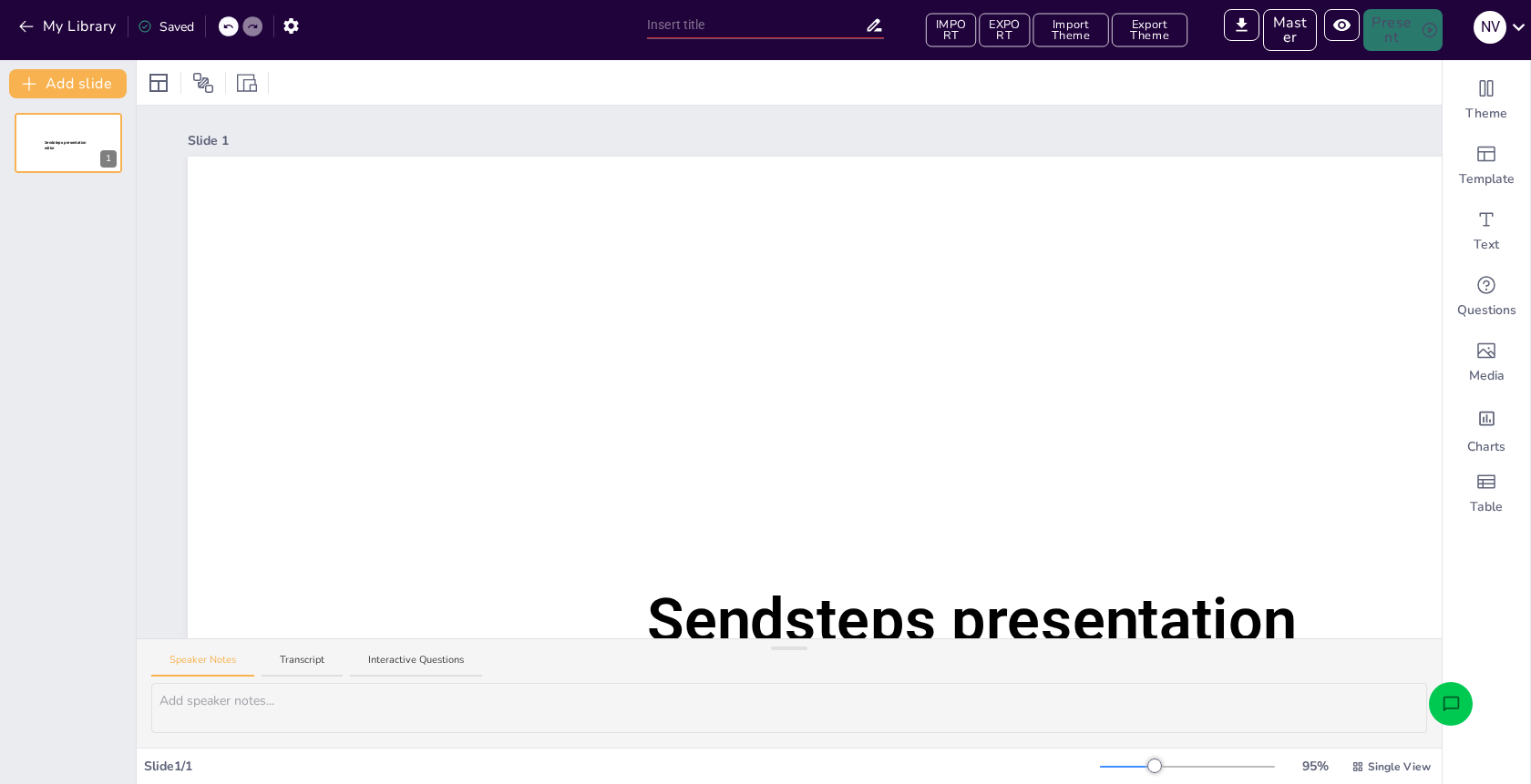
type input "test"
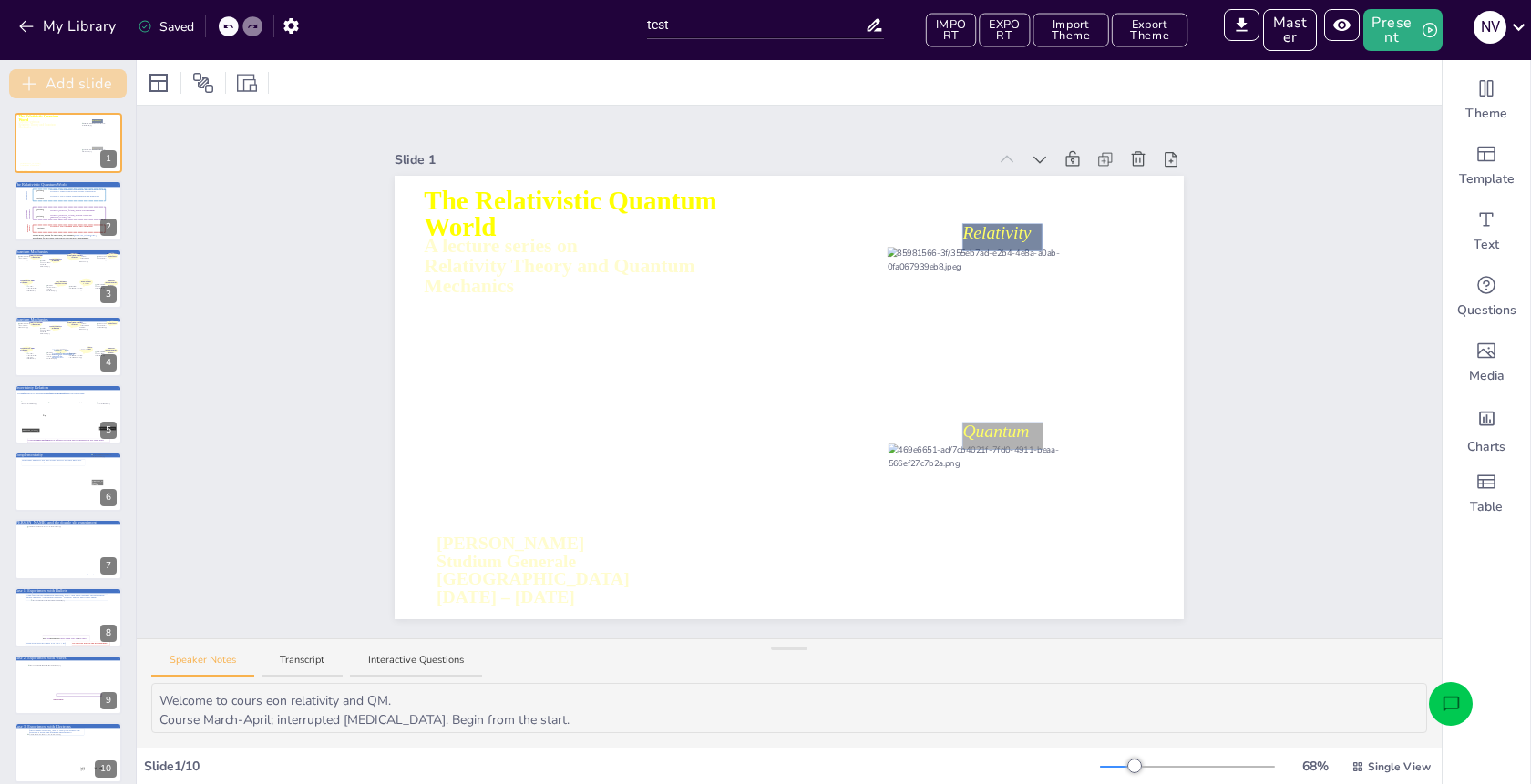
click at [64, 82] on button "Add slide" at bounding box center [68, 83] width 118 height 29
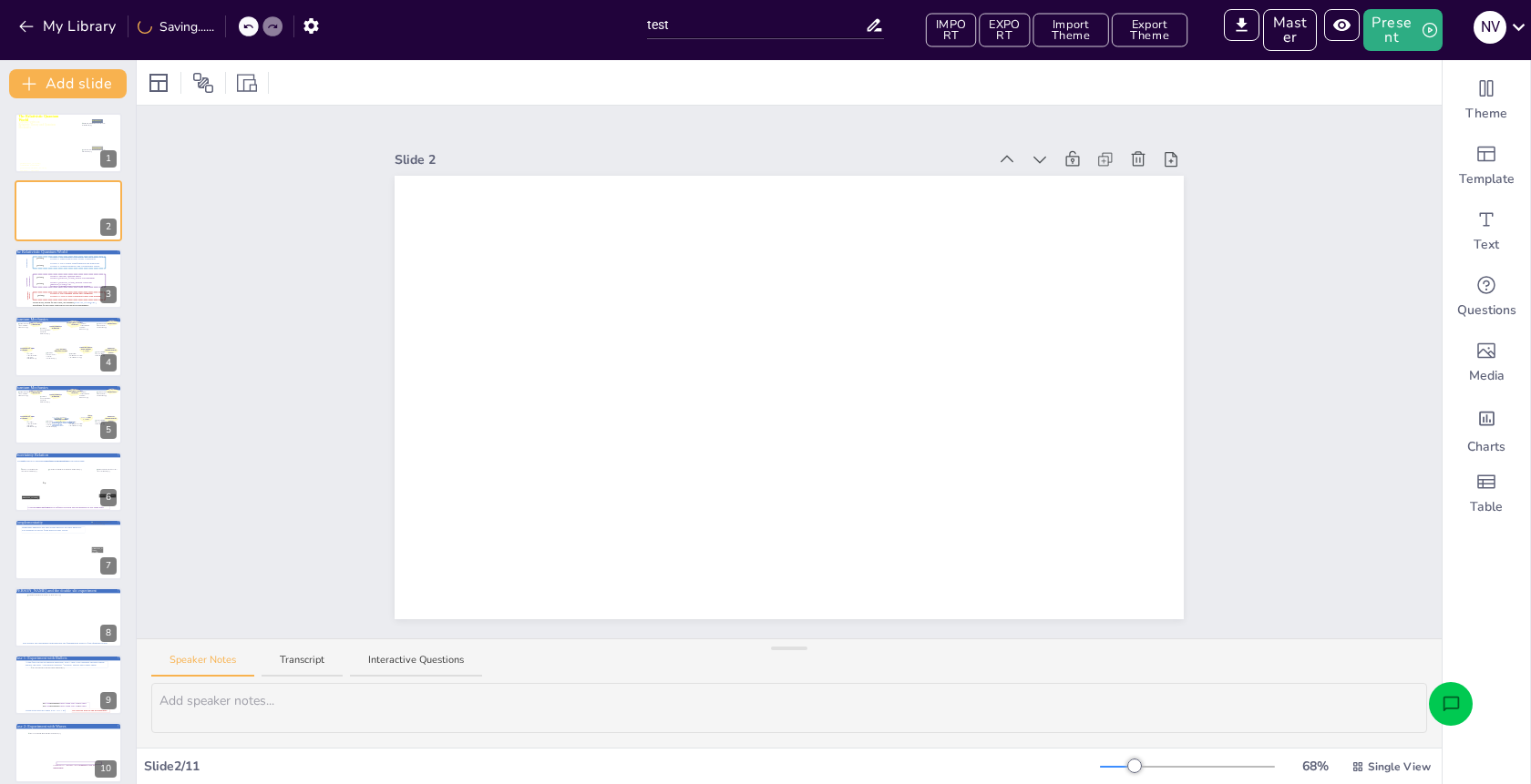
click at [1448, 691] on button "Open assistant chat" at bounding box center [1449, 703] width 44 height 44
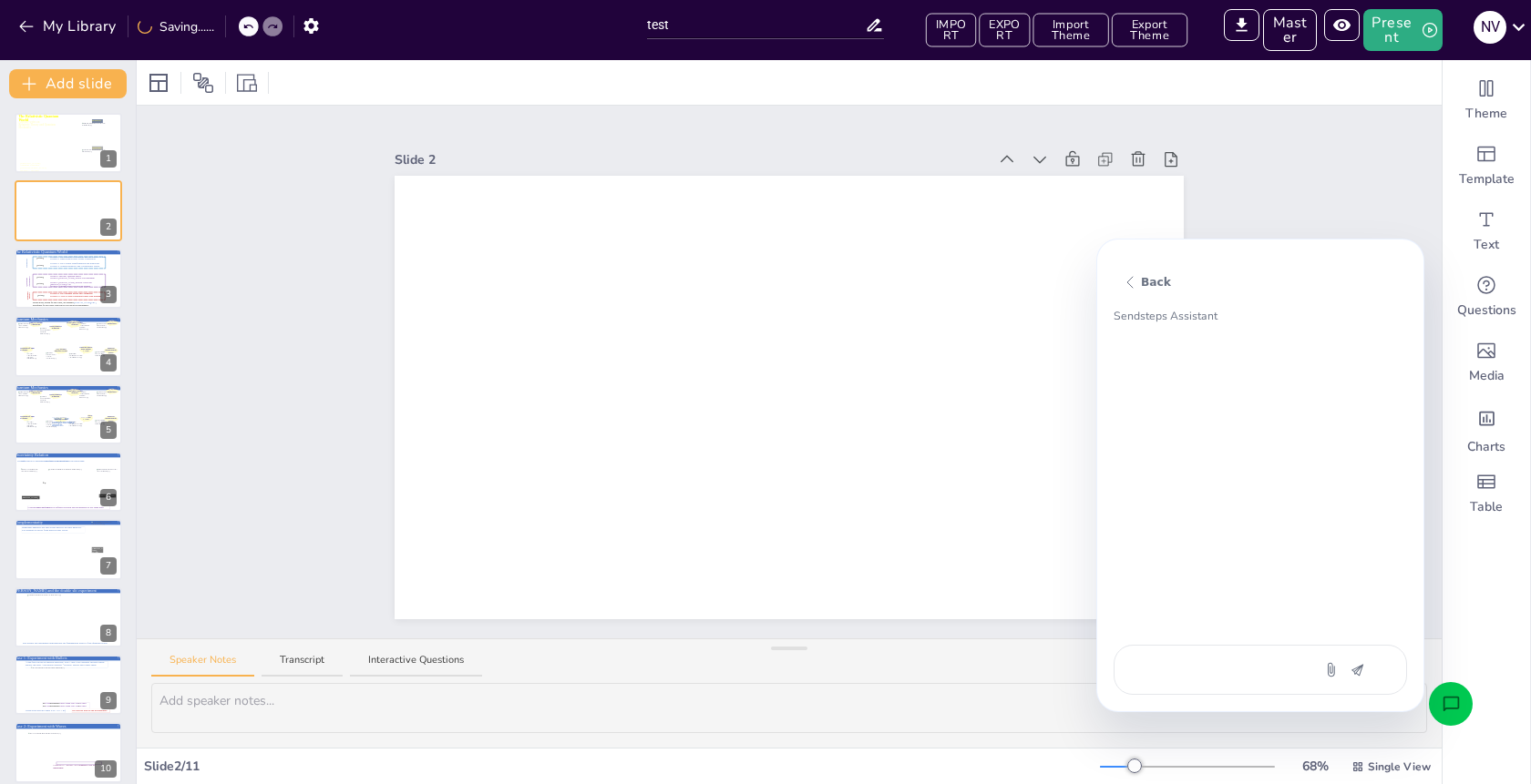
type textarea "a"
type textarea "x"
type textarea "ad"
type textarea "x"
type textarea "add"
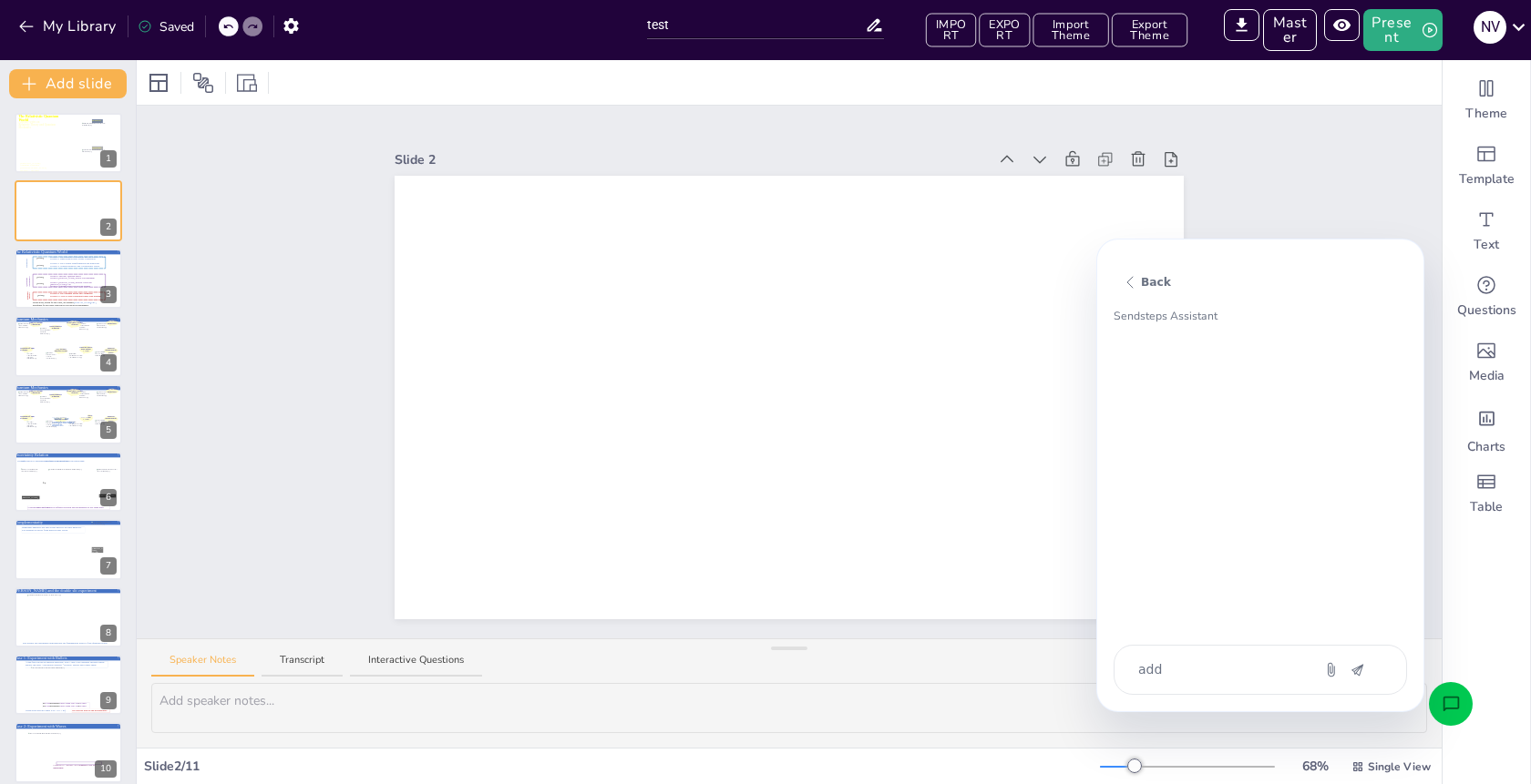
type textarea "x"
type textarea "add"
type textarea "x"
type textarea "add a"
type textarea "x"
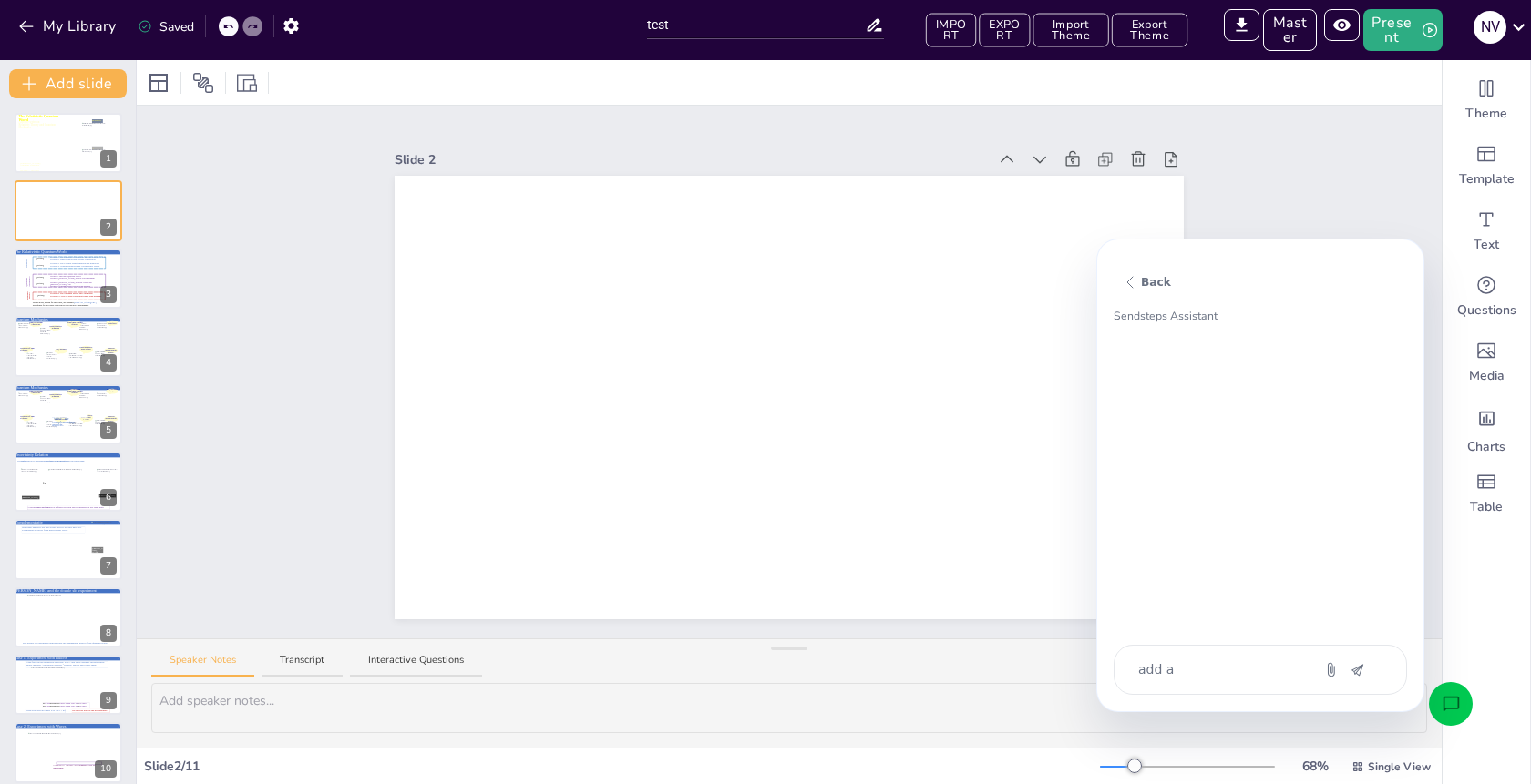
type textarea "add a"
type textarea "x"
type textarea "add a q"
type textarea "x"
type textarea "add a qu"
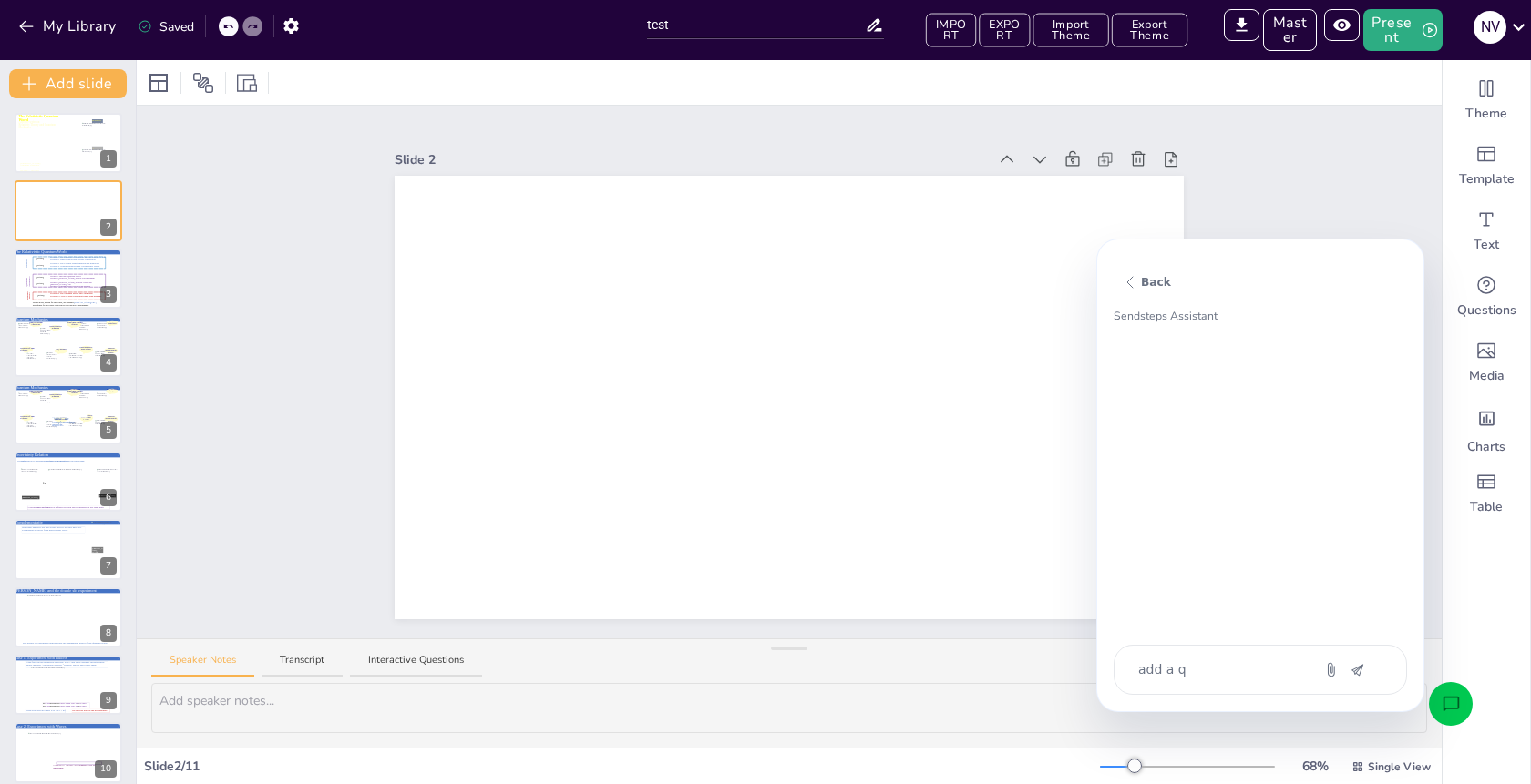
type textarea "x"
type textarea "add a qui"
type textarea "x"
type textarea "add a quiz"
type textarea "x"
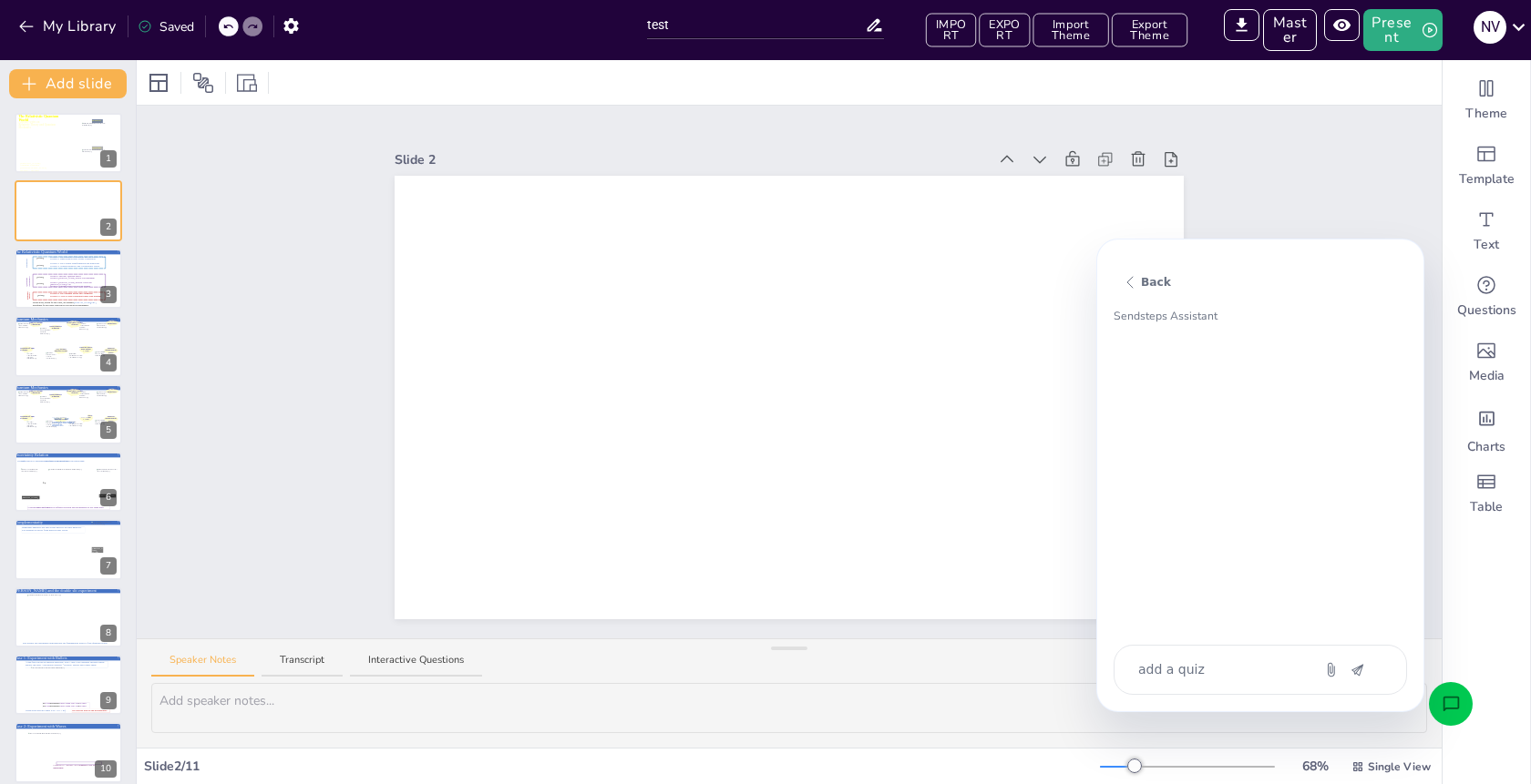
type textarea "add a quiz"
type textarea "x"
type textarea "add a quiz q"
type textarea "x"
type textarea "add a quiz qu"
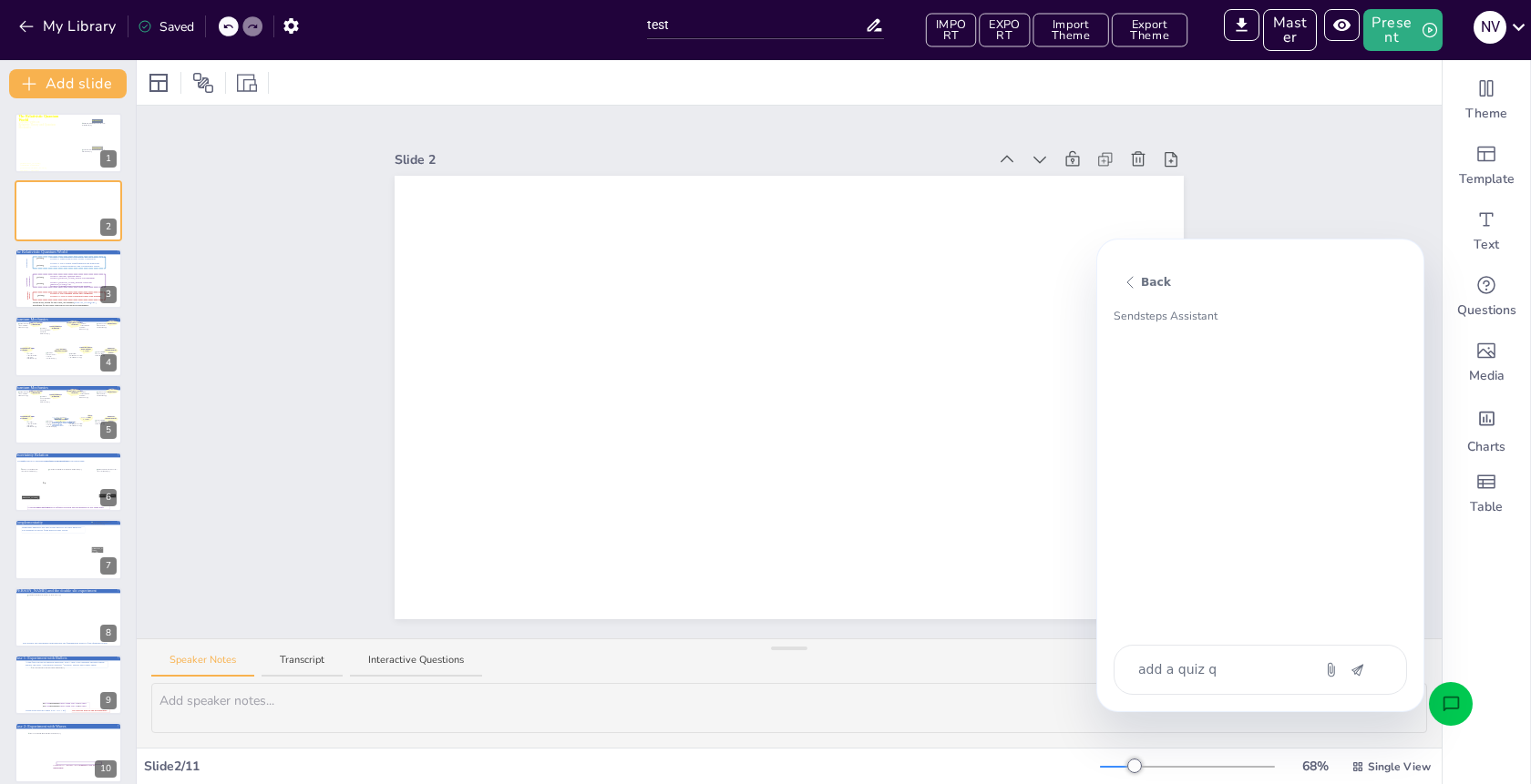
type textarea "x"
type textarea "add a quiz que"
type textarea "x"
type textarea "add a quiz ques"
type textarea "x"
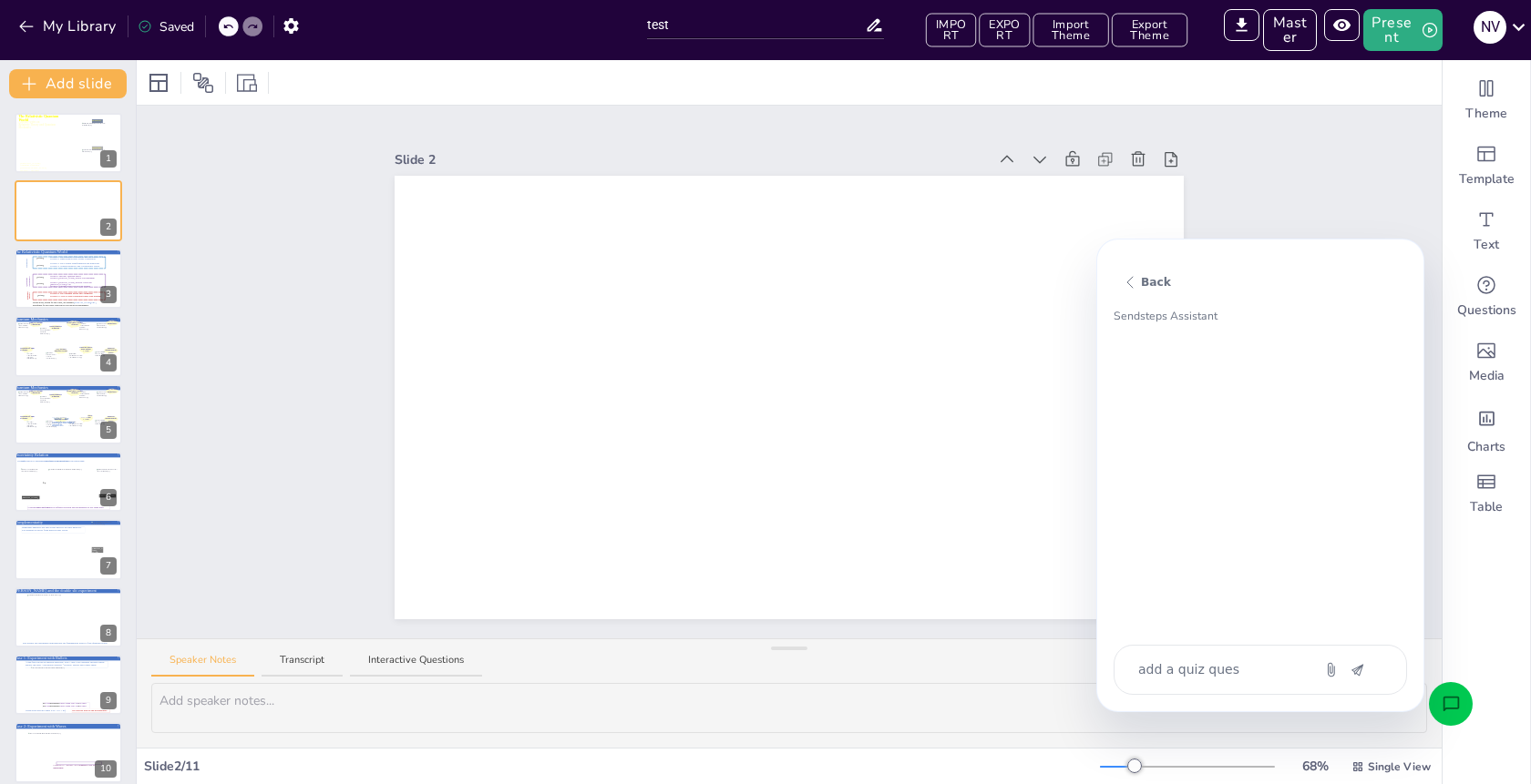
type textarea "add a quiz quest"
type textarea "x"
type textarea "add a quiz questi"
type textarea "x"
type textarea "add a quiz questio"
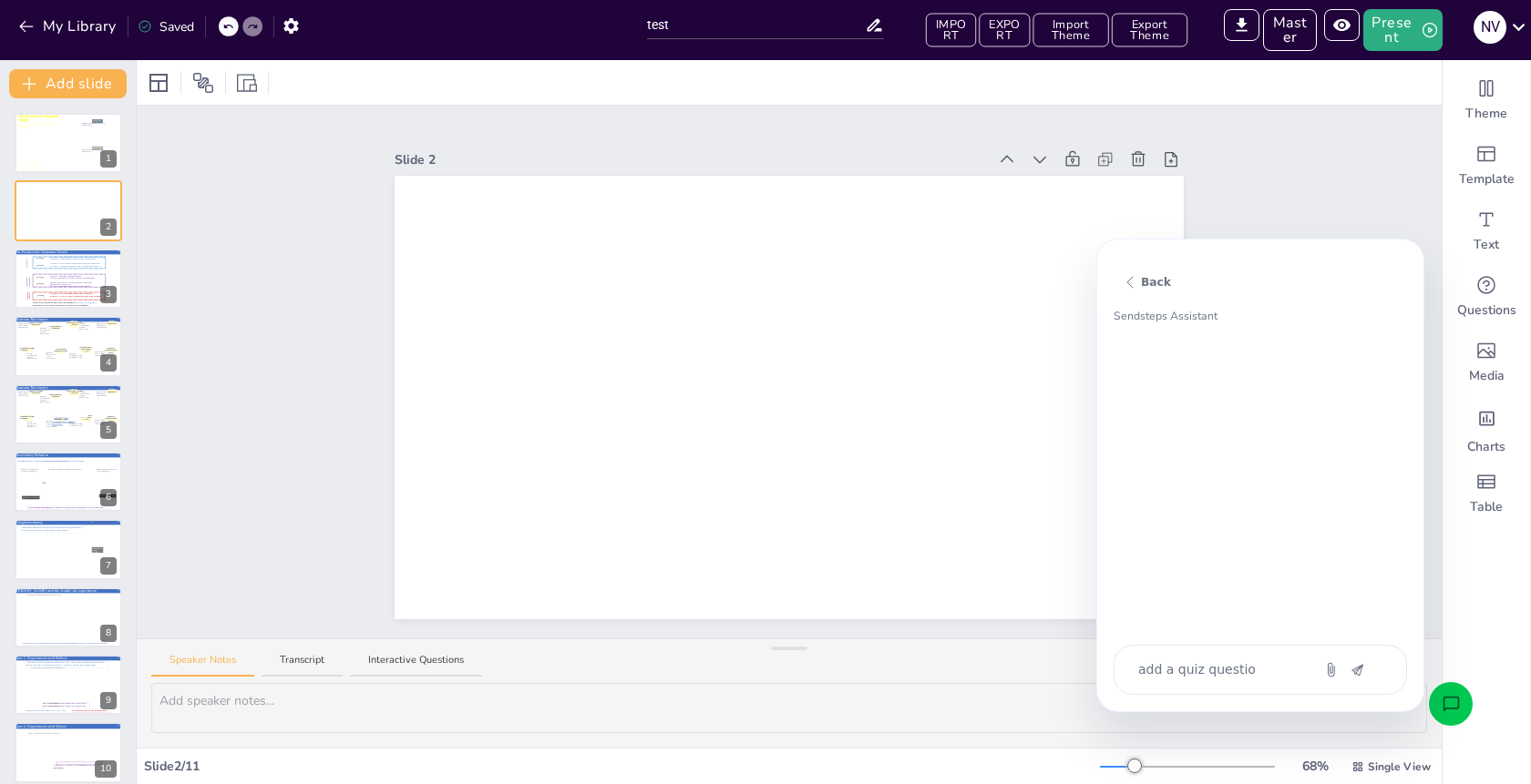
type textarea "x"
type textarea "add a quiz question"
type textarea "x"
type textarea "add a quiz question"
type textarea "x"
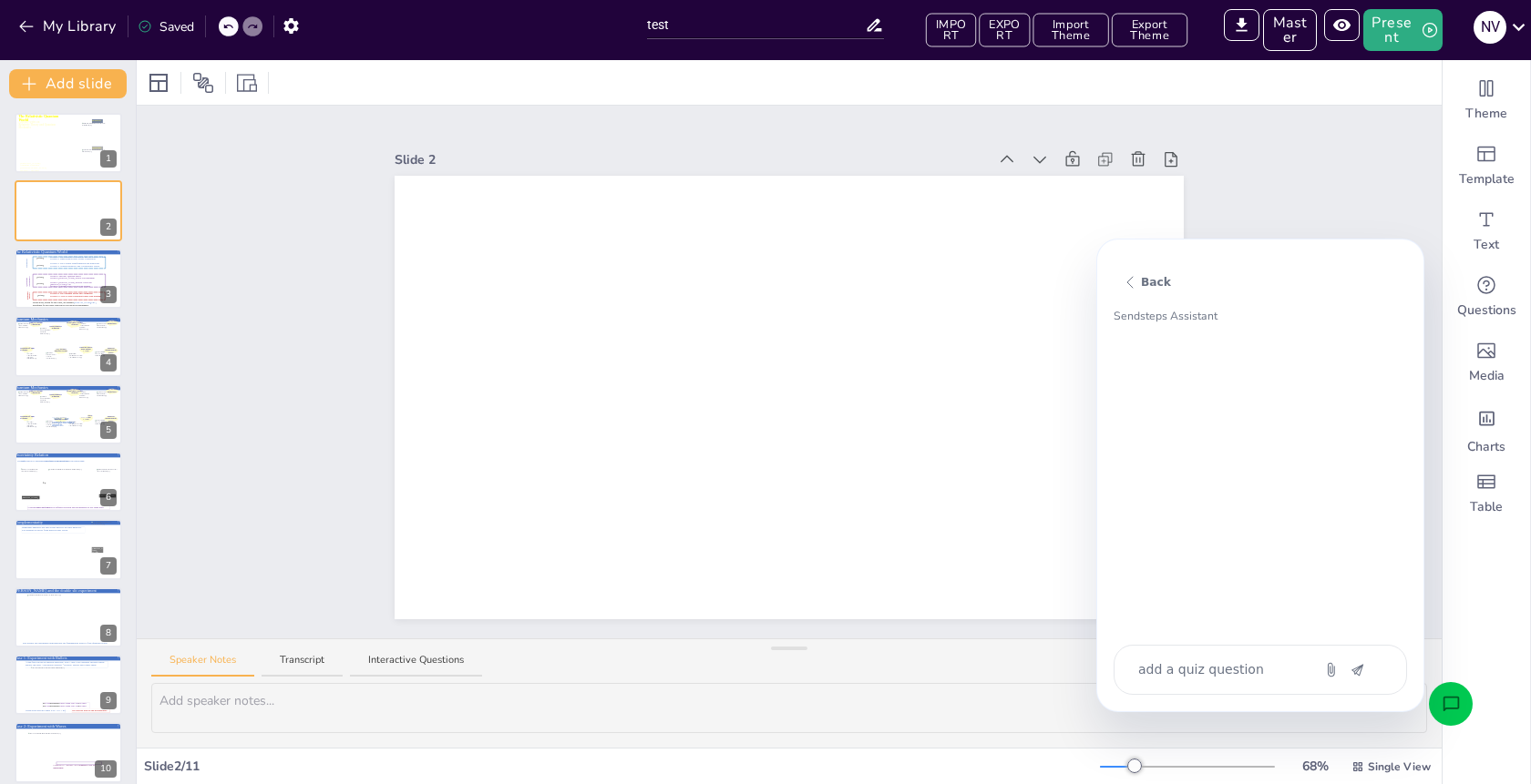
type textarea "add a quiz question b"
type textarea "x"
type textarea "add a quiz question ba"
type textarea "x"
type textarea "add a quiz question bae"
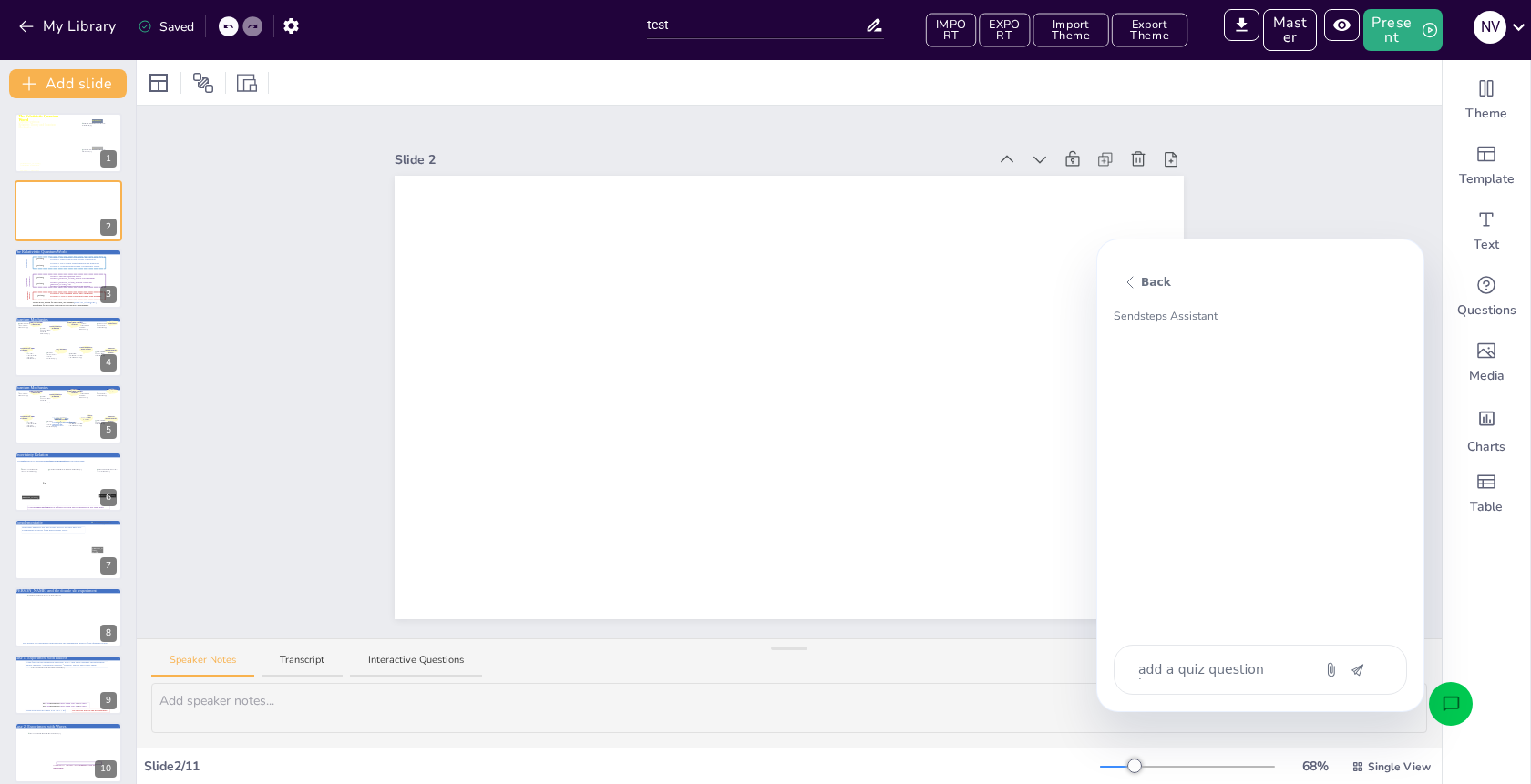
type textarea "x"
type textarea "add a quiz question ba"
type textarea "x"
type textarea "add a quiz question bas"
type textarea "x"
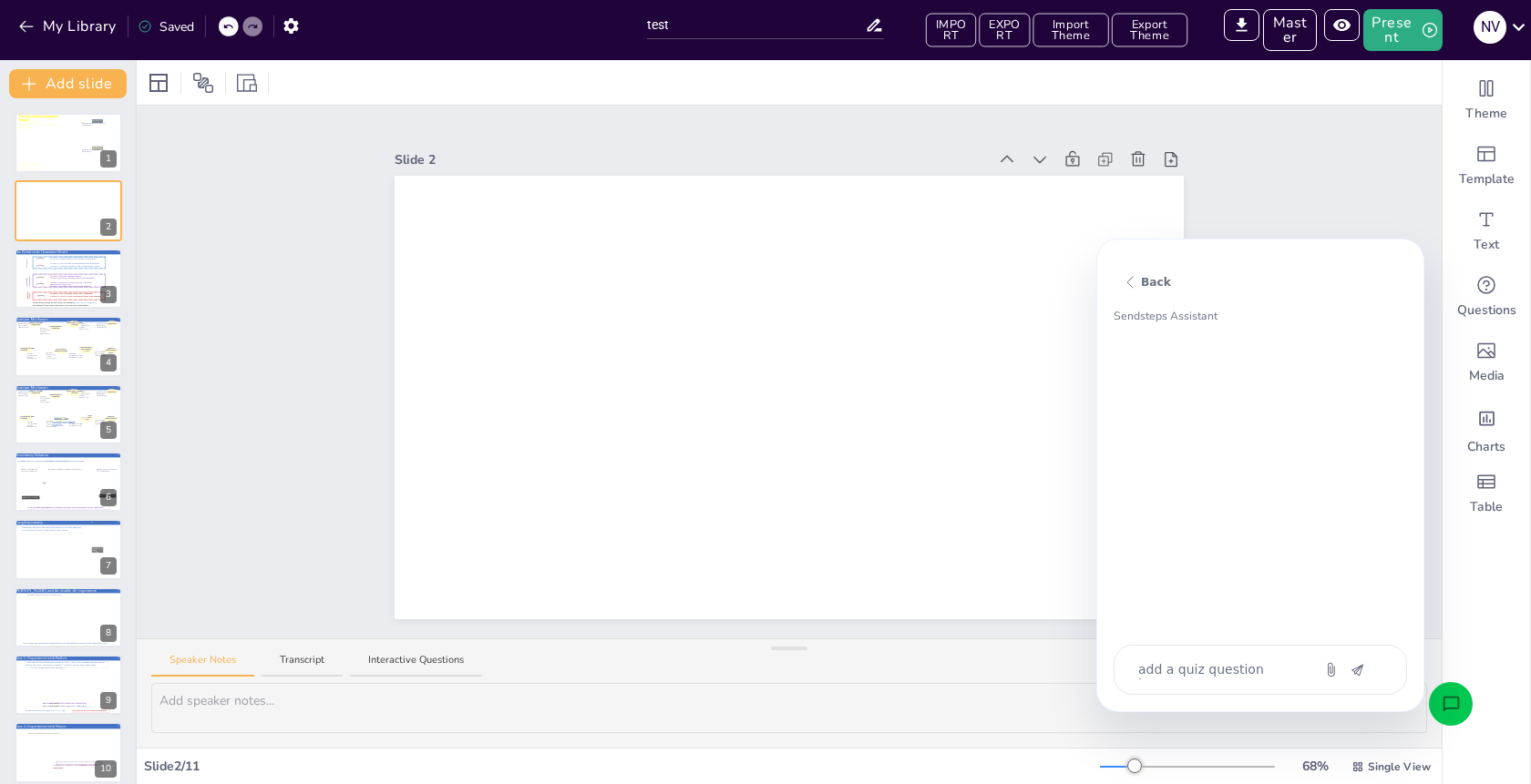
type textarea "add a quiz question base"
type textarea "x"
type textarea "add a quiz question based"
type textarea "x"
type textarea "add a quiz question based"
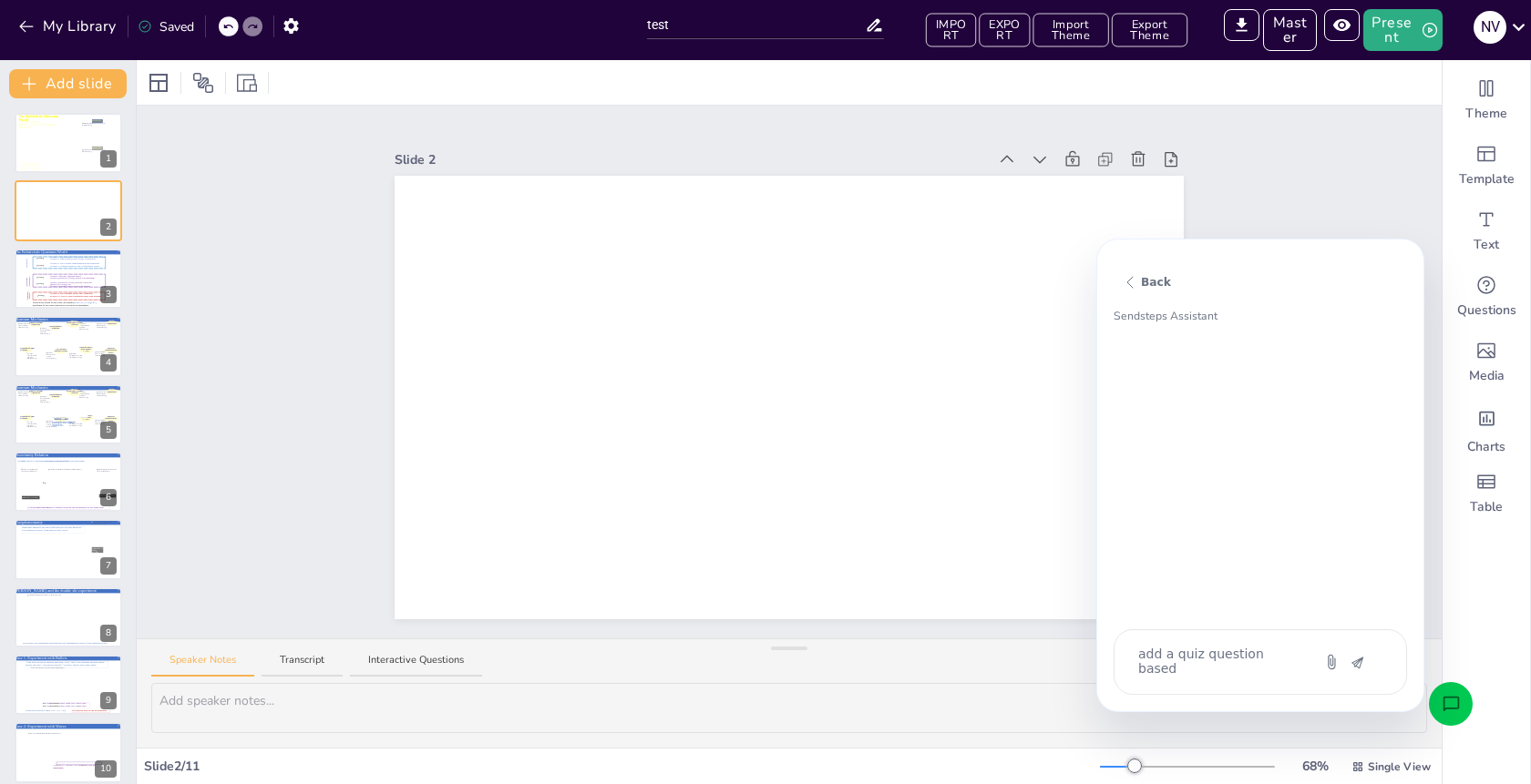
type textarea "x"
type textarea "add a quiz question based o"
type textarea "x"
type textarea "add a quiz question based on"
type textarea "x"
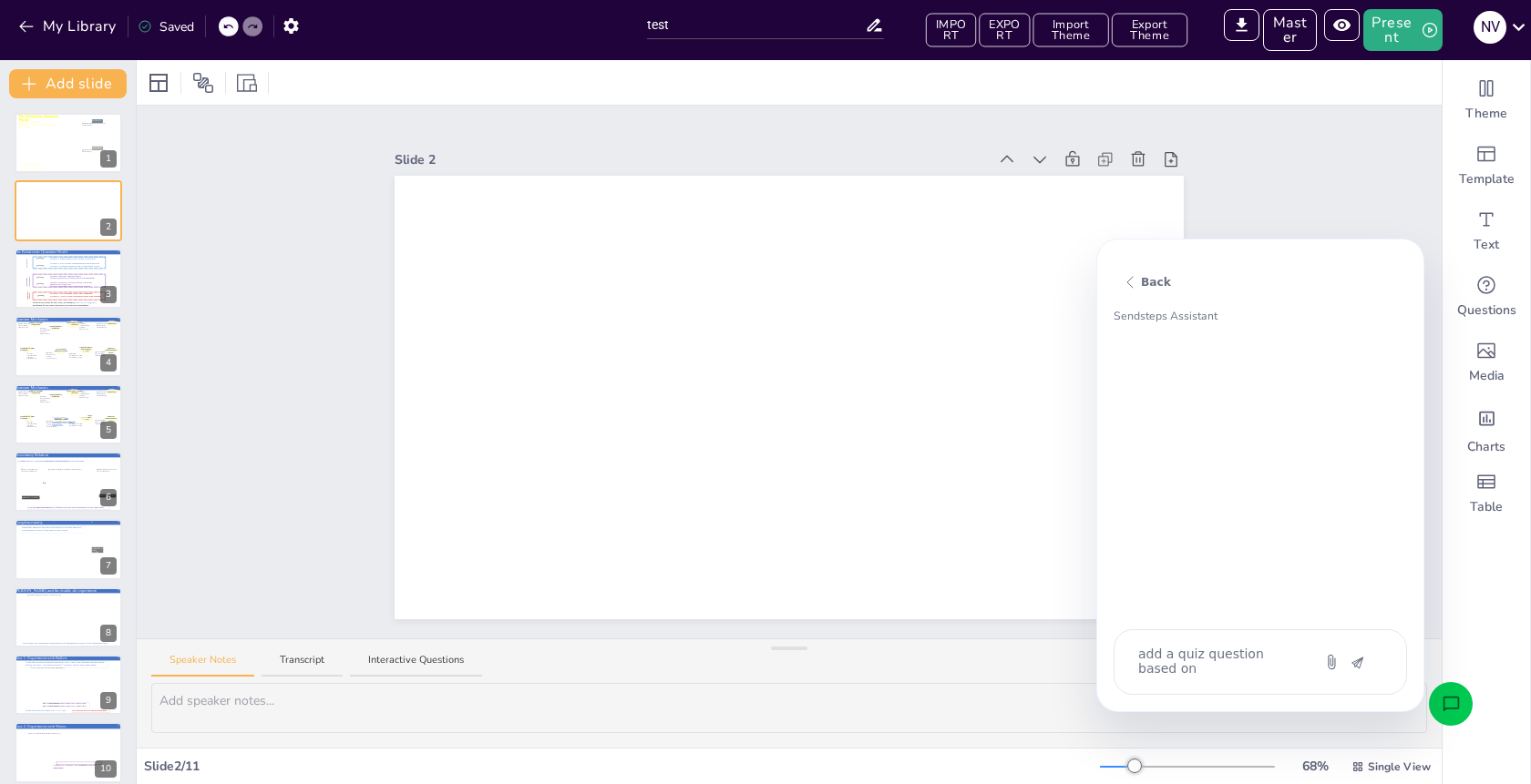
type textarea "add a quiz question based on"
type textarea "x"
type textarea "add a quiz question based on t"
type textarea "x"
type textarea "add a quiz question based on th"
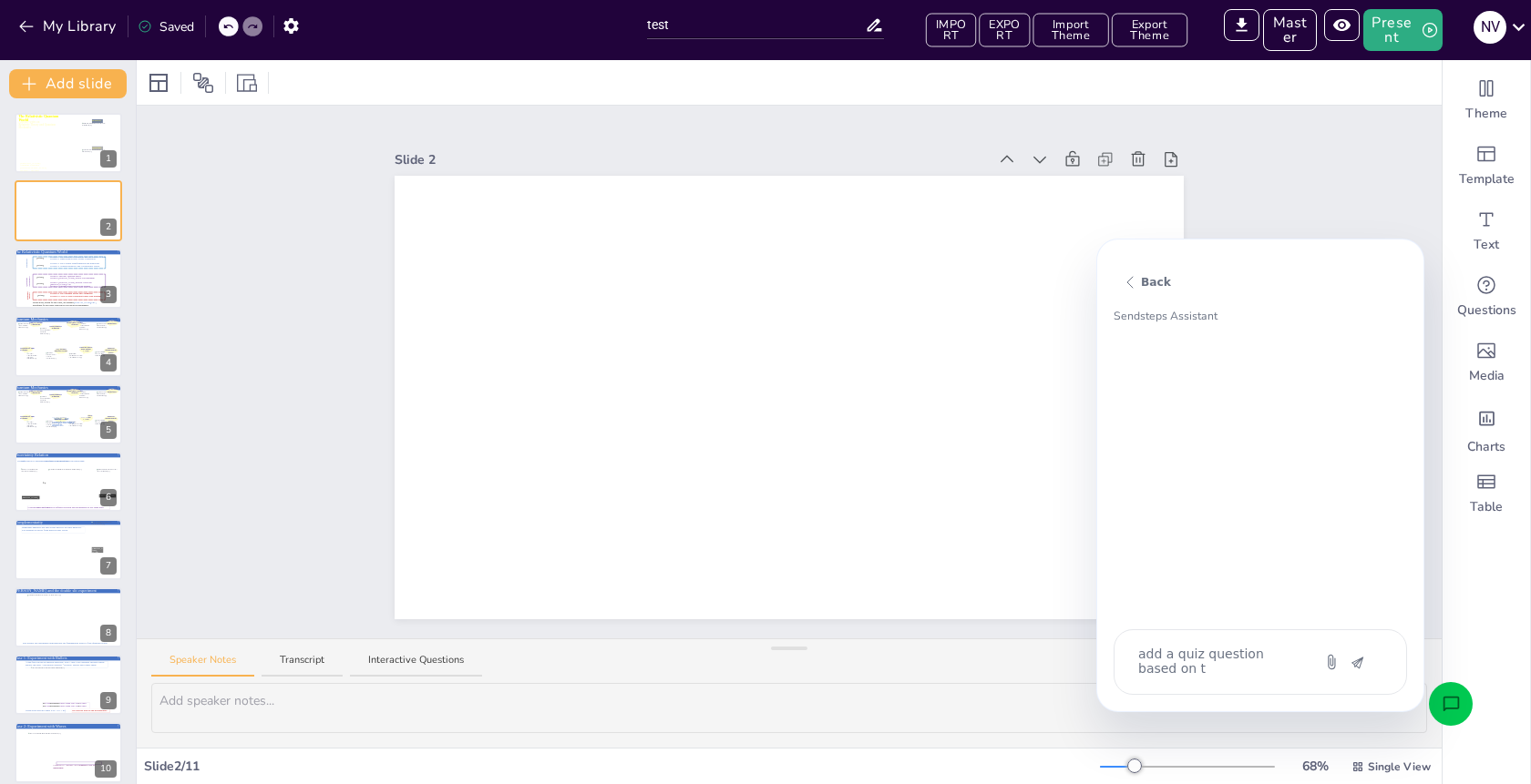
type textarea "x"
type textarea "add a quiz question based on thi"
type textarea "x"
type textarea "add a quiz question based on this"
type textarea "x"
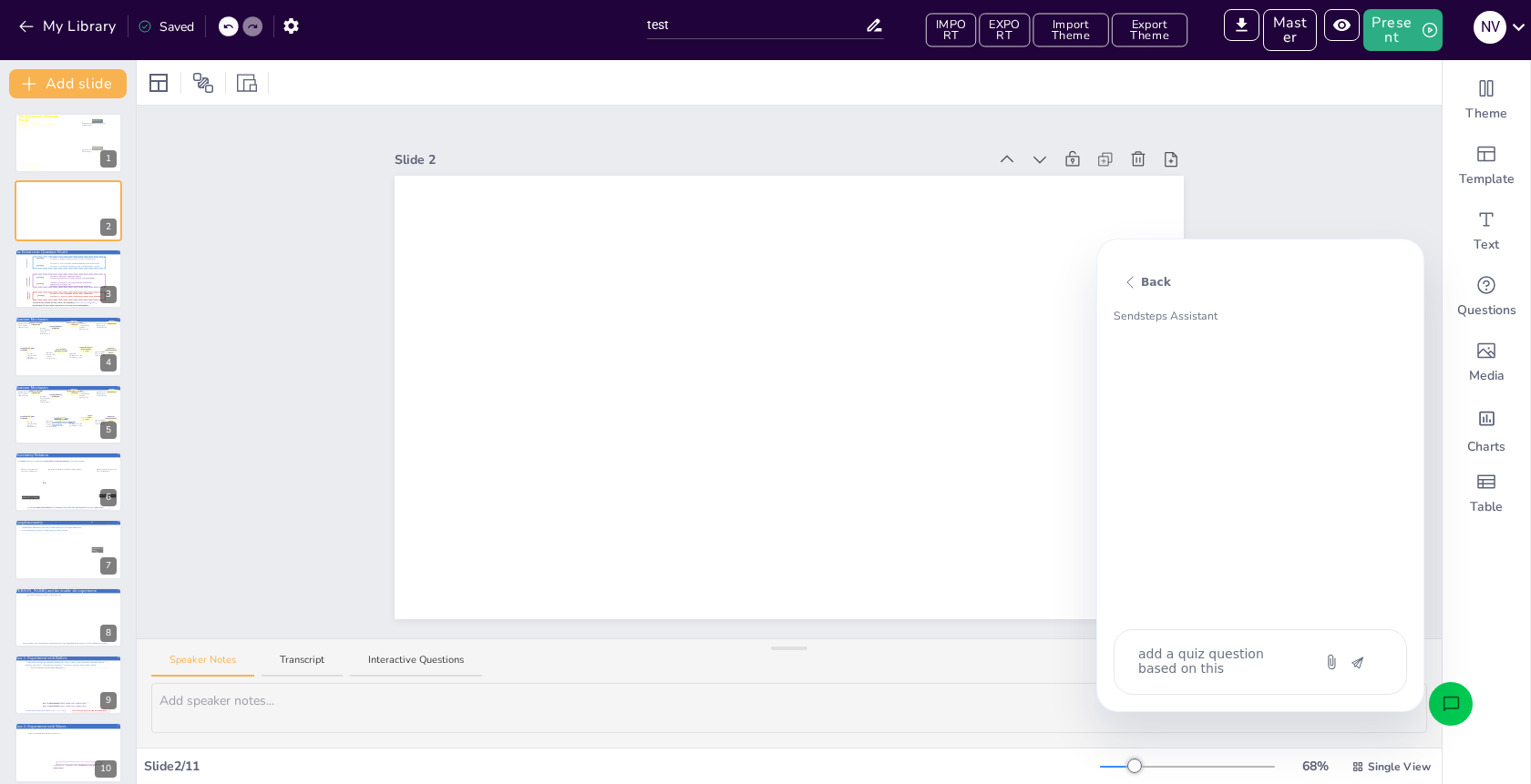
type textarea "add a quiz question based on this"
type textarea "x"
type textarea "add a quiz question based on this p"
type textarea "x"
type textarea "add a quiz question based on this pr"
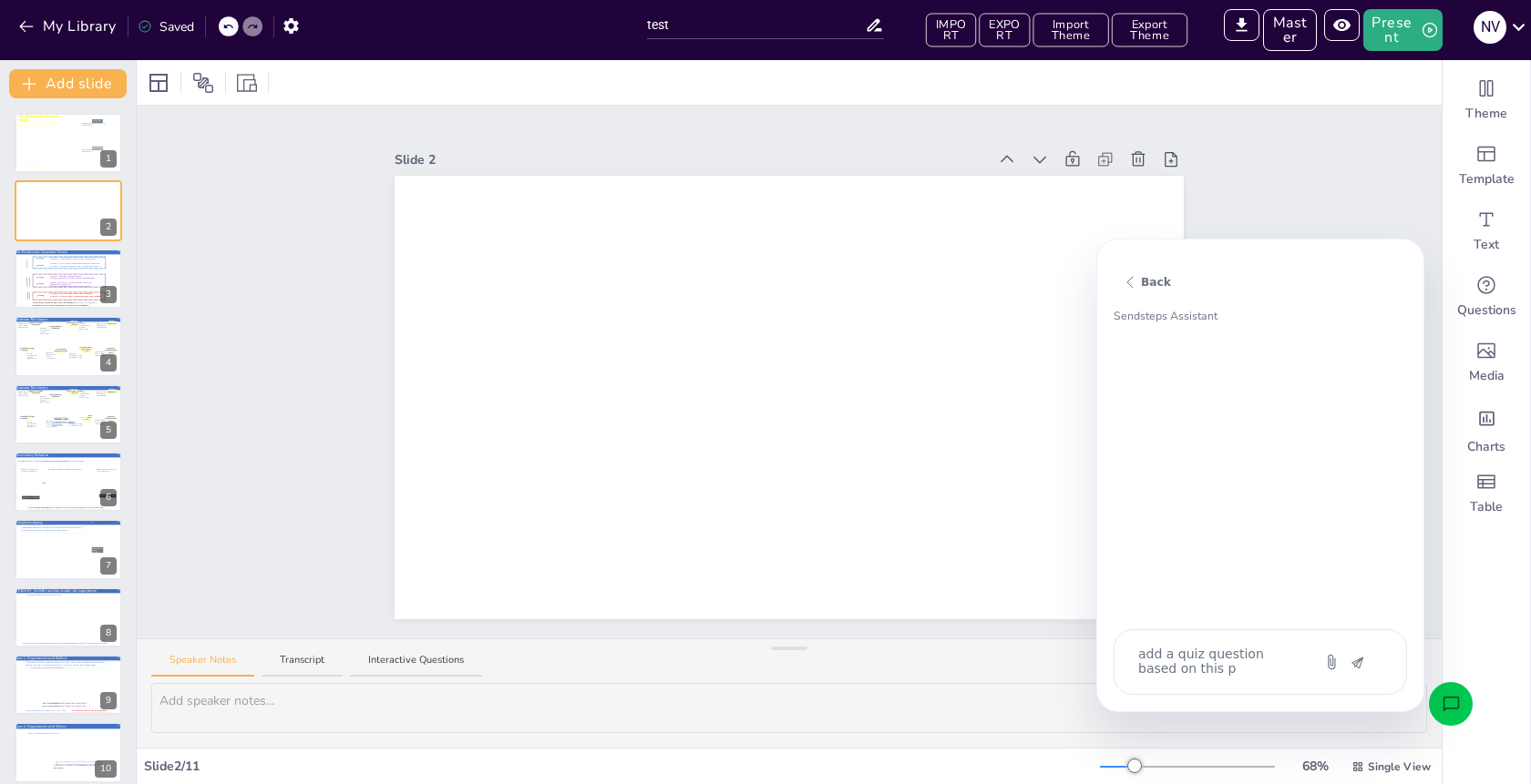
type textarea "x"
type textarea "add a quiz question based on this pre"
type textarea "x"
type textarea "add a quiz question based on this pres"
type textarea "x"
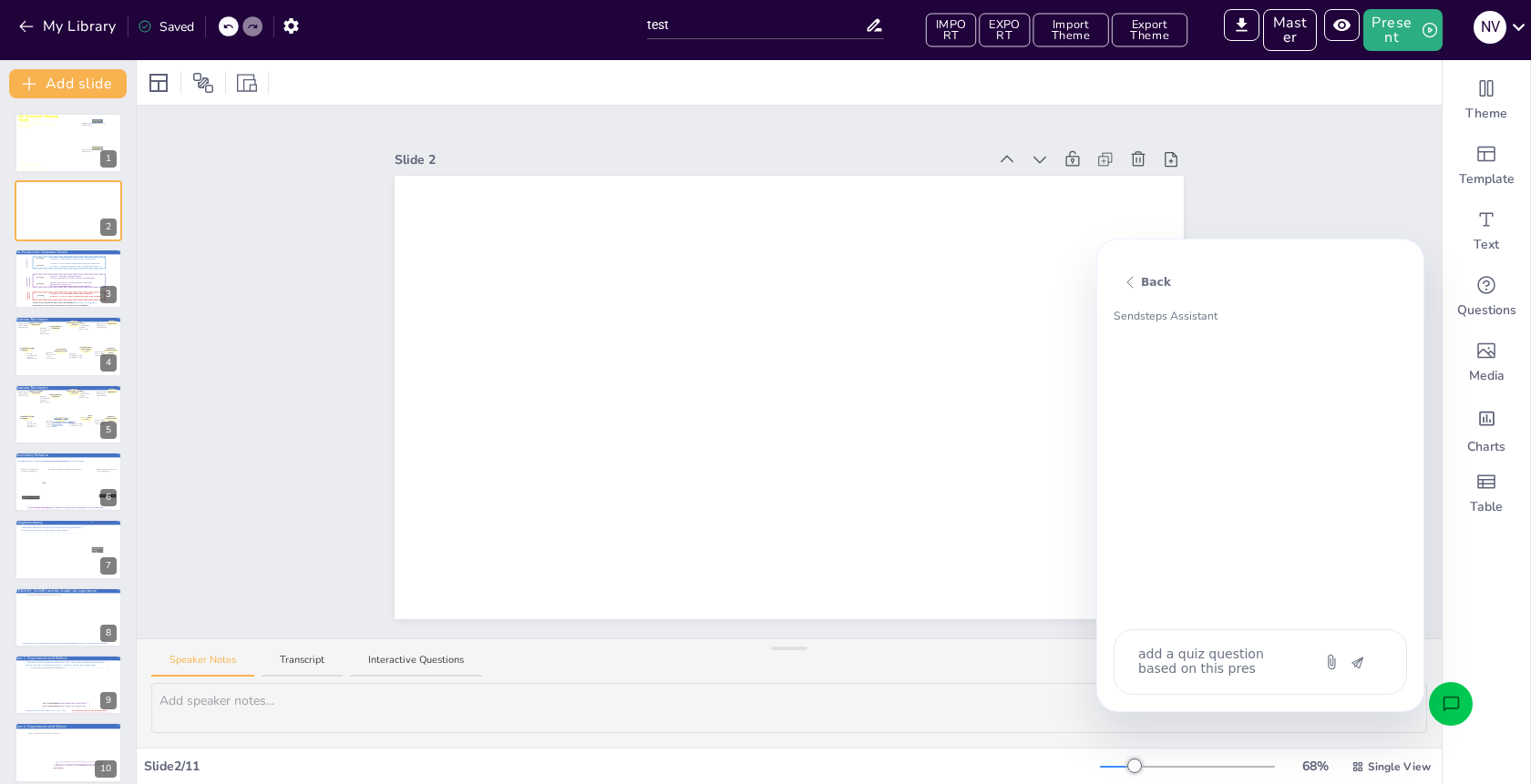
type textarea "add a quiz question based on this prese"
type textarea "x"
type textarea "add a quiz question based on this presen"
type textarea "x"
type textarea "add a quiz question based on this present"
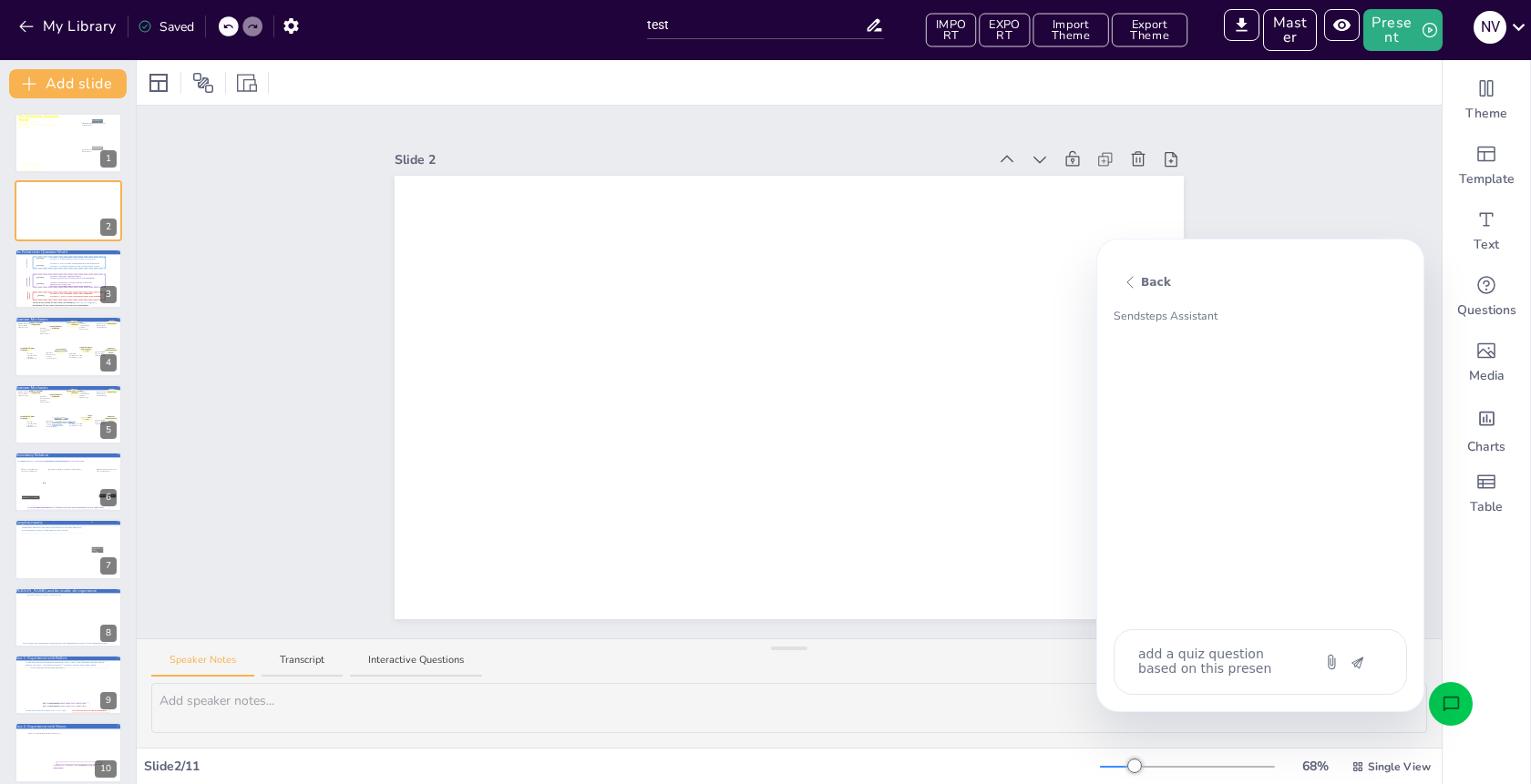
type textarea "x"
type textarea "add a quiz question based on this presenta"
type textarea "x"
type textarea "add a quiz question based on this presentat"
type textarea "x"
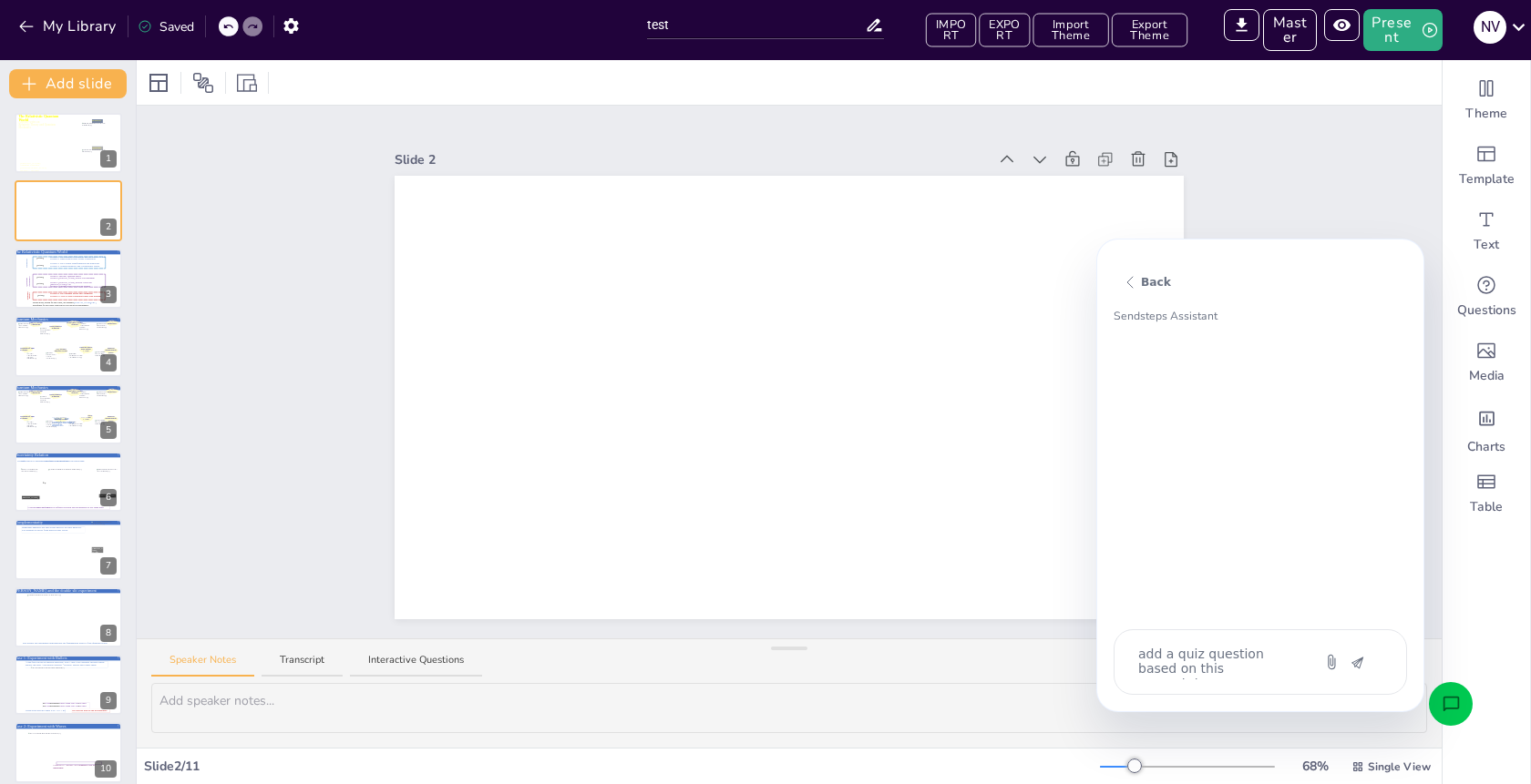
type textarea "add a quiz question based on this presentati"
type textarea "x"
type textarea "add a quiz question based on this presentatio"
type textarea "x"
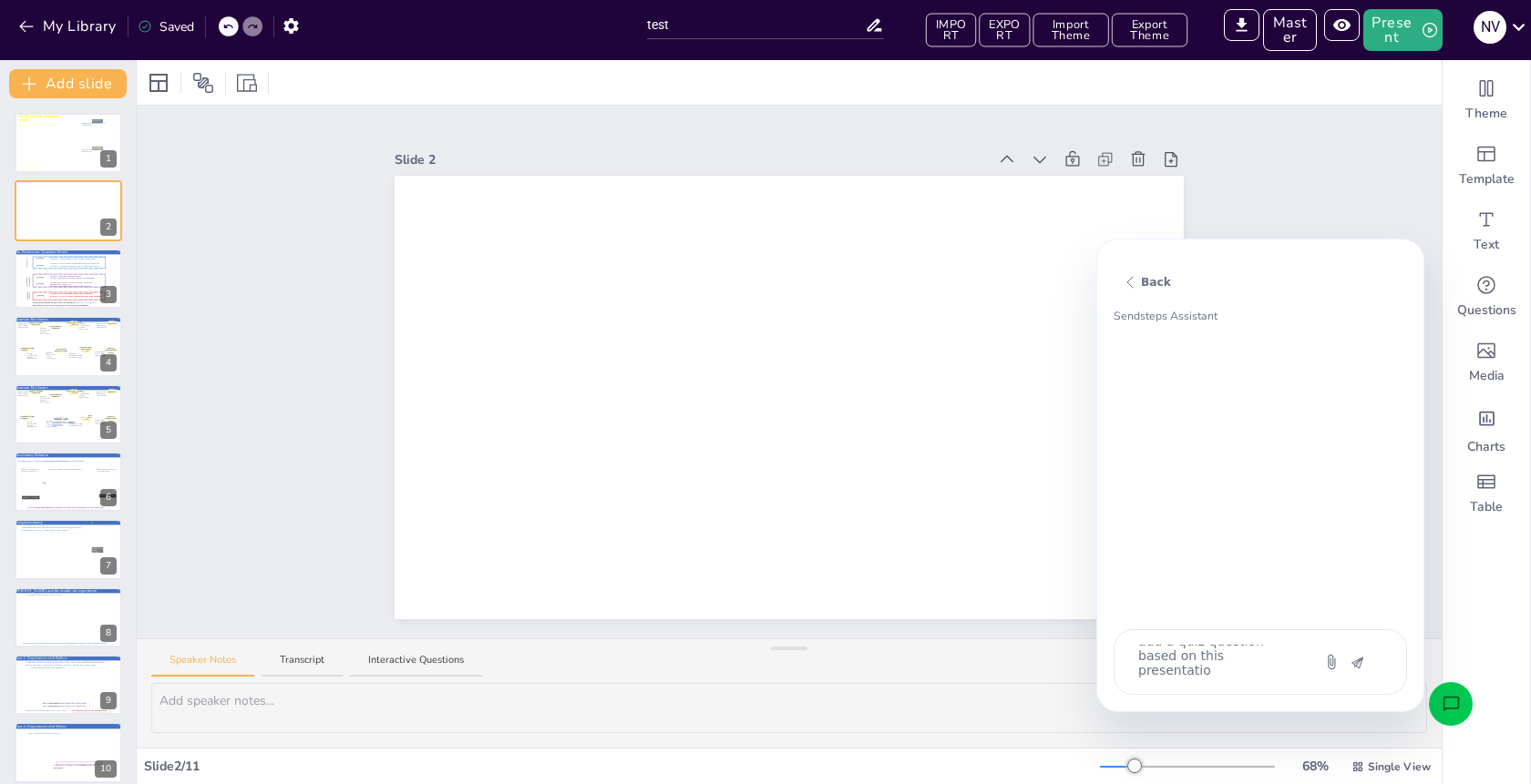
type textarea "add a quiz question based on this presentation"
type textarea "x"
type textarea "add a quiz question based on this presentation"
click at [1360, 654] on icon "button" at bounding box center [1357, 654] width 16 height 16
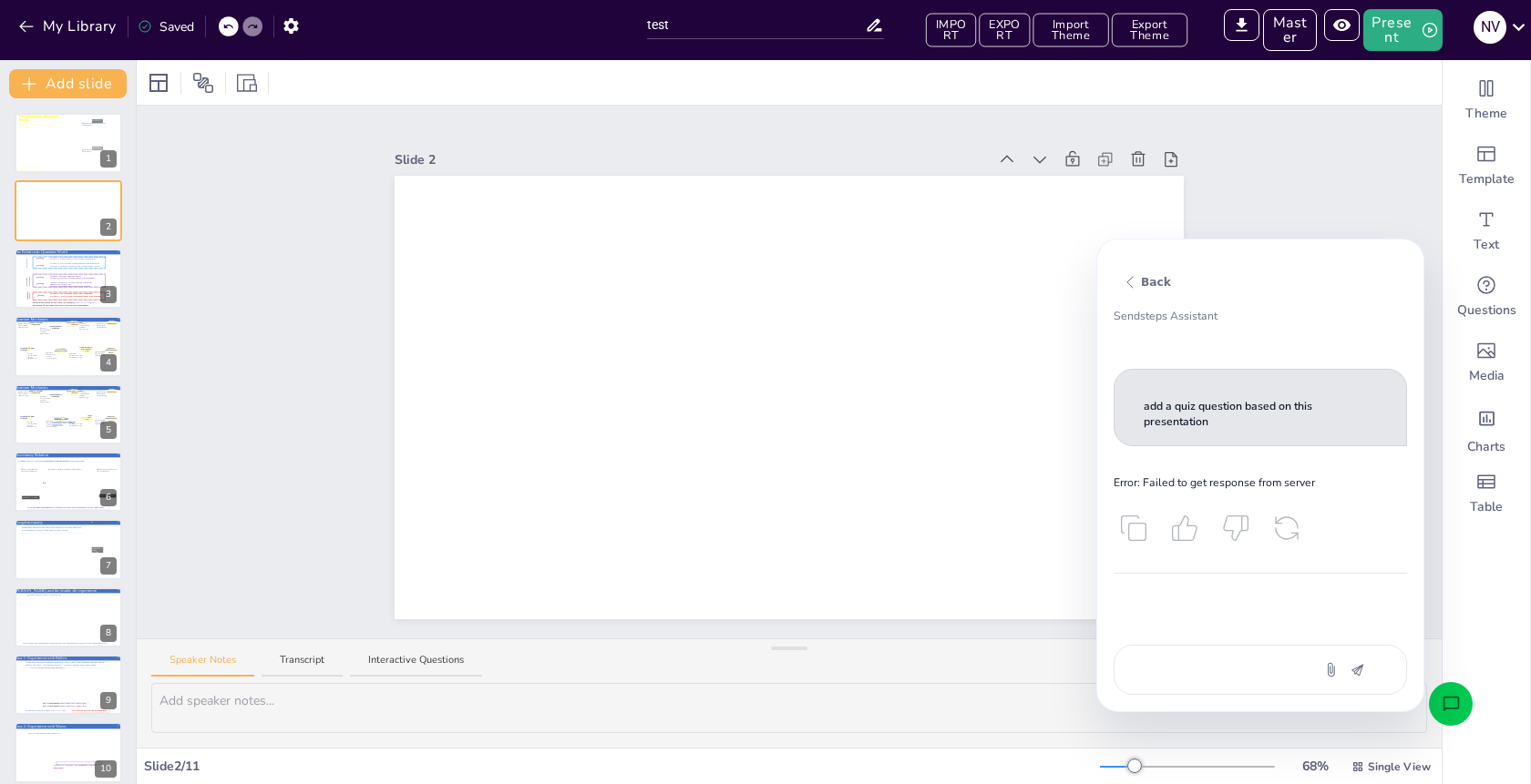
click at [1246, 673] on textarea "add a quiz question based on this presentation" at bounding box center [1212, 670] width 153 height 19
drag, startPoint x: 1221, startPoint y: 419, endPoint x: 1140, endPoint y: 406, distance: 82.0
click at [1140, 406] on div "add a quiz question based on this presentation" at bounding box center [1259, 408] width 294 height 78
copy p "add a quiz question based on this presentation"
click at [1205, 662] on textarea "add a quiz question based on this presentation" at bounding box center [1212, 670] width 153 height 19
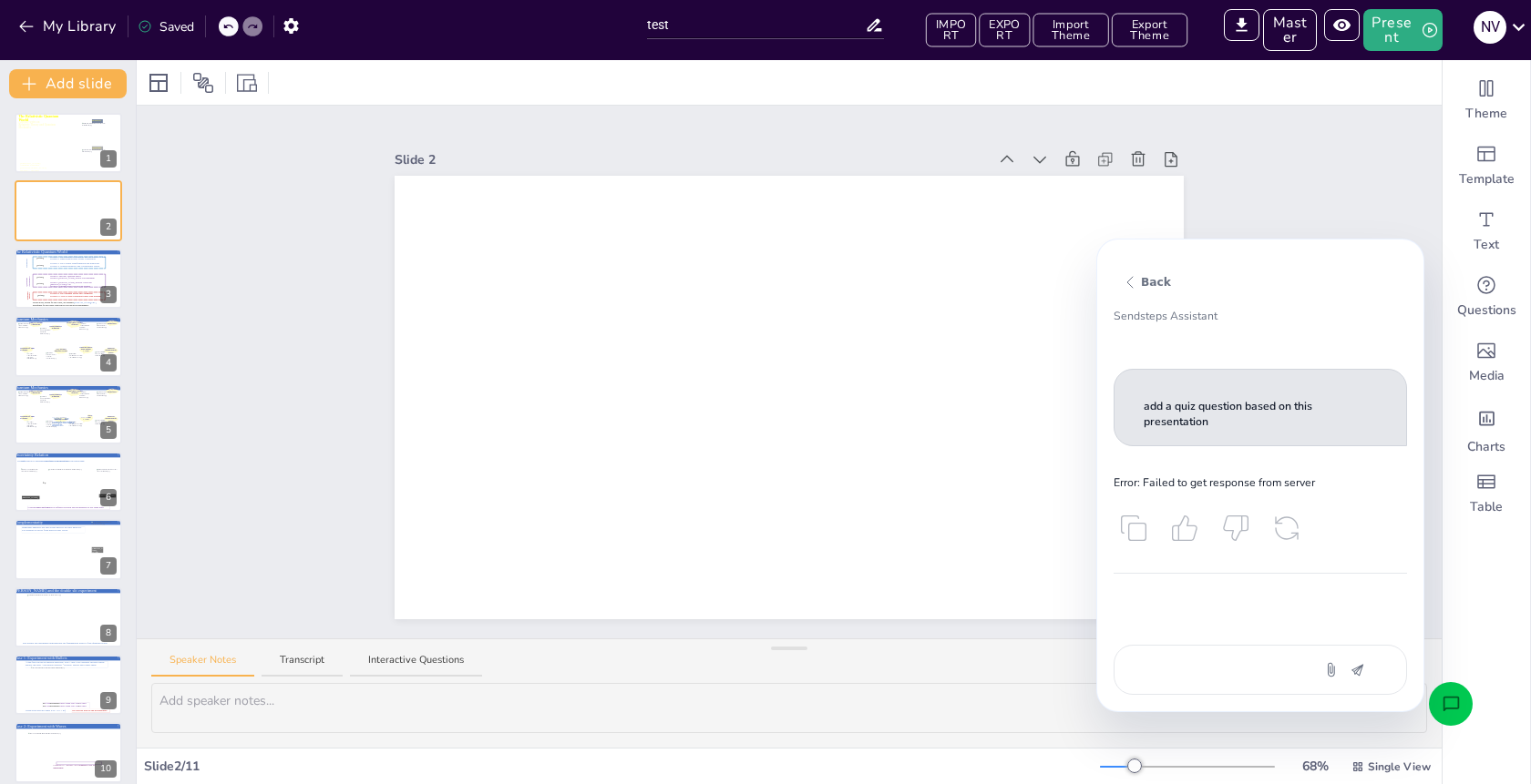
paste textarea "add a quiz question based on this presentation"
type textarea "add a quiz question based on this presentation"
type textarea "x"
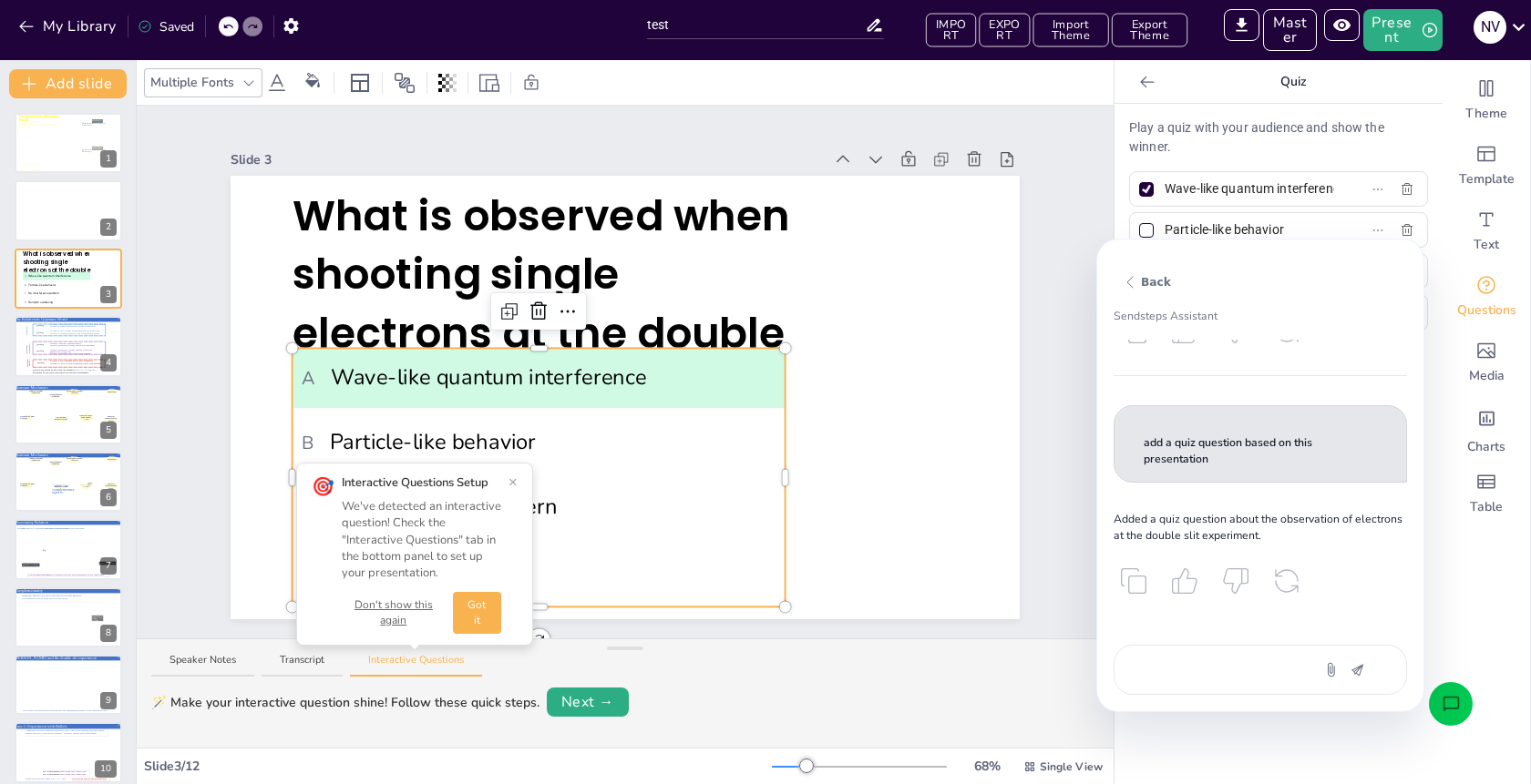
scroll to position [213, 0]
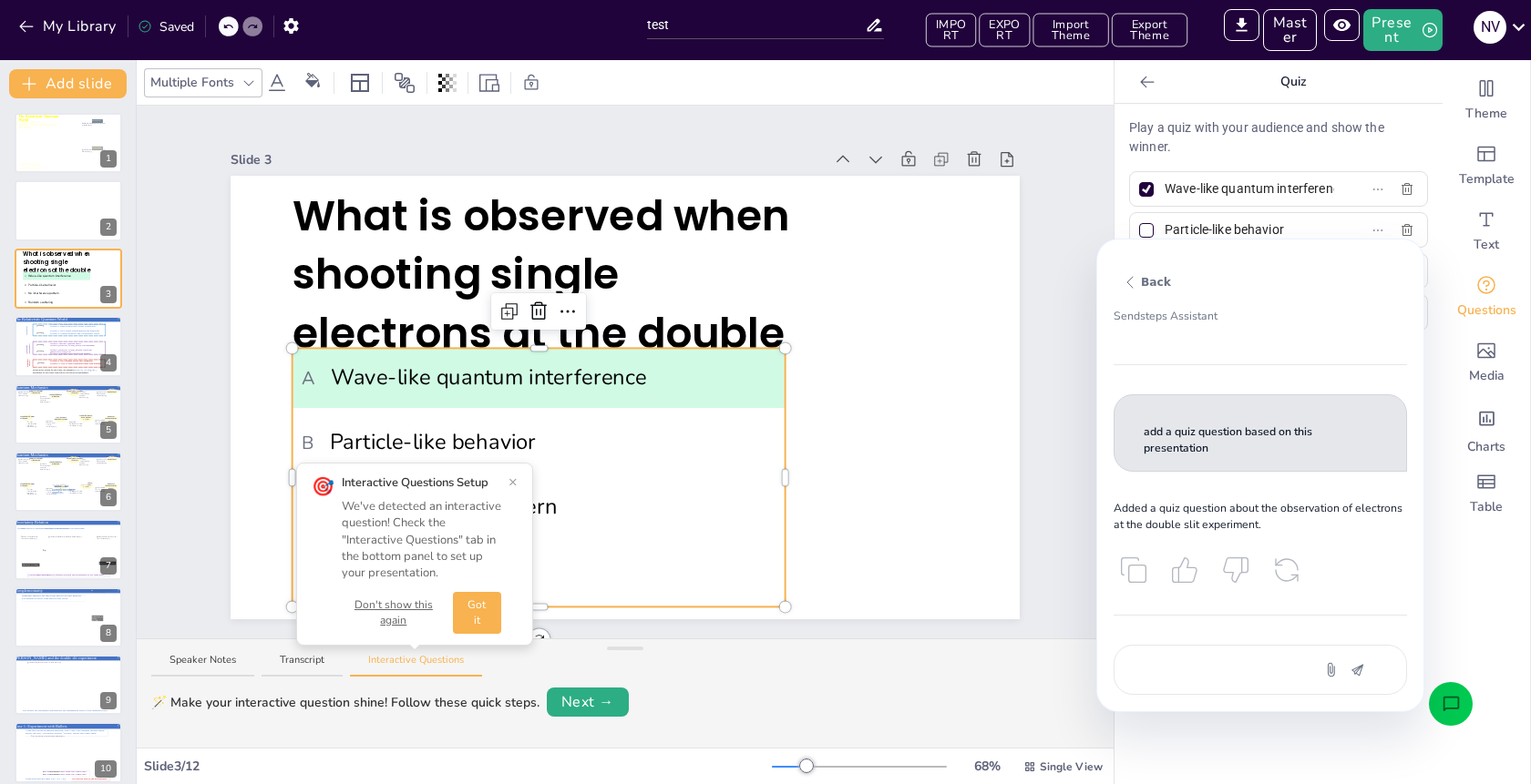
click at [376, 610] on button "Don't show this again" at bounding box center [394, 613] width 104 height 31
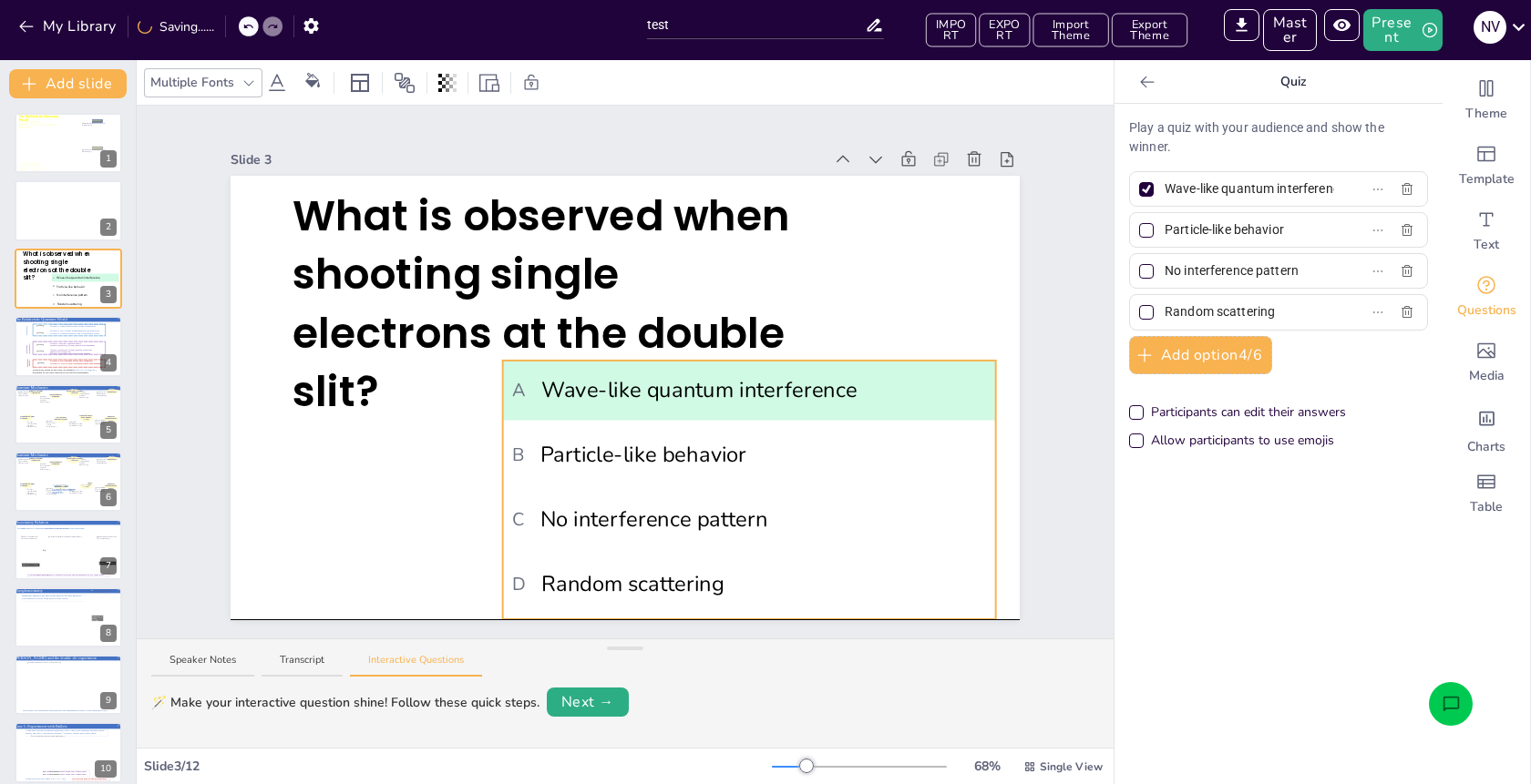
drag, startPoint x: 570, startPoint y: 435, endPoint x: 779, endPoint y: 443, distance: 209.2
click at [779, 443] on span "B Particle-like behavior" at bounding box center [749, 455] width 473 height 32
click at [96, 192] on button at bounding box center [107, 197] width 22 height 22
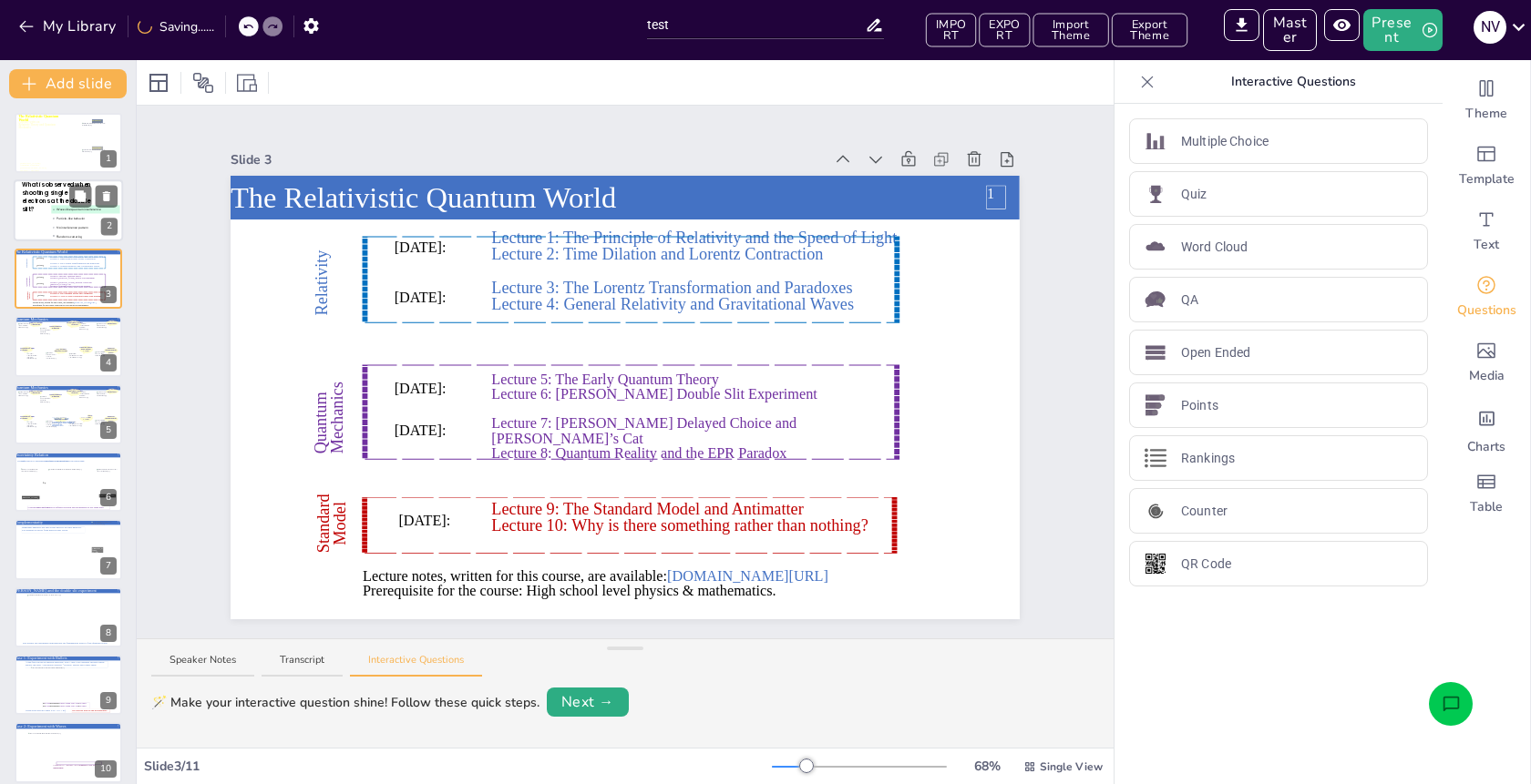
click at [26, 226] on div at bounding box center [69, 211] width 109 height 62
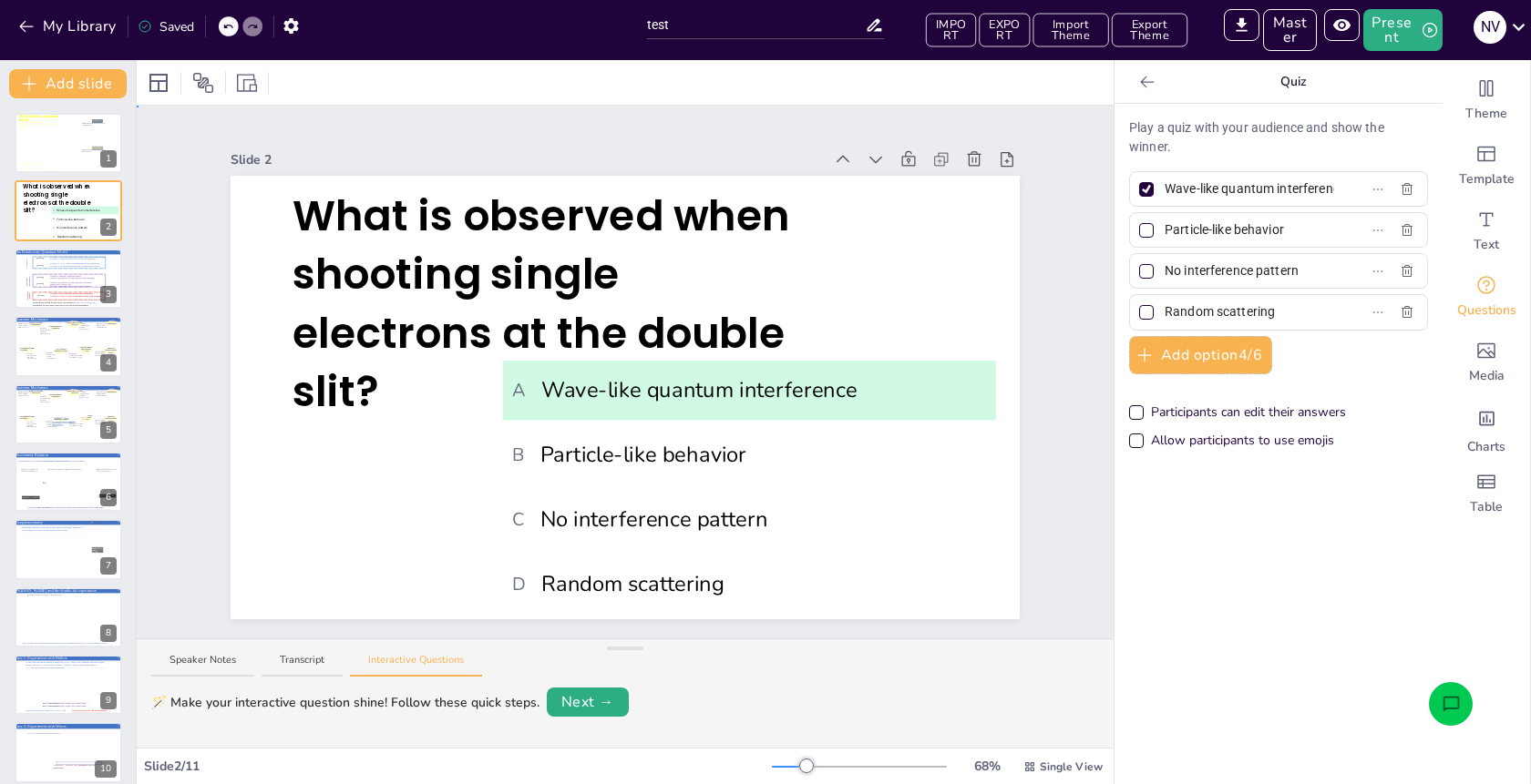
click at [1064, 257] on div "Slide 1 A lecture series on Relativity Theory and Quantum Mechanics The Relativ…" at bounding box center [625, 373] width 891 height 495
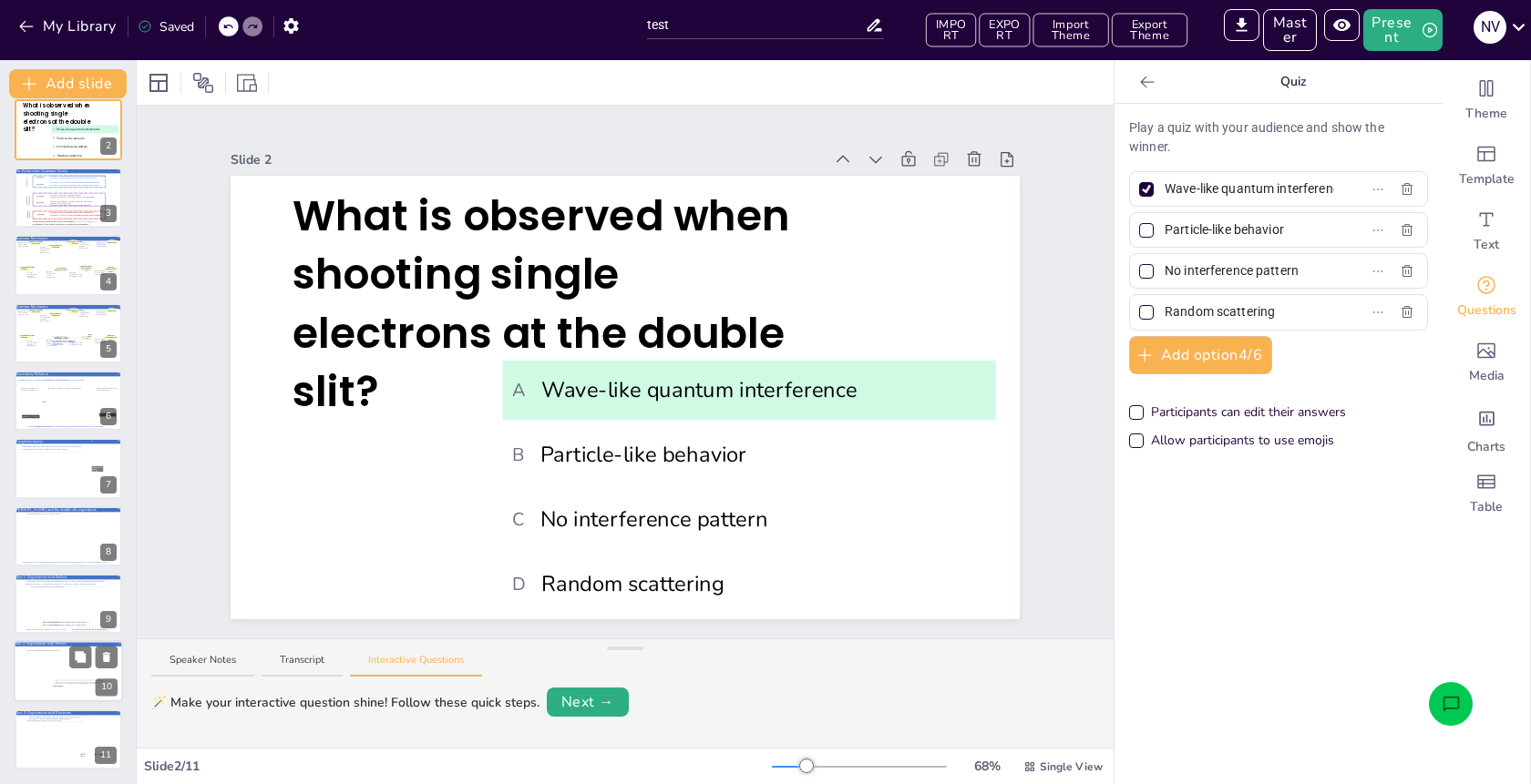
scroll to position [81, 0]
click at [49, 546] on div at bounding box center [68, 536] width 82 height 46
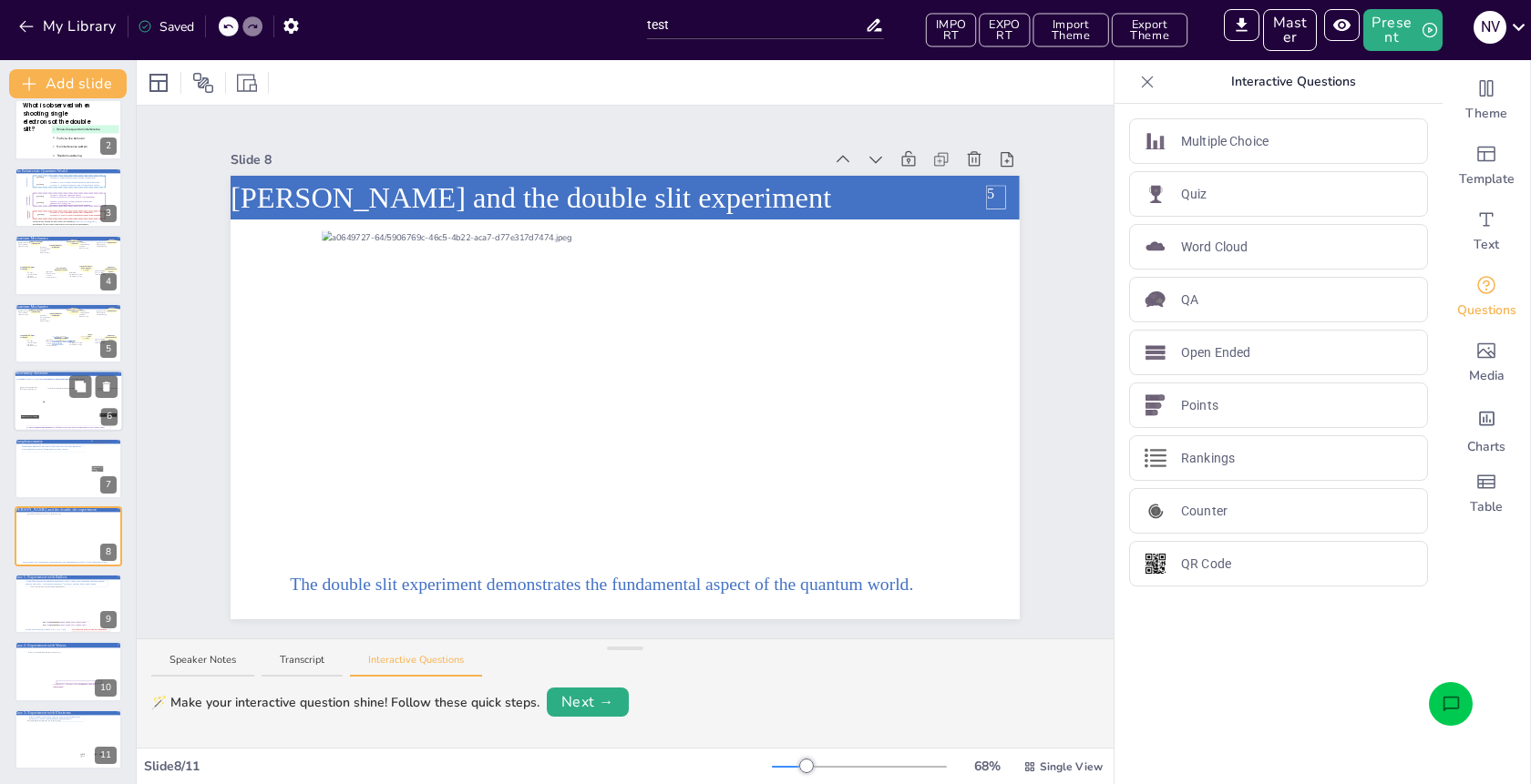
click at [59, 423] on div at bounding box center [69, 400] width 109 height 62
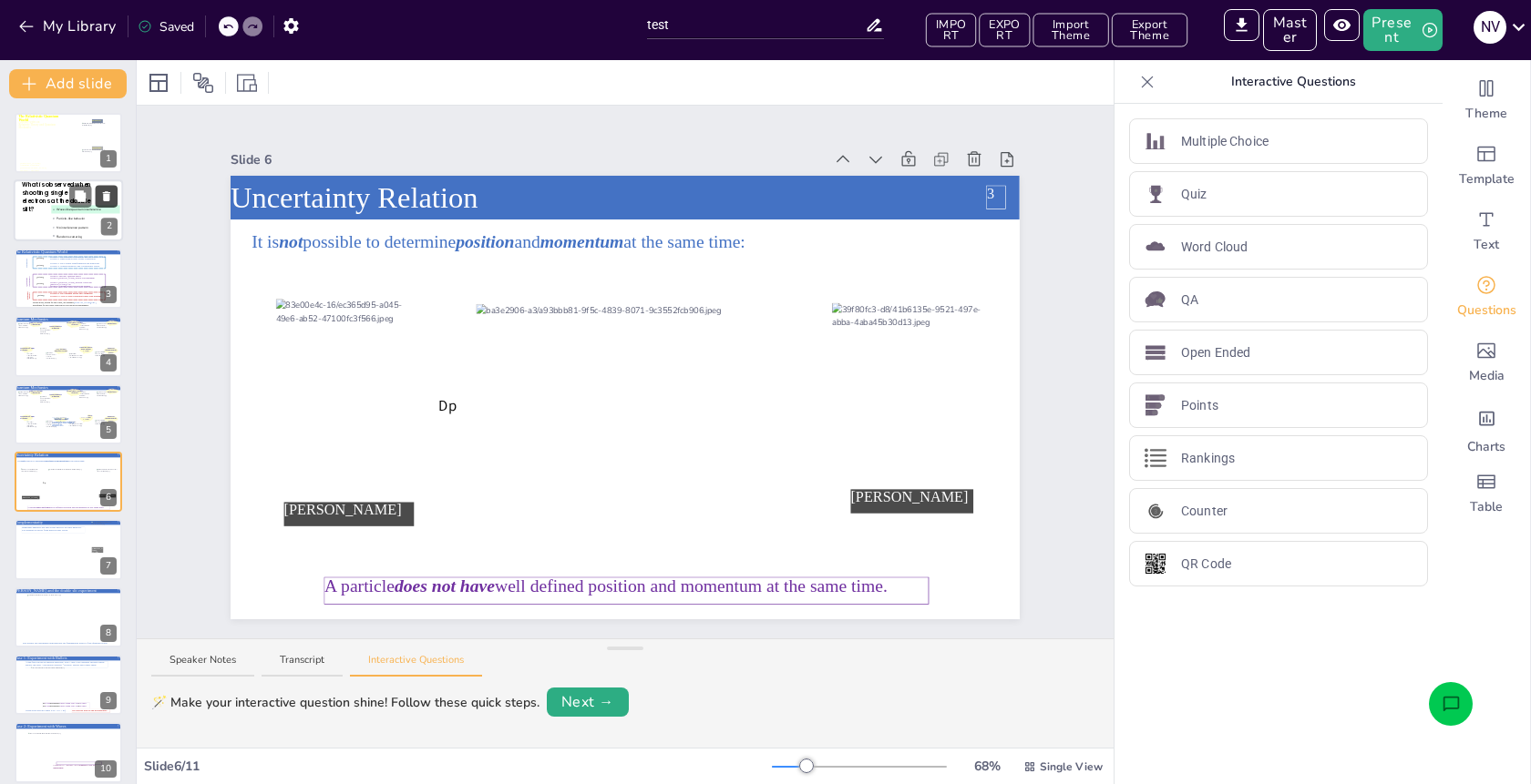
scroll to position [0, 0]
click at [46, 160] on div at bounding box center [69, 144] width 109 height 76
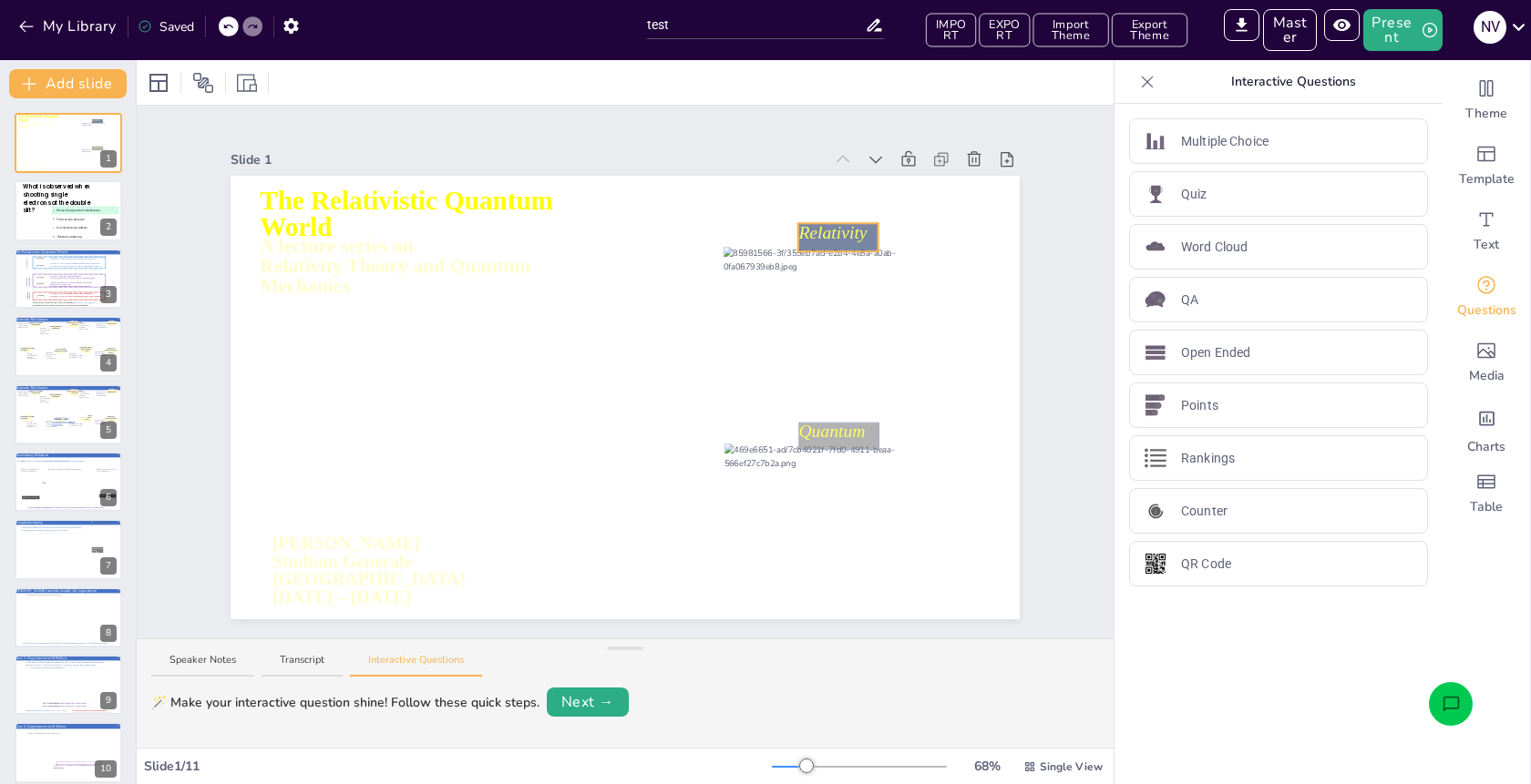
click at [860, 233] on icon at bounding box center [838, 237] width 81 height 28
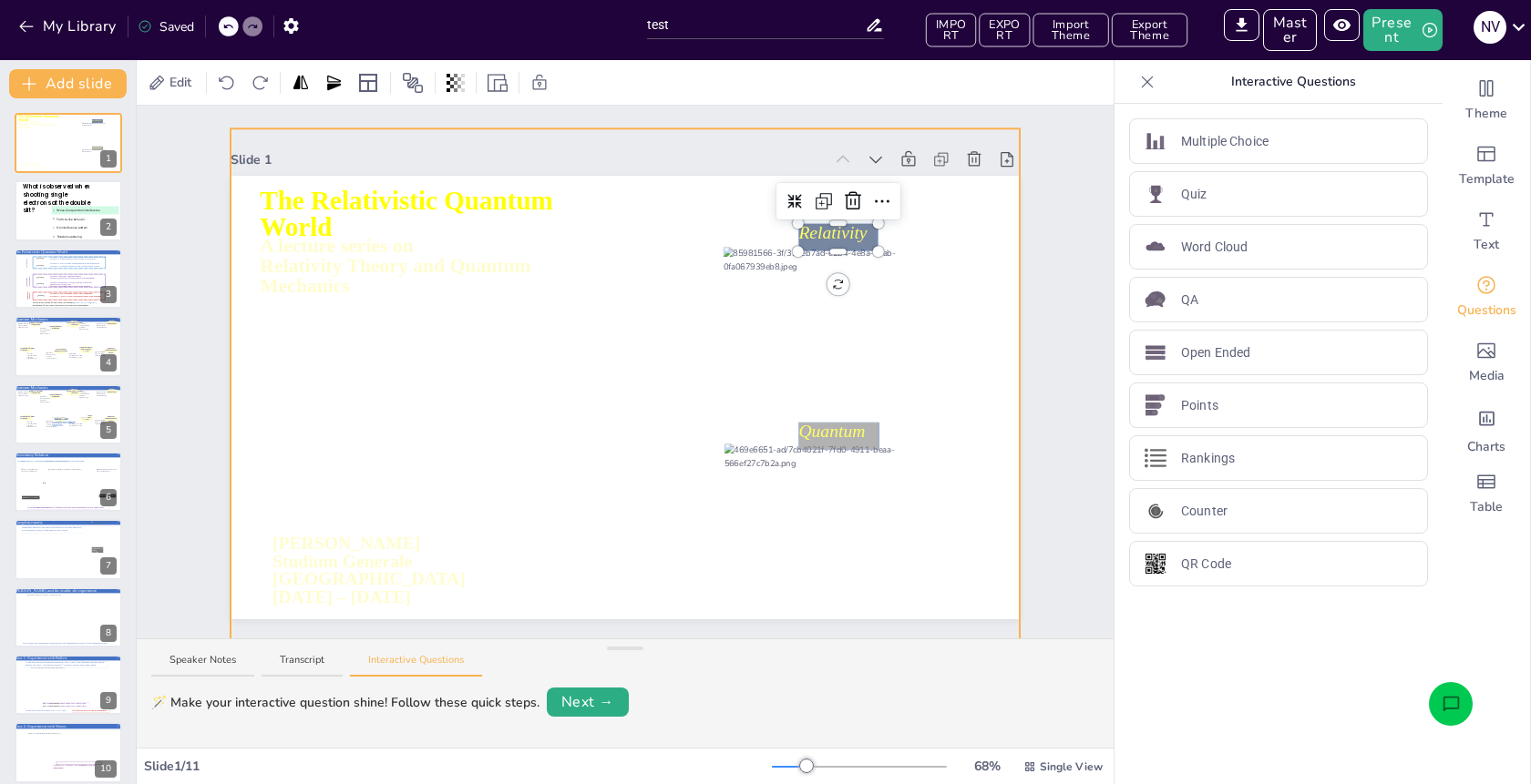
click at [305, 357] on div at bounding box center [625, 399] width 789 height 541
click at [1071, 320] on div "Slide 1 A lecture series on Relativity Theory and Quantum Mechanics The Relativ…" at bounding box center [625, 372] width 977 height 533
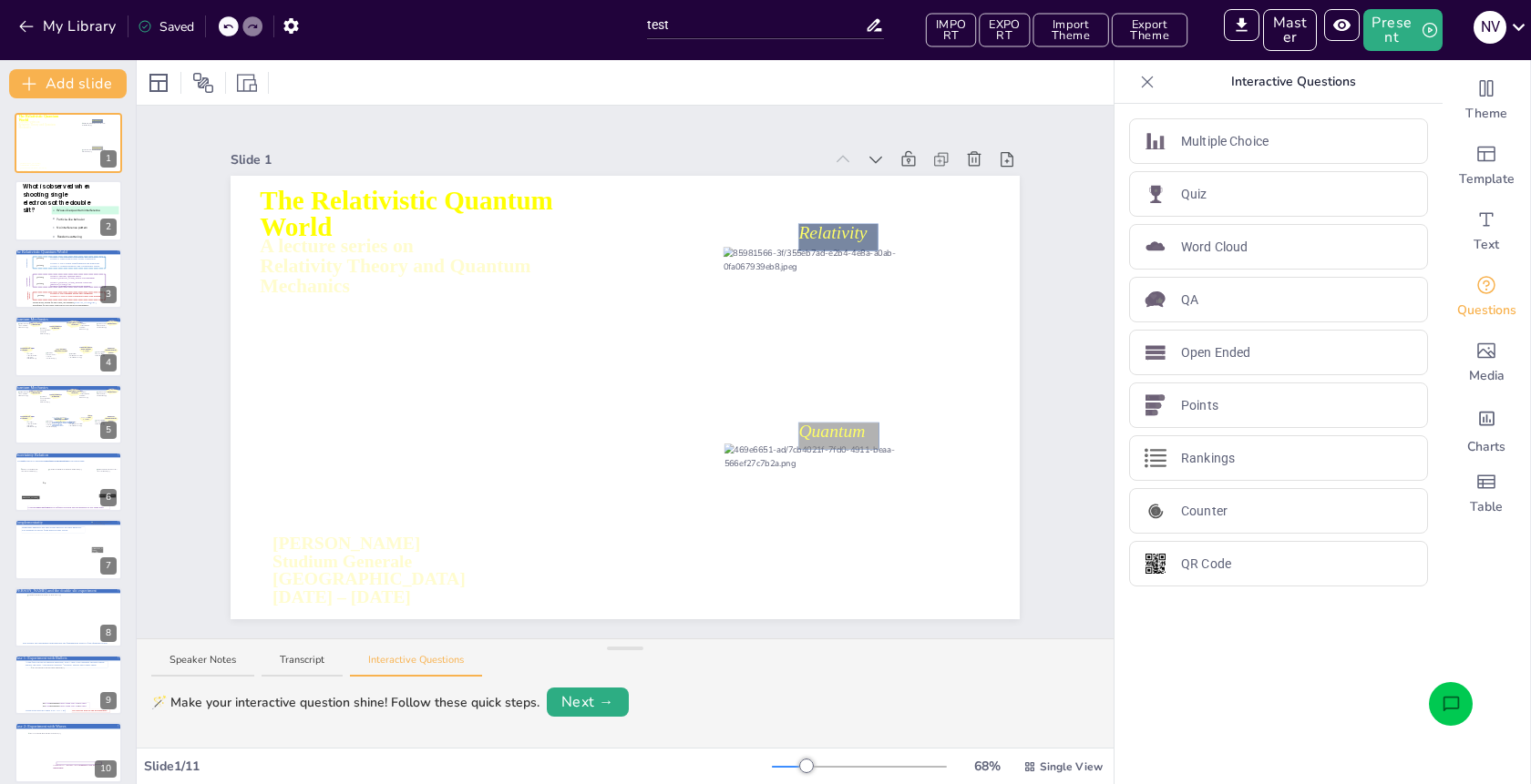
click at [559, 22] on div "My Library Saved" at bounding box center [319, 25] width 638 height 32
click at [1443, 691] on button "Open assistant chat" at bounding box center [1449, 703] width 44 height 44
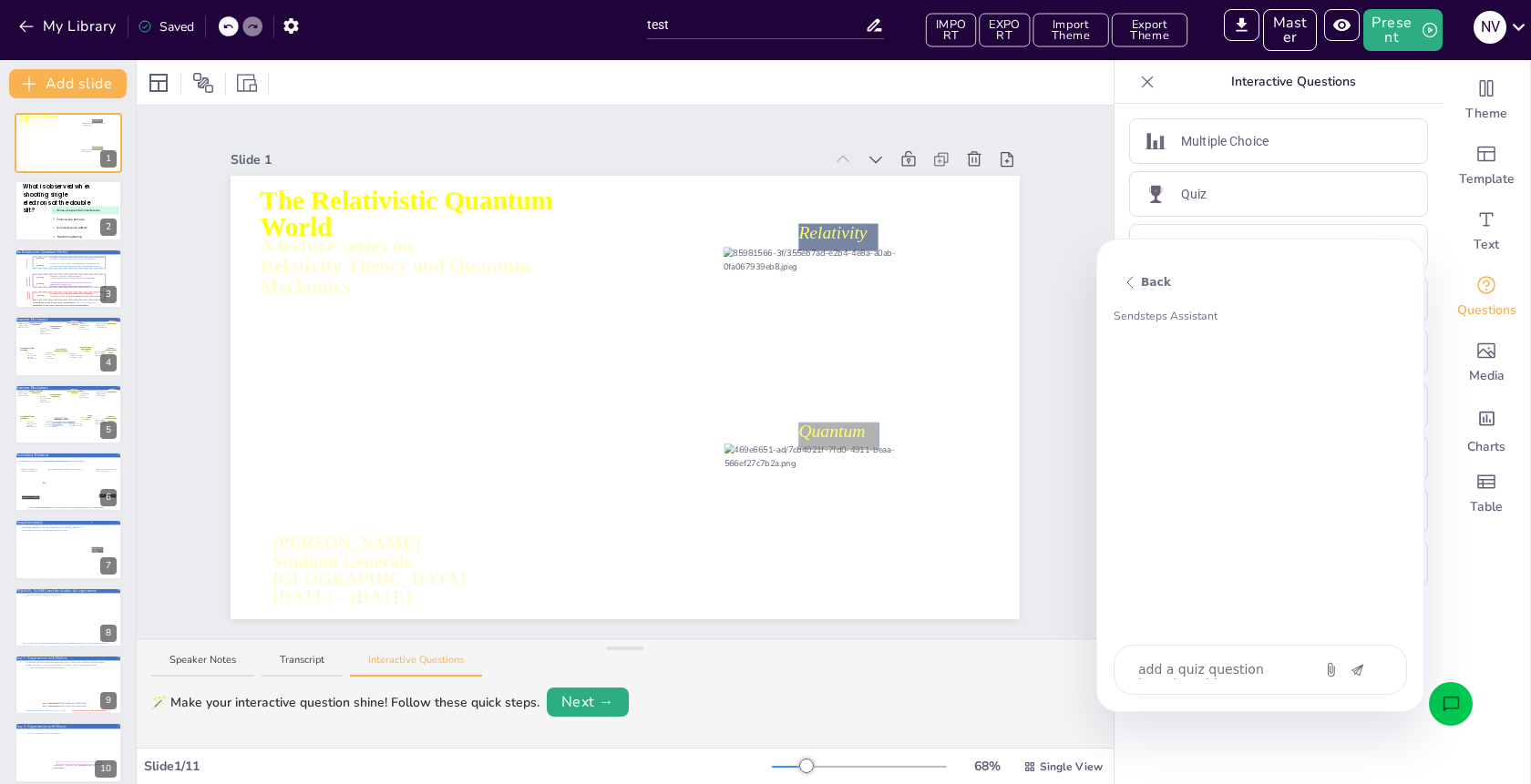
scroll to position [213, 0]
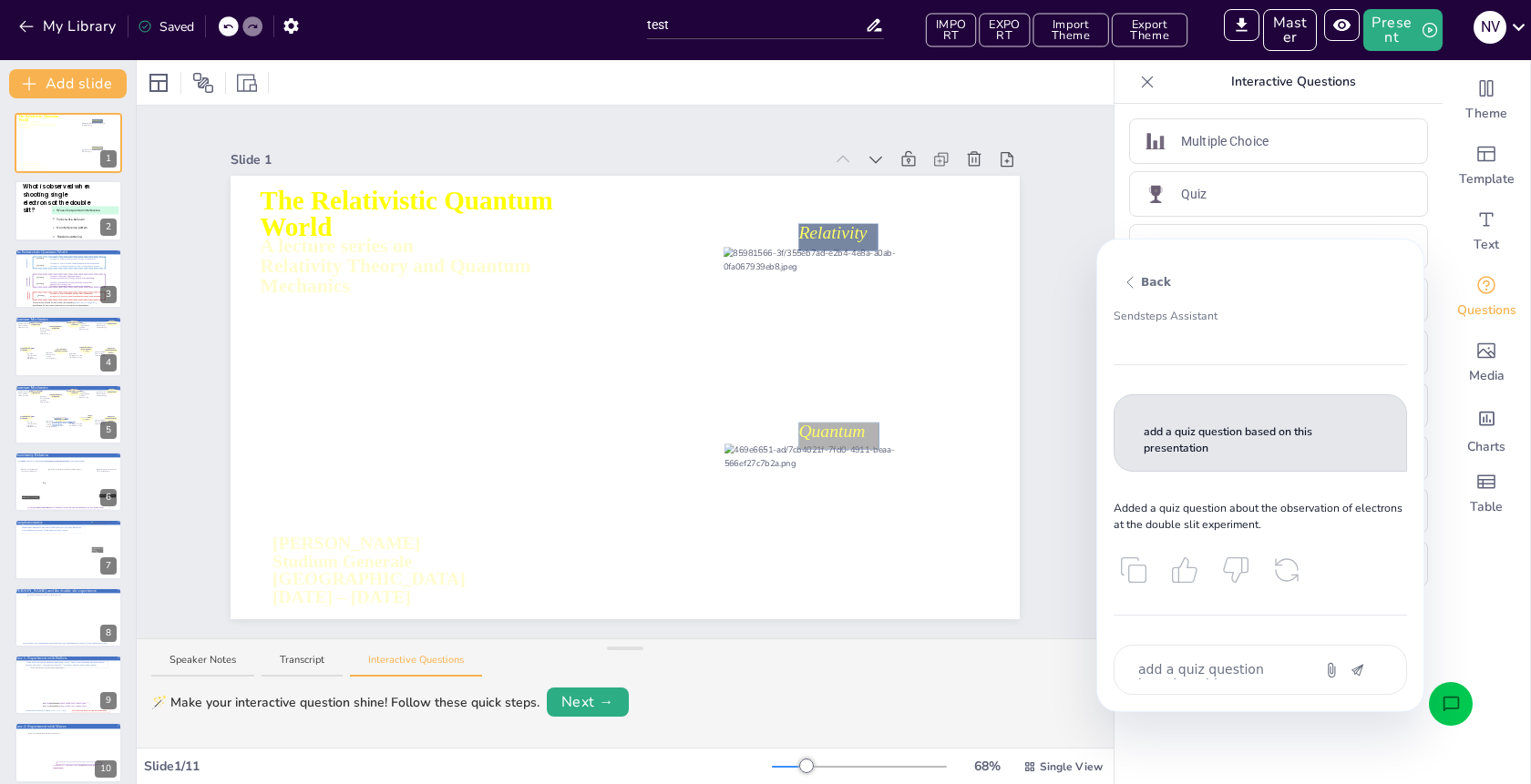
click at [1334, 669] on icon "Attach" at bounding box center [1330, 670] width 16 height 16
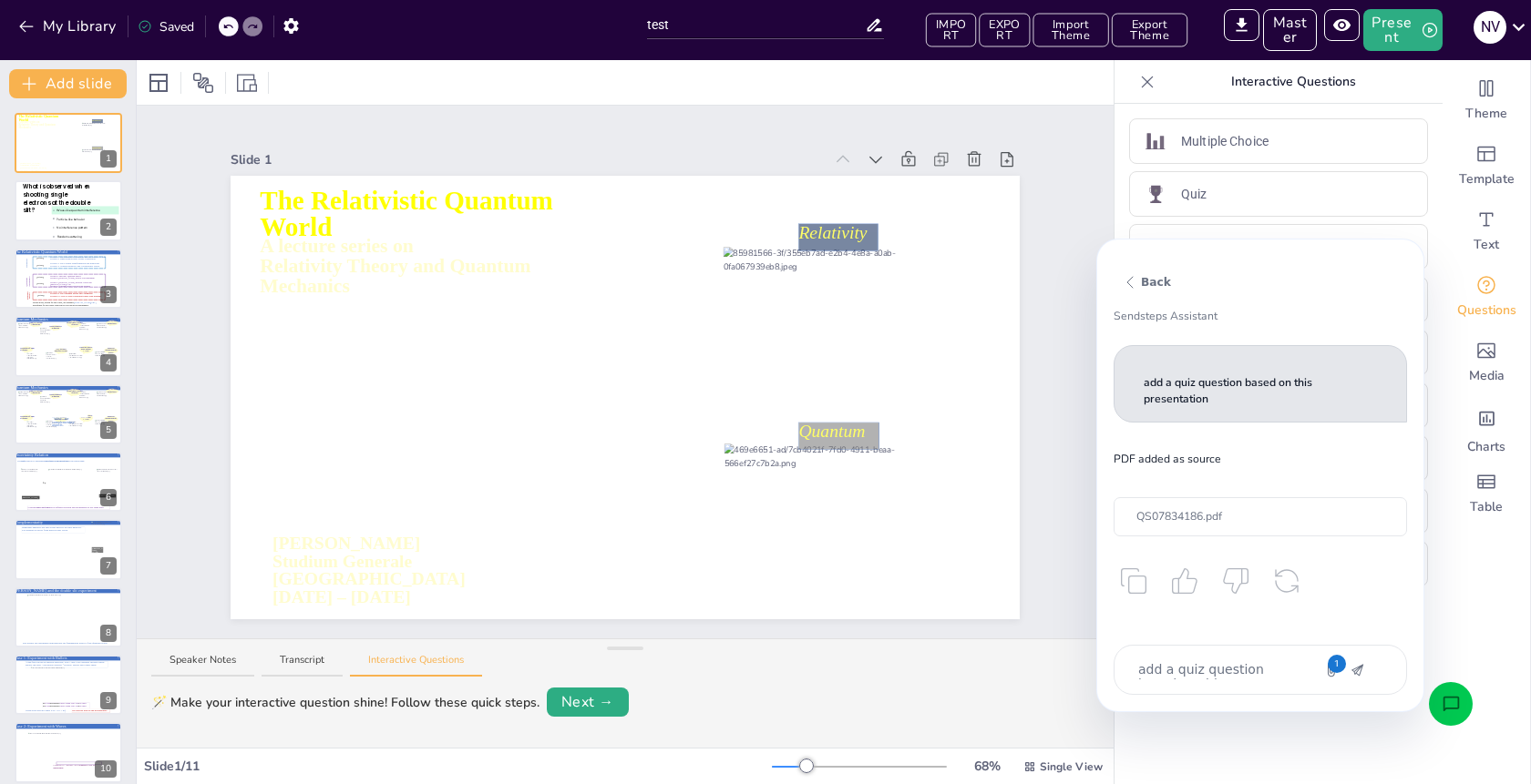
click at [1211, 663] on textarea "add a quiz question based on this presentation" at bounding box center [1212, 670] width 153 height 19
type textarea "x"
type textarea "a"
type textarea "x"
type textarea "ad"
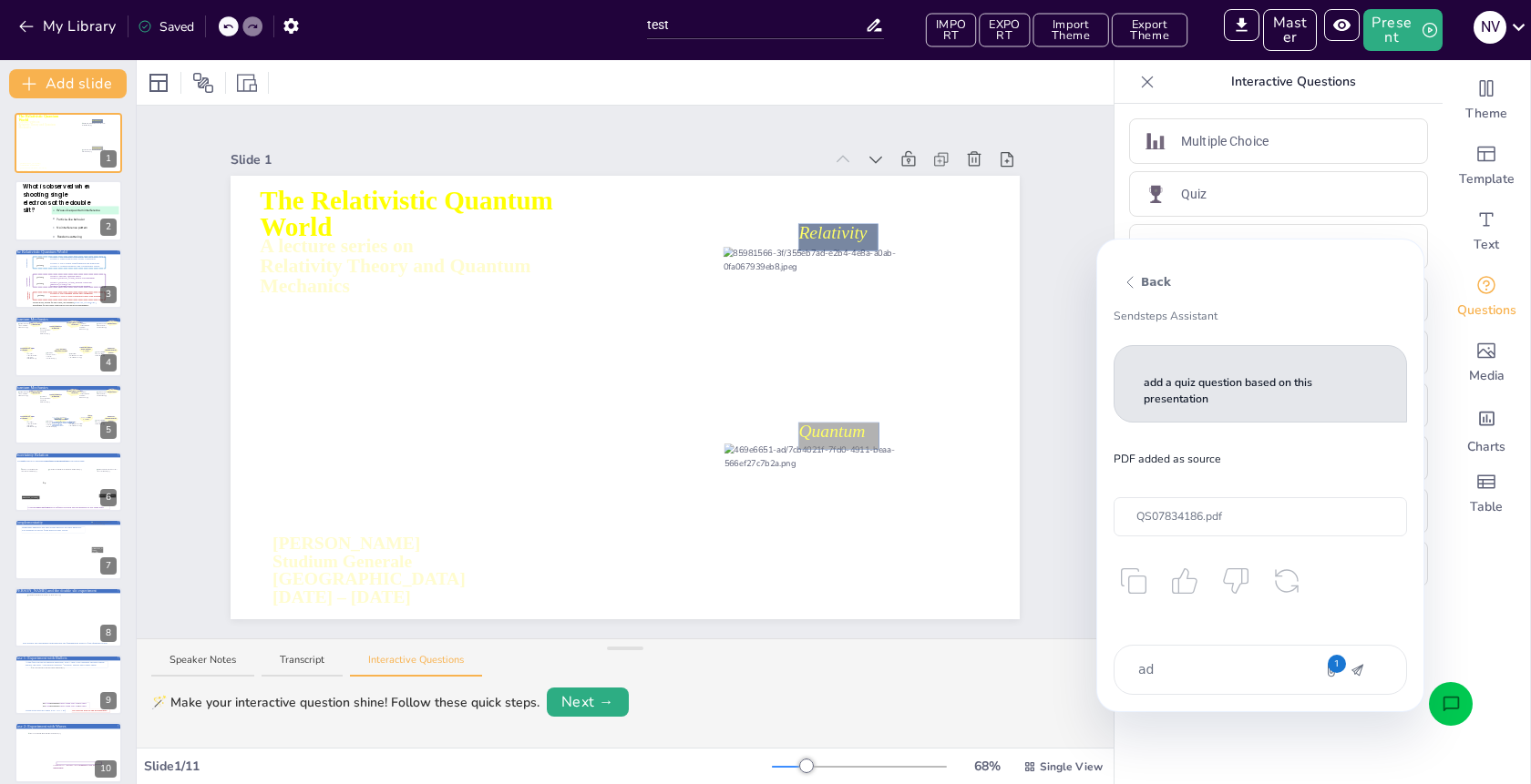
type textarea "x"
type textarea "add"
type textarea "x"
type textarea "add"
type textarea "x"
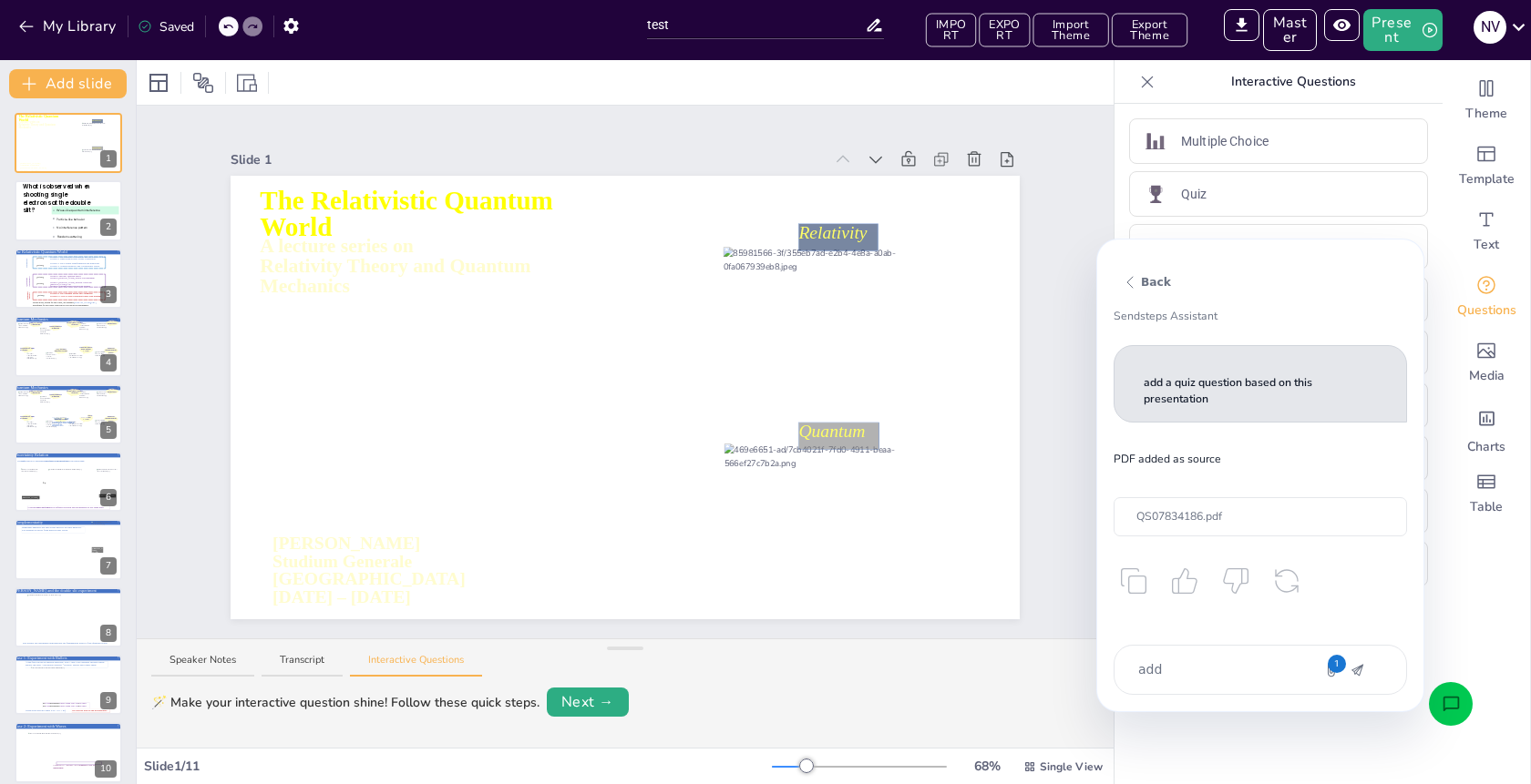
type textarea "add a"
type textarea "x"
type textarea "add a"
type textarea "x"
type textarea "add a m"
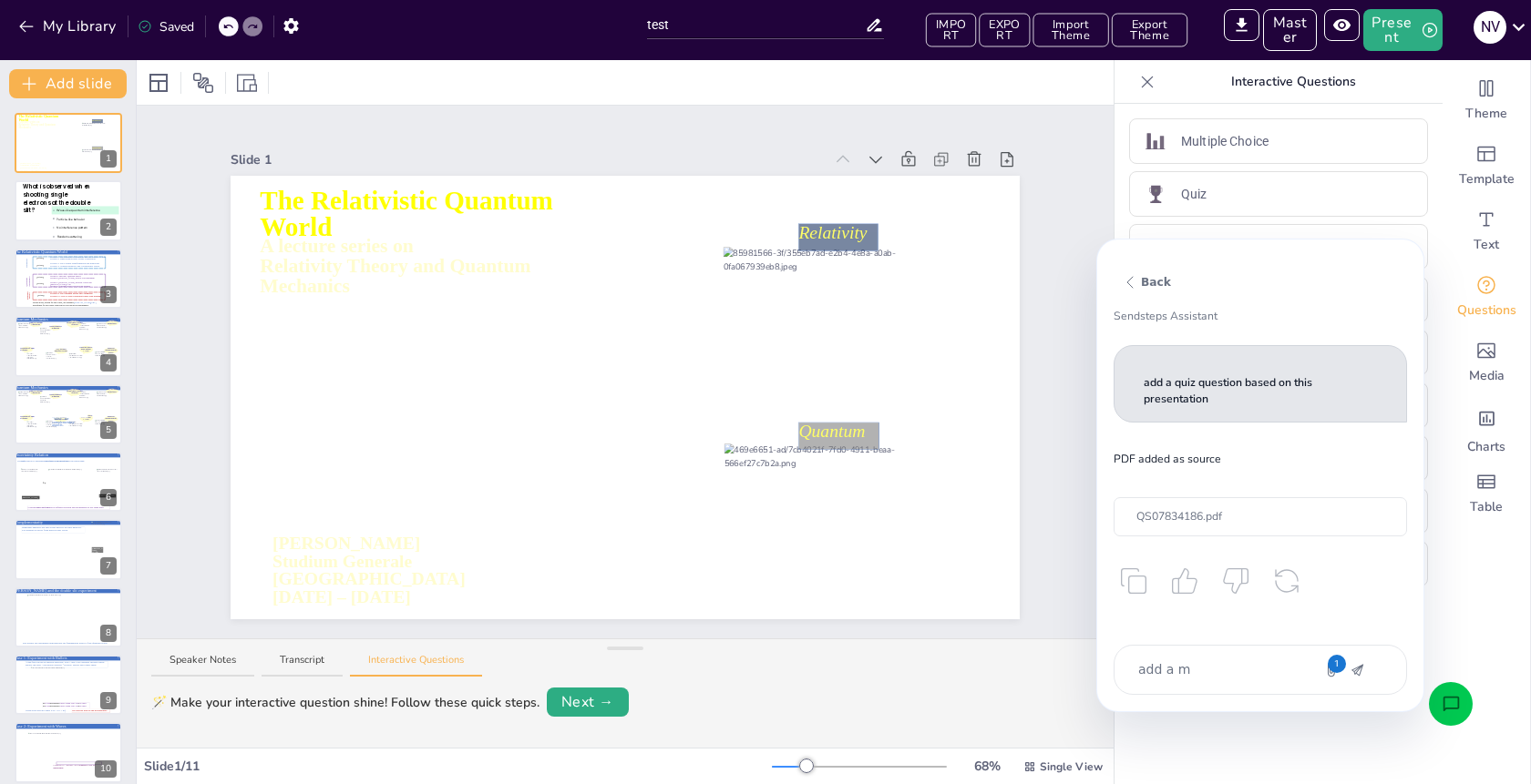
type textarea "x"
type textarea "add a mu"
type textarea "x"
type textarea "add a mul"
type textarea "x"
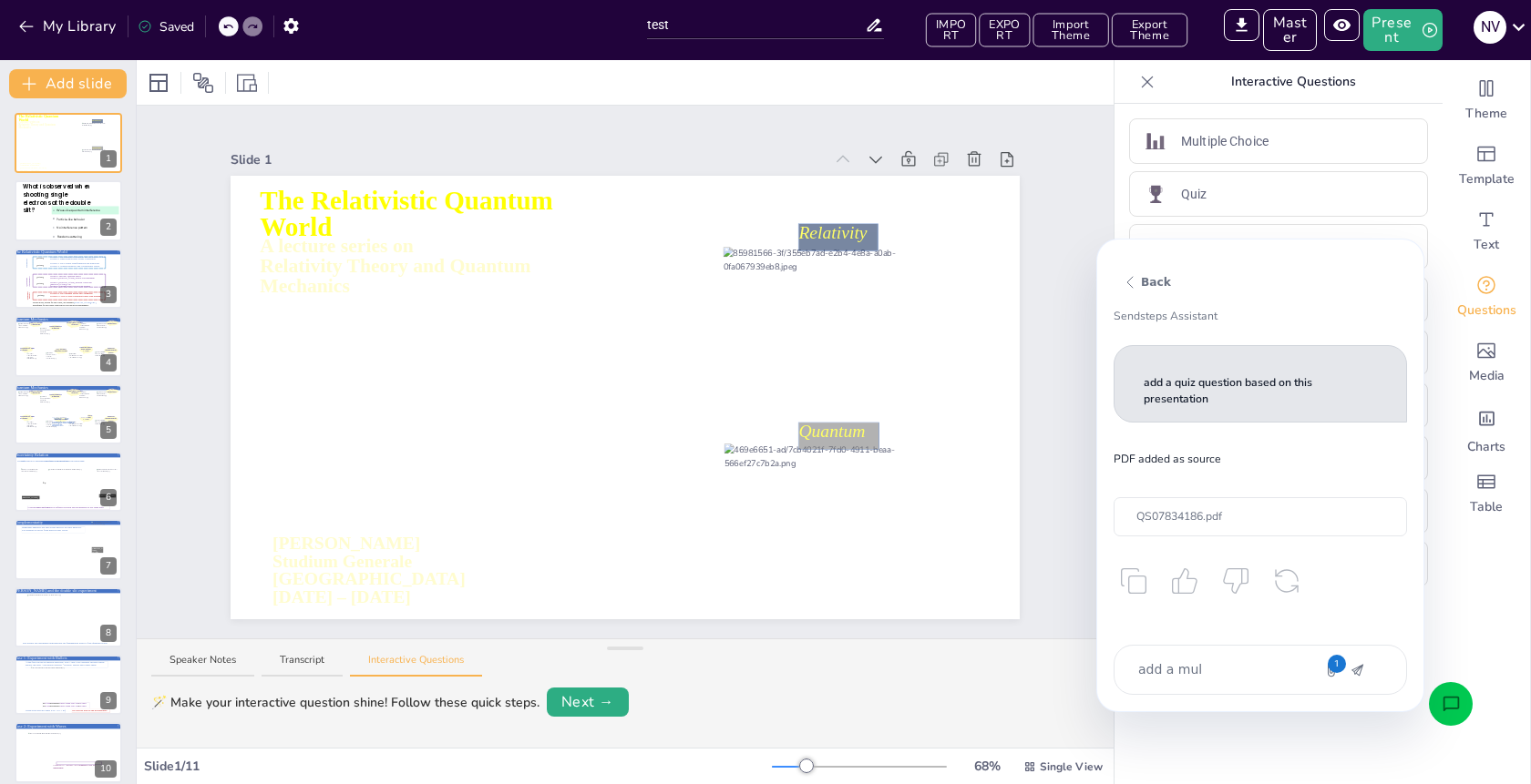
type textarea "add a mult"
type textarea "x"
type textarea "add a multi"
type textarea "x"
type textarea "add a multip"
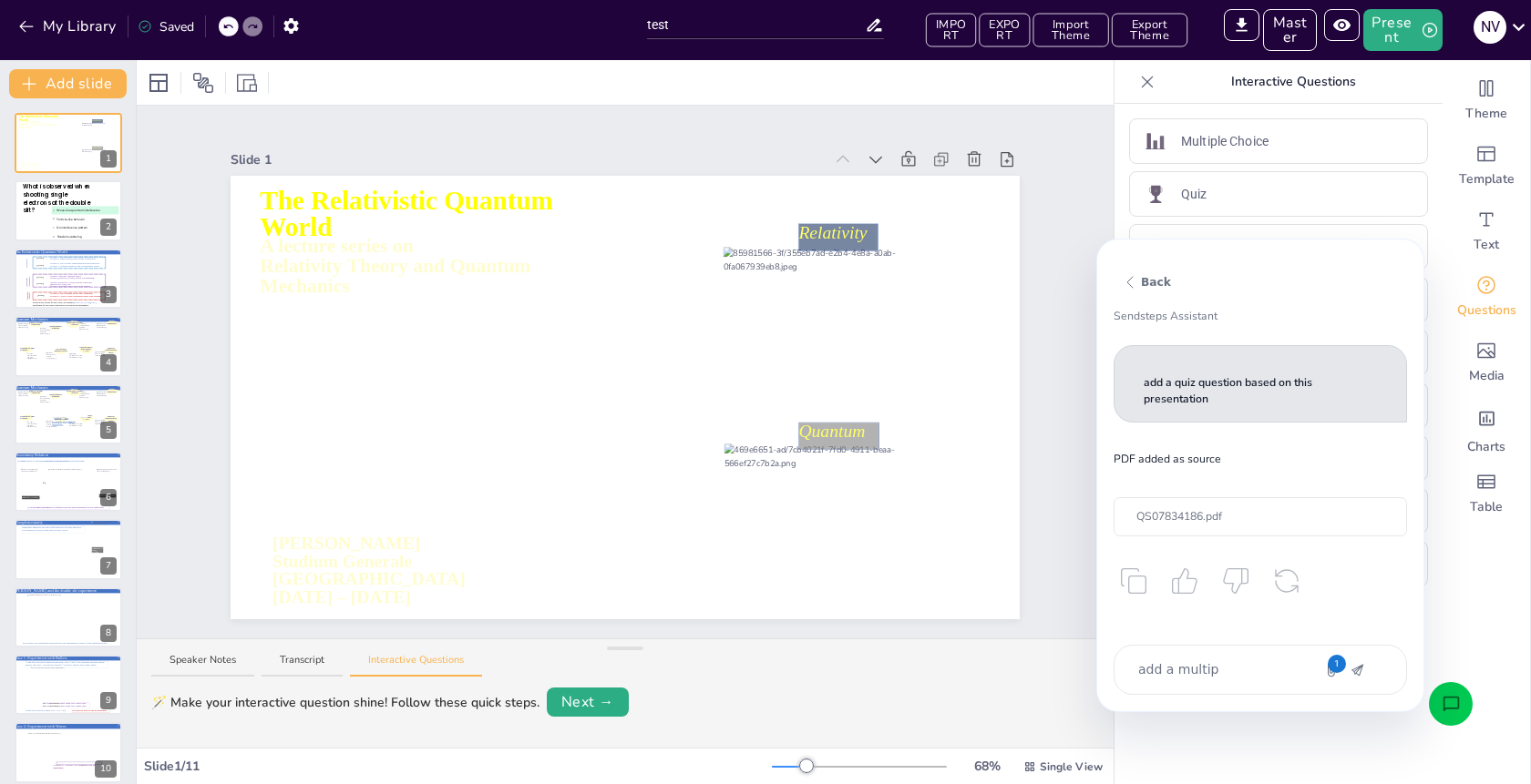
type textarea "x"
type textarea "add a multipl"
type textarea "x"
type textarea "add a multiple"
type textarea "x"
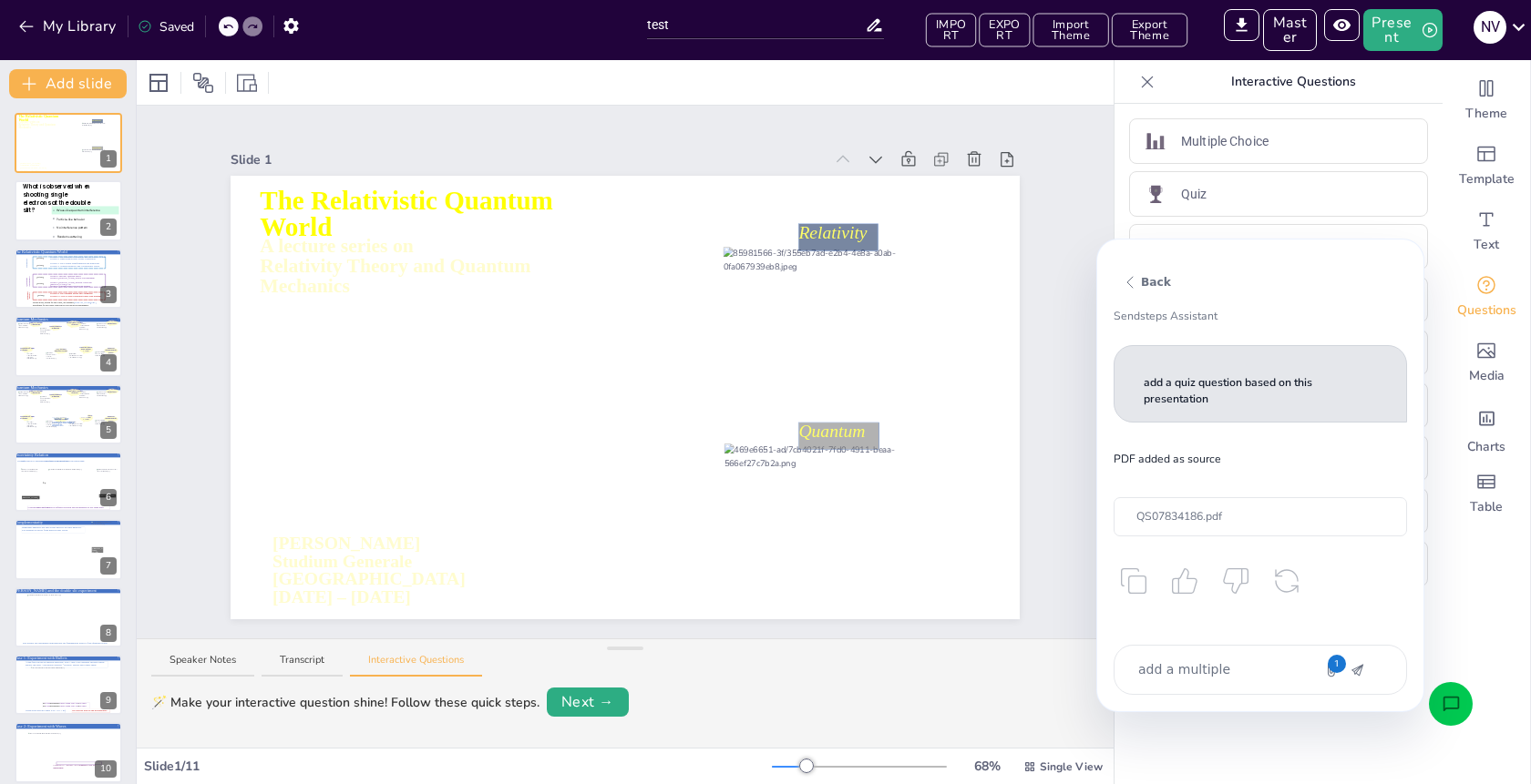
type textarea "add a multiple"
type textarea "x"
type textarea "add a multiple c"
type textarea "x"
type textarea "add a multiple ch"
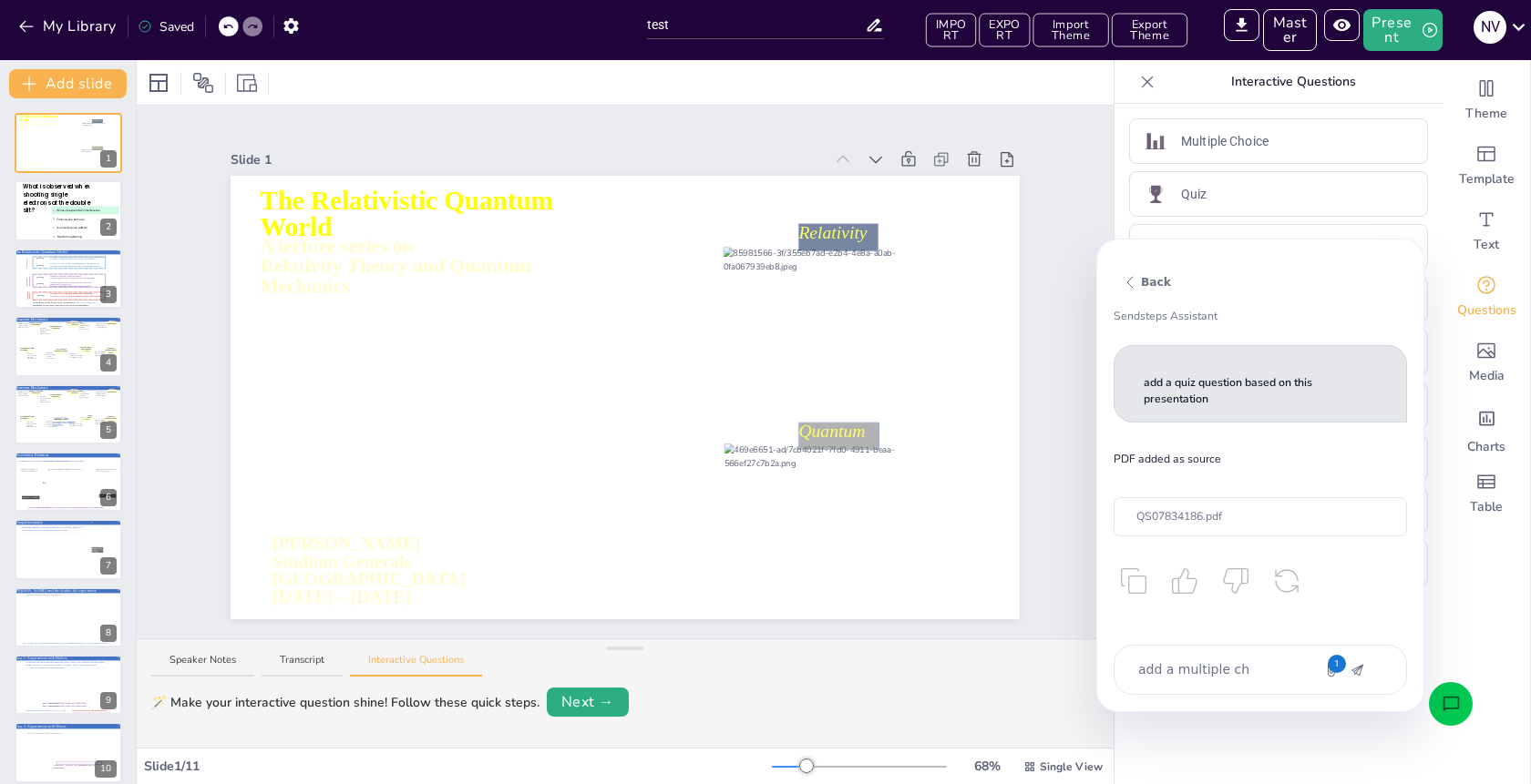
type textarea "x"
type textarea "add a multiple cho"
type textarea "x"
type textarea "add a multiple choi"
type textarea "x"
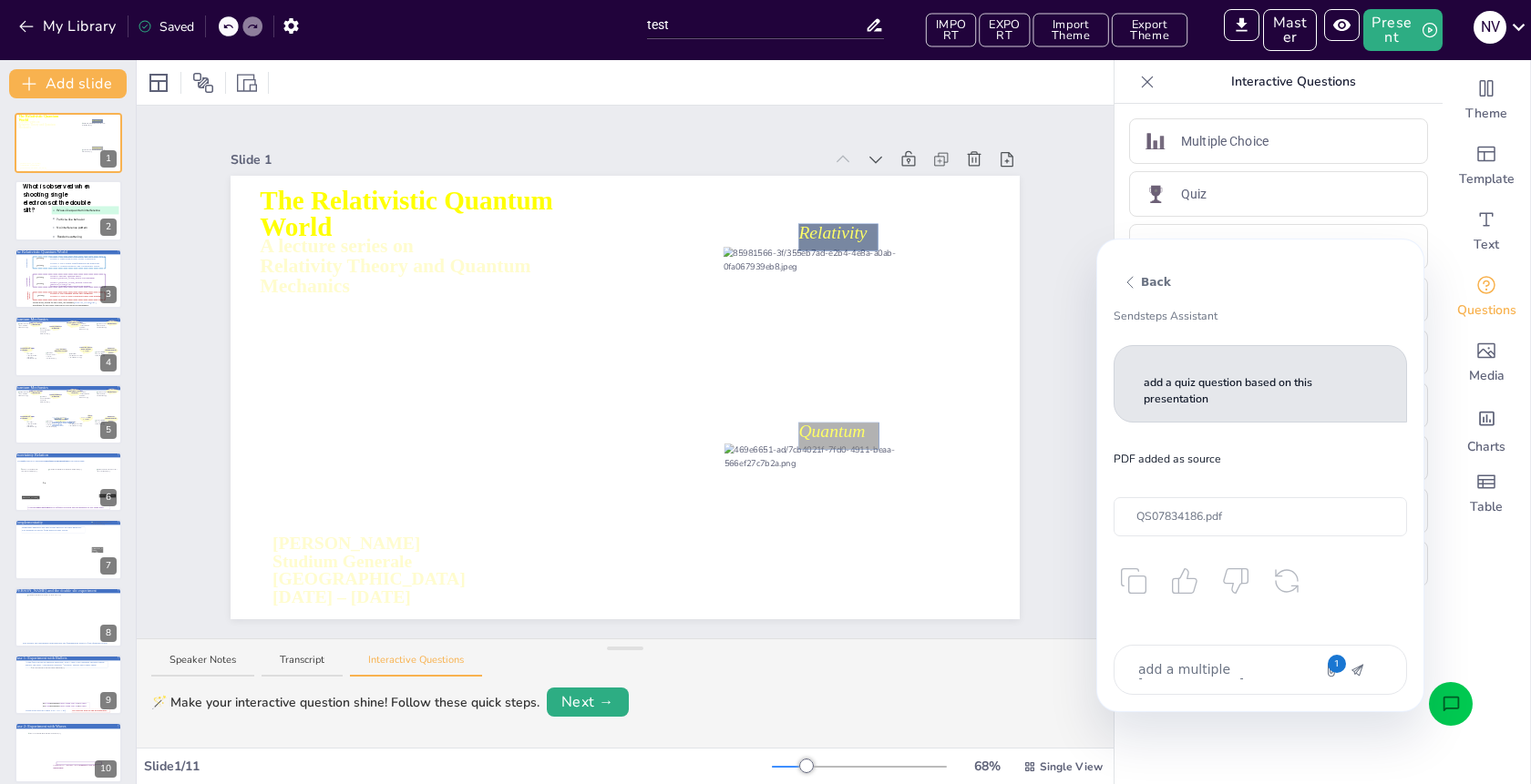
type textarea "add a multiple choic"
type textarea "x"
type textarea "add a multiple choice"
type textarea "x"
type textarea "add a multiple choice"
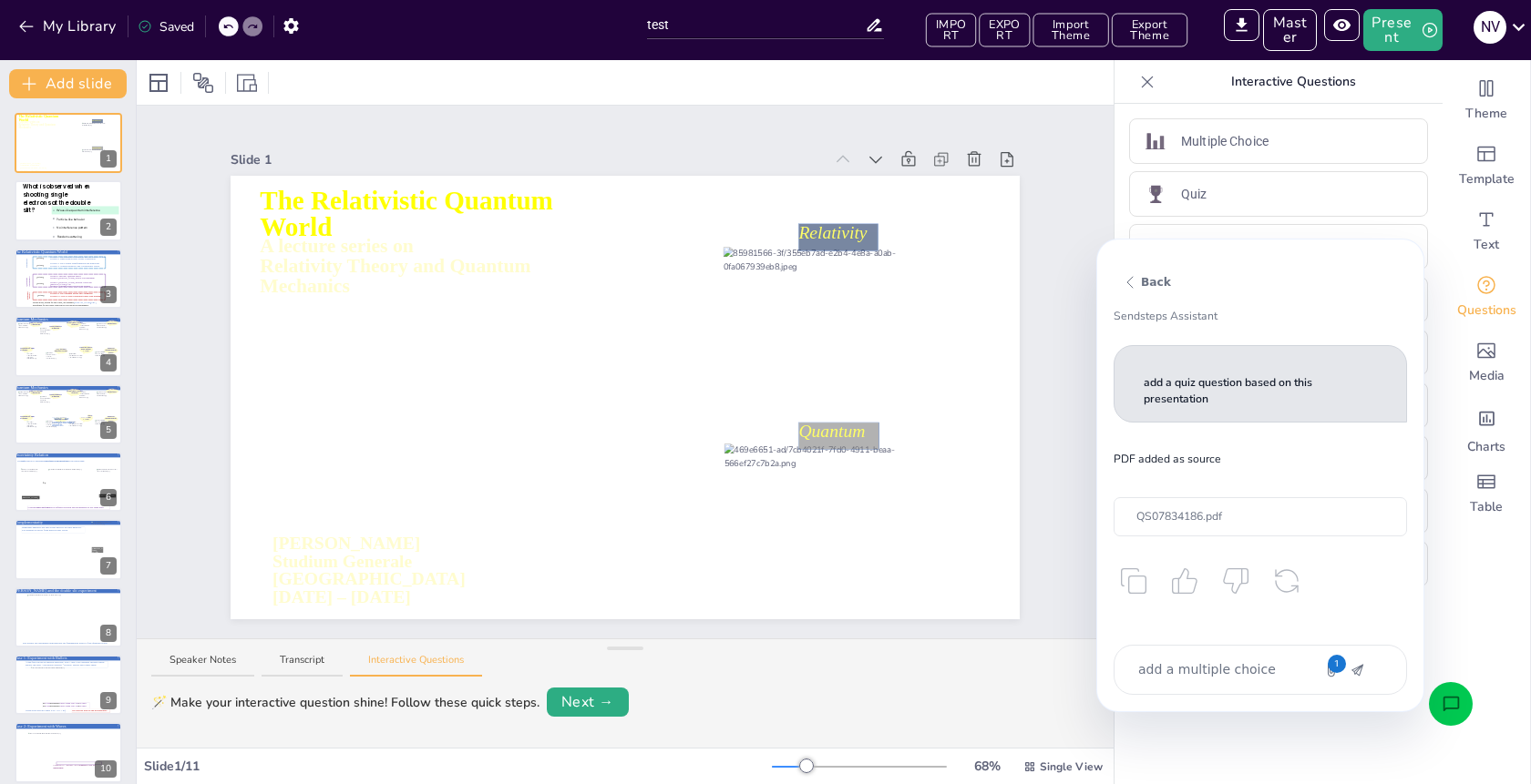
type textarea "x"
type textarea "add a multiple choice q"
type textarea "x"
type textarea "add a multiple choice qu"
type textarea "x"
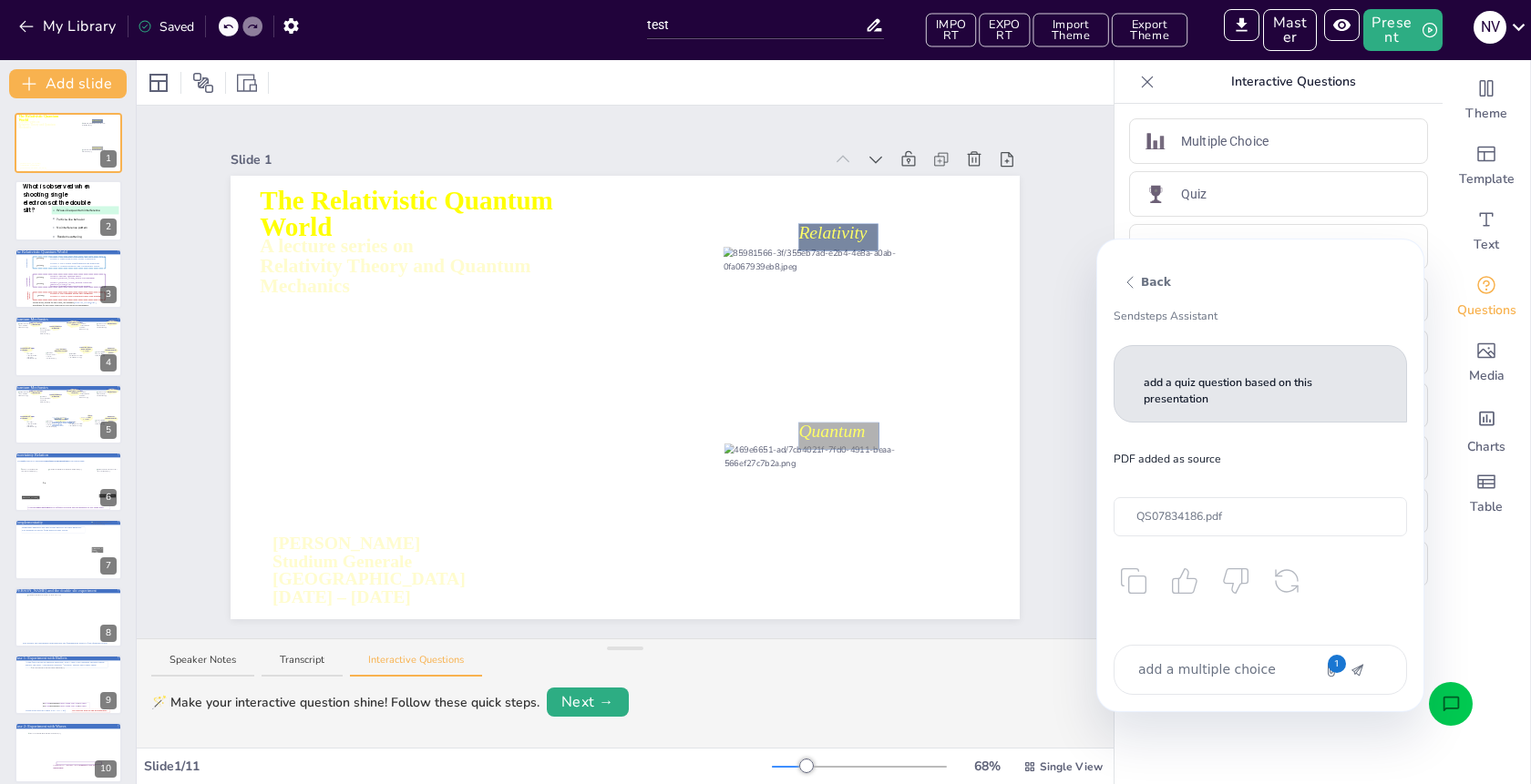
type textarea "add a multiple choice que"
type textarea "x"
type textarea "add a multiple choice ques"
type textarea "x"
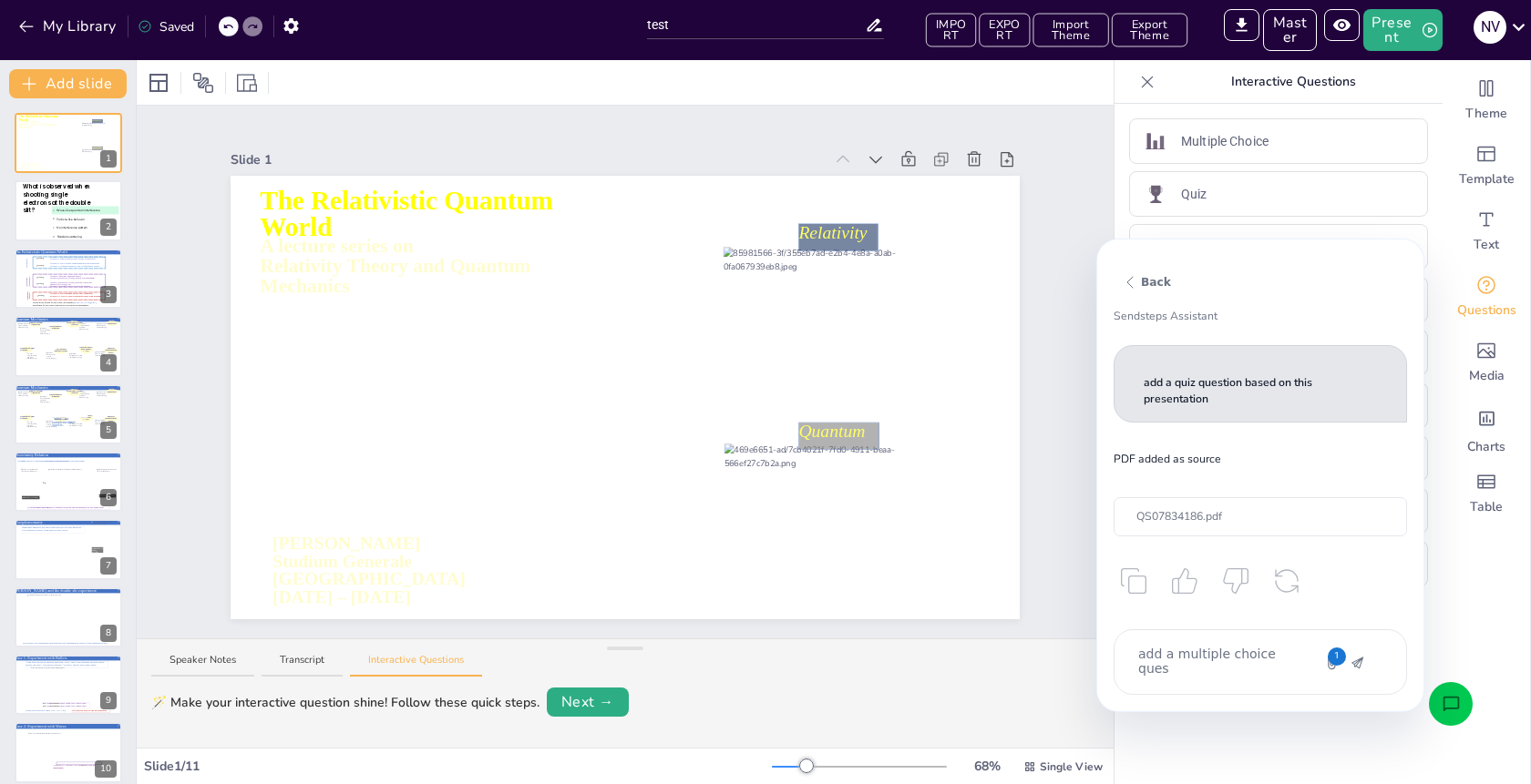
type textarea "add a multiple choice quest"
type textarea "x"
type textarea "add a multiple choice questi"
type textarea "x"
type textarea "add a multiple choice questio"
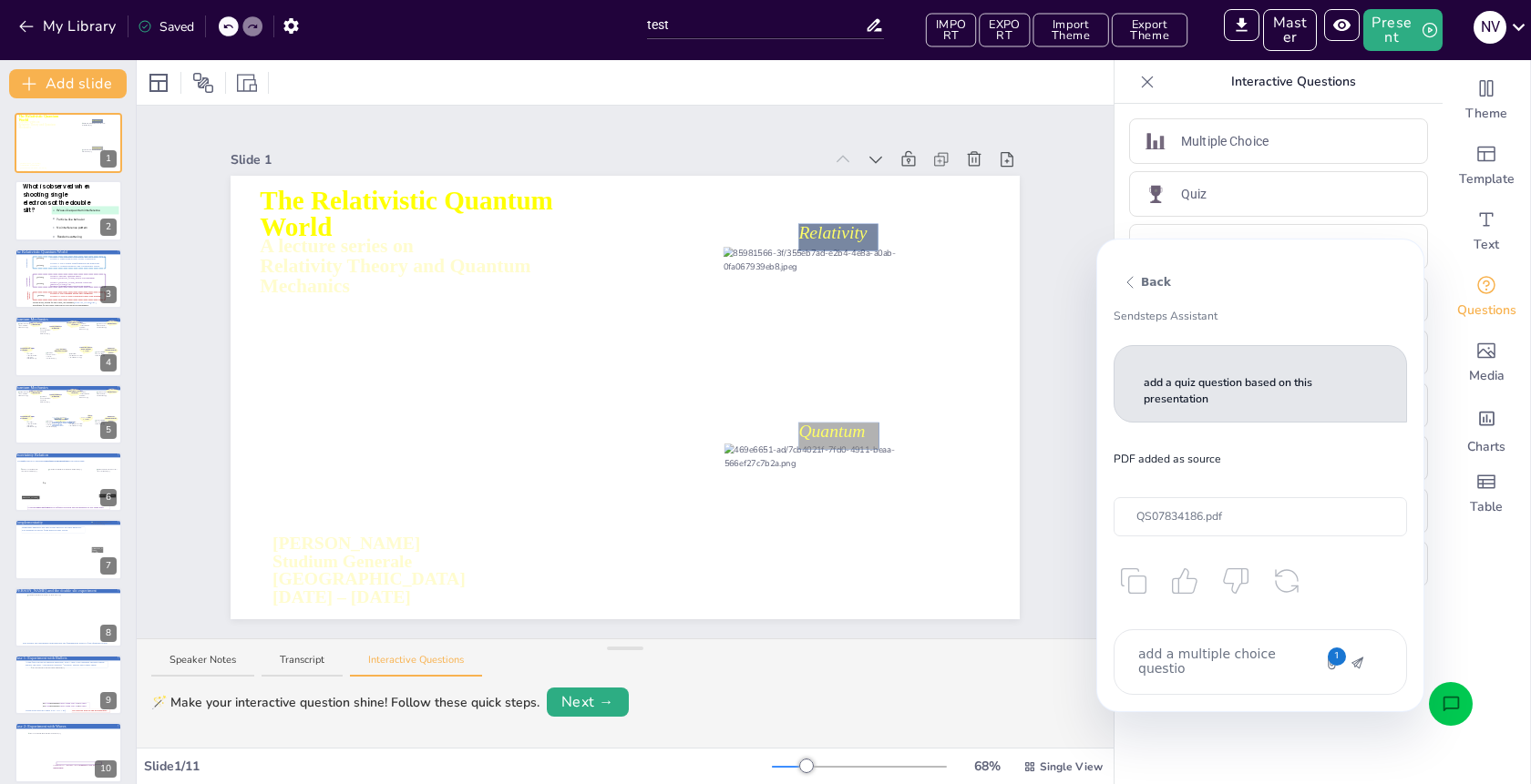
type textarea "x"
type textarea "add a multiple choice question"
type textarea "x"
type textarea "add a multiple choice question"
type textarea "x"
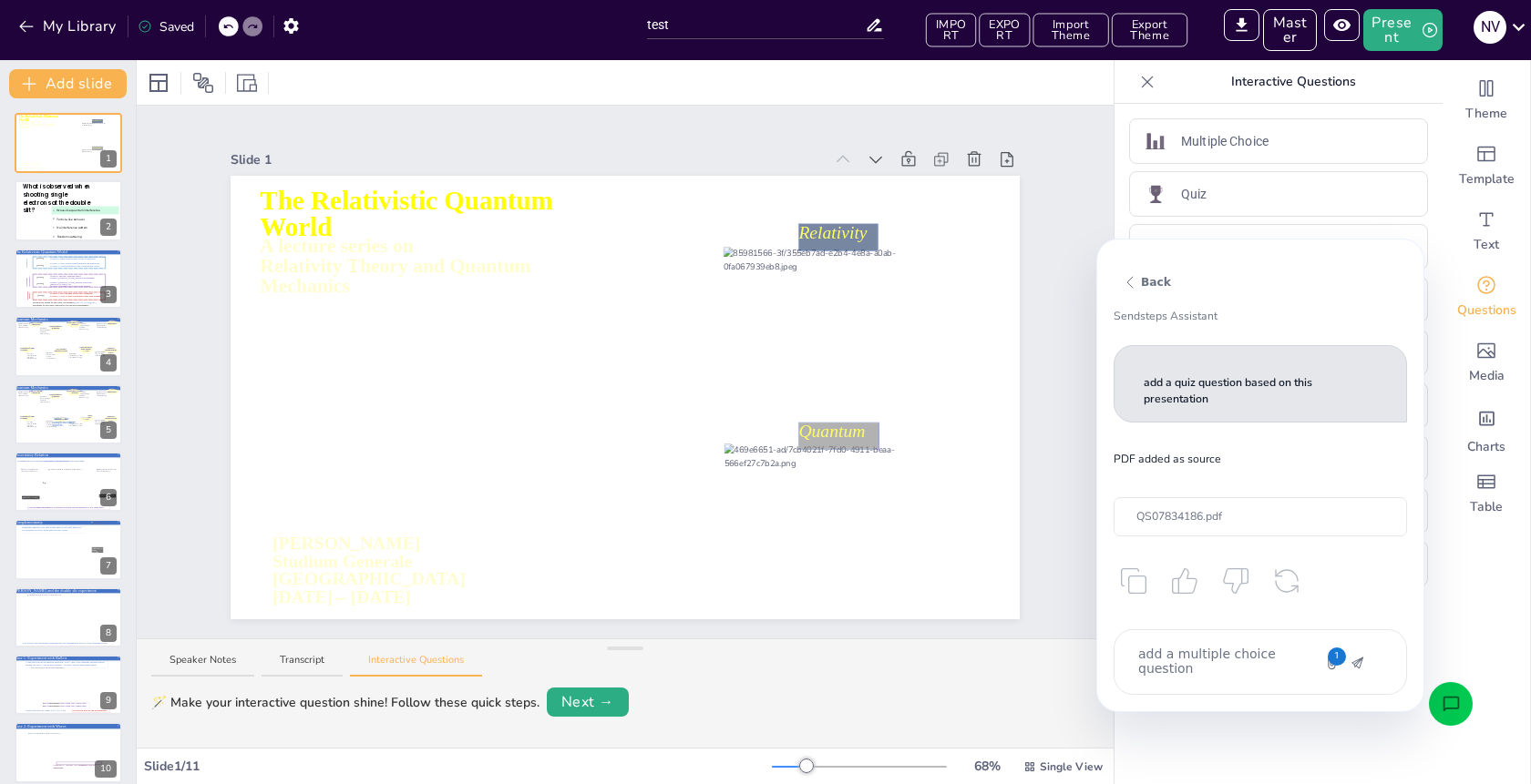
type textarea "add a multiple choice question b"
type textarea "x"
type textarea "add a multiple choice question ba"
type textarea "x"
type textarea "add a multiple choice question bae"
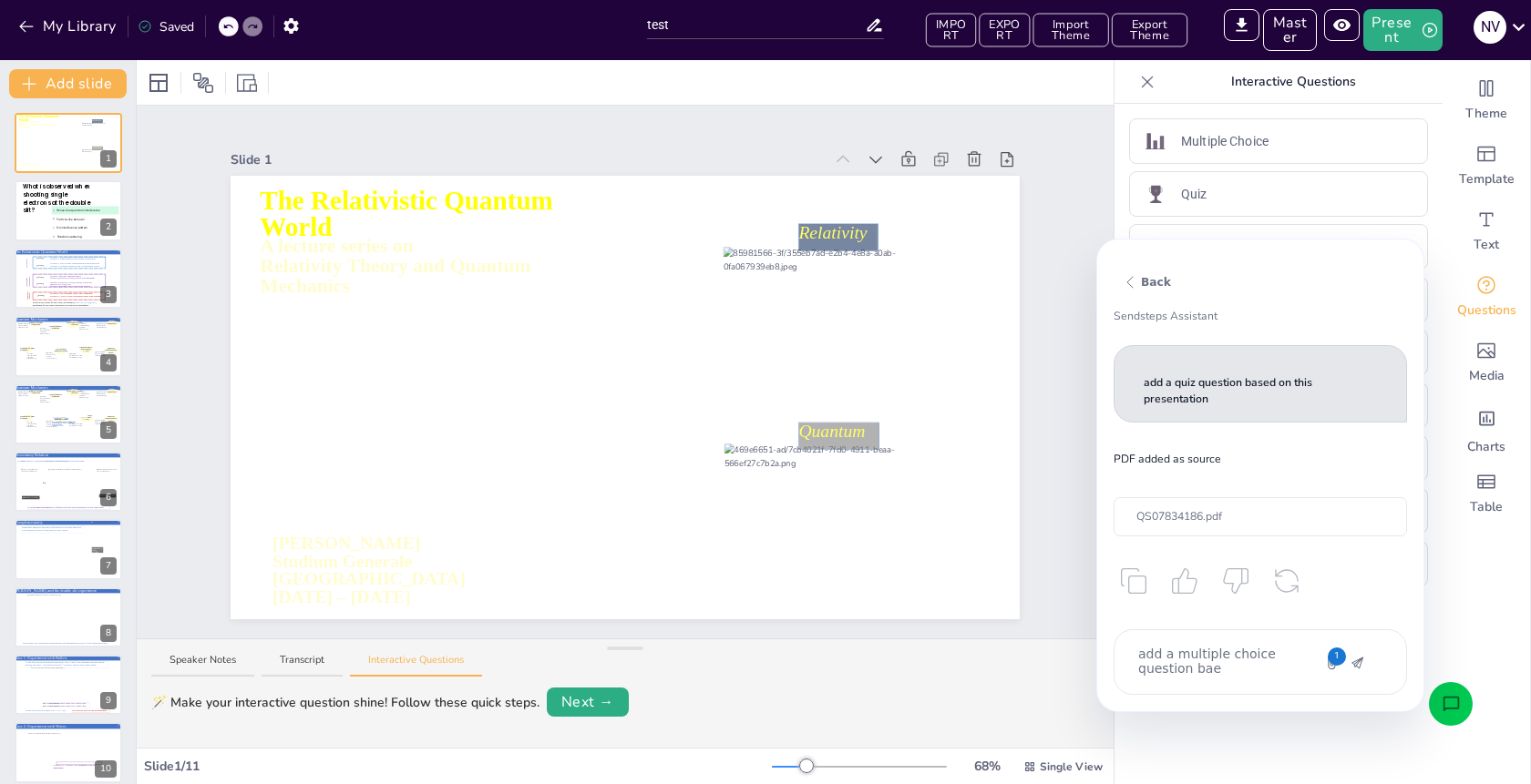
type textarea "x"
type textarea "add a multiple choice question baes"
type textarea "x"
type textarea "add a multiple choice question bae"
type textarea "x"
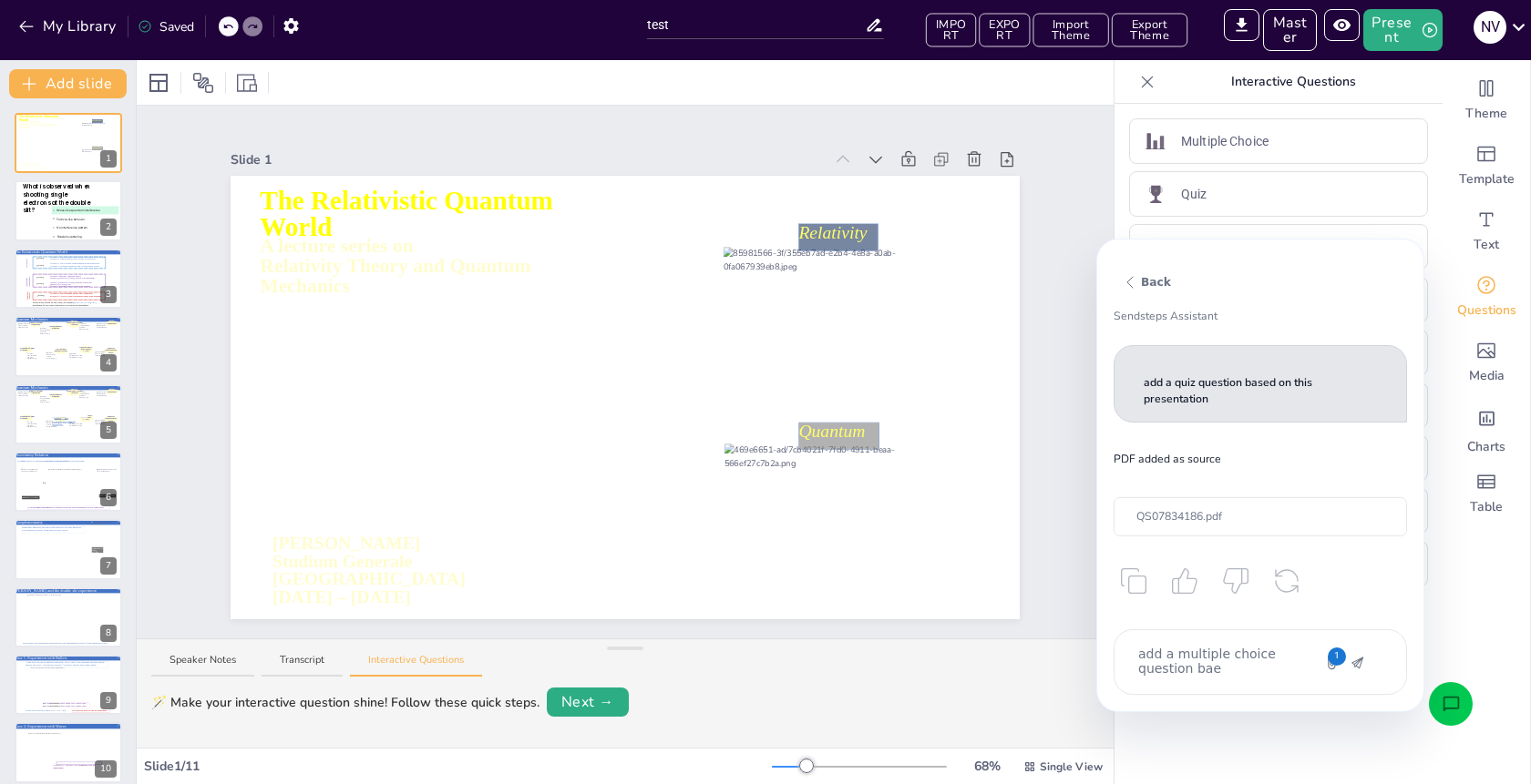
type textarea "add a multiple choice question ba"
type textarea "x"
type textarea "add a multiple choice question bas"
type textarea "x"
type textarea "add a multiple choice question base"
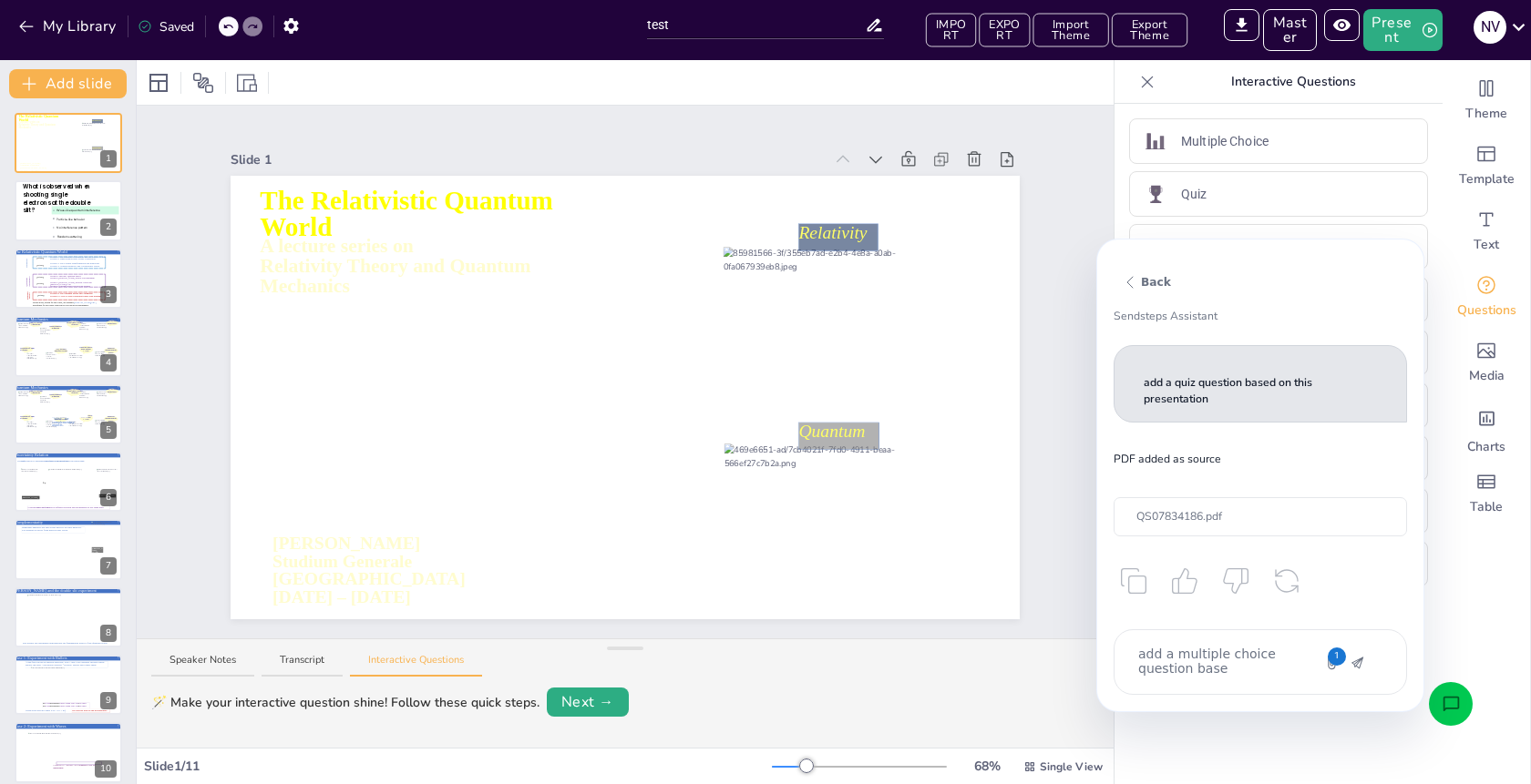
type textarea "x"
type textarea "add a multiple choice question based"
type textarea "x"
type textarea "add a multiple choice question based"
type textarea "x"
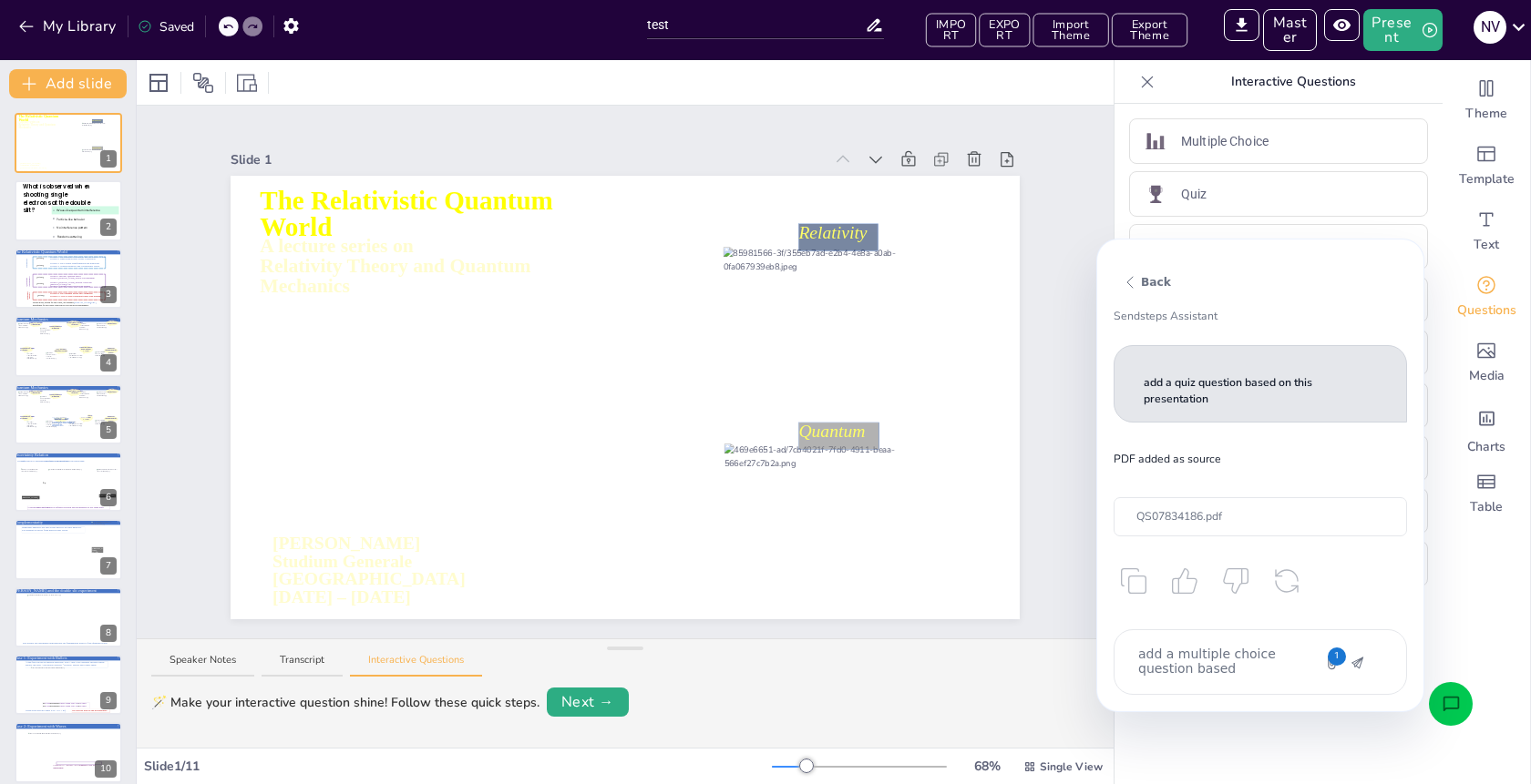
type textarea "add a multiple choice question based o"
type textarea "x"
type textarea "add a multiple choice question based on"
type textarea "x"
type textarea "add a multiple choice question based on"
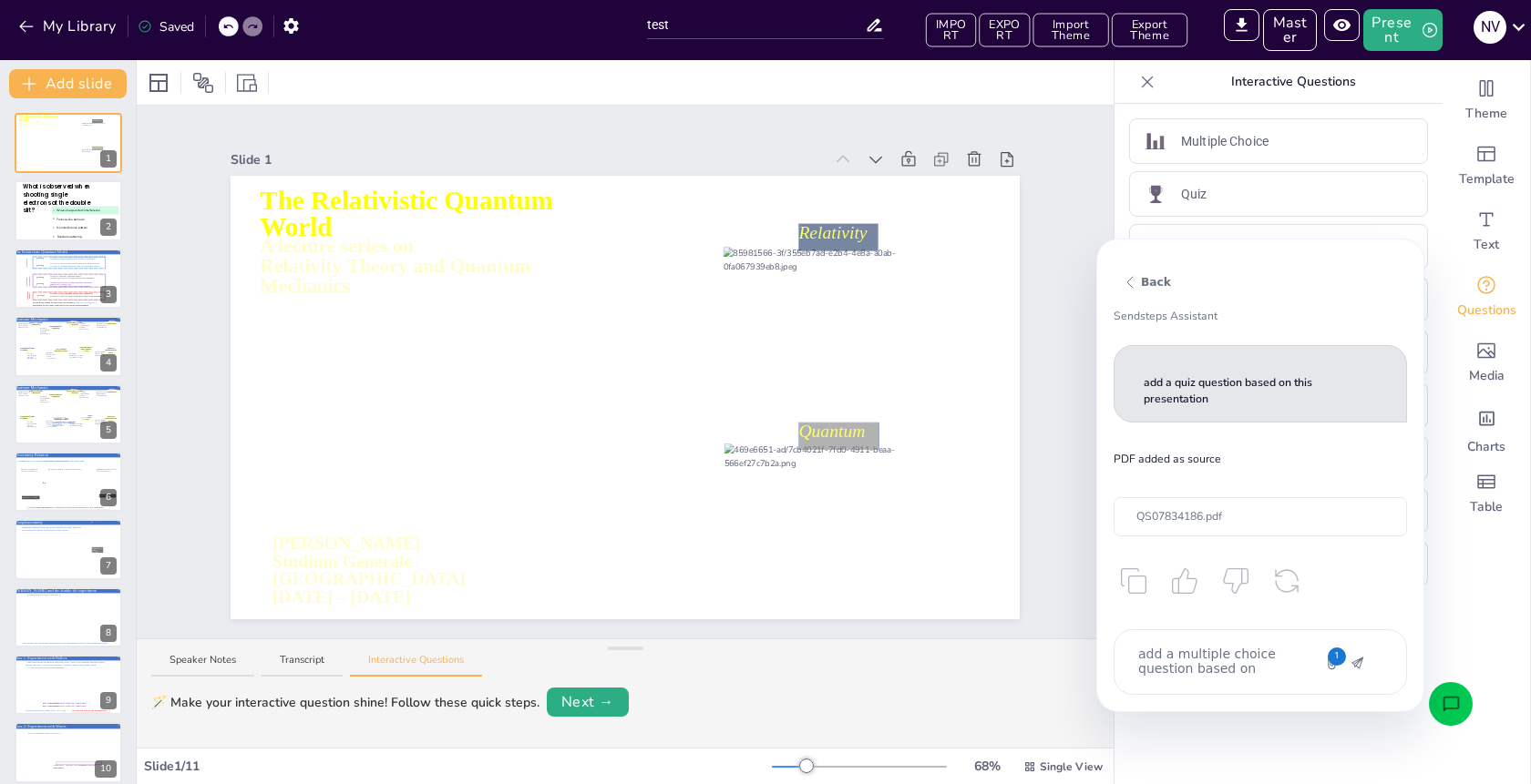
type textarea "x"
type textarea "add a multiple choice question based on t"
type textarea "x"
type textarea "add a multiple choice question based on th"
type textarea "x"
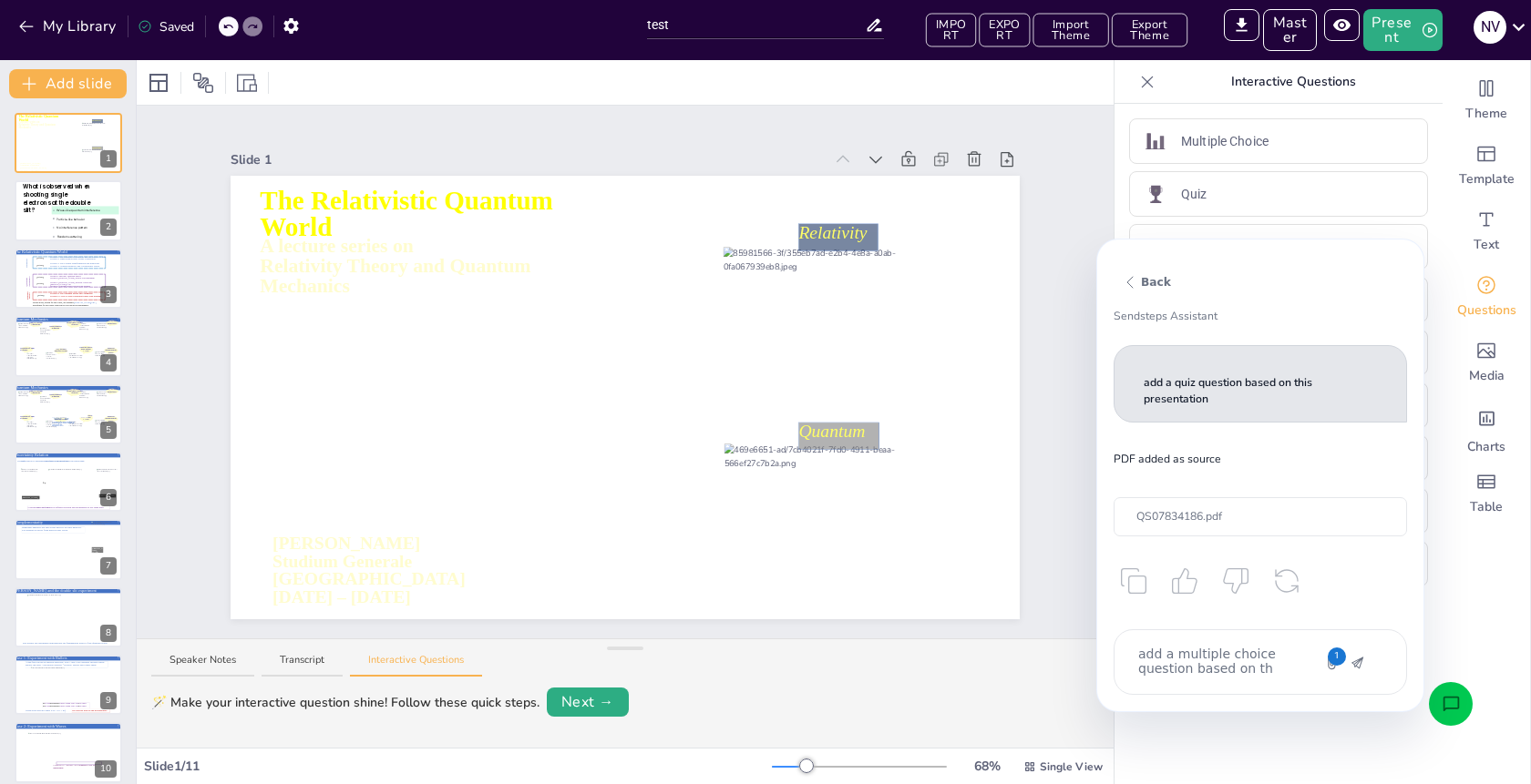
type textarea "add a multiple choice question based on thi"
type textarea "x"
type textarea "add a multiple choice question based on this"
type textarea "x"
type textarea "add a multiple choice question based on this"
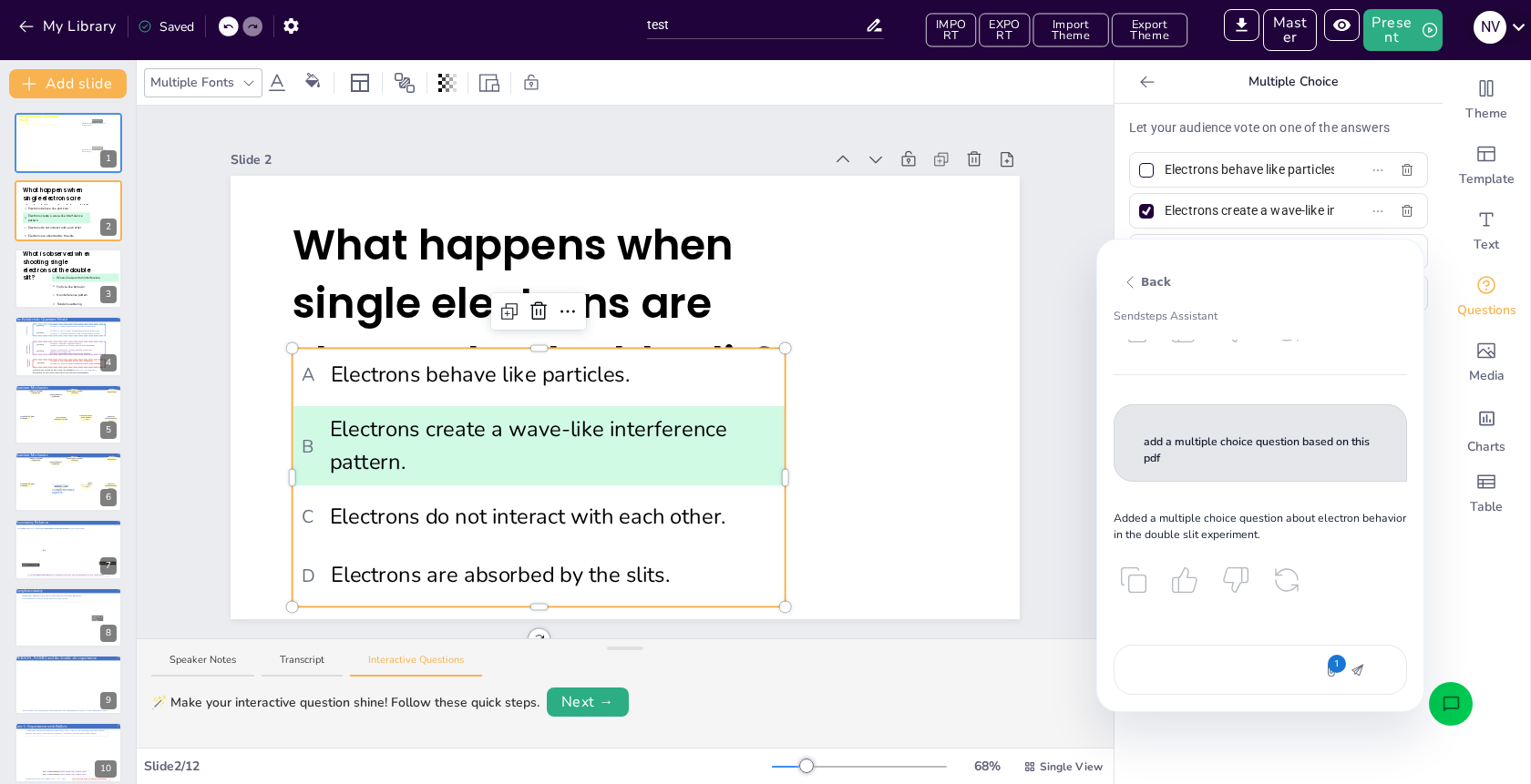
scroll to position [525, 0]
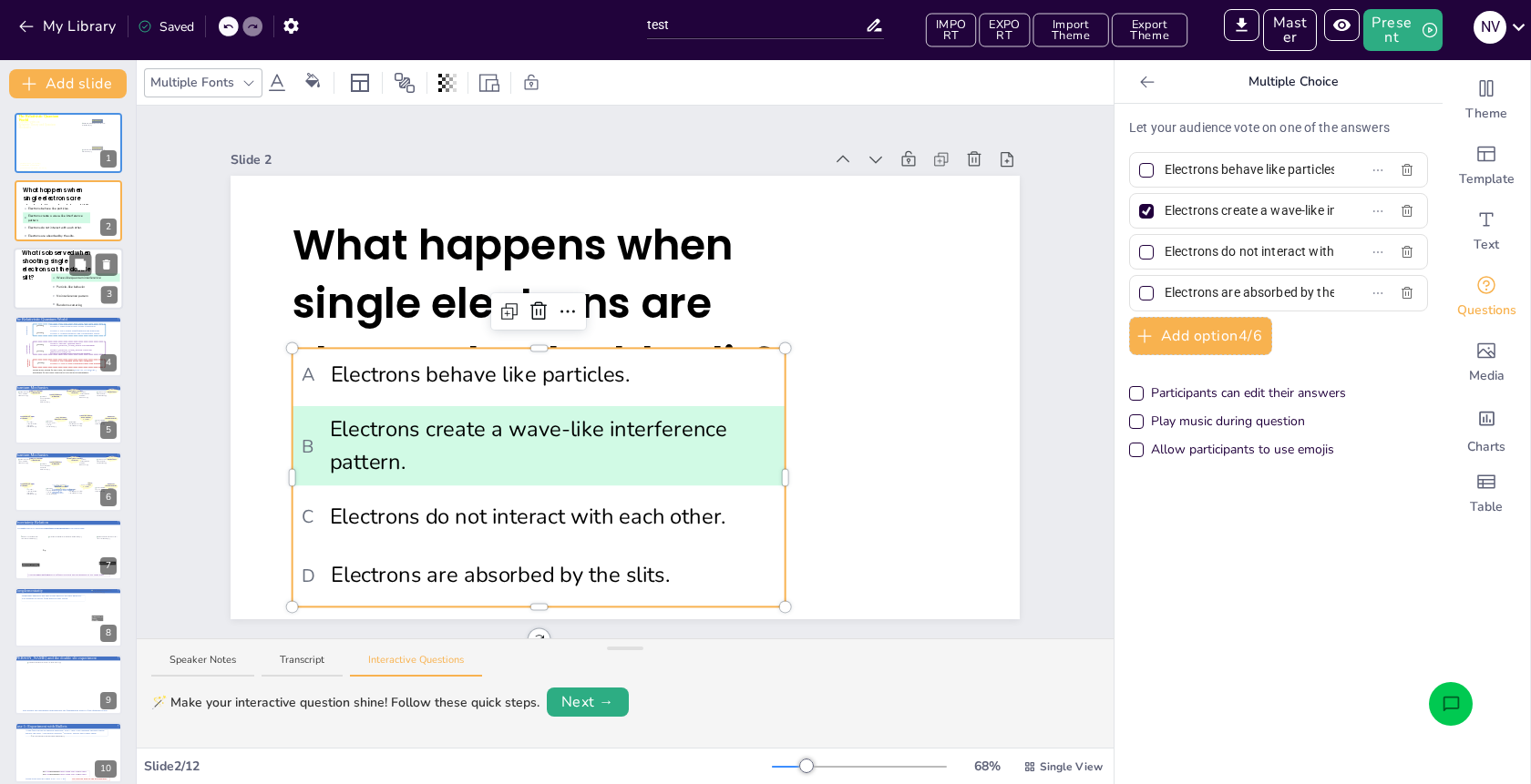
click at [73, 296] on span "C No interference pattern" at bounding box center [85, 296] width 66 height 5
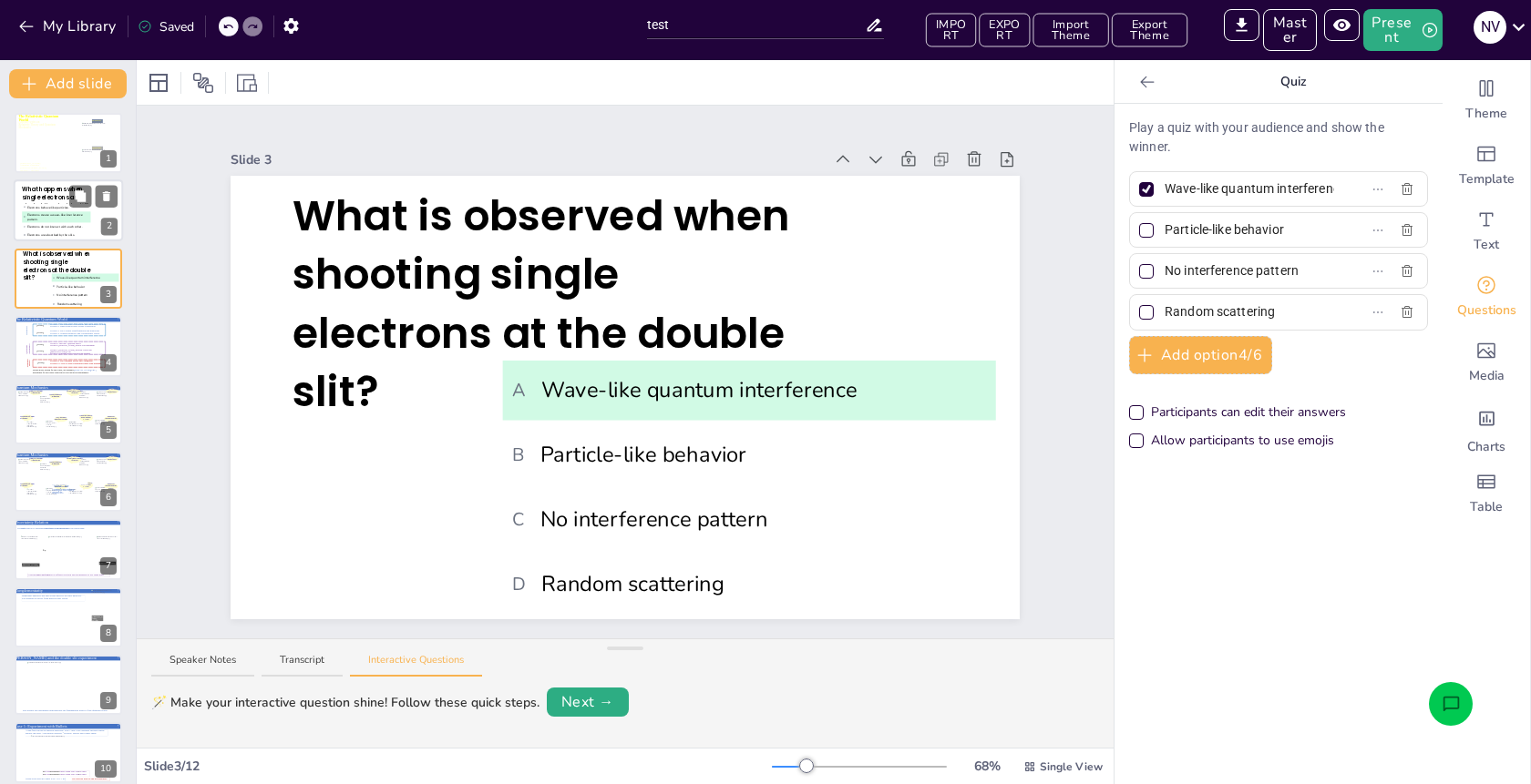
click at [51, 226] on span "C Electrons do not interact with each other." at bounding box center [57, 227] width 66 height 5
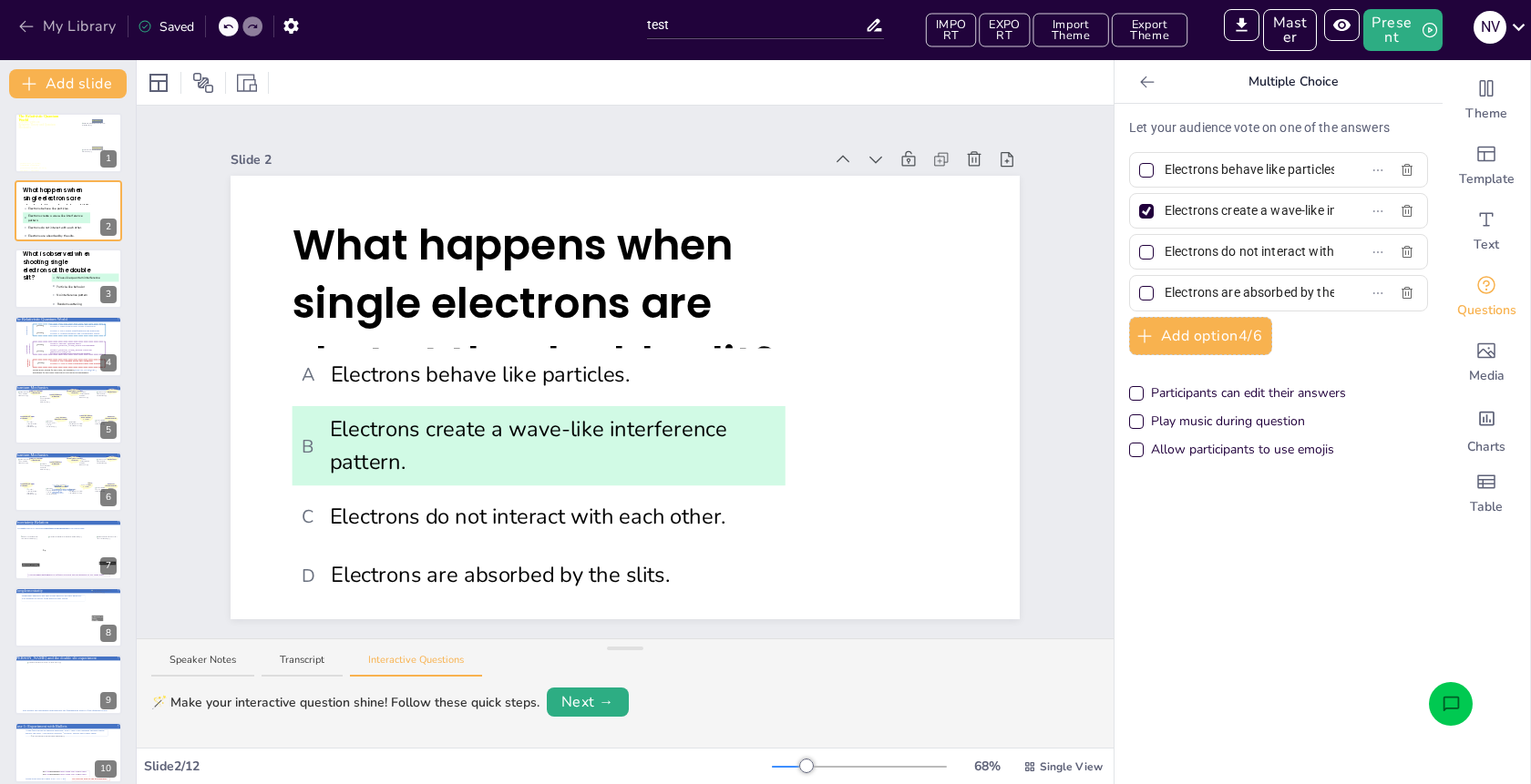
click at [88, 31] on button "My Library" at bounding box center [69, 26] width 110 height 29
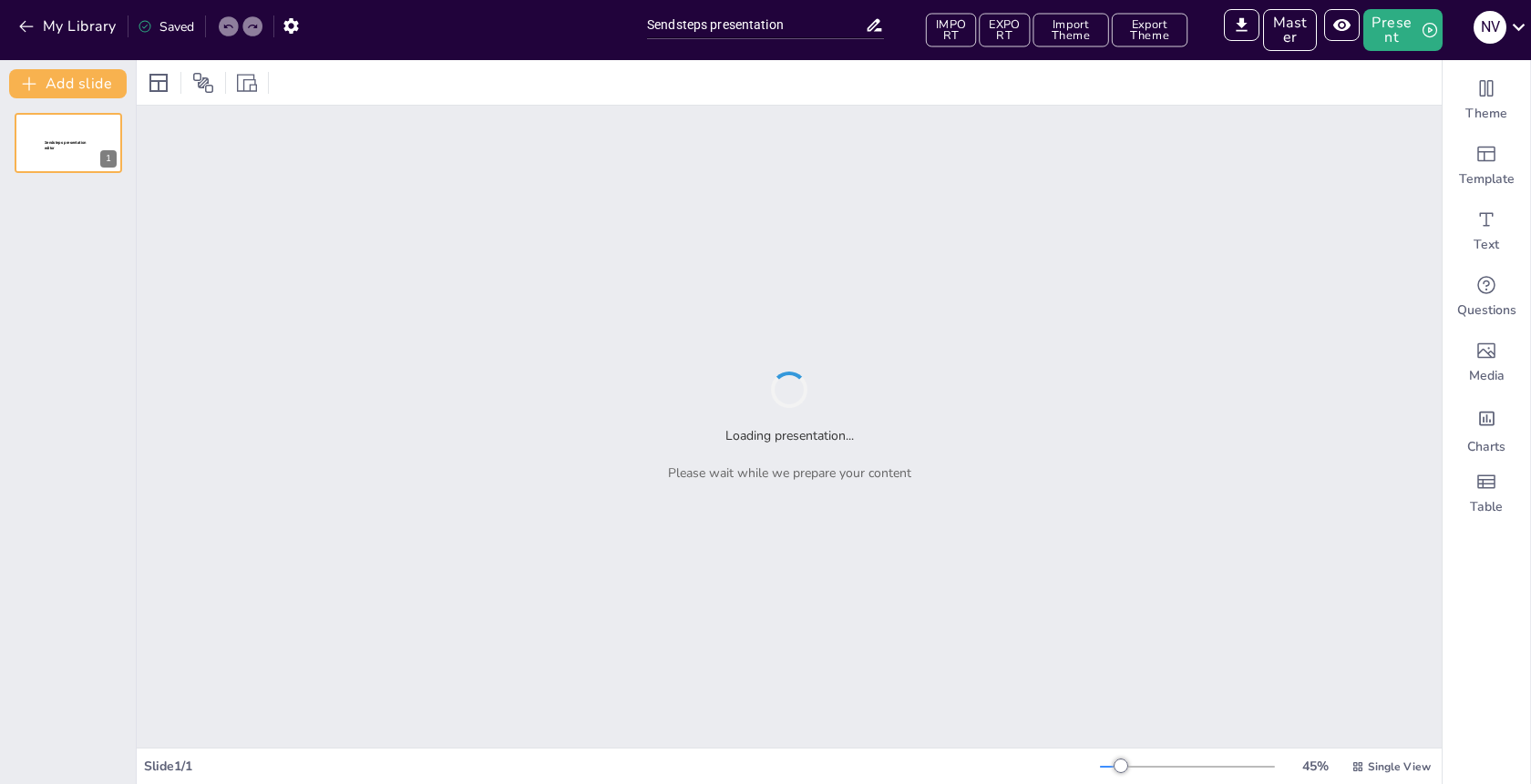
type input "Sendsteps presentation"
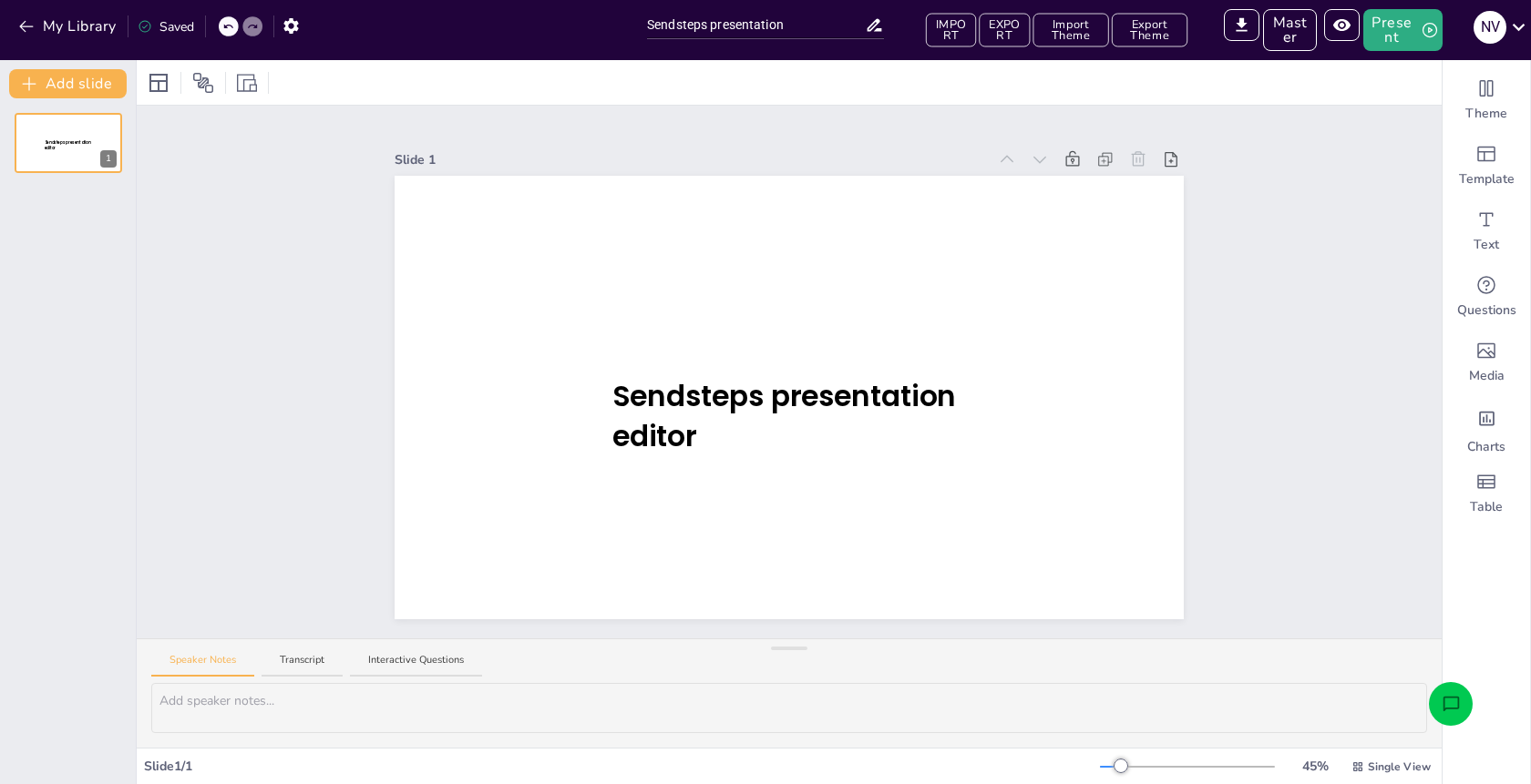
click at [242, 202] on div "Slide 1 Sendsteps presentation editor" at bounding box center [789, 372] width 1305 height 533
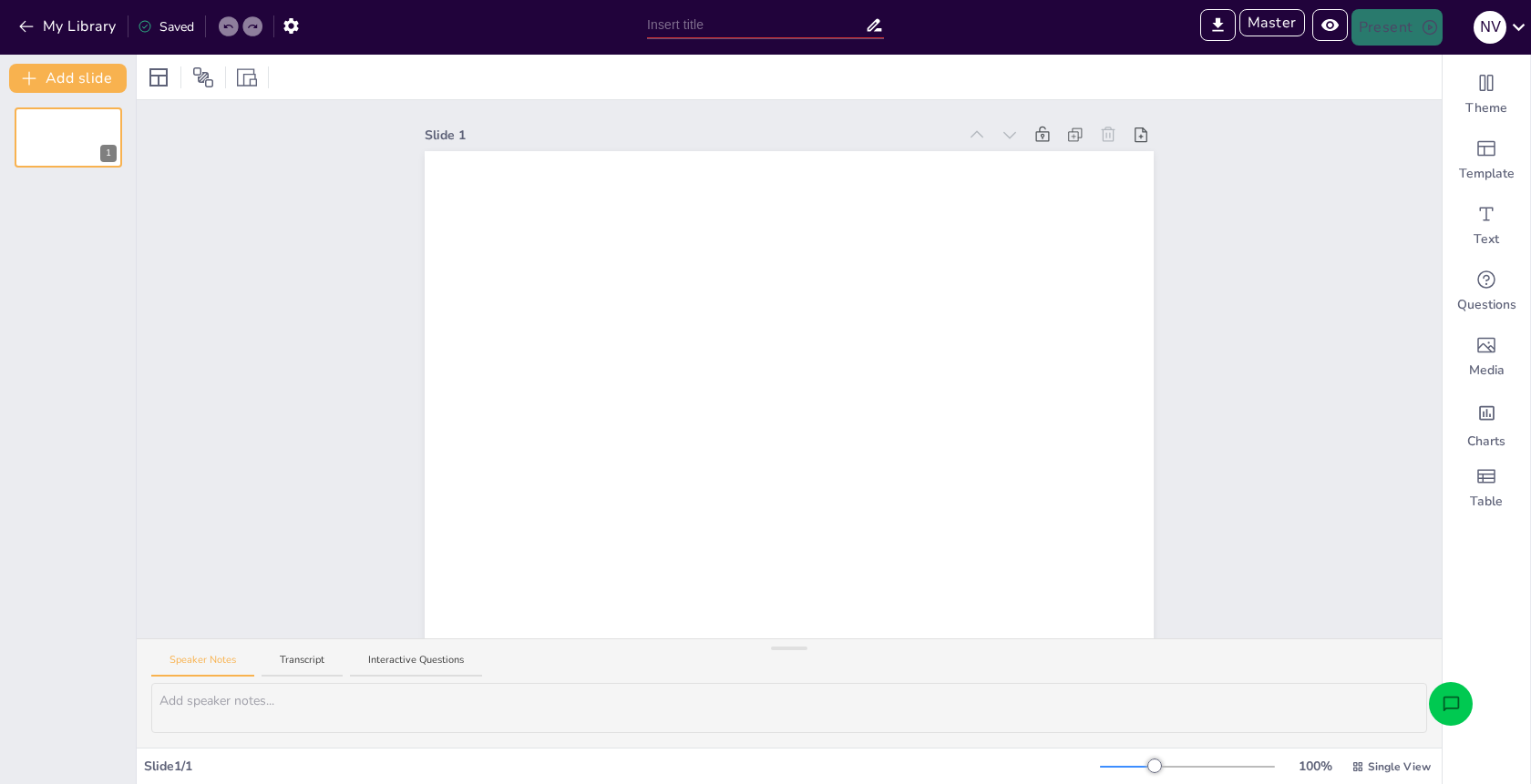
type input "Sendsteps presentation"
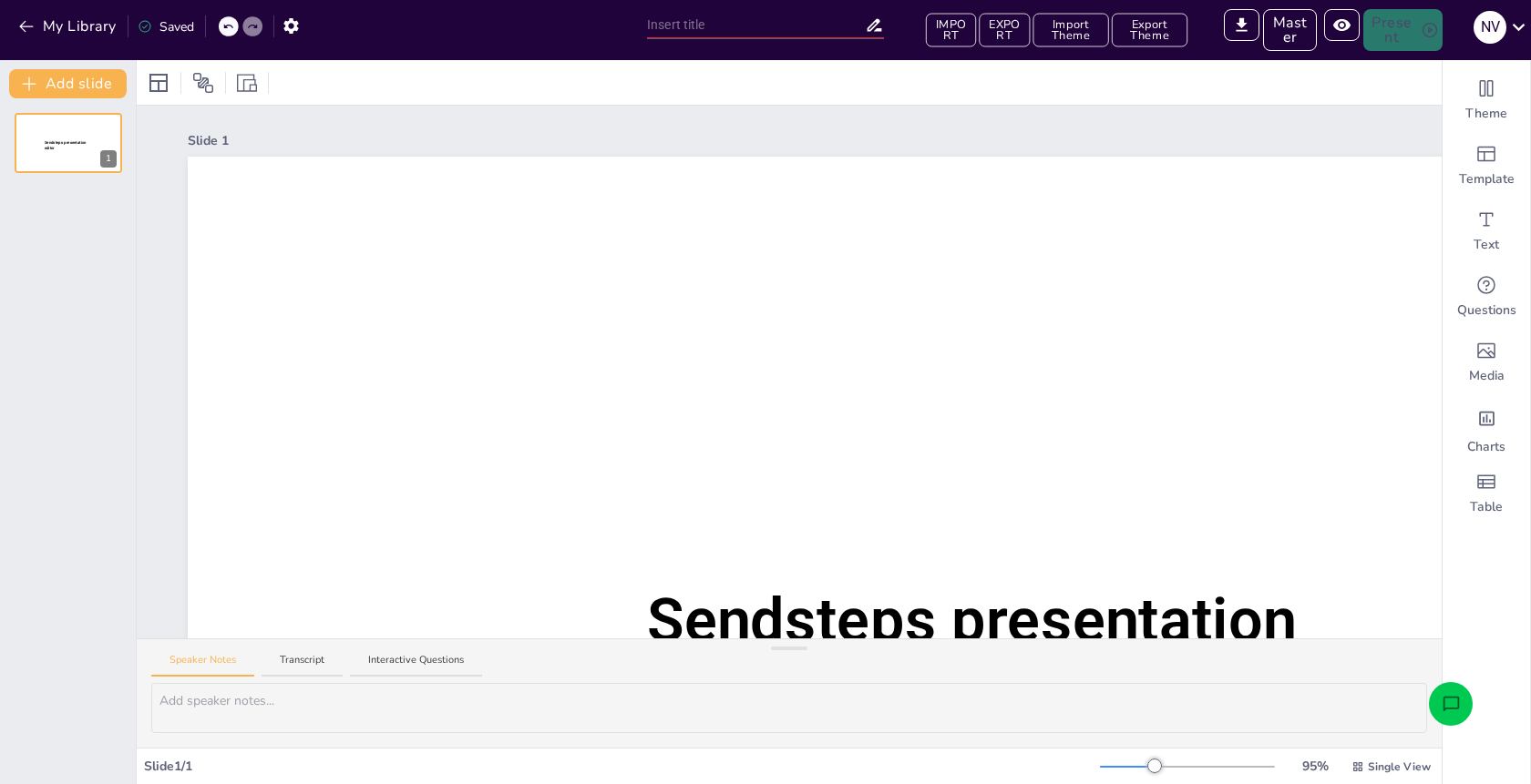
type input "Sendsteps presentation"
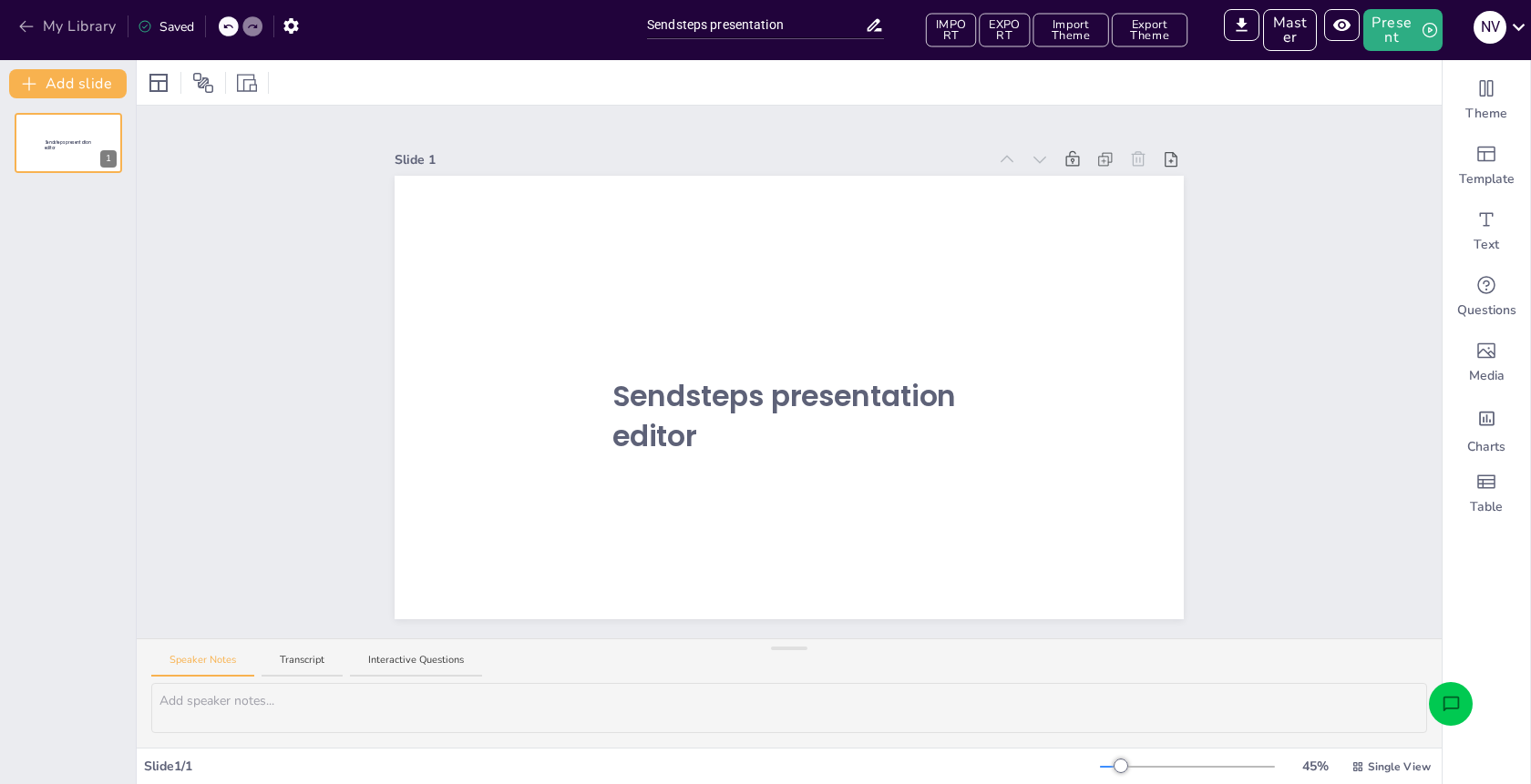
click at [60, 23] on button "My Library" at bounding box center [69, 26] width 110 height 29
